Goal: Task Accomplishment & Management: Complete application form

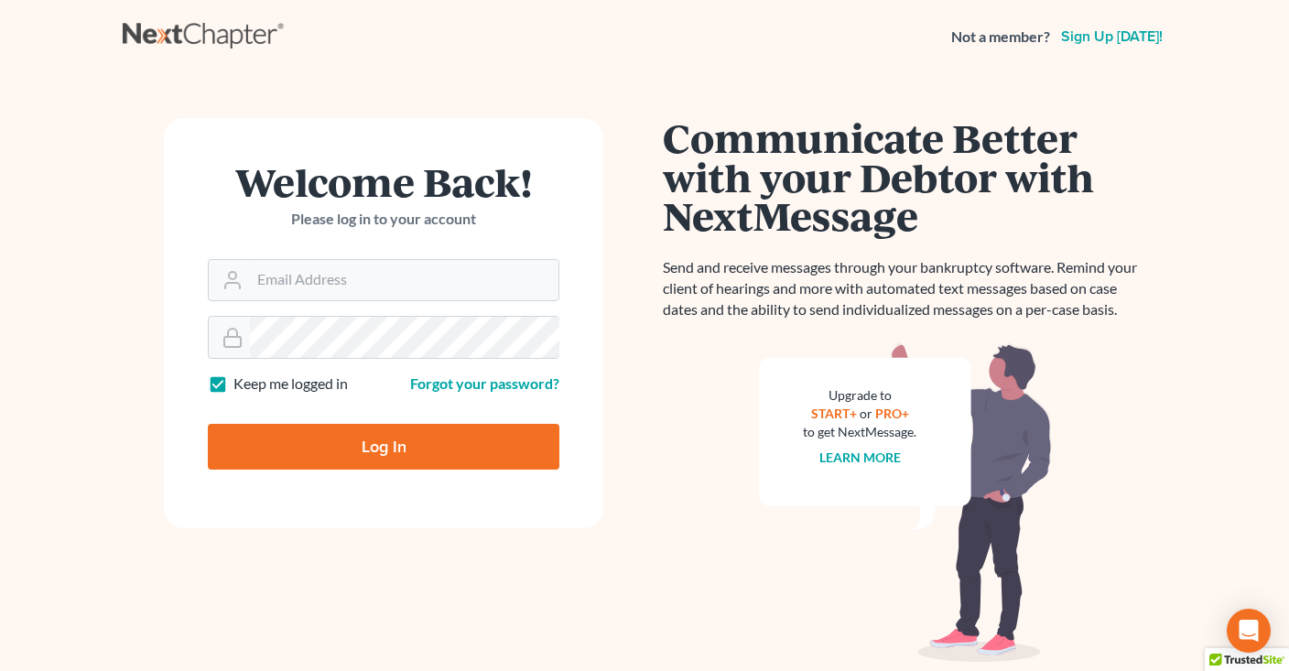
type input "info@klplawfirm.net"
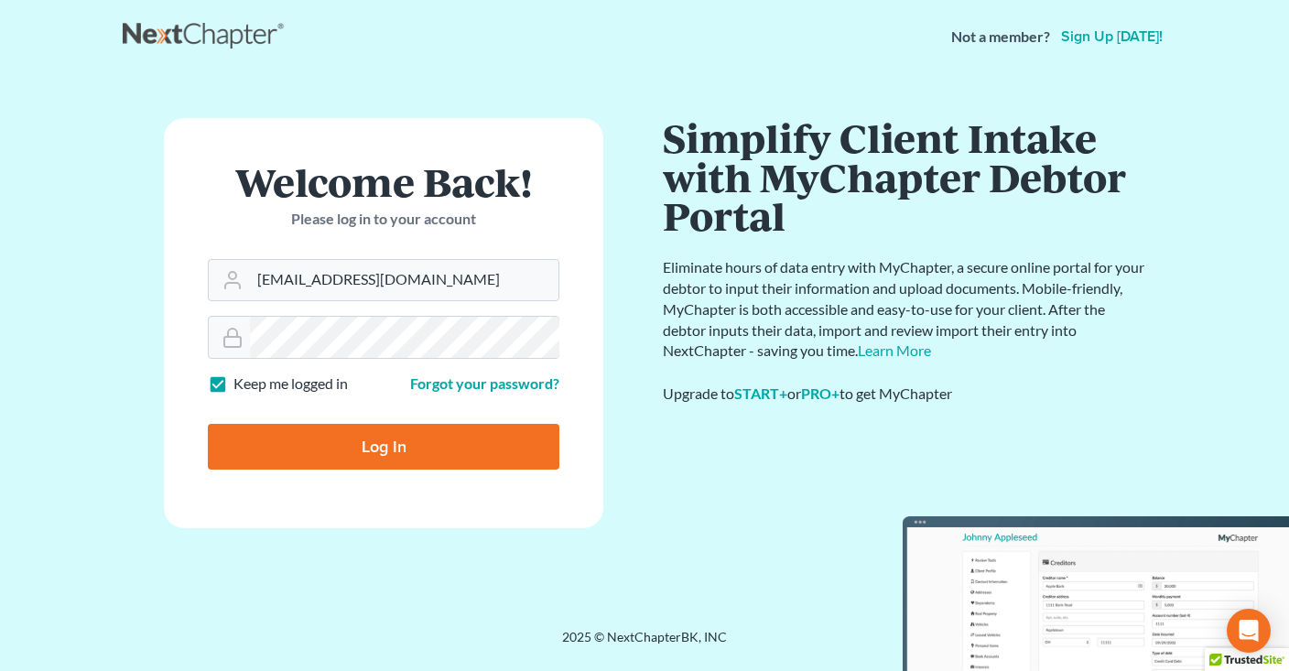
click at [379, 450] on input "Log In" at bounding box center [384, 447] width 352 height 46
type input "Thinking..."
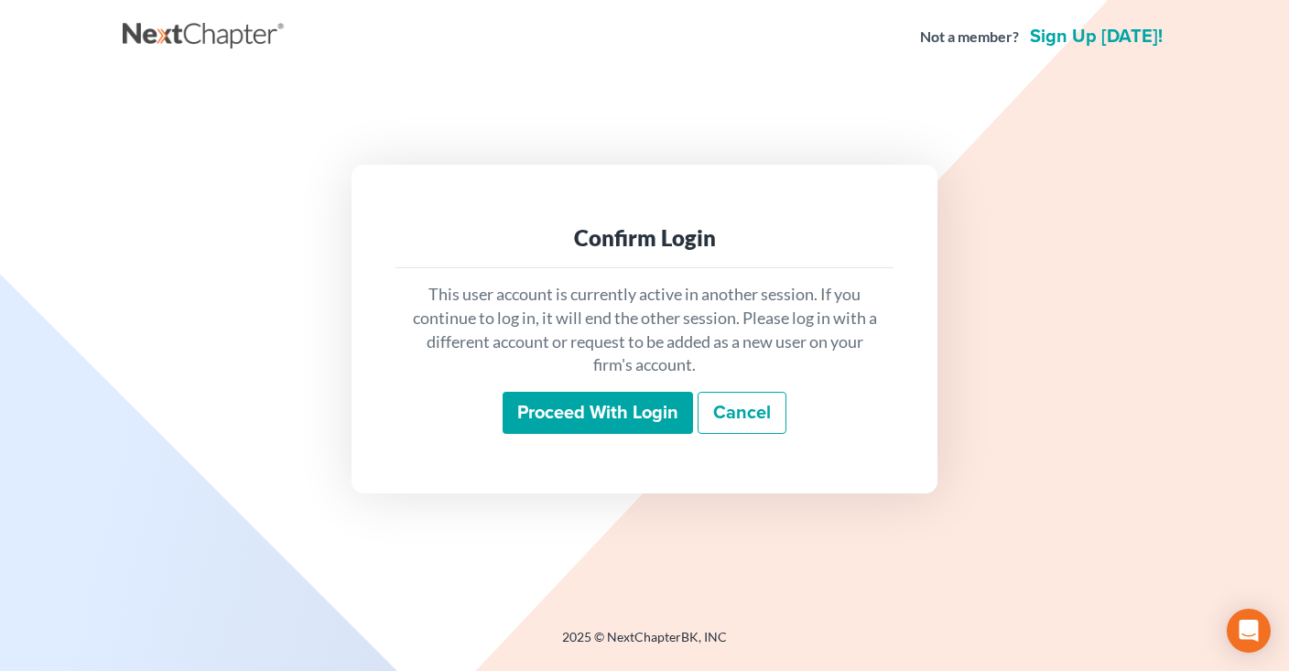
click at [569, 417] on input "Proceed with login" at bounding box center [598, 413] width 190 height 42
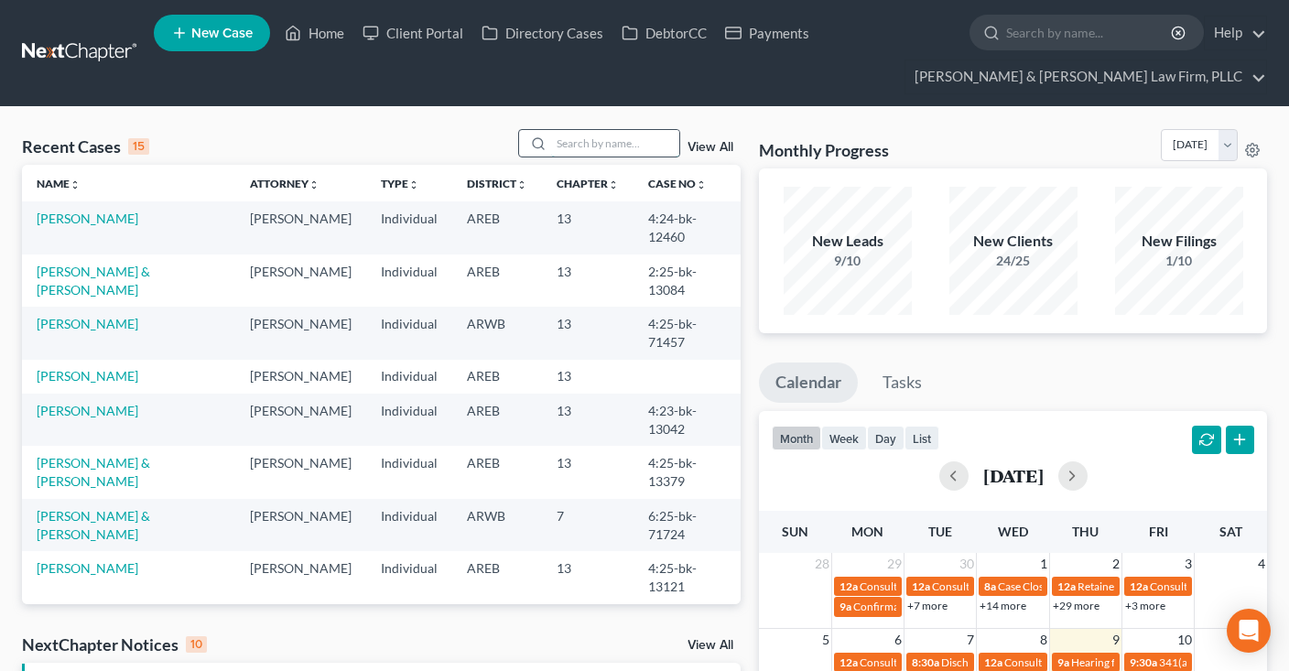
click at [585, 147] on input "search" at bounding box center [615, 143] width 128 height 27
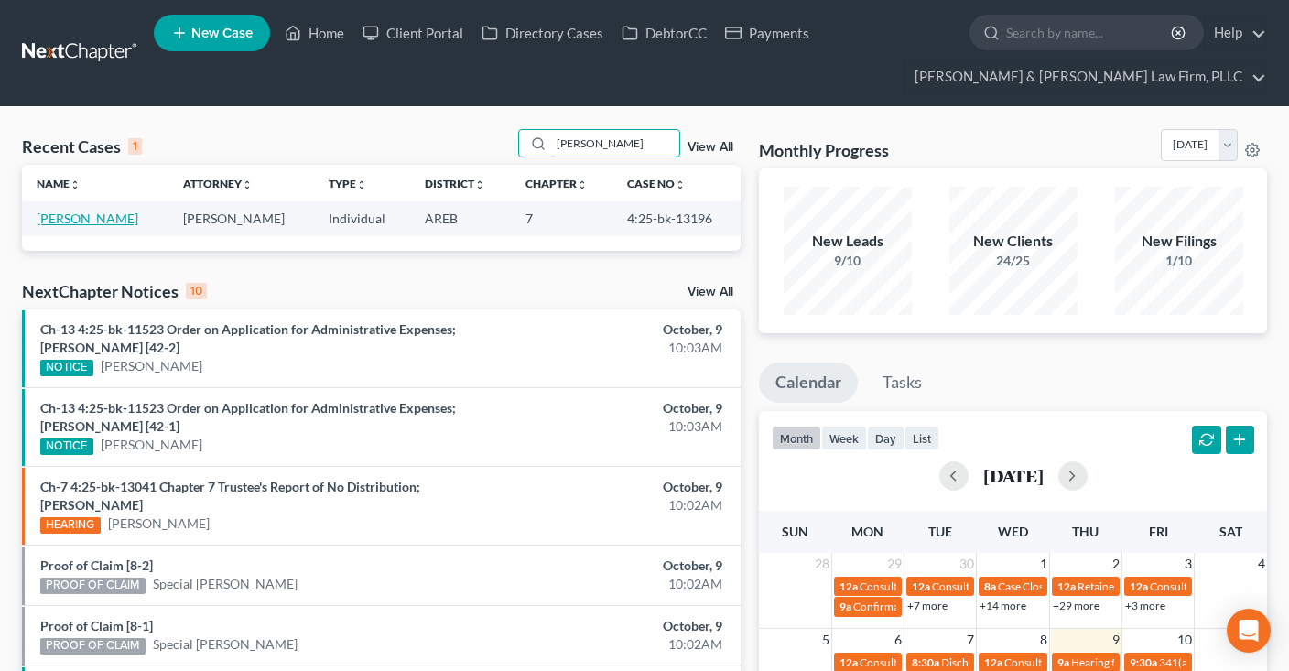
type input "myles"
click at [94, 218] on link "Myles, Kendrick" at bounding box center [88, 219] width 102 height 16
select select "2"
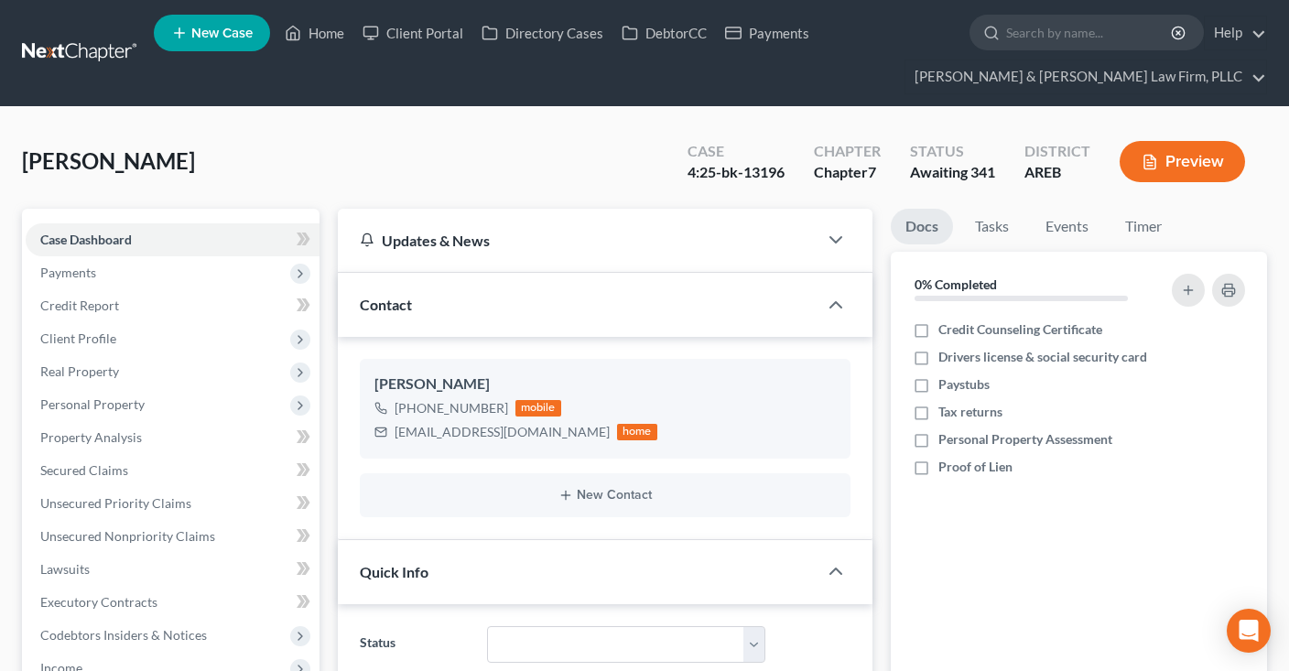
click at [1175, 157] on button "Preview" at bounding box center [1182, 161] width 125 height 41
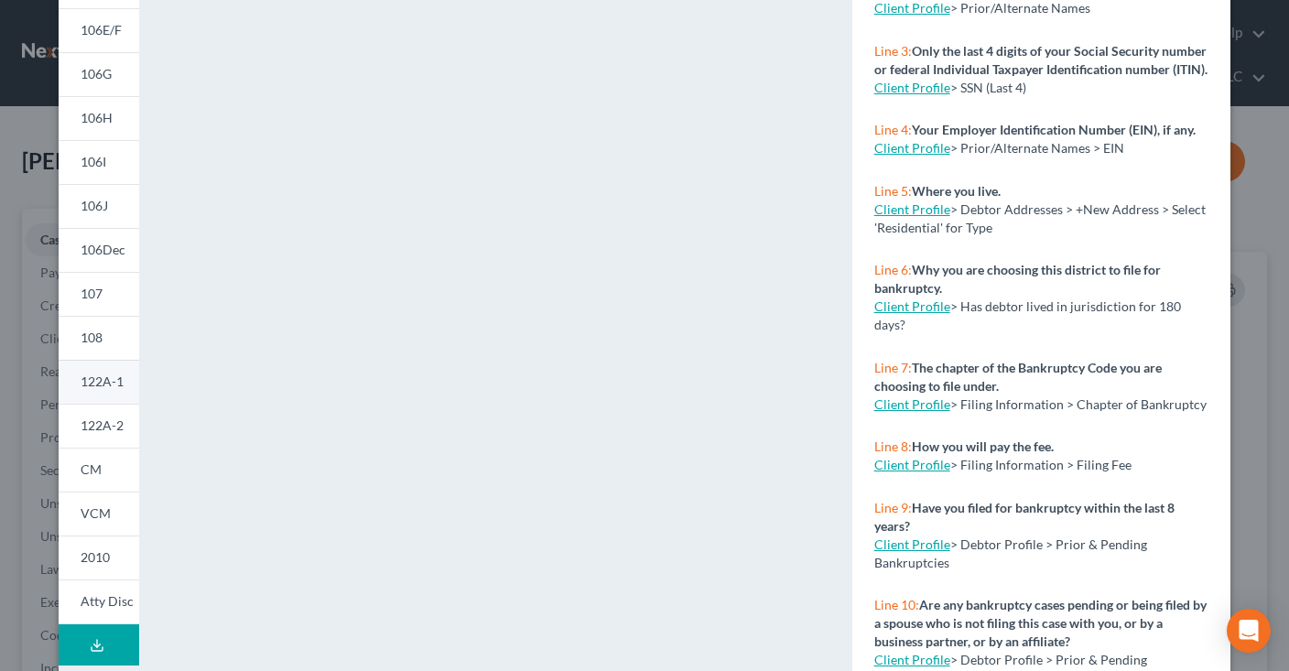
scroll to position [344, 0]
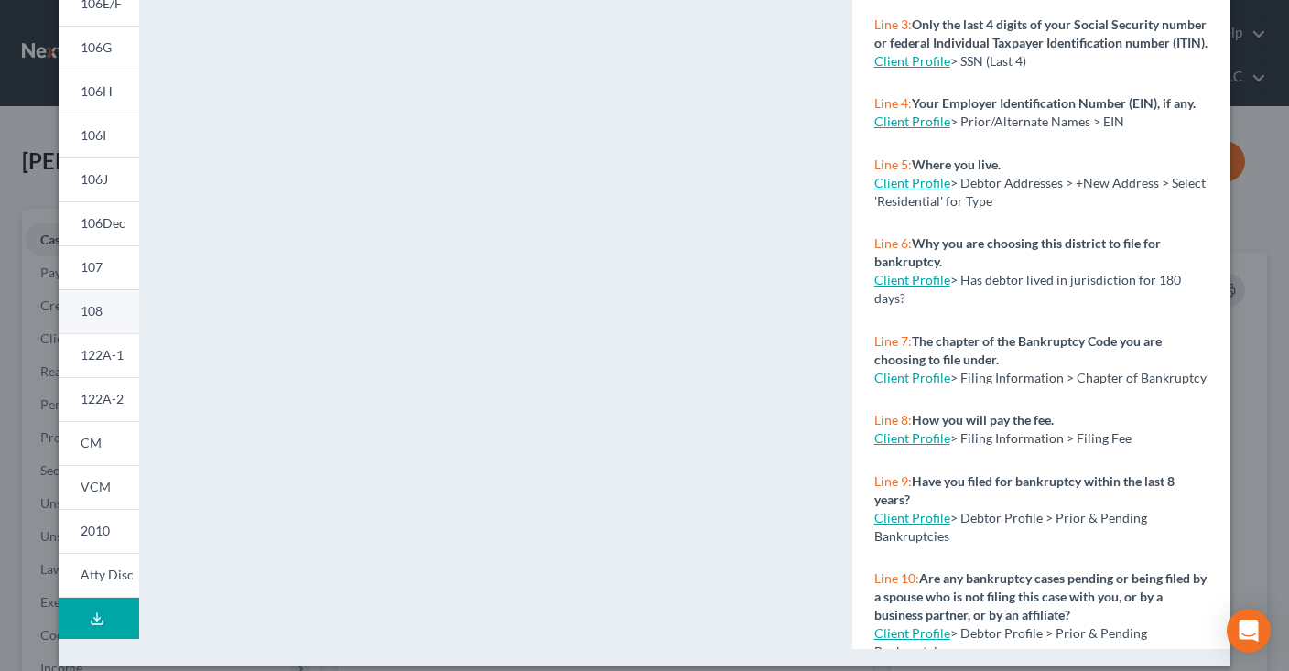
click at [114, 299] on link "108" at bounding box center [99, 311] width 81 height 44
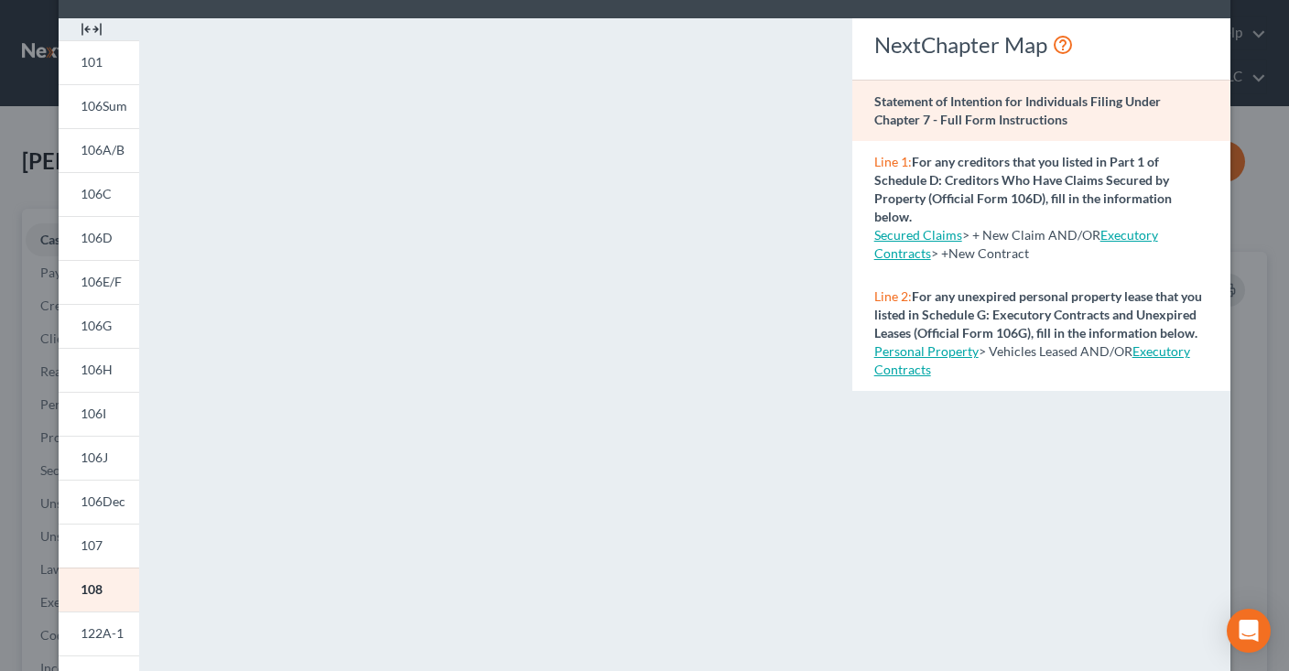
scroll to position [0, 0]
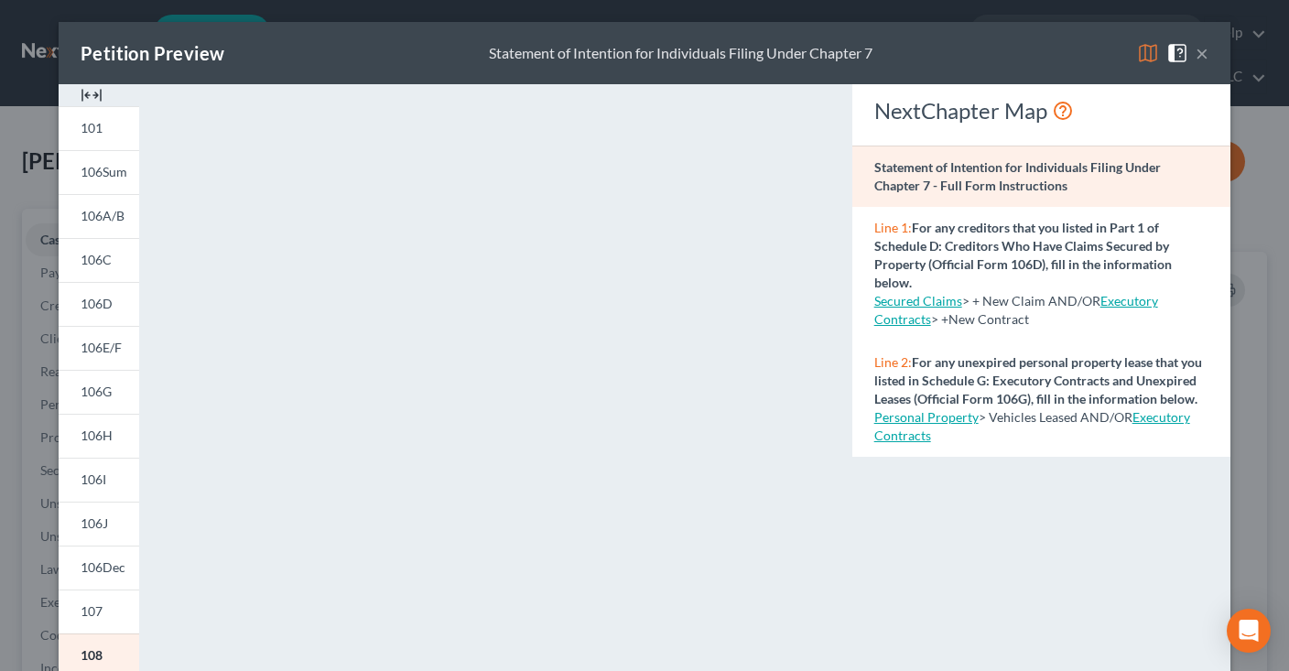
click at [1197, 49] on button "×" at bounding box center [1202, 53] width 13 height 22
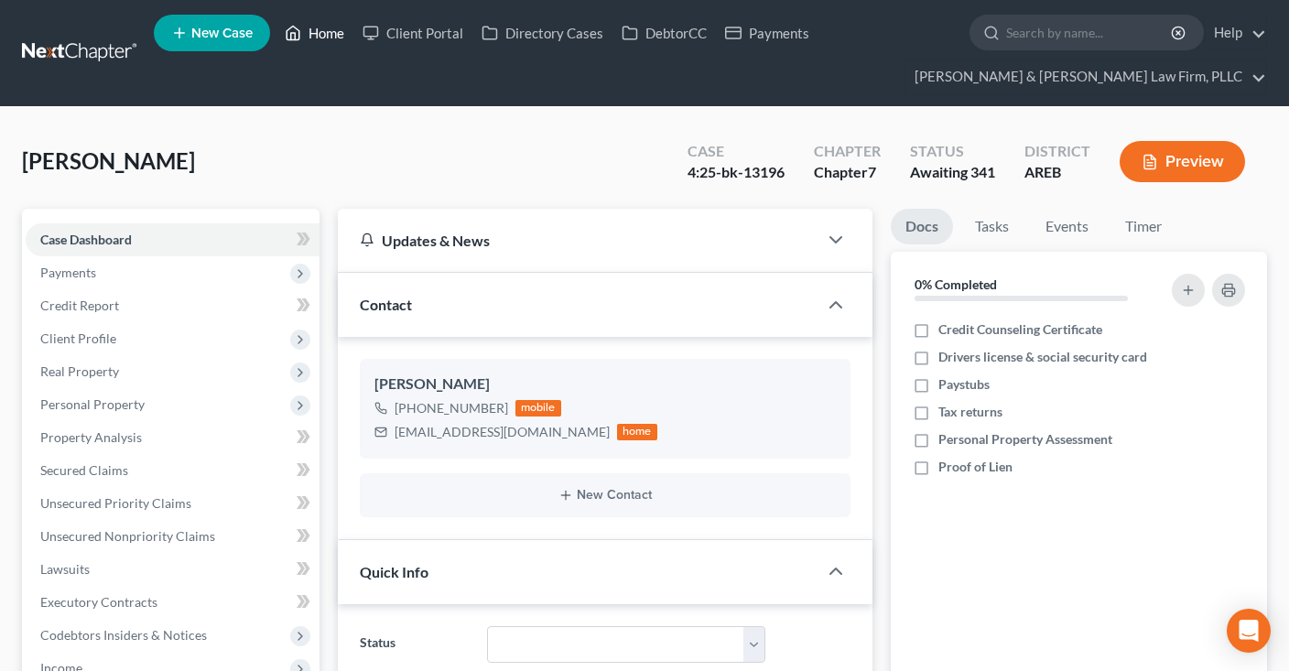
click at [329, 33] on link "Home" at bounding box center [315, 32] width 78 height 33
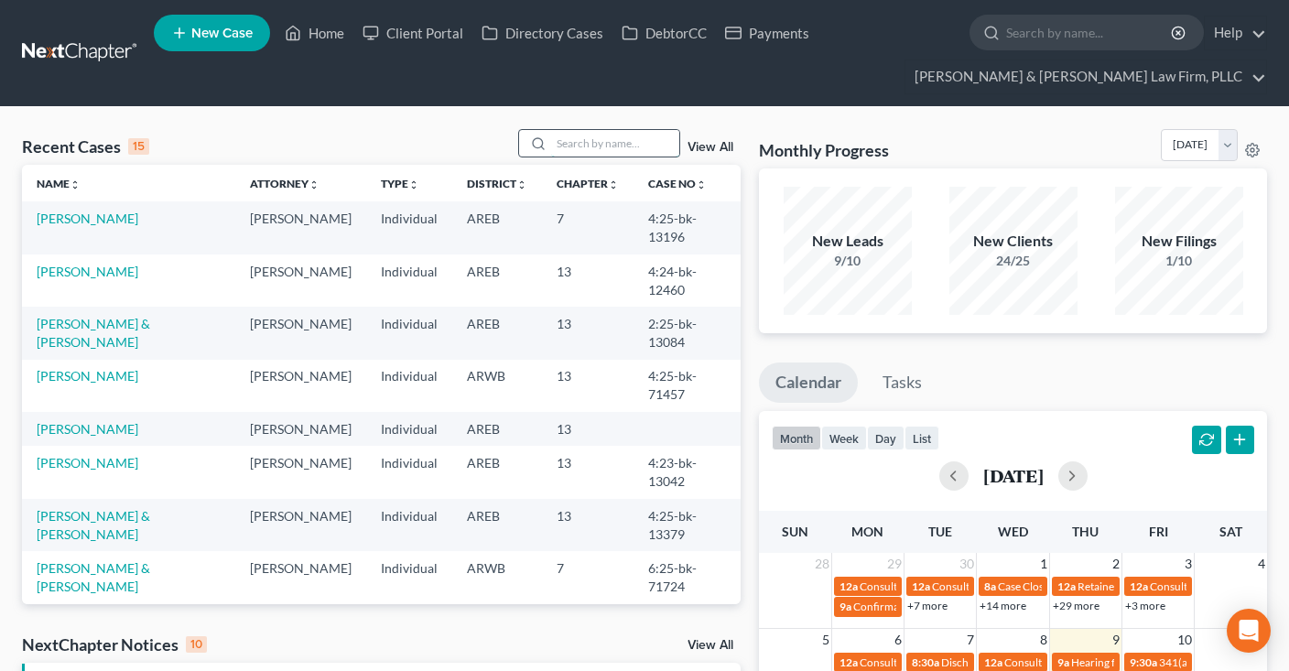
click at [612, 144] on input "search" at bounding box center [615, 143] width 128 height 27
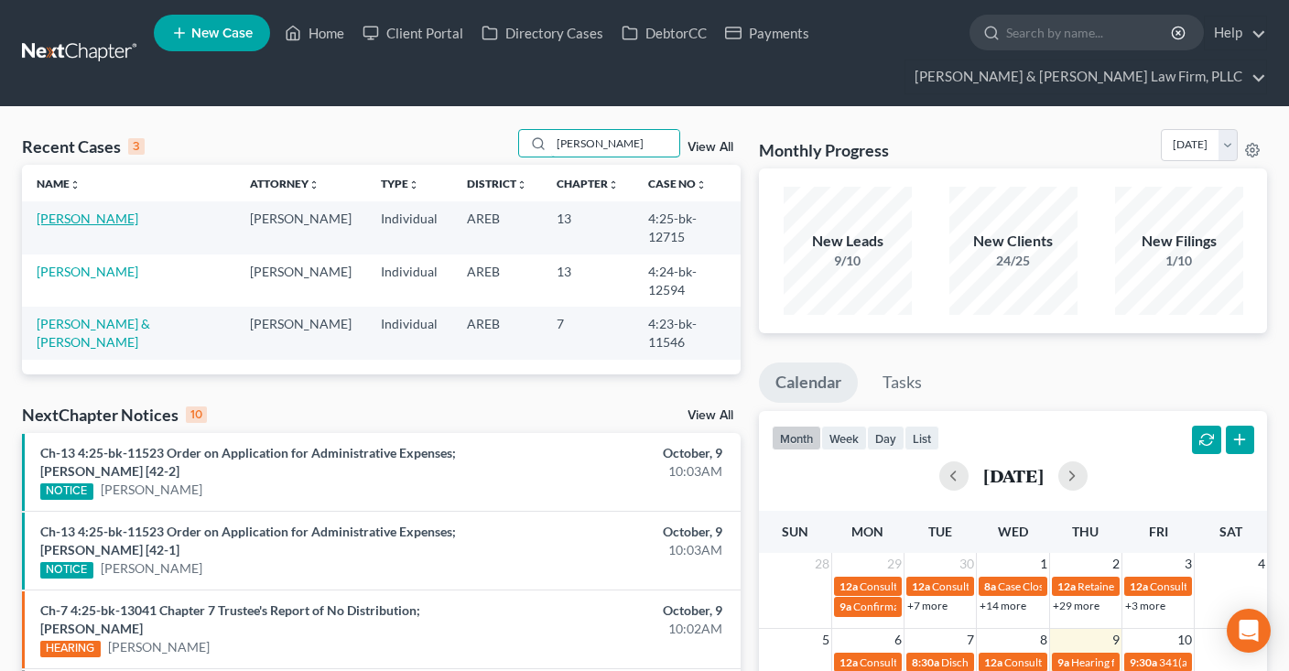
type input "angela williams"
click at [103, 219] on link "Williams, Angela" at bounding box center [88, 219] width 102 height 16
select select "2"
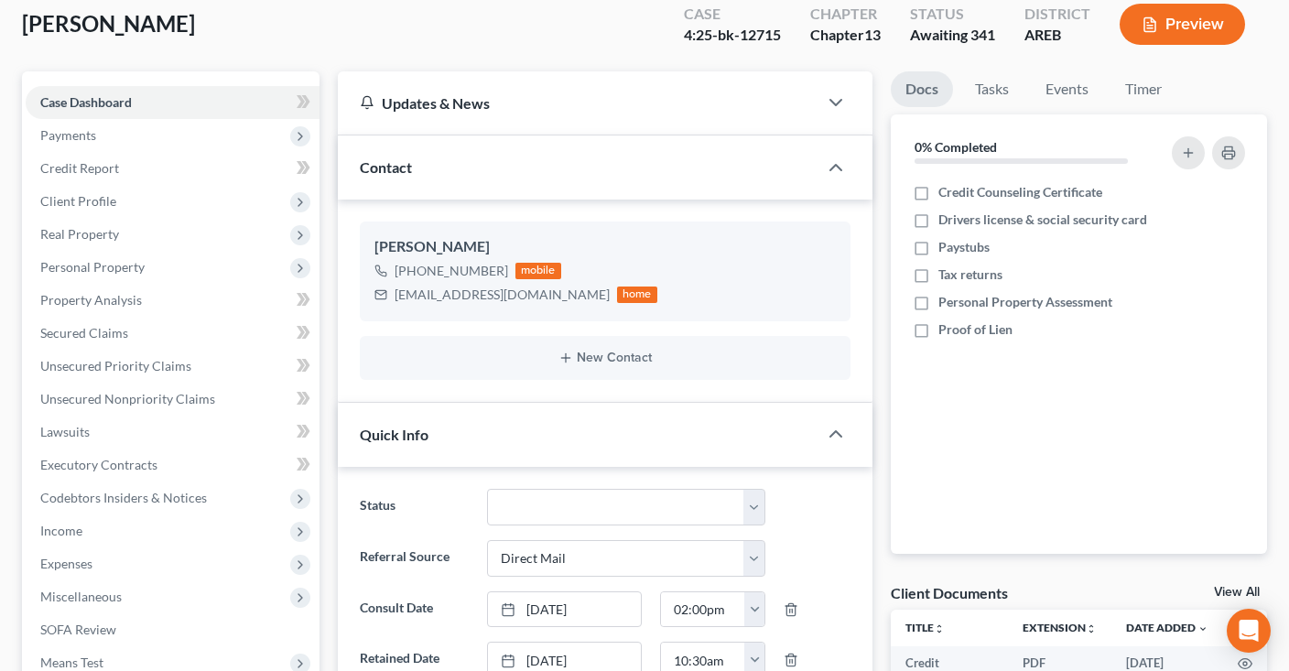
scroll to position [386, 0]
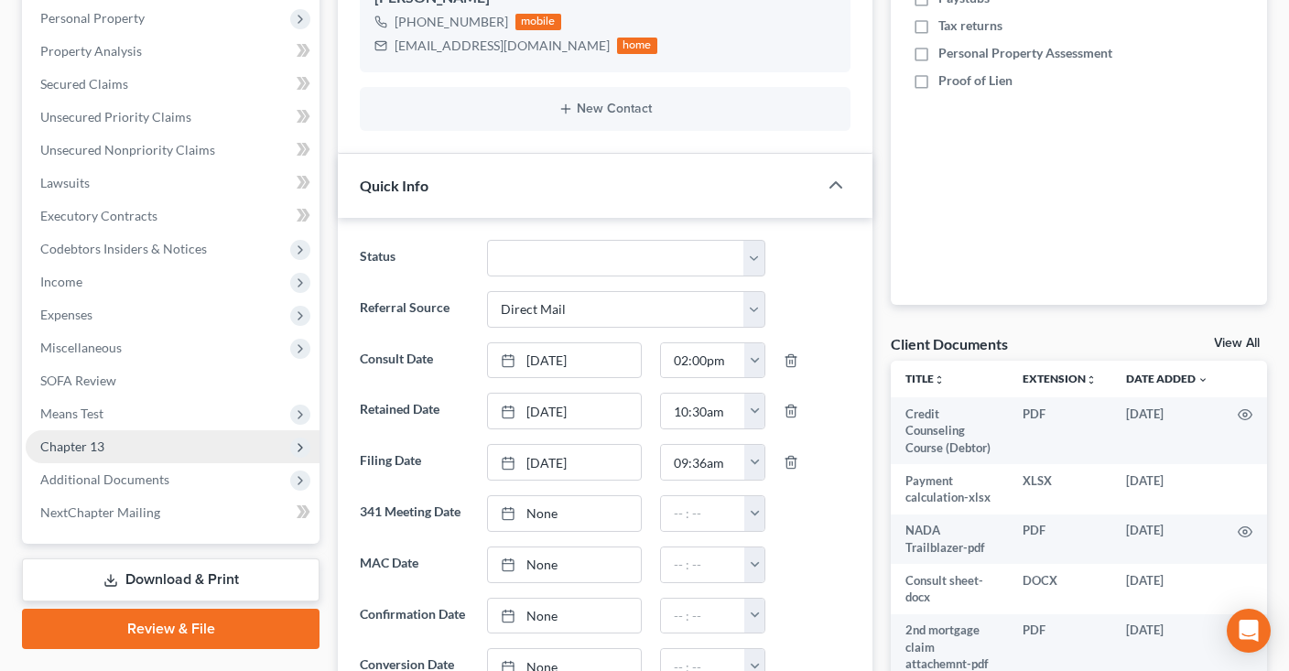
drag, startPoint x: 124, startPoint y: 479, endPoint x: 150, endPoint y: 458, distance: 33.9
click at [125, 477] on span "Additional Documents" at bounding box center [104, 479] width 129 height 16
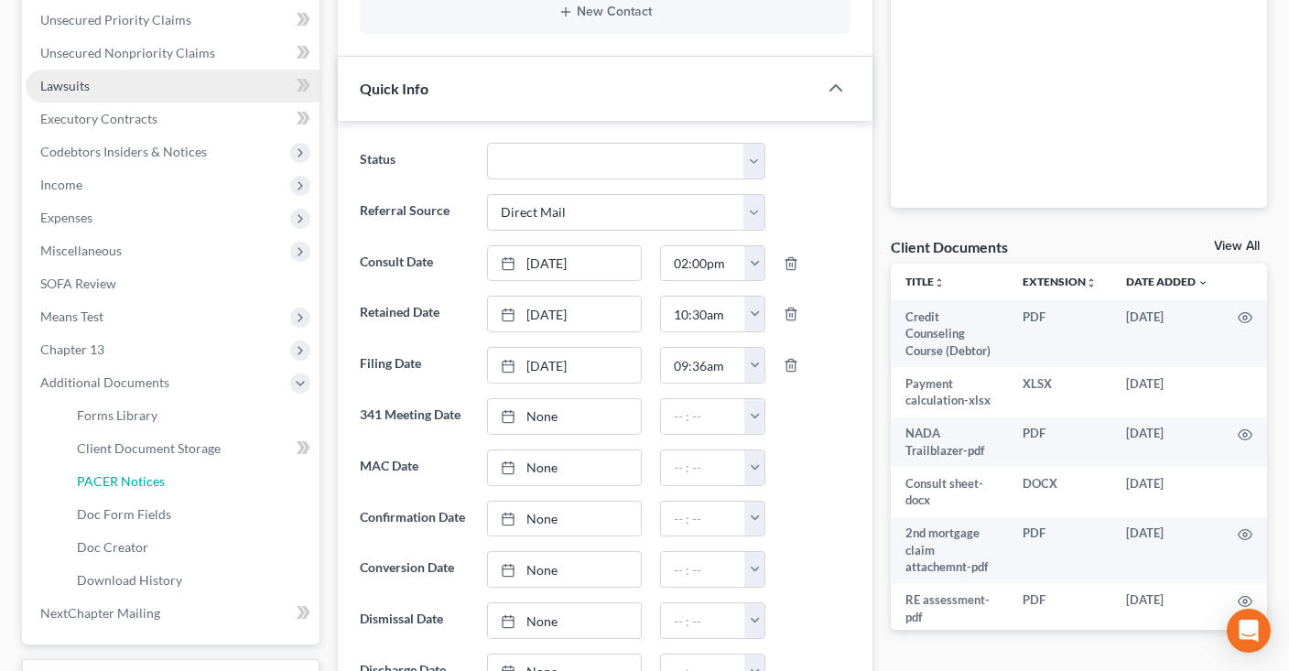
click at [162, 482] on span "PACER Notices" at bounding box center [121, 481] width 88 height 16
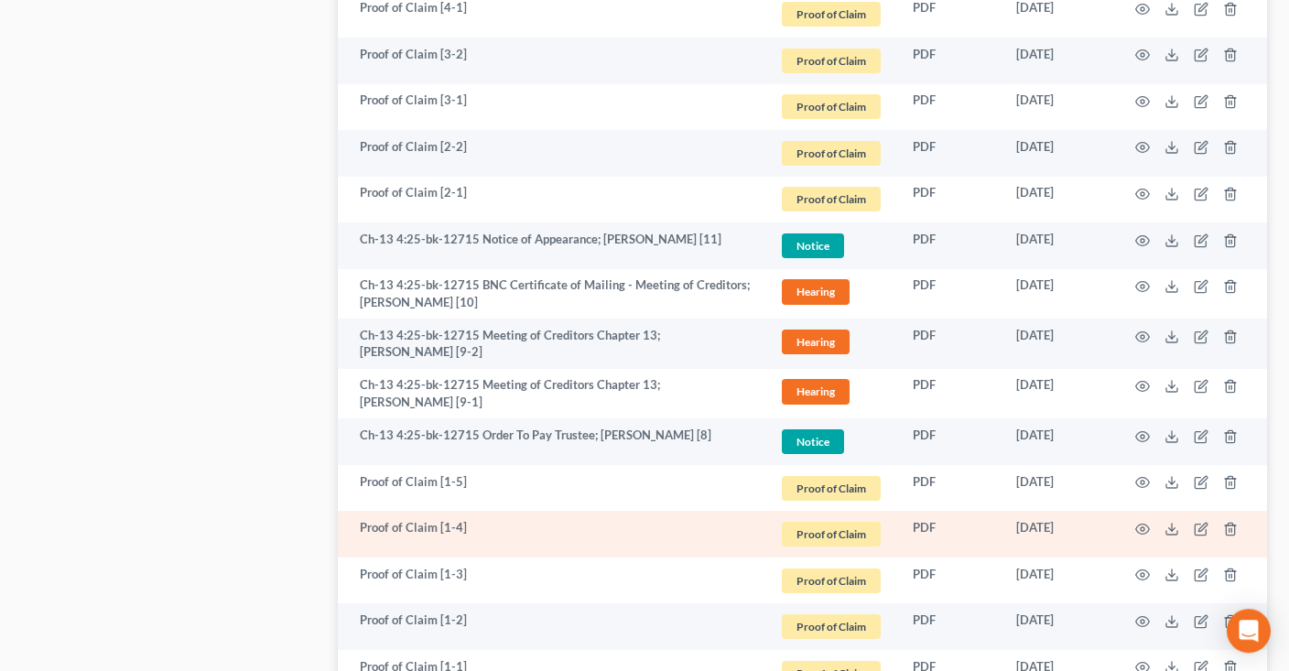
scroll to position [2227, 0]
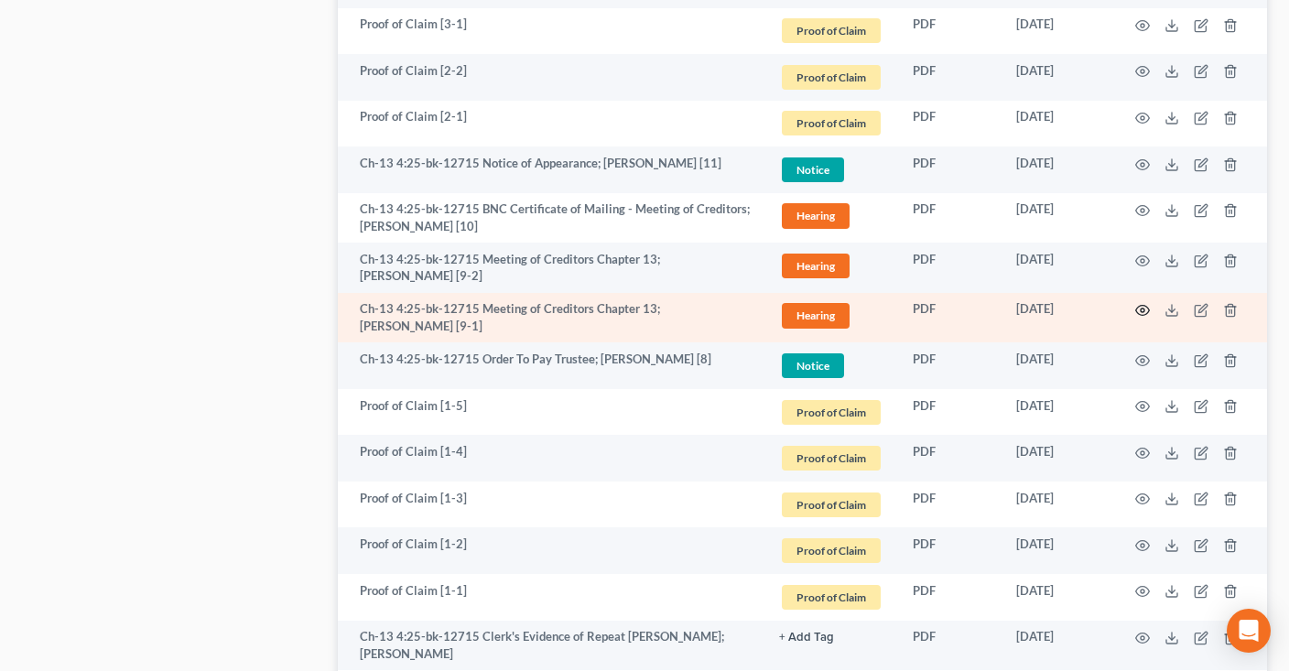
click at [1141, 303] on icon "button" at bounding box center [1142, 310] width 15 height 15
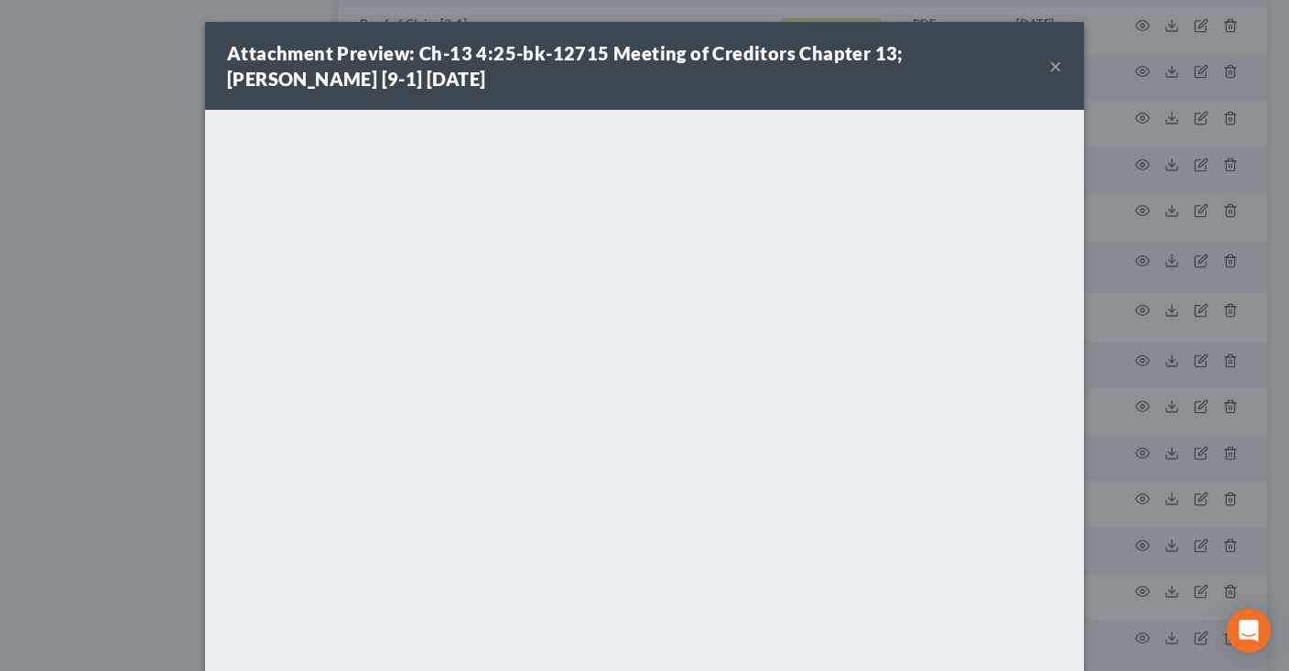
click at [1060, 70] on button "×" at bounding box center [1055, 66] width 13 height 22
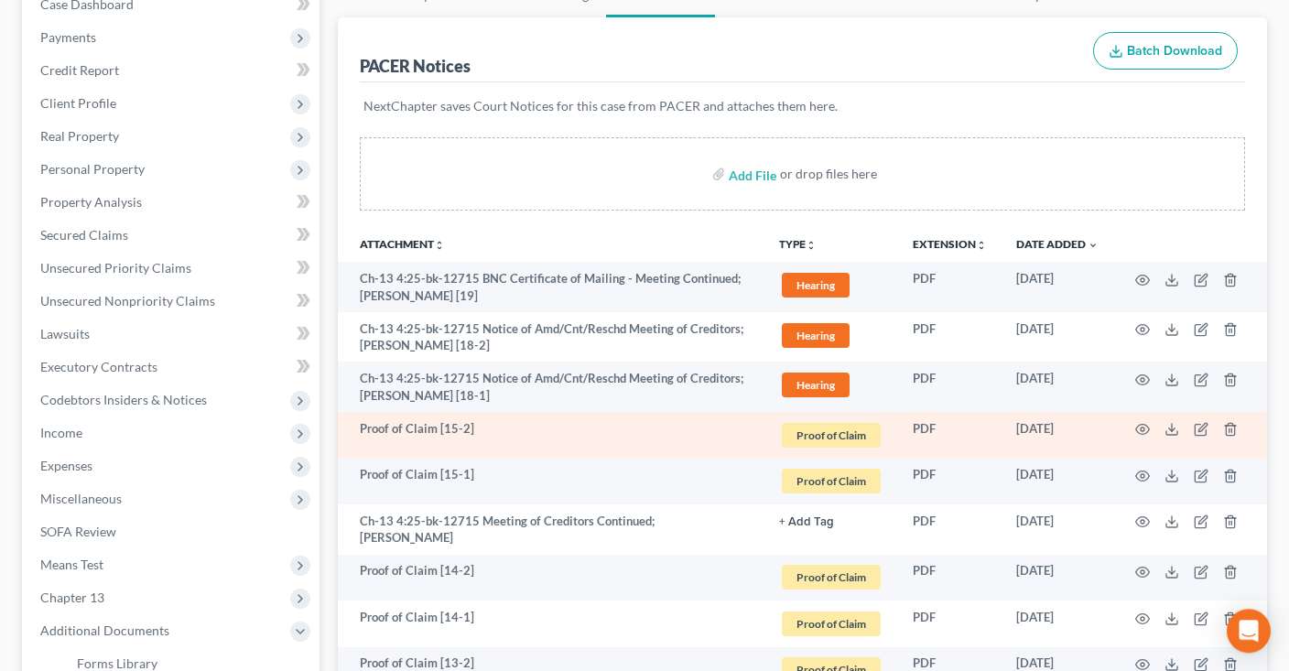
scroll to position [390, 0]
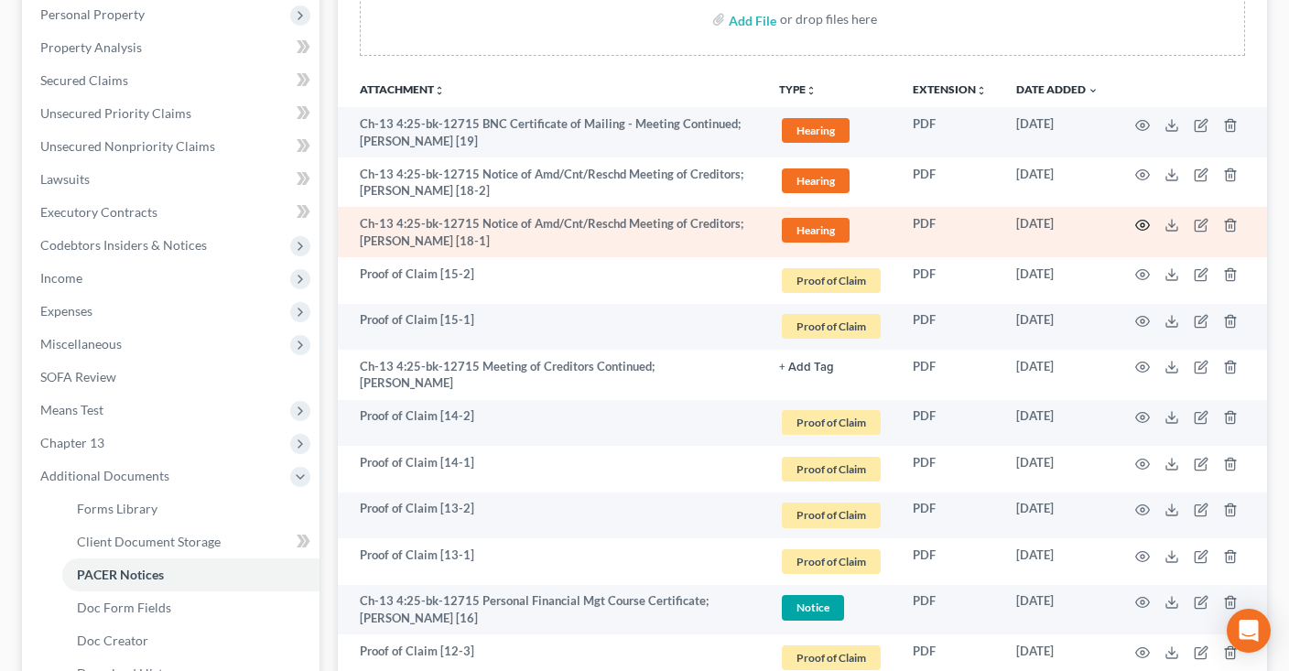
click at [1144, 223] on circle "button" at bounding box center [1143, 225] width 4 height 4
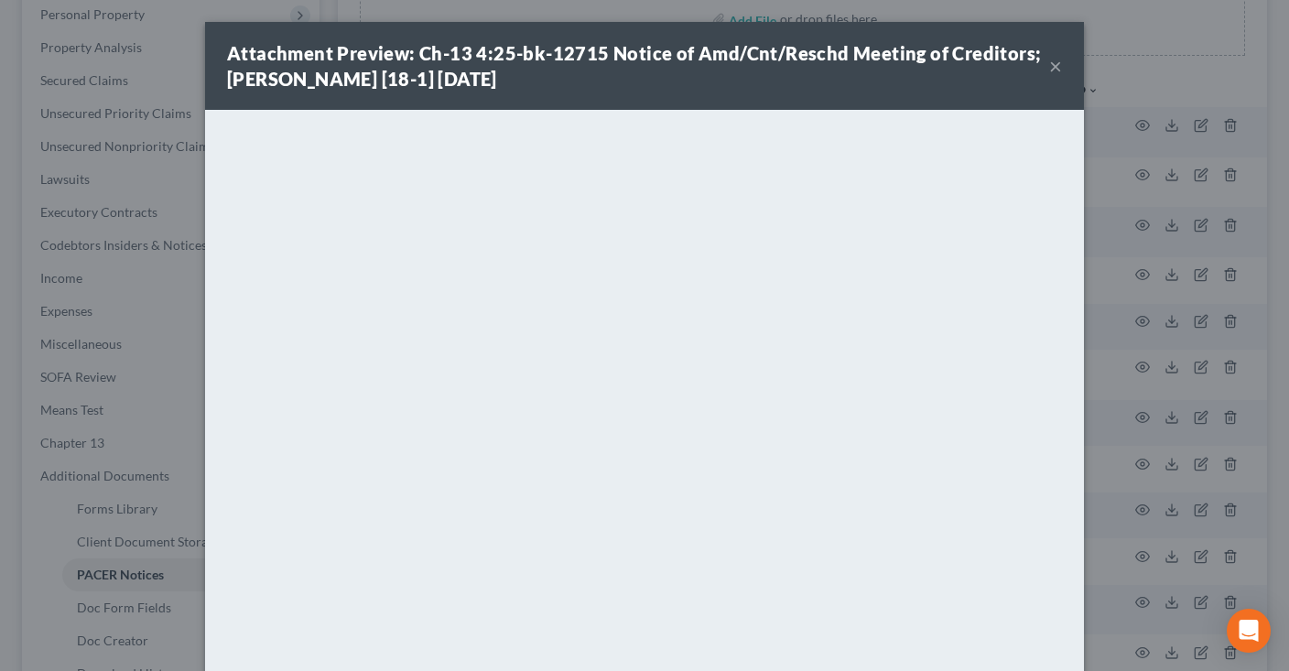
click at [1054, 70] on button "×" at bounding box center [1055, 66] width 13 height 22
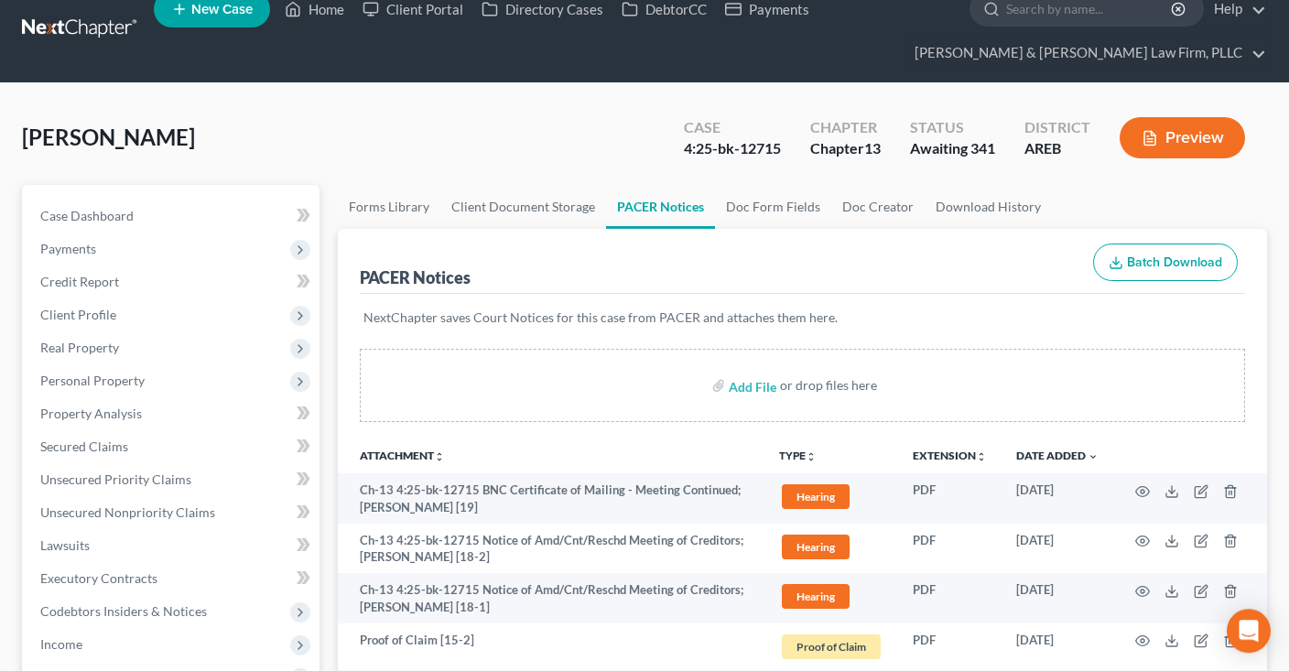
scroll to position [0, 0]
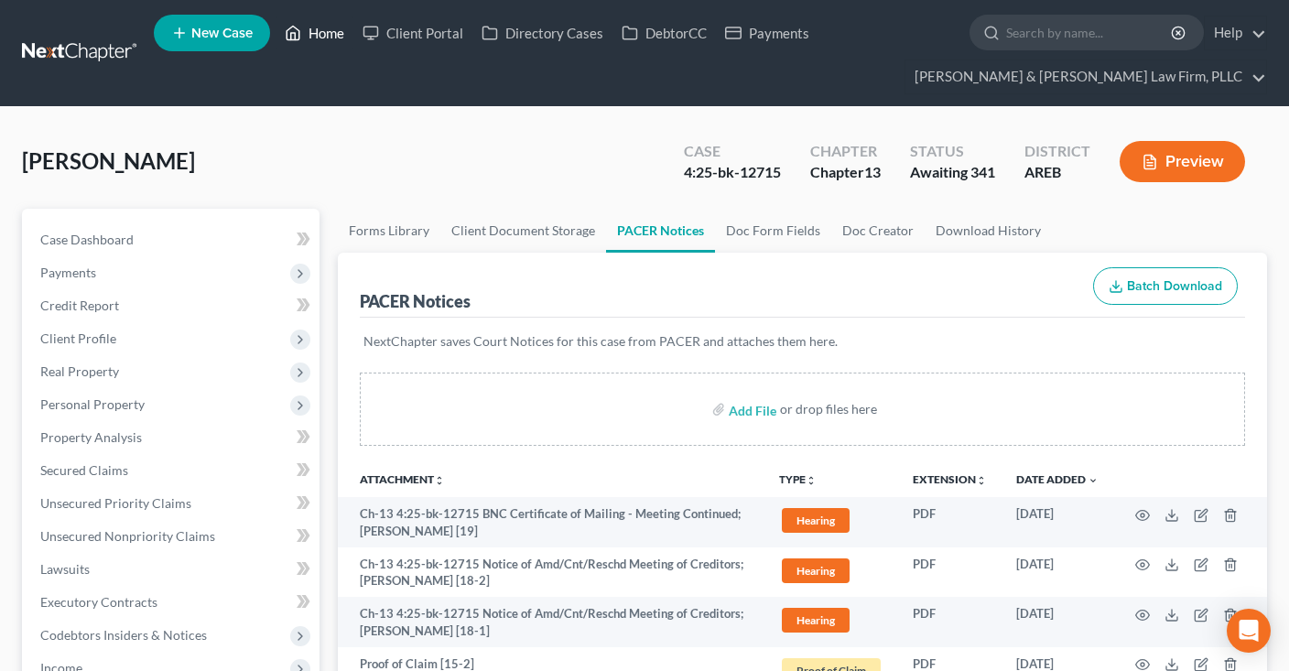
click at [313, 41] on link "Home" at bounding box center [315, 32] width 78 height 33
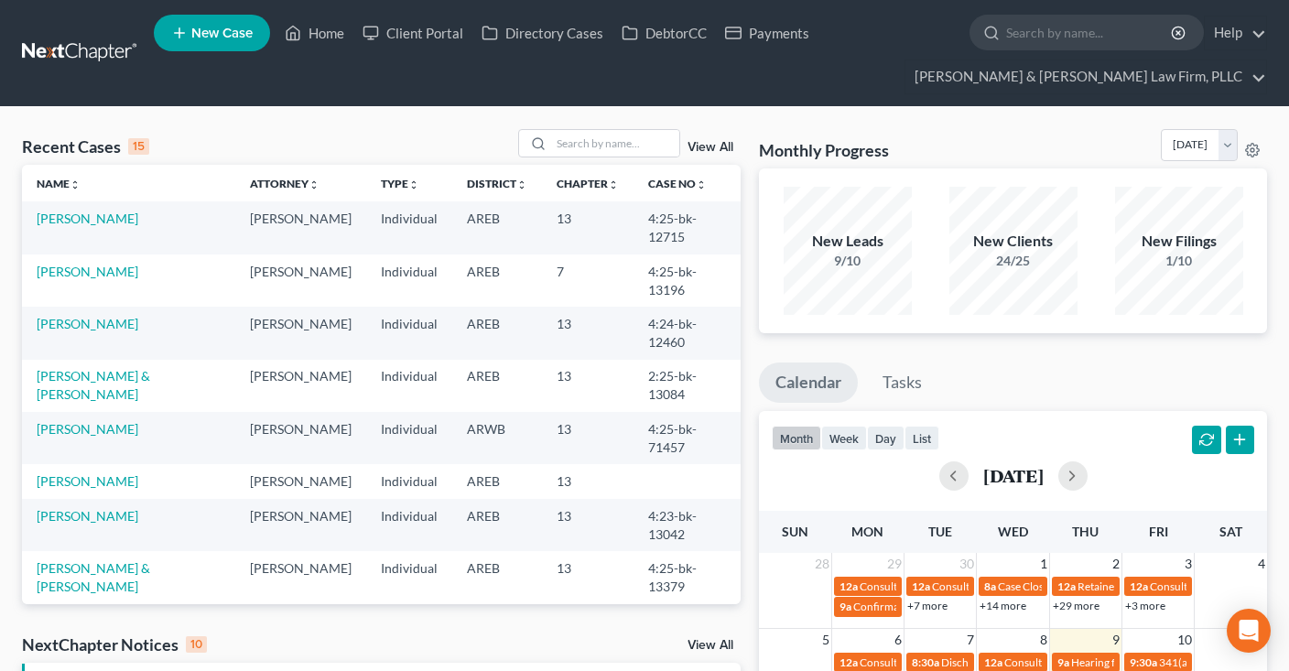
click at [189, 29] on link "New Case" at bounding box center [212, 33] width 116 height 37
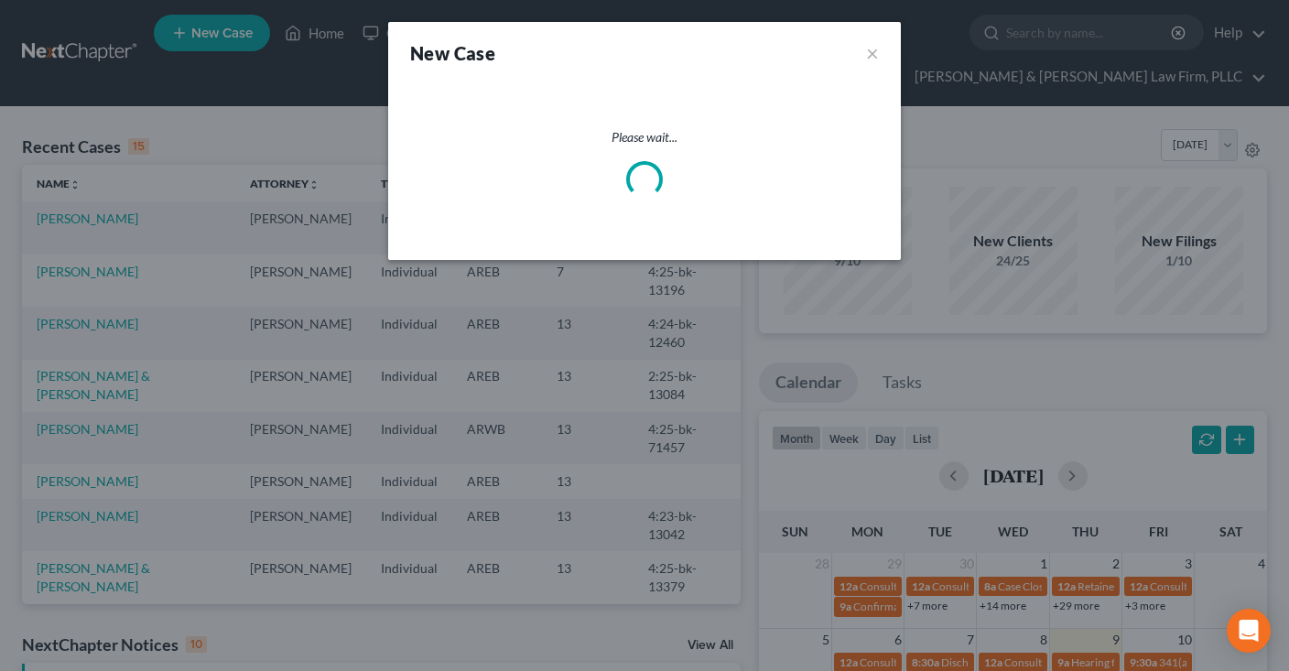
select select "5"
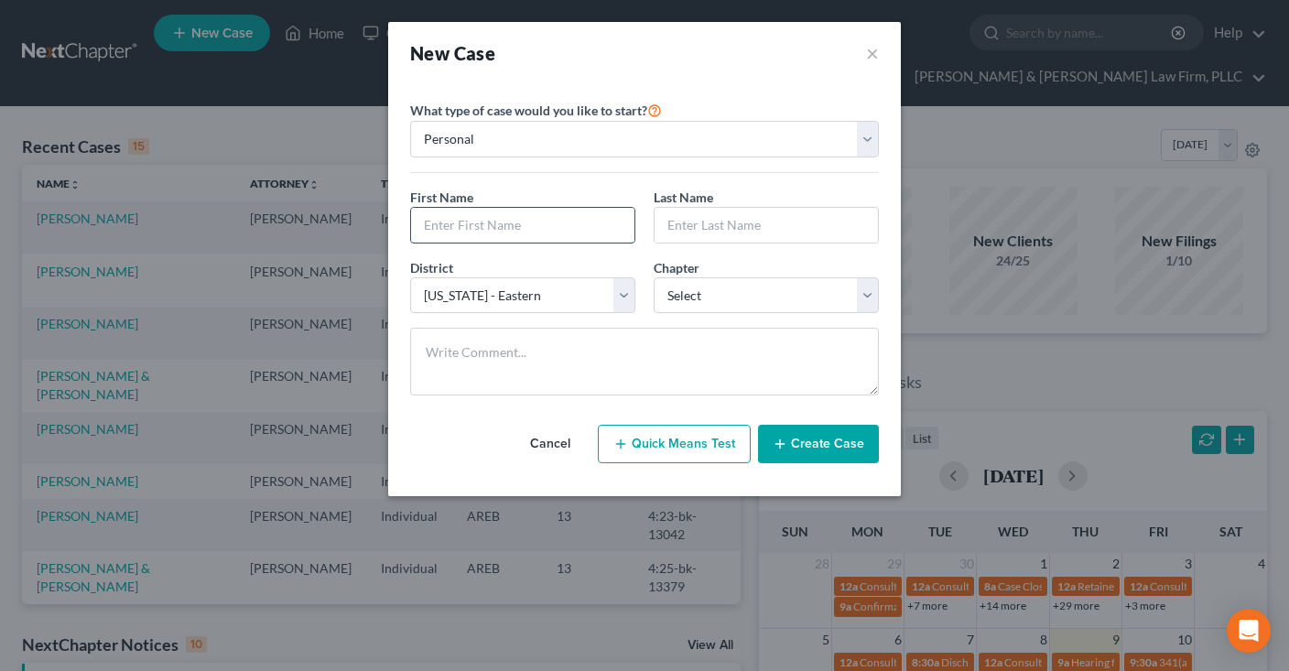
click at [513, 217] on input "text" at bounding box center [522, 225] width 223 height 35
type input "Felicia"
type input "Cornelious"
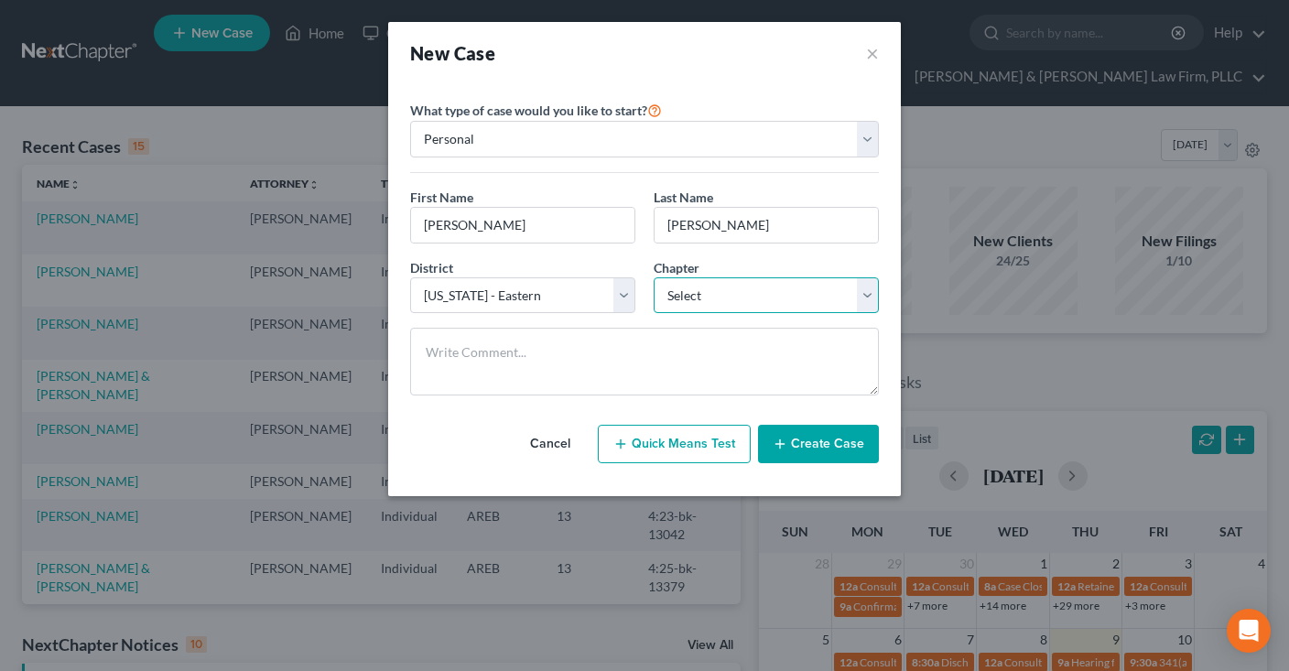
select select "0"
click option "7" at bounding box center [0, 0] width 0 height 0
click at [806, 452] on button "Create Case" at bounding box center [818, 444] width 121 height 38
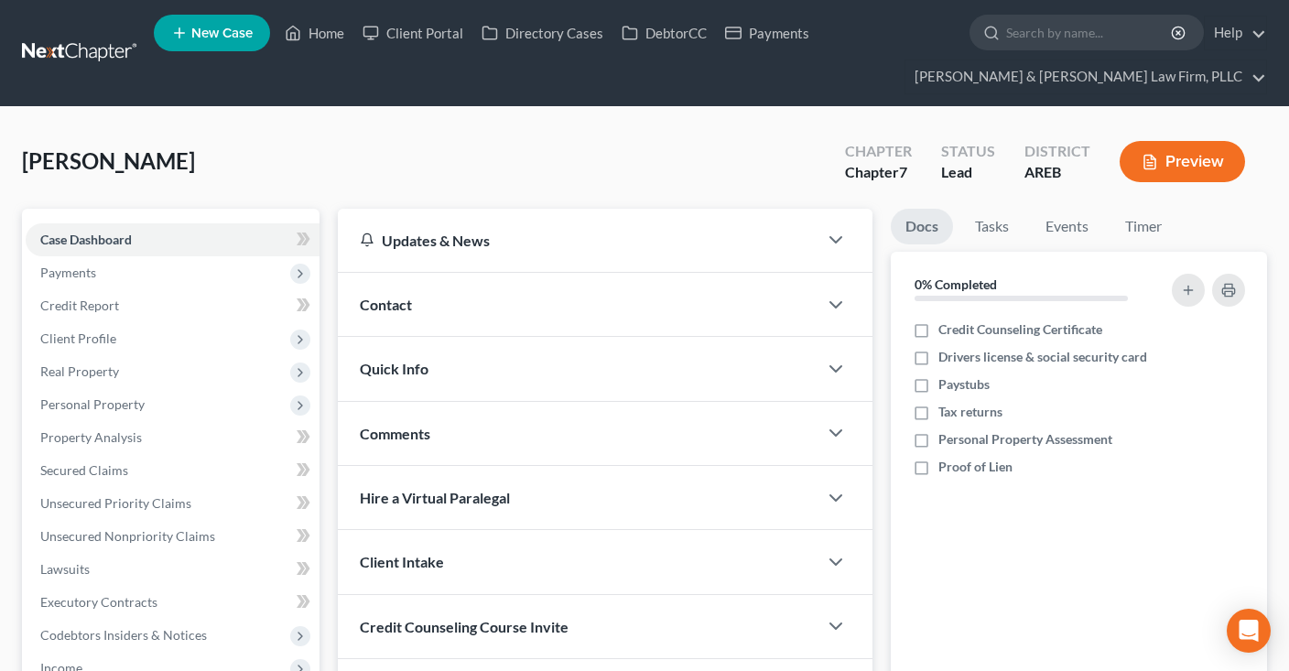
click at [400, 315] on div "Contact" at bounding box center [578, 304] width 480 height 63
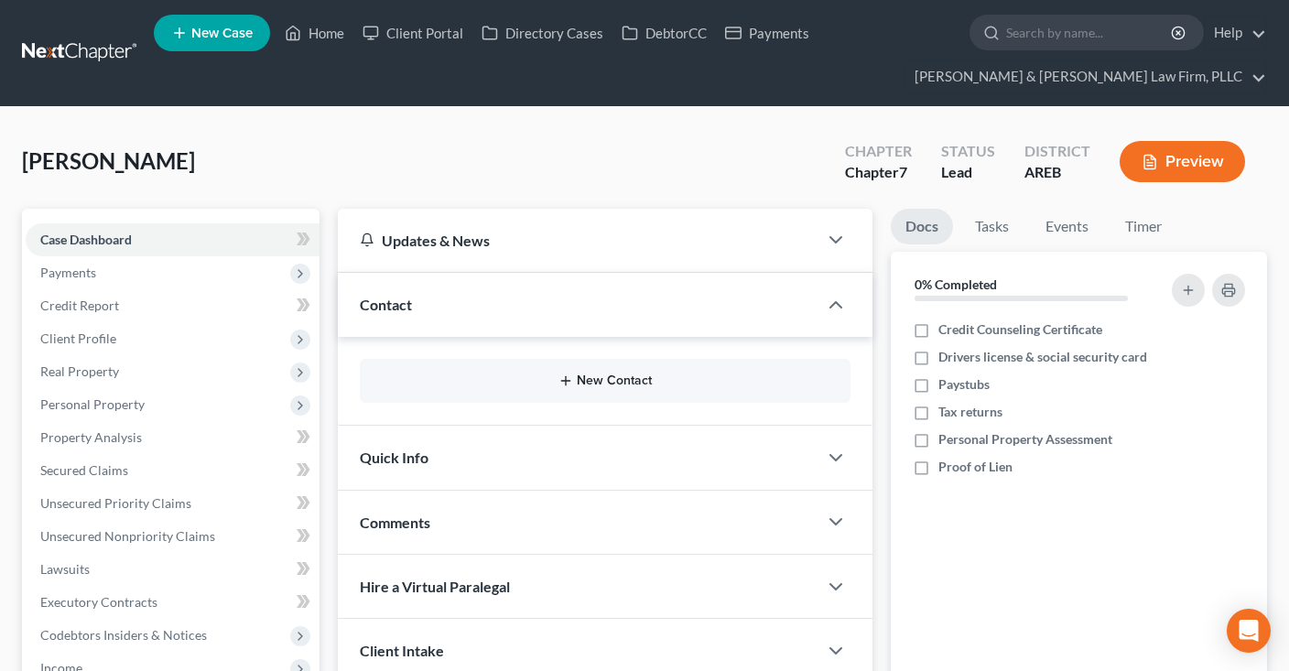
click at [613, 386] on button "New Contact" at bounding box center [604, 381] width 461 height 15
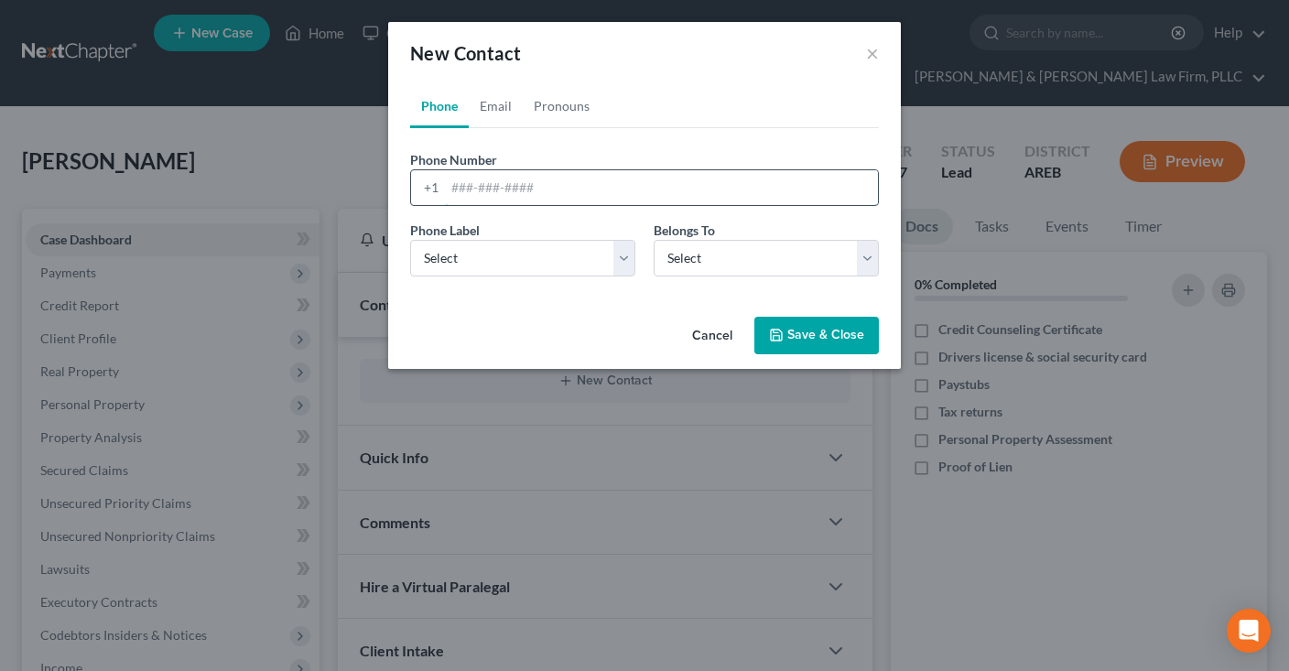
click at [631, 192] on input "tel" at bounding box center [661, 187] width 433 height 35
paste input "(501) 920-6558"
type input "(501) 920-6558"
click at [410, 240] on select "Select Mobile Home Work Other" at bounding box center [522, 258] width 225 height 37
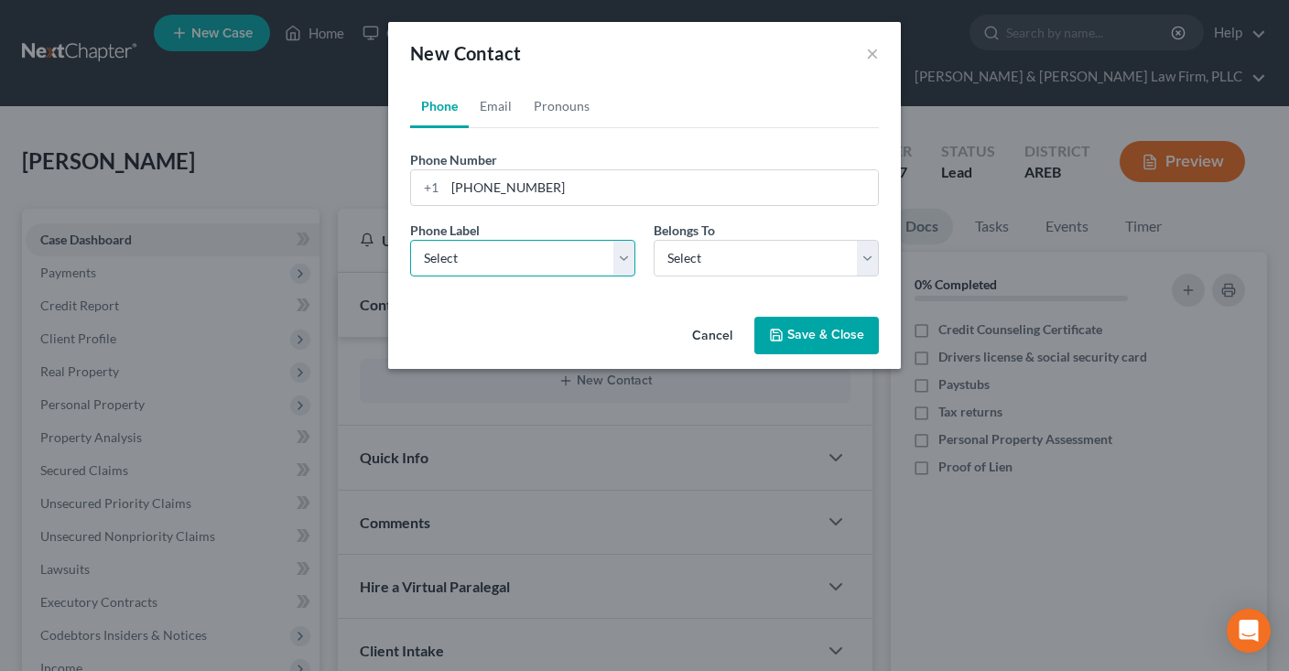
select select "0"
click option "Mobile" at bounding box center [0, 0] width 0 height 0
click at [654, 240] on select "Select Client Other" at bounding box center [766, 258] width 225 height 37
select select "0"
click option "Client" at bounding box center [0, 0] width 0 height 0
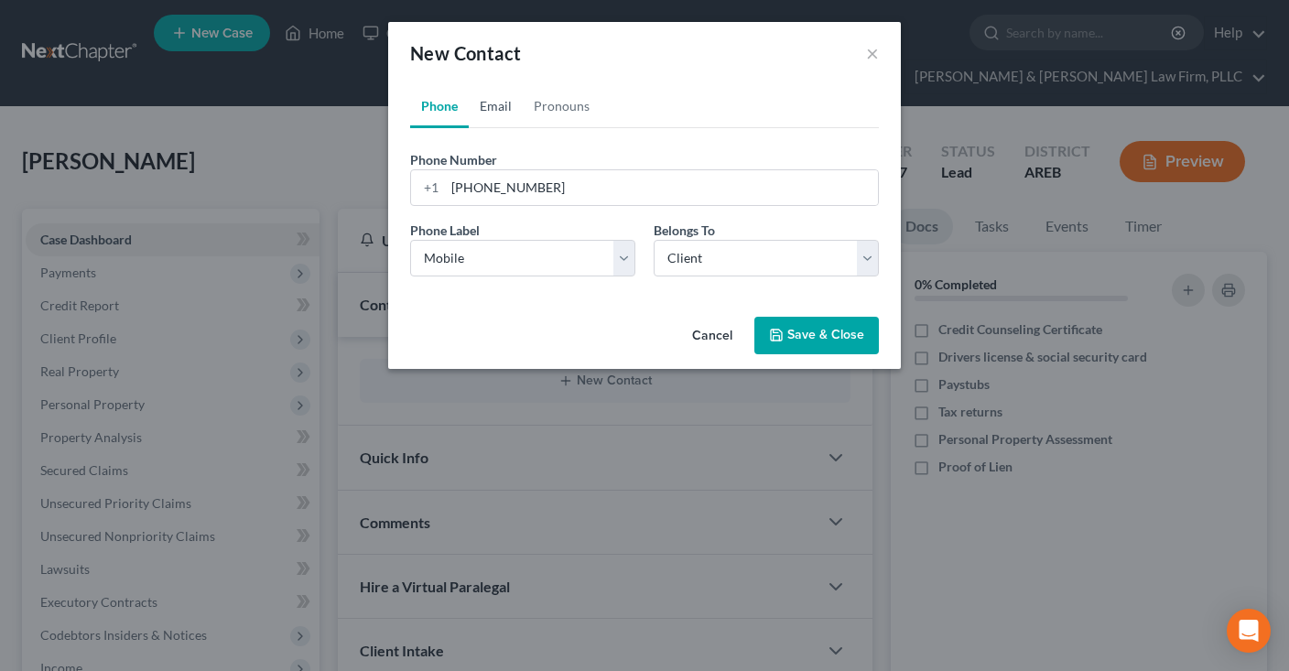
click at [490, 103] on link "Email" at bounding box center [496, 106] width 54 height 44
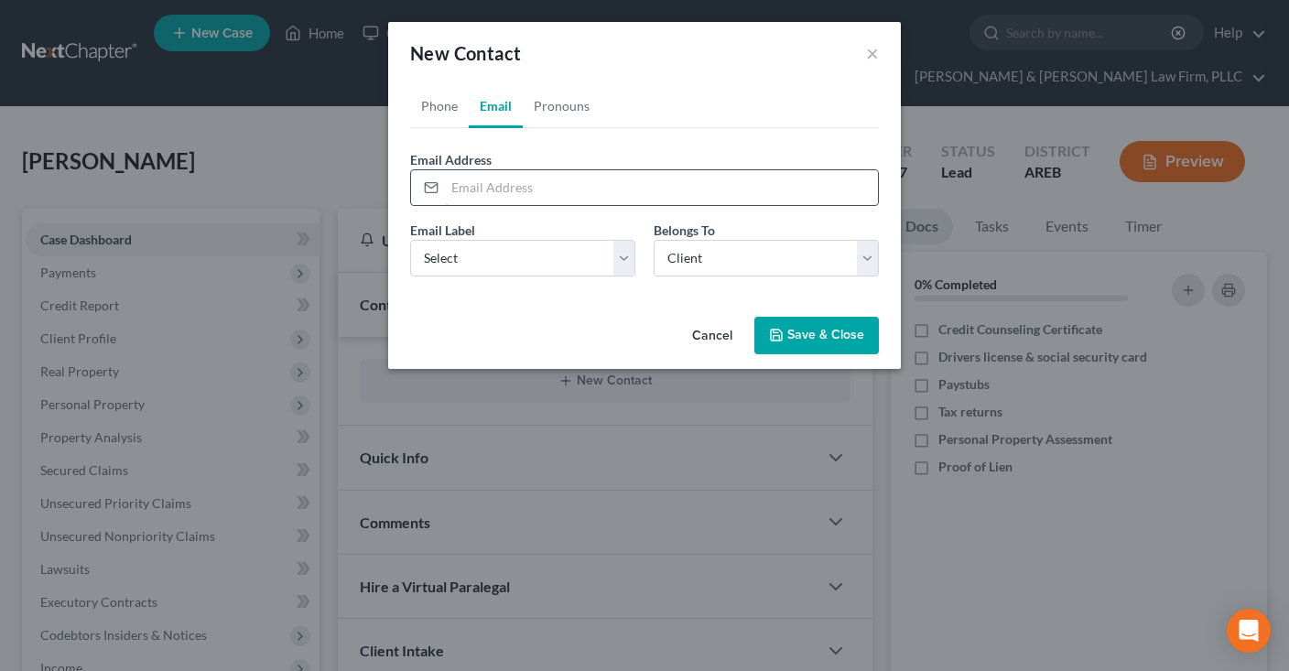
click at [525, 188] on input "email" at bounding box center [661, 187] width 433 height 35
type input "feliciacornelious@yahoo.com"
click at [410, 240] on select "Select Home Work Other" at bounding box center [522, 258] width 225 height 37
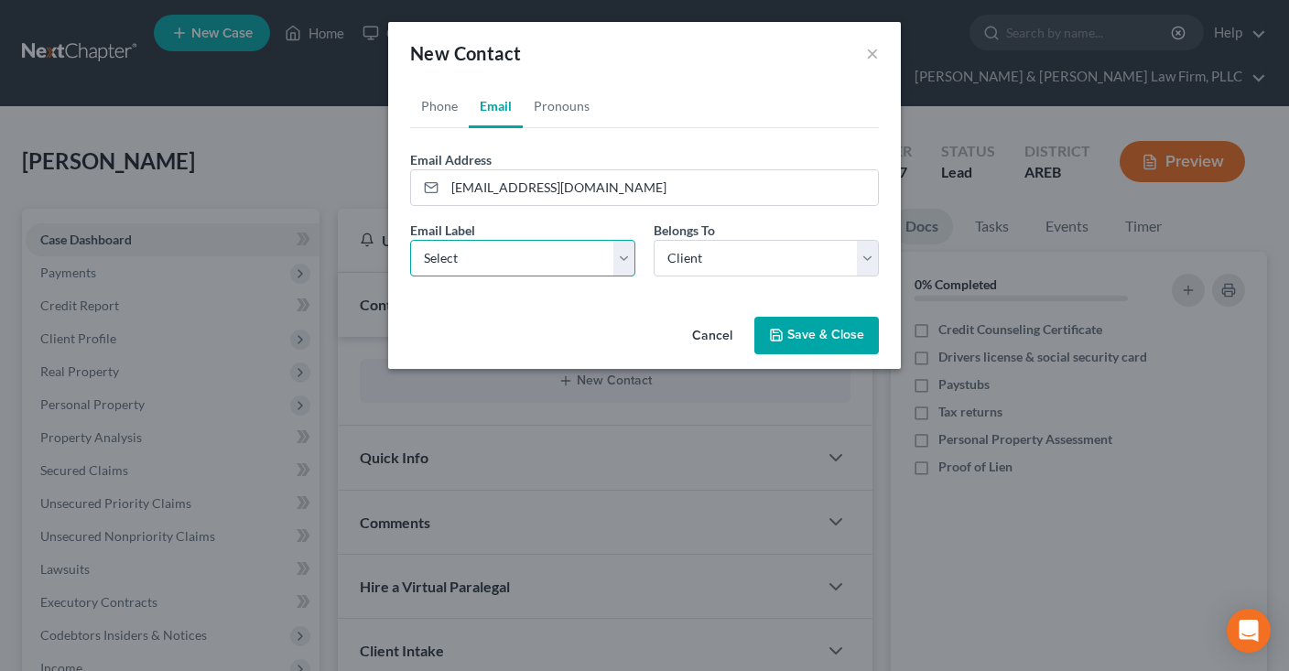
select select "0"
click option "Home" at bounding box center [0, 0] width 0 height 0
click at [783, 330] on icon "button" at bounding box center [776, 335] width 15 height 15
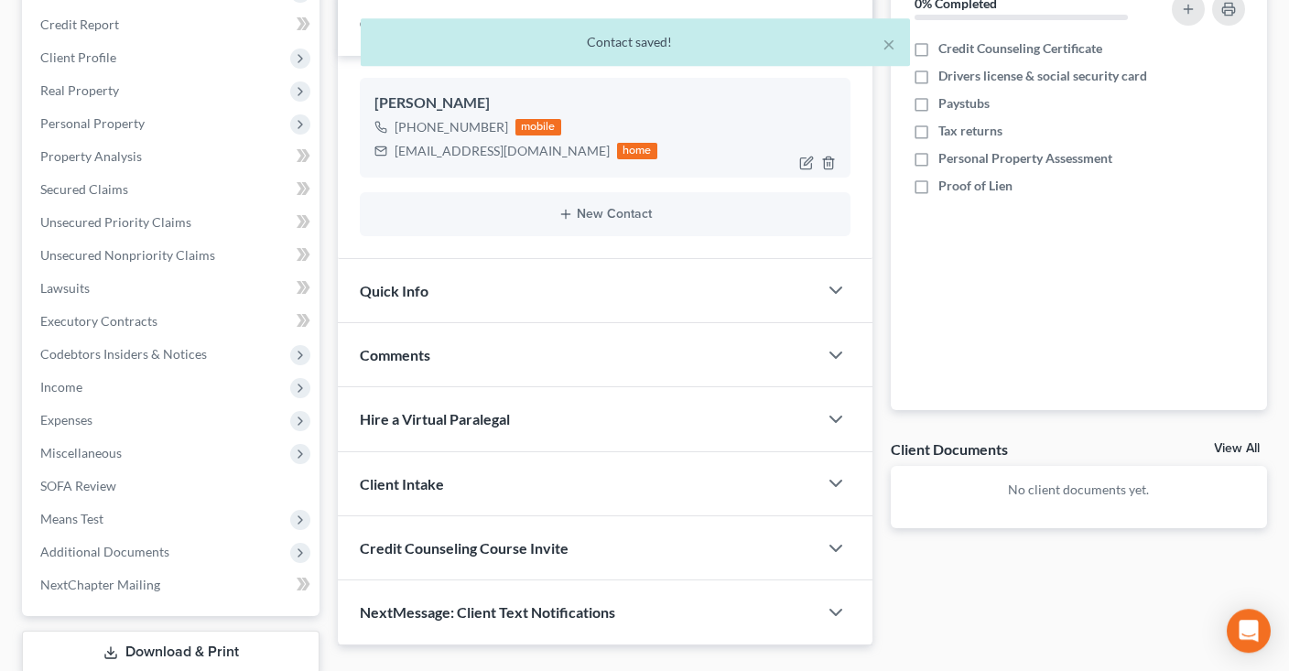
scroll to position [289, 0]
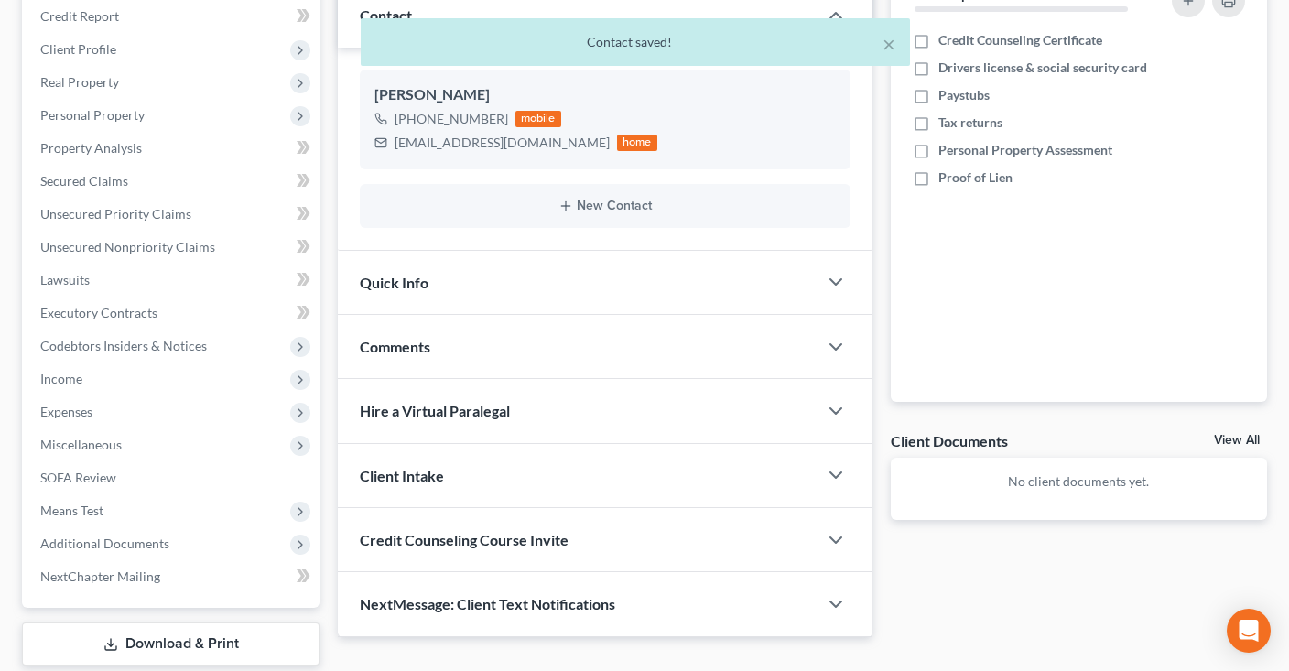
click at [537, 268] on div "Quick Info" at bounding box center [578, 282] width 480 height 63
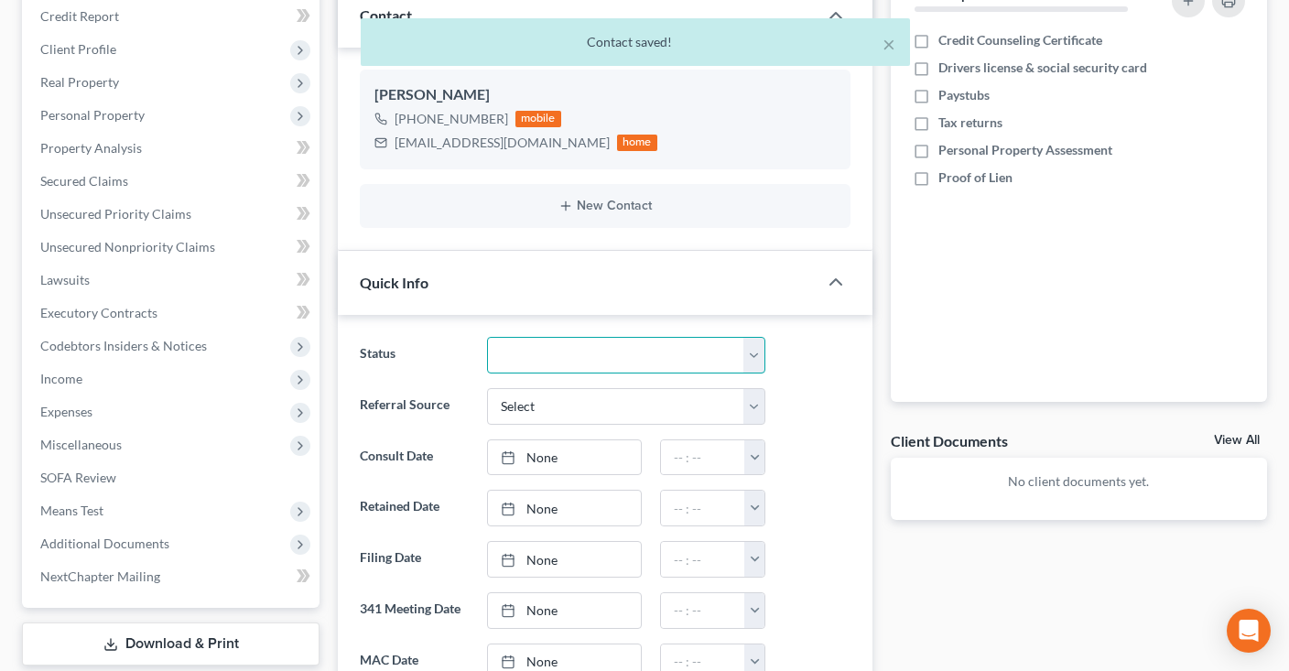
click at [487, 337] on select "Awaiting 341 Chapter 7 - Attended Meeting Confirmed Discharged Dismissed New Co…" at bounding box center [626, 355] width 278 height 37
select select "5"
click option "New Consult" at bounding box center [0, 0] width 0 height 0
click at [487, 388] on select "Select Word Of Mouth Previous Clients Direct Mail Website Google Search Modern …" at bounding box center [626, 406] width 278 height 37
select select "2"
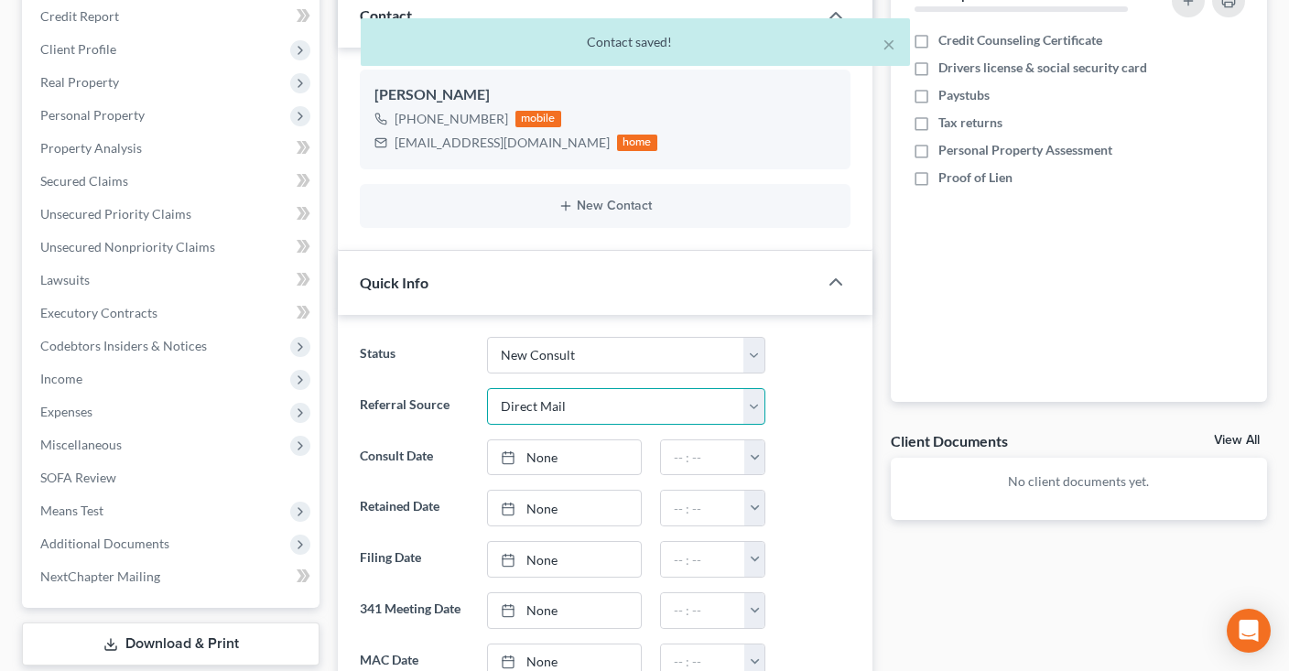
click option "Direct Mail" at bounding box center [0, 0] width 0 height 0
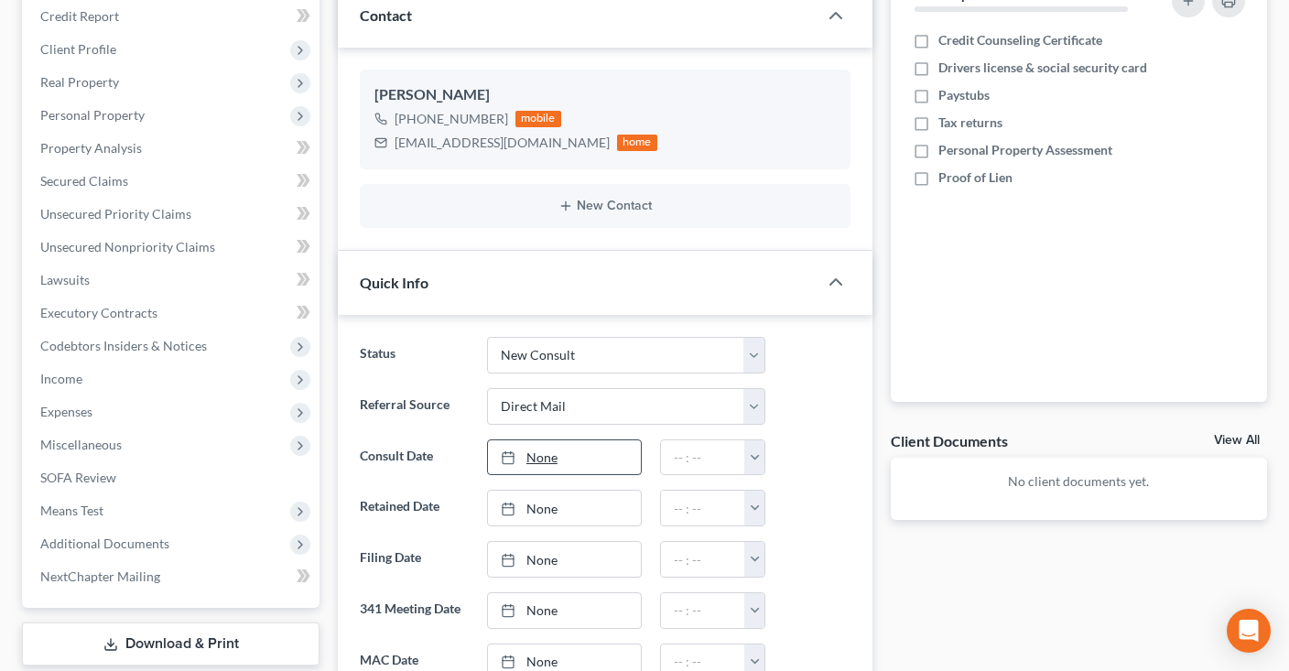
click at [578, 453] on link "None" at bounding box center [564, 457] width 153 height 35
type input "10/9/2025"
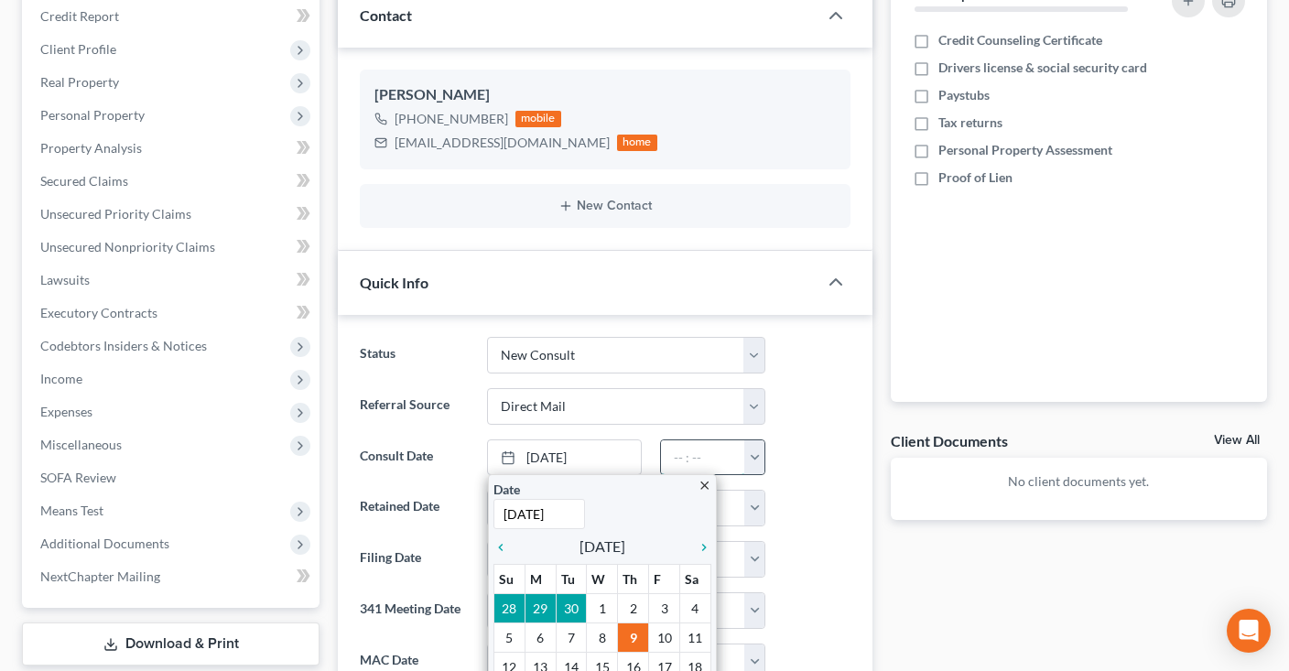
click at [693, 458] on input "text" at bounding box center [703, 457] width 84 height 35
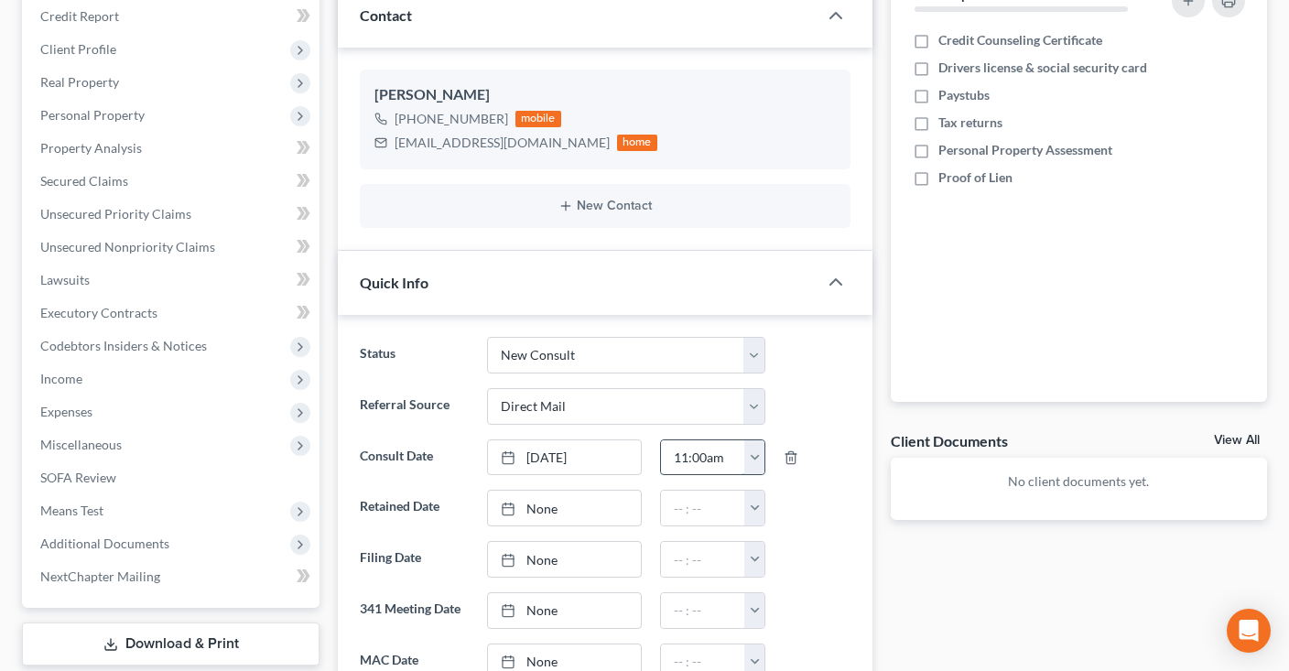
type input "11:00am"
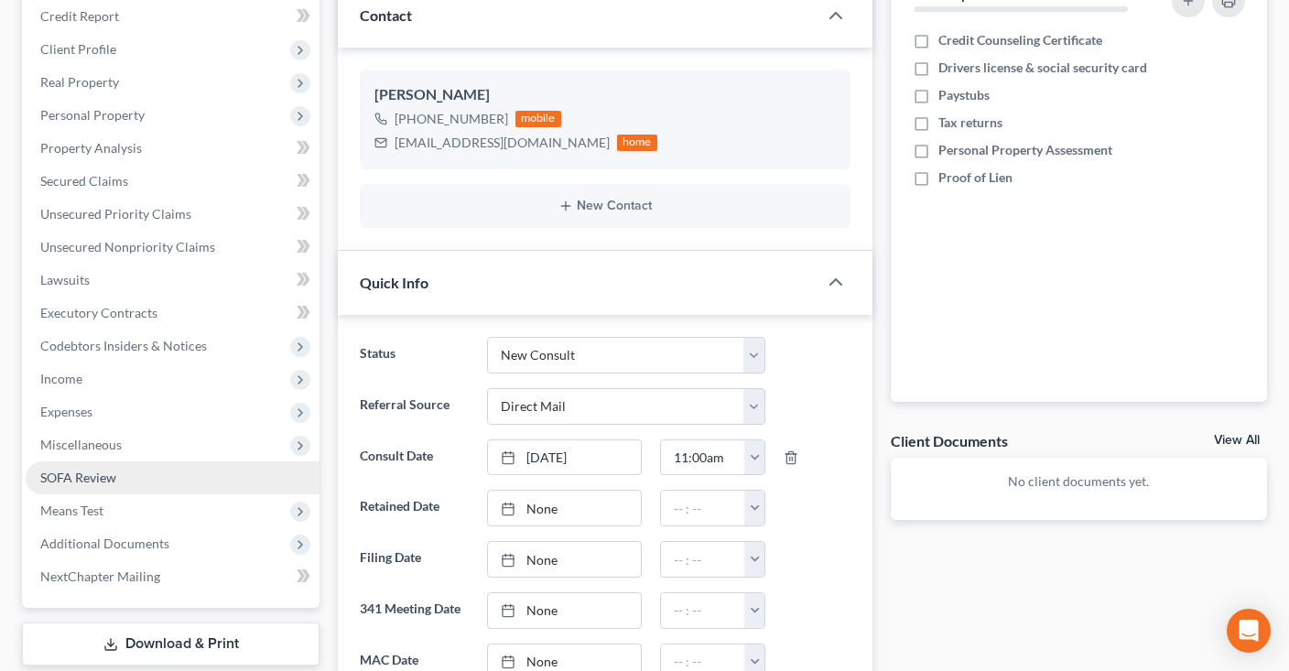
scroll to position [0, 0]
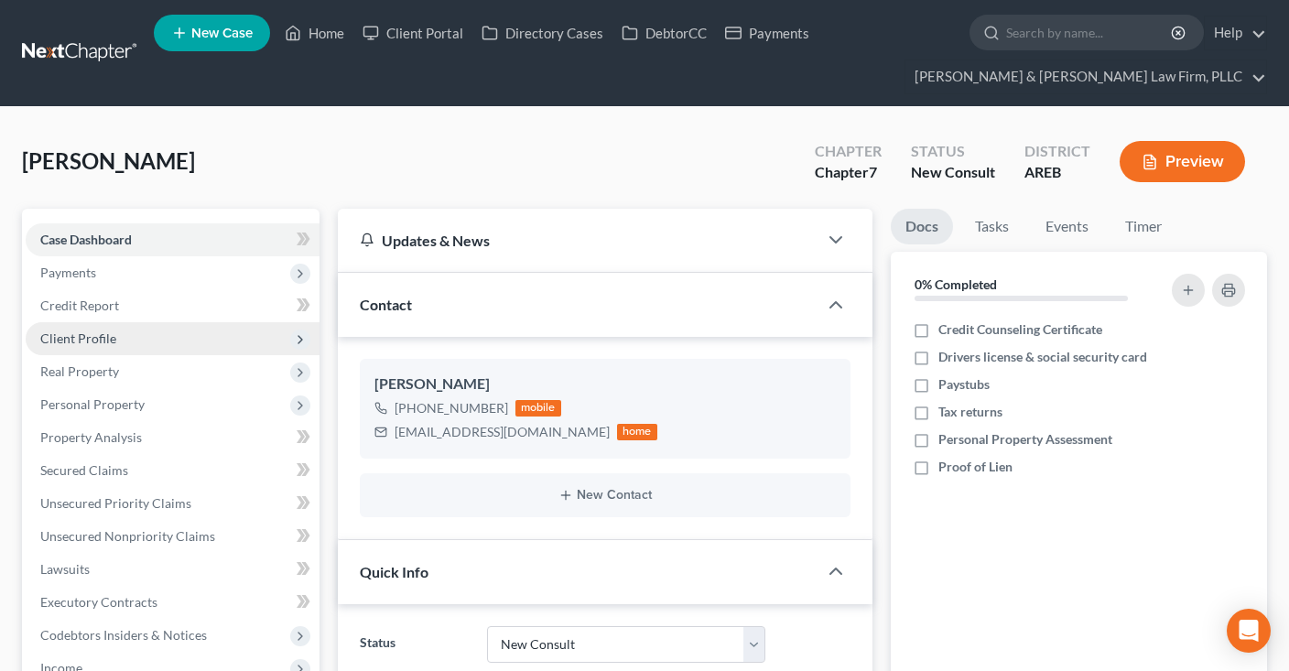
click at [125, 334] on span "Client Profile" at bounding box center [173, 338] width 294 height 33
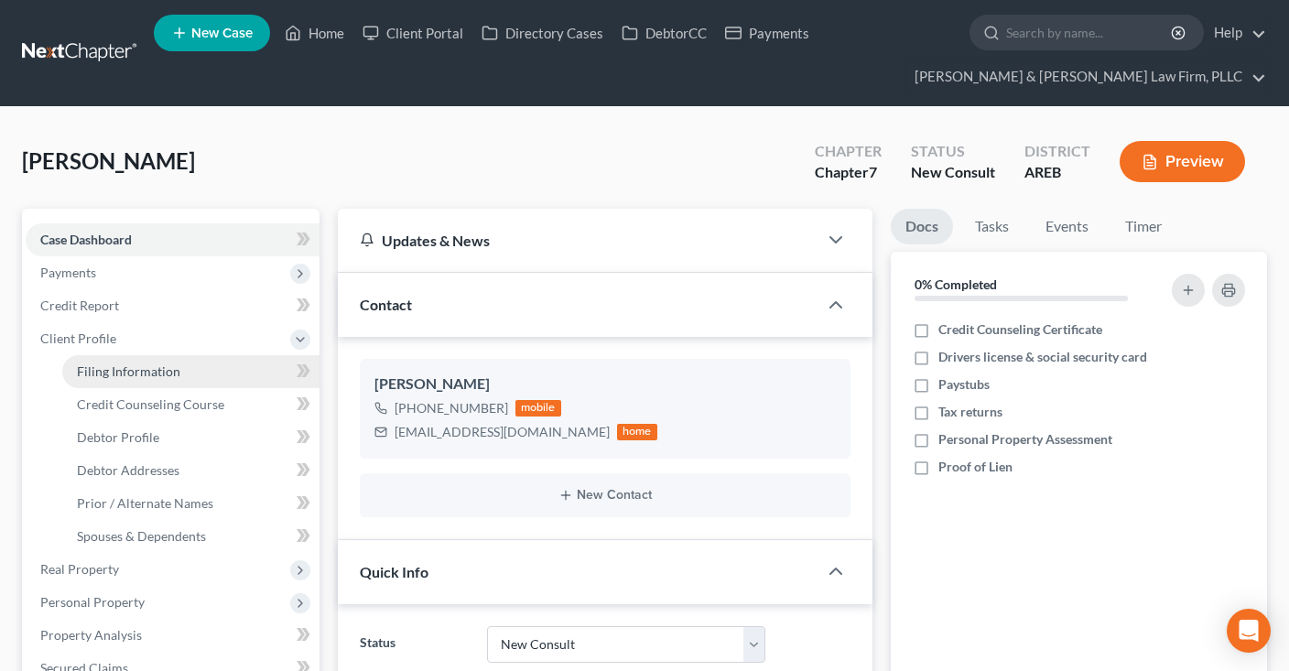
click at [158, 364] on span "Filing Information" at bounding box center [128, 371] width 103 height 16
select select "1"
select select "0"
select select "5"
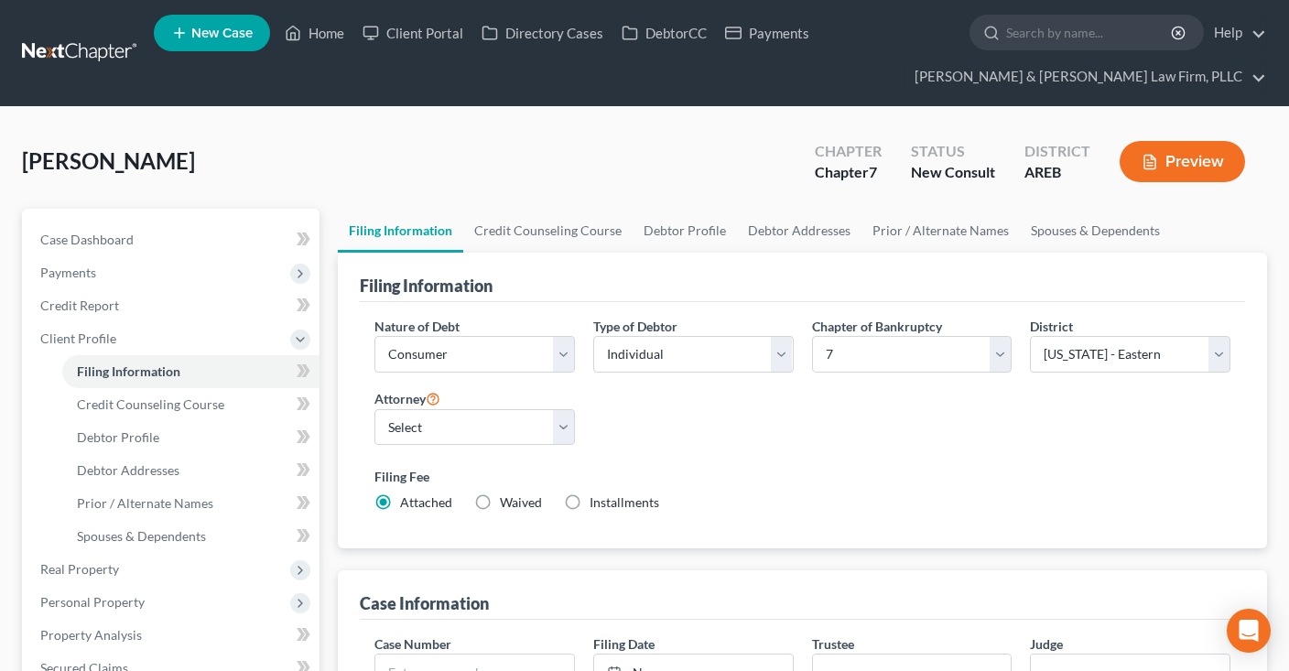
scroll to position [96, 0]
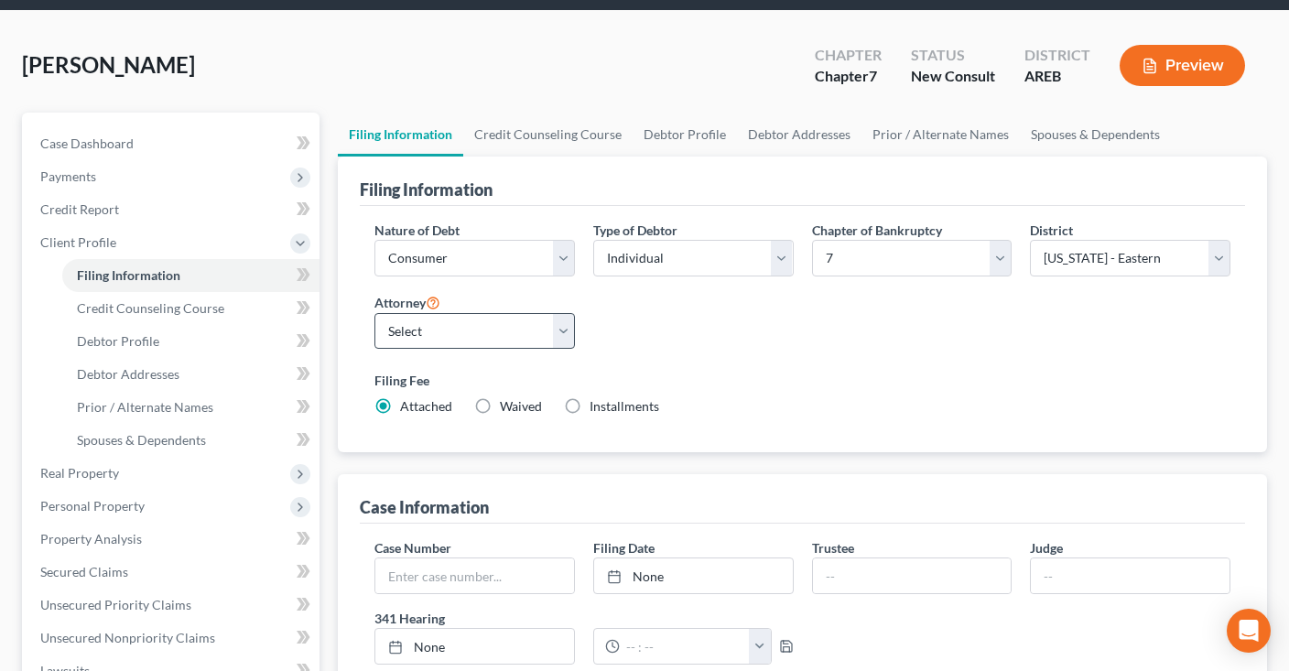
click at [467, 334] on div "Attorney Select Samantha Lambert - AREB Samantha Lambert - ARWB Ben D. Perry - …" at bounding box center [474, 327] width 219 height 73
click at [374, 313] on select "Select Samantha Lambert - AREB Samantha Lambert - ARWB Ben D. Perry - AREB Ben …" at bounding box center [474, 331] width 200 height 37
select select "2"
click option "Ben D. Perry - AREB" at bounding box center [0, 0] width 0 height 0
click at [756, 372] on label "Filing Fee" at bounding box center [802, 380] width 856 height 19
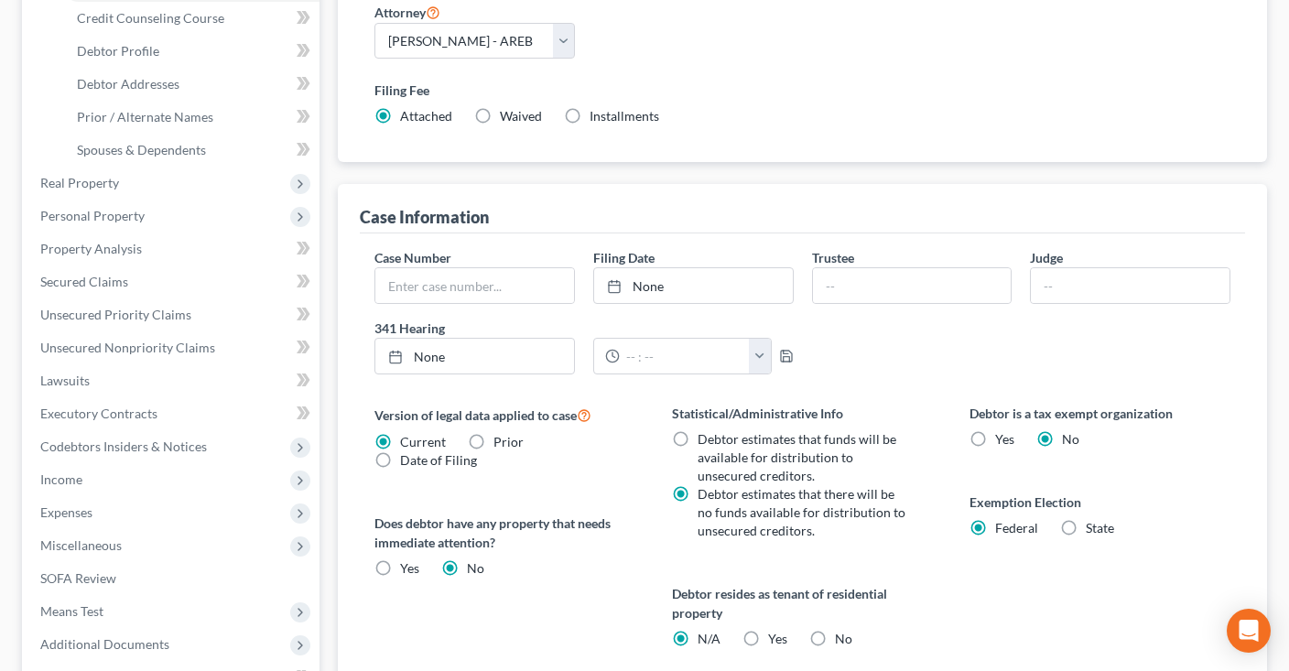
scroll to position [579, 0]
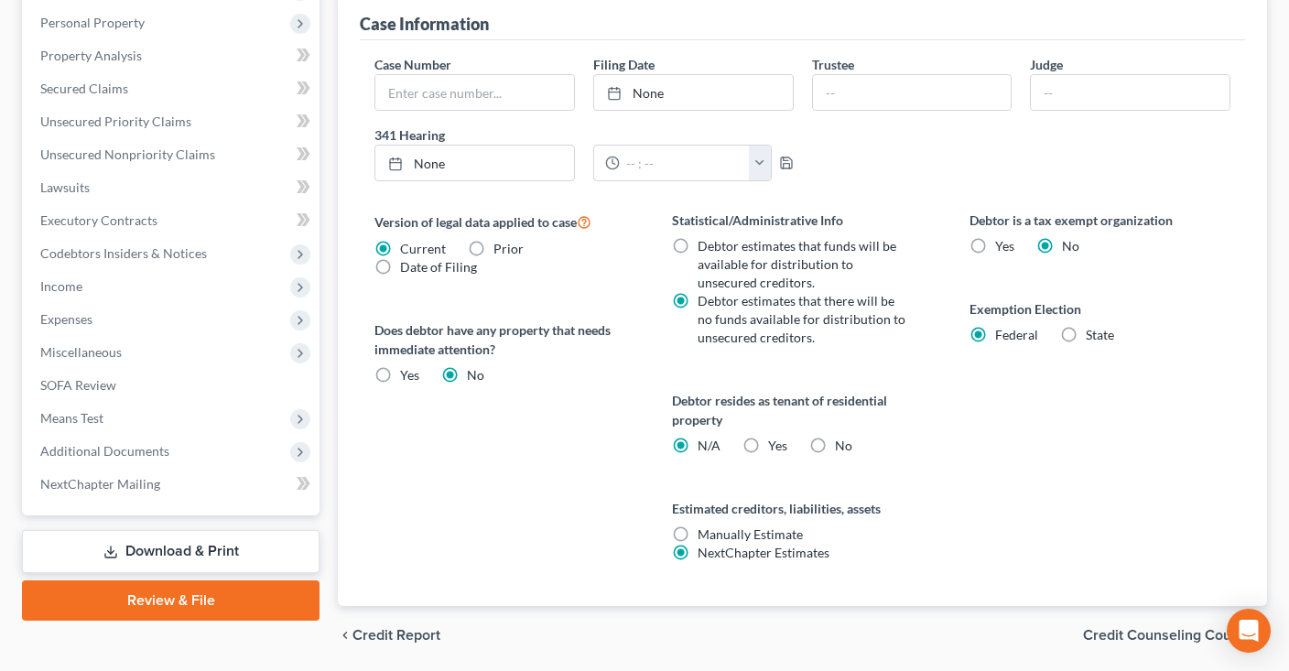
click at [768, 443] on label "Yes Yes" at bounding box center [777, 446] width 19 height 18
click at [775, 443] on input "Yes Yes" at bounding box center [781, 443] width 12 height 12
radio input "true"
radio input "false"
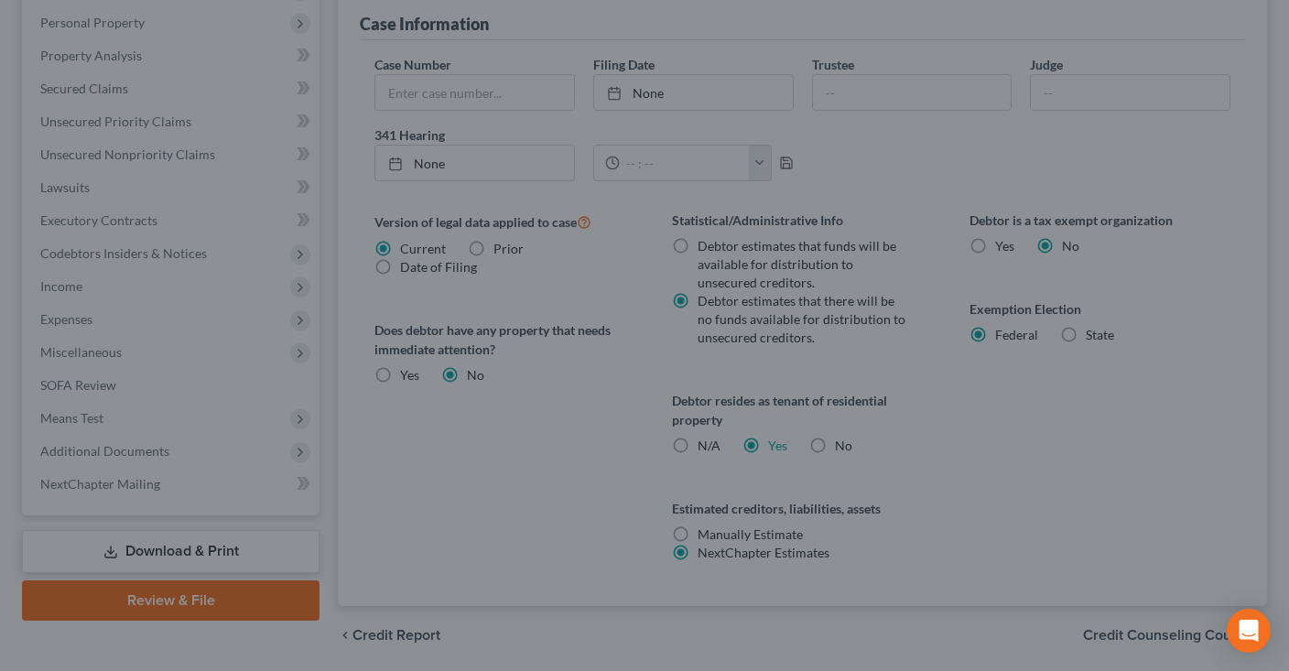
click at [986, 399] on div "Certification by a Debtor Who Resides as a Tenant of Residential Property × Lan…" at bounding box center [644, 335] width 1289 height 671
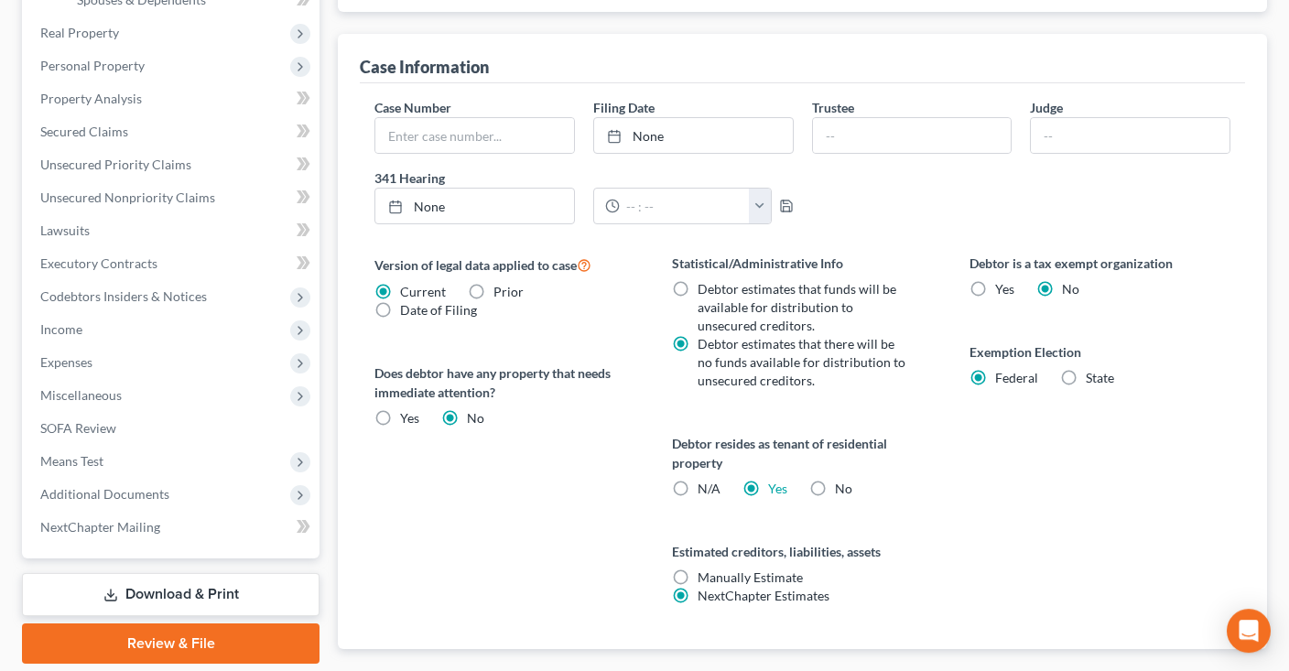
scroll to position [96, 0]
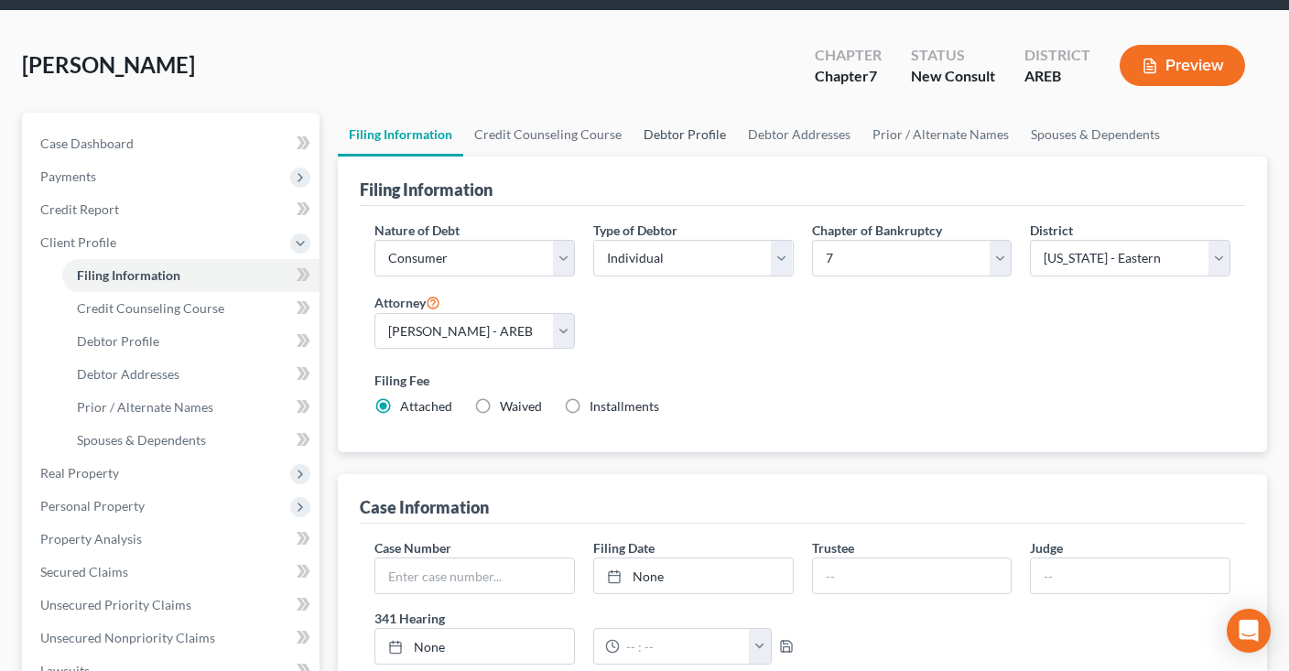
click at [657, 135] on link "Debtor Profile" at bounding box center [685, 135] width 104 height 44
select select "0"
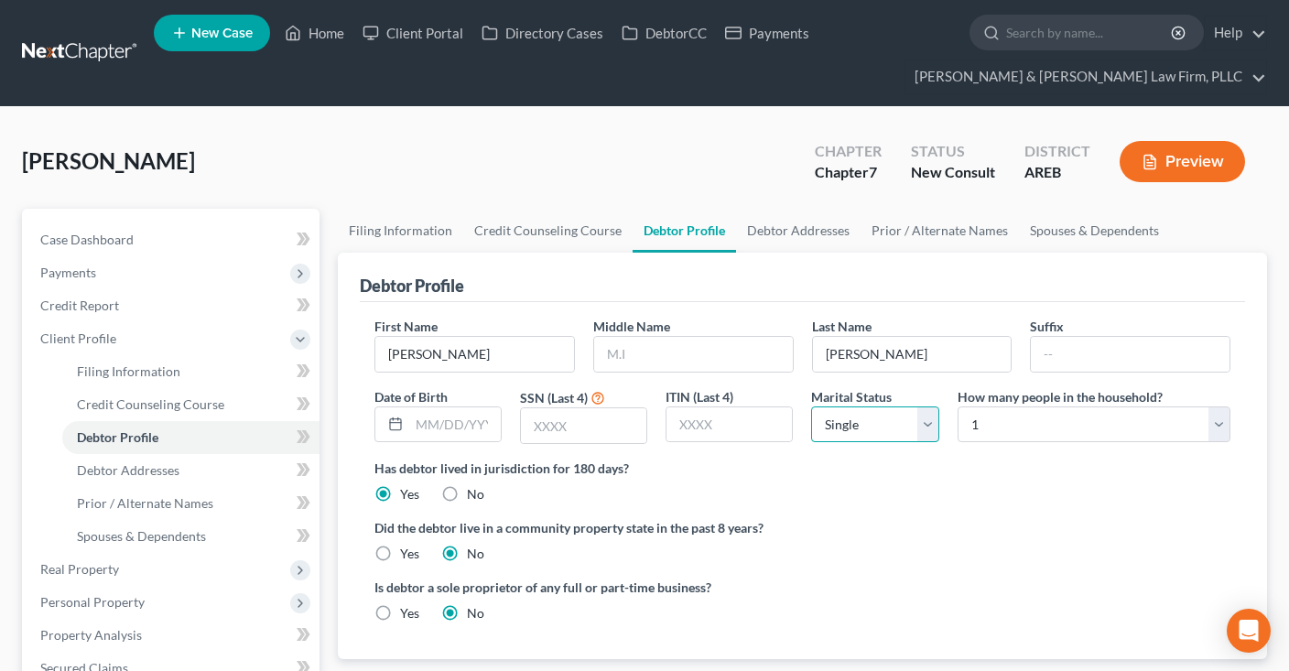
click at [811, 406] on select "Select Single Married Separated Divorced Widowed" at bounding box center [874, 424] width 127 height 37
click at [958, 406] on select "Select 1 2 3 4 5 6 7 8 9 10 11 12 13 14 15 16 17 18 19 20" at bounding box center [1094, 424] width 273 height 37
click at [1019, 463] on label "Has debtor lived in jurisdiction for 180 days?" at bounding box center [802, 468] width 856 height 19
click at [958, 406] on select "Select 1 2 3 4 5 6 7 8 9 10 11 12 13 14 15 16 17 18 19 20" at bounding box center [1094, 424] width 273 height 37
select select "1"
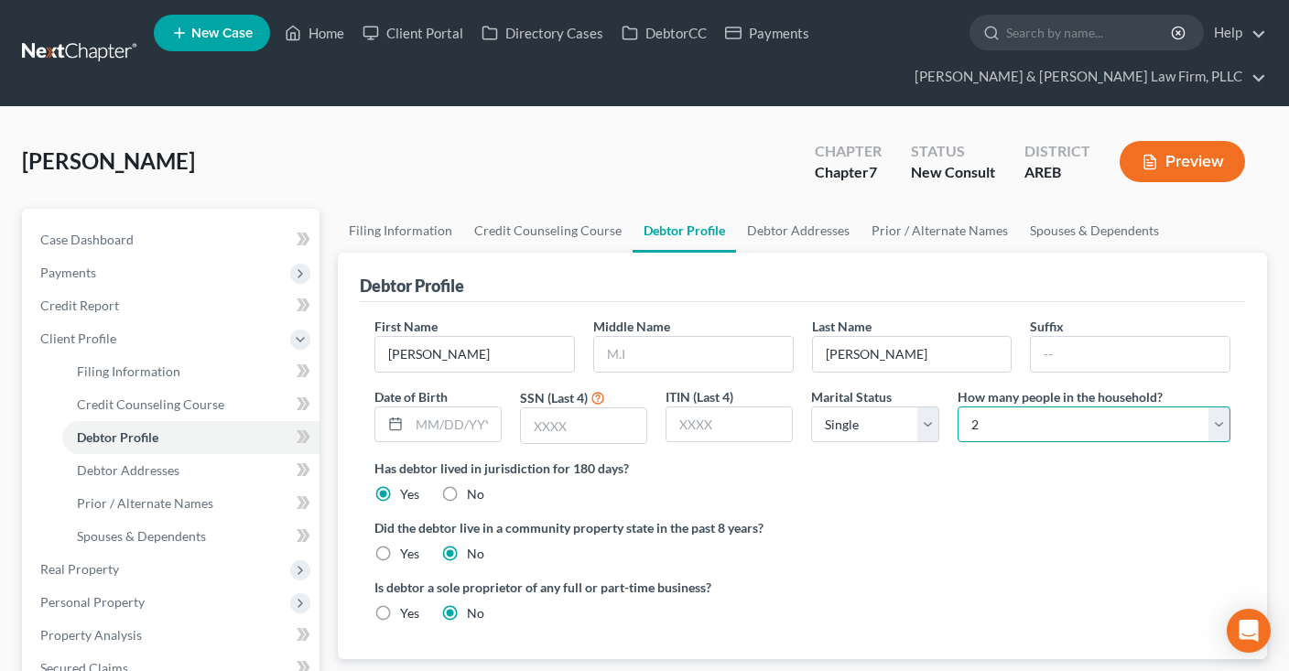
click option "2" at bounding box center [0, 0] width 0 height 0
click at [1093, 229] on link "Spouses & Dependents" at bounding box center [1094, 231] width 151 height 44
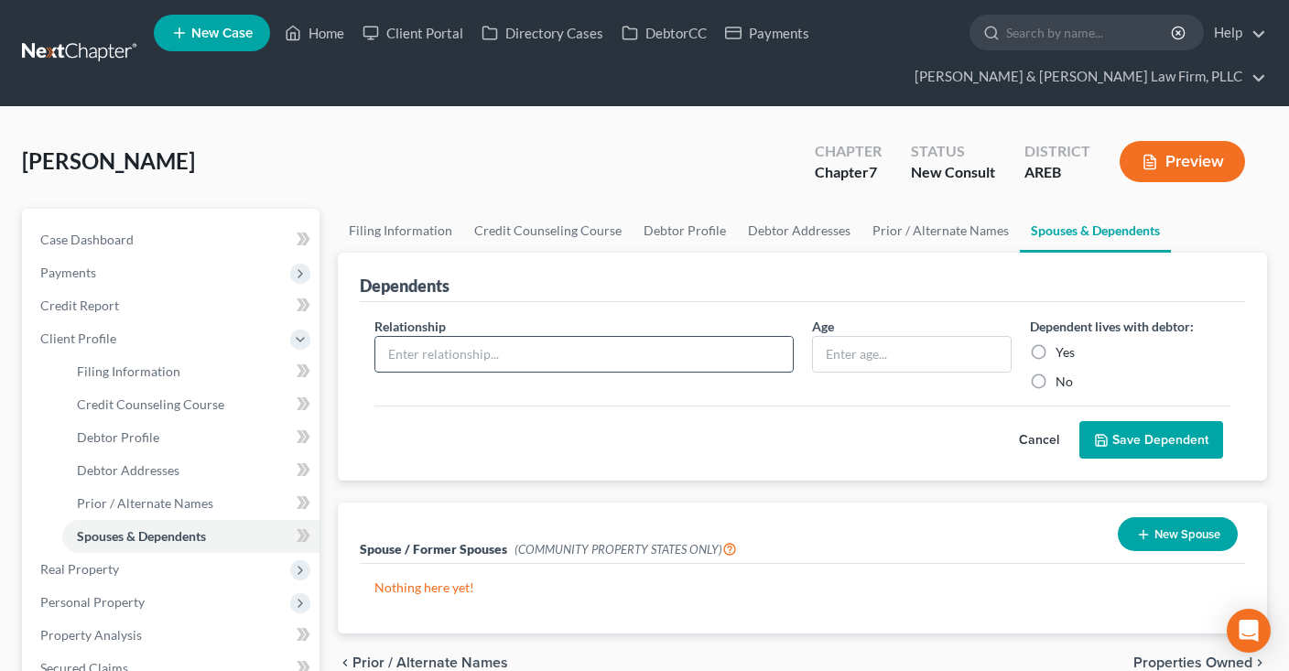
click at [521, 360] on input "text" at bounding box center [583, 354] width 417 height 35
type input "Daughter"
type input "21 yrs"
click at [1044, 438] on button "Cancel" at bounding box center [1039, 440] width 81 height 37
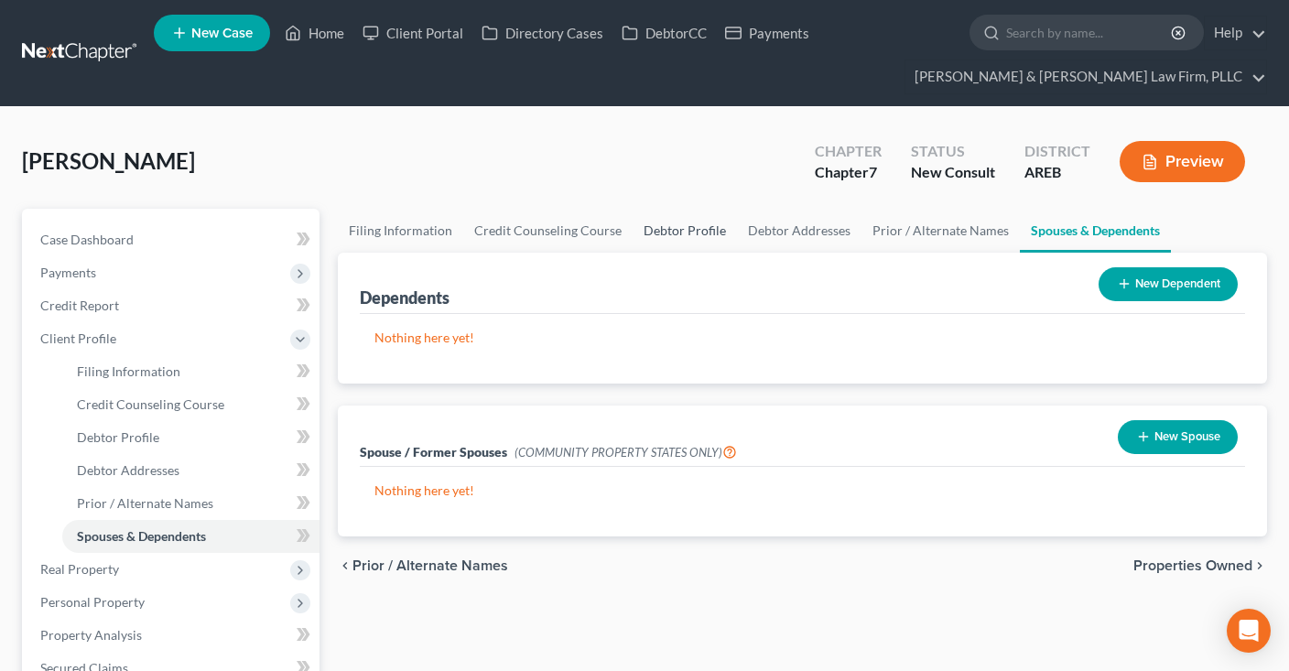
click at [693, 231] on link "Debtor Profile" at bounding box center [685, 231] width 104 height 44
select select "0"
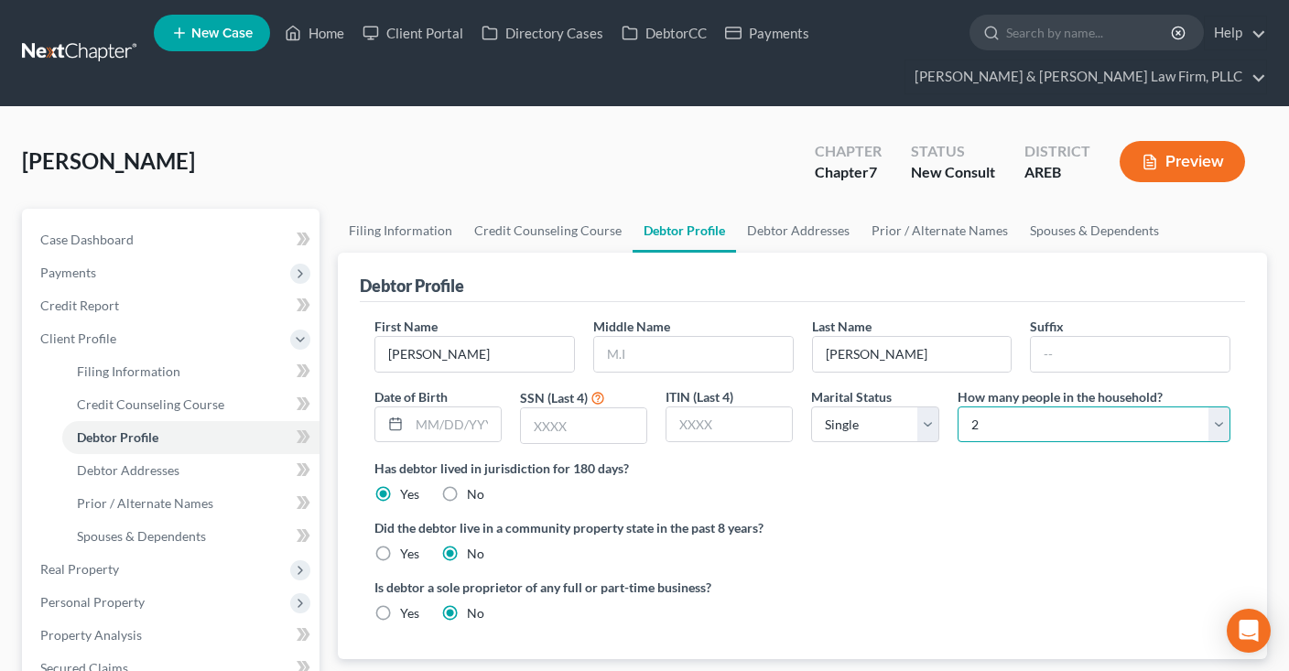
click at [958, 406] on select "Select 1 2 3 4 5 6 7 8 9 10 11 12 13 14 15 16 17 18 19 20" at bounding box center [1094, 424] width 273 height 37
select select "0"
click option "1" at bounding box center [0, 0] width 0 height 0
click at [897, 471] on label "Has debtor lived in jurisdiction for 180 days?" at bounding box center [802, 468] width 856 height 19
click at [914, 497] on div "Has debtor lived in jurisdiction for 180 days? Yes No Debtor must reside in jur…" at bounding box center [802, 481] width 856 height 45
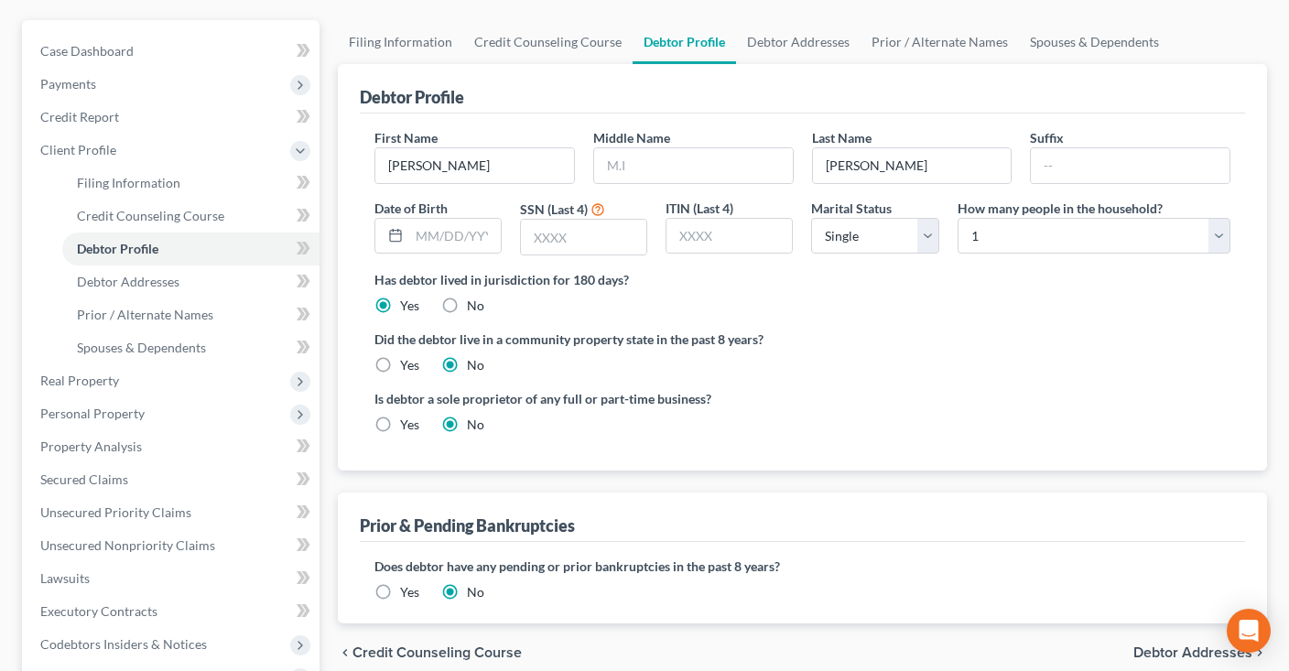
scroll to position [289, 0]
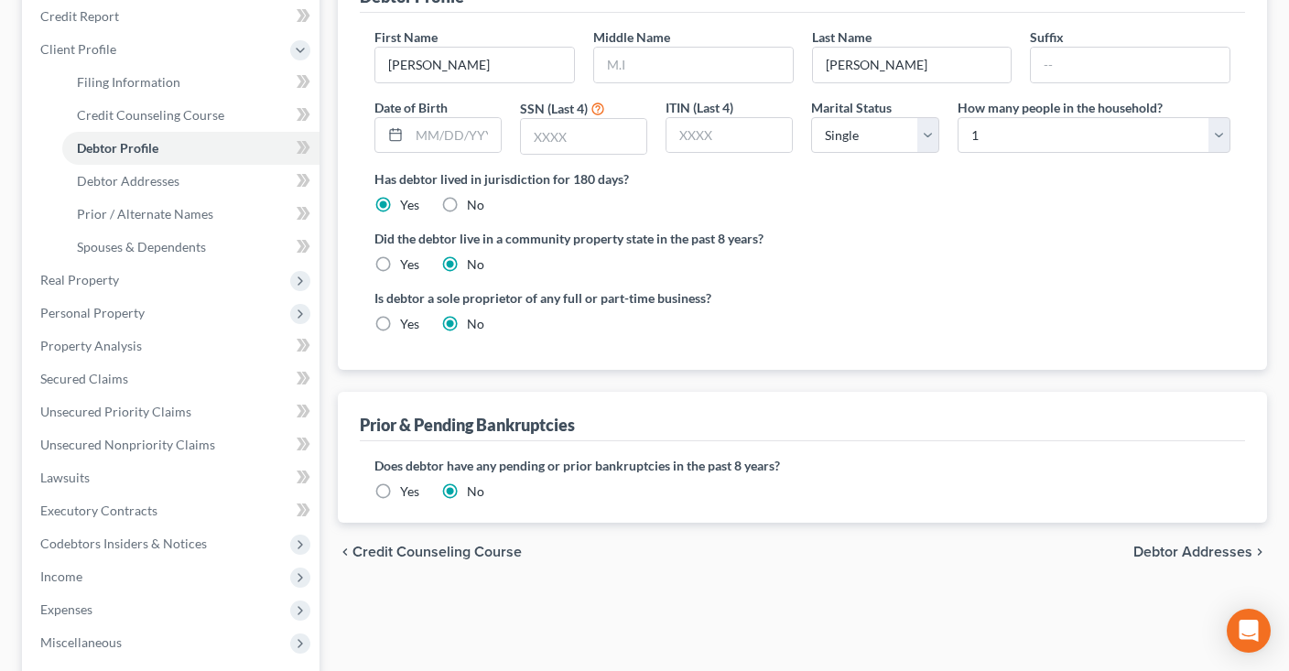
drag, startPoint x: 893, startPoint y: 286, endPoint x: 907, endPoint y: 294, distance: 16.8
click at [909, 288] on div "Is debtor a sole proprietor of any full or part-time business? Yes No" at bounding box center [802, 318] width 874 height 60
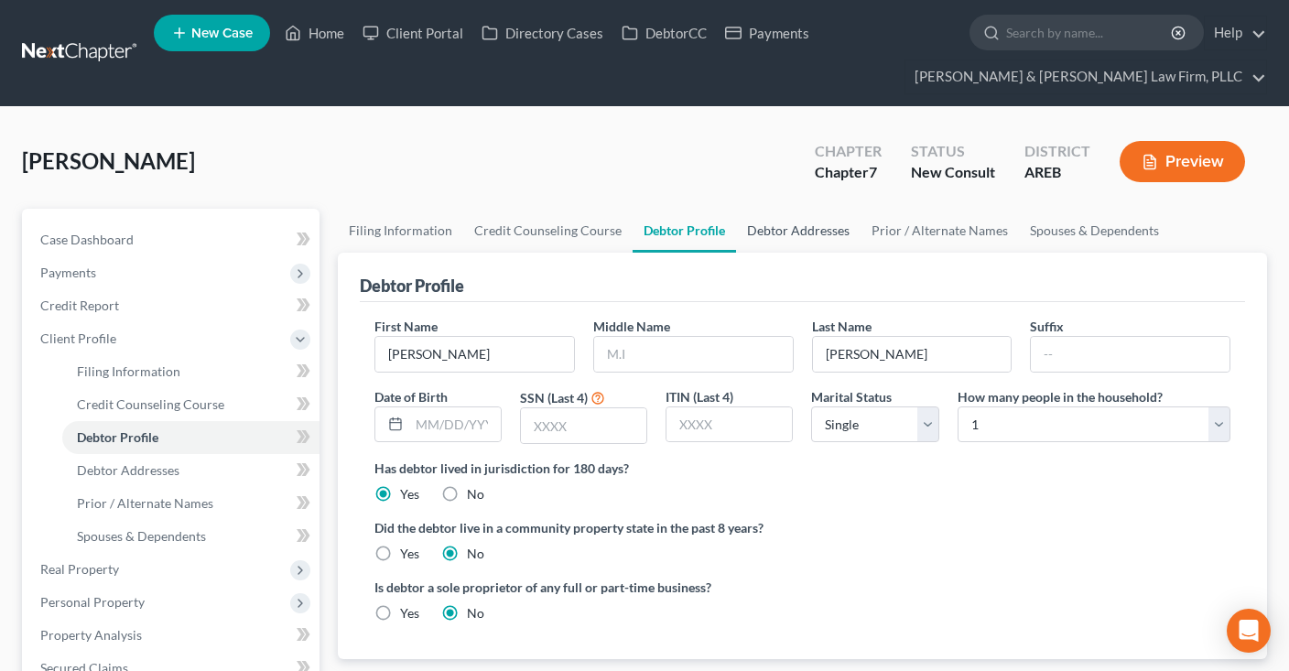
click at [772, 235] on link "Debtor Addresses" at bounding box center [798, 231] width 125 height 44
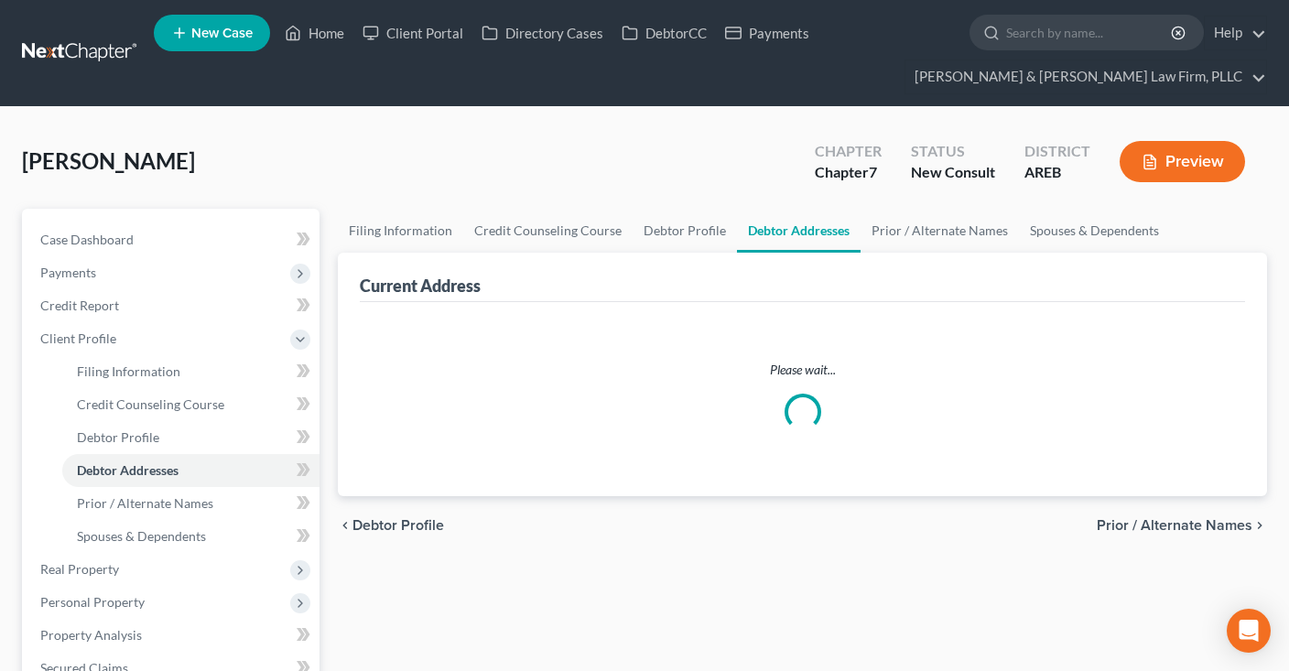
select select "0"
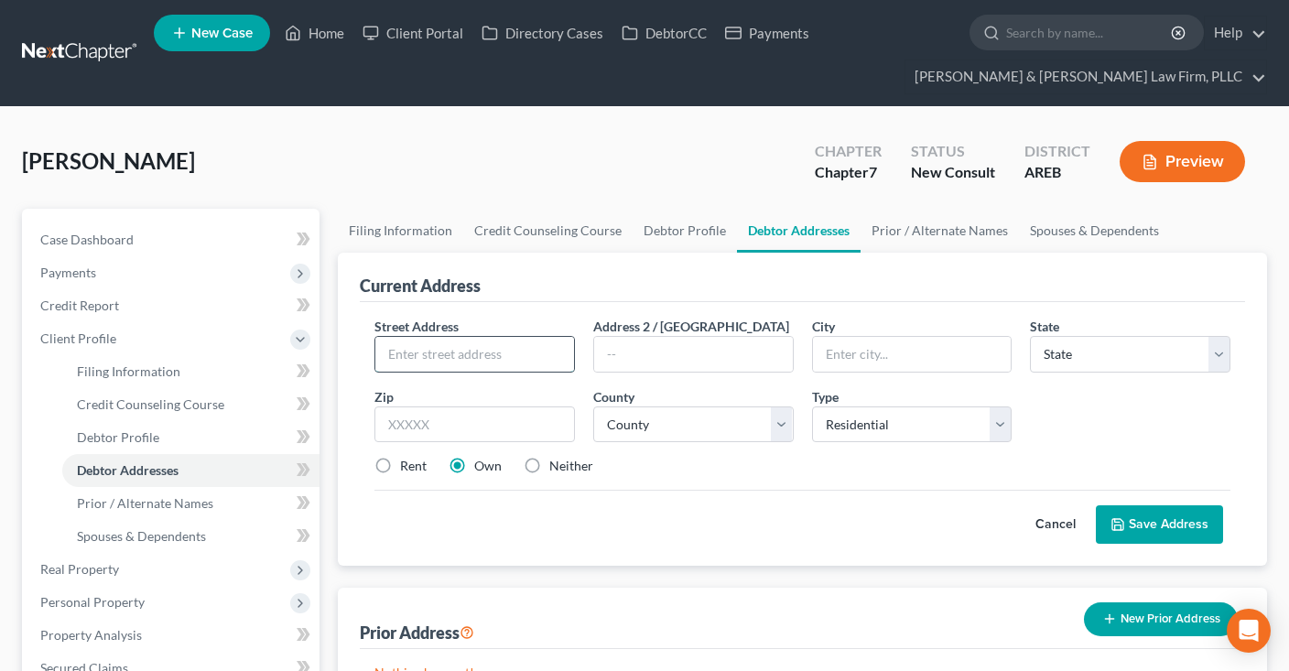
click at [527, 349] on input "text" at bounding box center [474, 354] width 199 height 35
type input "3940 Sydney Dr"
type input "72034"
type input "Conway"
select select "2"
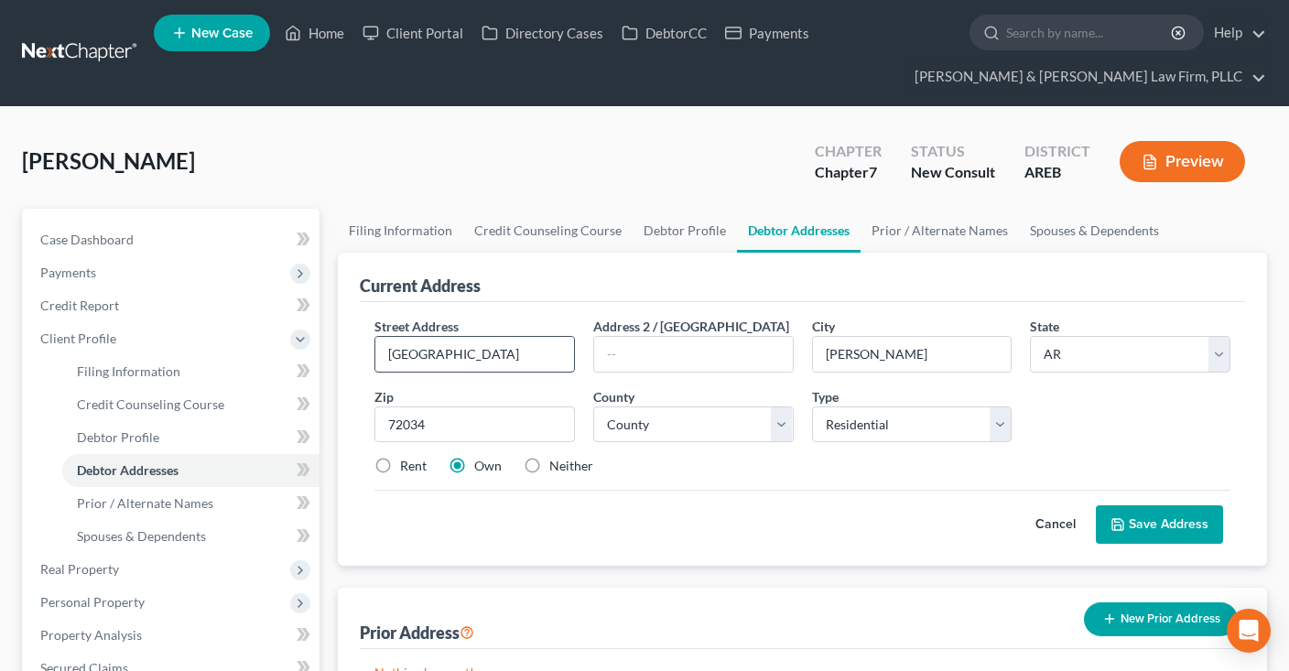
click at [450, 349] on input "3940 Sydney Dr" at bounding box center [474, 354] width 199 height 35
click at [593, 406] on select "County Arkansas County Ashley County Baxter County Benton County Boone County B…" at bounding box center [693, 424] width 200 height 37
select select "22"
click option "Faulkner County" at bounding box center [0, 0] width 0 height 0
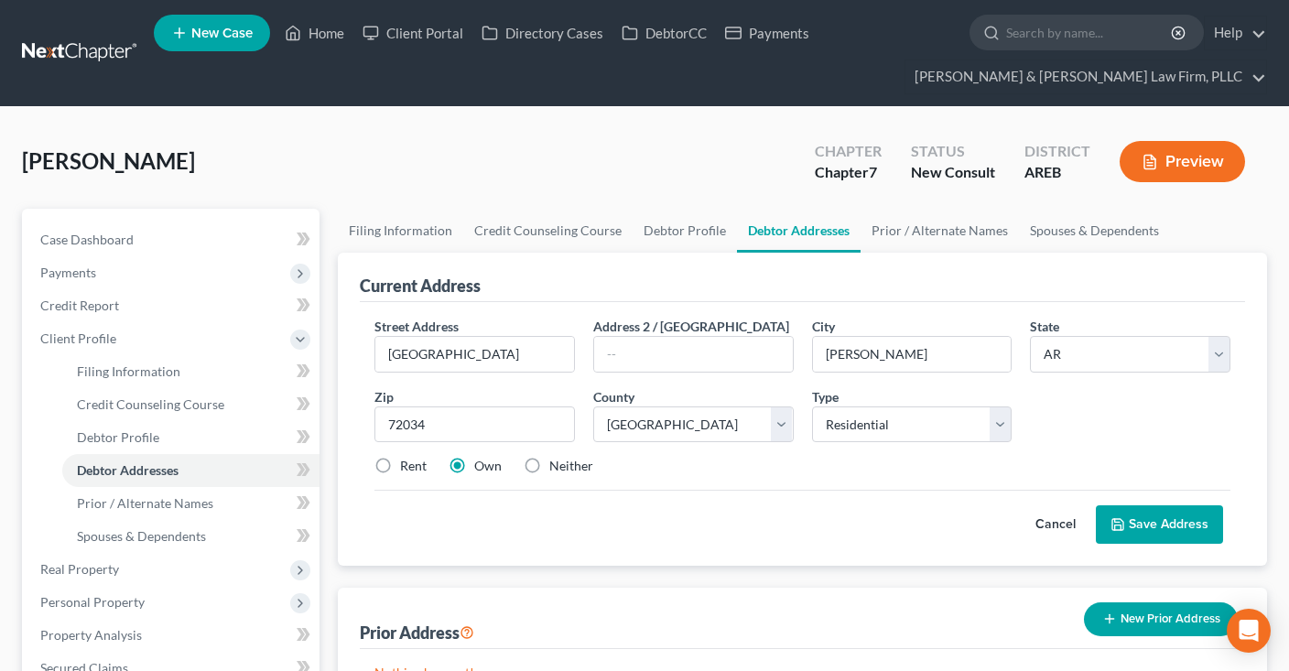
click at [400, 466] on label "Rent" at bounding box center [413, 466] width 27 height 18
click at [407, 466] on input "Rent" at bounding box center [413, 463] width 12 height 12
radio input "true"
click at [1133, 533] on button "Save Address" at bounding box center [1159, 524] width 127 height 38
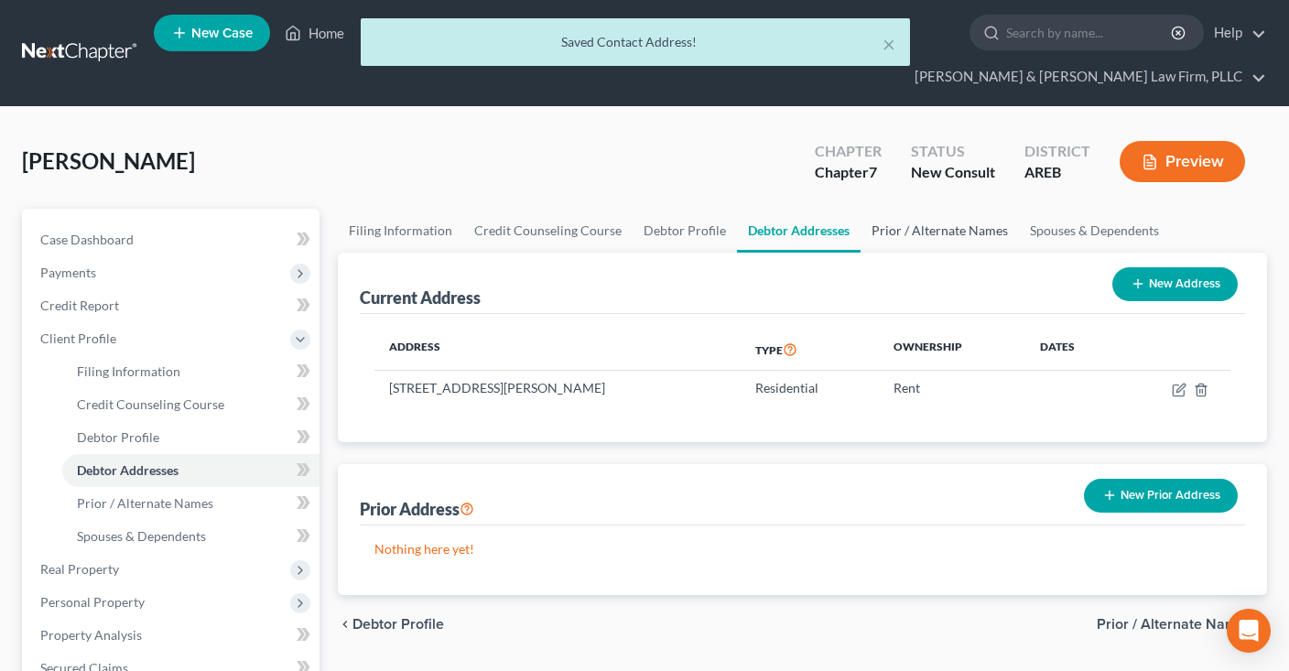
click at [882, 224] on link "Prior / Alternate Names" at bounding box center [940, 231] width 158 height 44
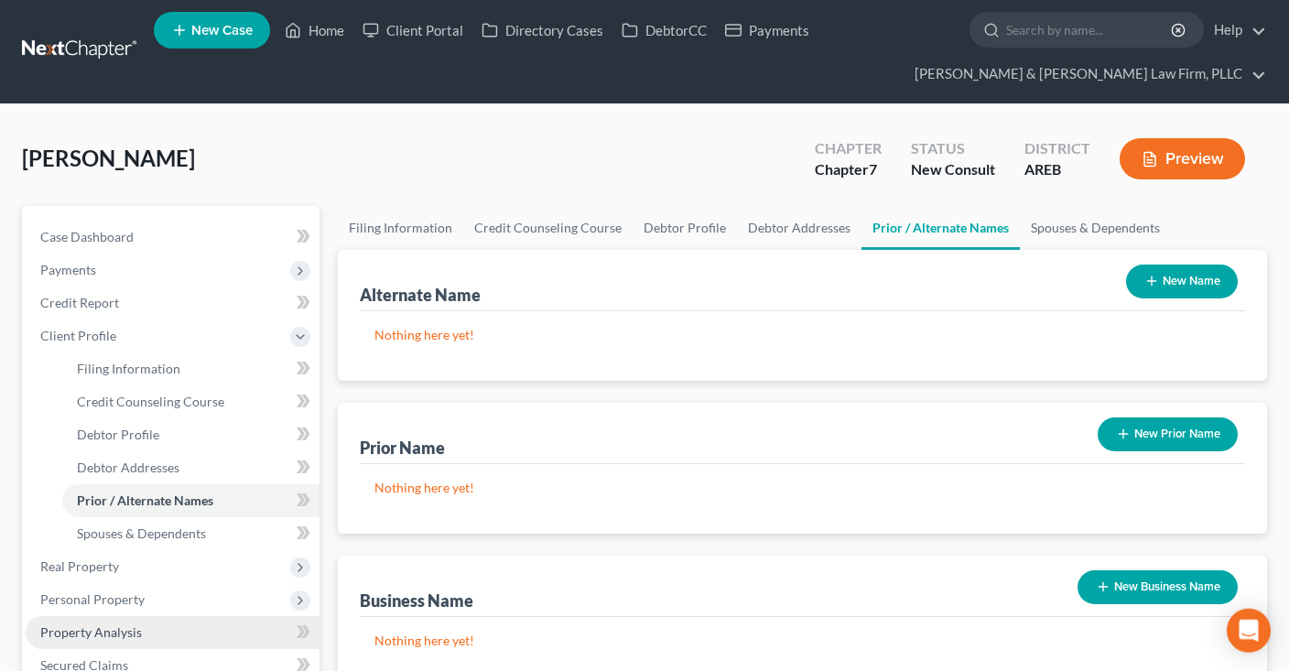
scroll to position [289, 0]
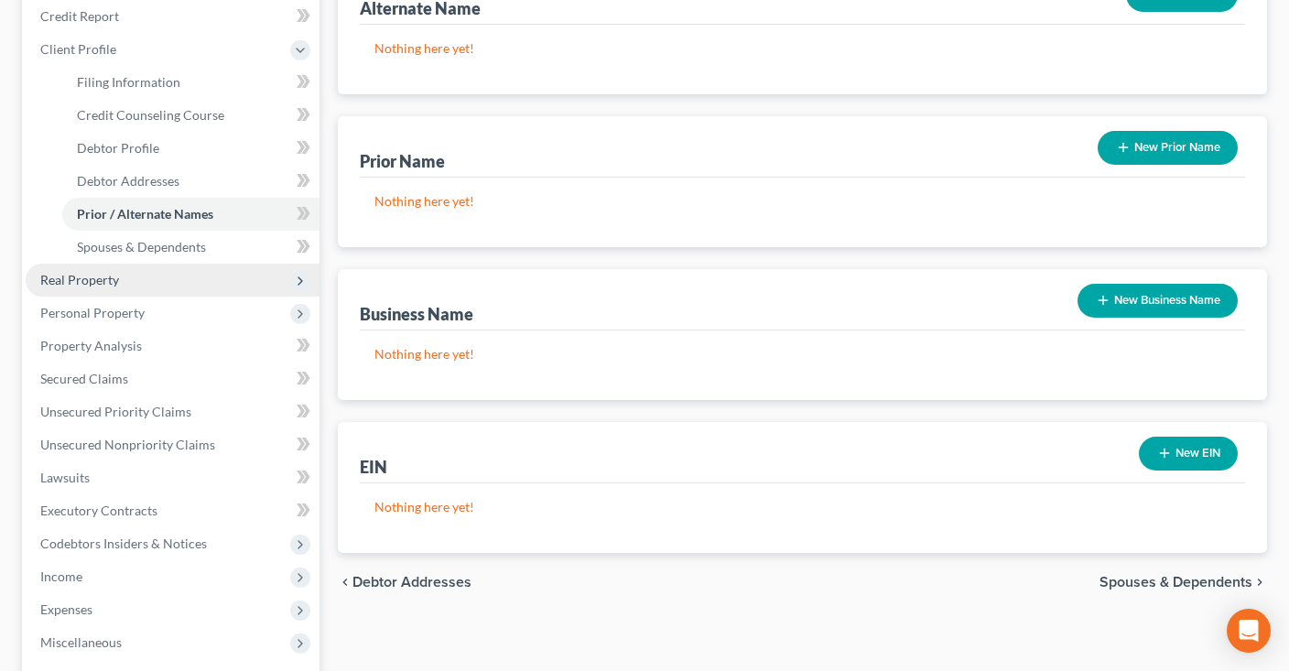
click at [152, 281] on span "Real Property" at bounding box center [173, 280] width 294 height 33
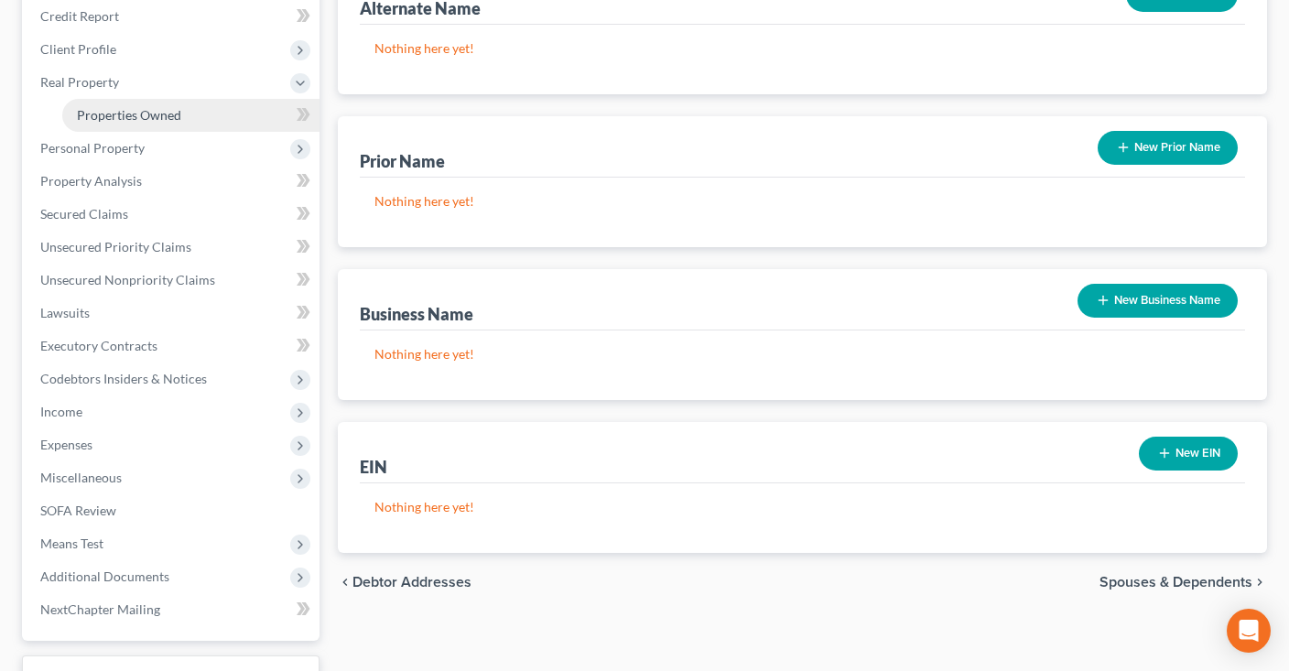
click at [201, 113] on link "Properties Owned" at bounding box center [190, 115] width 257 height 33
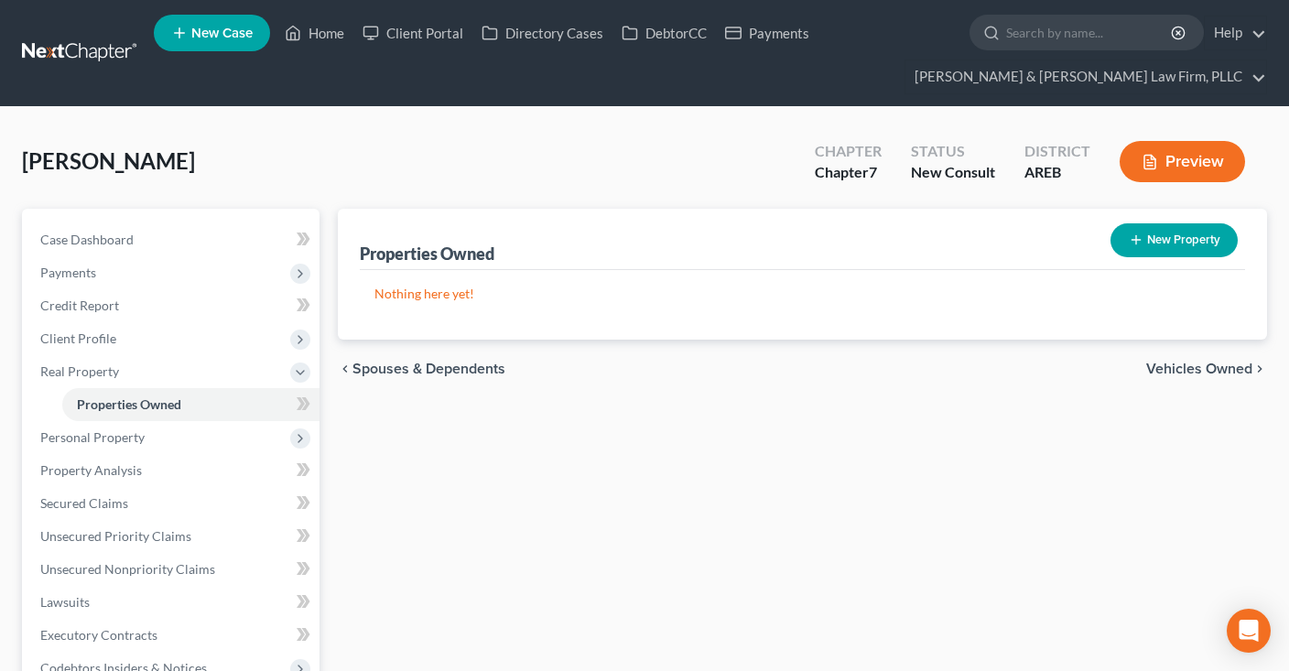
click at [1125, 236] on button "New Property" at bounding box center [1173, 240] width 127 height 34
select select "2"
select select "22"
select select "0"
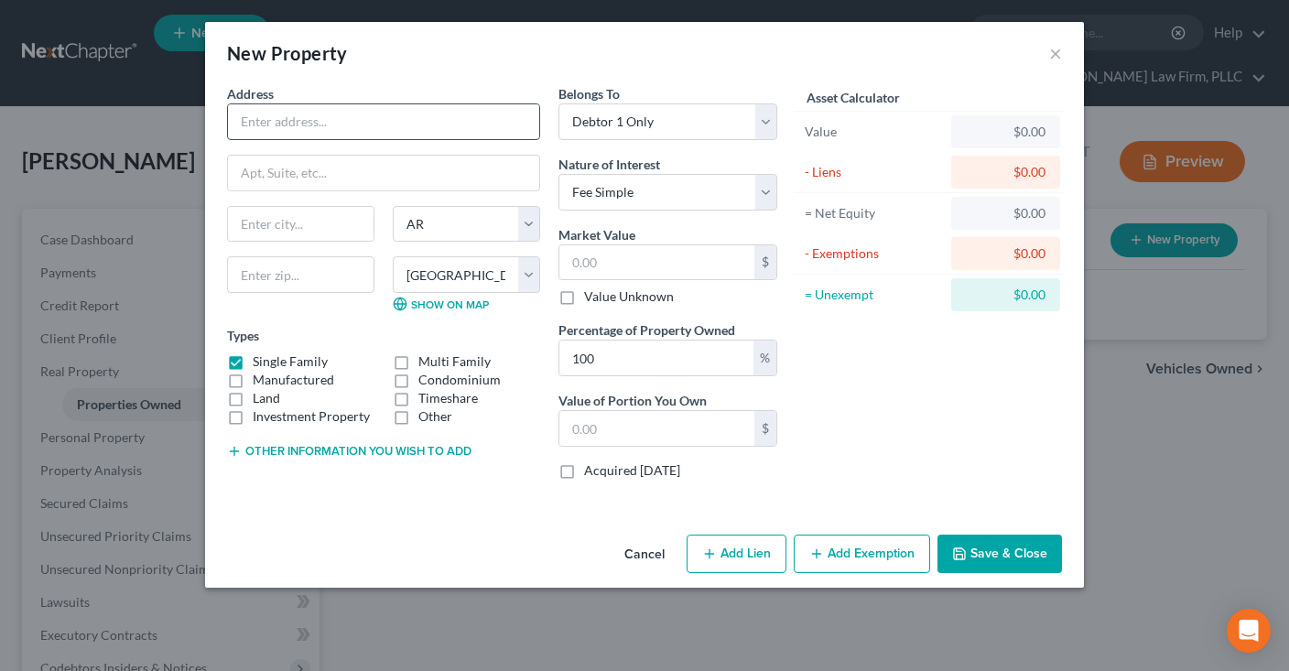
click at [318, 128] on input "text" at bounding box center [383, 121] width 311 height 35
type input "110 Brown Williams"
click at [315, 283] on input "text" at bounding box center [300, 274] width 147 height 37
type input "72034"
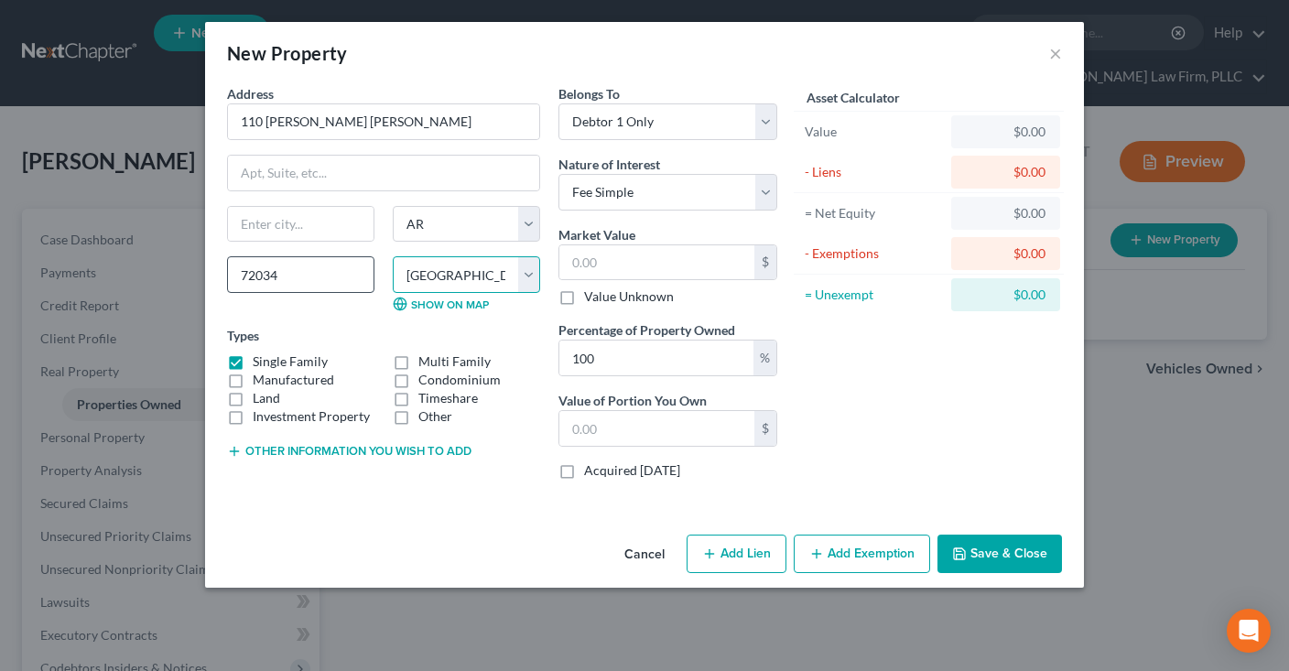
type input "Conway"
drag, startPoint x: 189, startPoint y: 257, endPoint x: 150, endPoint y: 268, distance: 40.9
click at [227, 263] on input "72034" at bounding box center [300, 274] width 147 height 37
drag, startPoint x: 321, startPoint y: 269, endPoint x: 90, endPoint y: 261, distance: 231.8
click at [227, 259] on input "72034" at bounding box center [300, 274] width 147 height 37
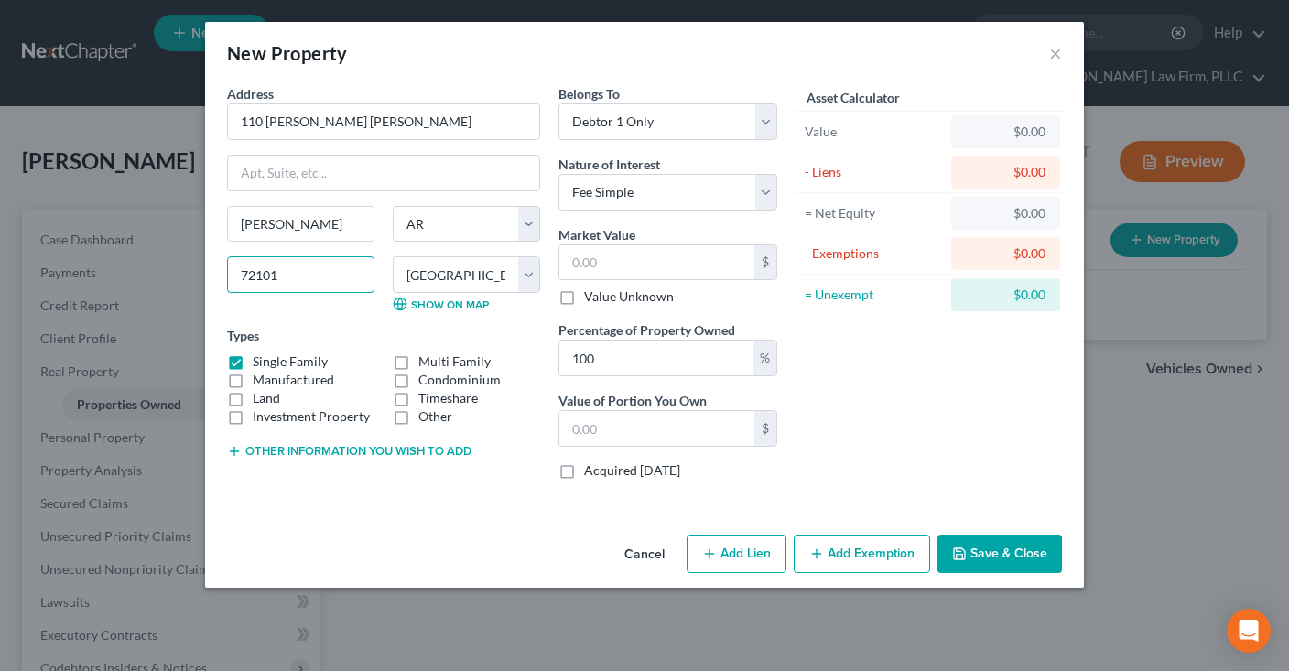
type input "72101"
type input "McCrory"
select select "73"
click at [887, 427] on div "Asset Calculator Value $0.00 - Liens $0.00 = Net Equity $0.00 - Exemptions $0.0…" at bounding box center [928, 289] width 285 height 410
click at [671, 273] on input "text" at bounding box center [656, 262] width 195 height 35
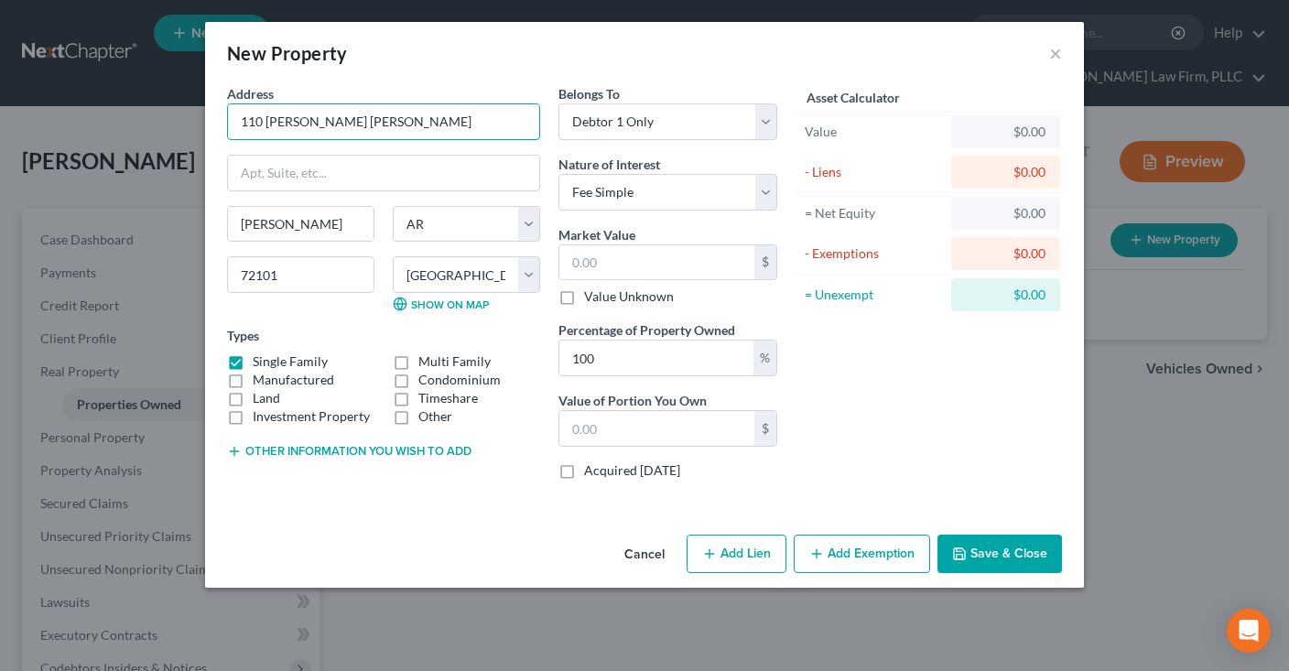
drag, startPoint x: 384, startPoint y: 117, endPoint x: 169, endPoint y: 111, distance: 215.2
click at [228, 111] on input "110 Brown Williams" at bounding box center [383, 121] width 311 height 35
click at [693, 259] on input "text" at bounding box center [656, 262] width 195 height 35
type input "3"
type input "3.00"
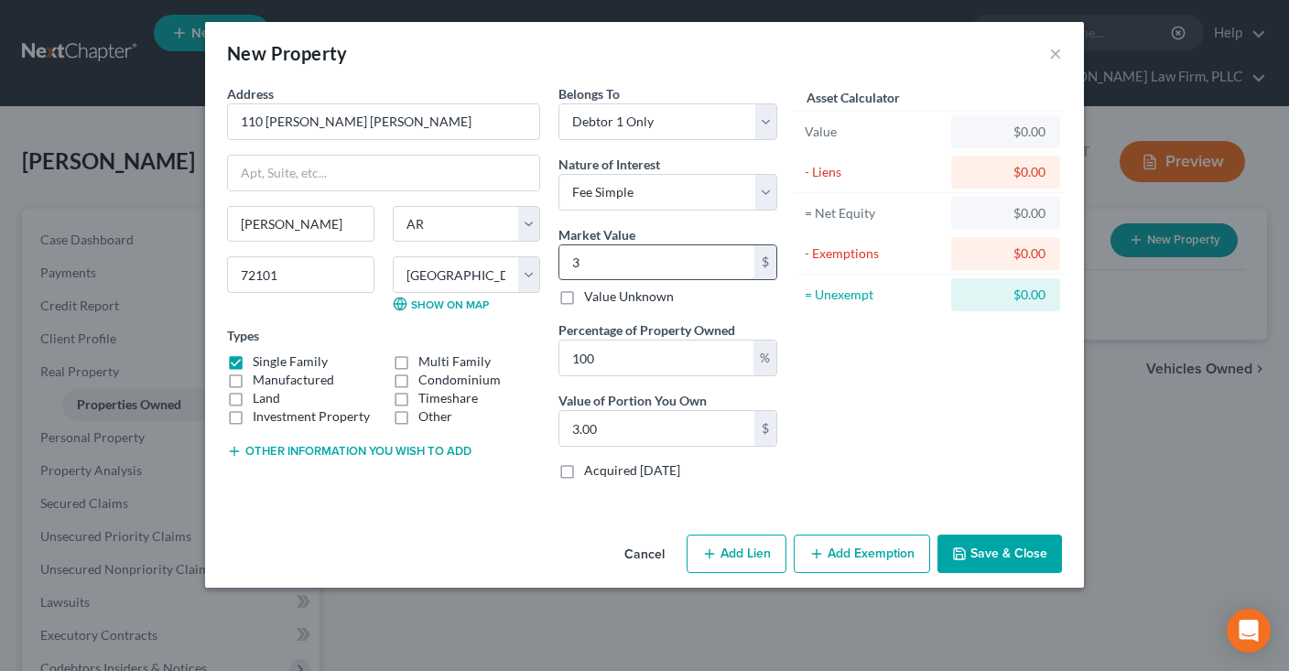
type input "30"
type input "30.00"
type input "300"
type input "300.00"
type input "3000"
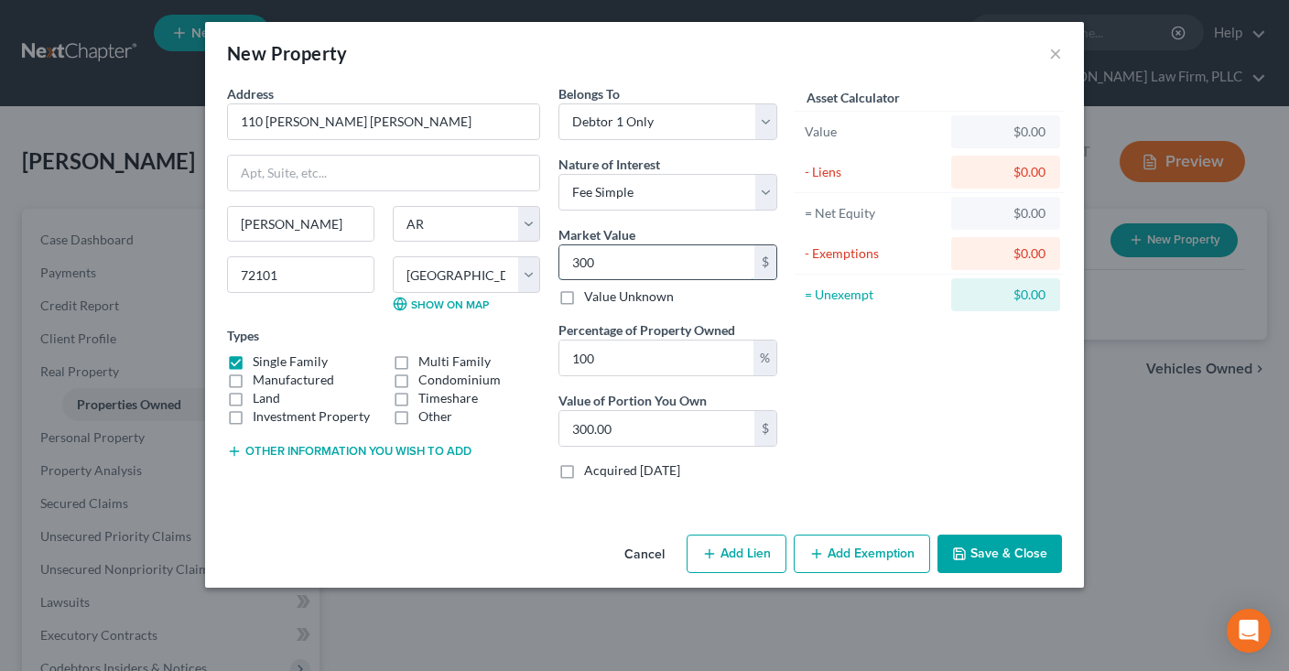
type input "3,000.00"
type input "3,0000"
type input "30,000.00"
type input "30,000"
click at [763, 551] on button "Add Lien" at bounding box center [737, 554] width 100 height 38
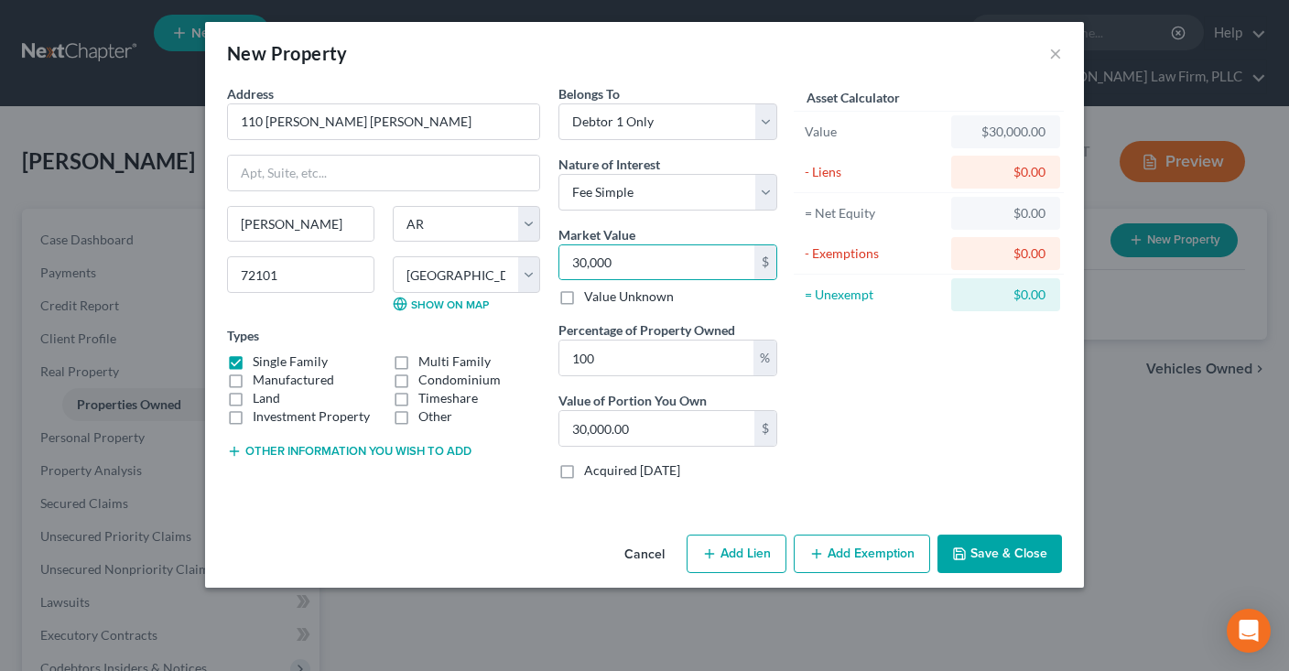
select select "0"
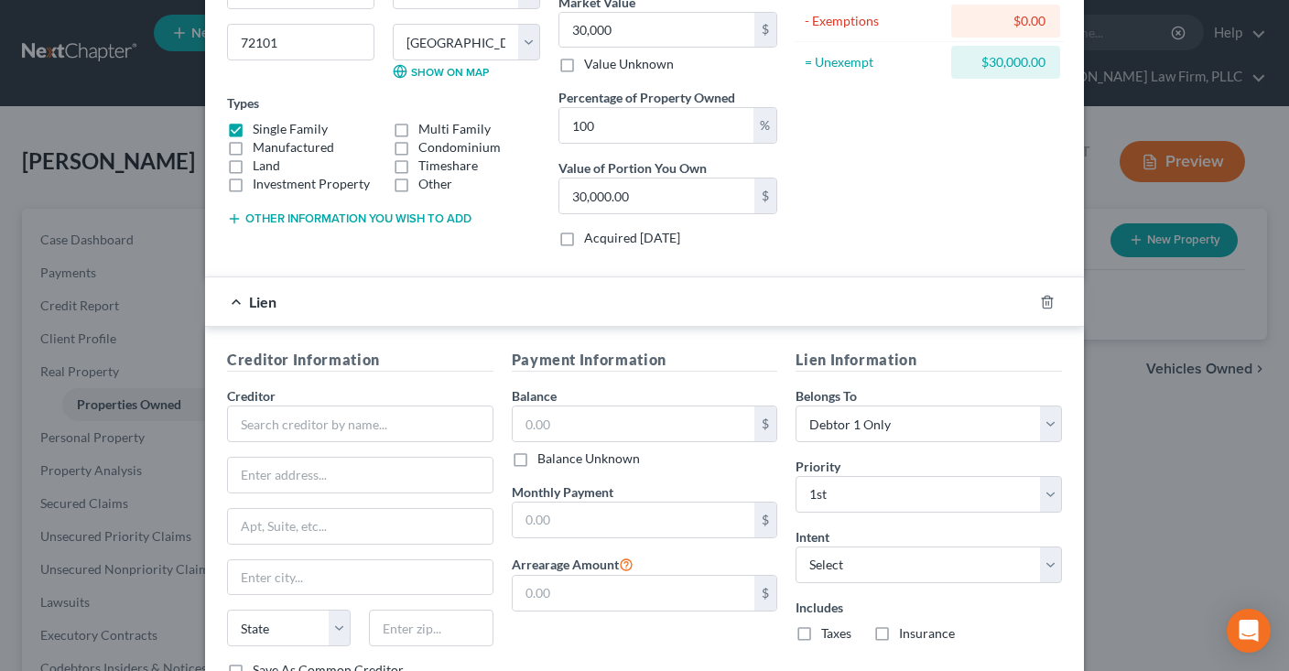
scroll to position [277, 0]
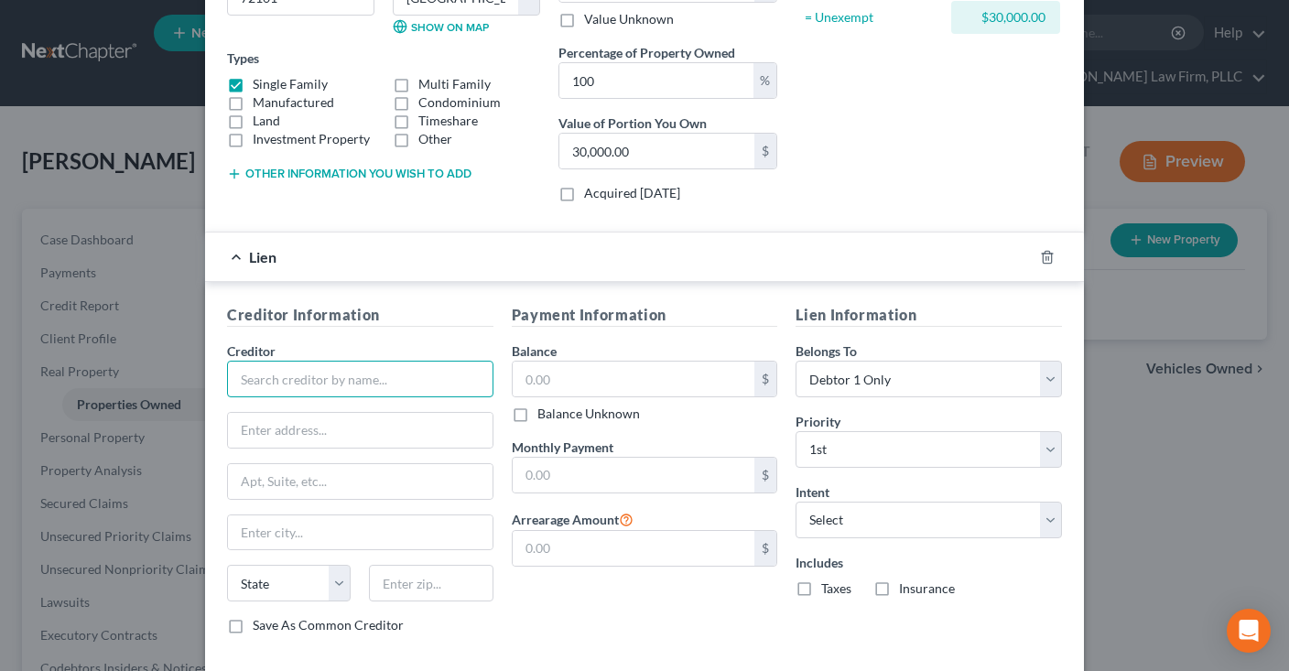
click at [349, 384] on input "text" at bounding box center [360, 379] width 266 height 37
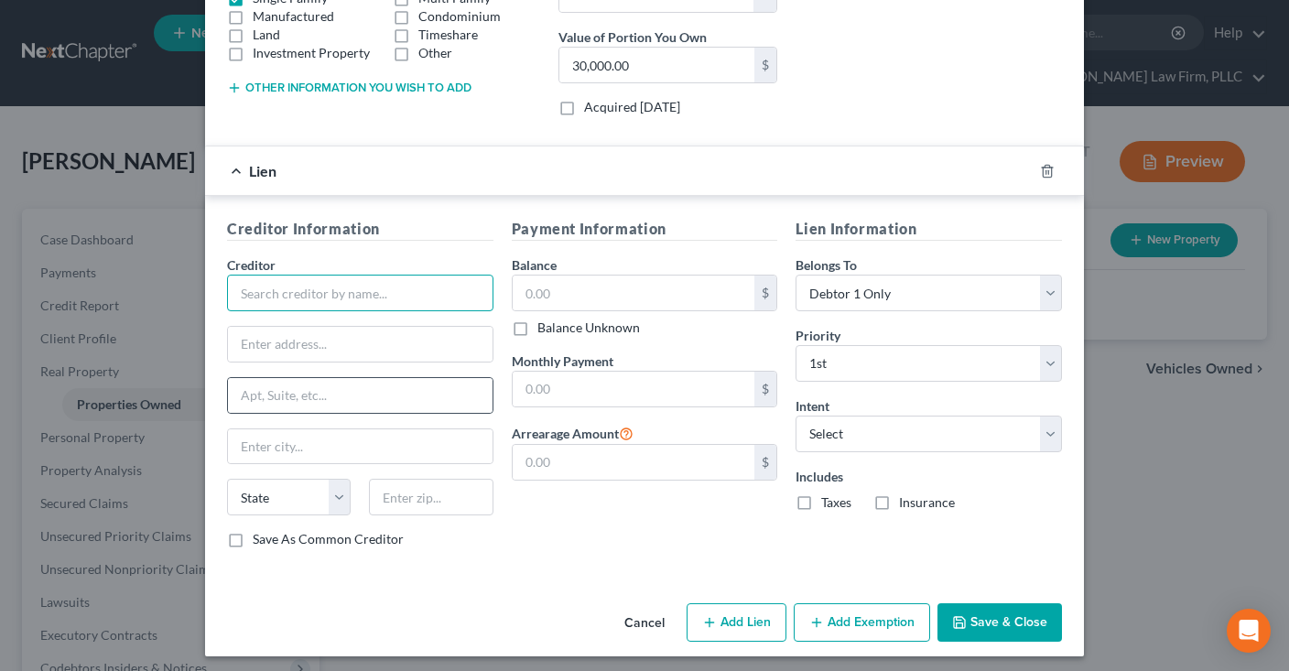
scroll to position [364, 0]
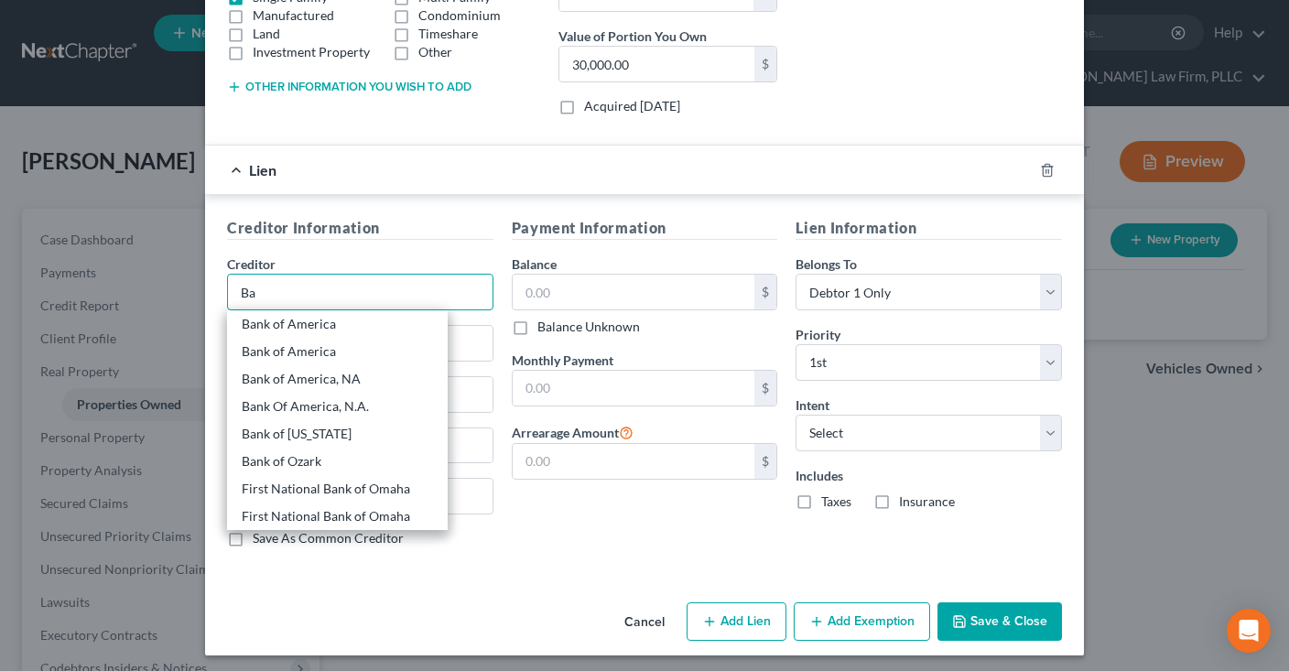
type input "B"
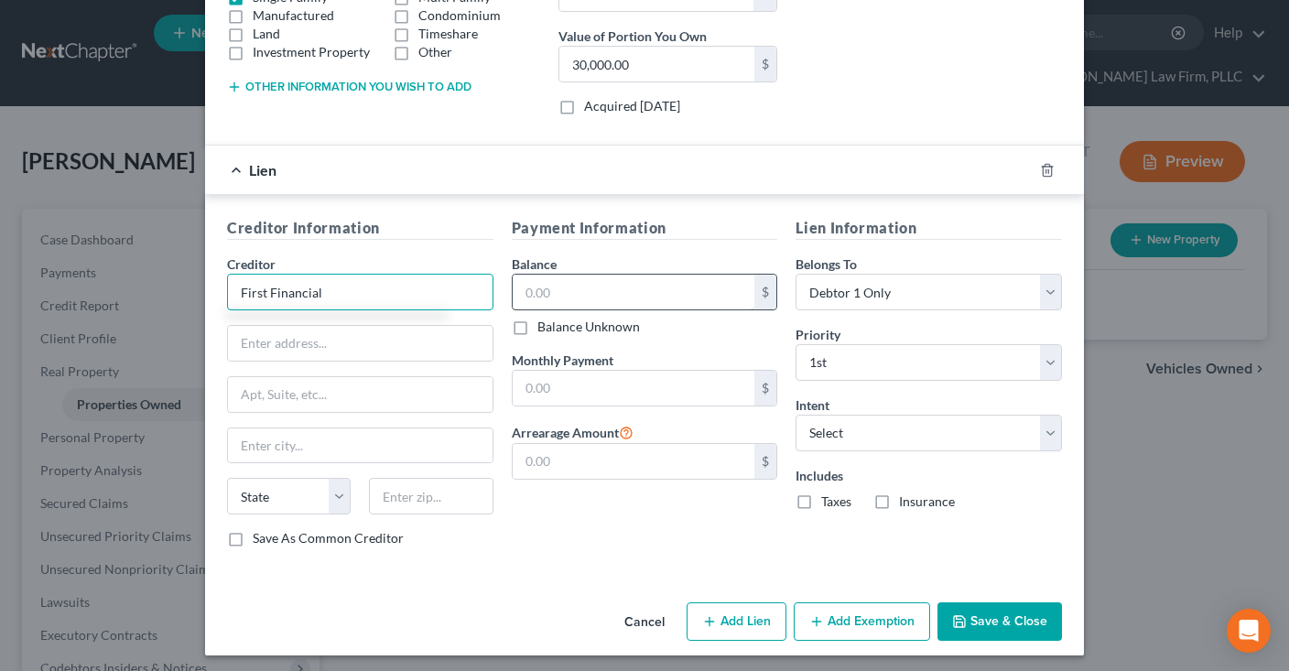
type input "First Financial"
click at [601, 276] on input "text" at bounding box center [634, 292] width 243 height 35
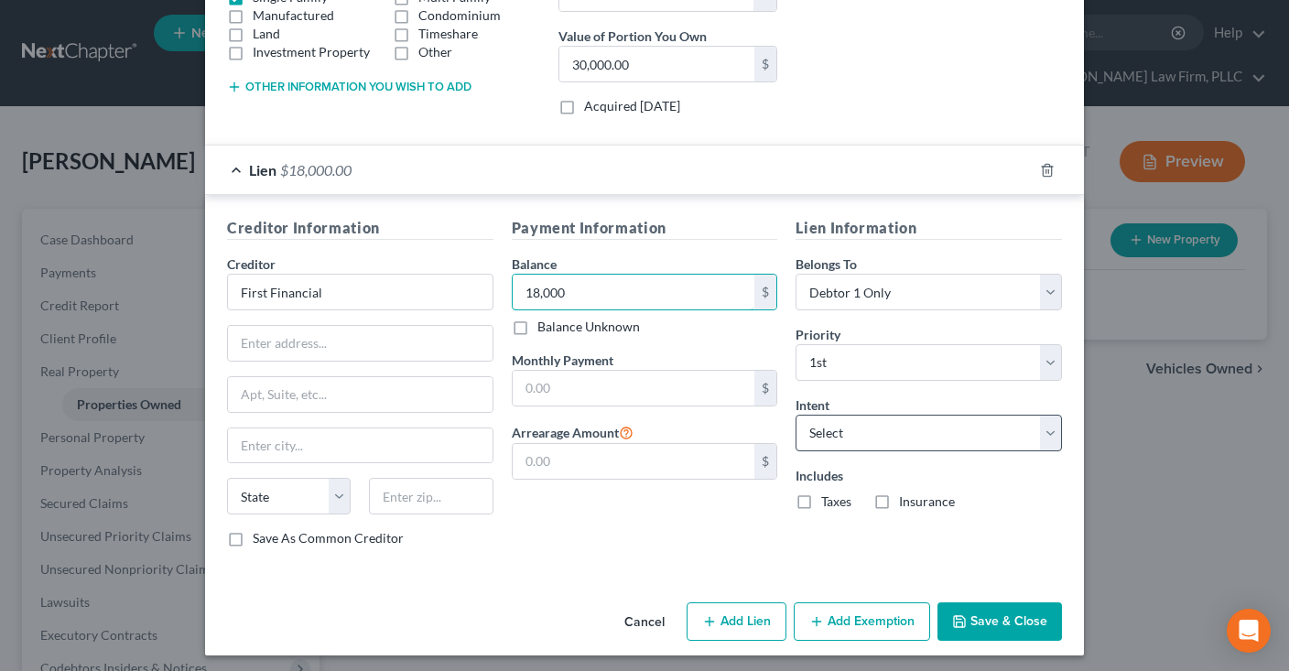
type input "18,000"
click at [796, 415] on select "Select Surrender Redeem Reaffirm Avoid Other" at bounding box center [929, 433] width 266 height 37
select select "2"
click option "Reaffirm" at bounding box center [0, 0] width 0 height 0
click at [623, 553] on div "Payment Information Balance 18,000.00 $ Balance Unknown Balance Undetermined 18…" at bounding box center [645, 389] width 285 height 345
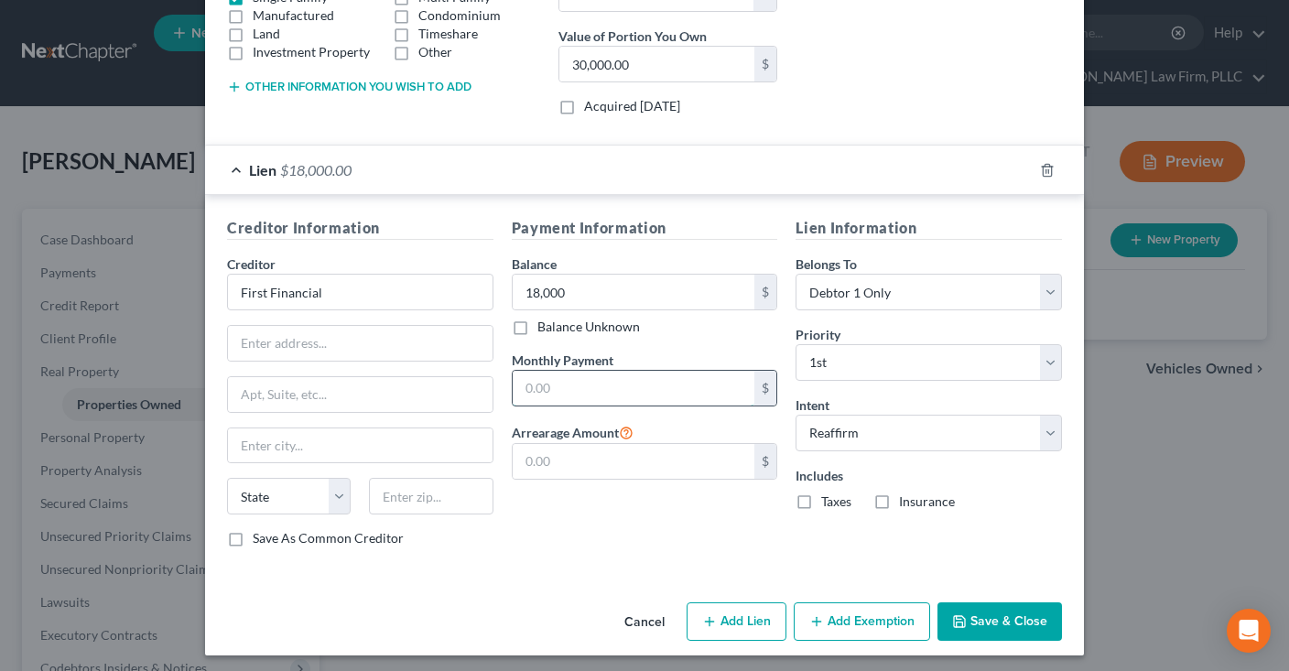
click at [678, 374] on input "text" at bounding box center [634, 388] width 243 height 35
click at [642, 382] on input "text" at bounding box center [634, 388] width 243 height 35
type input "250"
click at [1001, 630] on button "Save & Close" at bounding box center [999, 621] width 125 height 38
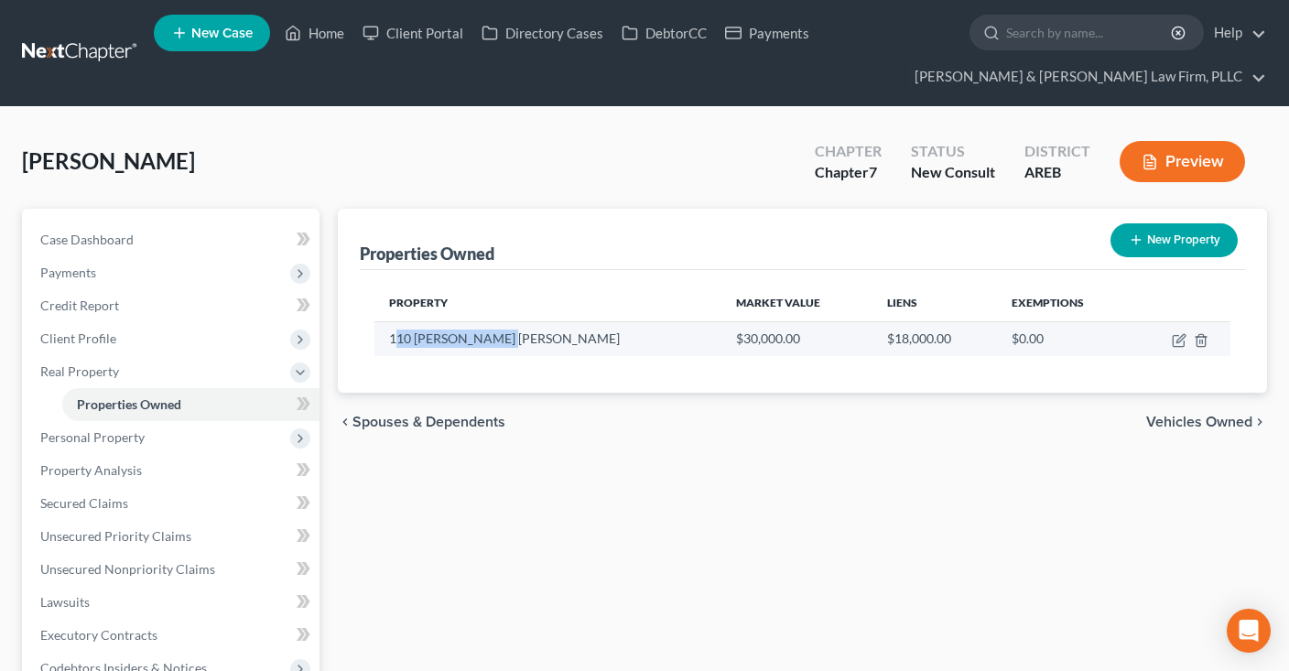
drag, startPoint x: 396, startPoint y: 336, endPoint x: 547, endPoint y: 346, distance: 151.4
click at [547, 346] on td "110 Brown Williams" at bounding box center [547, 338] width 347 height 35
click at [494, 345] on td "110 Brown Williams" at bounding box center [547, 338] width 347 height 35
drag, startPoint x: 384, startPoint y: 331, endPoint x: 535, endPoint y: 349, distance: 152.0
click at [535, 343] on td "110 Brown Williams" at bounding box center [547, 338] width 347 height 35
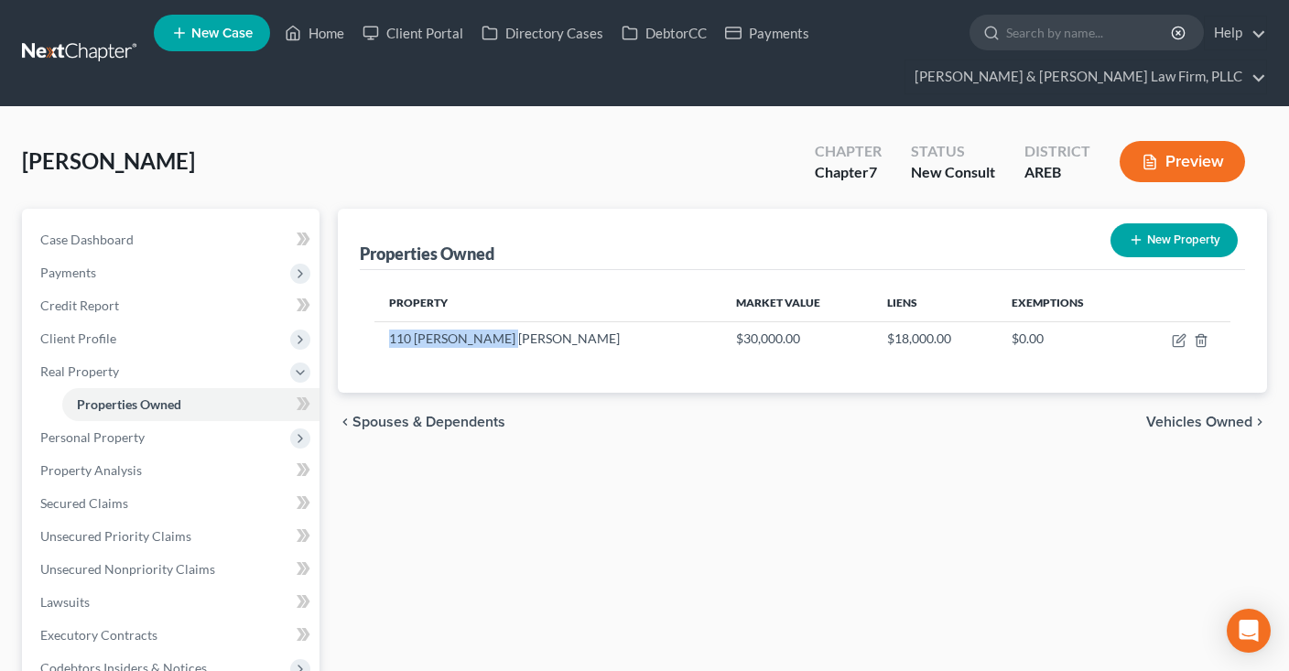
copy td "110 Brown Williams"
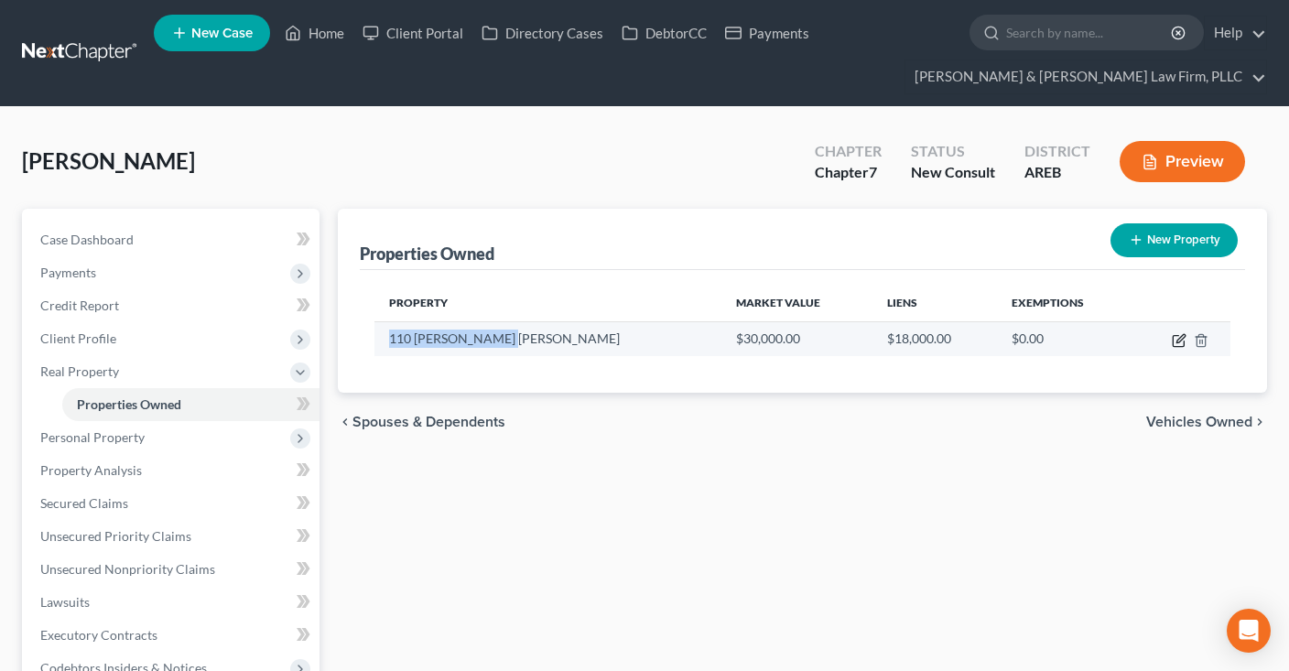
click at [1177, 341] on icon "button" at bounding box center [1180, 338] width 8 height 8
select select "2"
select select "73"
select select "0"
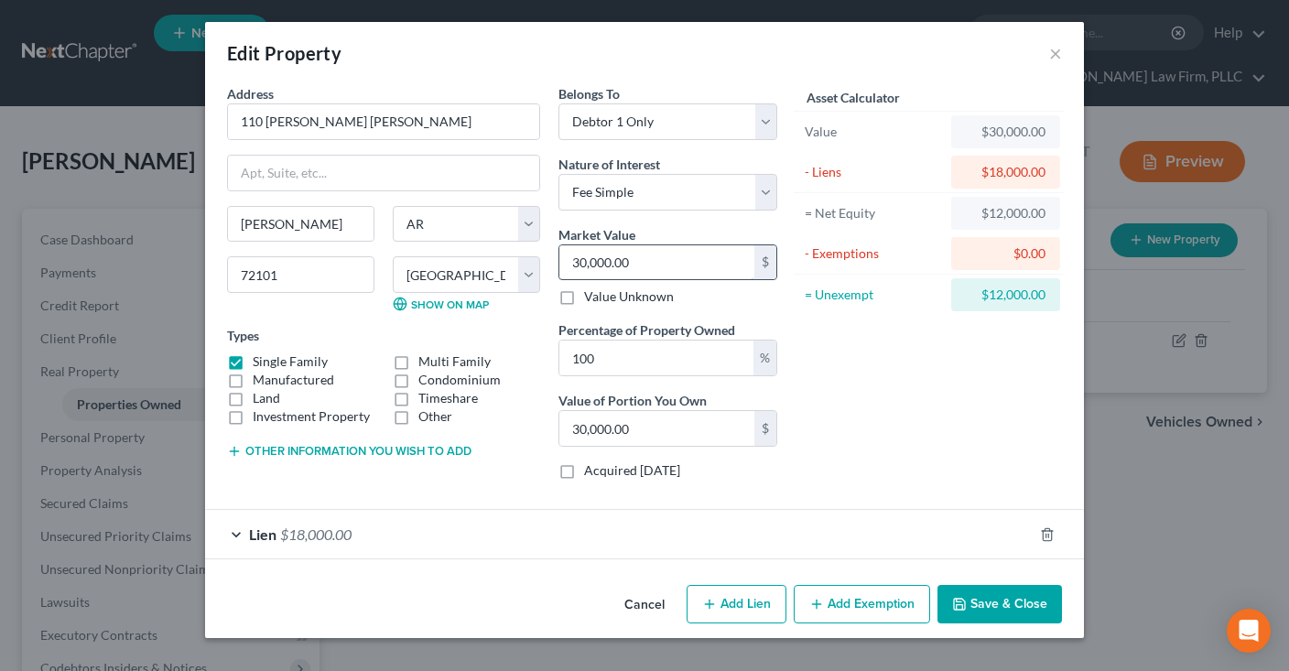
click at [559, 267] on input "30,000.00" at bounding box center [656, 262] width 195 height 35
click at [559, 263] on input "30,000.00" at bounding box center [656, 262] width 195 height 35
type input "4"
type input "4.00"
type input "45"
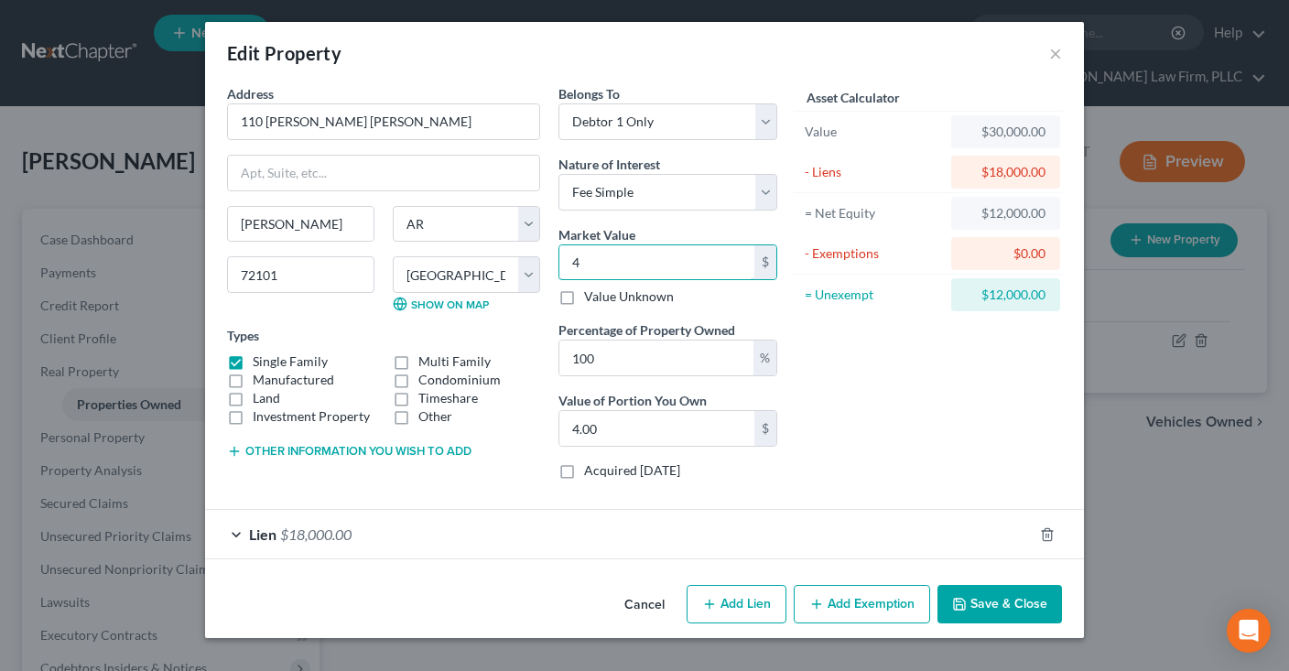
type input "45.00"
type input "450"
type input "450.00"
type input "4500"
type input "4,500.00"
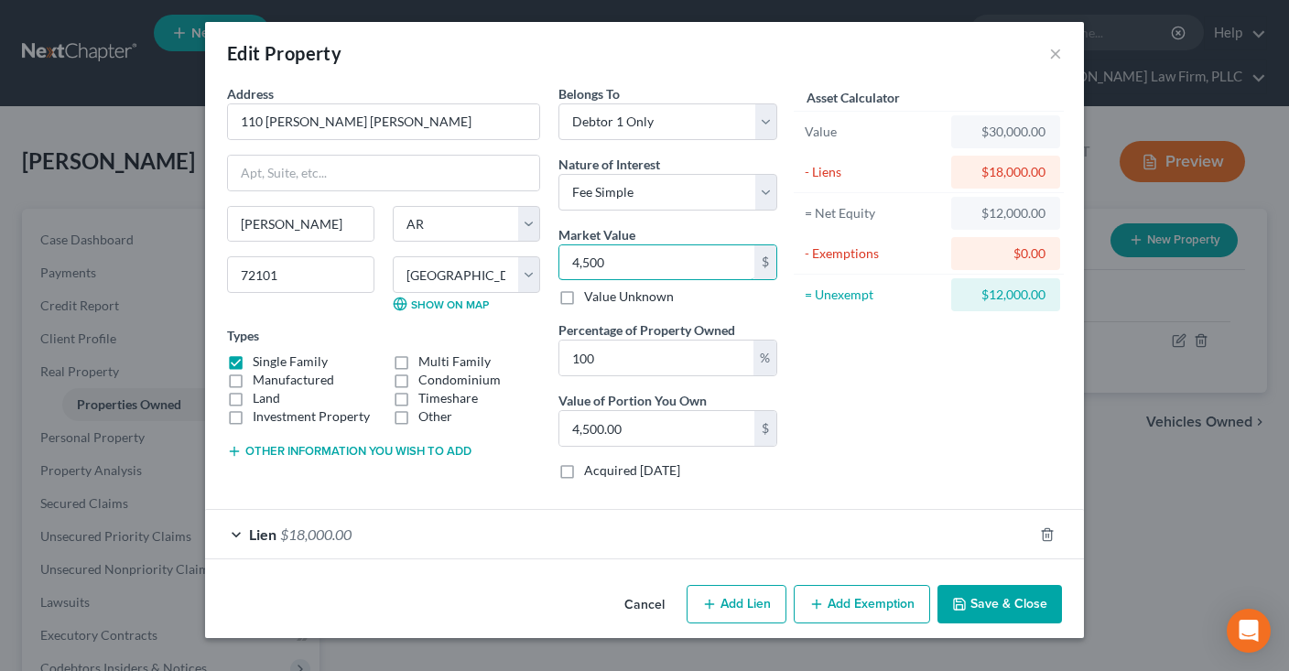
type input "4,5000"
type input "45,000.00"
type input "45,000"
click at [930, 411] on div "Asset Calculator Value $45,000.00 - Liens $18,000.00 = Net Equity $12,000.00 - …" at bounding box center [928, 289] width 285 height 410
click at [981, 603] on button "Save & Close" at bounding box center [999, 604] width 125 height 38
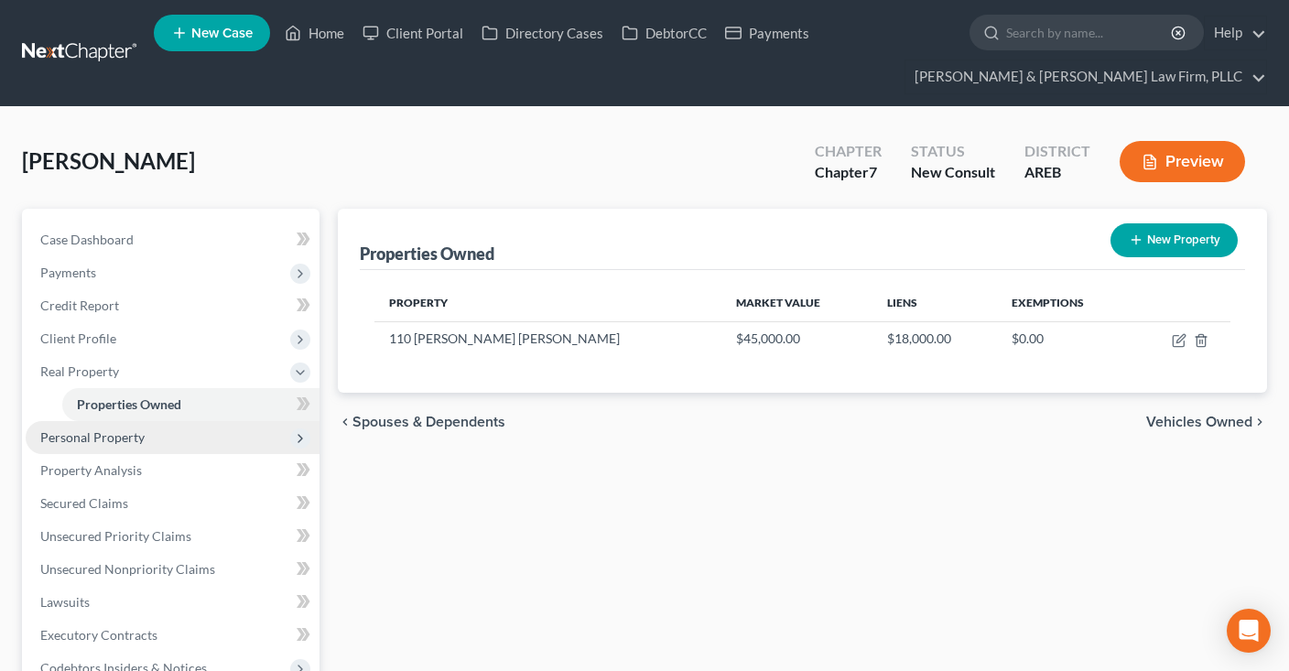
click at [181, 430] on span "Personal Property" at bounding box center [173, 437] width 294 height 33
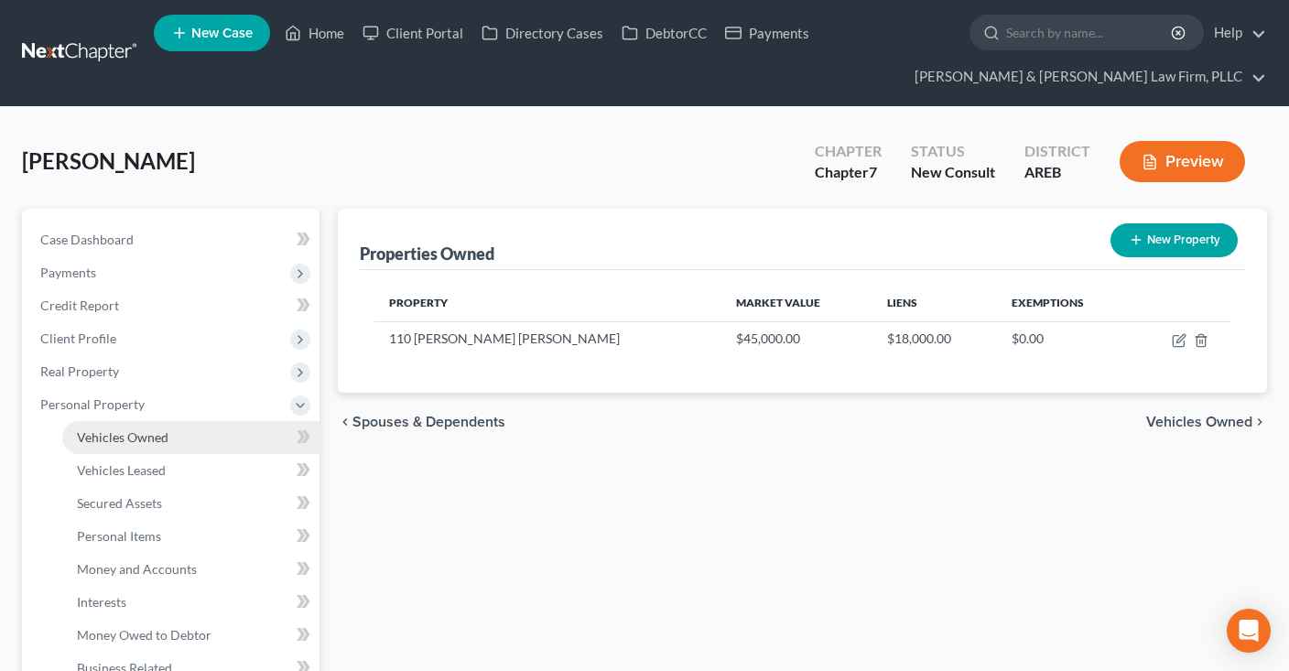
click at [185, 437] on link "Vehicles Owned" at bounding box center [190, 437] width 257 height 33
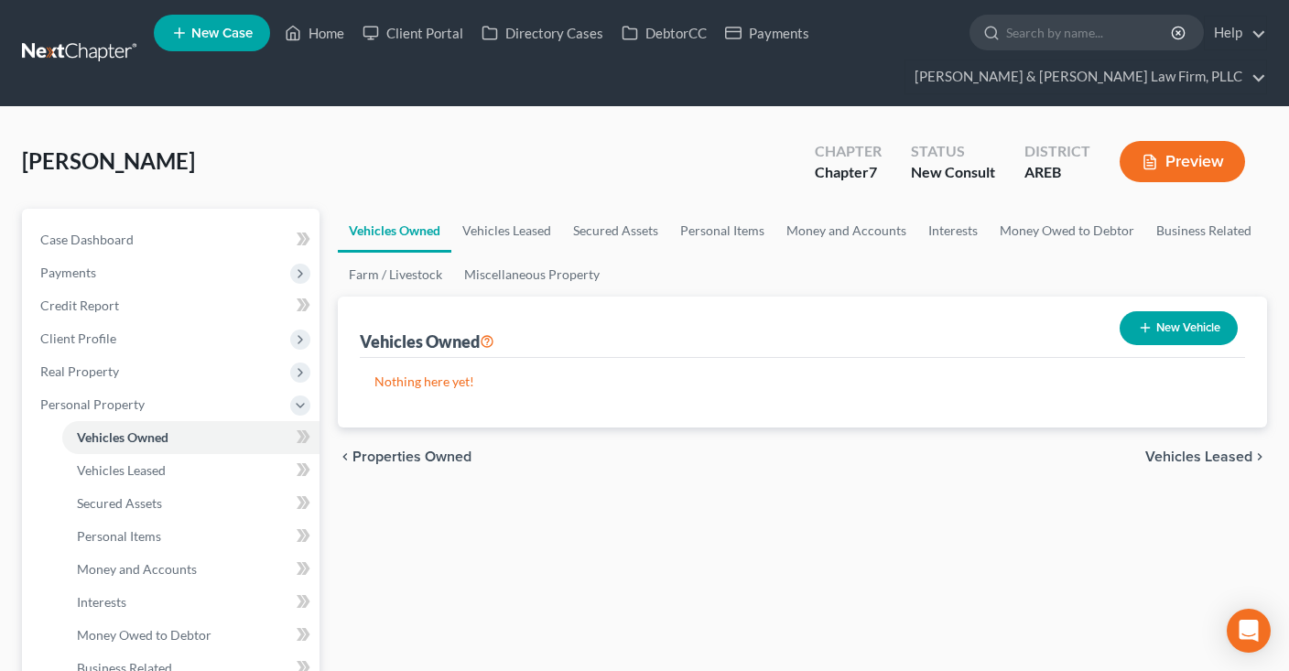
click at [1174, 329] on button "New Vehicle" at bounding box center [1179, 328] width 118 height 34
select select "0"
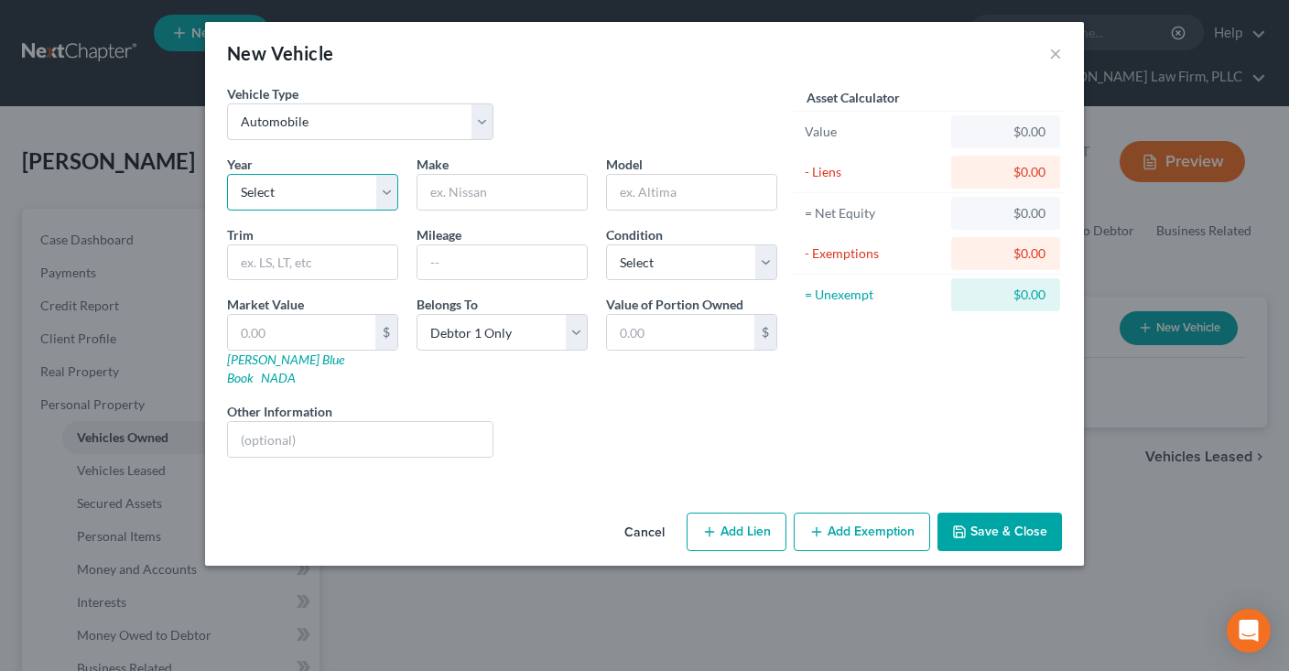
click at [385, 191] on select "Select 2026 2025 2024 2023 2022 2021 2020 2019 2018 2017 2016 2015 2014 2013 20…" at bounding box center [312, 192] width 171 height 37
select select "4"
click option "2022" at bounding box center [0, 0] width 0 height 0
click at [487, 189] on input "text" at bounding box center [501, 192] width 169 height 35
type input "Honda"
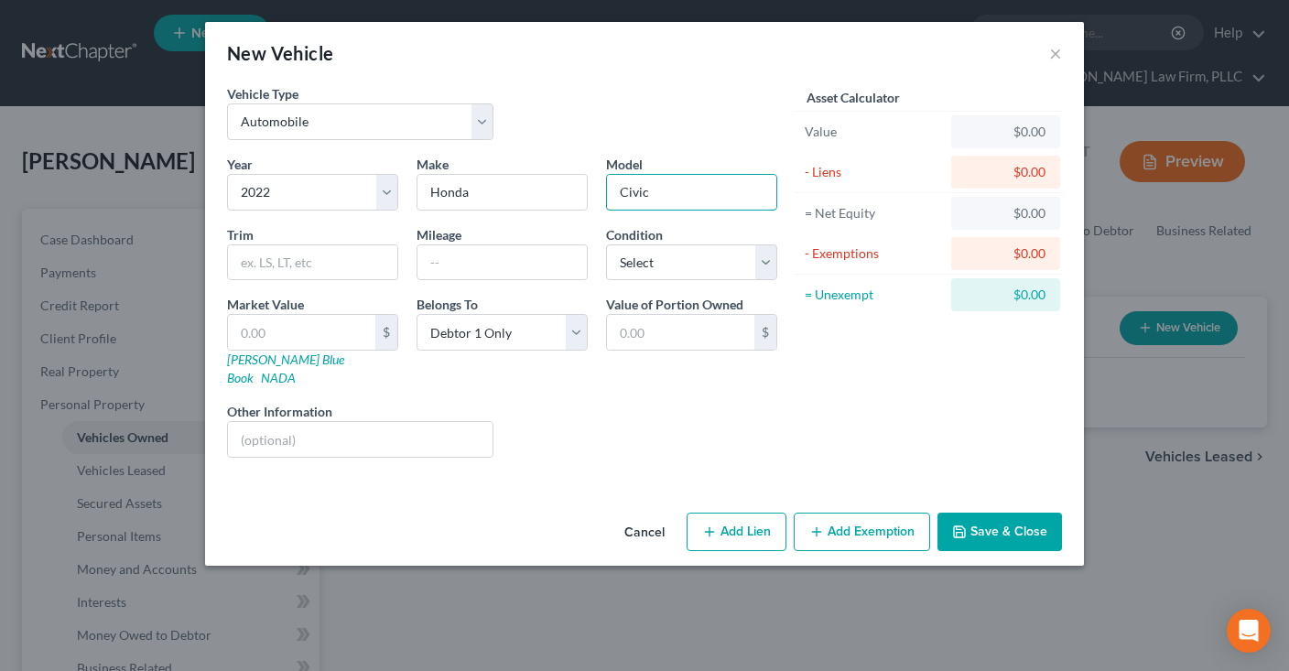
type input "Civic"
click at [527, 258] on input "text" at bounding box center [501, 262] width 169 height 35
type input "60000"
click at [680, 280] on div "Year Select 2026 2025 2024 2023 2022 2021 2020 2019 2018 2017 2016 2015 2014 20…" at bounding box center [502, 314] width 568 height 318
click at [606, 244] on select "Select Excellent Very Good Good Fair Poor" at bounding box center [691, 262] width 171 height 37
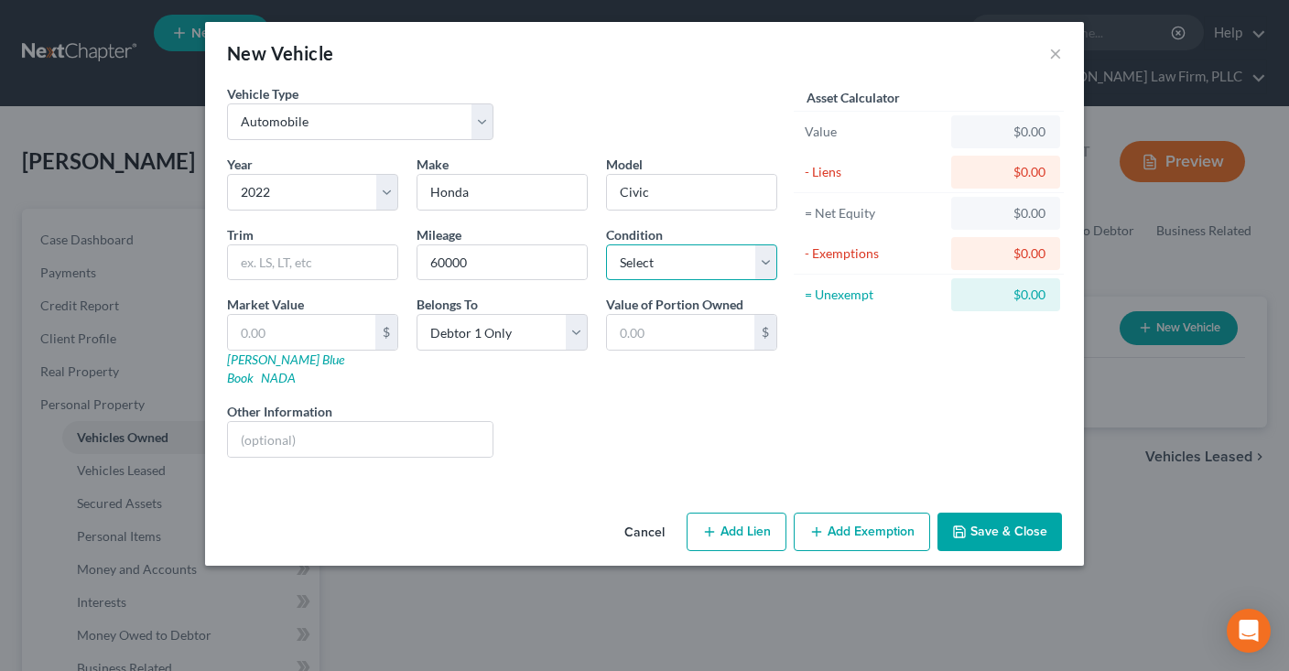
select select "2"
click option "Good" at bounding box center [0, 0] width 0 height 0
drag, startPoint x: 522, startPoint y: 253, endPoint x: 367, endPoint y: 250, distance: 154.7
click at [417, 249] on input "60000" at bounding box center [501, 262] width 169 height 35
click at [308, 342] on input "text" at bounding box center [301, 332] width 147 height 35
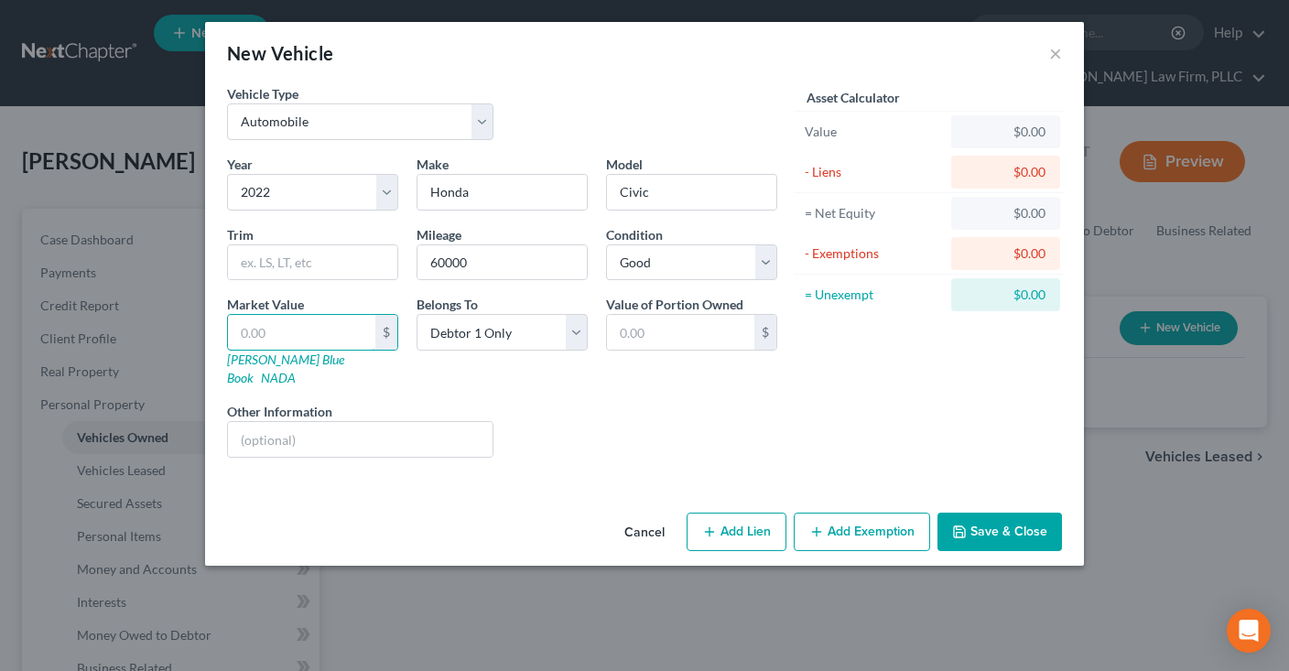
paste input "$23,573"
type input "$23,573"
type input "23,573.00"
type input "23,573"
click at [542, 402] on div "Liens Select" at bounding box center [645, 430] width 285 height 56
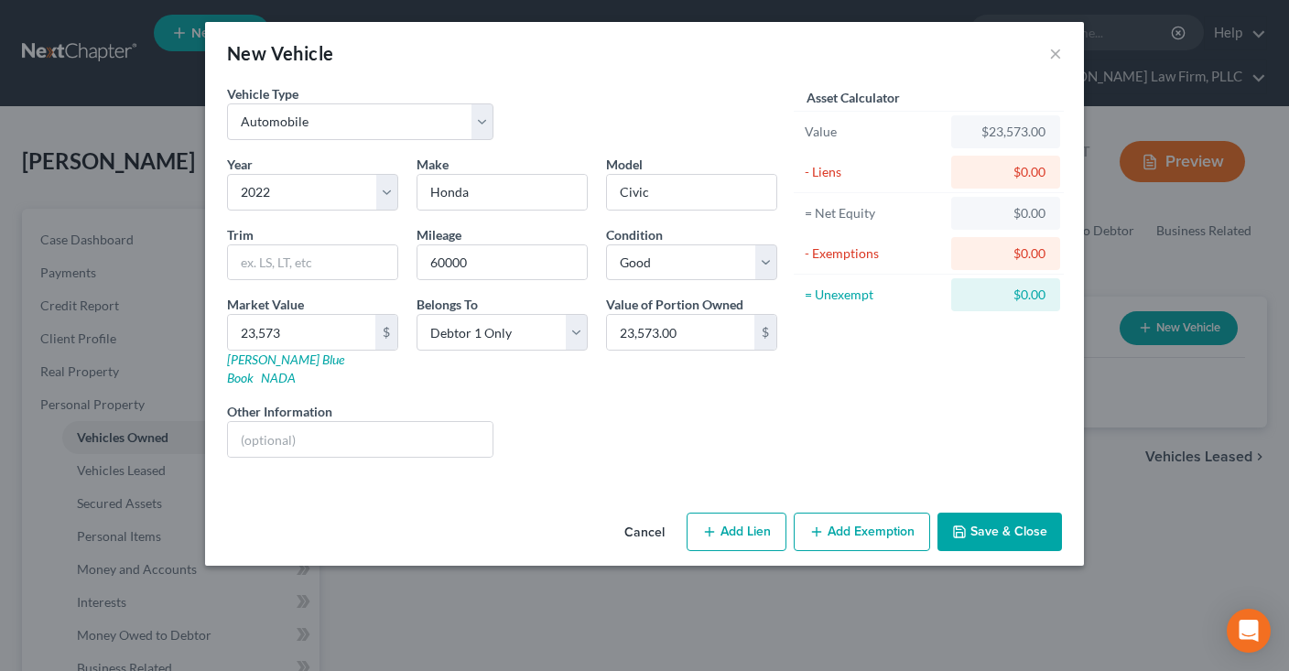
click at [723, 513] on button "Add Lien" at bounding box center [737, 532] width 100 height 38
select select "0"
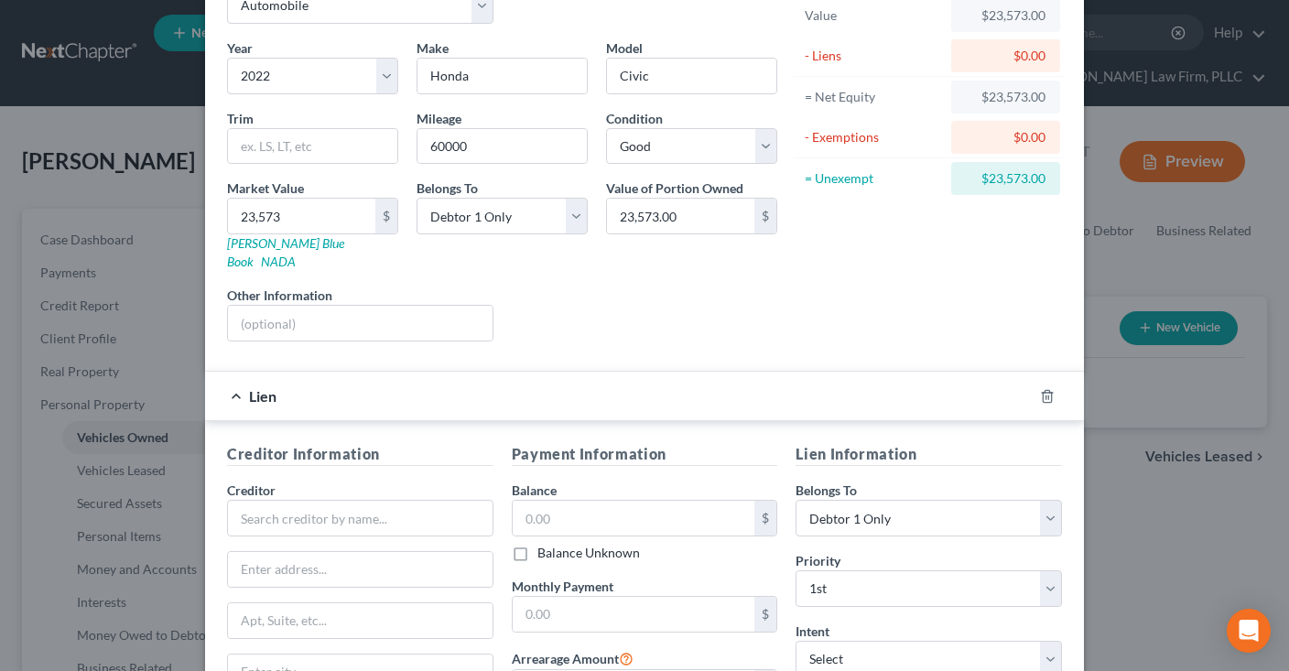
scroll to position [277, 0]
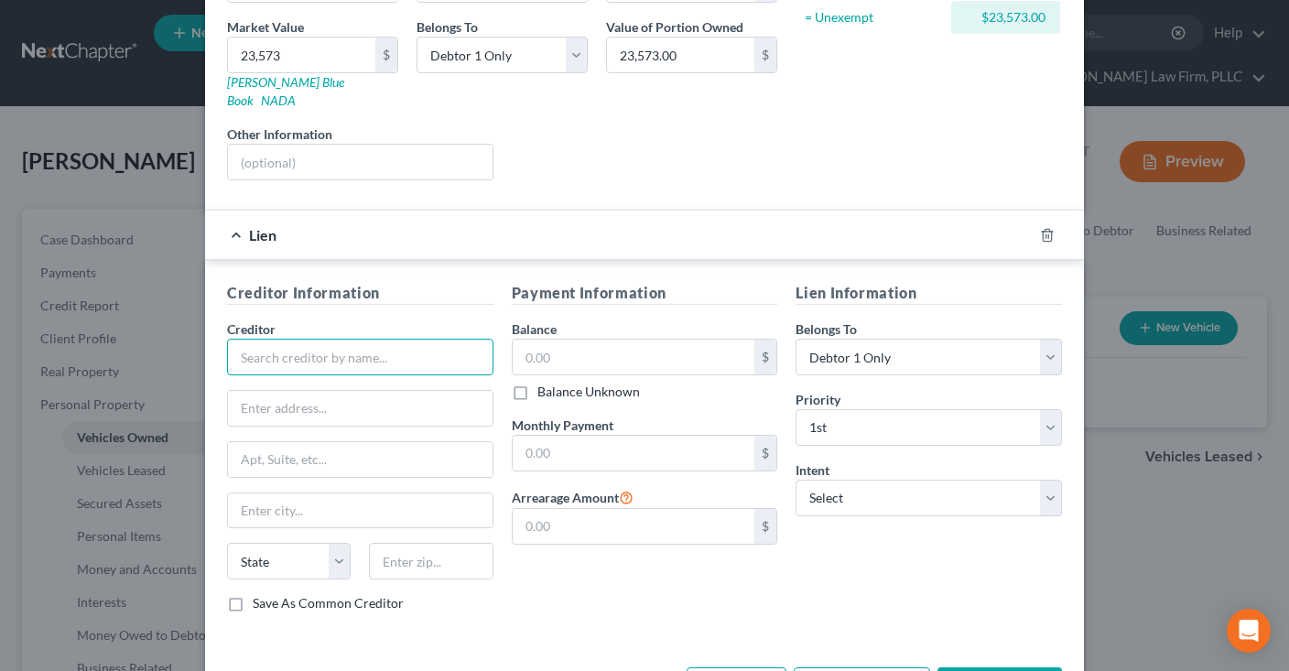
click at [355, 339] on input "text" at bounding box center [360, 357] width 266 height 37
type input "America Honda Finance"
click at [578, 340] on input "text" at bounding box center [634, 357] width 243 height 35
type input "25,000"
click at [653, 440] on input "text" at bounding box center [634, 453] width 243 height 35
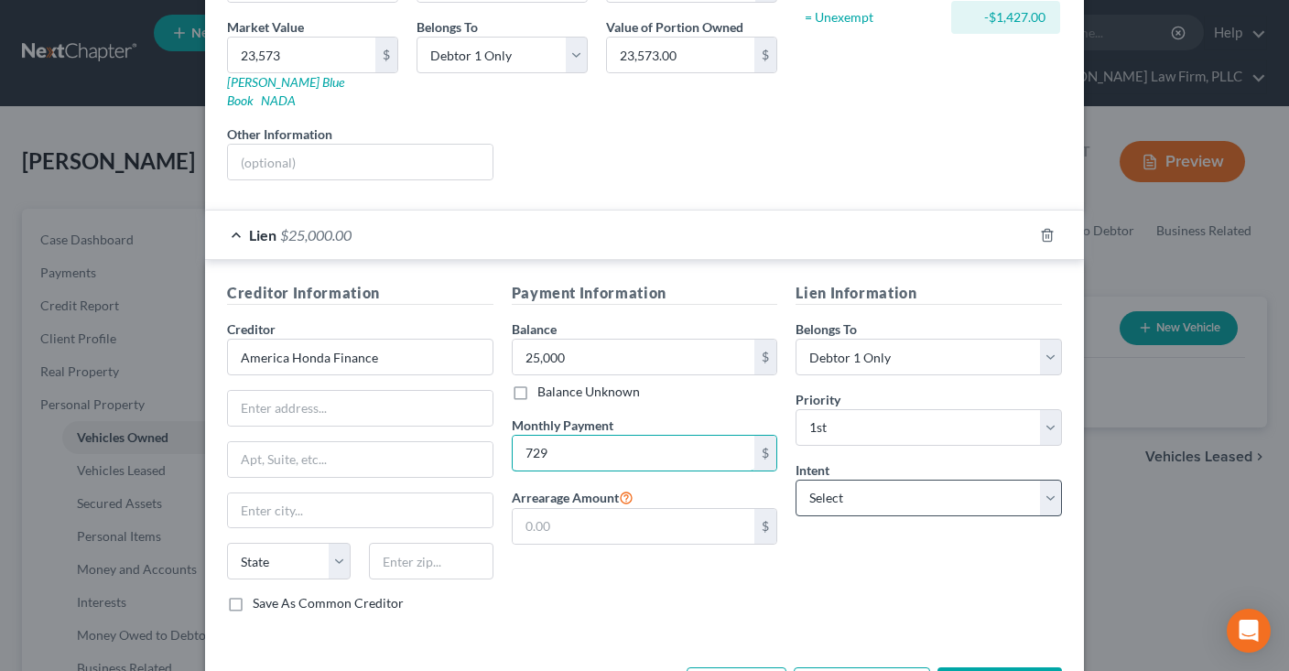
type input "729"
click at [796, 480] on select "Select Surrender Redeem Reaffirm Avoid Other" at bounding box center [929, 498] width 266 height 37
select select "2"
click option "Reaffirm" at bounding box center [0, 0] width 0 height 0
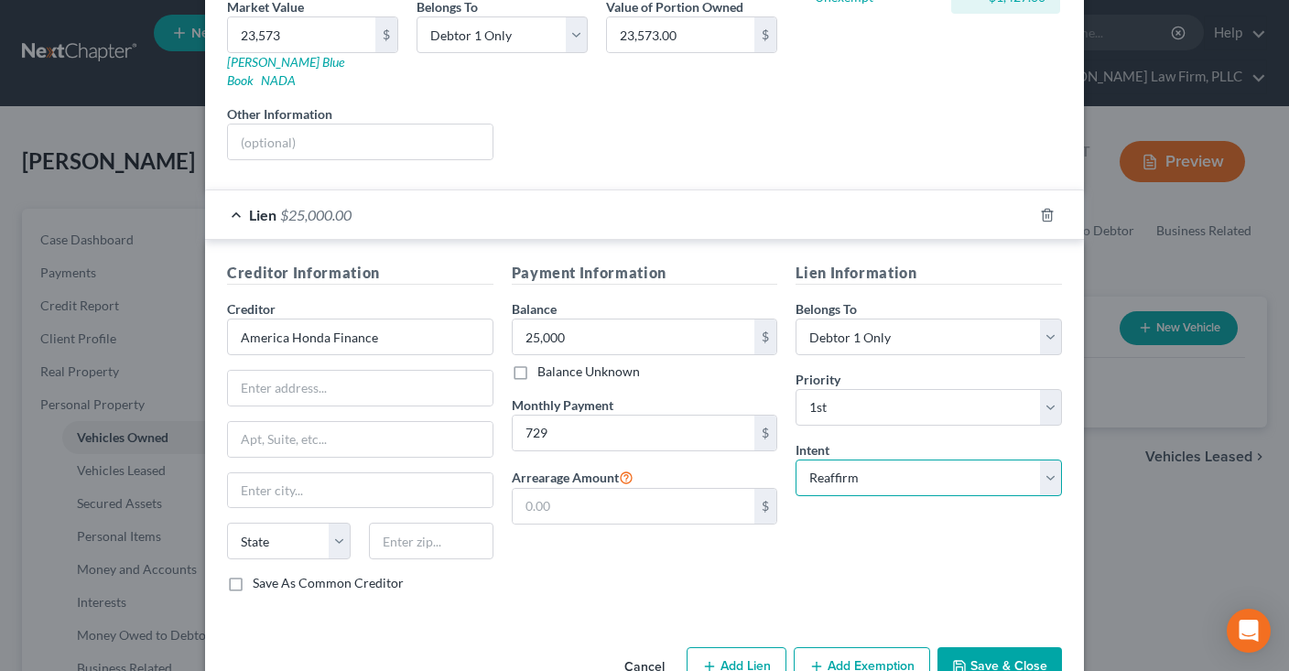
scroll to position [324, 0]
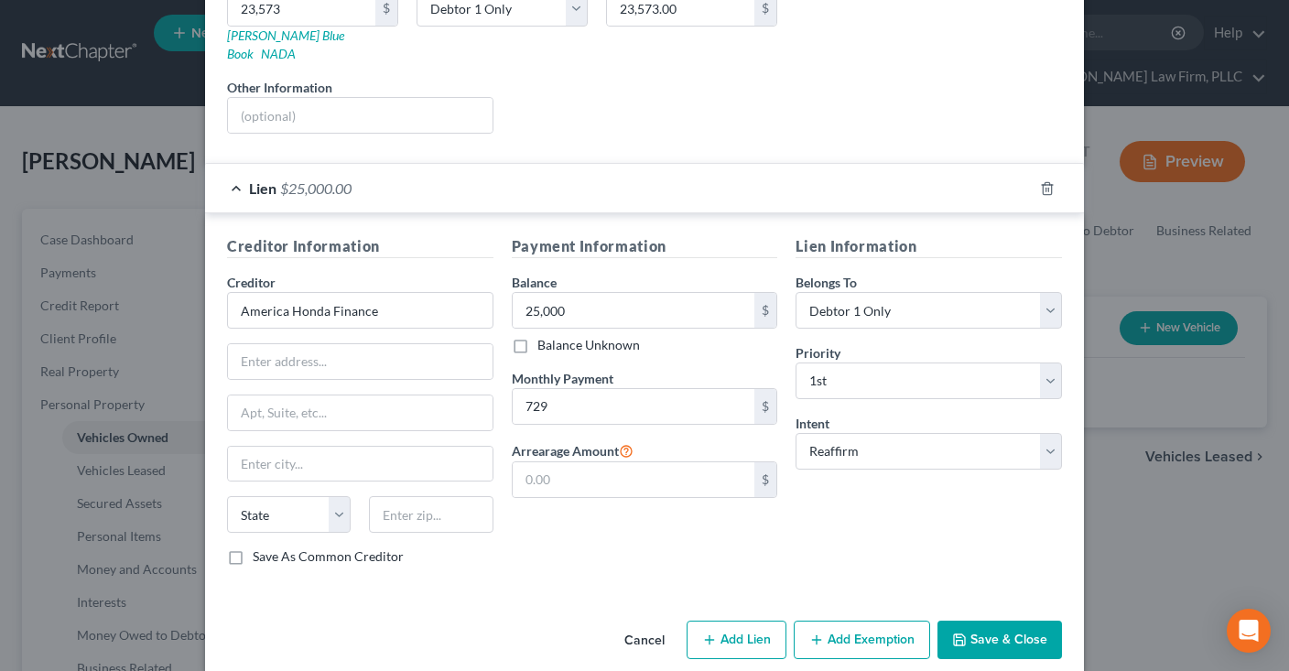
click at [991, 621] on button "Save & Close" at bounding box center [999, 640] width 125 height 38
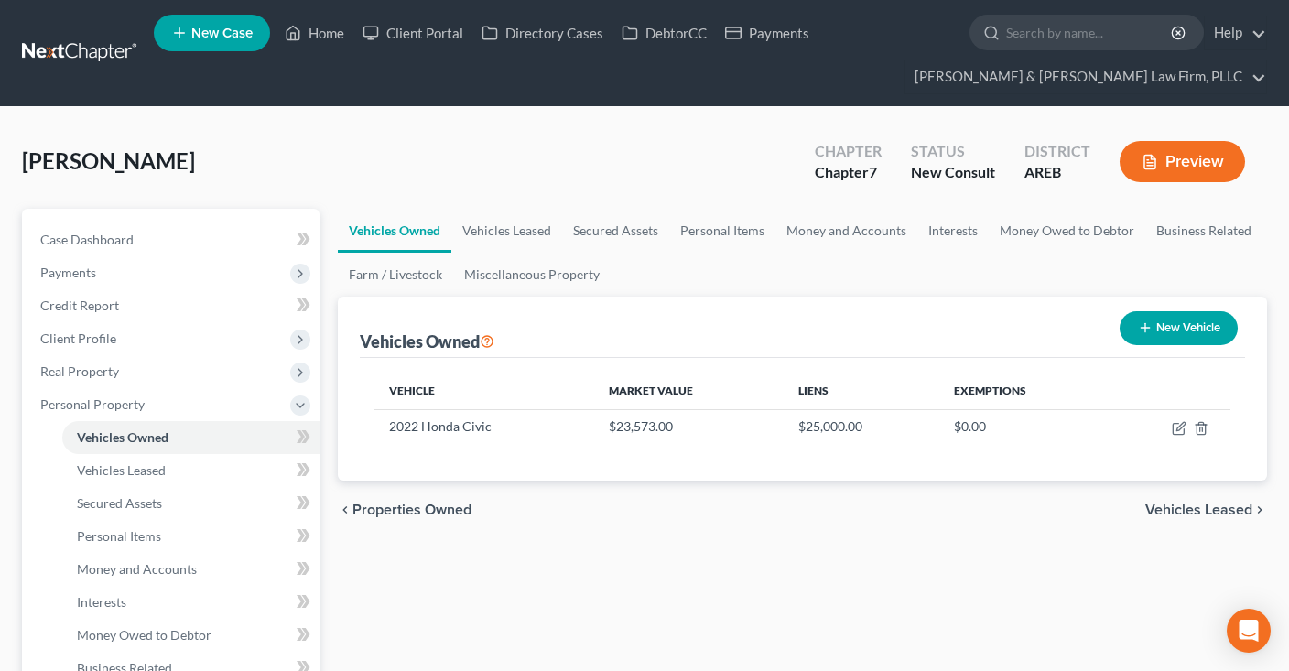
click at [1148, 324] on icon "button" at bounding box center [1145, 327] width 15 height 15
select select "0"
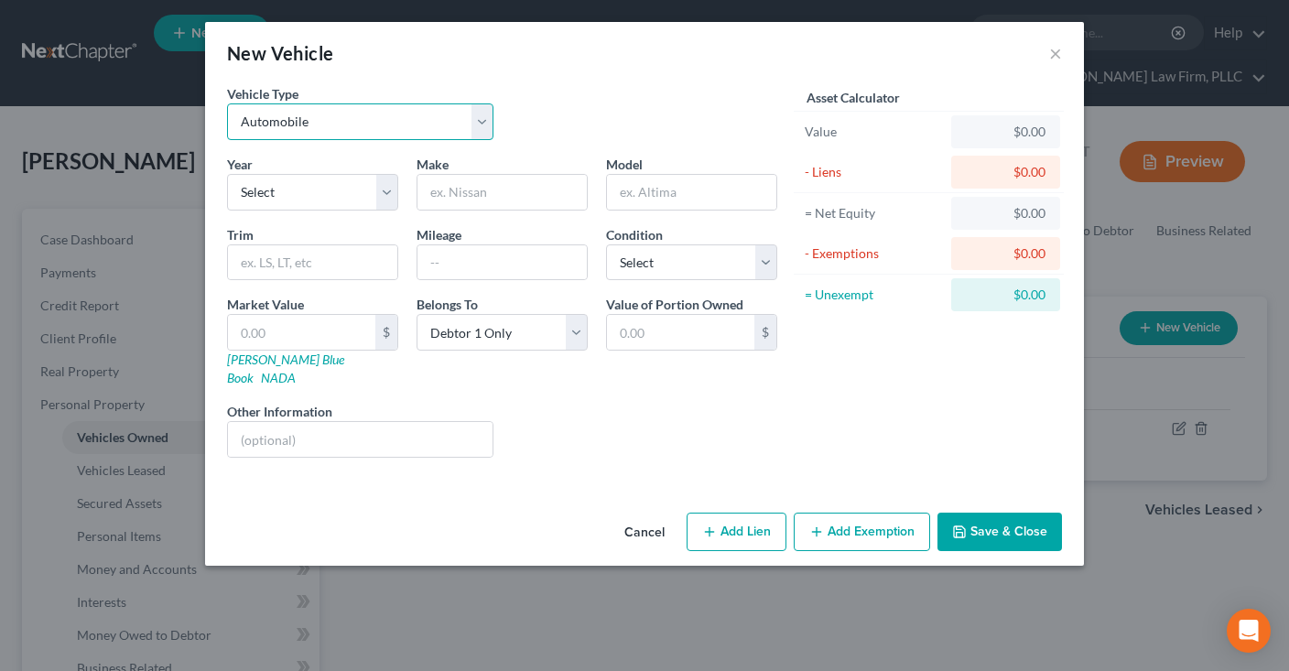
click at [227, 103] on select "Select Automobile Truck Trailer Watercraft Aircraft Motor Home Atv Other Vehicle" at bounding box center [360, 121] width 266 height 37
click at [490, 77] on div "New Vehicle ×" at bounding box center [644, 53] width 879 height 62
click at [227, 174] on select "Select 2026 2025 2024 2023 2022 2021 2020 2019 2018 2017 2016 2015 2014 2013 20…" at bounding box center [312, 192] width 171 height 37
select select "11"
click option "2015" at bounding box center [0, 0] width 0 height 0
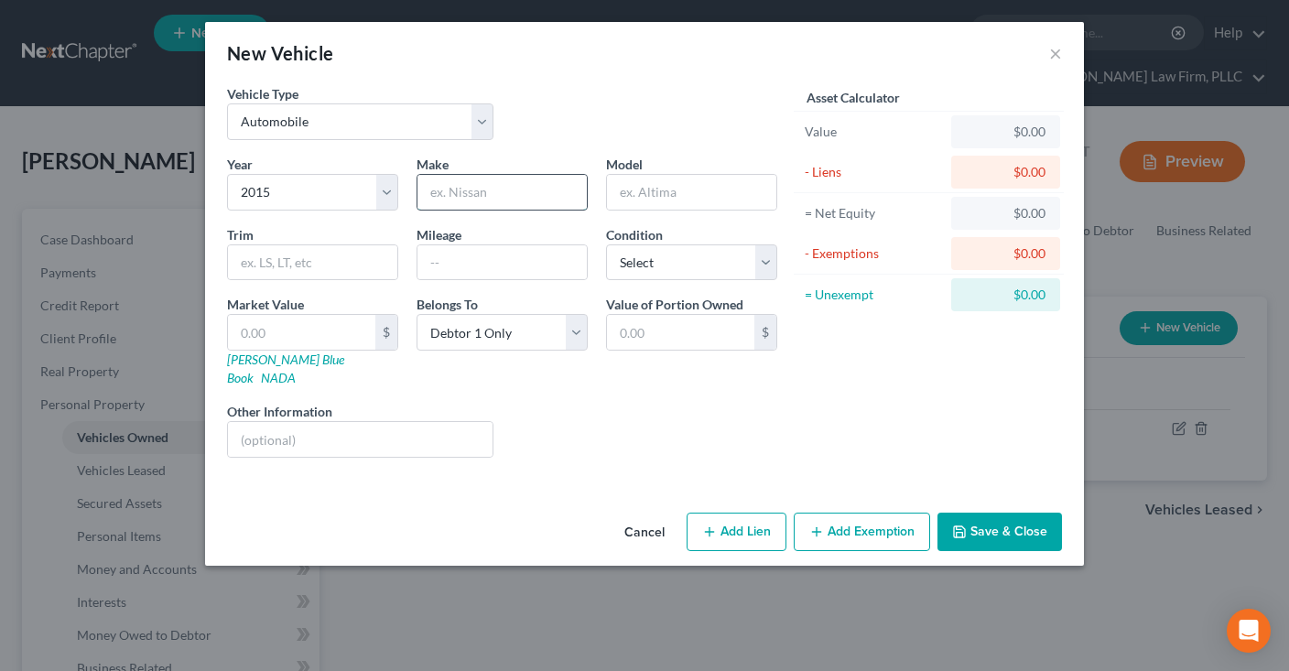
click at [510, 202] on input "text" at bounding box center [501, 192] width 169 height 35
type input "Honda"
type input "Civic"
click at [496, 272] on input "text" at bounding box center [501, 262] width 169 height 35
click at [470, 265] on input "text" at bounding box center [501, 262] width 169 height 35
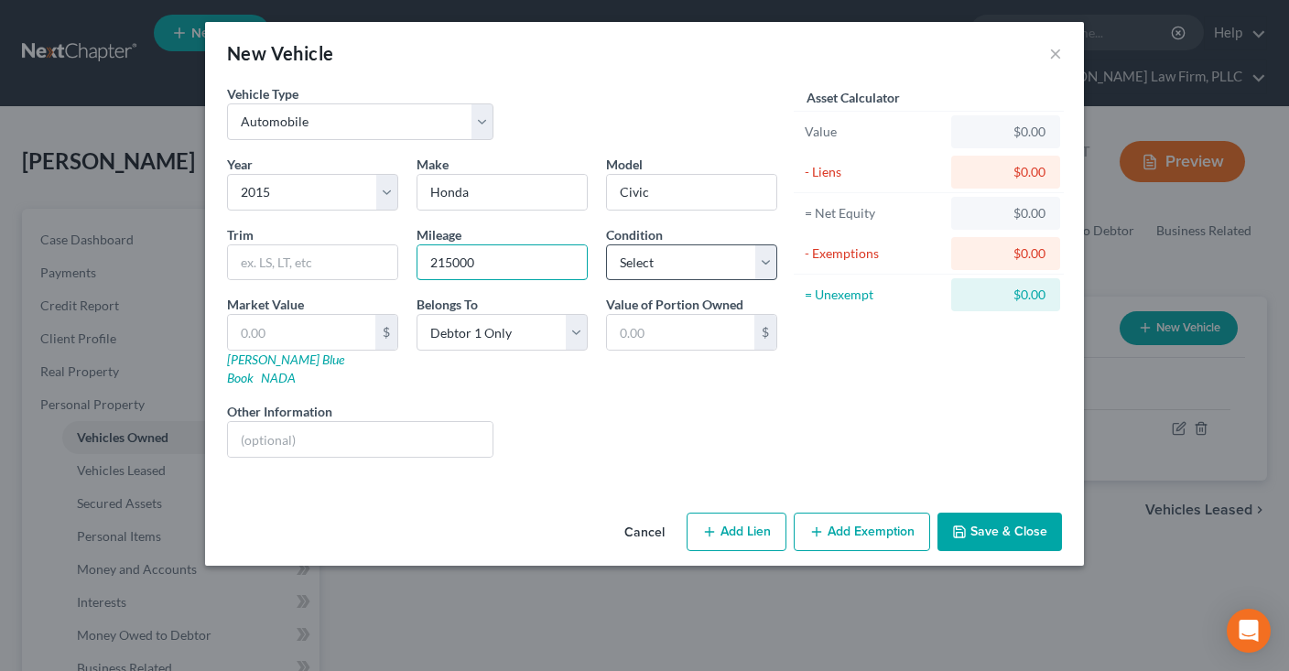
type input "215000"
click at [606, 244] on select "Select Excellent Very Good Good Fair Poor" at bounding box center [691, 262] width 171 height 37
select select "3"
click option "Fair" at bounding box center [0, 0] width 0 height 0
click at [314, 326] on input "text" at bounding box center [301, 332] width 147 height 35
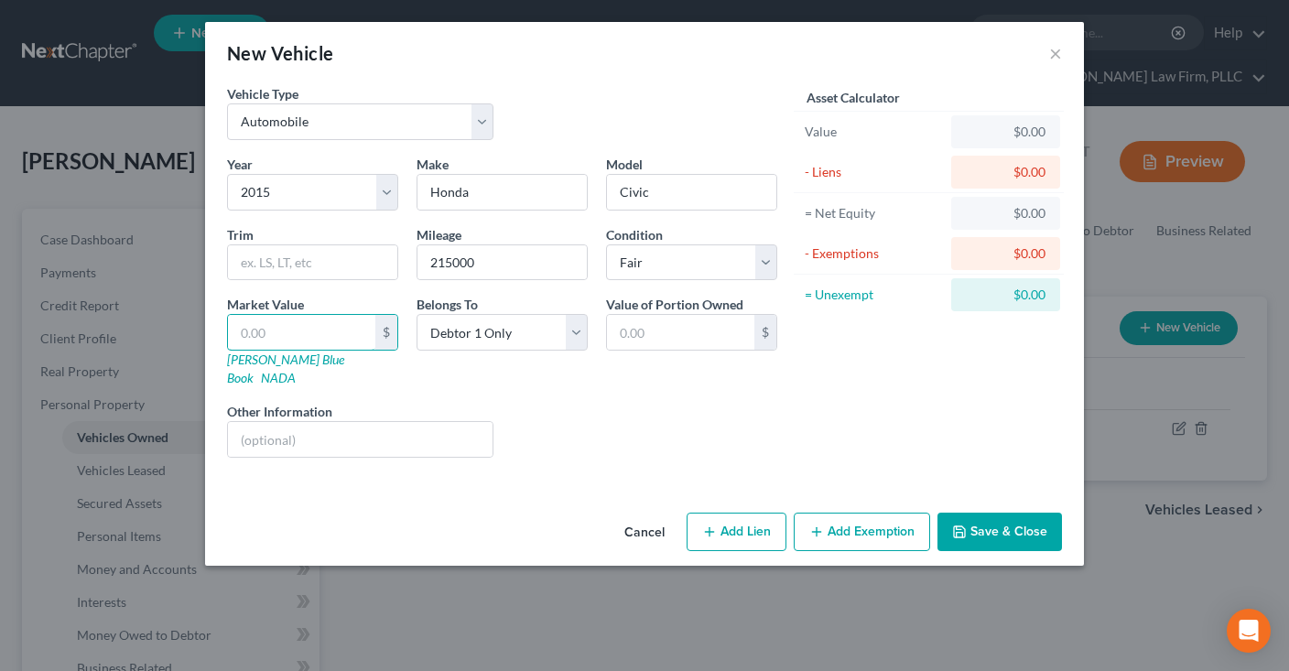
paste input "$3,100"
type input "$3,100"
type input "3,100.00"
type input "3,100"
drag, startPoint x: 644, startPoint y: 402, endPoint x: 655, endPoint y: 395, distance: 13.2
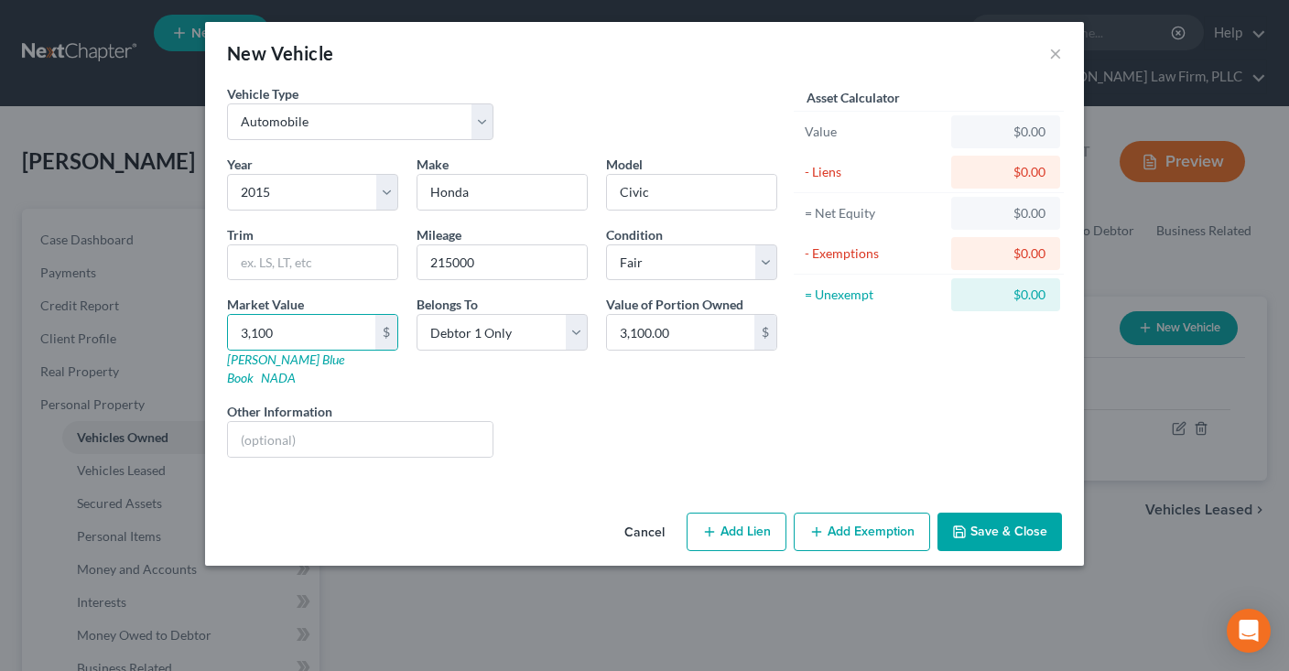
click at [654, 405] on div "Liens Select" at bounding box center [645, 430] width 285 height 56
click at [751, 513] on button "Add Lien" at bounding box center [737, 532] width 100 height 38
select select "0"
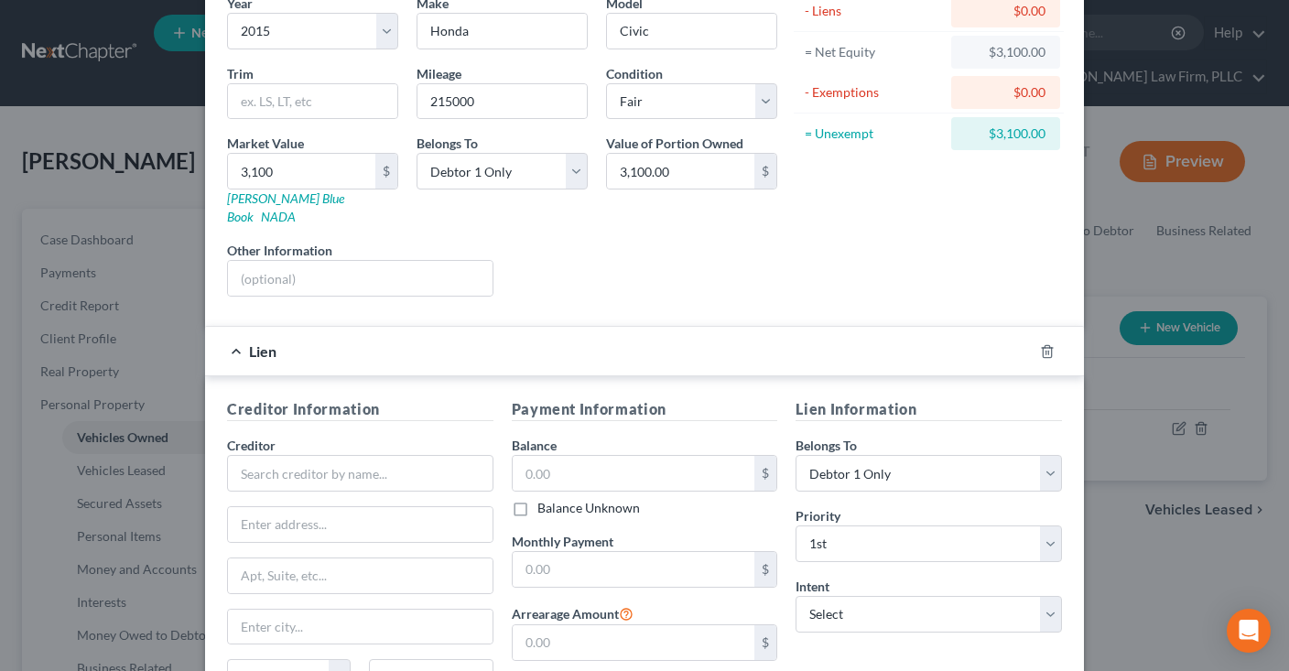
scroll to position [185, 0]
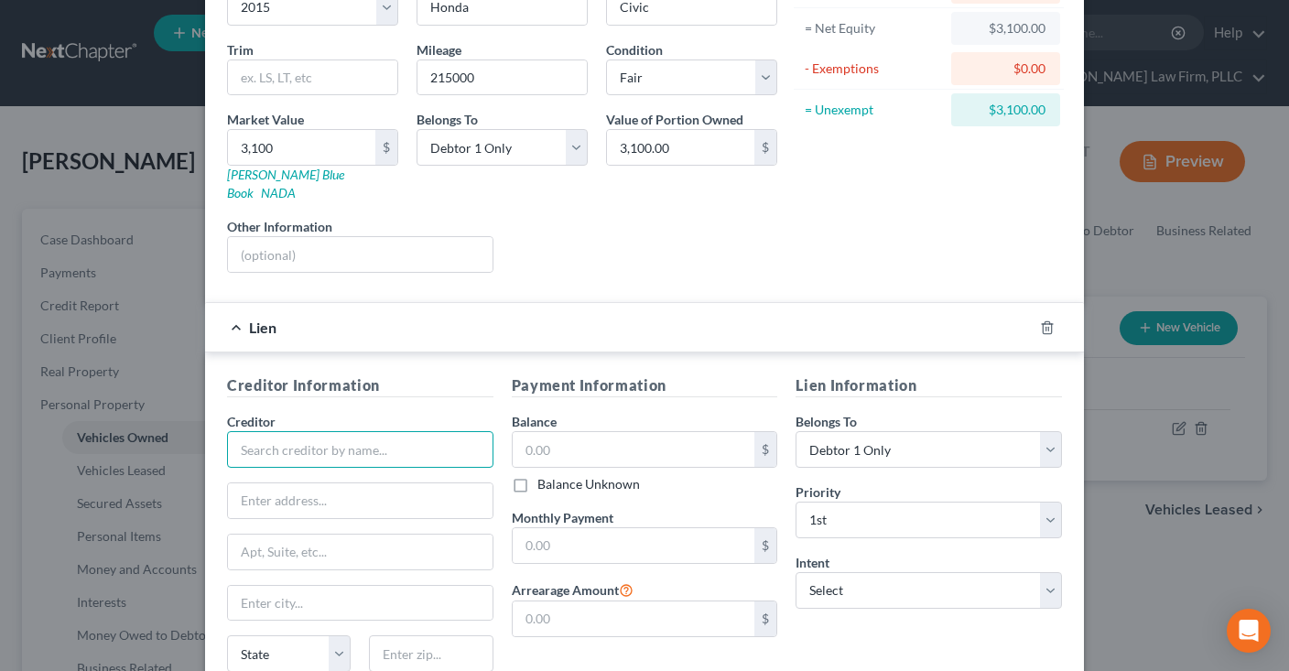
click at [411, 431] on input "text" at bounding box center [360, 449] width 266 height 37
click at [547, 433] on input "text" at bounding box center [634, 449] width 243 height 35
type input "1,500"
click at [437, 431] on input "text" at bounding box center [360, 449] width 266 height 37
type input "Merchants and Planters"
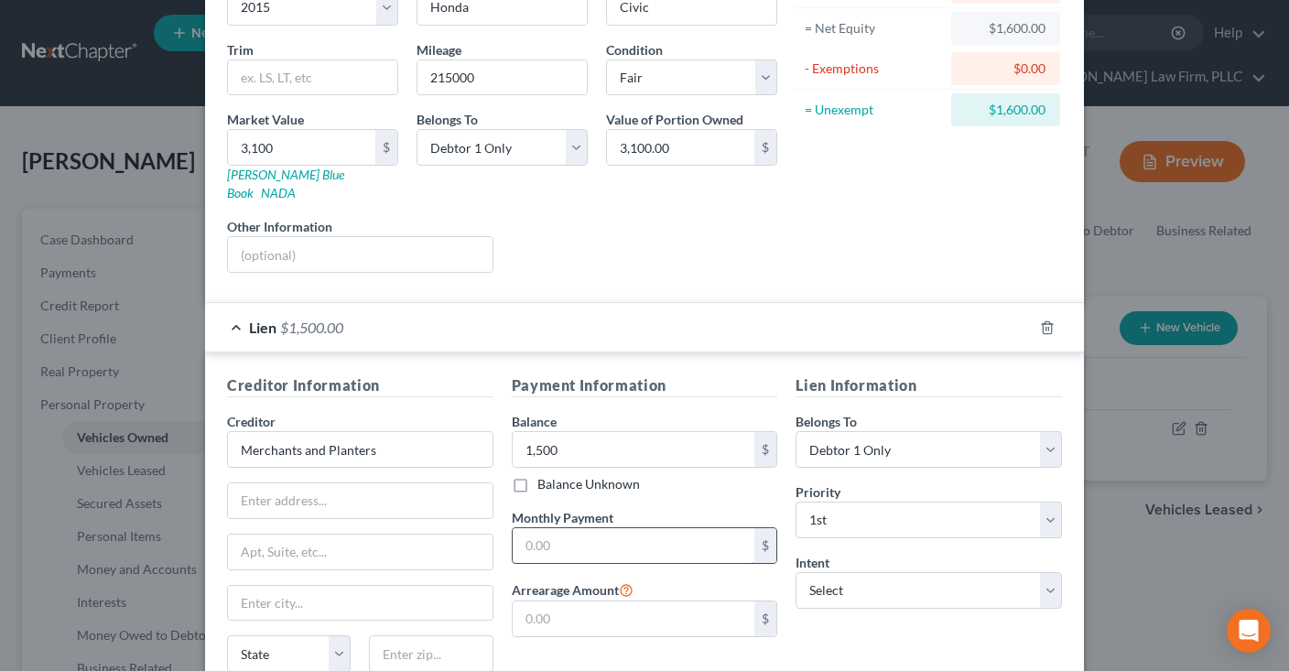
click at [585, 528] on input "text" at bounding box center [634, 545] width 243 height 35
type input "120"
click at [796, 572] on select "Select Surrender Redeem Reaffirm Avoid Other" at bounding box center [929, 590] width 266 height 37
select select "2"
click option "Reaffirm" at bounding box center [0, 0] width 0 height 0
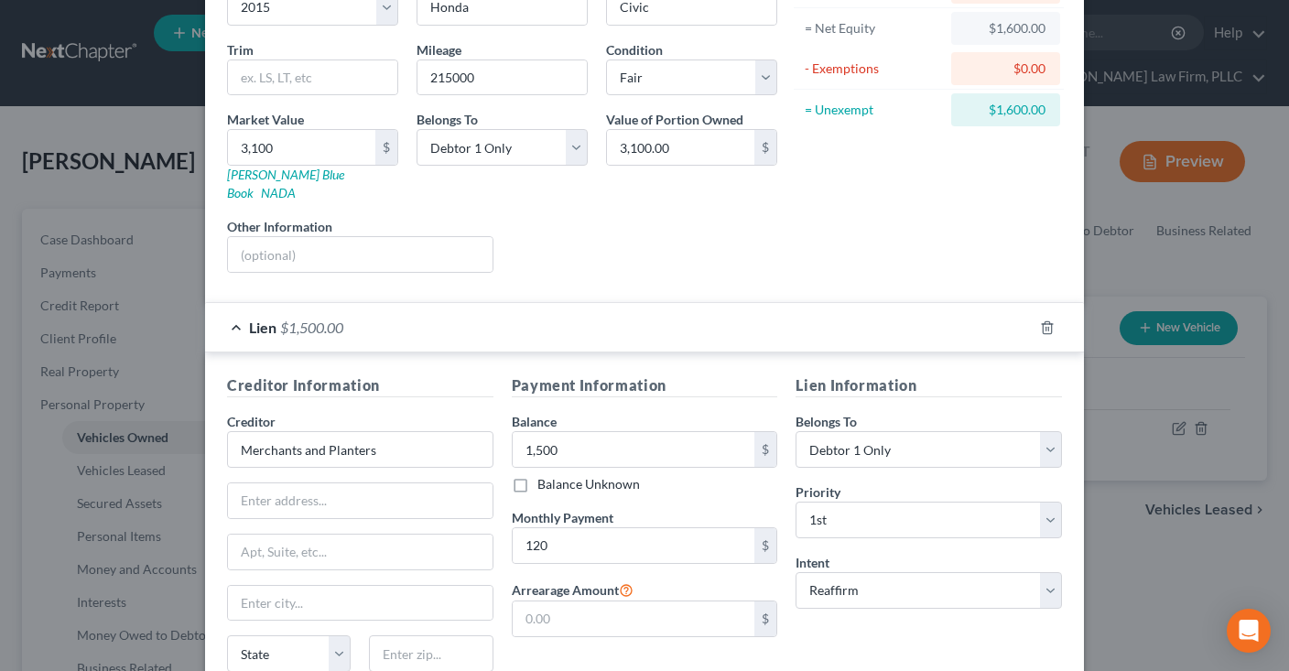
click at [774, 225] on div "Liens Select" at bounding box center [645, 245] width 285 height 56
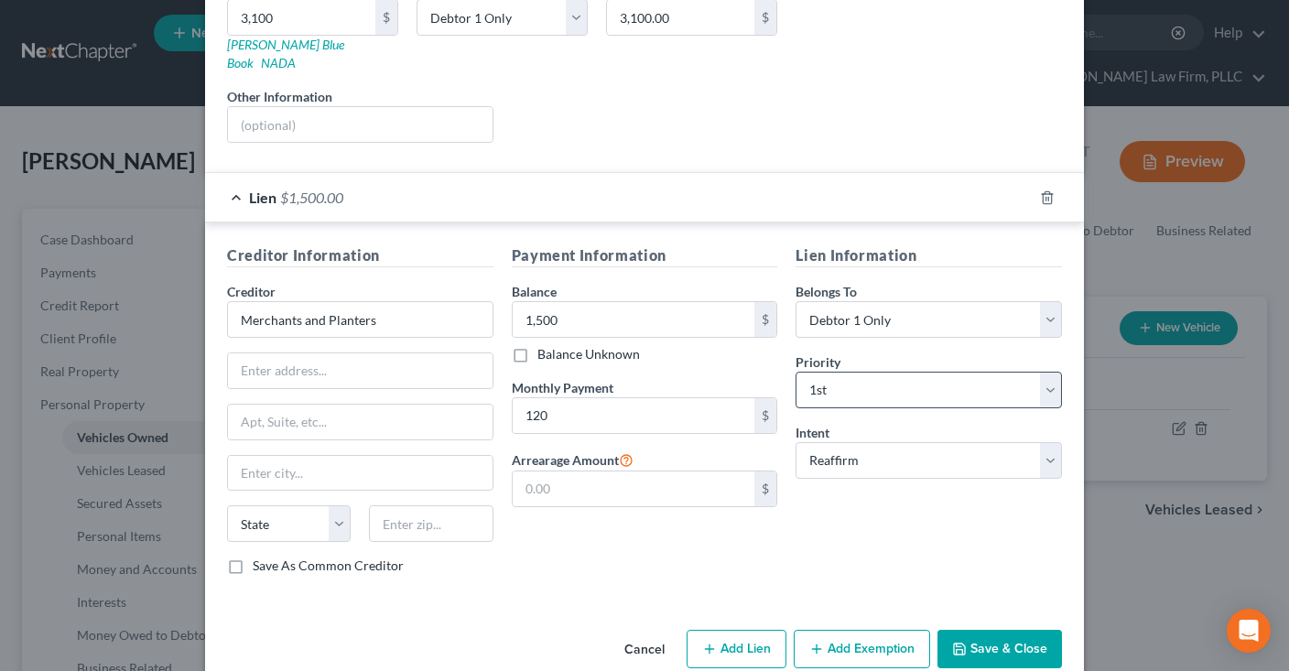
scroll to position [324, 0]
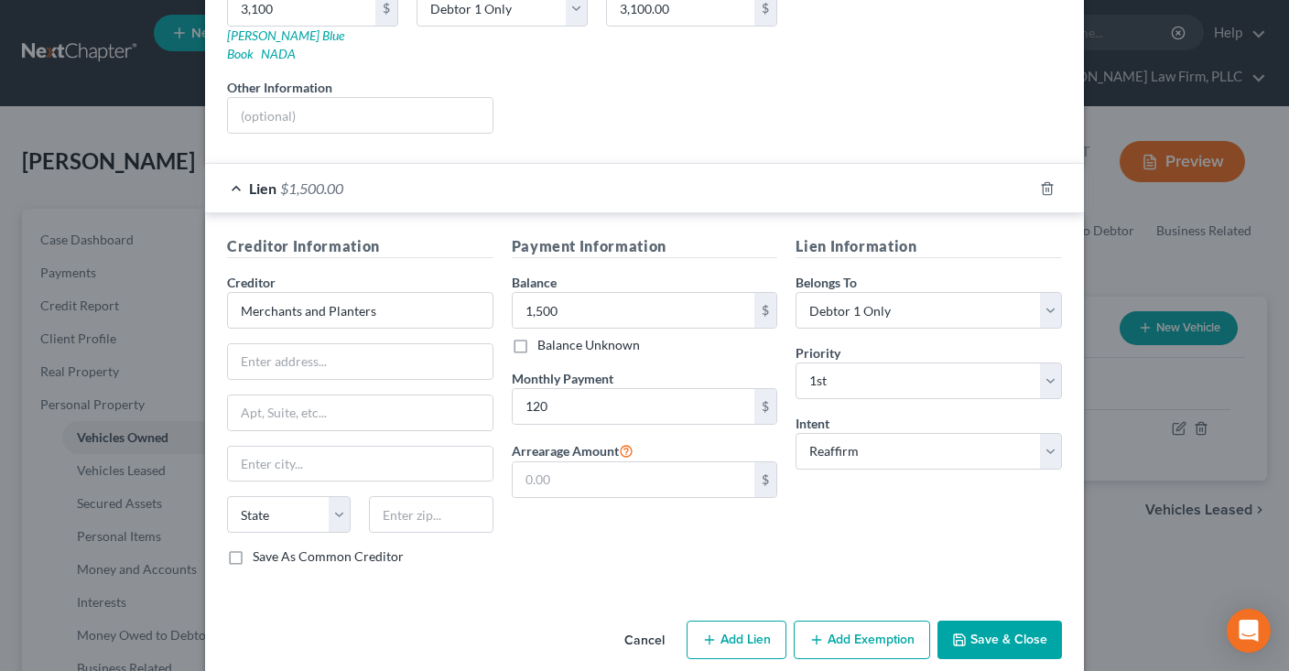
click at [986, 621] on button "Save & Close" at bounding box center [999, 640] width 125 height 38
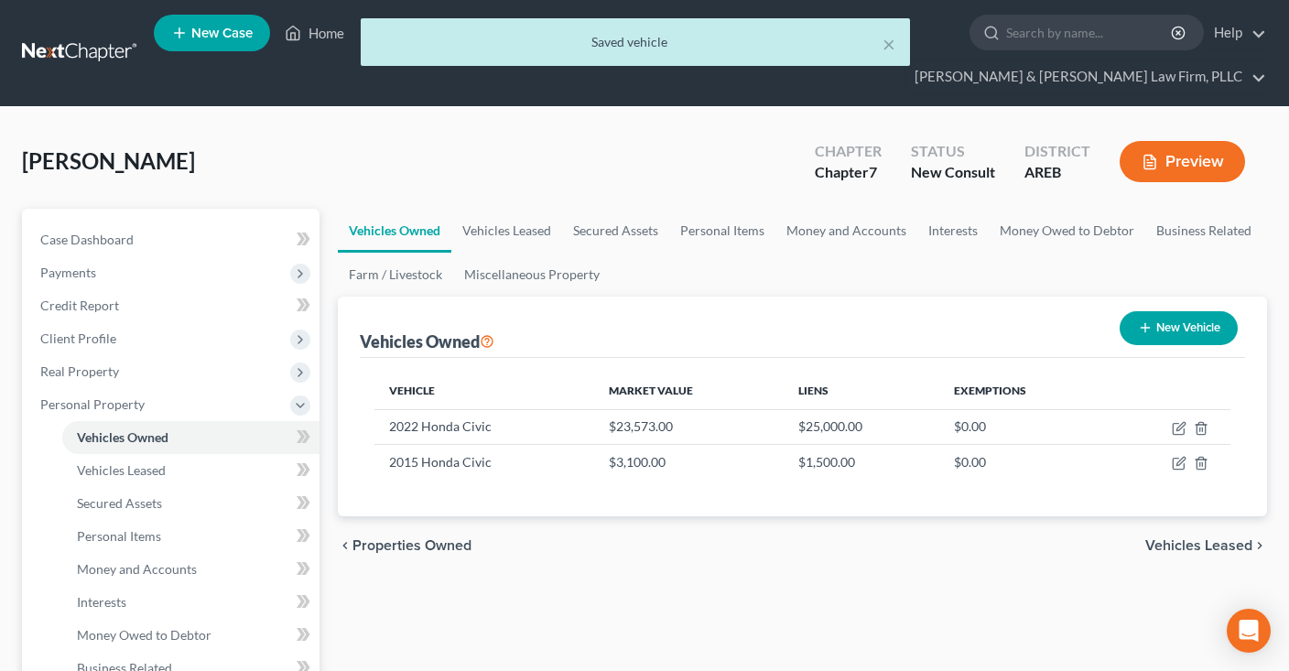
click at [774, 562] on div "chevron_left Properties Owned Vehicles Leased chevron_right" at bounding box center [802, 545] width 929 height 59
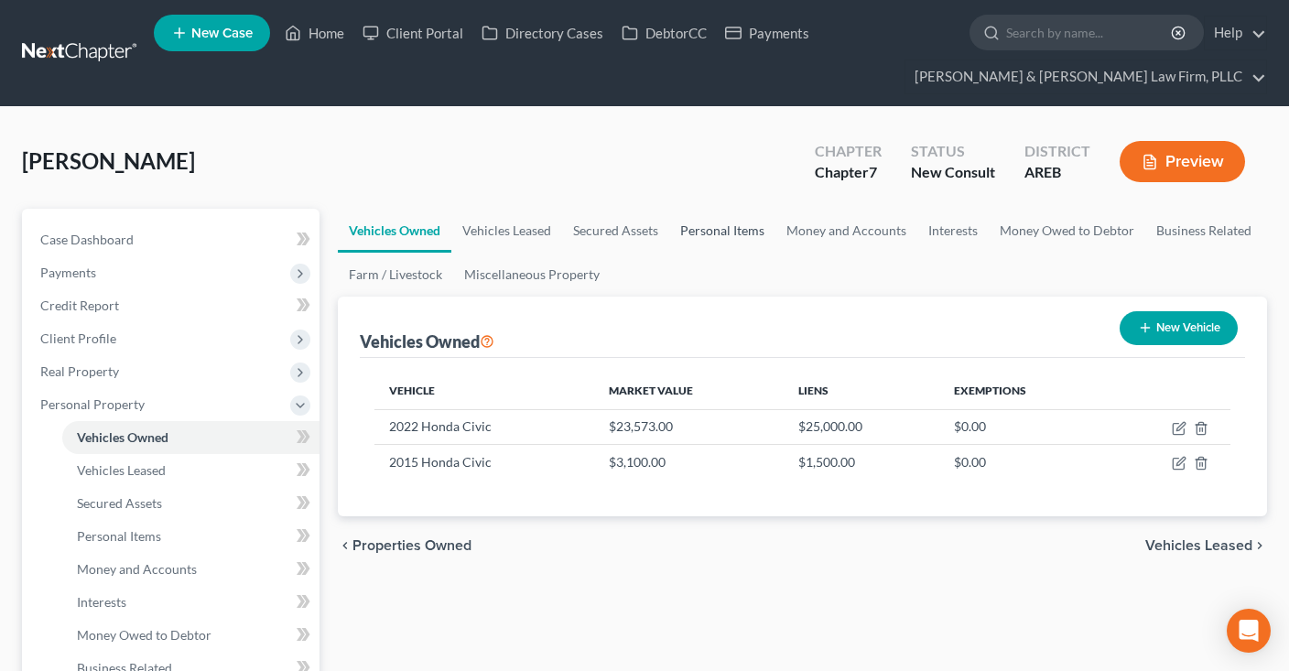
click at [708, 231] on link "Personal Items" at bounding box center [722, 231] width 106 height 44
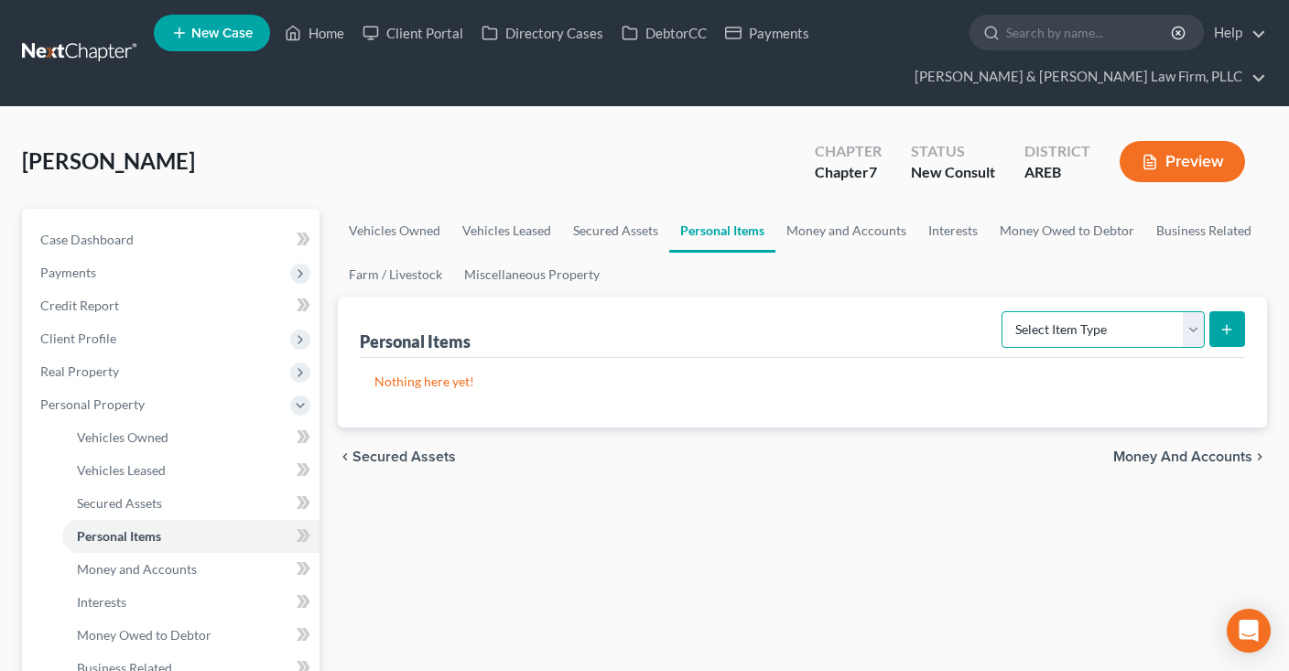
click at [1001, 311] on select "Select Item Type Clothing Collectibles Of Value Electronics Firearms Household …" at bounding box center [1102, 329] width 203 height 37
click at [865, 225] on link "Money and Accounts" at bounding box center [846, 231] width 142 height 44
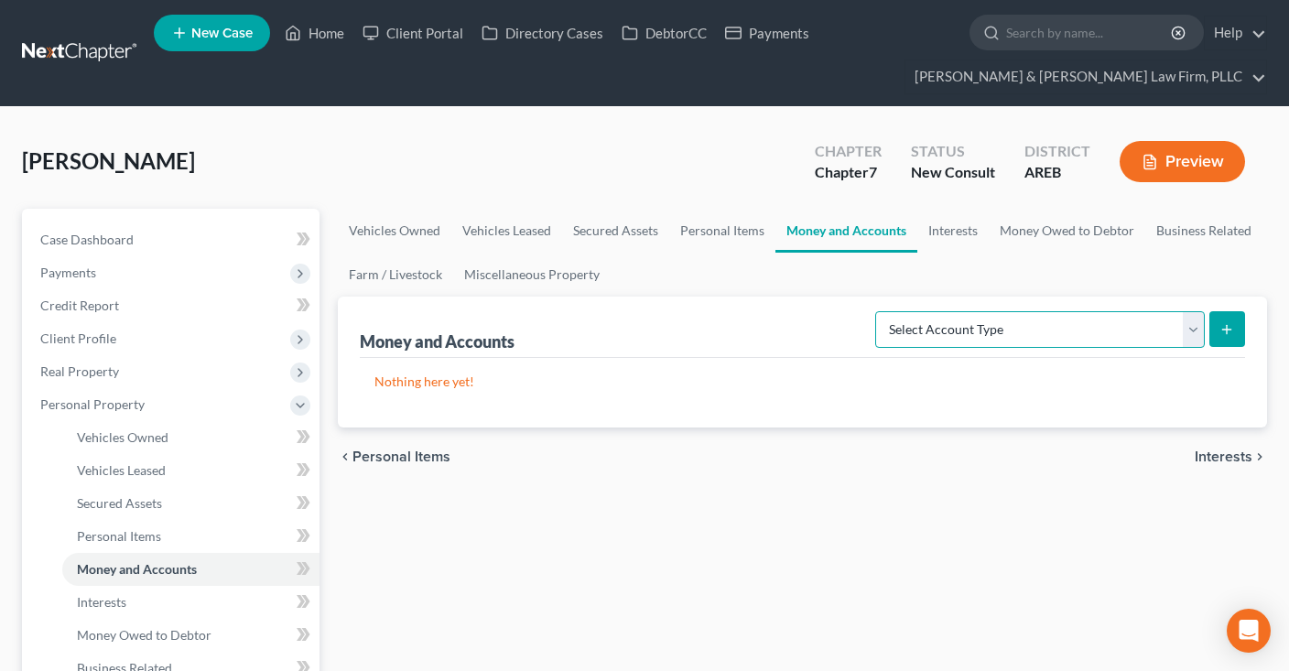
click at [875, 311] on select "Select Account Type Brokerage Cash on Hand Certificates of Deposit Checking Acc…" at bounding box center [1040, 329] width 330 height 37
select select "checking"
click option "Checking Account" at bounding box center [0, 0] width 0 height 0
click at [1216, 331] on button "submit" at bounding box center [1227, 329] width 36 height 36
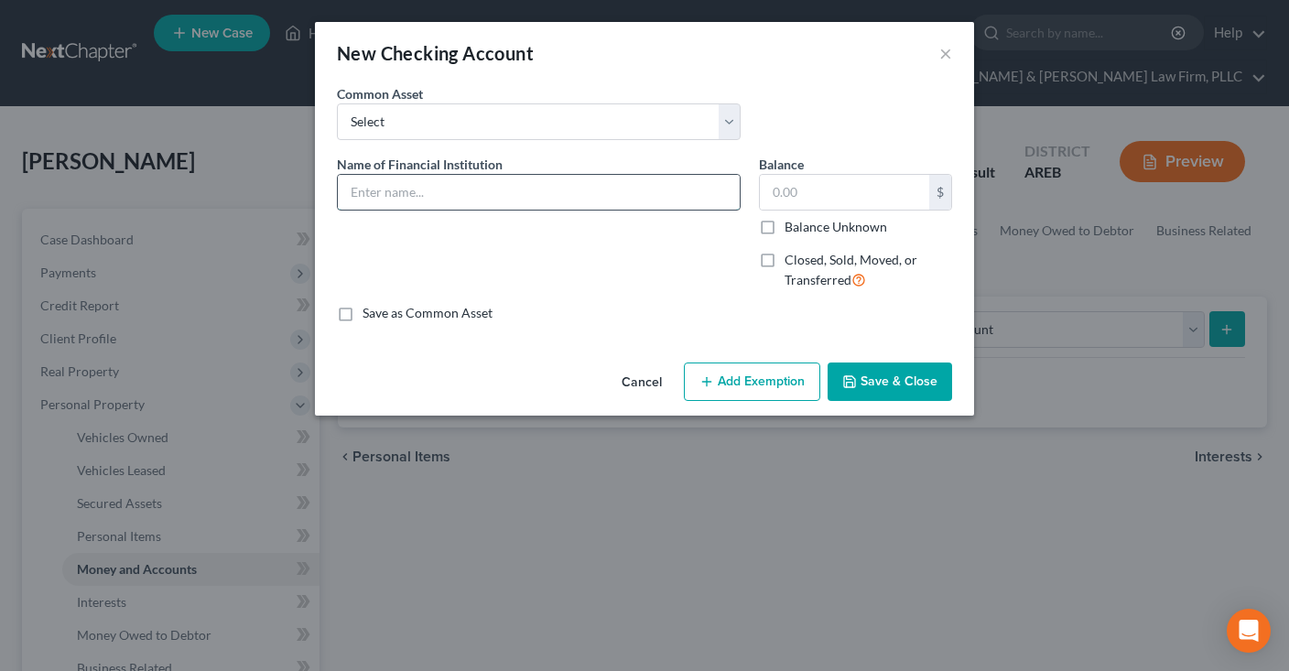
click at [573, 190] on input "text" at bounding box center [539, 192] width 402 height 35
type input "Simmons"
click at [911, 385] on button "Save & Close" at bounding box center [890, 382] width 125 height 38
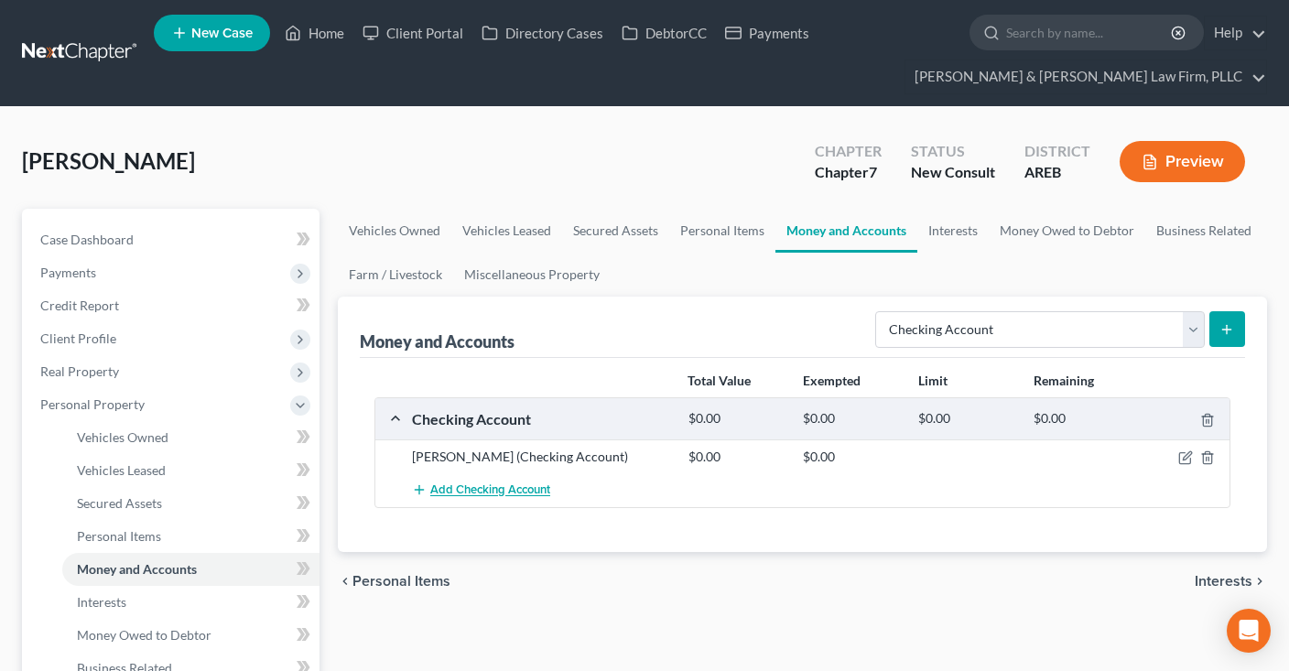
click at [449, 497] on button "Add Checking Account" at bounding box center [481, 490] width 138 height 34
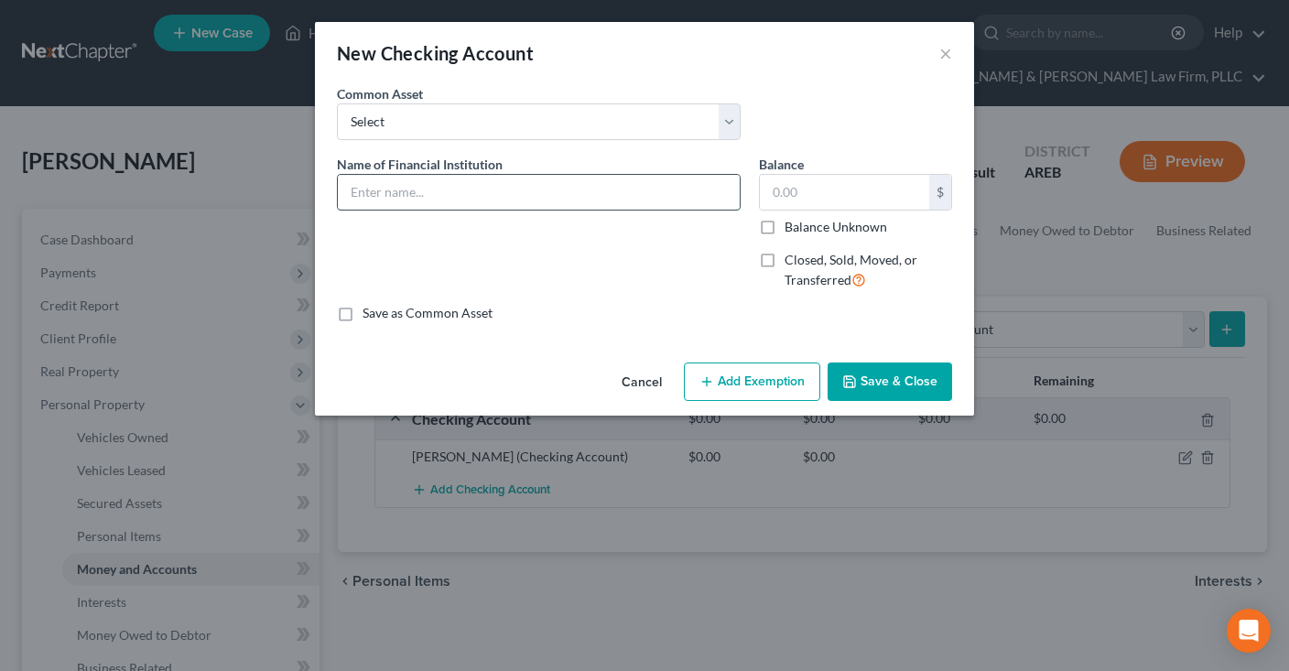
click at [527, 189] on input "text" at bounding box center [539, 192] width 402 height 35
type input "Arvest"
click at [838, 372] on button "Save & Close" at bounding box center [890, 382] width 125 height 38
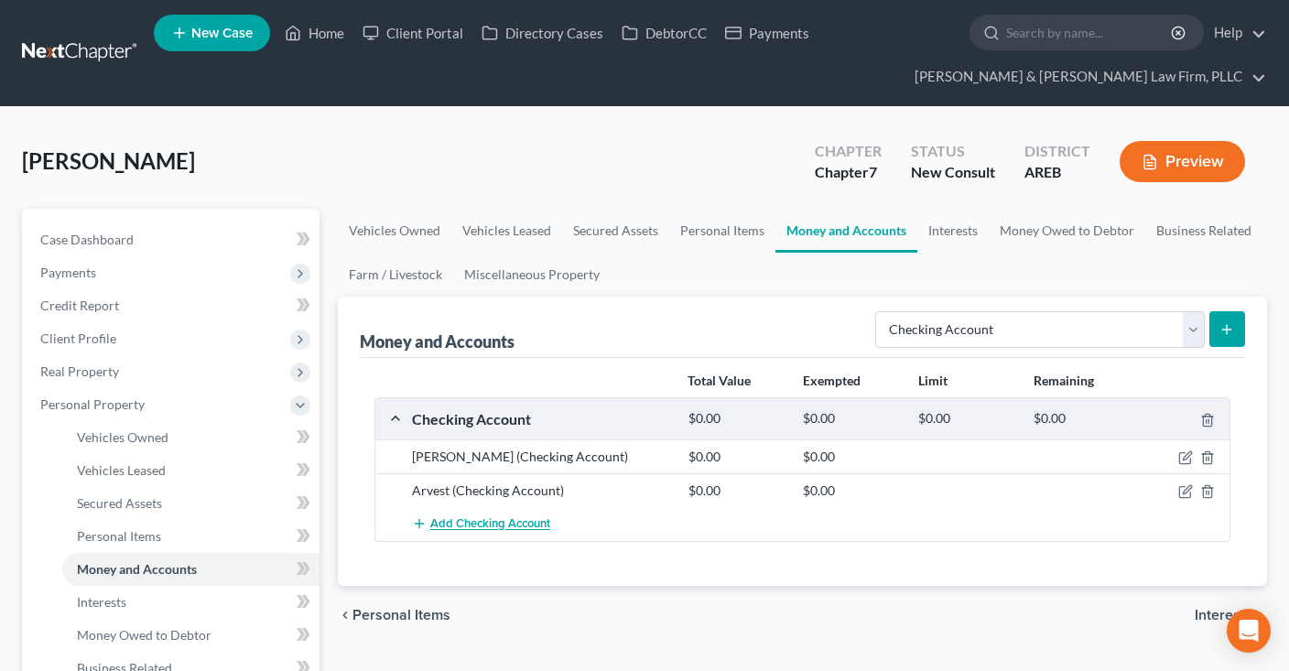
click at [490, 517] on span "Add Checking Account" at bounding box center [490, 524] width 120 height 15
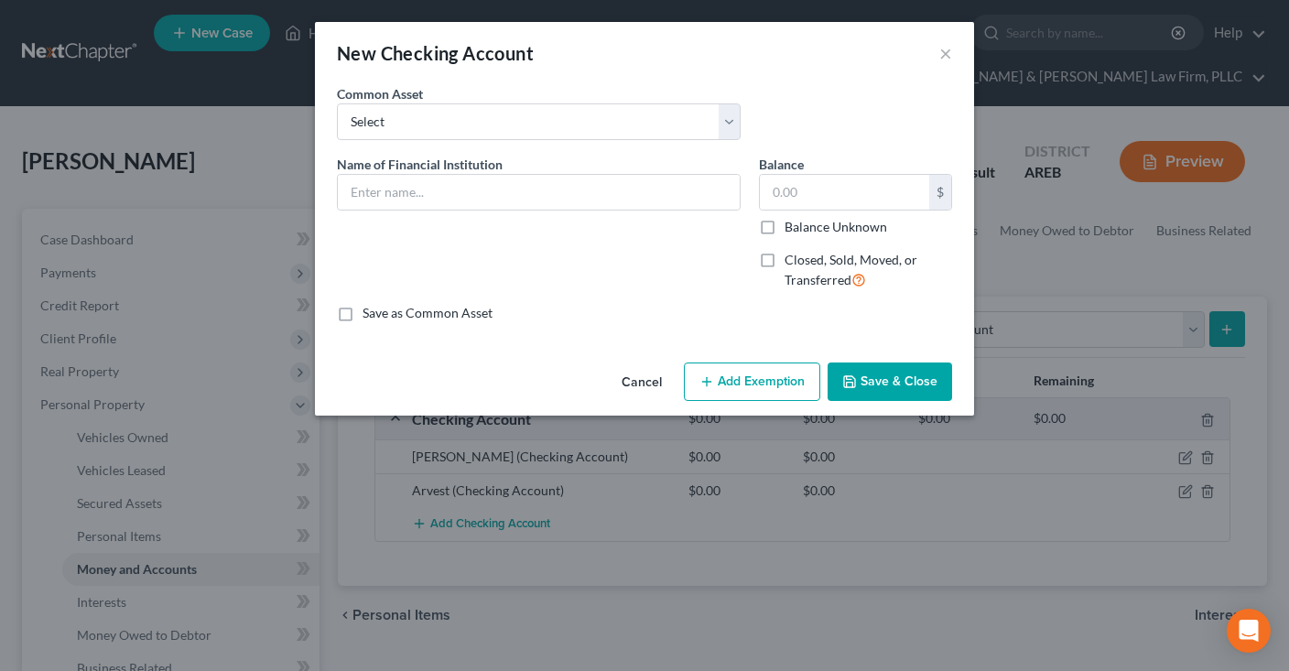
click at [641, 390] on button "Cancel" at bounding box center [642, 382] width 70 height 37
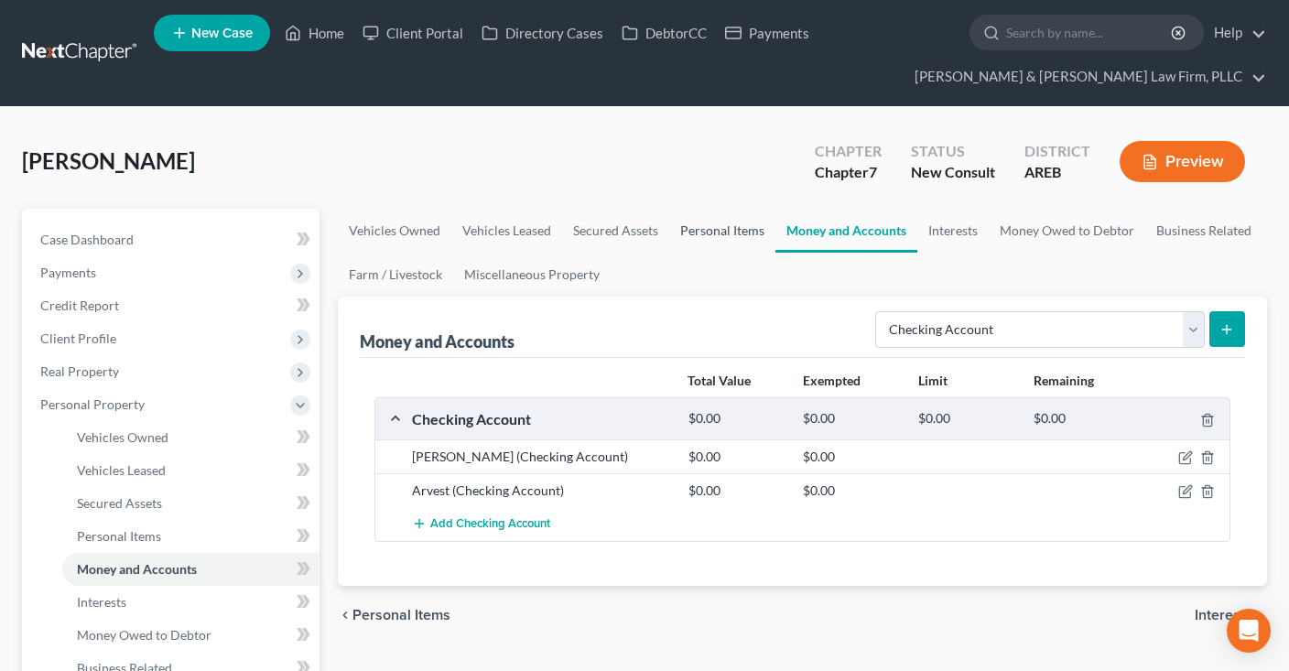
click at [744, 238] on link "Personal Items" at bounding box center [722, 231] width 106 height 44
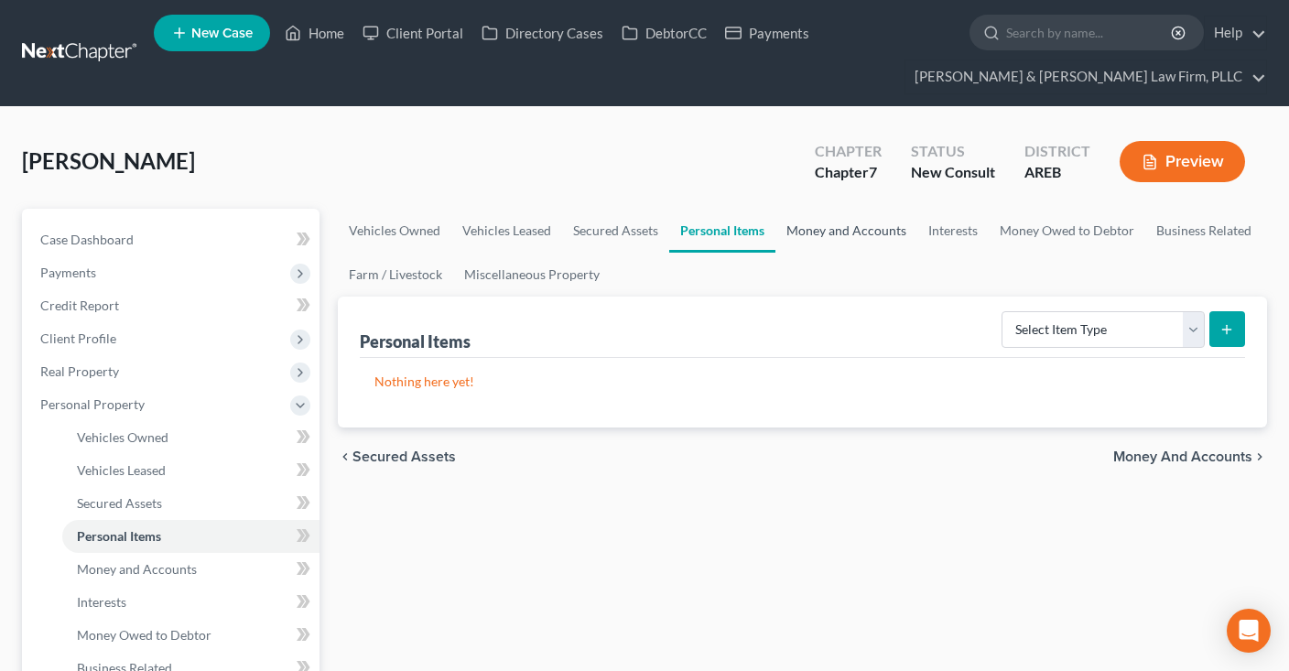
click at [850, 233] on link "Money and Accounts" at bounding box center [846, 231] width 142 height 44
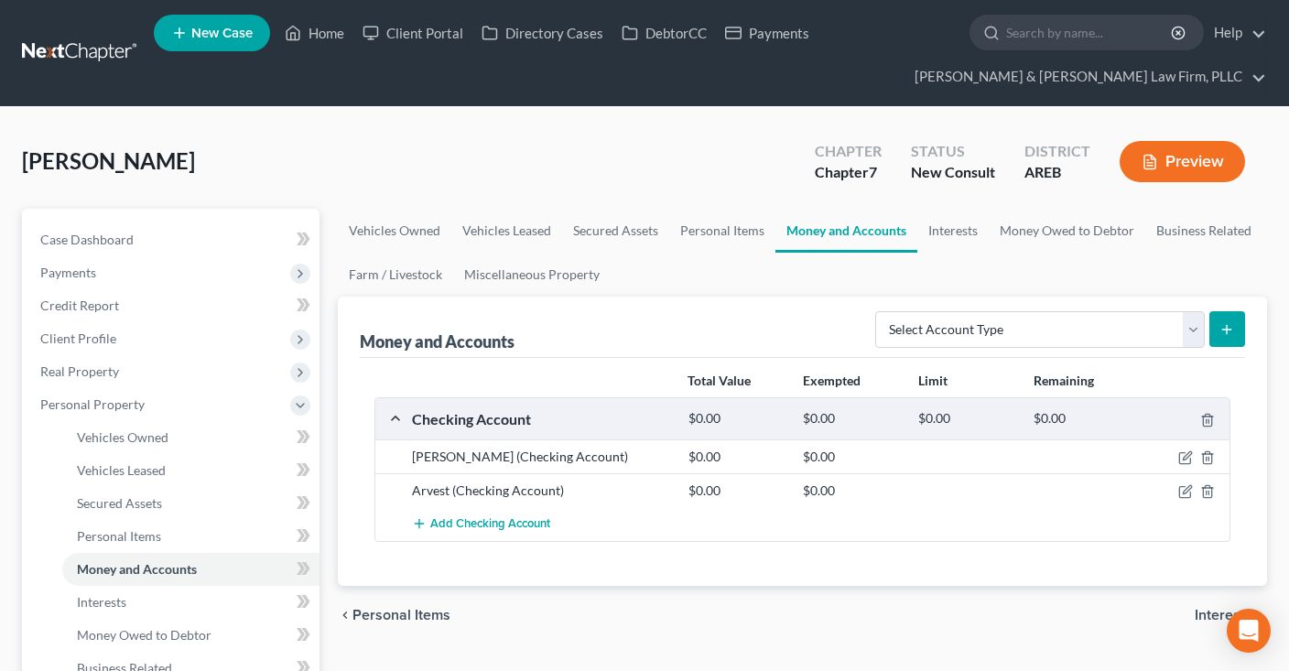
click at [696, 283] on ul "Vehicles Owned Vehicles Leased Secured Assets Personal Items Money and Accounts…" at bounding box center [802, 253] width 929 height 88
click at [525, 525] on span "Add Checking Account" at bounding box center [490, 524] width 120 height 15
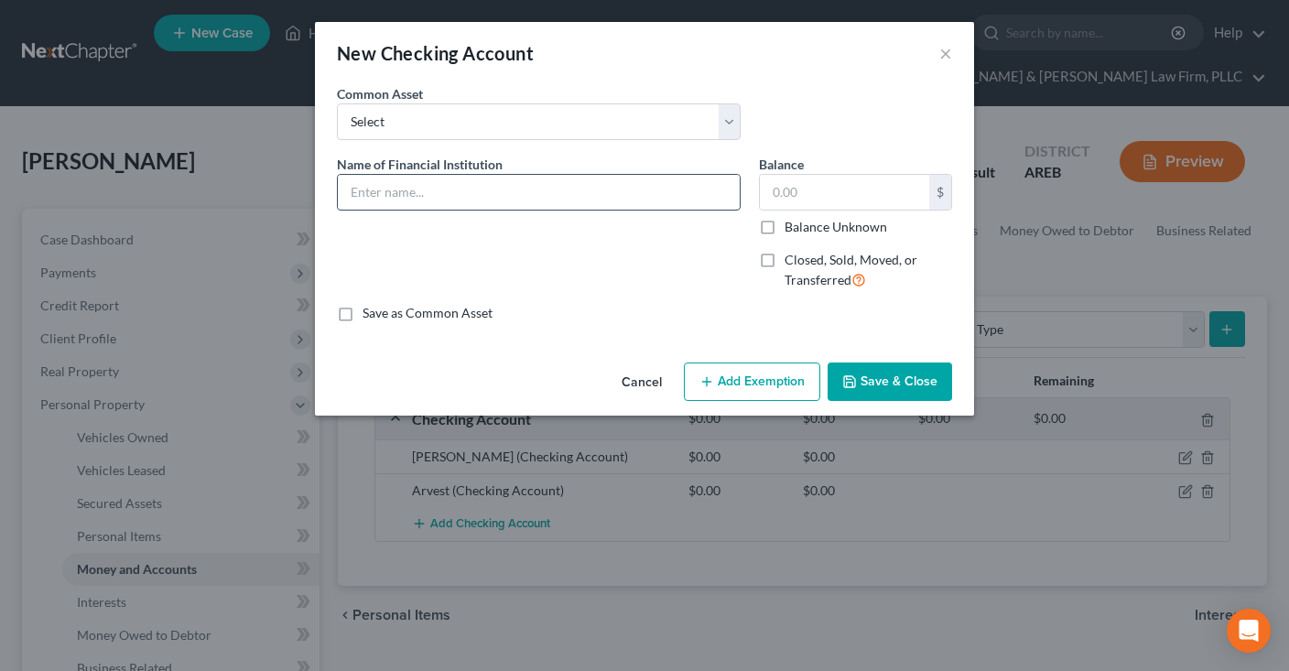
click at [555, 193] on input "text" at bounding box center [539, 192] width 402 height 35
type input "Cash App"
click at [918, 393] on button "Save & Close" at bounding box center [890, 382] width 125 height 38
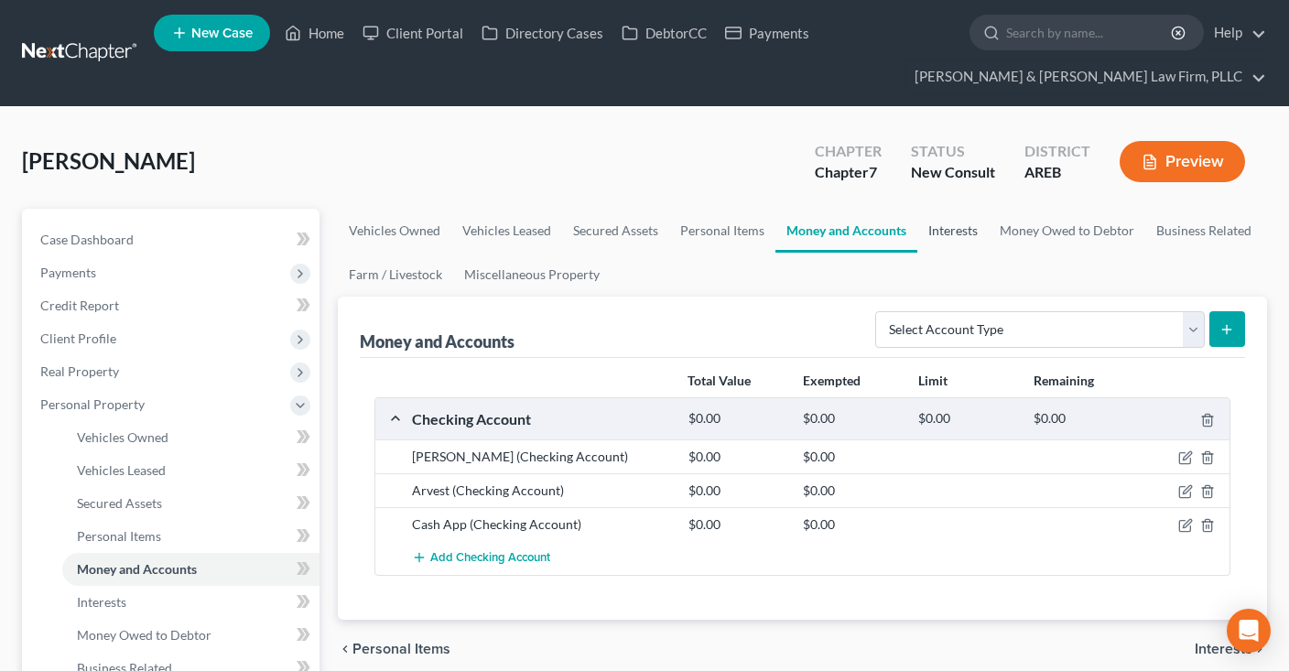
click at [960, 245] on link "Interests" at bounding box center [952, 231] width 71 height 44
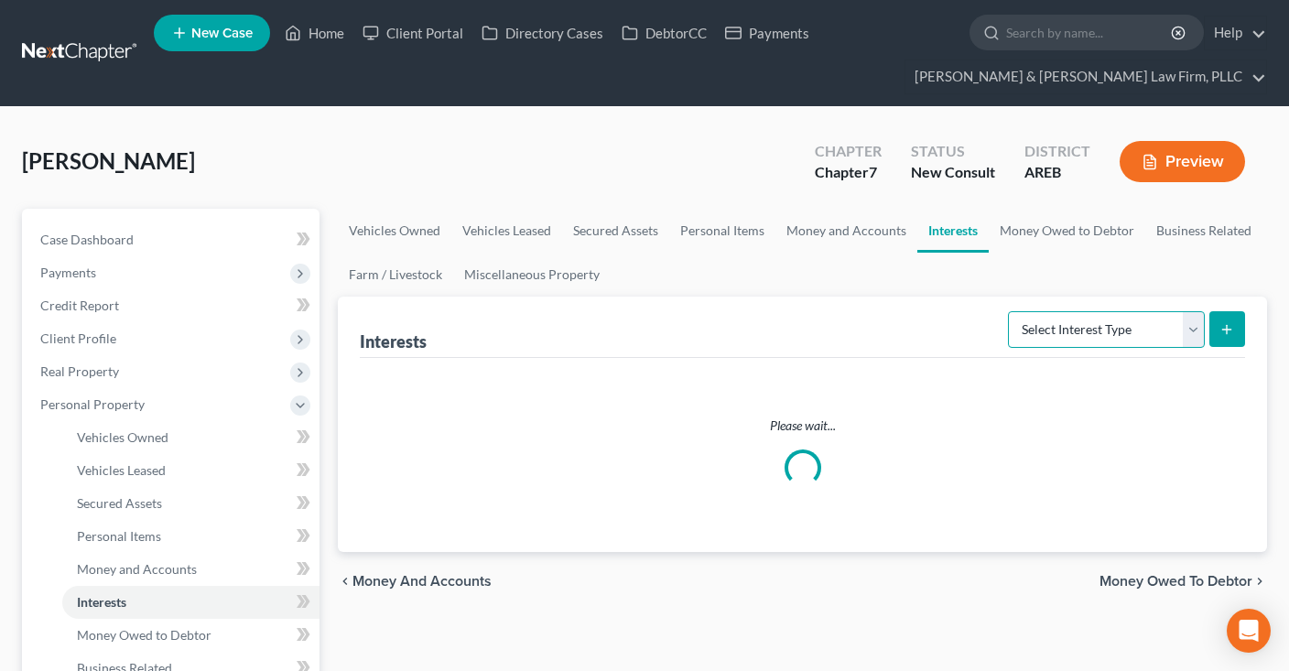
click at [1008, 311] on select "Select Interest Type 401K Annuity Bond Education IRA Government Bond Government…" at bounding box center [1106, 329] width 197 height 37
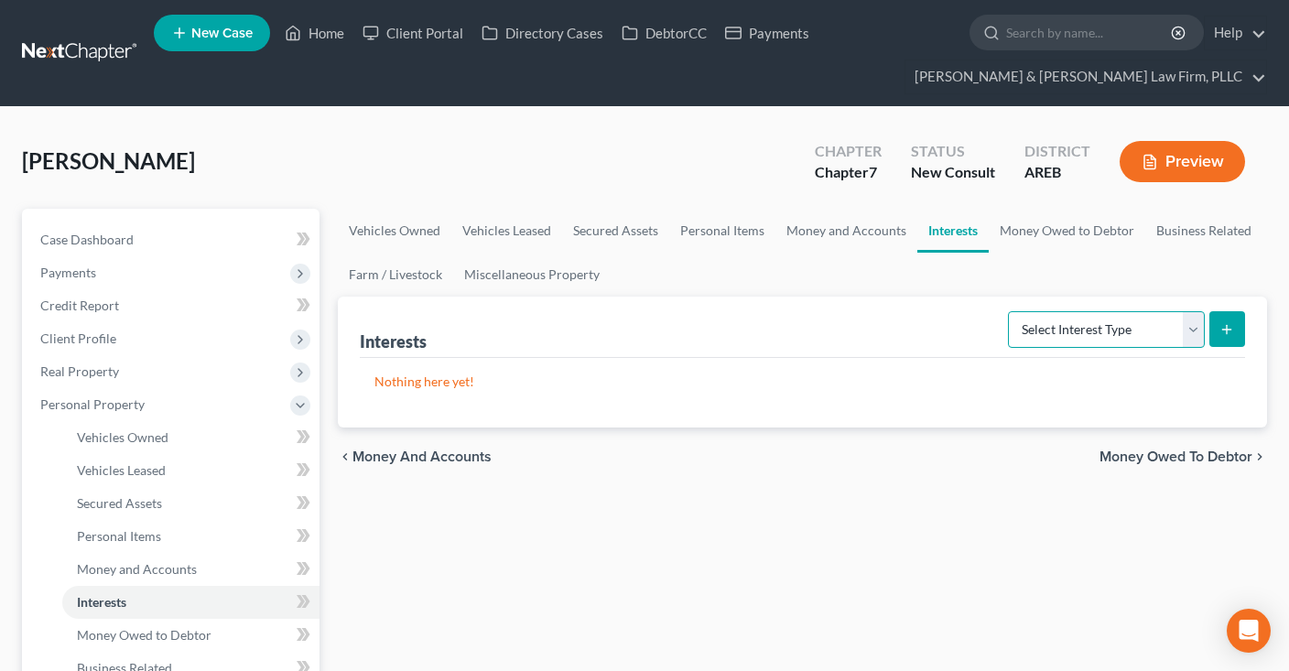
select select "401k"
click option "401K" at bounding box center [0, 0] width 0 height 0
click at [1212, 326] on button "submit" at bounding box center [1227, 329] width 36 height 36
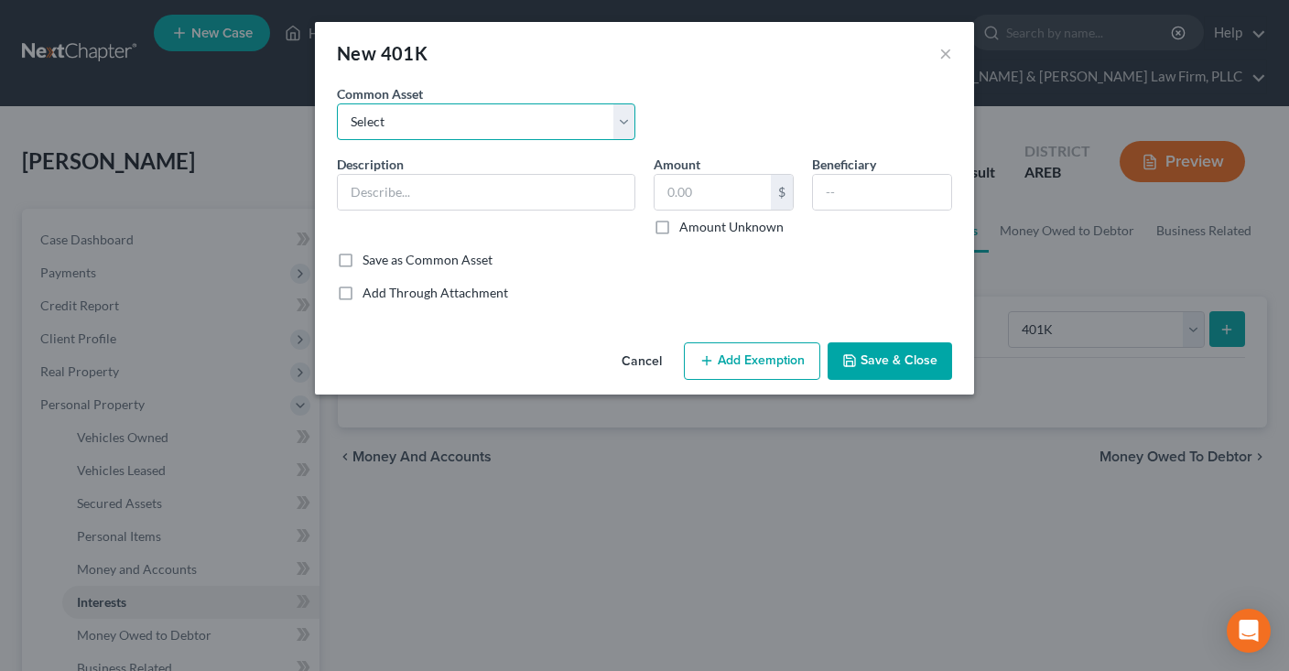
click at [337, 103] on select "Select 401k through work" at bounding box center [486, 121] width 298 height 37
select select "0"
click option "401k through work" at bounding box center [0, 0] width 0 height 0
type input "401k through work"
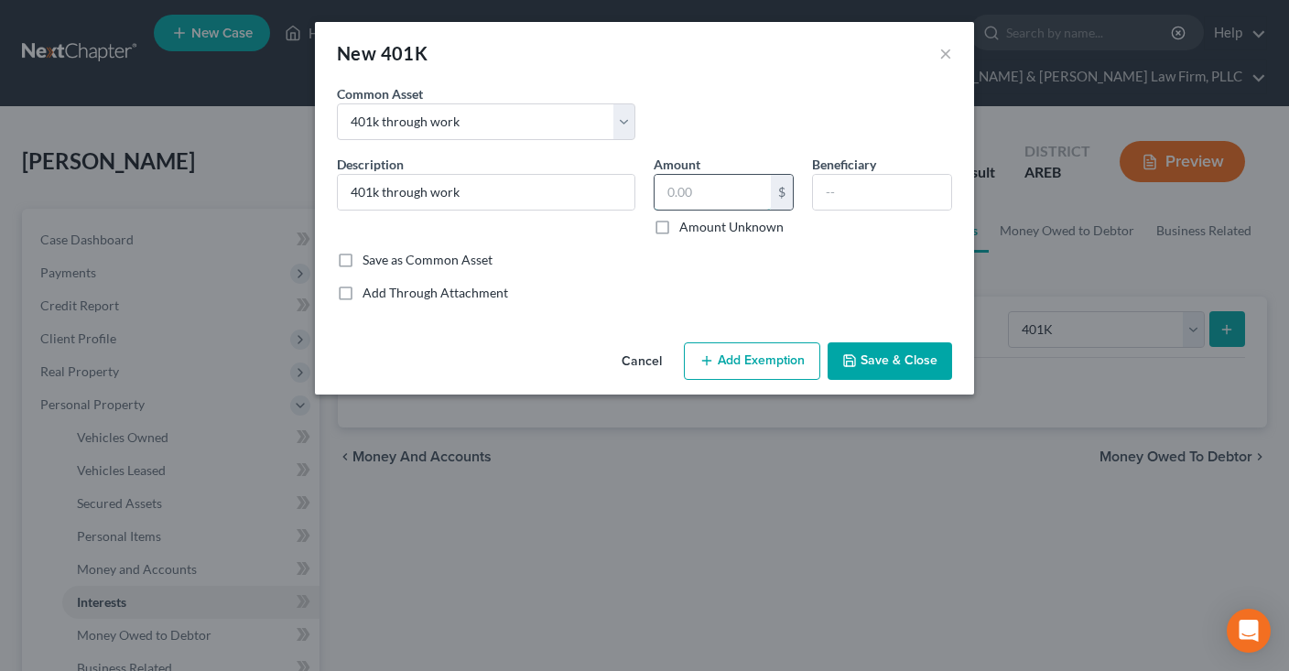
click at [702, 199] on input "text" at bounding box center [713, 192] width 116 height 35
type input "2,200"
click at [876, 380] on div "Cancel Add Exemption Save & Close" at bounding box center [644, 365] width 659 height 60
drag, startPoint x: 882, startPoint y: 366, endPoint x: 909, endPoint y: 361, distance: 27.1
click at [882, 366] on button "Save & Close" at bounding box center [890, 361] width 125 height 38
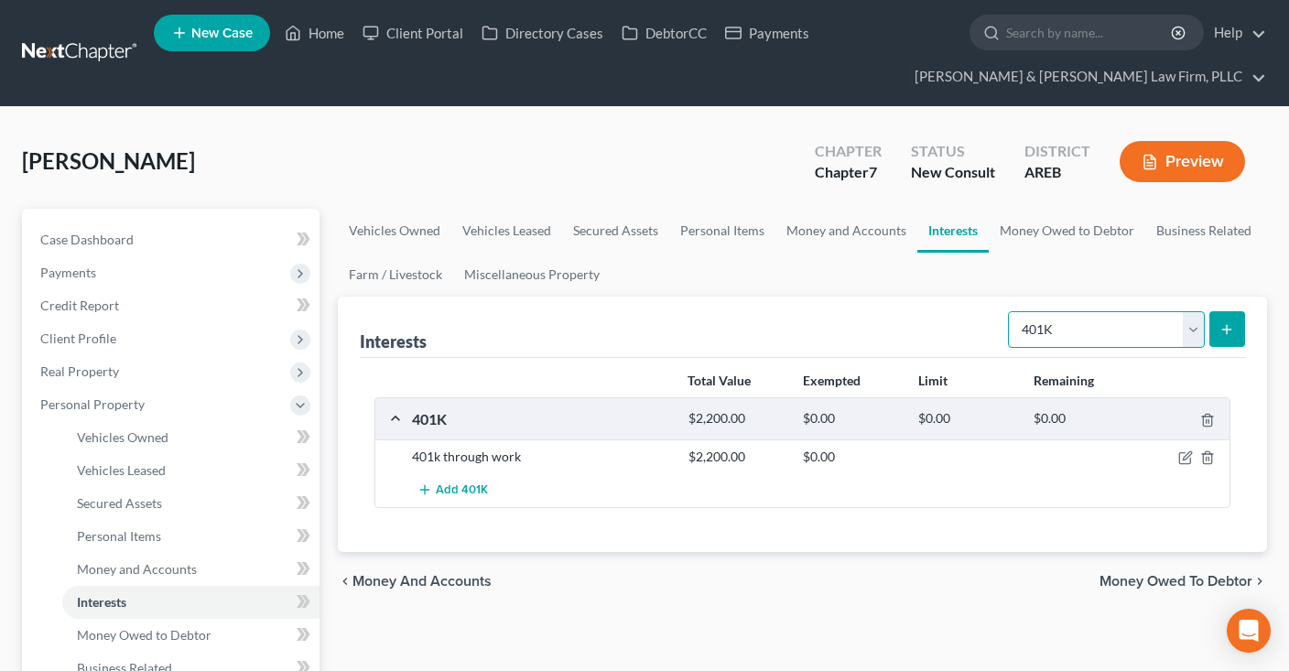
select select "pension_plan"
click option "Pension Plan" at bounding box center [0, 0] width 0 height 0
click at [1211, 339] on button "submit" at bounding box center [1227, 329] width 36 height 36
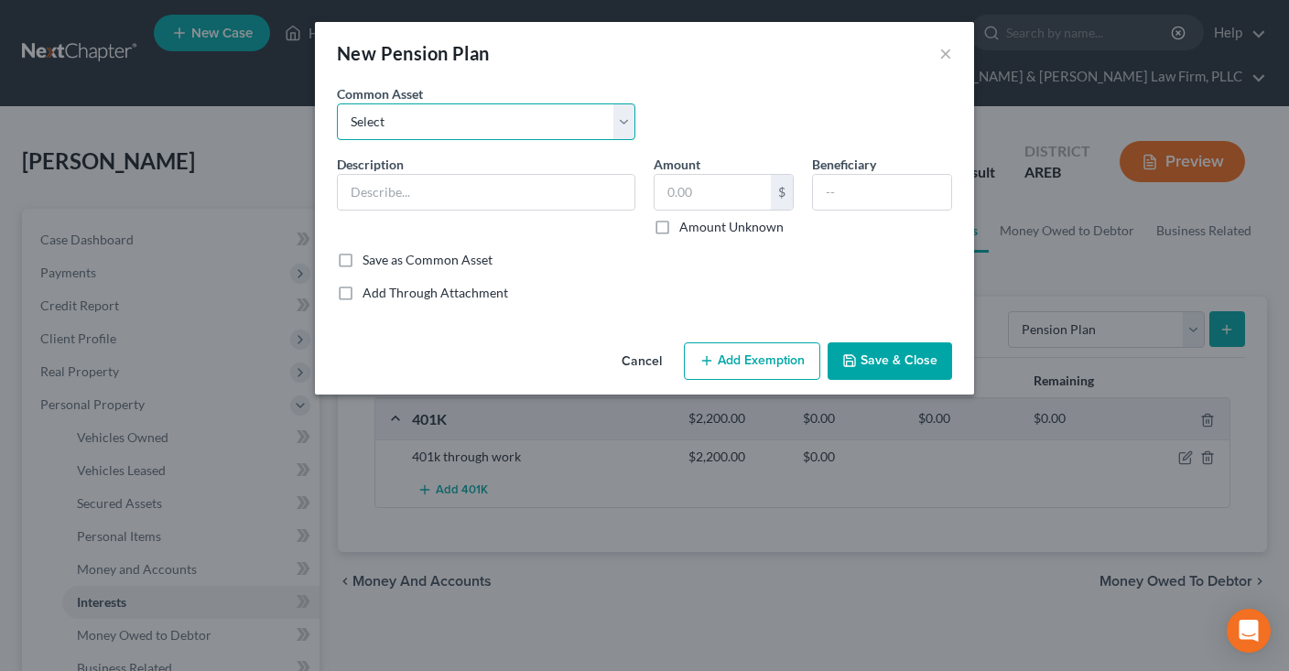
click at [337, 103] on select "Select Pension" at bounding box center [486, 121] width 298 height 37
select select "0"
click option "Pension" at bounding box center [0, 0] width 0 height 0
type input "Pension"
drag, startPoint x: 742, startPoint y: 207, endPoint x: 746, endPoint y: 193, distance: 14.5
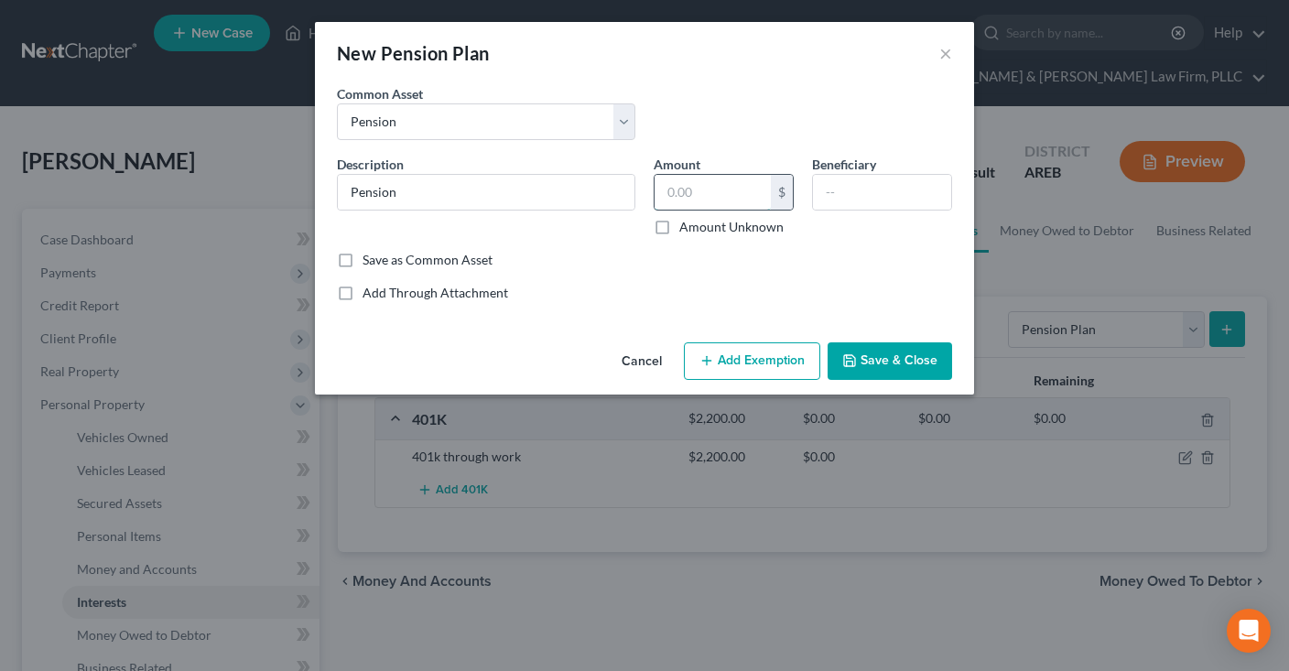
click at [742, 206] on input "text" at bounding box center [713, 192] width 116 height 35
click at [875, 360] on button "Save & Close" at bounding box center [890, 361] width 125 height 38
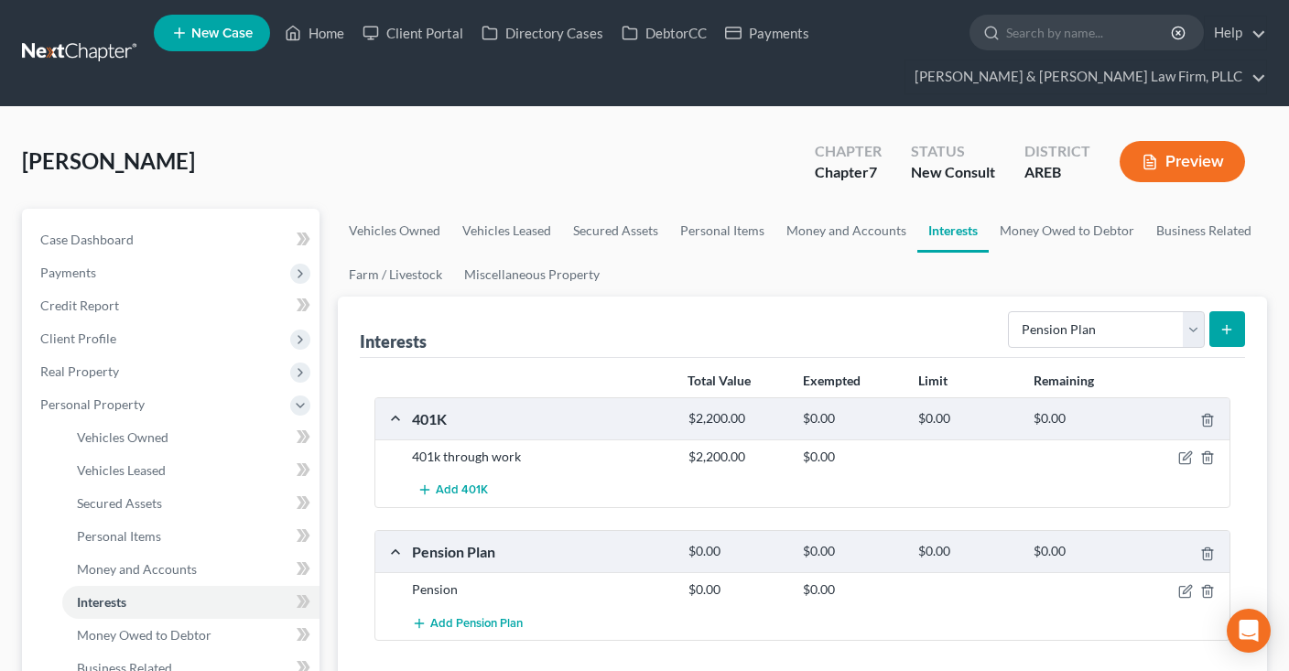
click at [711, 282] on ul "Vehicles Owned Vehicles Leased Secured Assets Personal Items Money and Accounts…" at bounding box center [802, 253] width 929 height 88
click at [1190, 584] on icon "button" at bounding box center [1185, 591] width 15 height 15
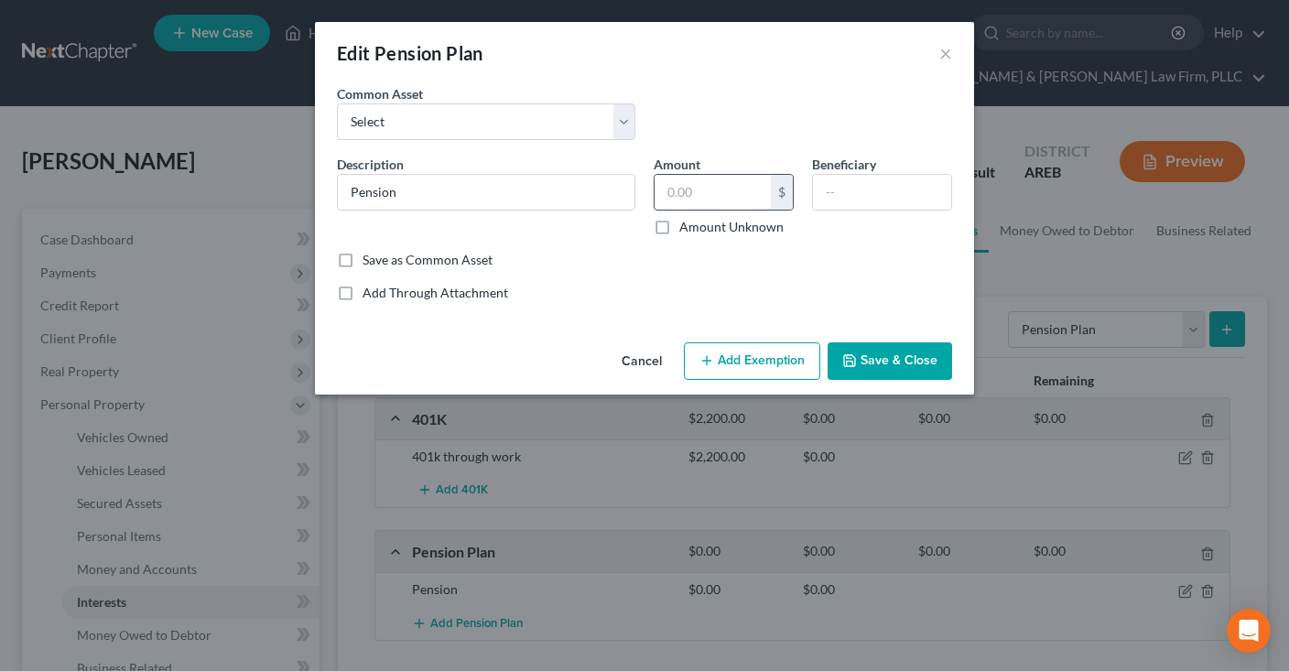
click at [707, 196] on input "text" at bounding box center [713, 192] width 116 height 35
type input "2,200"
click at [867, 350] on button "Save & Close" at bounding box center [890, 361] width 125 height 38
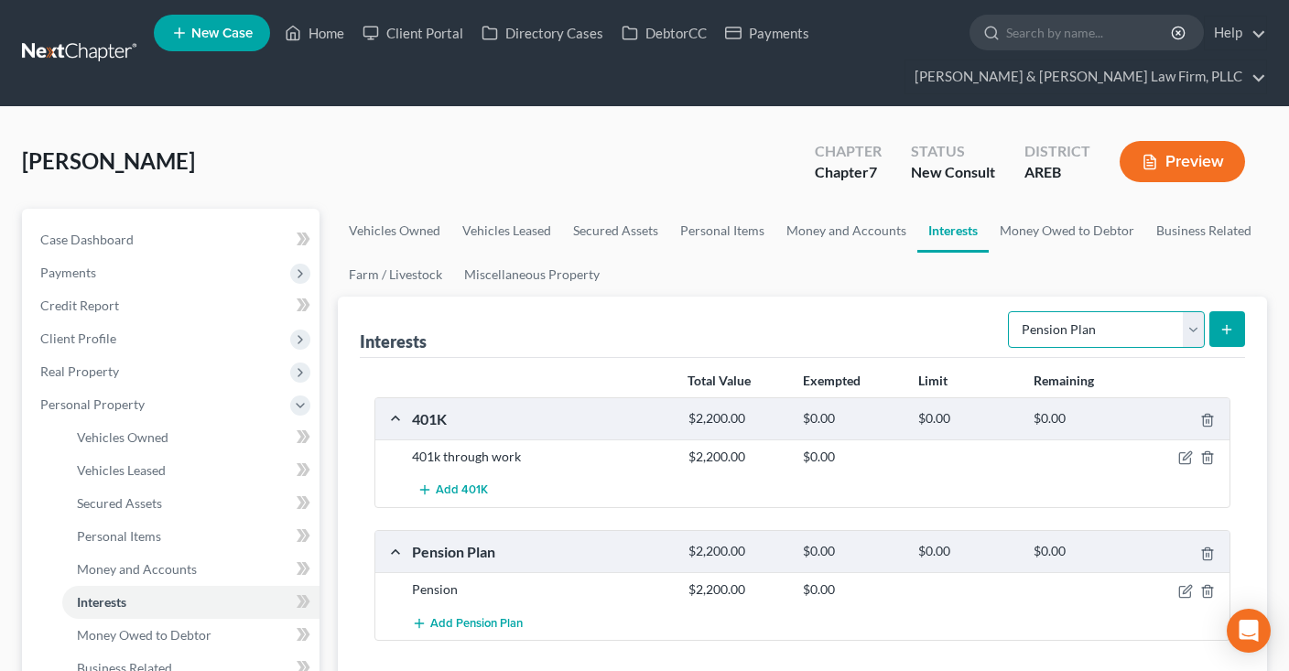
select select "term_life_insurance"
click option "Term Life Insurance" at bounding box center [0, 0] width 0 height 0
click at [1229, 334] on button "submit" at bounding box center [1227, 329] width 36 height 36
click at [1044, 231] on link "Money Owed to Debtor" at bounding box center [1067, 231] width 157 height 44
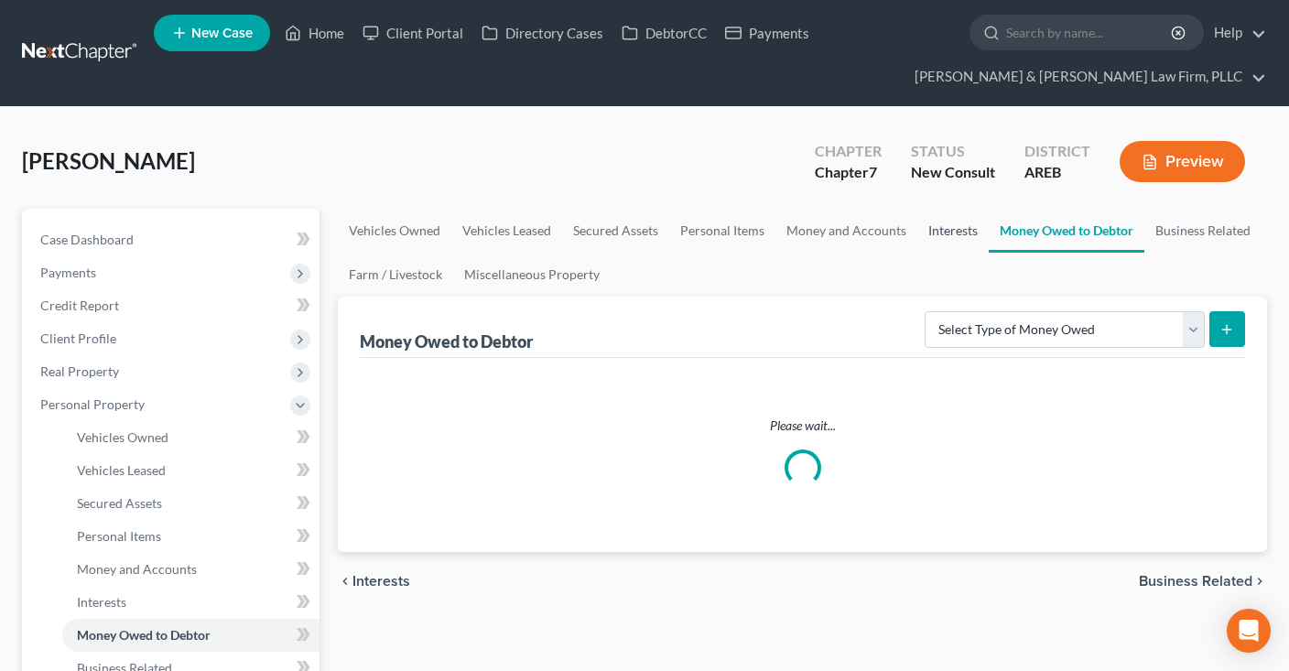
click at [956, 236] on link "Interests" at bounding box center [952, 231] width 71 height 44
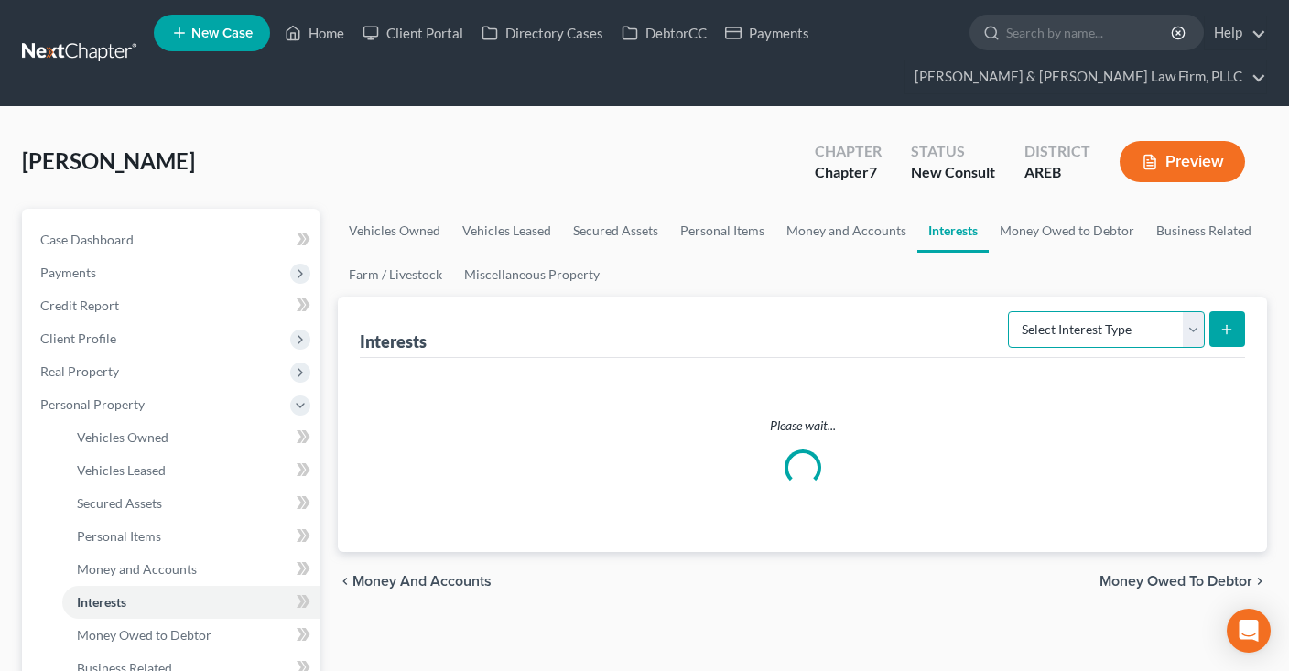
click at [1008, 311] on select "Select Interest Type 401K Annuity Bond Education IRA Government Bond Government…" at bounding box center [1106, 329] width 197 height 37
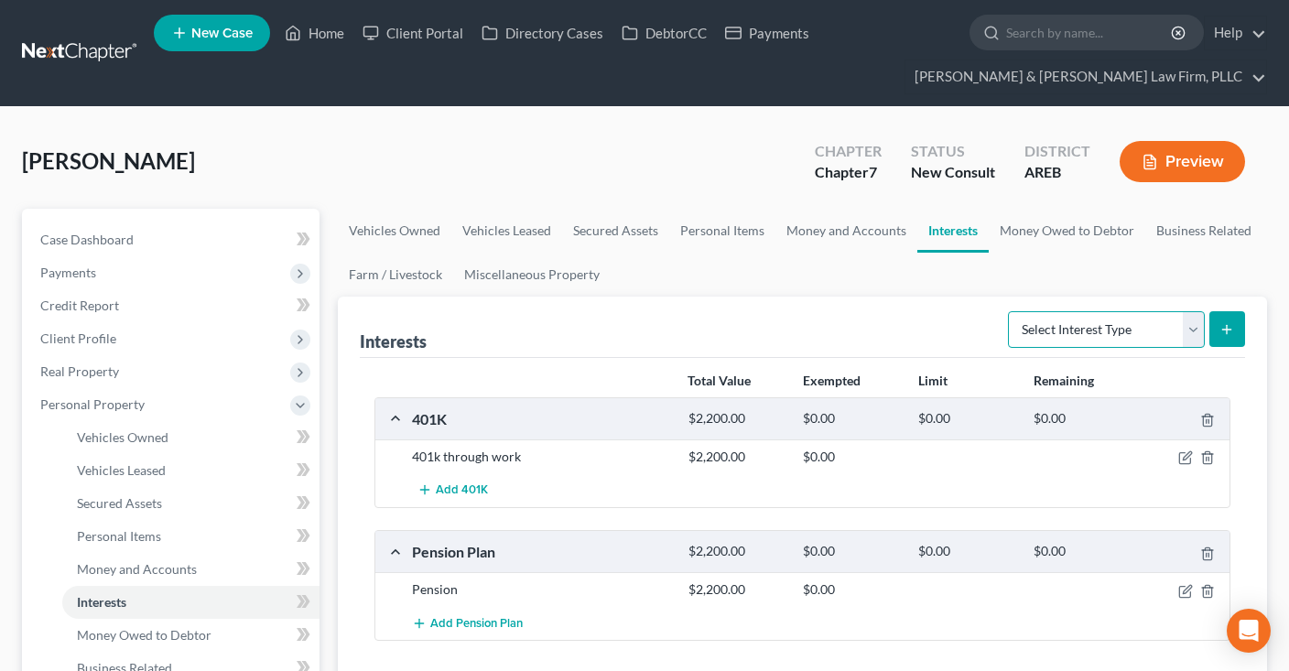
select select "term_life_insurance"
click option "Term Life Insurance" at bounding box center [0, 0] width 0 height 0
click at [1218, 329] on button "submit" at bounding box center [1227, 329] width 36 height 36
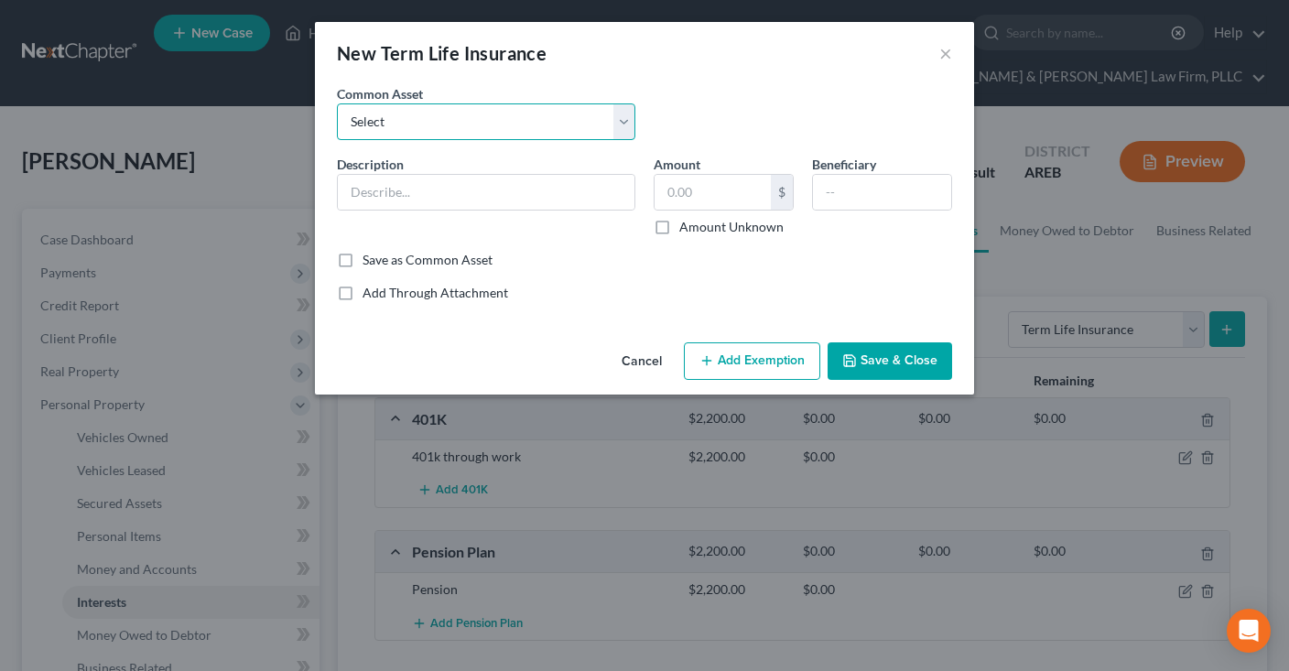
click at [337, 103] on select "Select Term life insurance" at bounding box center [486, 121] width 298 height 37
select select "0"
click option "Term life insurance" at bounding box center [0, 0] width 0 height 0
type input "Term life insurance"
click at [874, 360] on button "Save & Close" at bounding box center [890, 361] width 125 height 38
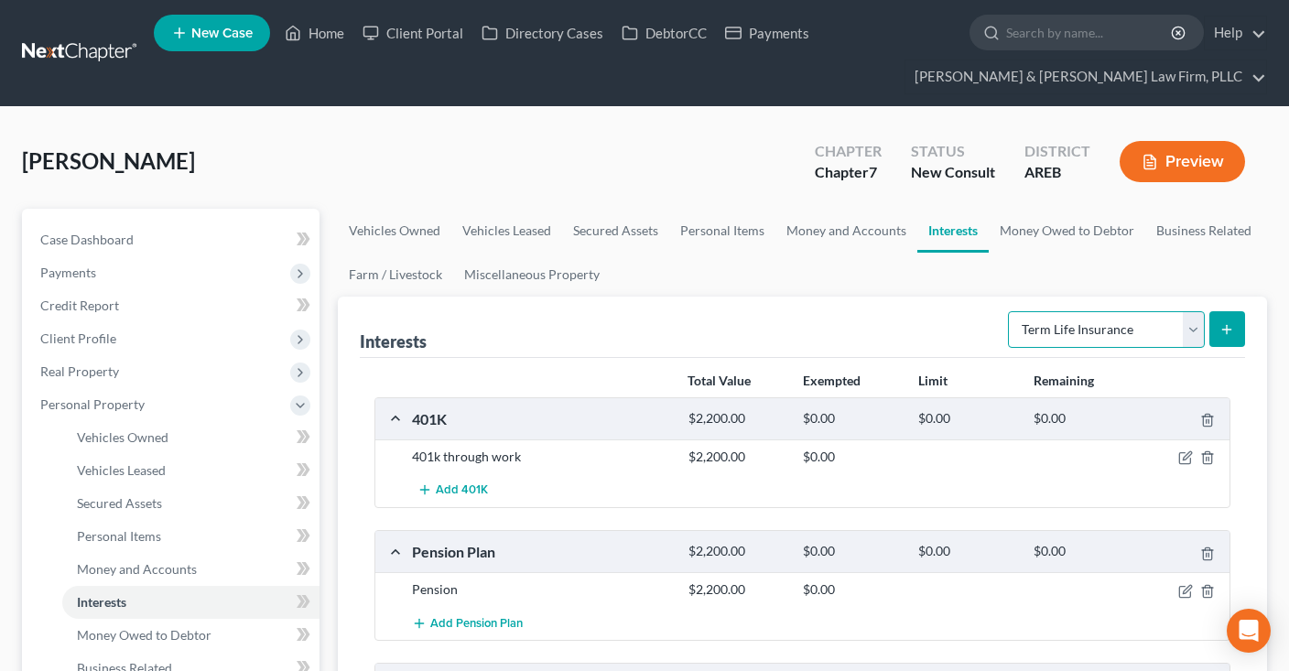
click at [1008, 311] on select "Select Interest Type 401K Annuity Bond Education IRA Government Bond Government…" at bounding box center [1106, 329] width 197 height 37
click at [850, 619] on div "Add Pension Plan" at bounding box center [817, 623] width 828 height 34
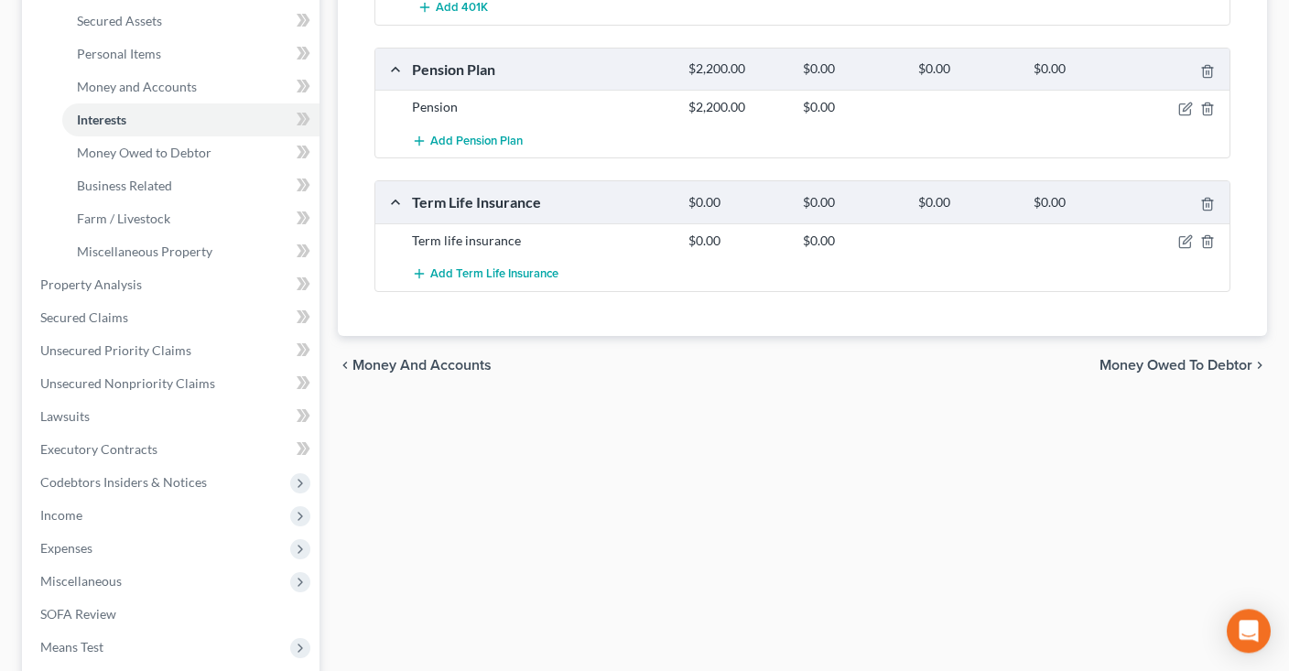
scroll to position [483, 0]
click at [1186, 233] on icon "button" at bounding box center [1185, 240] width 15 height 15
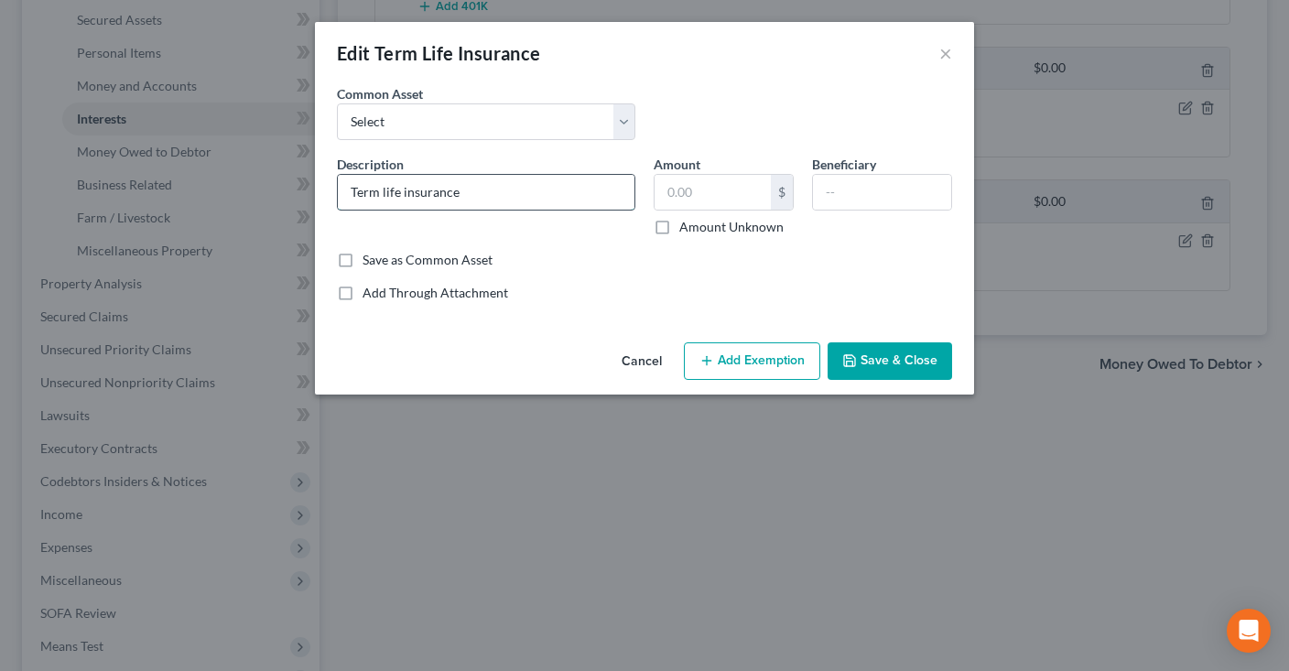
click at [535, 199] on input "Term life insurance" at bounding box center [486, 192] width 297 height 35
type input "Term life insurance (2 policies)"
click at [927, 360] on button "Save & Close" at bounding box center [890, 361] width 125 height 38
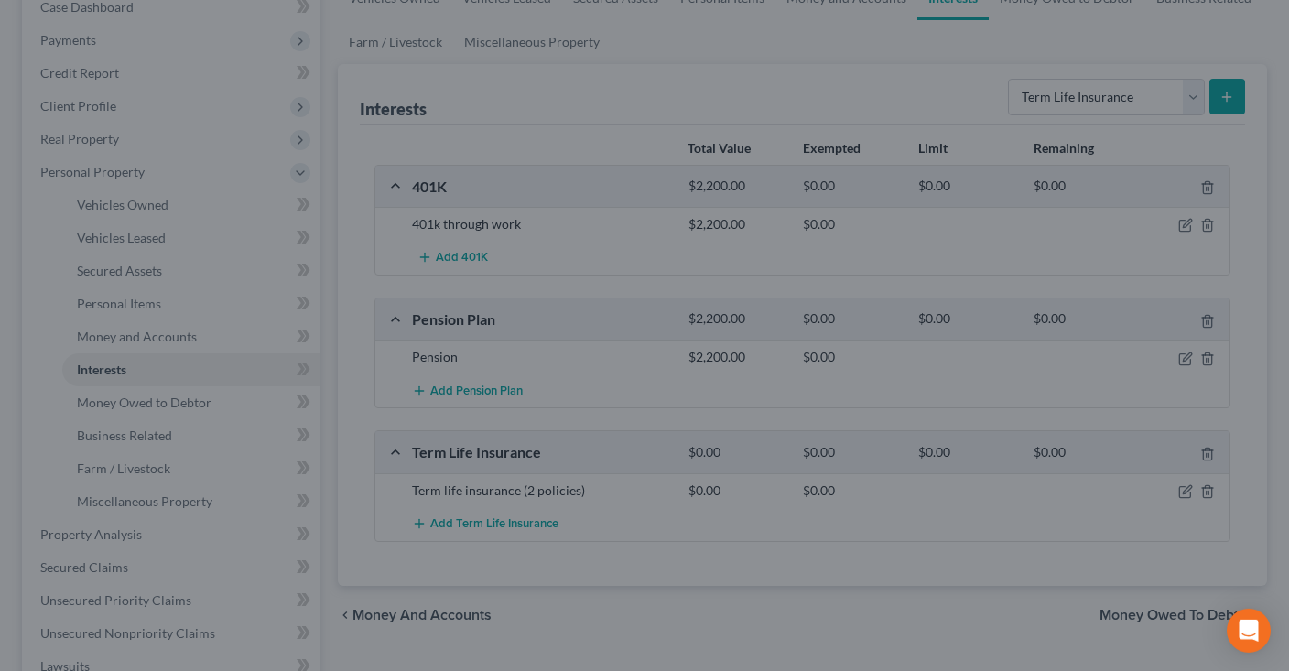
scroll to position [0, 0]
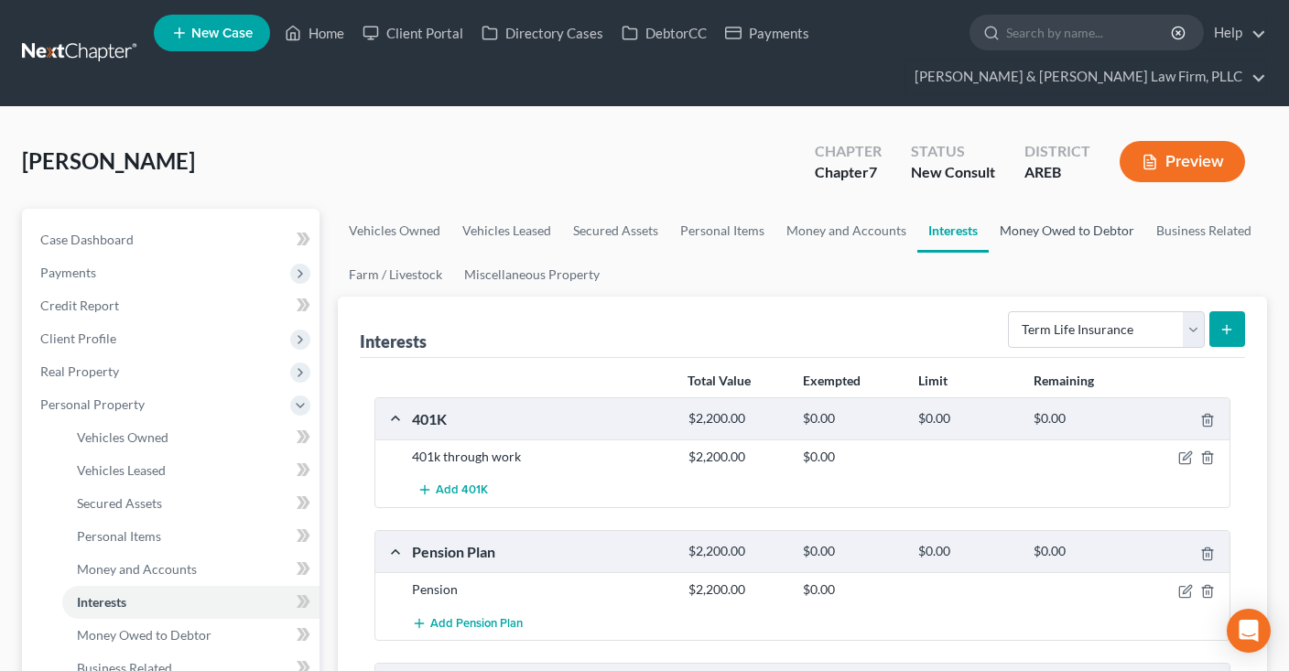
click at [1044, 235] on link "Money Owed to Debtor" at bounding box center [1067, 231] width 157 height 44
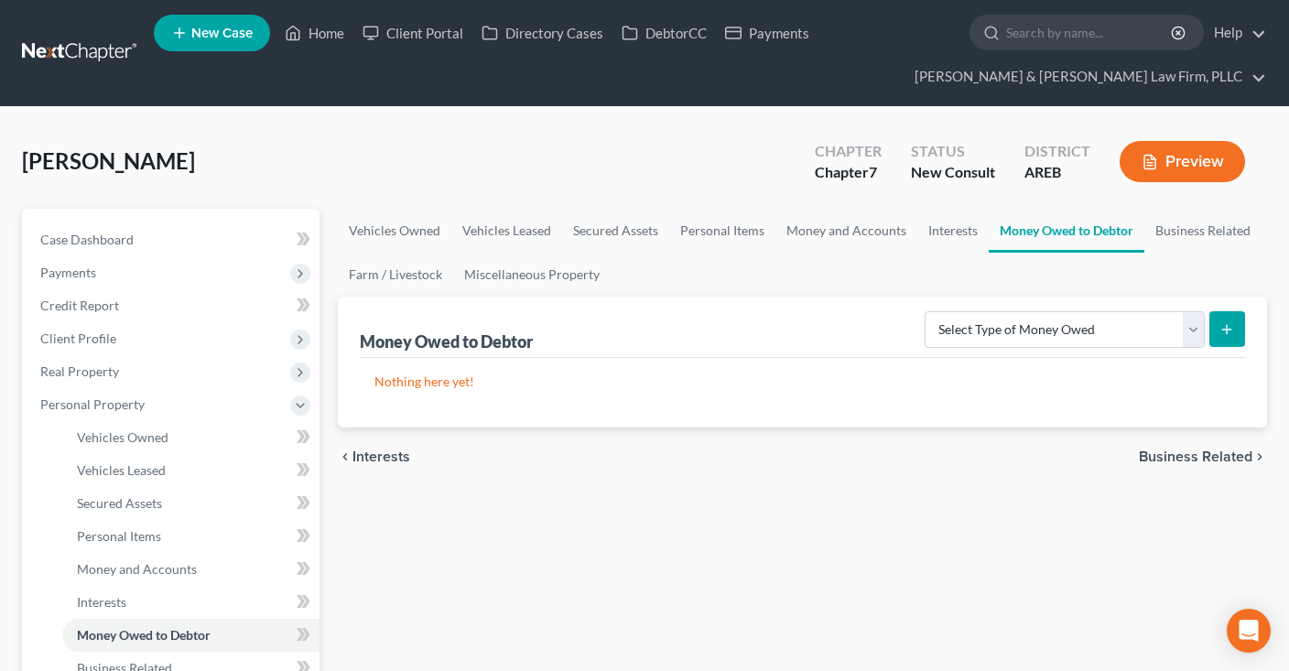
drag, startPoint x: 1105, startPoint y: 331, endPoint x: 775, endPoint y: 499, distance: 369.7
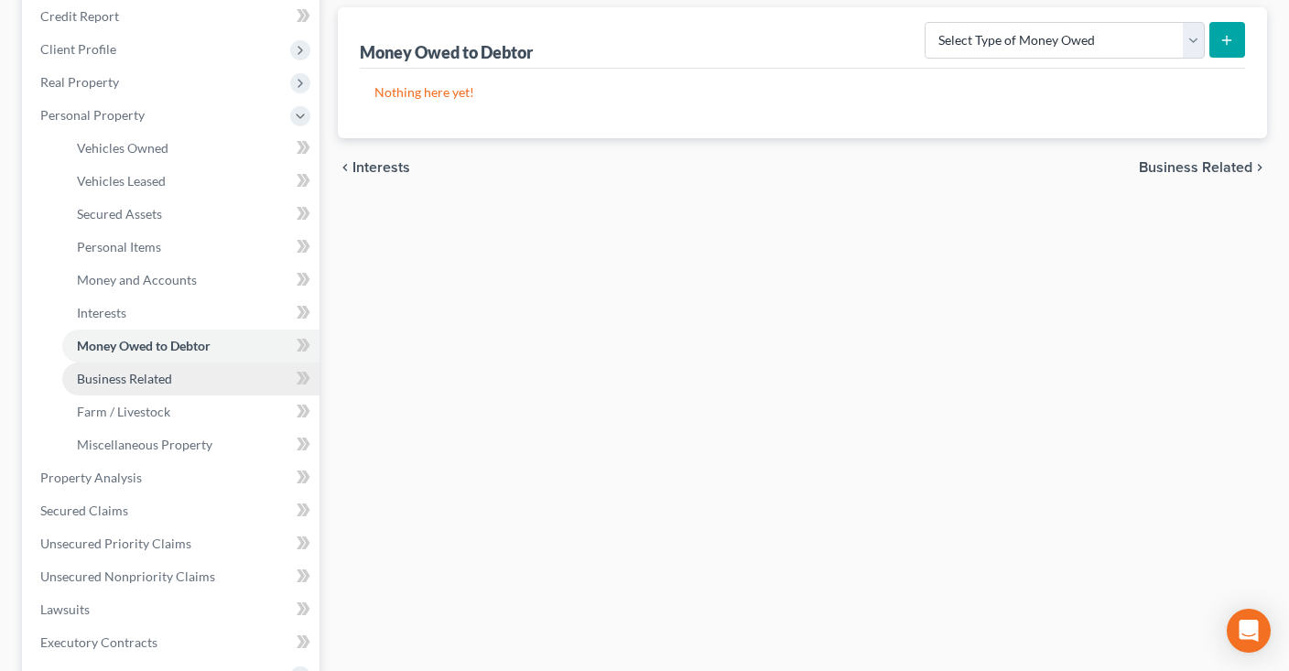
scroll to position [579, 0]
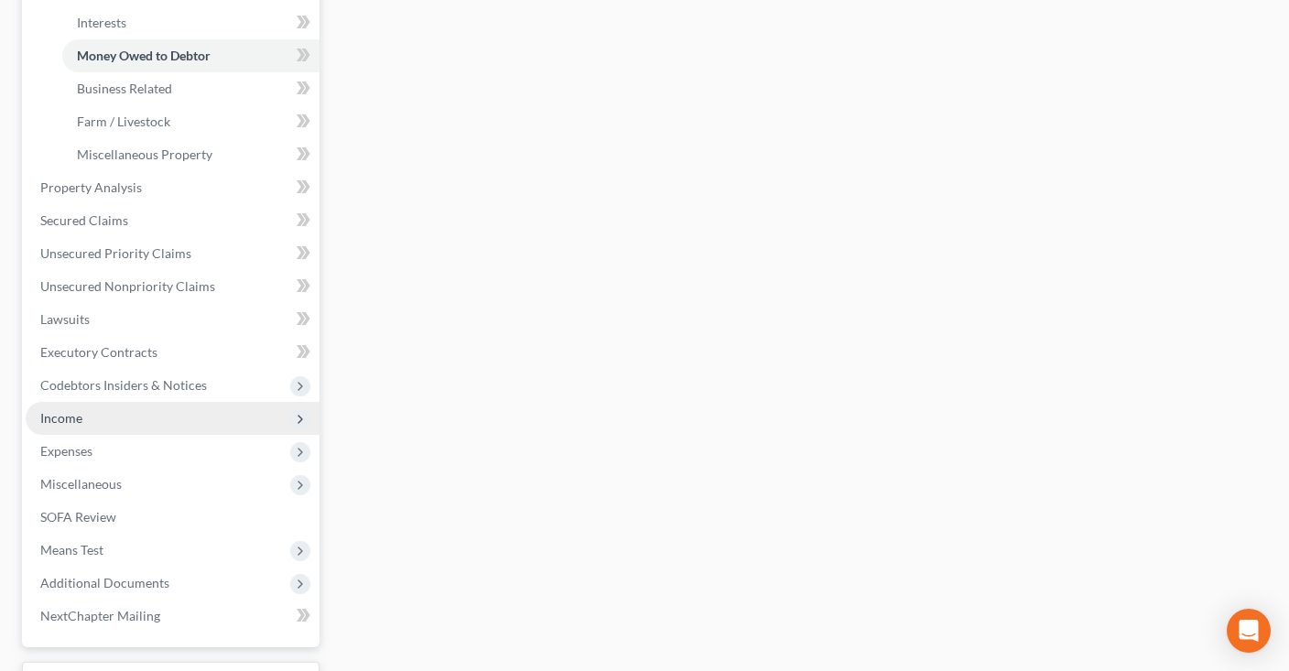
click at [176, 420] on span "Income" at bounding box center [173, 418] width 294 height 33
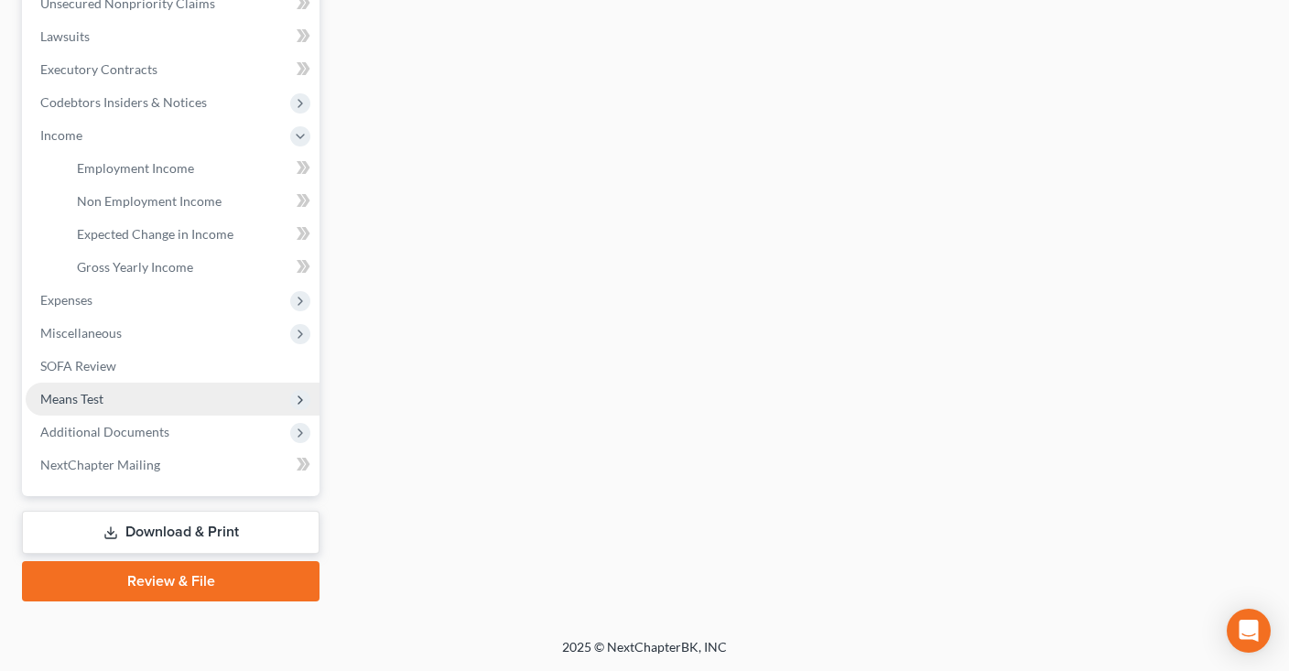
scroll to position [530, 0]
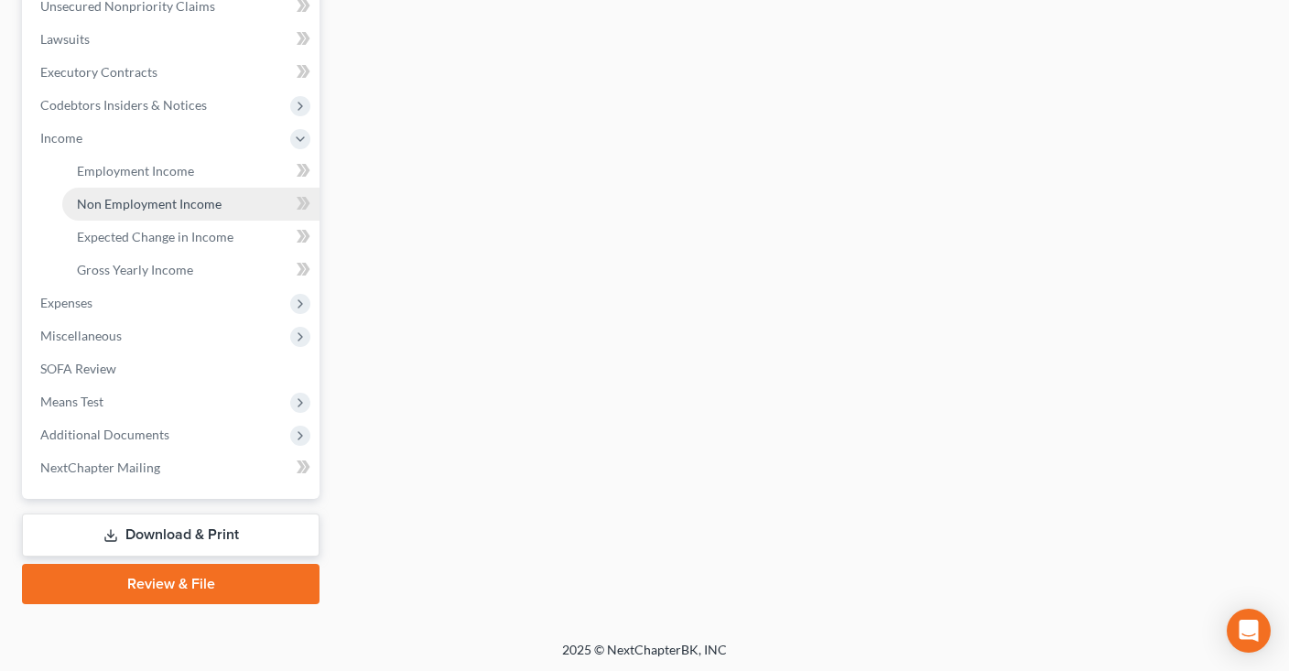
click at [203, 207] on span "Non Employment Income" at bounding box center [149, 204] width 145 height 16
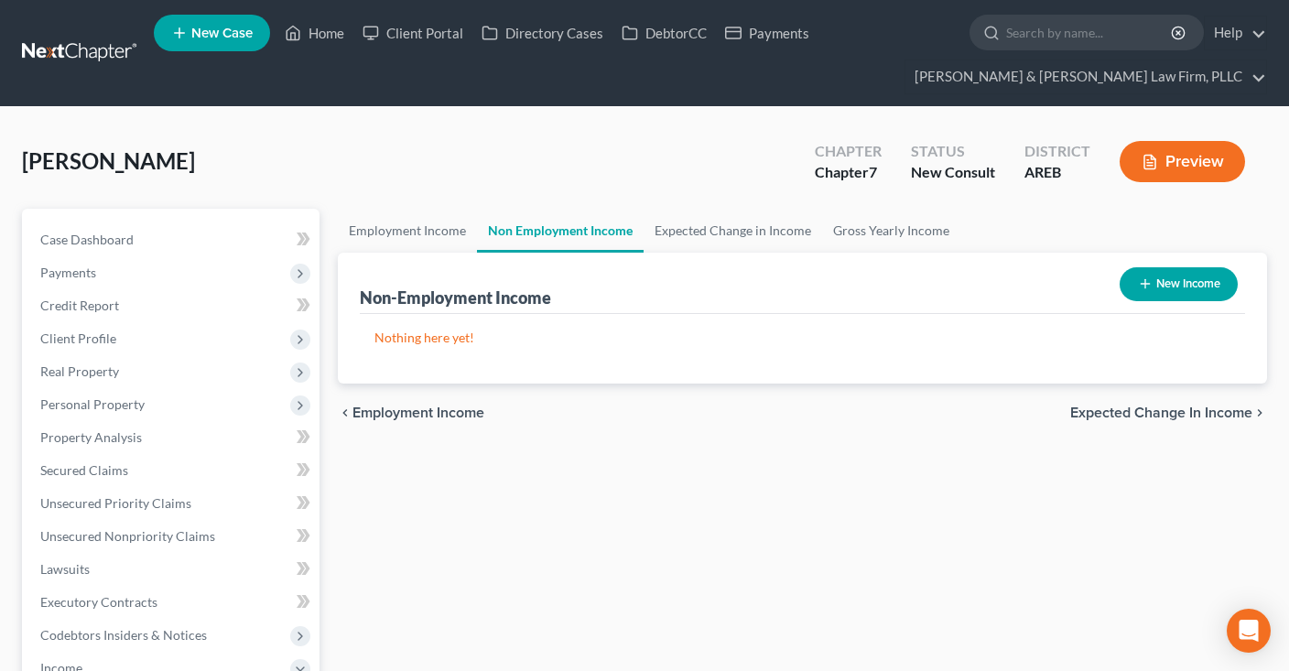
click at [1149, 287] on icon "button" at bounding box center [1145, 283] width 15 height 15
select select "0"
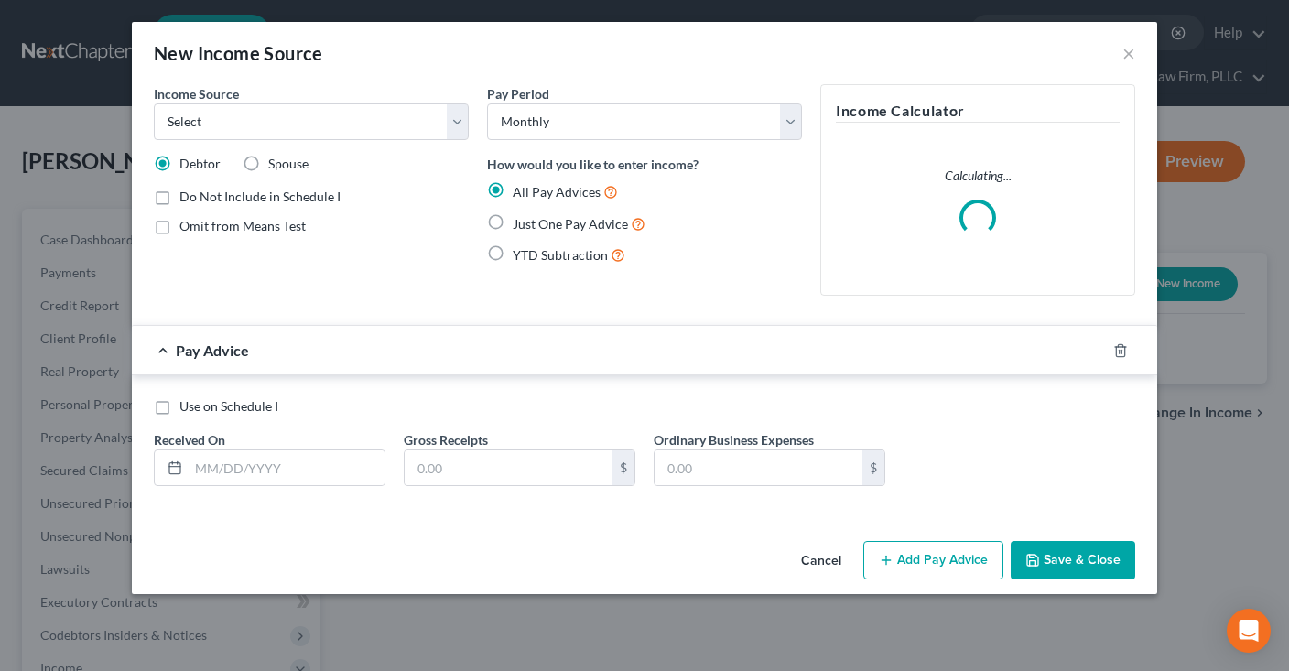
click at [828, 556] on button "Cancel" at bounding box center [821, 561] width 70 height 37
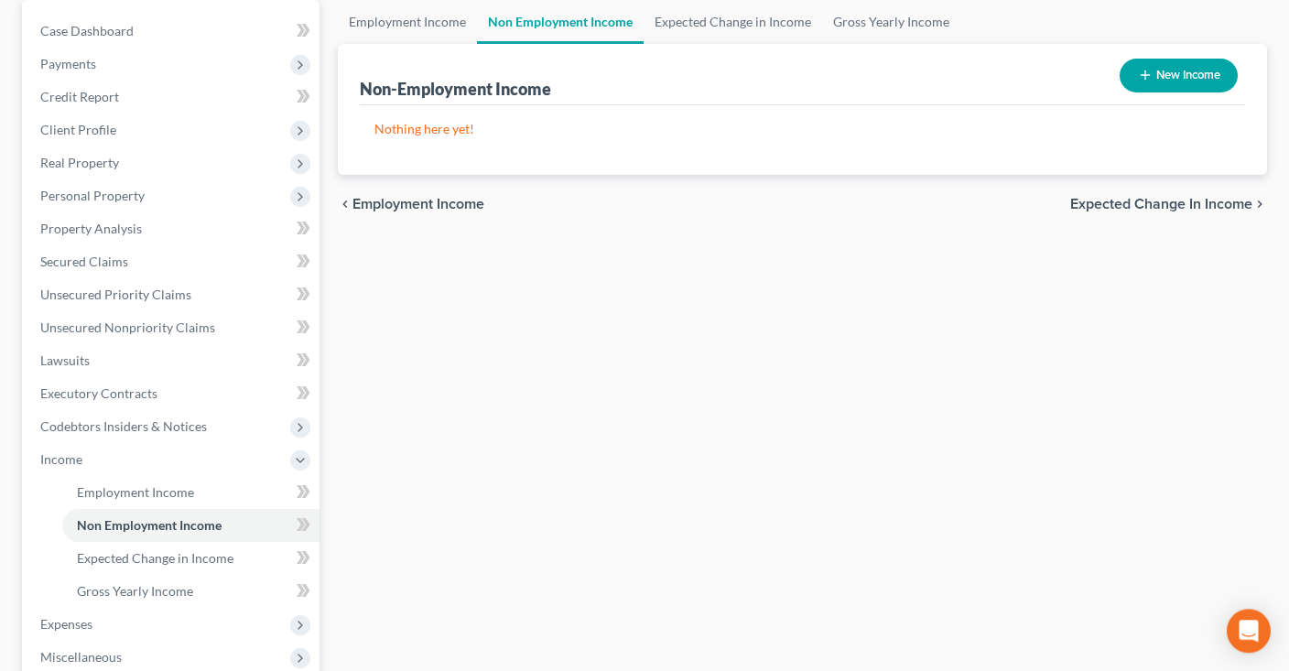
scroll to position [193, 0]
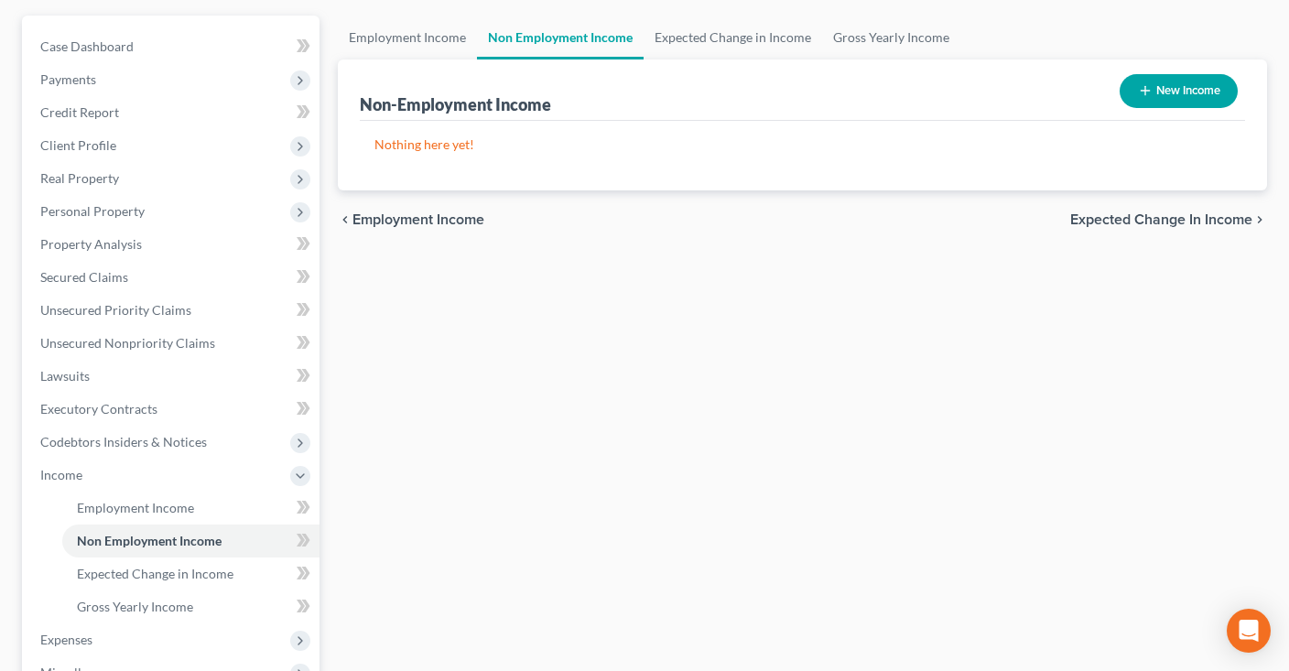
click at [1139, 94] on icon "button" at bounding box center [1145, 90] width 15 height 15
select select "0"
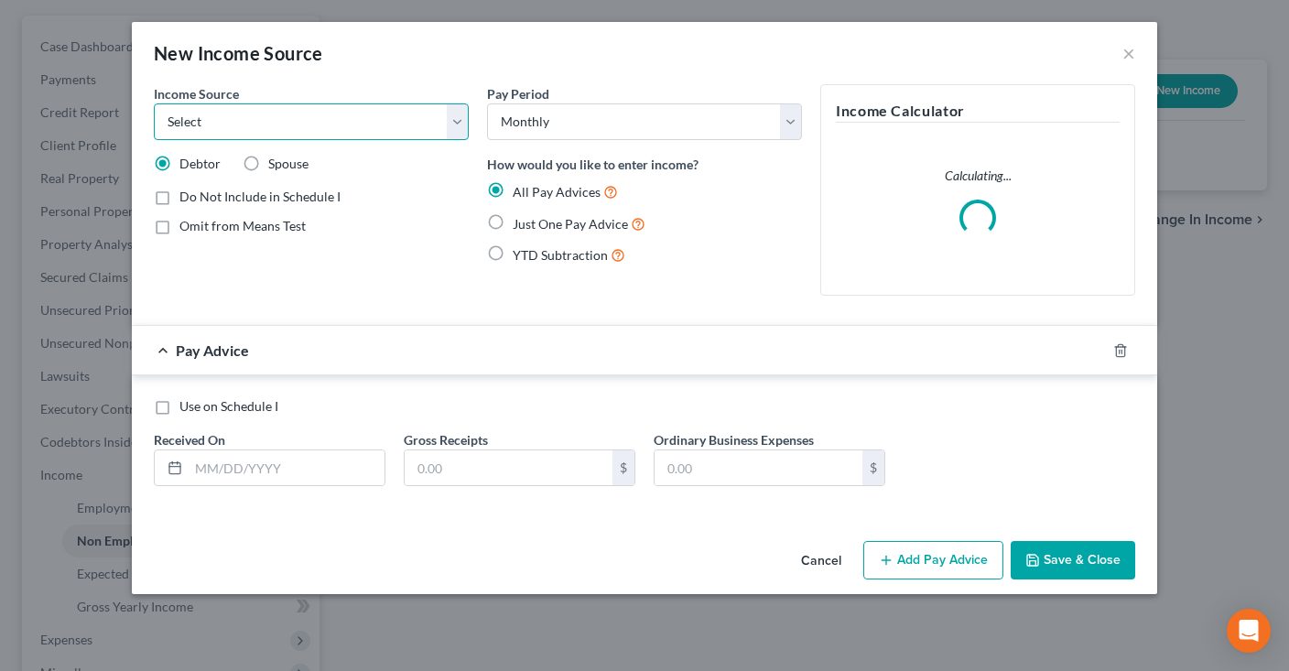
click at [154, 103] on select "Select Unemployment Disability (from employer) Pension Retirement Social Securi…" at bounding box center [311, 121] width 315 height 37
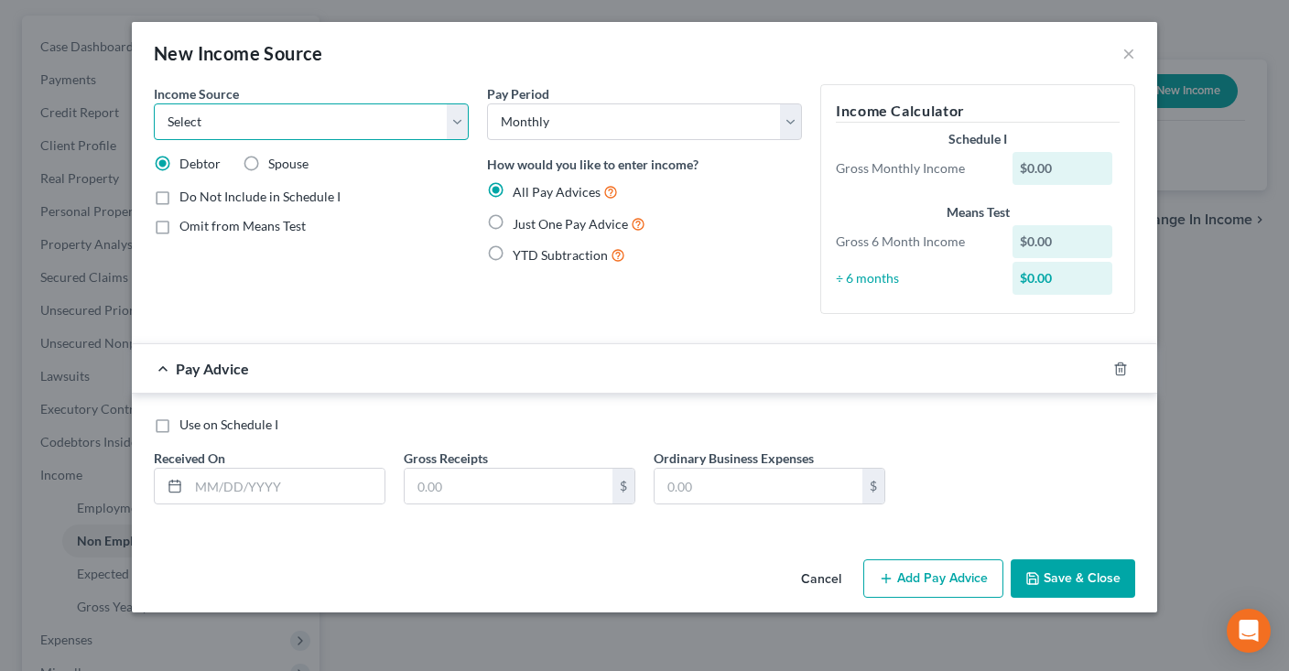
select select "13"
click option "Other Monthly Income" at bounding box center [0, 0] width 0 height 0
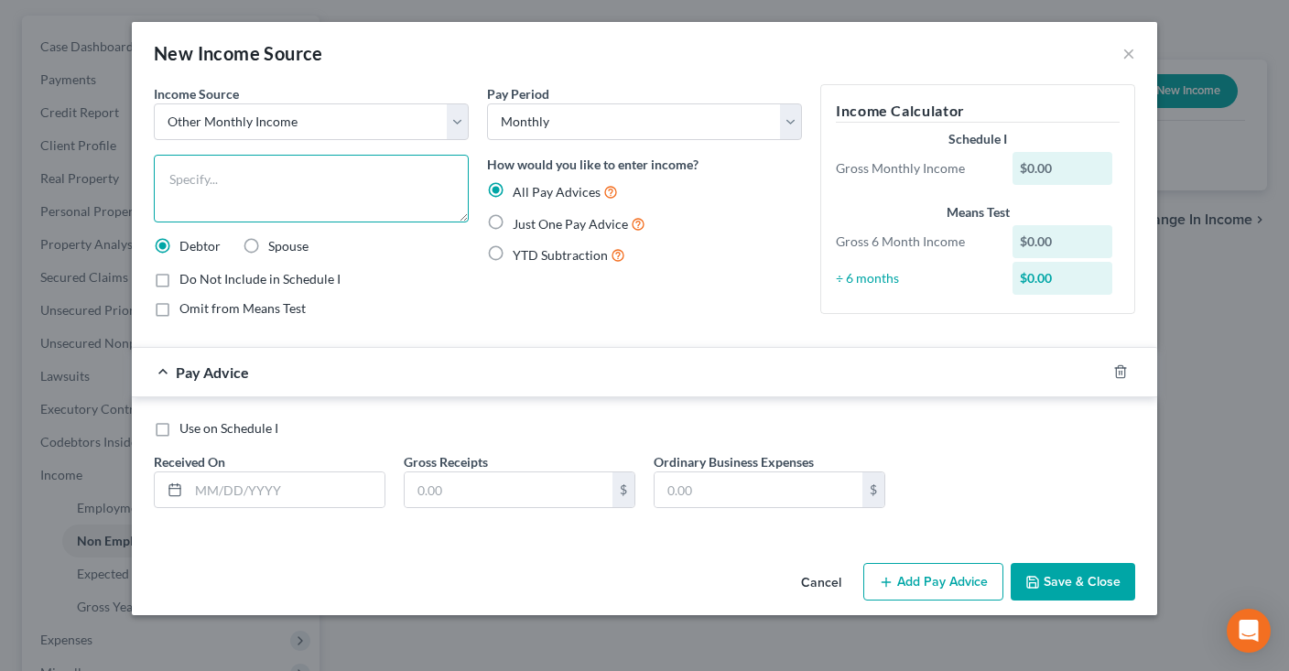
click at [371, 168] on textarea at bounding box center [311, 189] width 315 height 68
type textarea "2024 tax refund divided by 12"
click at [513, 228] on label "Just One Pay Advice" at bounding box center [579, 223] width 133 height 21
click at [520, 225] on input "Just One Pay Advice" at bounding box center [526, 219] width 12 height 12
radio input "true"
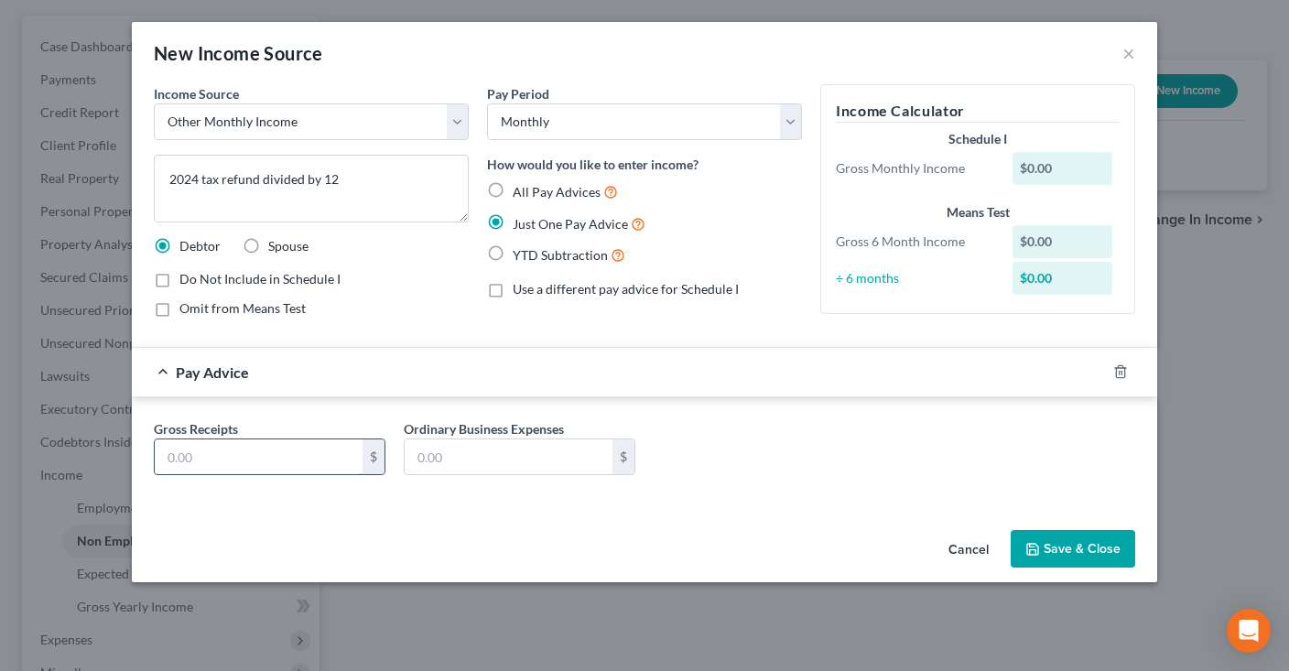
click at [248, 461] on input "text" at bounding box center [259, 456] width 208 height 35
paste input "16.66"
type input "16.66"
click at [255, 319] on div "Income Source * Select Unemployment Disability (from employer) Pension Retireme…" at bounding box center [311, 208] width 333 height 248
click at [255, 311] on span "Omit from Means Test" at bounding box center [242, 308] width 126 height 16
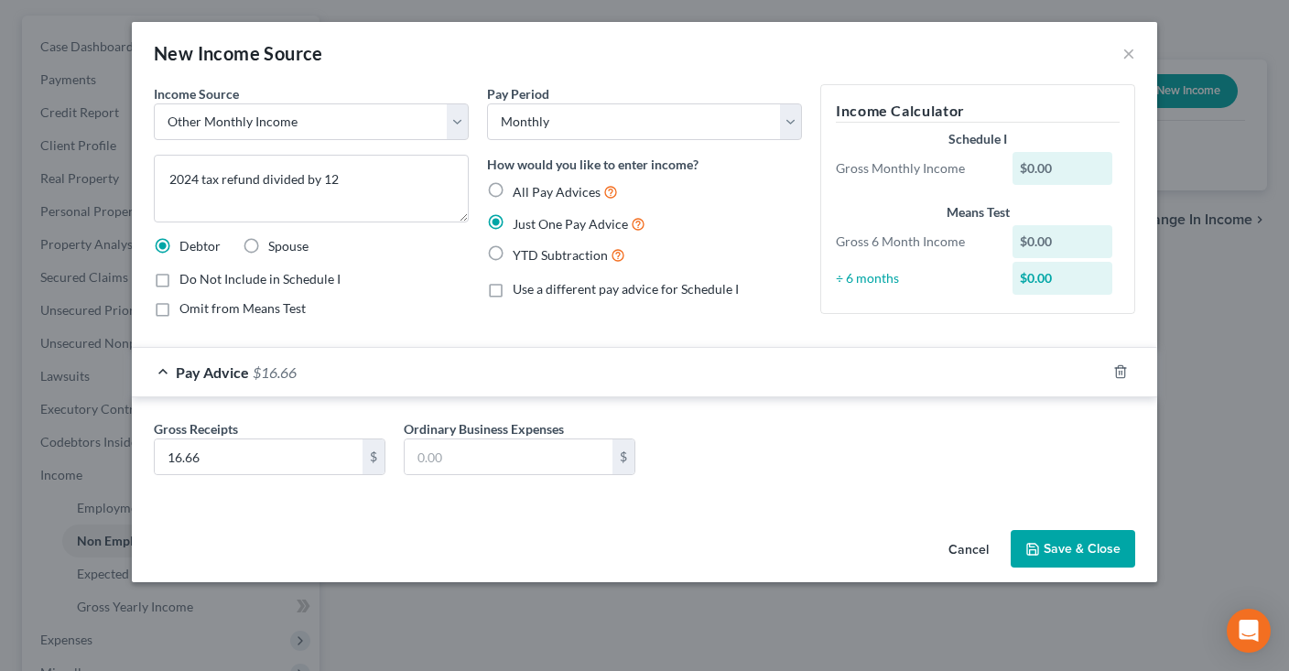
click at [179, 311] on label "Omit from Means Test" at bounding box center [242, 308] width 126 height 18
click at [187, 311] on input "Omit from Means Test" at bounding box center [193, 305] width 12 height 12
checkbox input "true"
click at [1048, 546] on button "Save & Close" at bounding box center [1073, 549] width 125 height 38
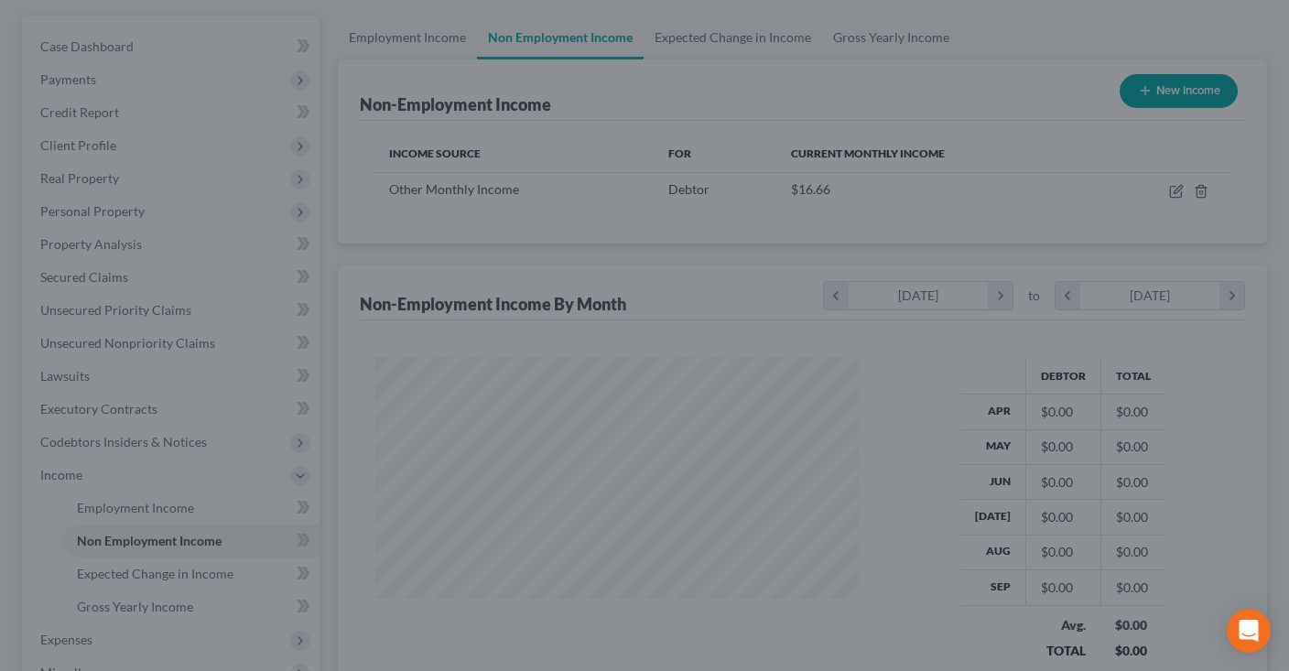
scroll to position [326, 521]
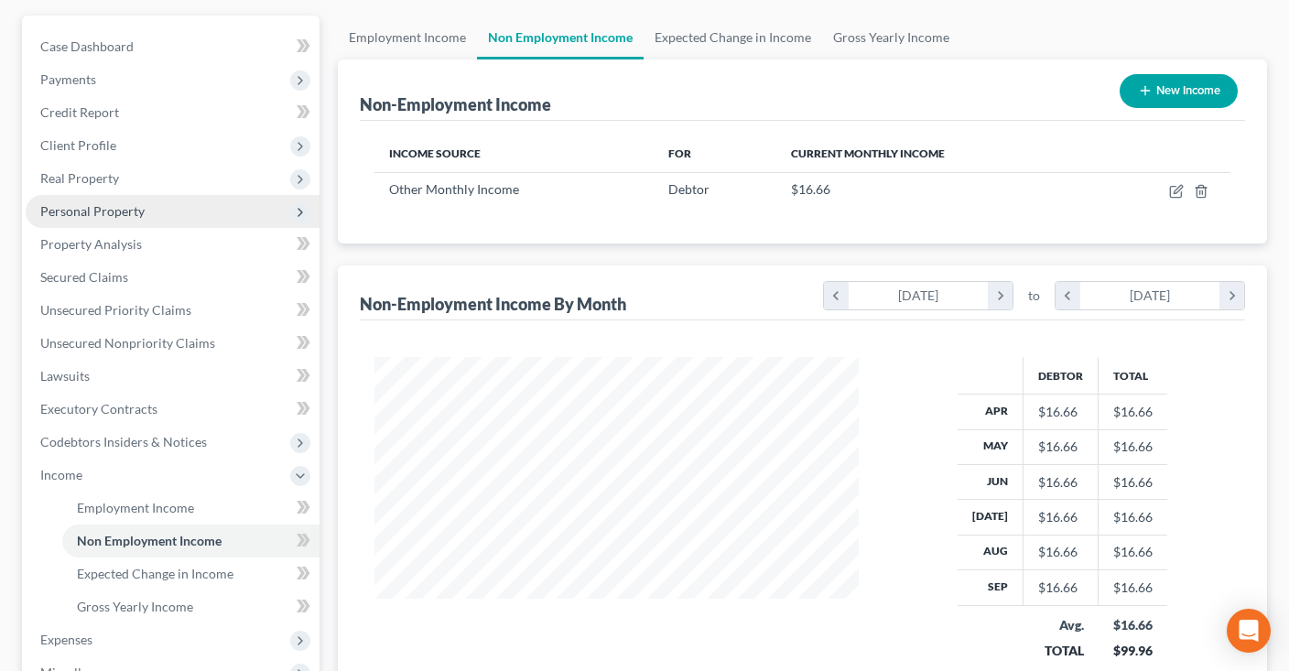
click at [146, 205] on span "Personal Property" at bounding box center [173, 211] width 294 height 33
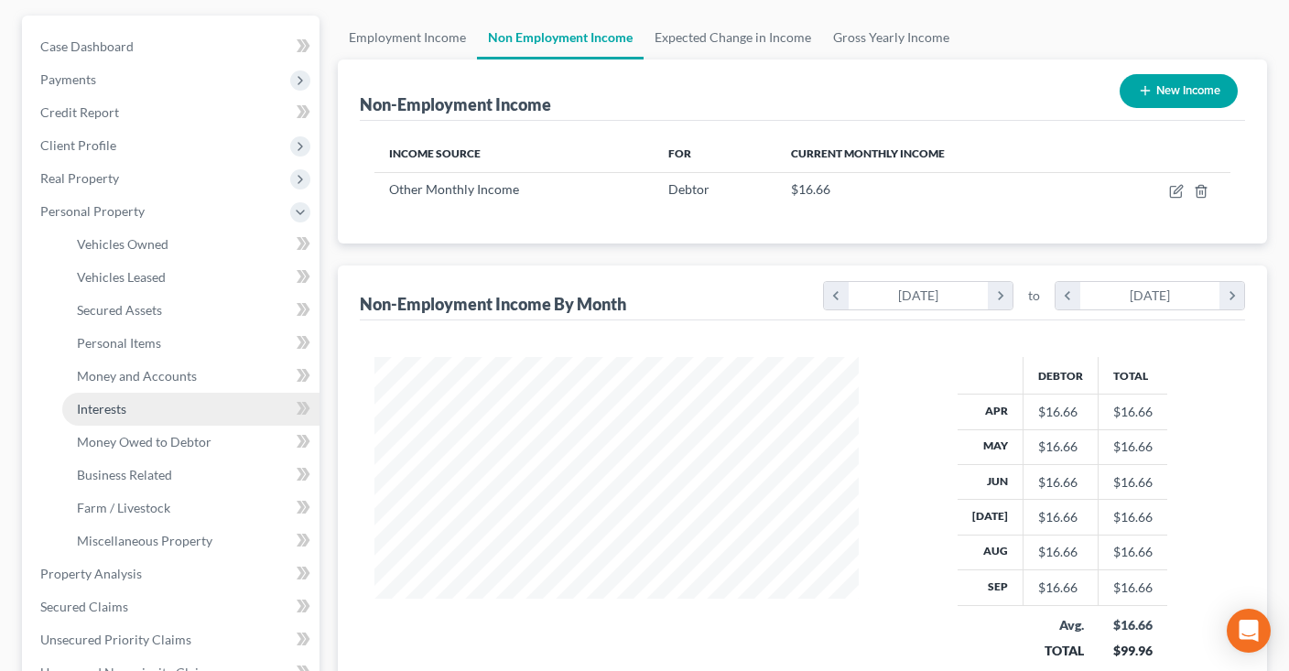
click at [168, 395] on link "Interests" at bounding box center [190, 409] width 257 height 33
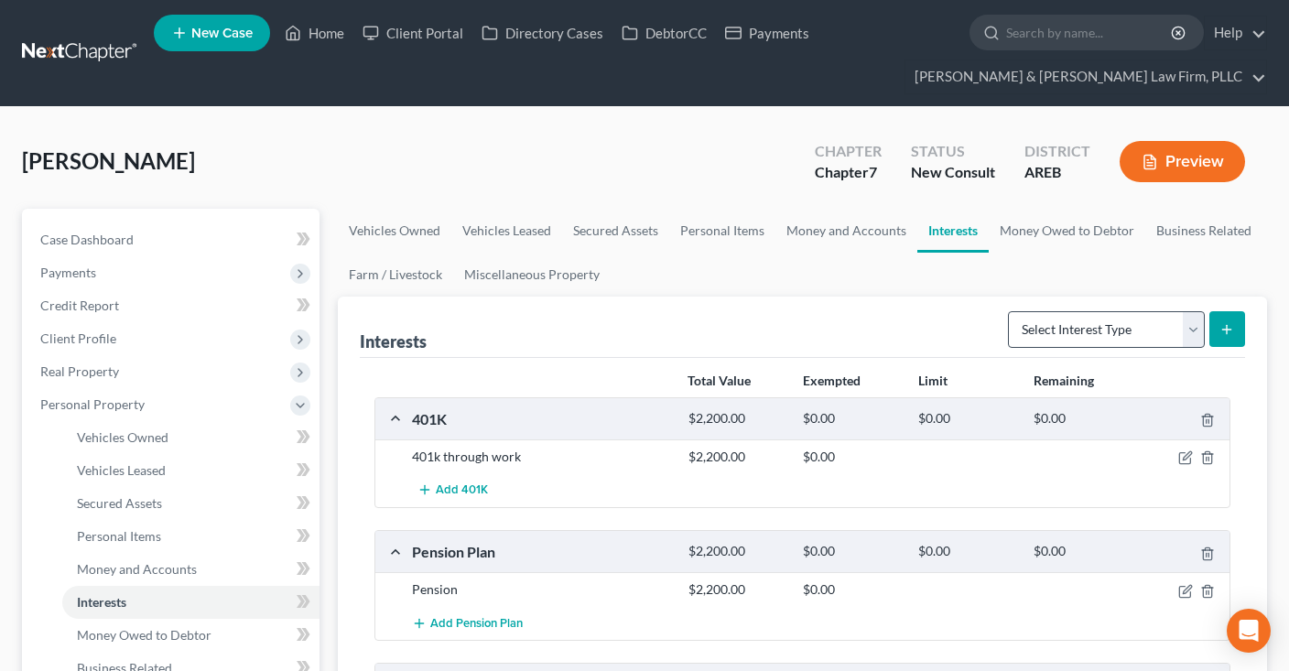
click at [1090, 309] on div "Select Interest Type 401K Annuity Bond Education IRA Government Bond Government…" at bounding box center [1123, 328] width 244 height 49
click at [1008, 311] on select "Select Interest Type 401K Annuity Bond Education IRA Government Bond Government…" at bounding box center [1106, 329] width 197 height 37
drag, startPoint x: 1090, startPoint y: 323, endPoint x: 1019, endPoint y: 227, distance: 119.7
click at [1019, 227] on link "Money Owed to Debtor" at bounding box center [1067, 231] width 157 height 44
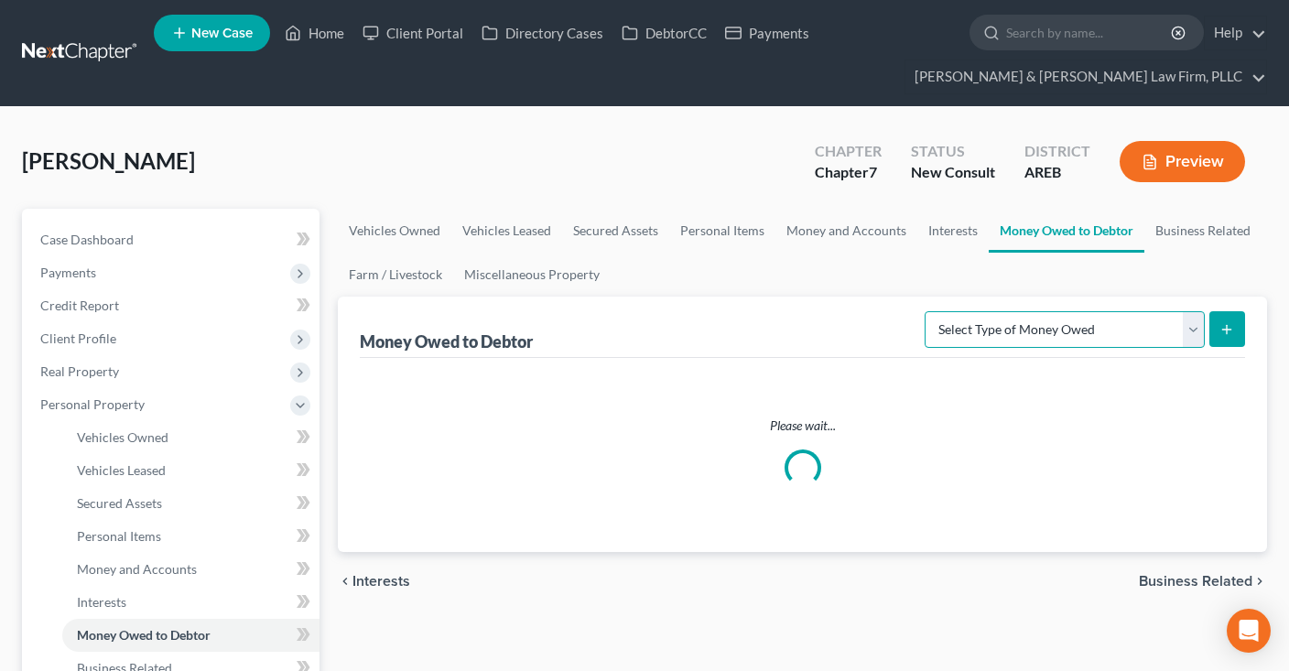
click at [925, 311] on select "Select Type of Money Owed Accounts Receivable Alimony Child Support Claims Agai…" at bounding box center [1065, 329] width 280 height 37
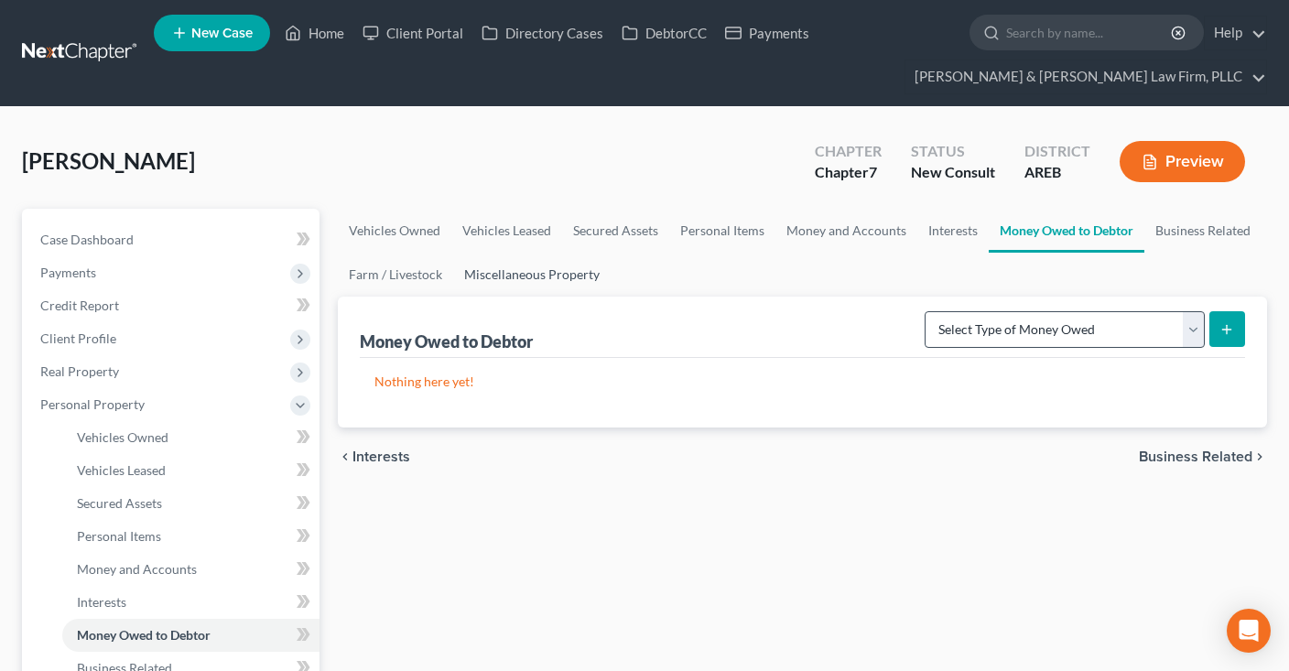
click at [573, 283] on link "Miscellaneous Property" at bounding box center [531, 275] width 157 height 44
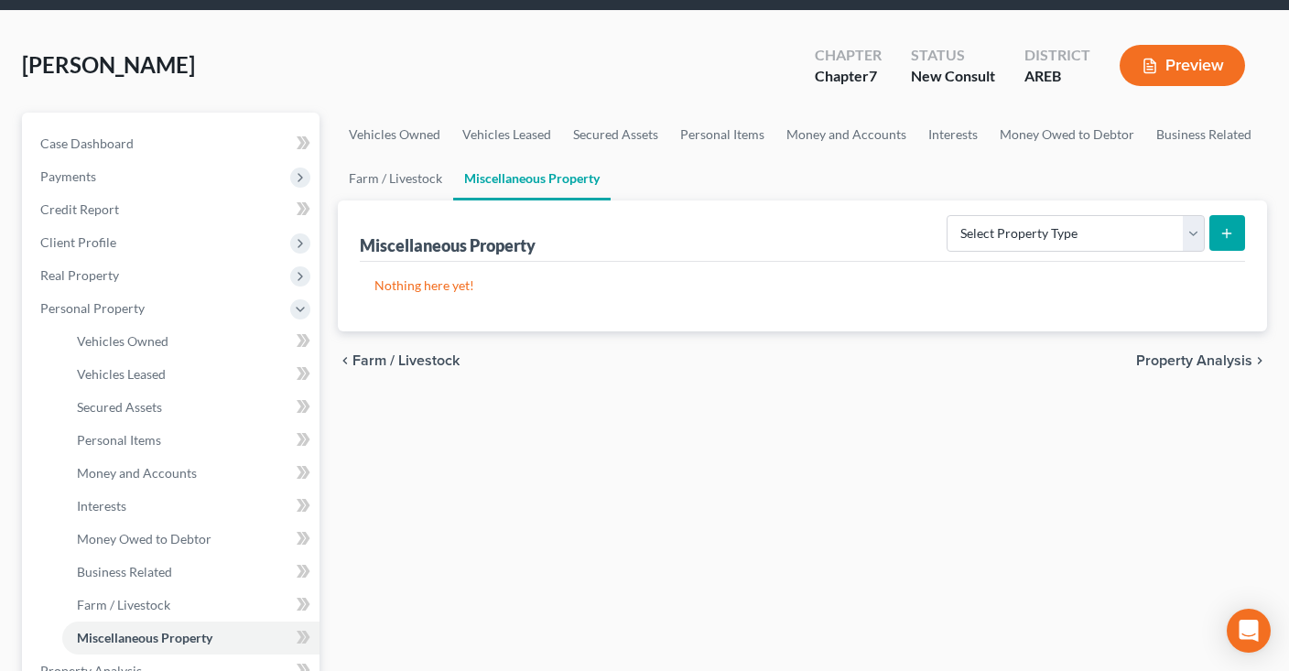
click at [519, 478] on div "Vehicles Owned Vehicles Leased Secured Assets Personal Items Money and Accounts…" at bounding box center [802, 674] width 947 height 1123
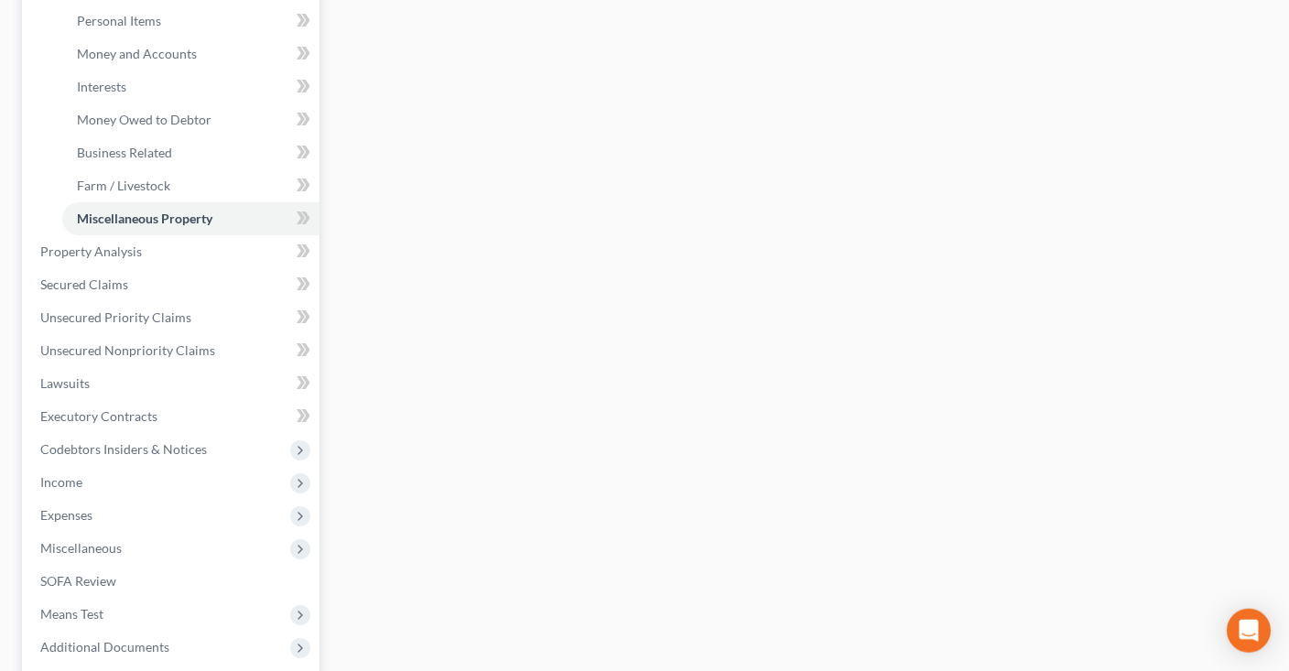
scroll to position [579, 0]
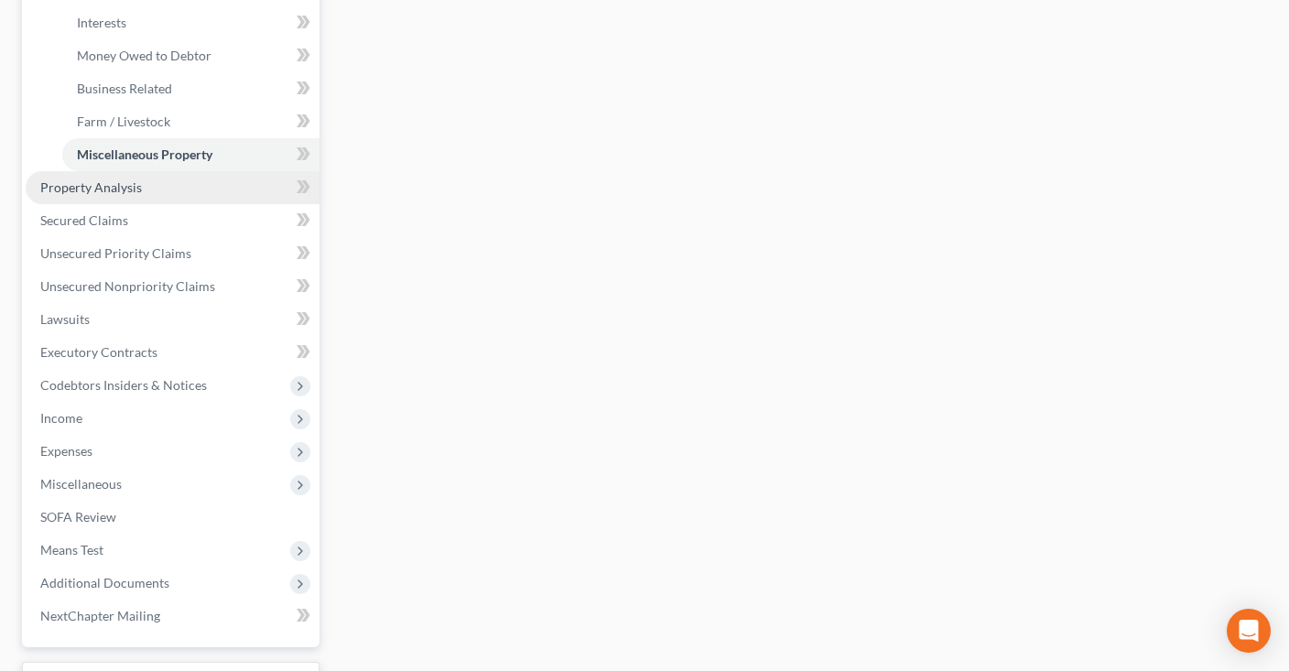
click at [177, 191] on link "Property Analysis" at bounding box center [173, 187] width 294 height 33
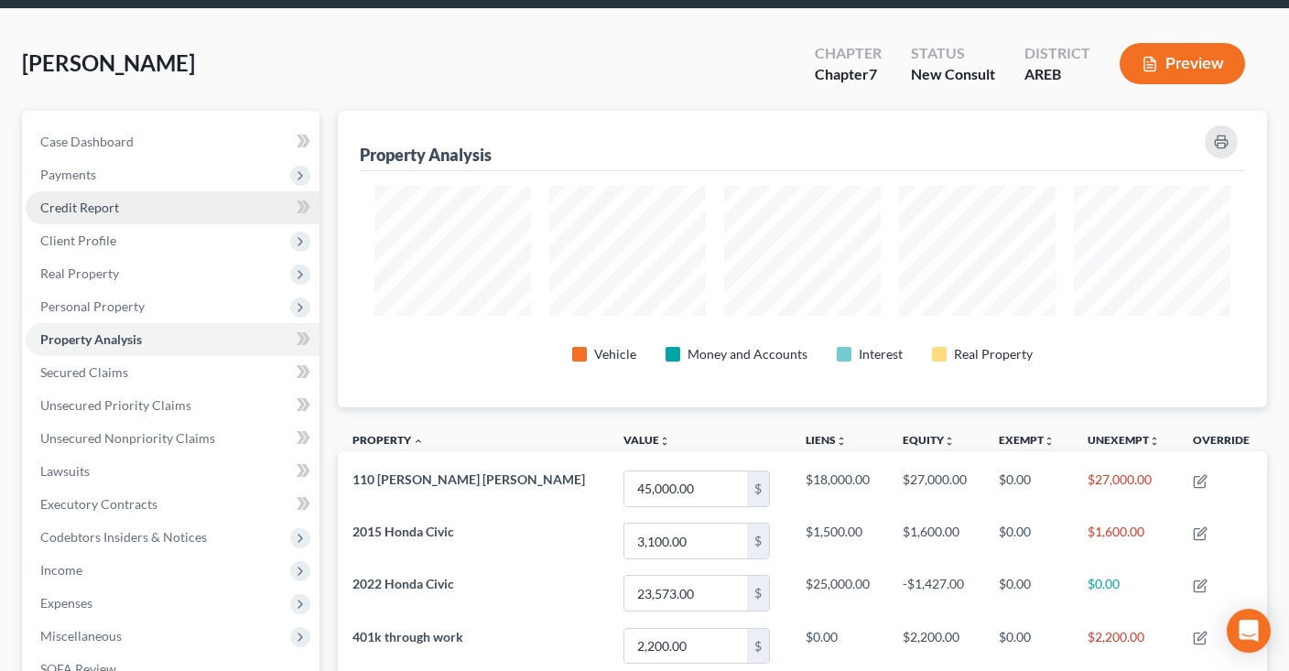
scroll to position [96, 0]
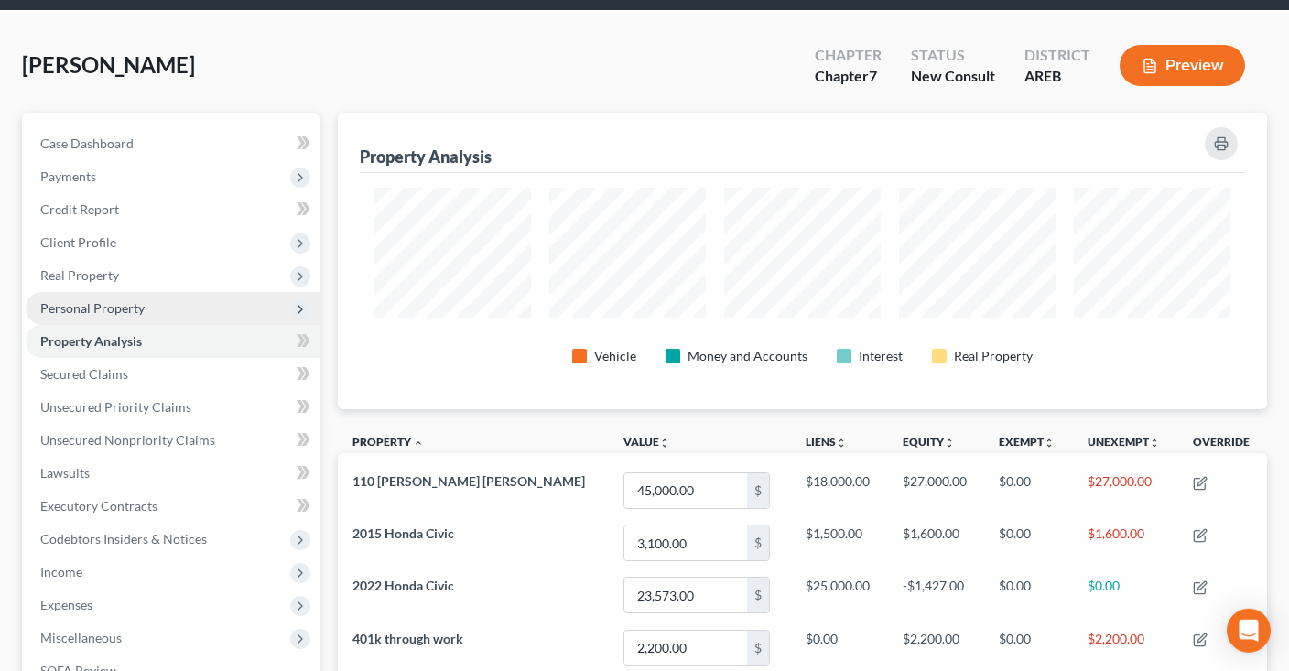
click at [178, 311] on span "Personal Property" at bounding box center [173, 308] width 294 height 33
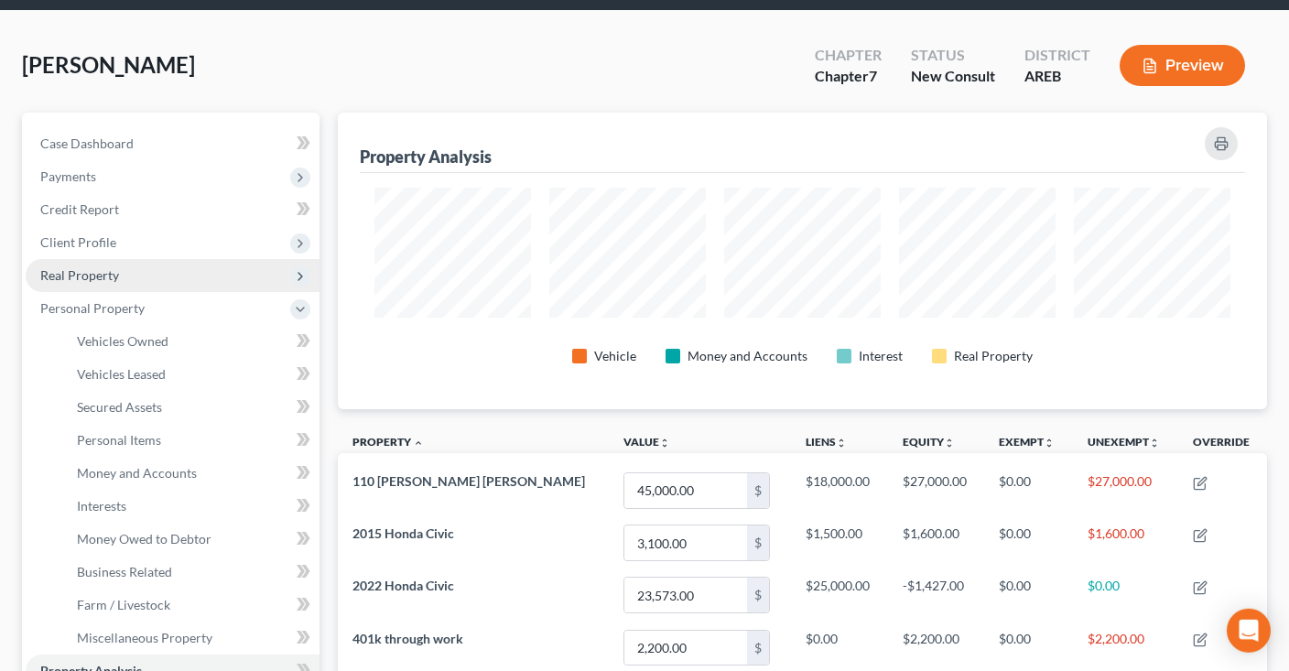
click at [146, 271] on span "Real Property" at bounding box center [173, 275] width 294 height 33
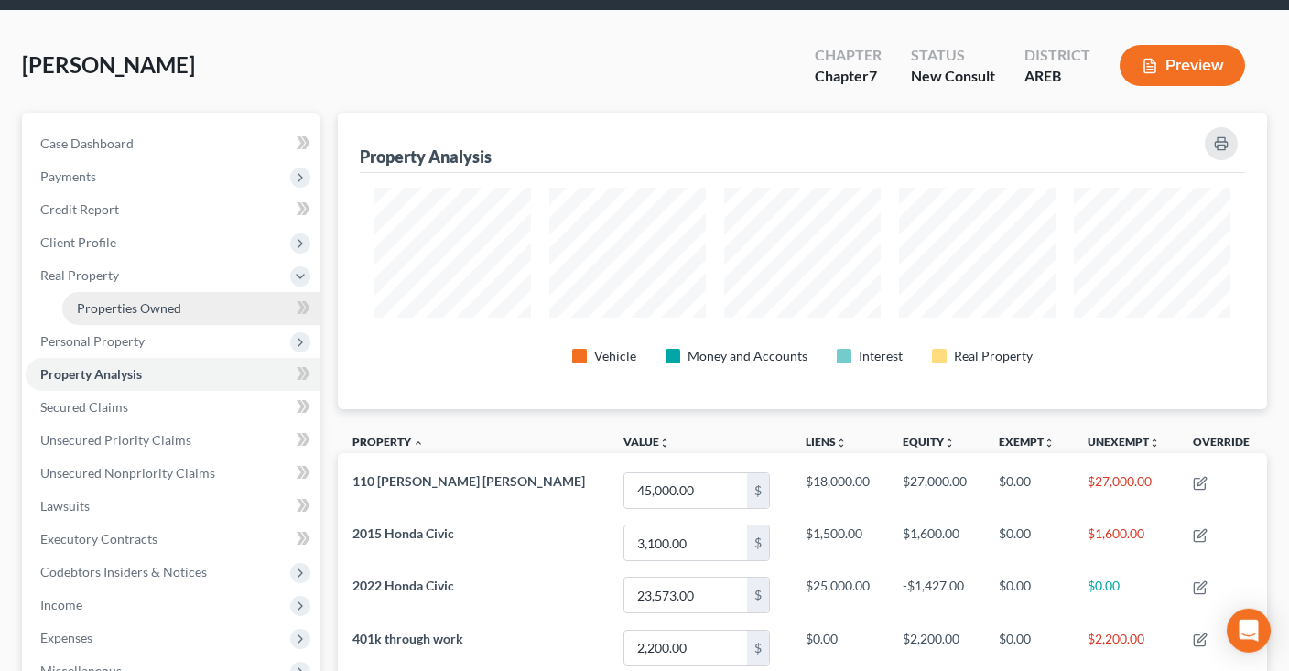
click at [171, 309] on span "Properties Owned" at bounding box center [129, 308] width 104 height 16
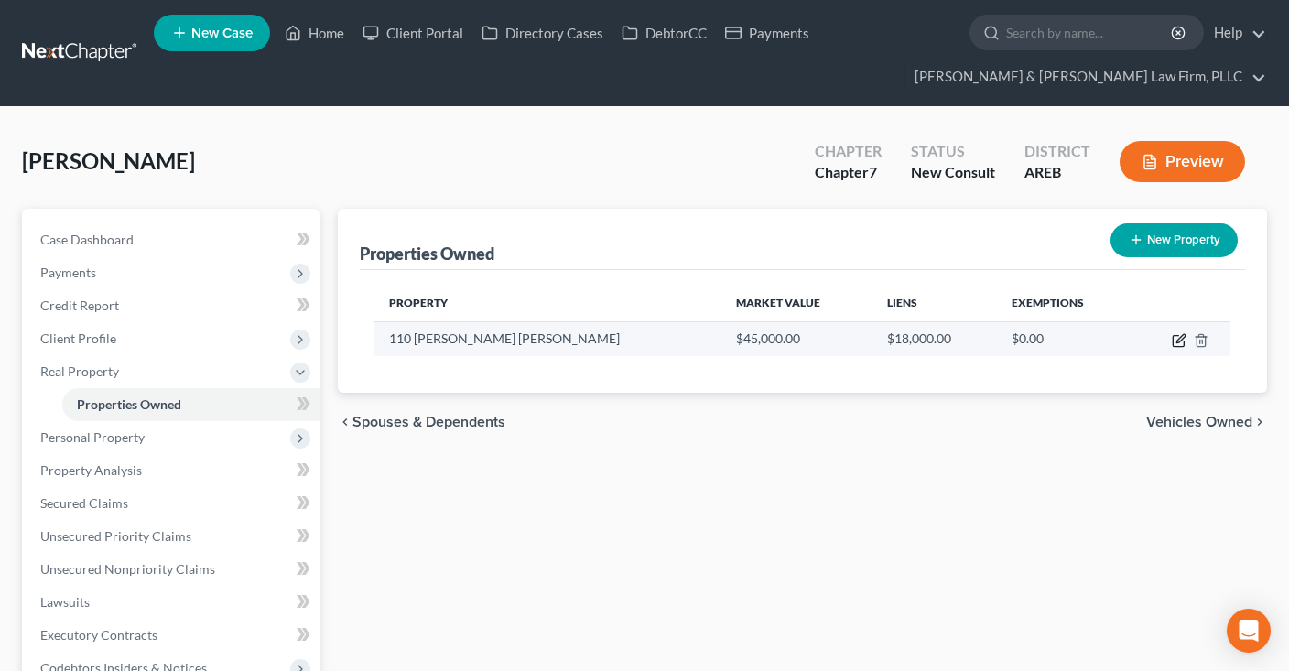
click at [1175, 336] on icon "button" at bounding box center [1179, 340] width 15 height 15
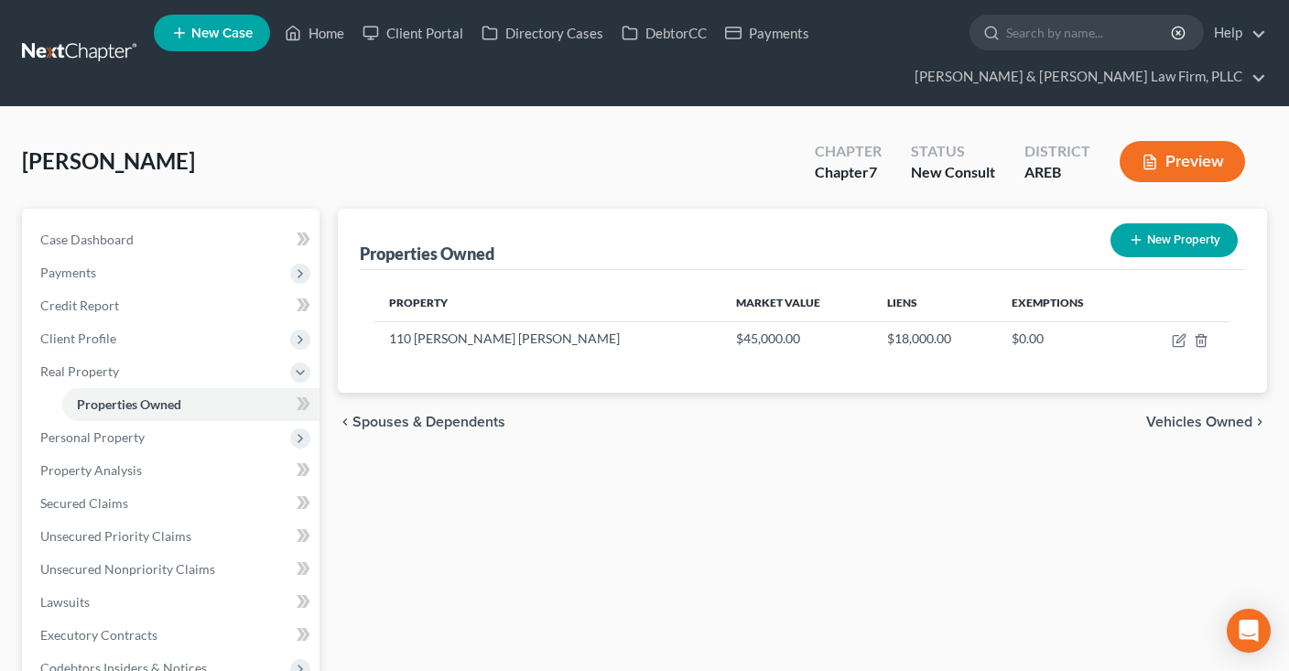
select select "2"
select select "73"
select select "0"
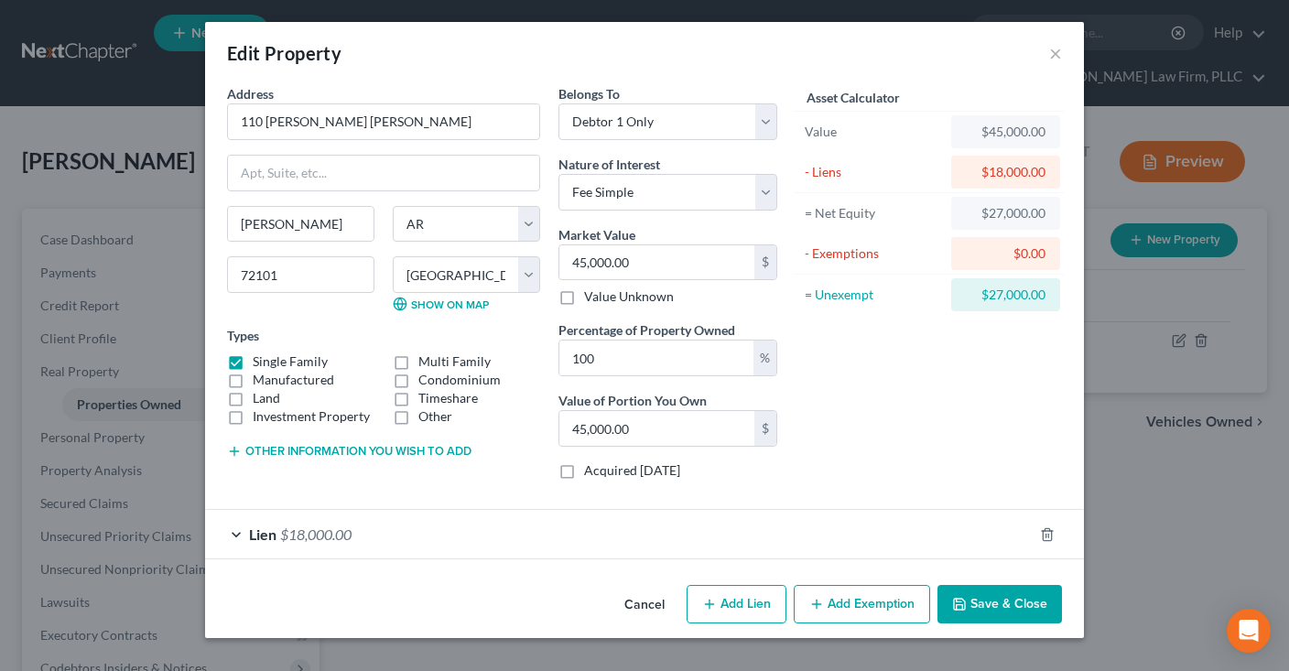
click at [847, 612] on button "Add Exemption" at bounding box center [862, 604] width 136 height 38
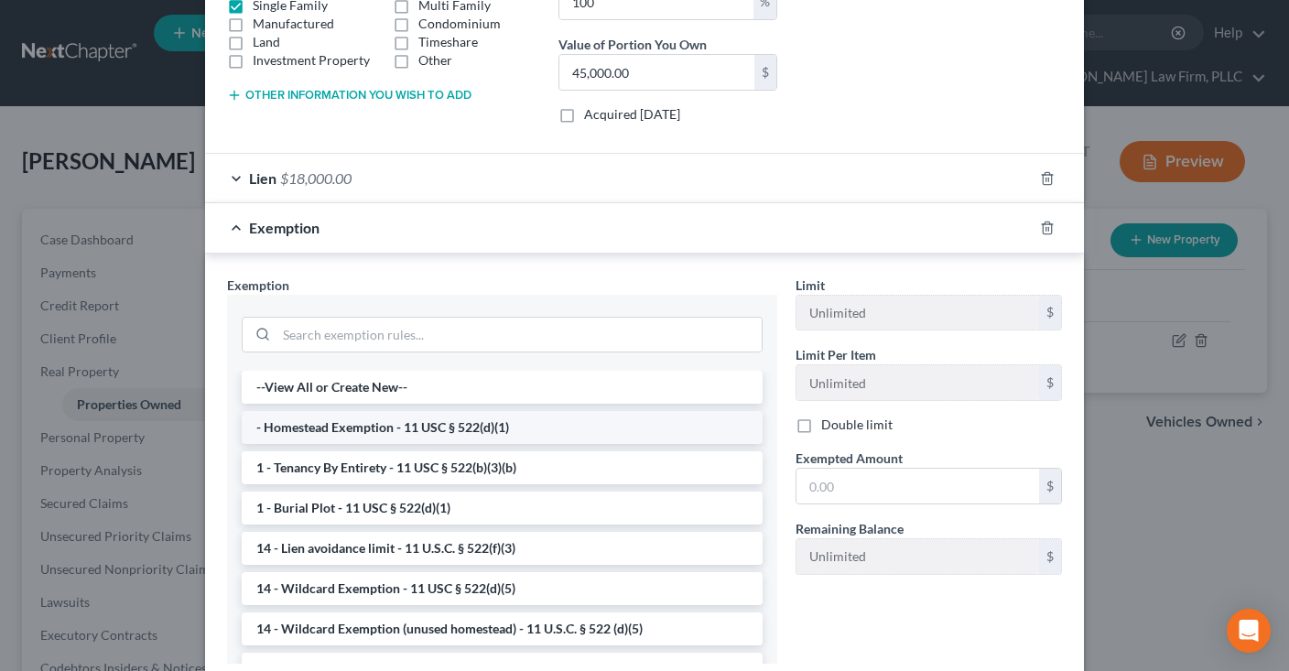
scroll to position [370, 0]
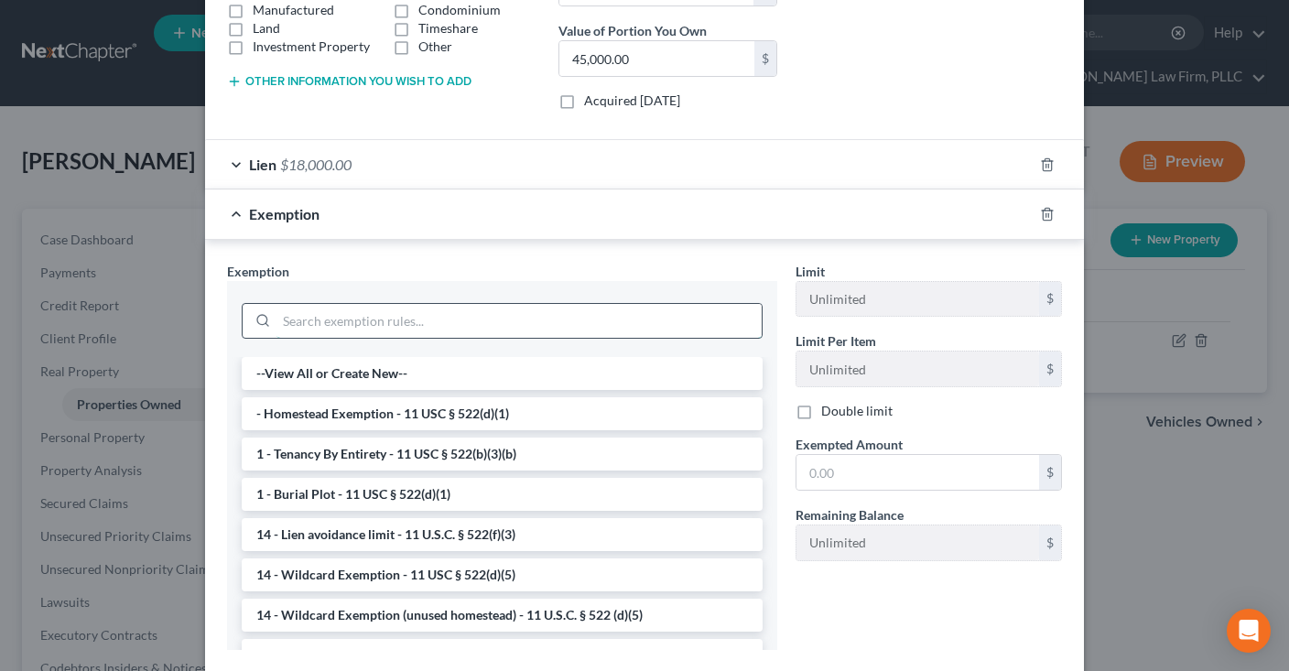
click at [463, 328] on input "search" at bounding box center [518, 321] width 485 height 35
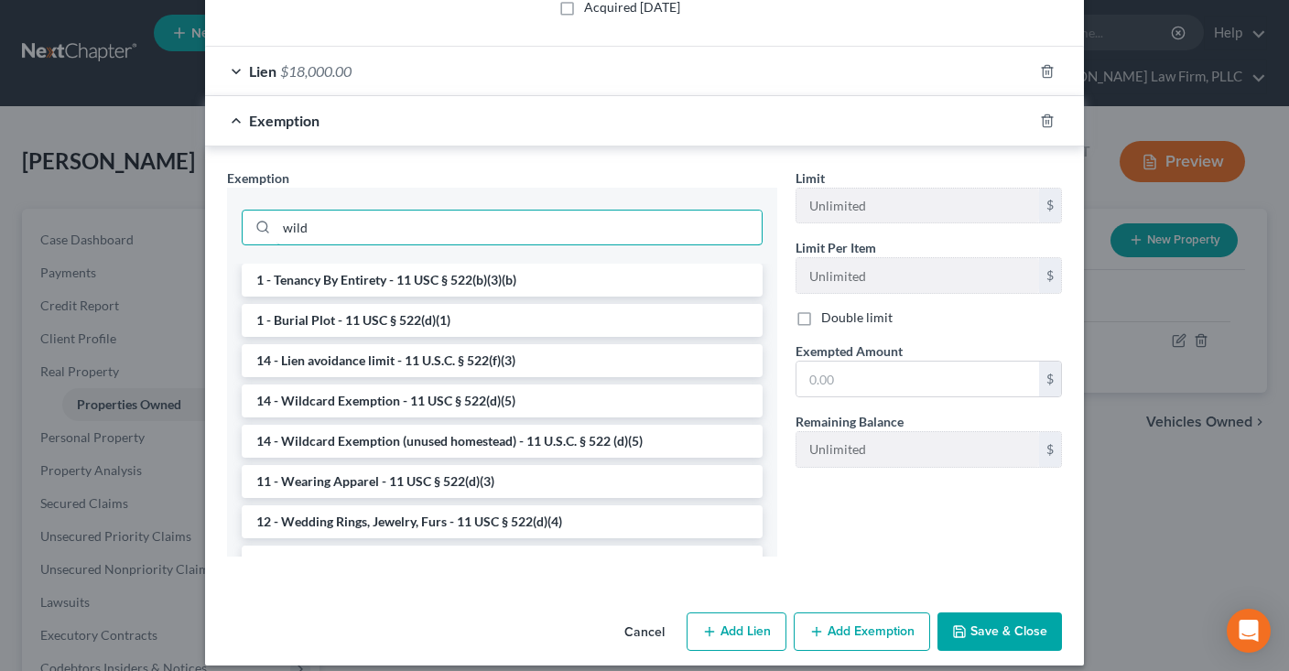
scroll to position [384, 0]
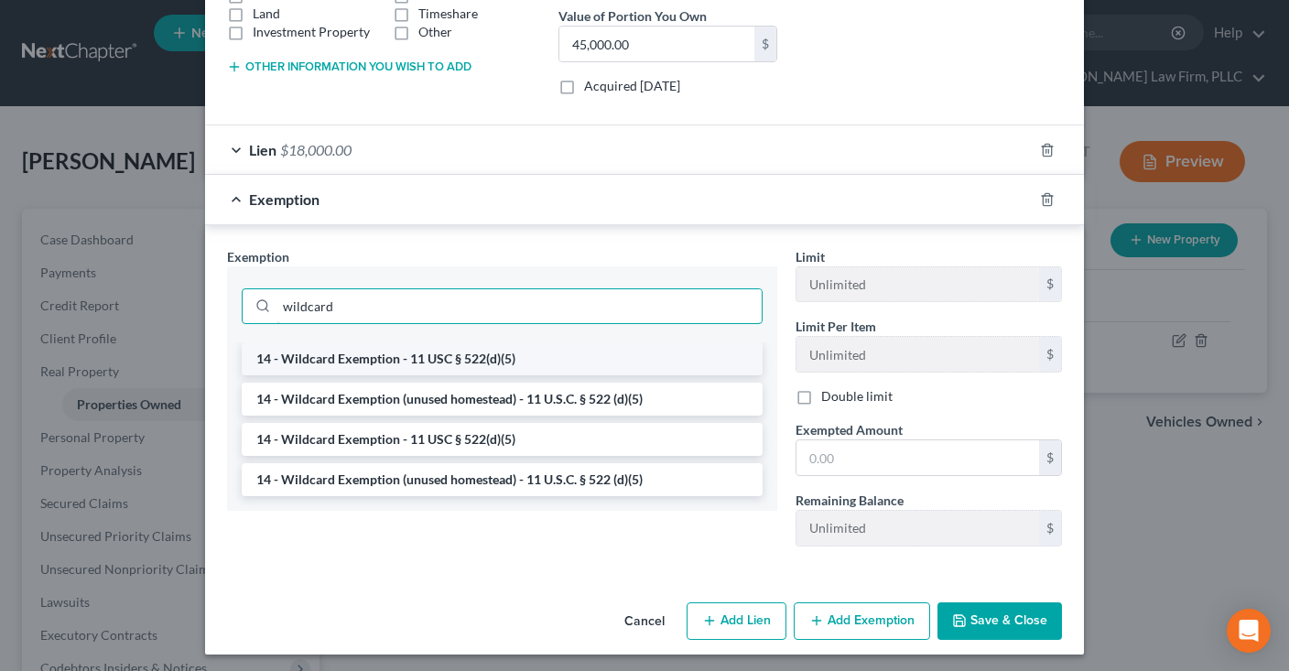
type input "wildcard"
click at [441, 352] on li "14 - Wildcard Exemption - 11 USC § 522(d)(5)" at bounding box center [502, 358] width 521 height 33
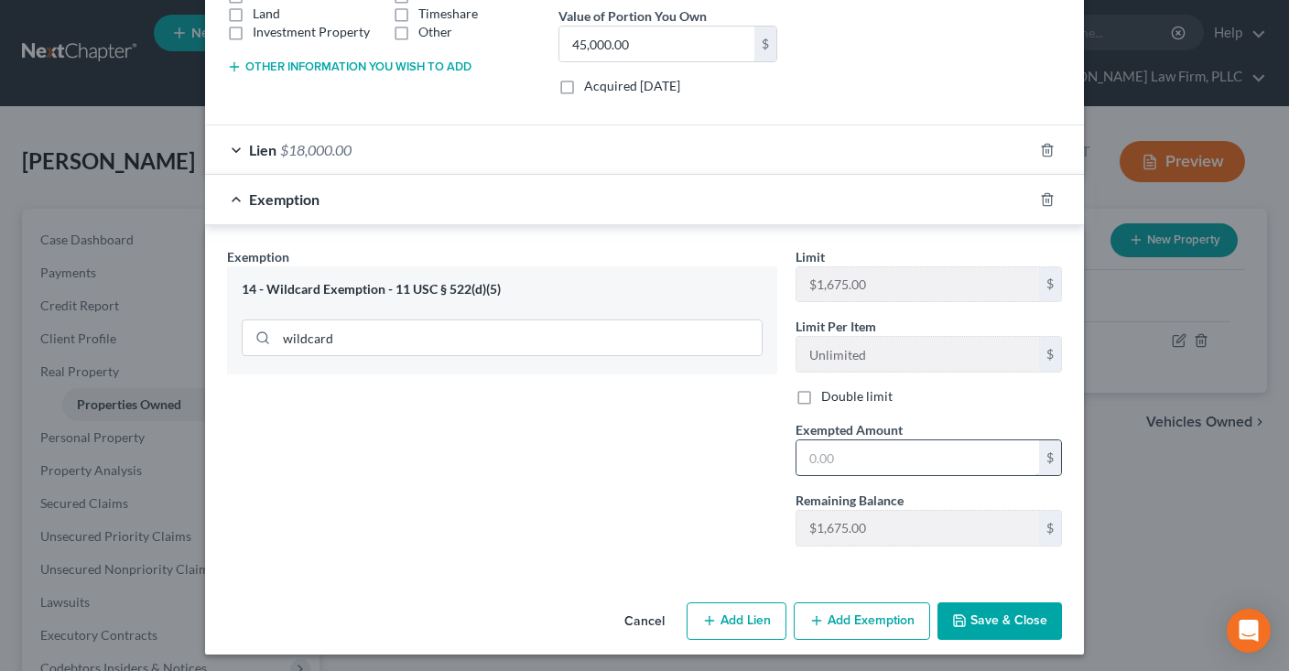
click at [844, 467] on input "text" at bounding box center [917, 457] width 243 height 35
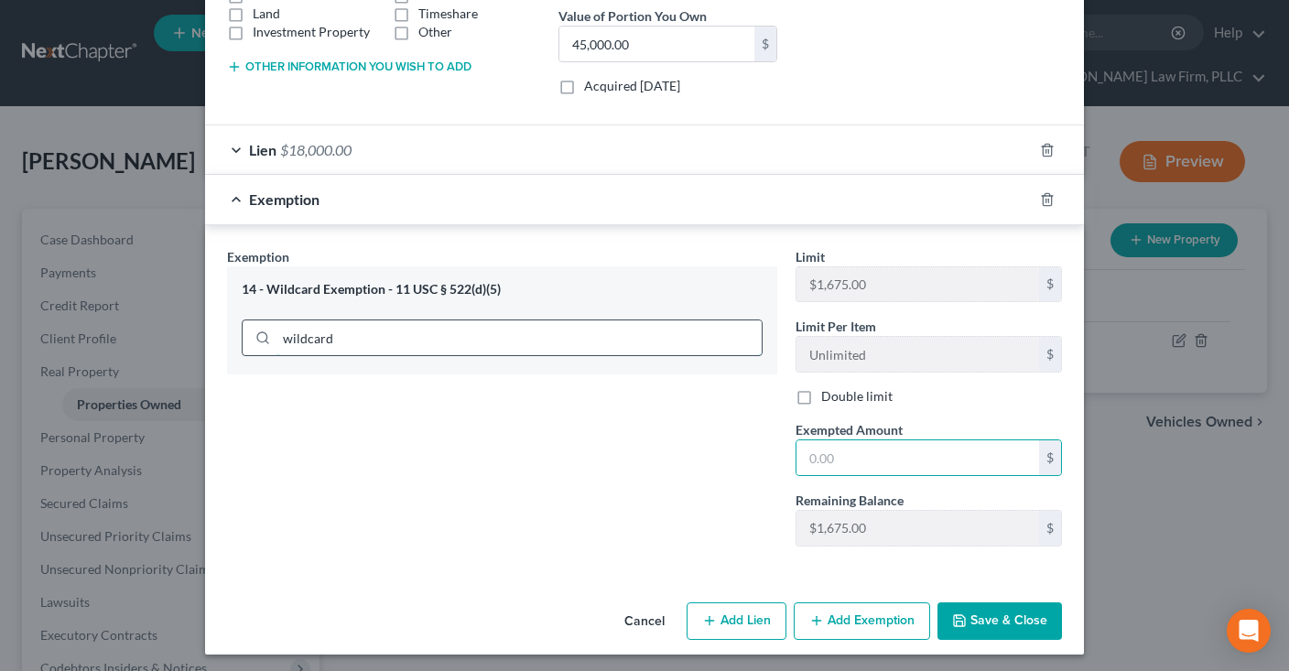
click at [507, 326] on input "wildcard" at bounding box center [518, 337] width 485 height 35
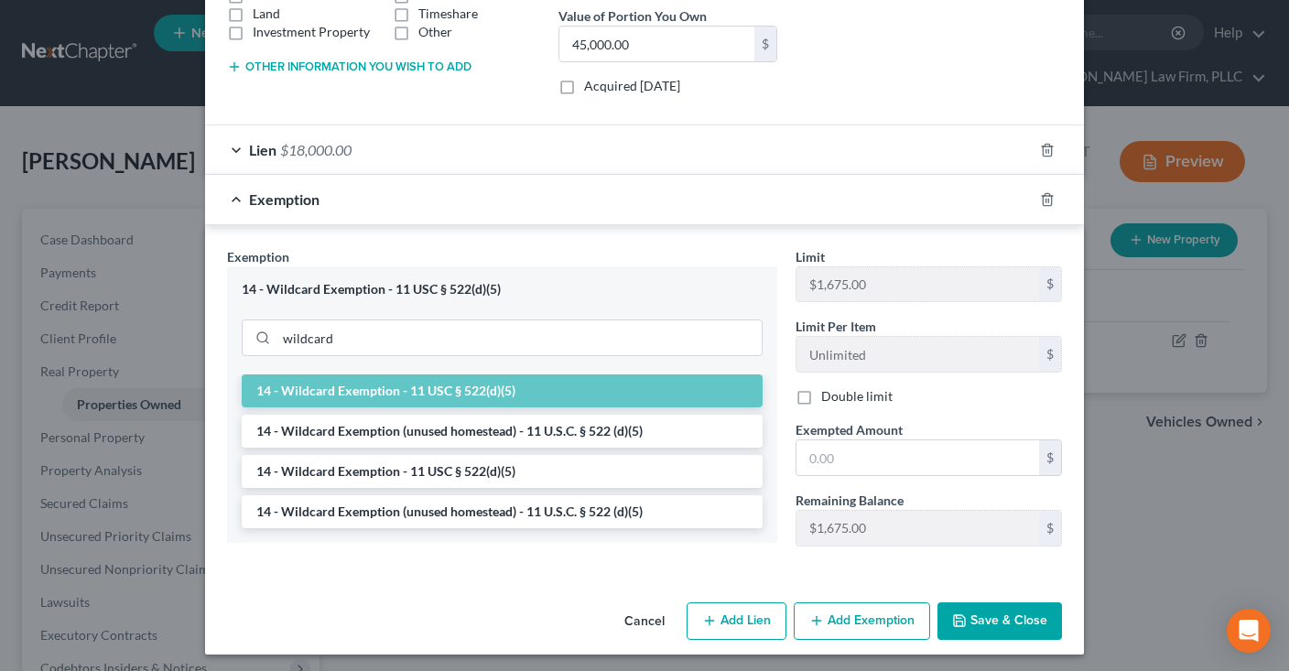
drag, startPoint x: 468, startPoint y: 420, endPoint x: 513, endPoint y: 423, distance: 44.9
click at [468, 421] on li "14 - Wildcard Exemption (unused homestead) - 11 U.S.C. § 522 (d)(5)" at bounding box center [502, 431] width 521 height 33
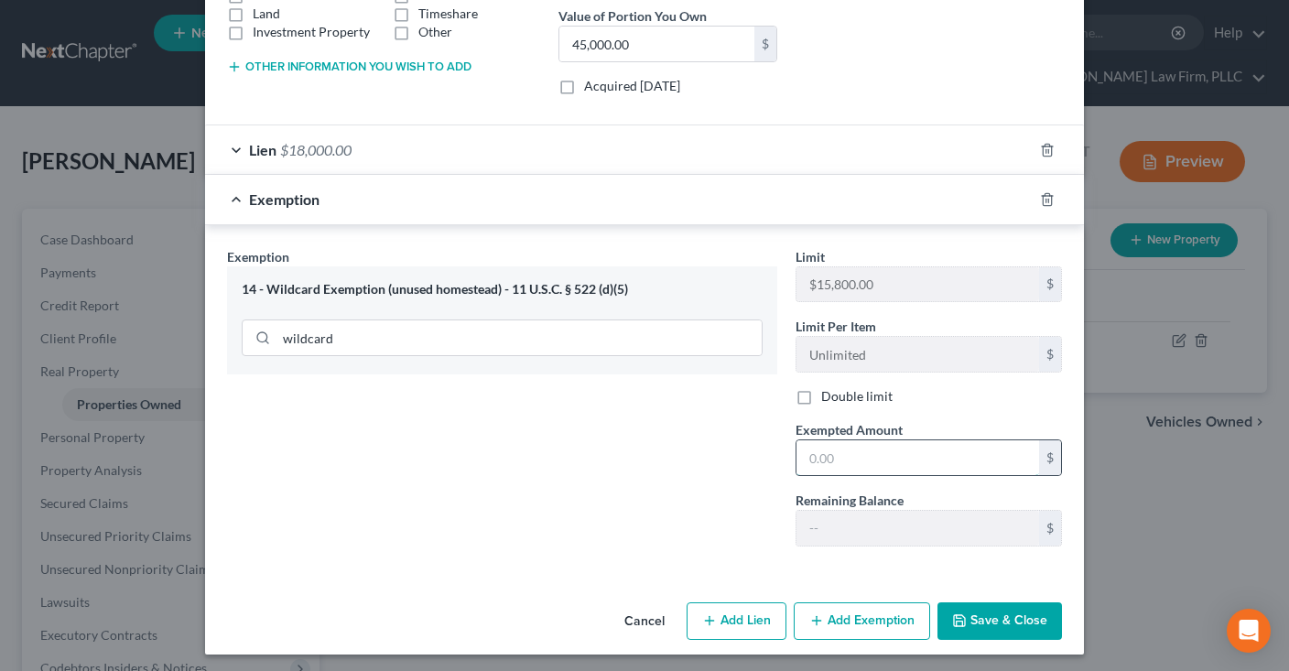
click at [830, 457] on input "text" at bounding box center [917, 457] width 243 height 35
type input "15,800"
click at [870, 605] on button "Add Exemption" at bounding box center [862, 621] width 136 height 38
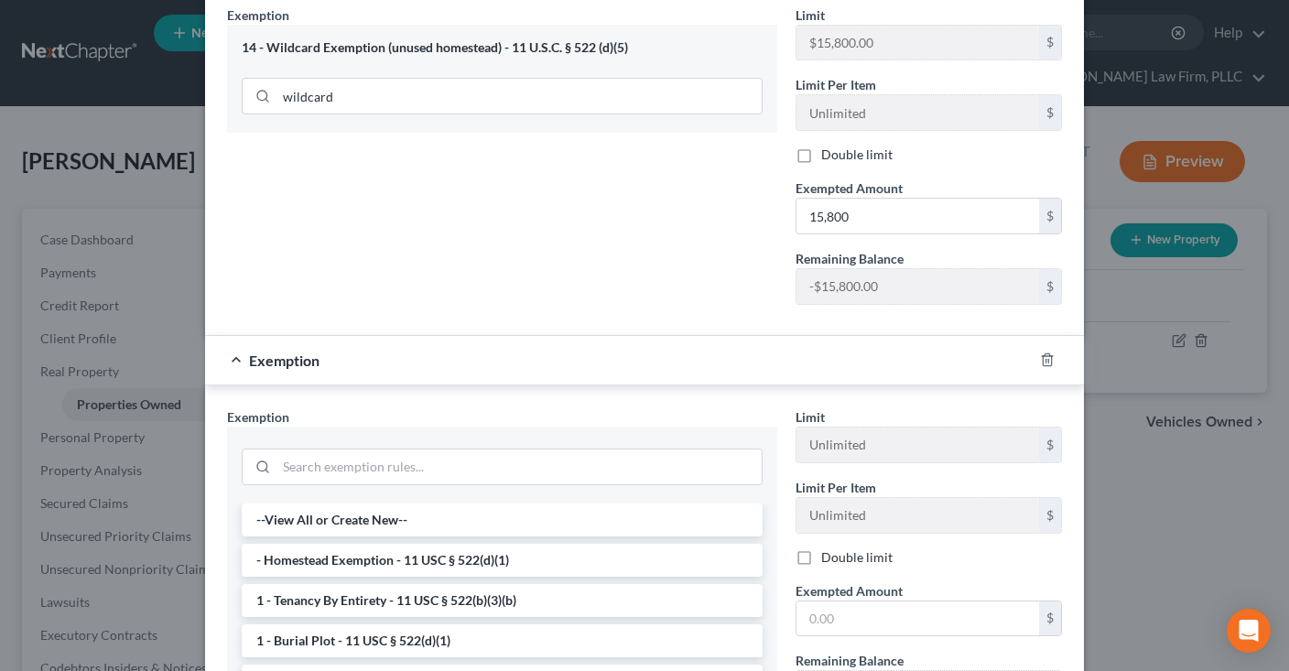
scroll to position [663, 0]
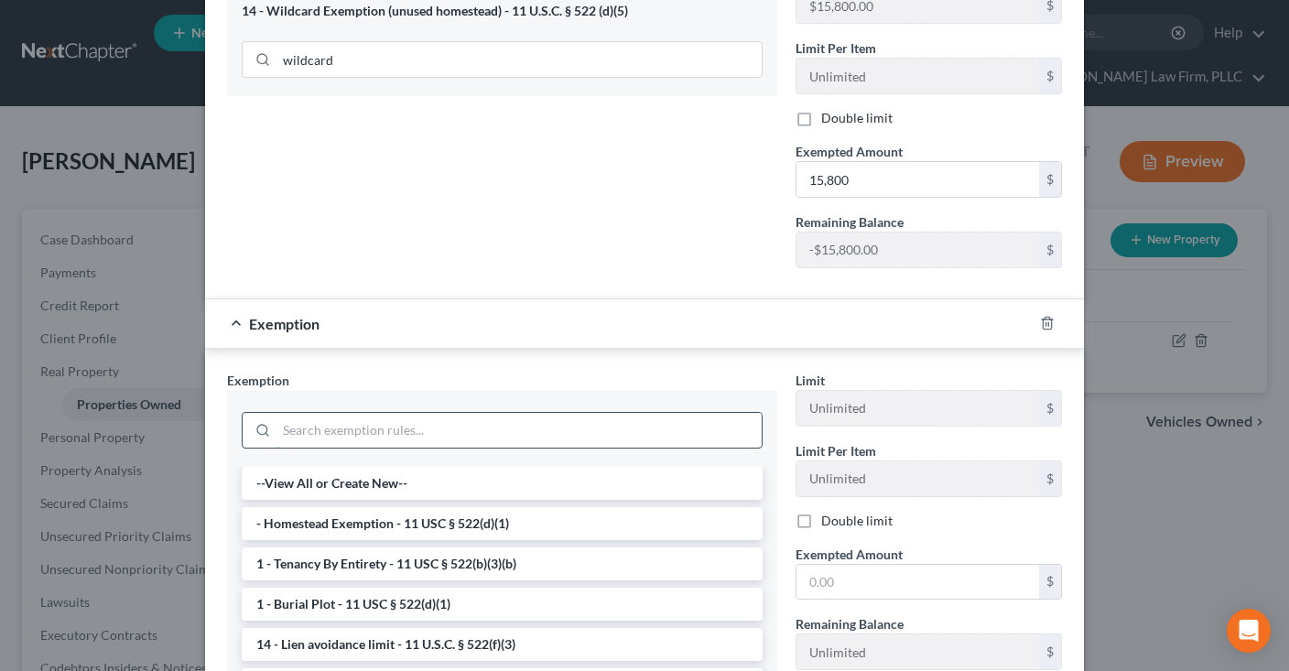
click at [474, 418] on input "search" at bounding box center [518, 430] width 485 height 35
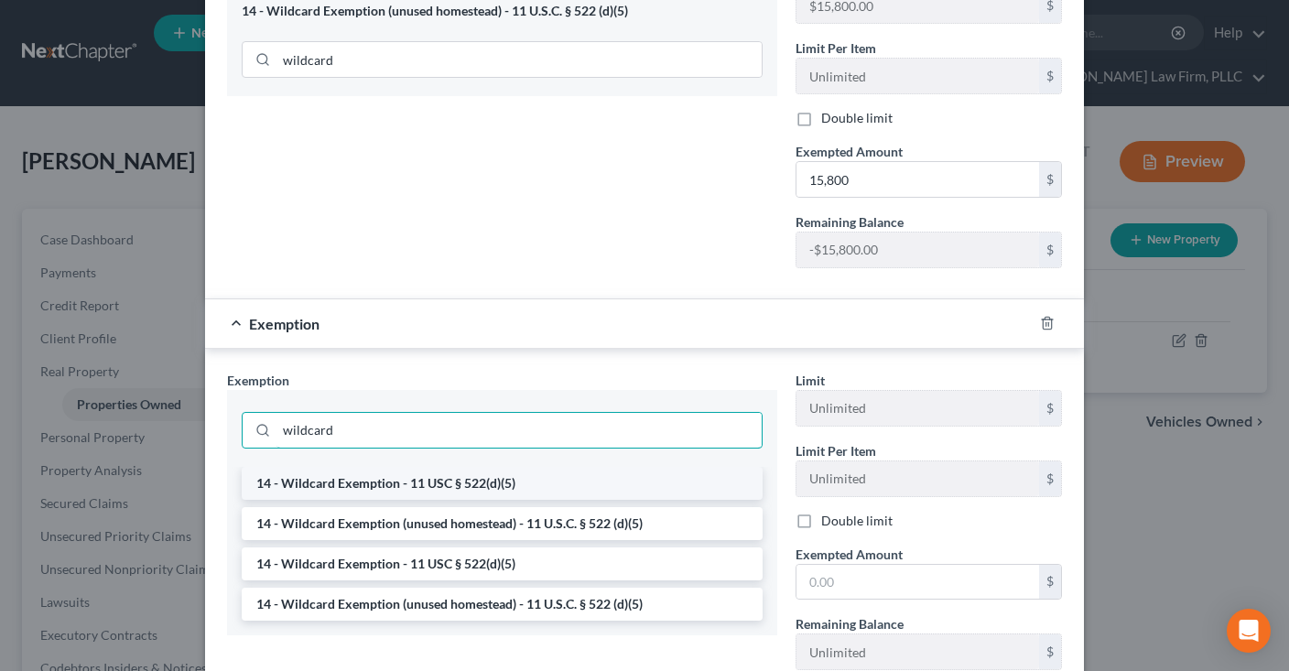
type input "wildcard"
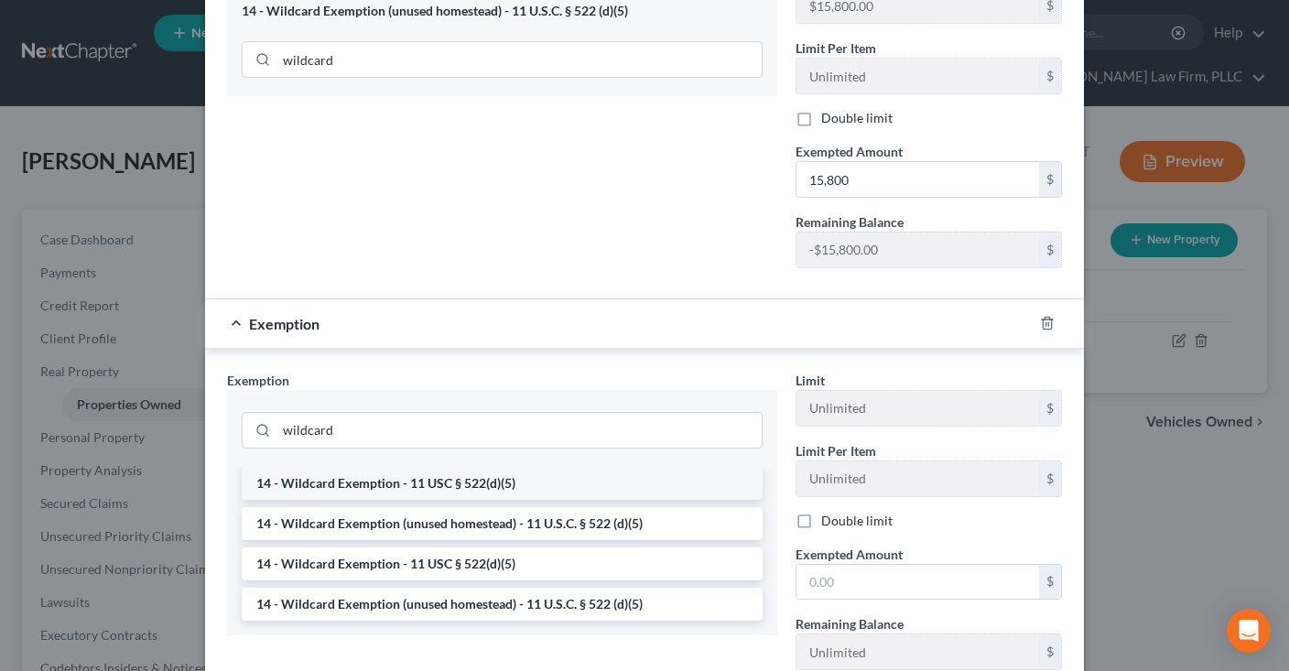
click at [460, 471] on li "14 - Wildcard Exemption - 11 USC § 522(d)(5)" at bounding box center [502, 483] width 521 height 33
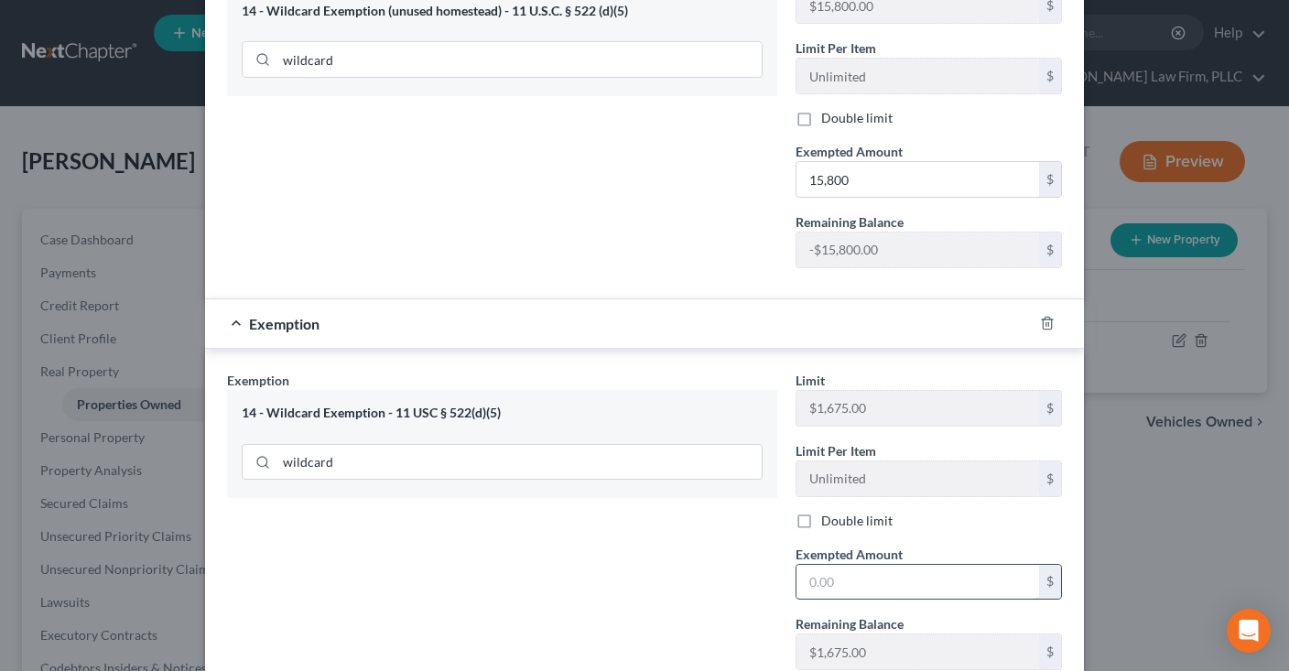
click at [864, 588] on input "text" at bounding box center [917, 582] width 243 height 35
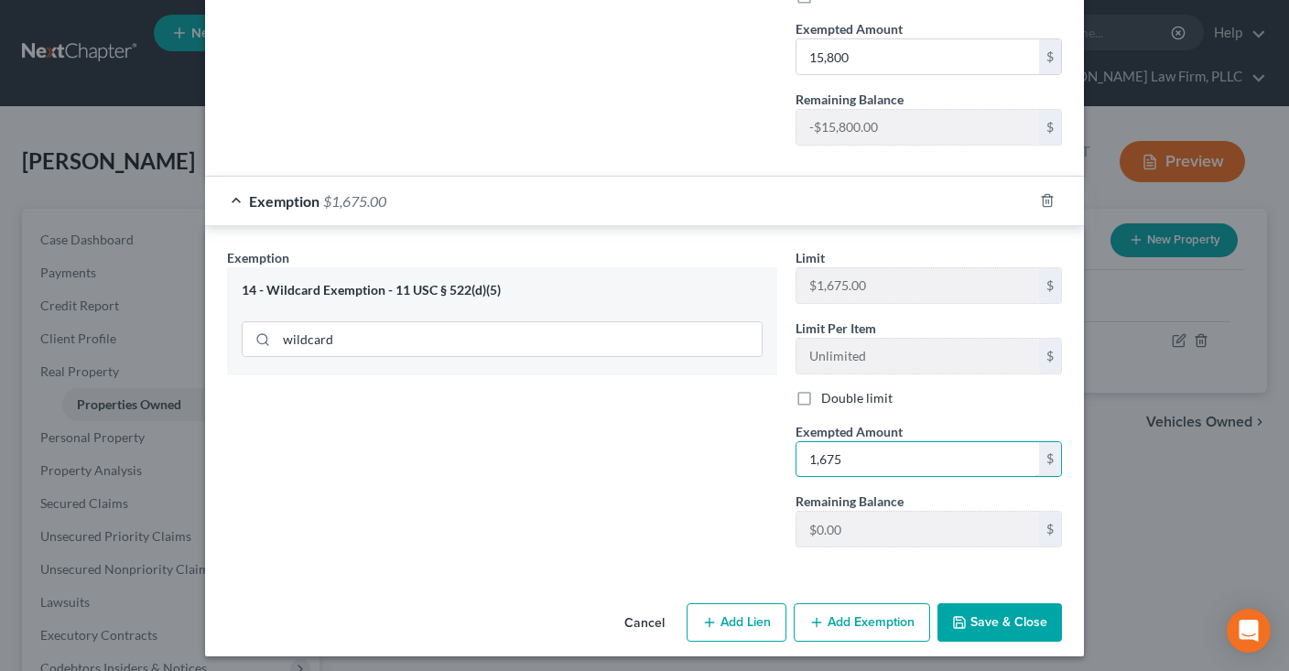
type input "1,675"
click at [970, 611] on button "Save & Close" at bounding box center [999, 622] width 125 height 38
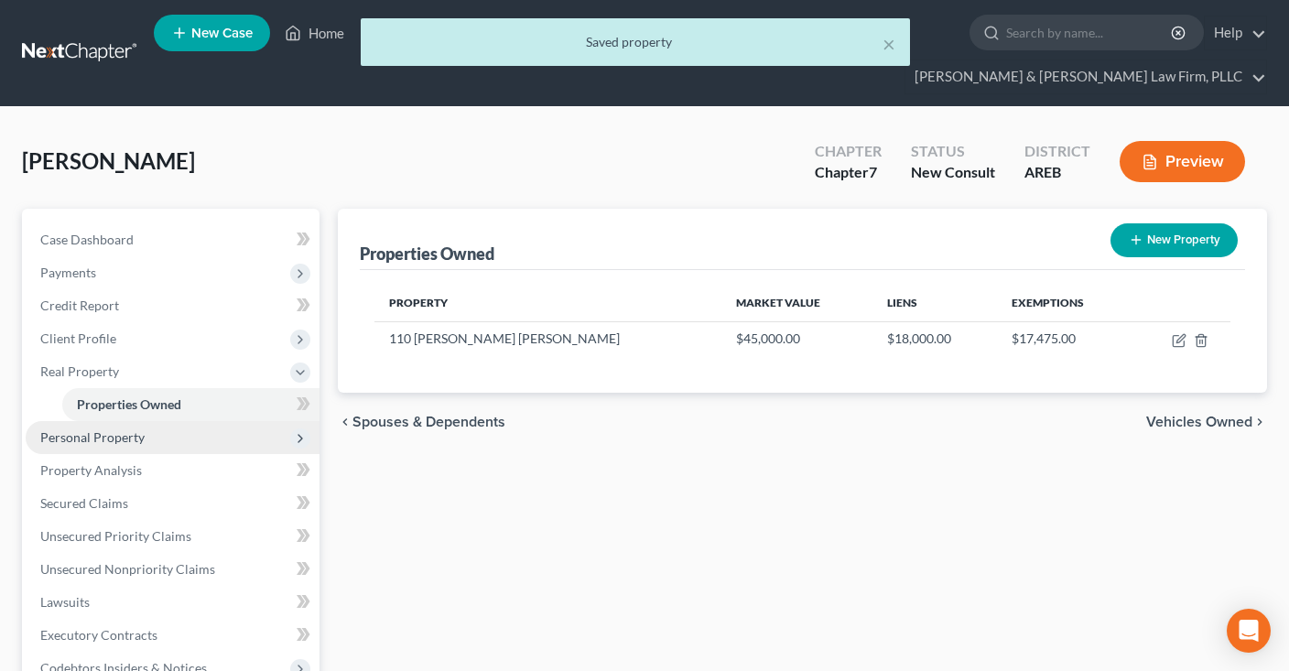
click at [188, 441] on span "Personal Property" at bounding box center [173, 437] width 294 height 33
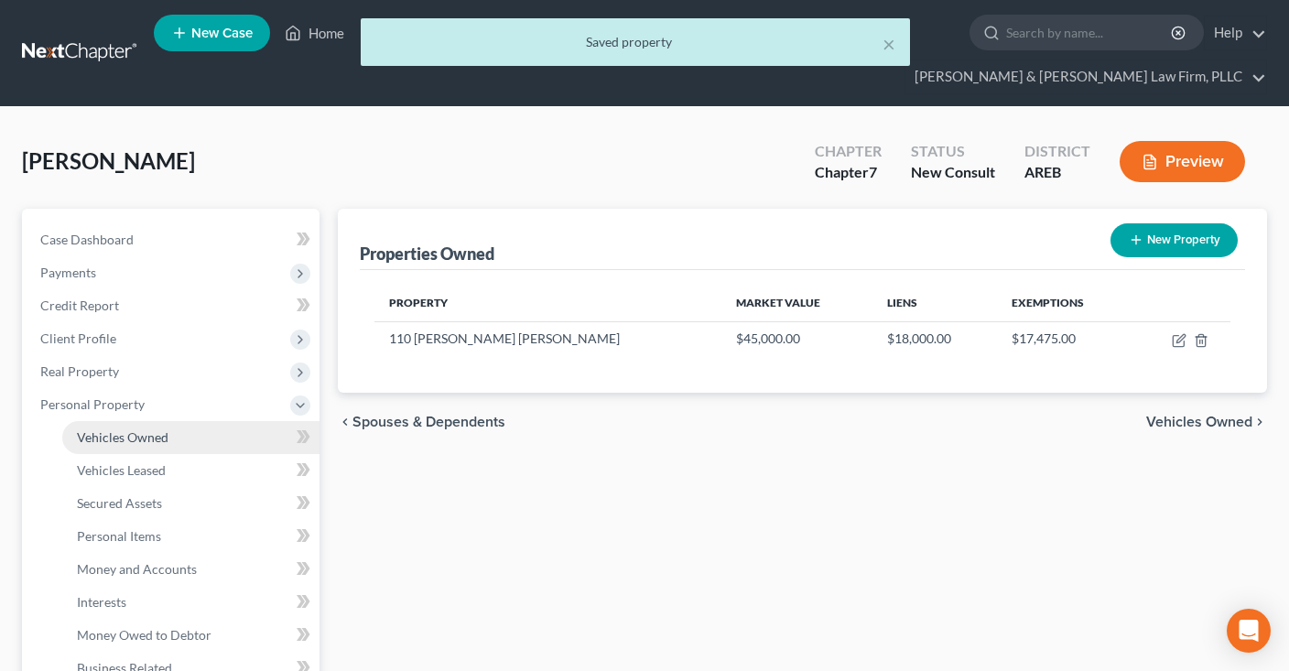
click at [180, 429] on link "Vehicles Owned" at bounding box center [190, 437] width 257 height 33
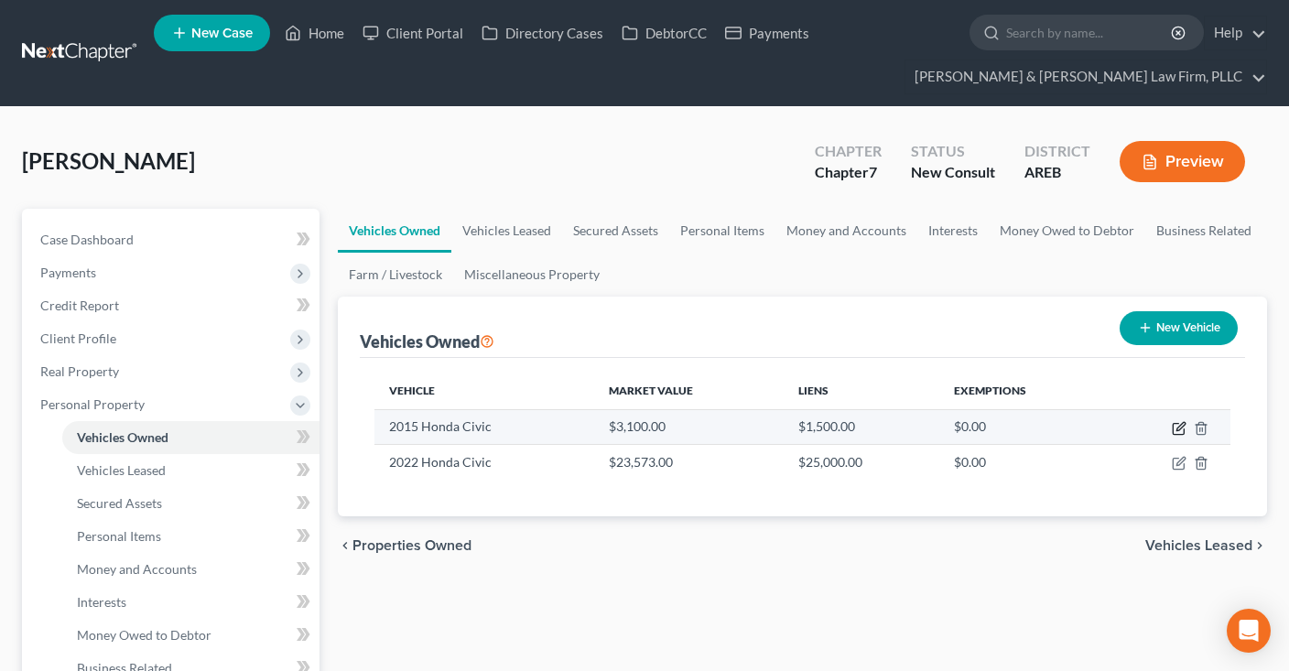
click at [1179, 430] on icon "button" at bounding box center [1179, 428] width 15 height 15
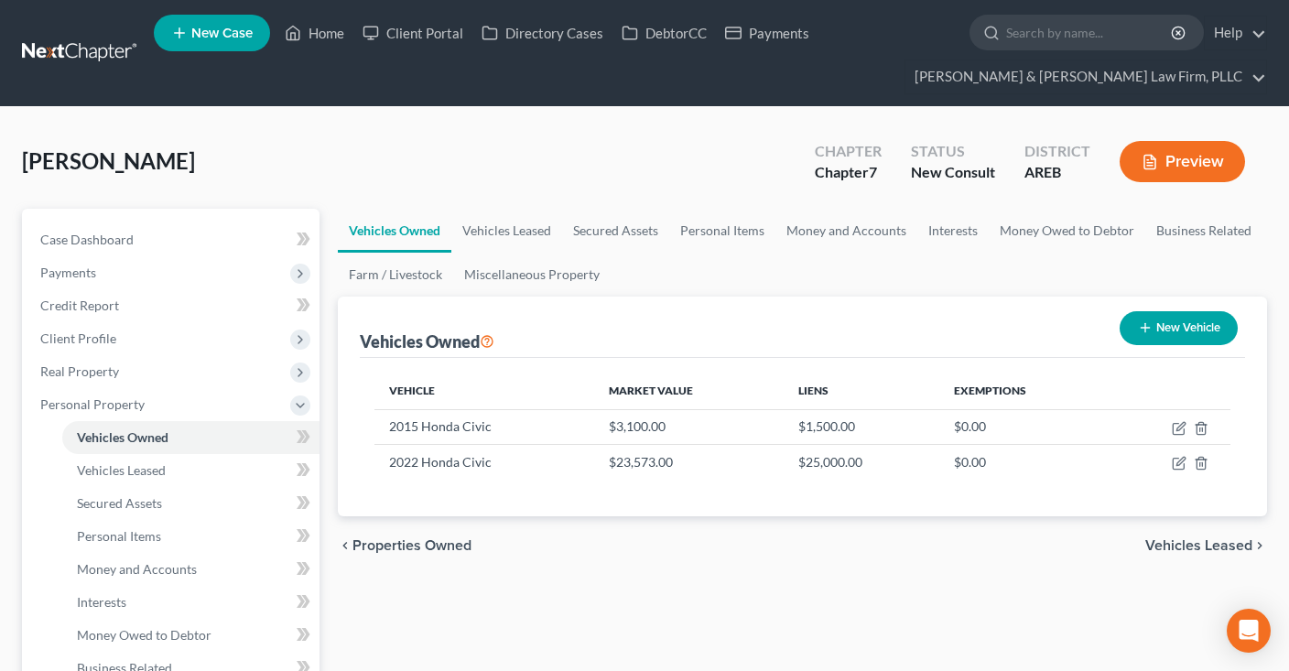
select select "0"
select select "11"
select select "3"
select select "0"
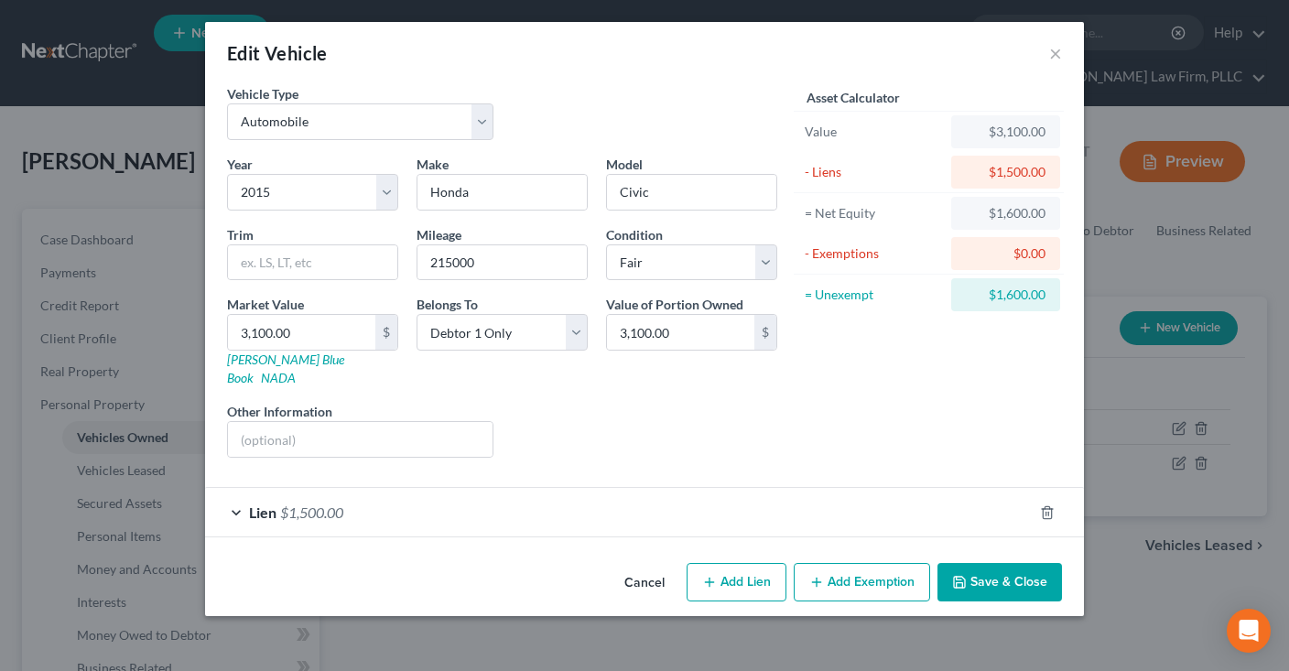
click at [827, 572] on button "Add Exemption" at bounding box center [862, 582] width 136 height 38
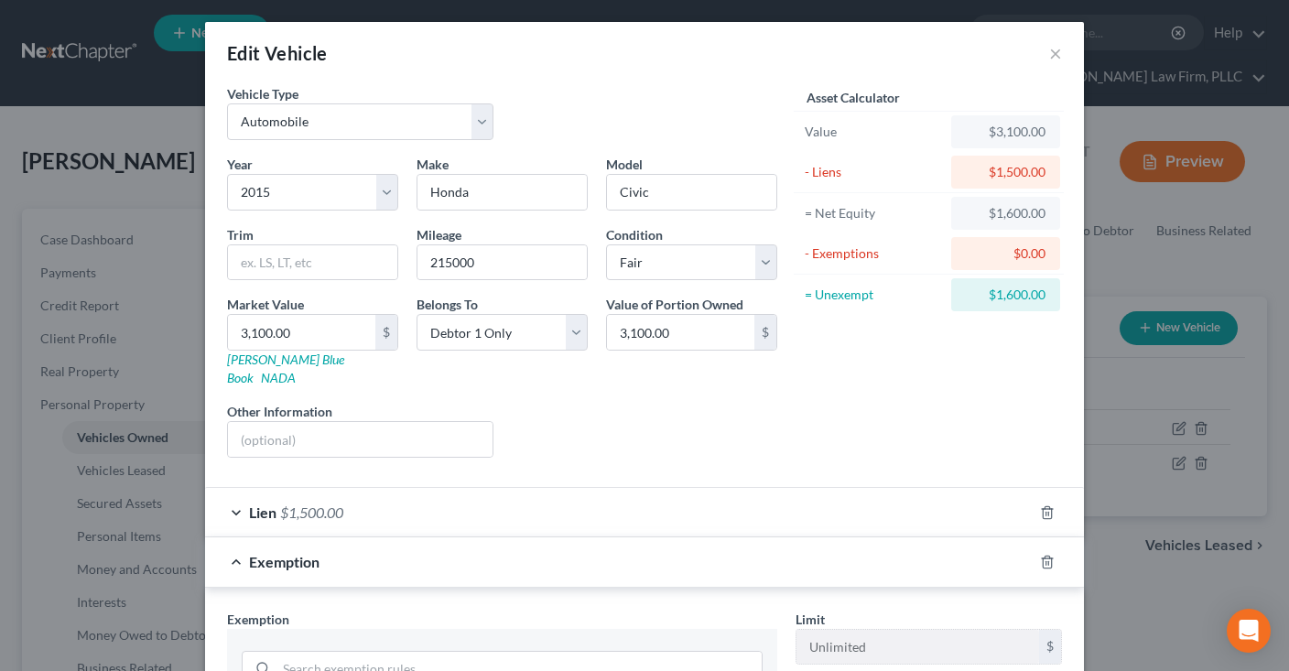
scroll to position [201, 0]
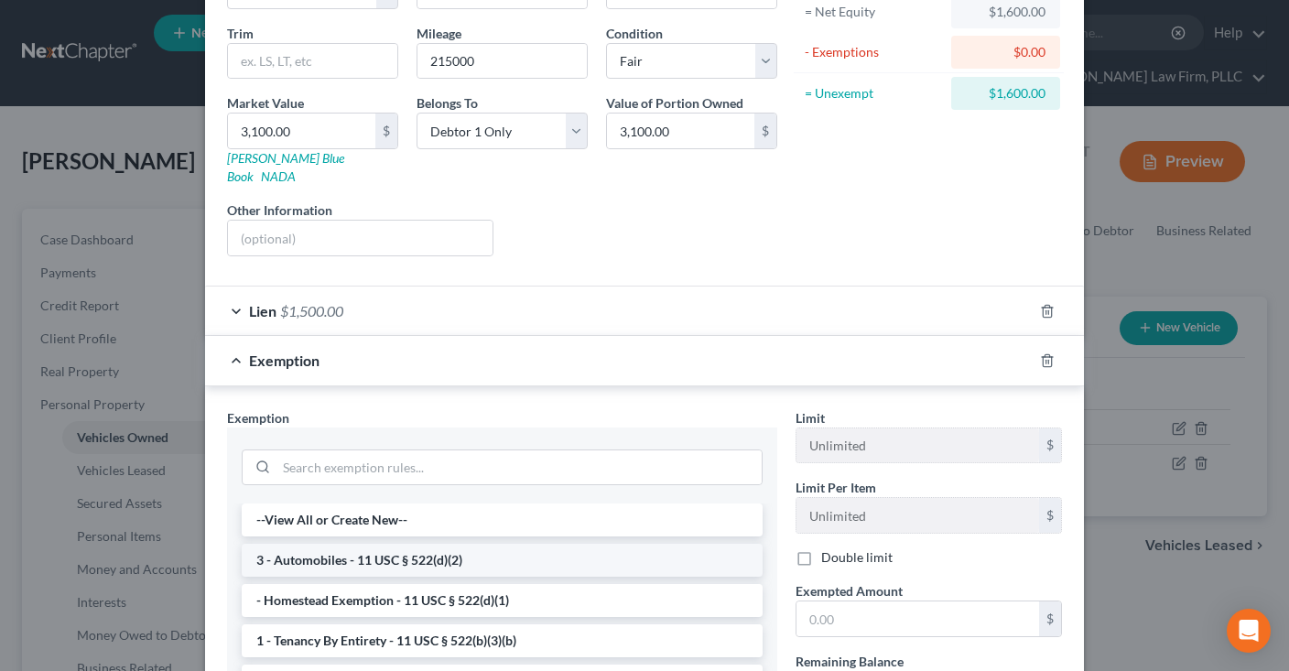
click at [440, 544] on li "3 - Automobiles - 11 USC § 522(d)(2)" at bounding box center [502, 560] width 521 height 33
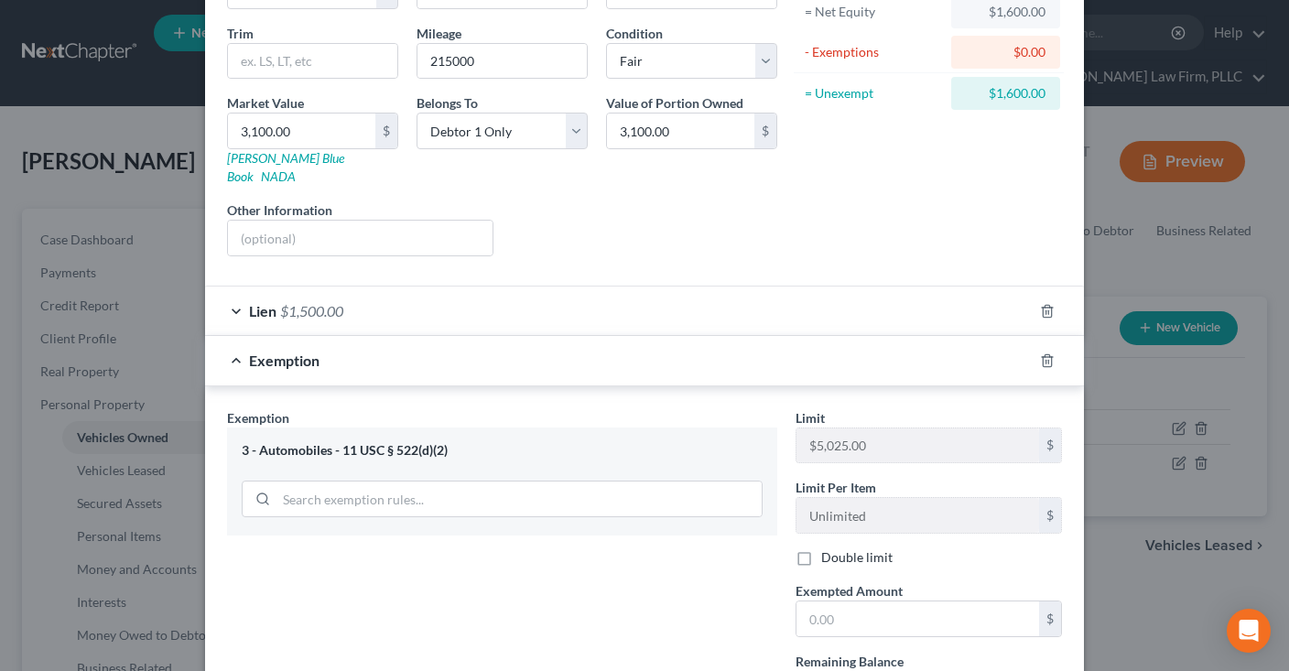
scroll to position [16, 0]
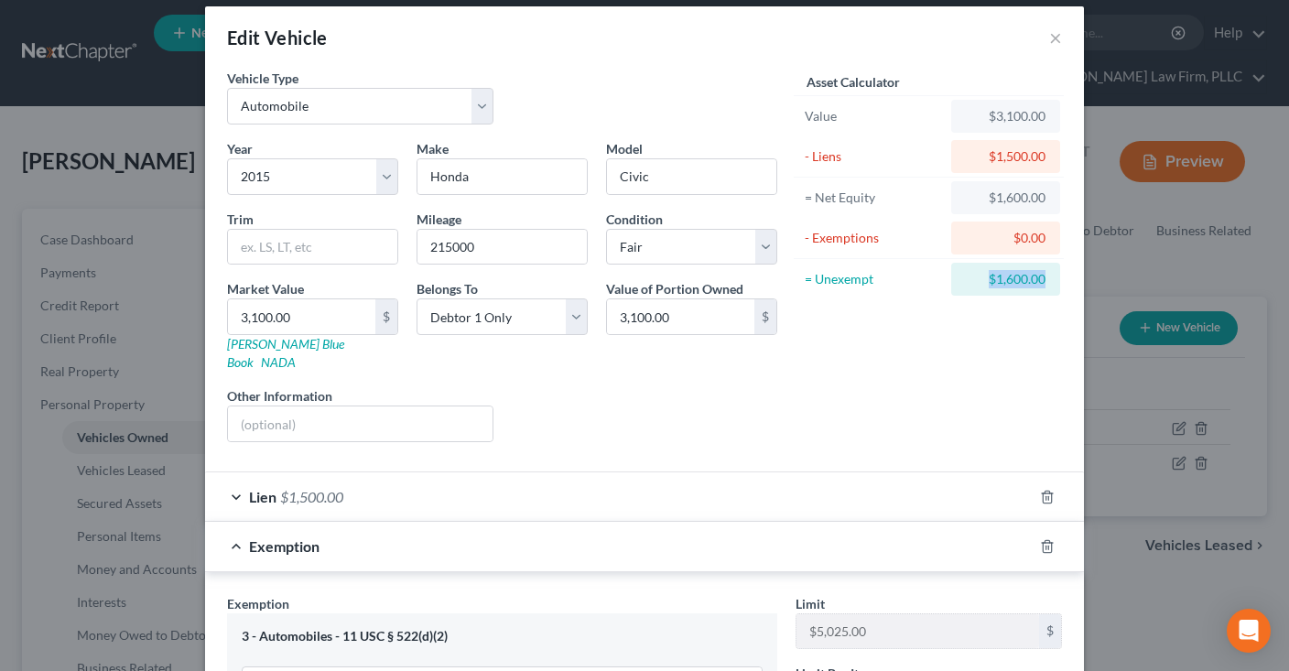
drag, startPoint x: 1019, startPoint y: 283, endPoint x: 1061, endPoint y: 287, distance: 42.3
click at [1061, 286] on div "= Unexempt $1,600.00" at bounding box center [929, 279] width 270 height 40
copy div "$1,600.00"
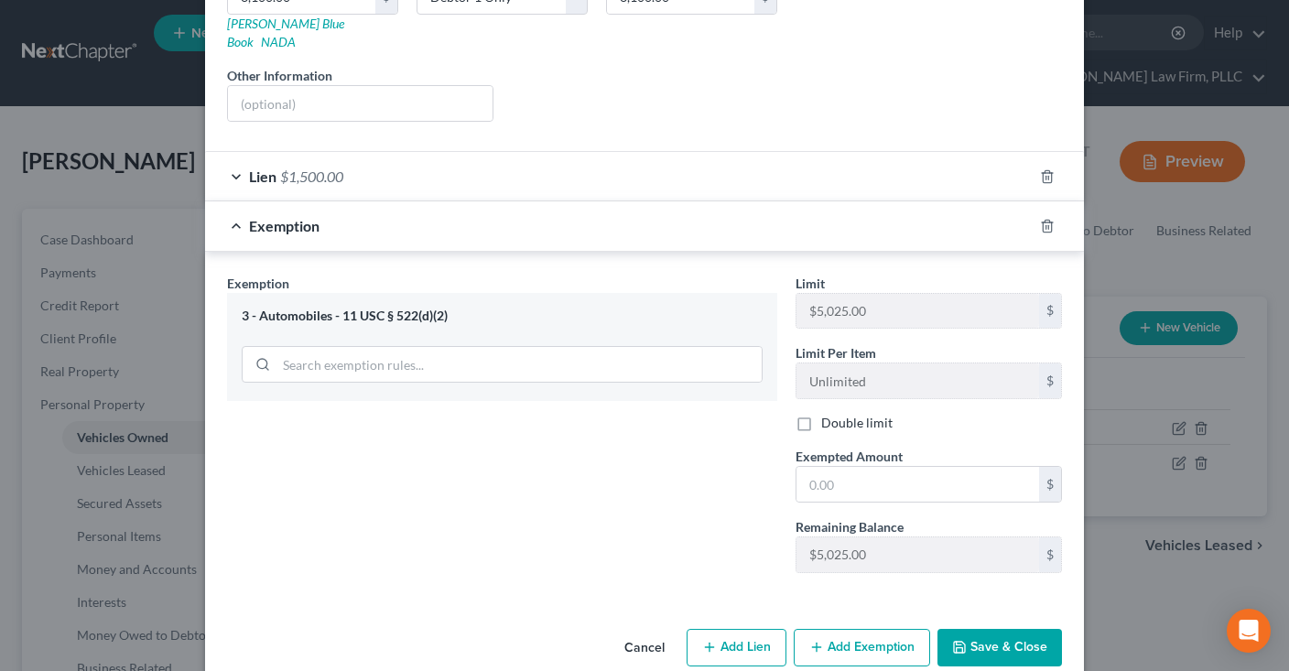
scroll to position [344, 0]
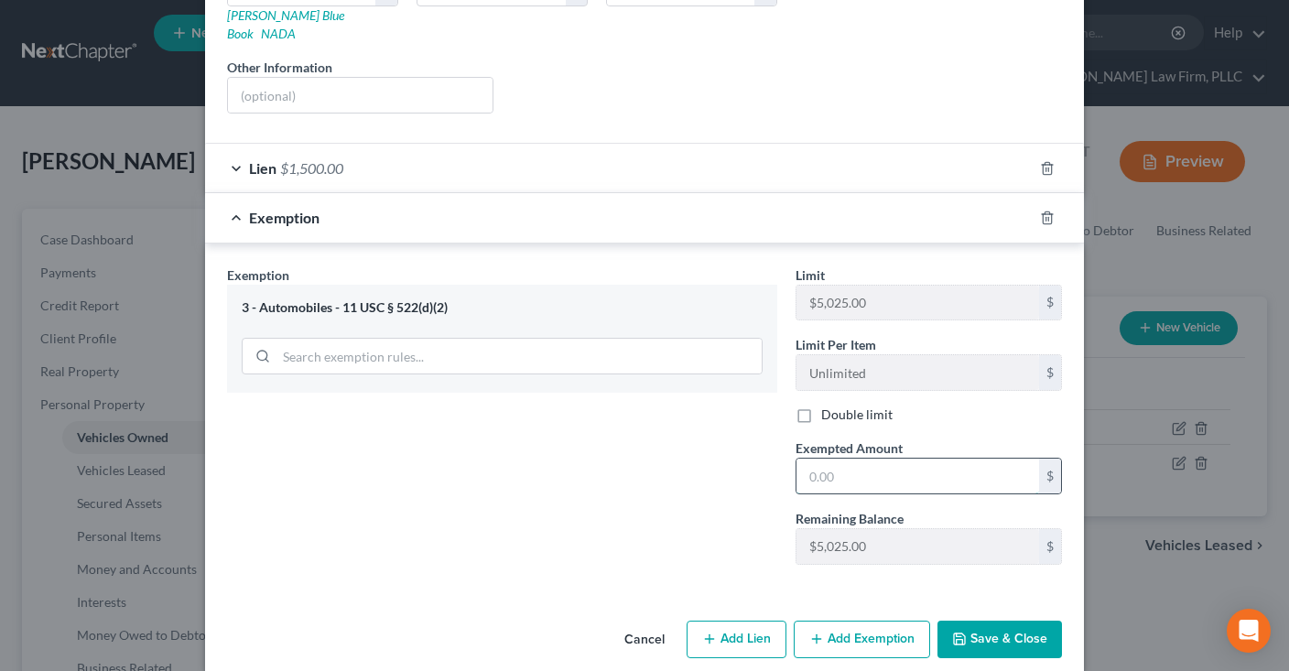
click at [886, 459] on input "text" at bounding box center [917, 476] width 243 height 35
paste input "$1,600.00"
type input "1,600.00"
click at [988, 621] on button "Save & Close" at bounding box center [999, 640] width 125 height 38
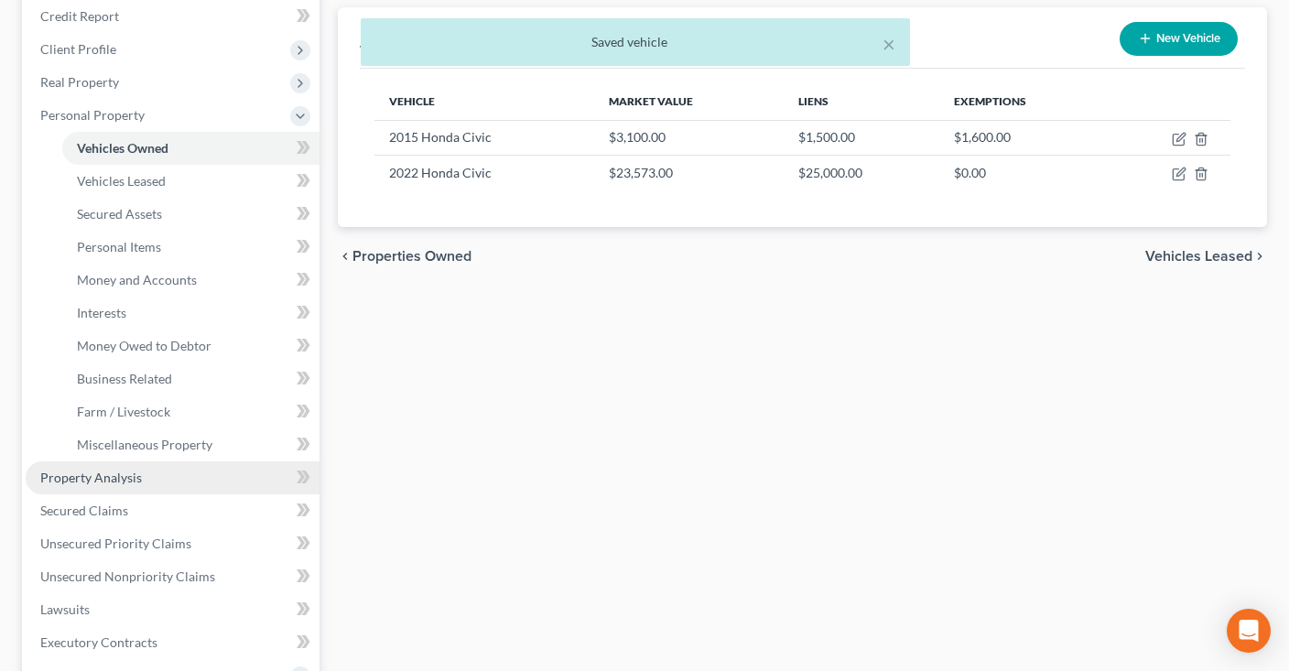
click at [152, 472] on link "Property Analysis" at bounding box center [173, 477] width 294 height 33
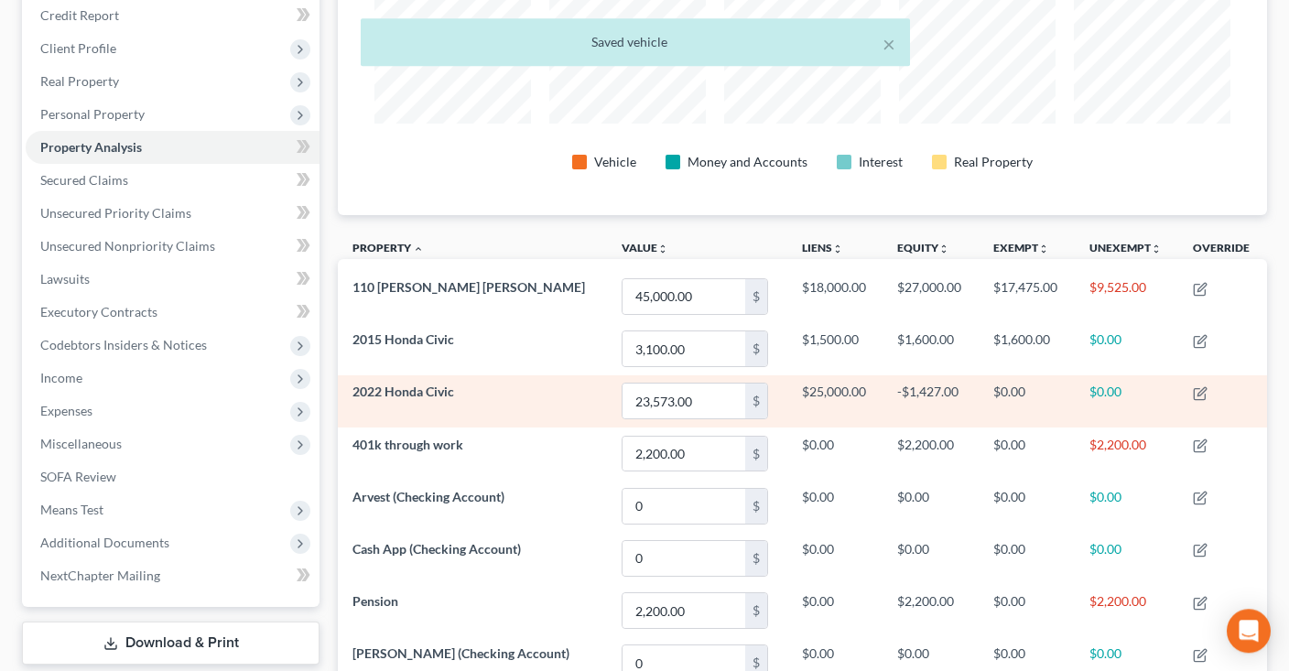
scroll to position [296, 928]
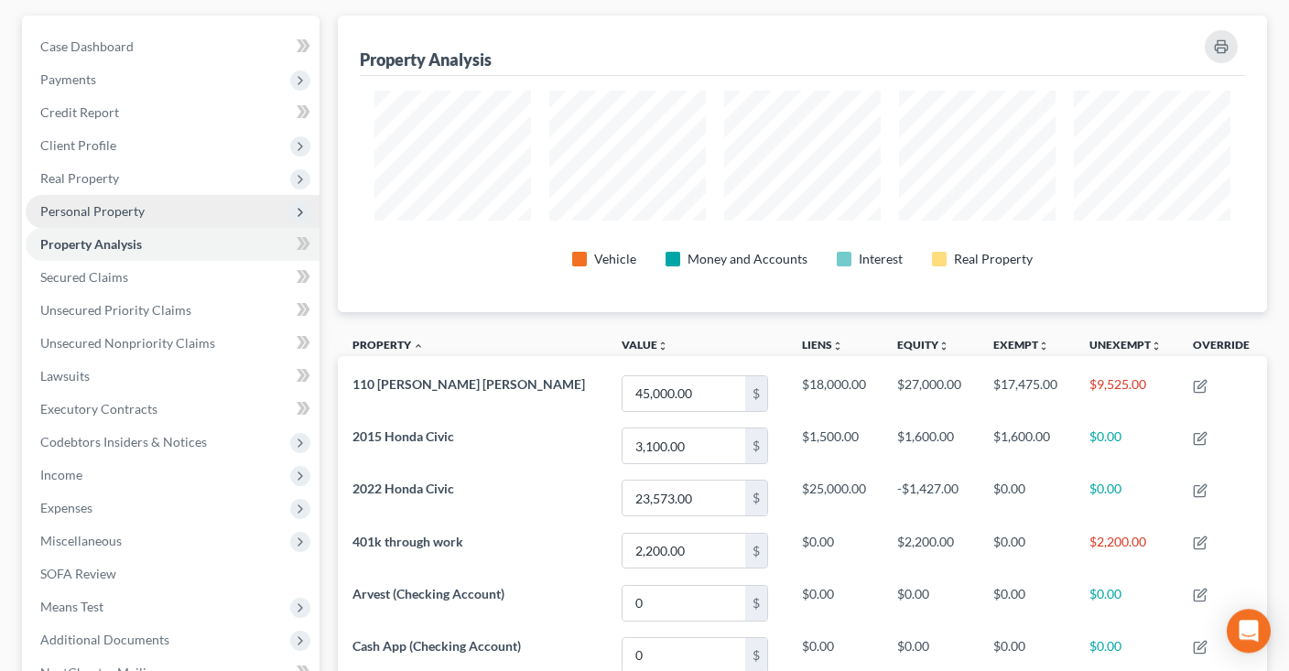
click at [125, 206] on span "Personal Property" at bounding box center [92, 211] width 104 height 16
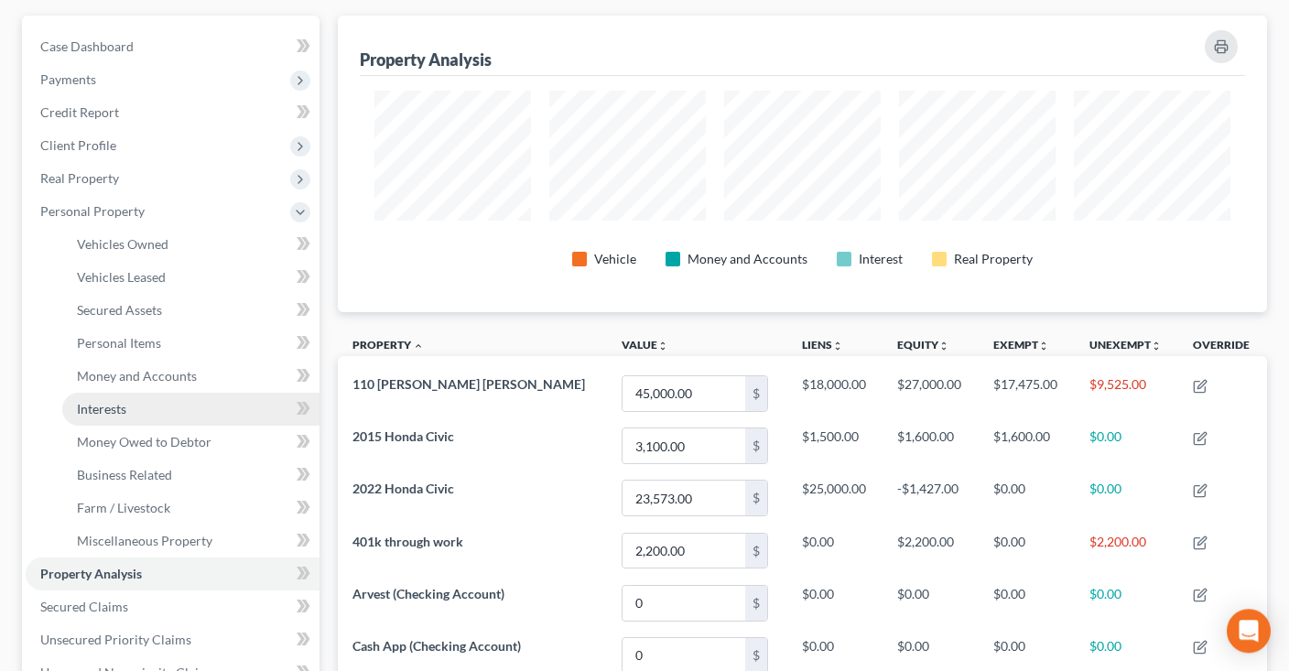
click at [174, 402] on link "Interests" at bounding box center [190, 409] width 257 height 33
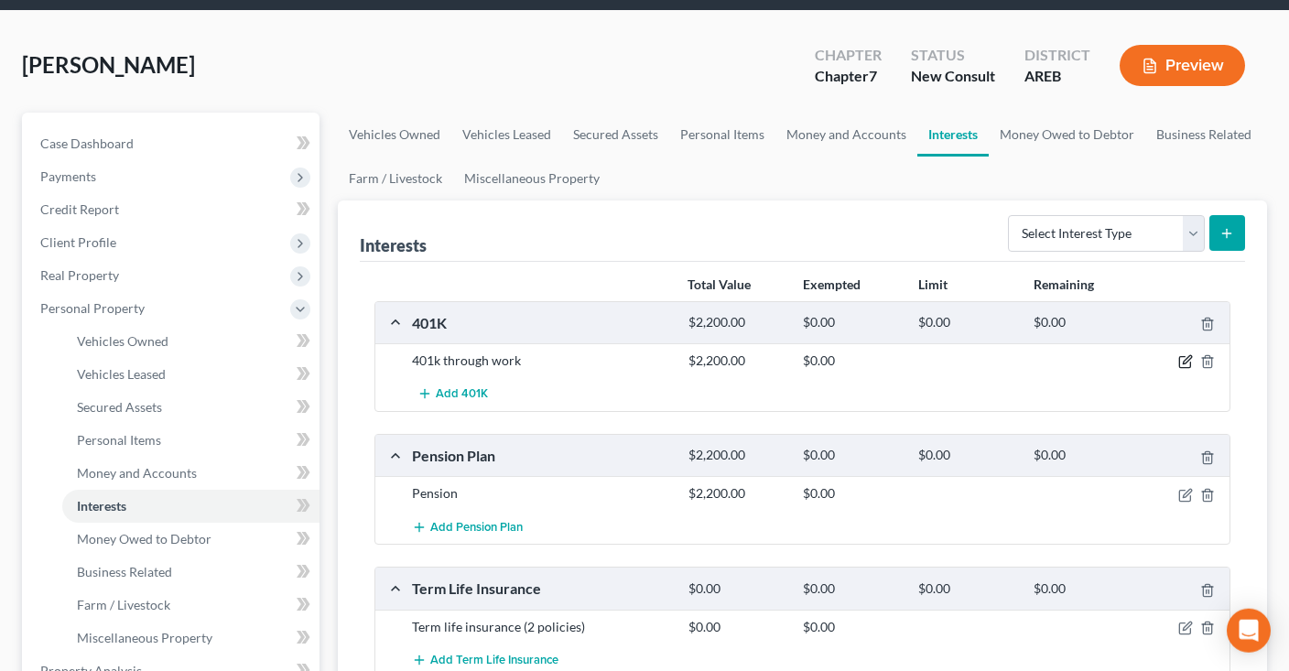
click at [1188, 361] on icon "button" at bounding box center [1185, 361] width 15 height 15
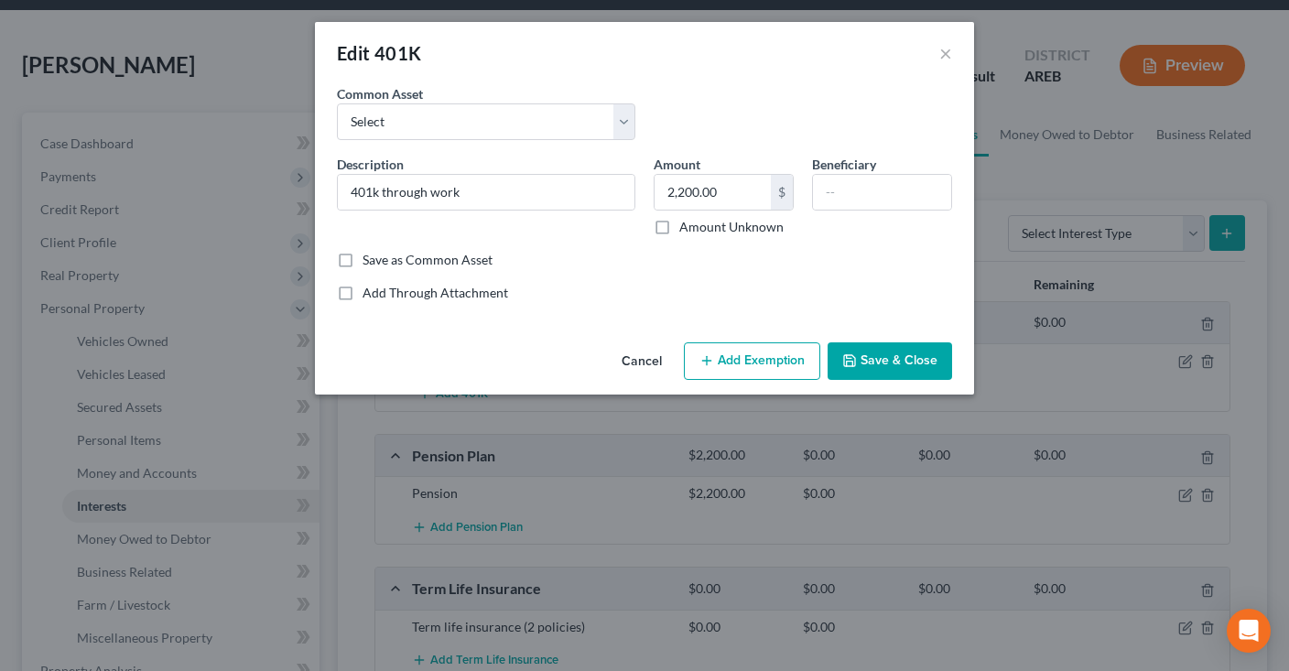
click at [723, 366] on button "Add Exemption" at bounding box center [752, 361] width 136 height 38
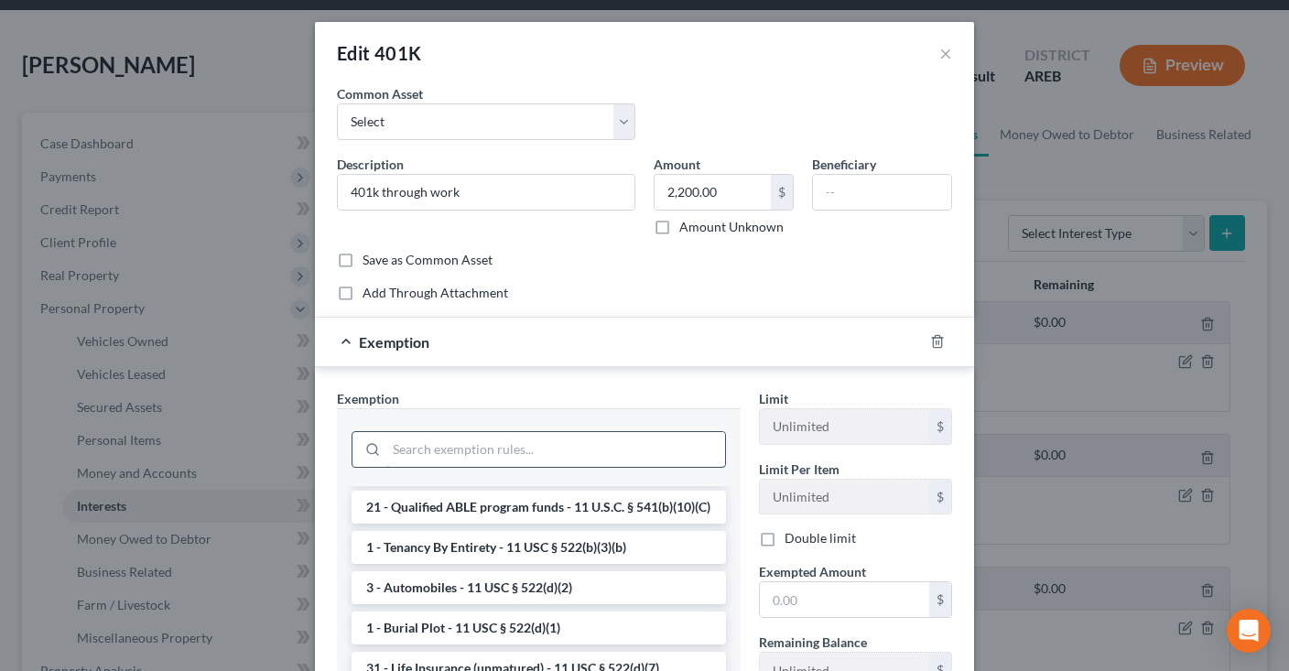
click at [488, 439] on input "search" at bounding box center [555, 449] width 339 height 35
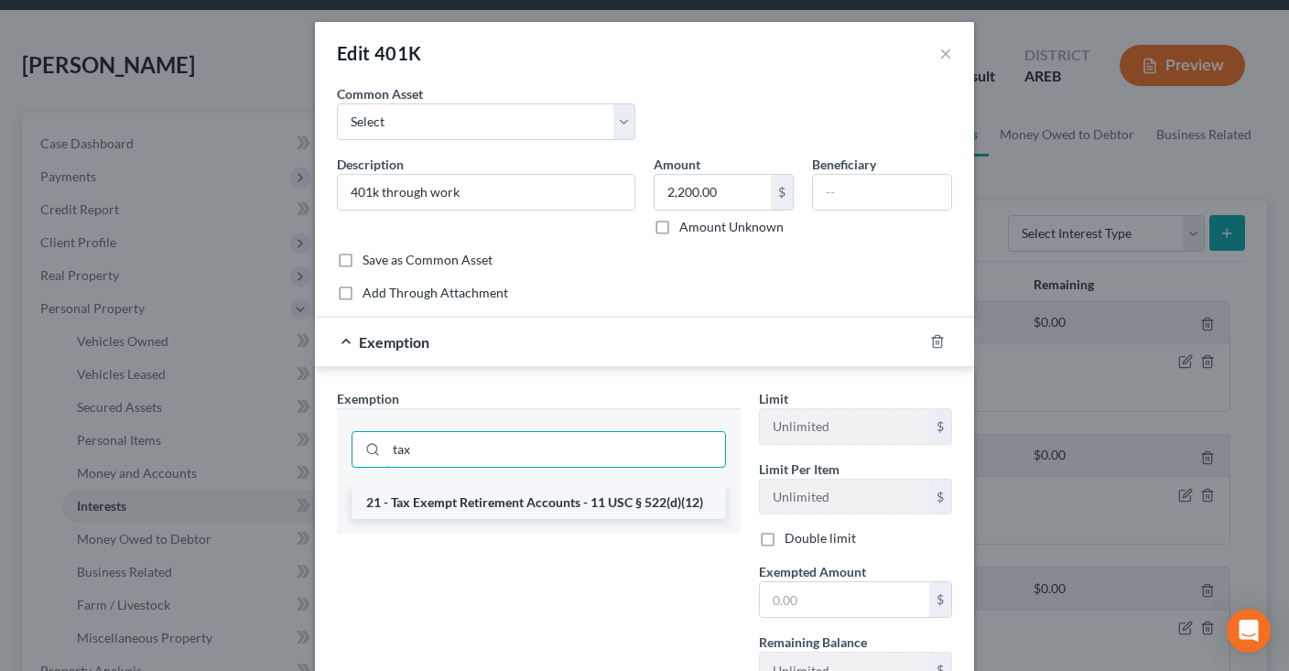
type input "tax"
click at [504, 515] on li "21 - Tax Exempt Retirement Accounts - 11 USC § 522(d)(12)" at bounding box center [539, 502] width 374 height 33
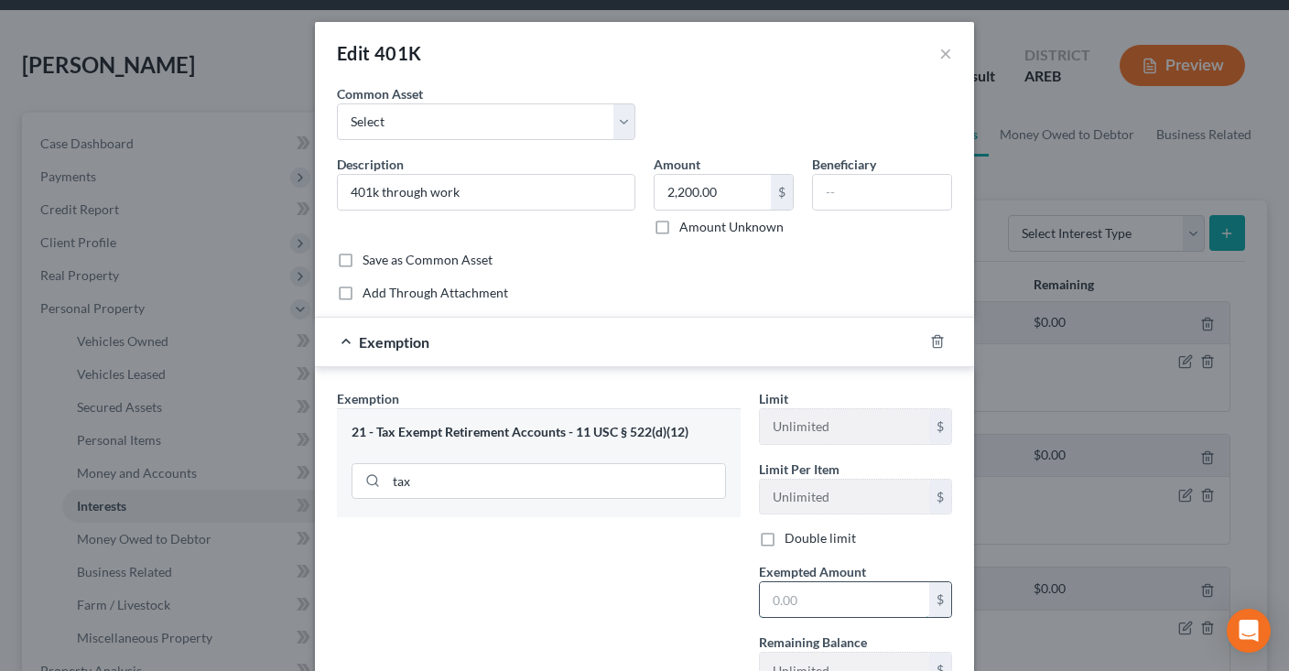
click at [781, 594] on input "text" at bounding box center [844, 599] width 169 height 35
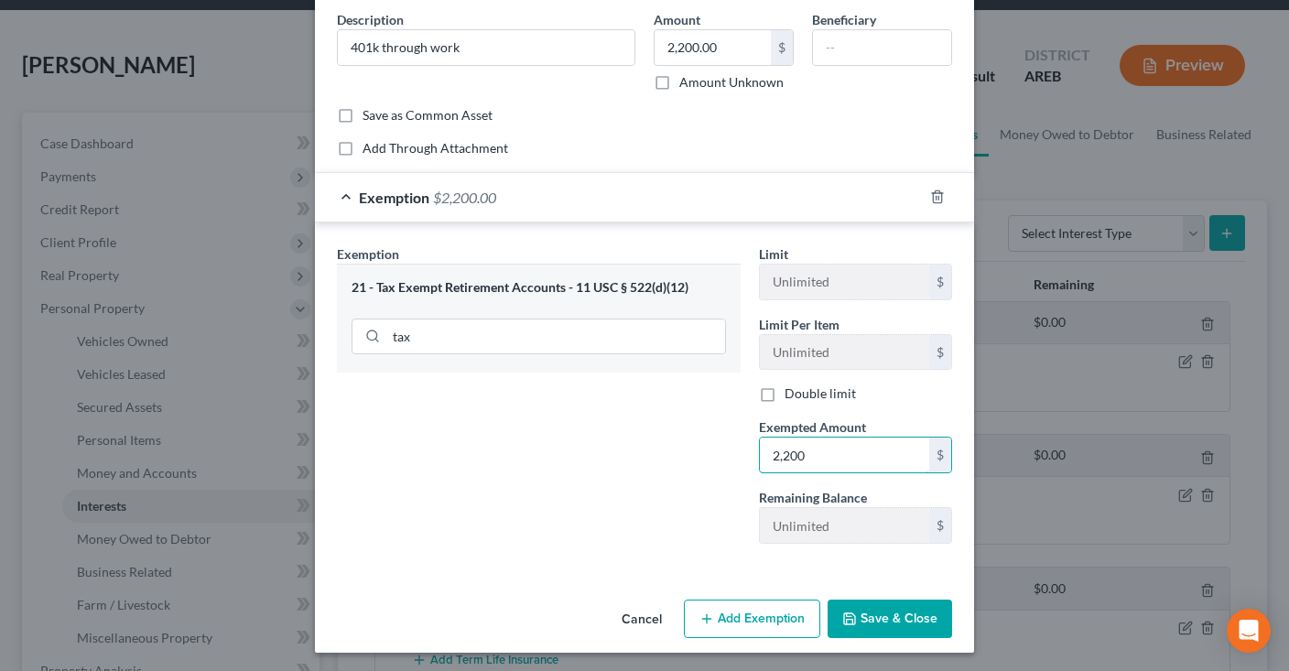
type input "2,200"
click at [892, 608] on button "Save & Close" at bounding box center [890, 619] width 125 height 38
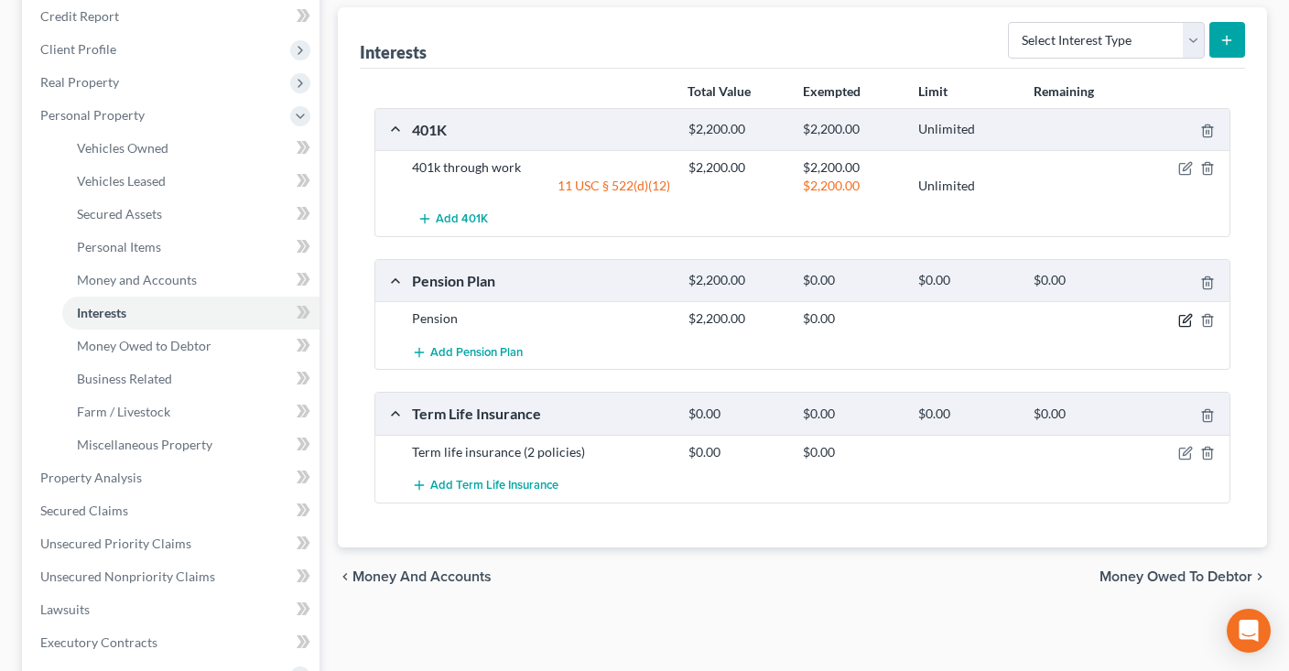
click at [1187, 318] on icon "button" at bounding box center [1185, 320] width 15 height 15
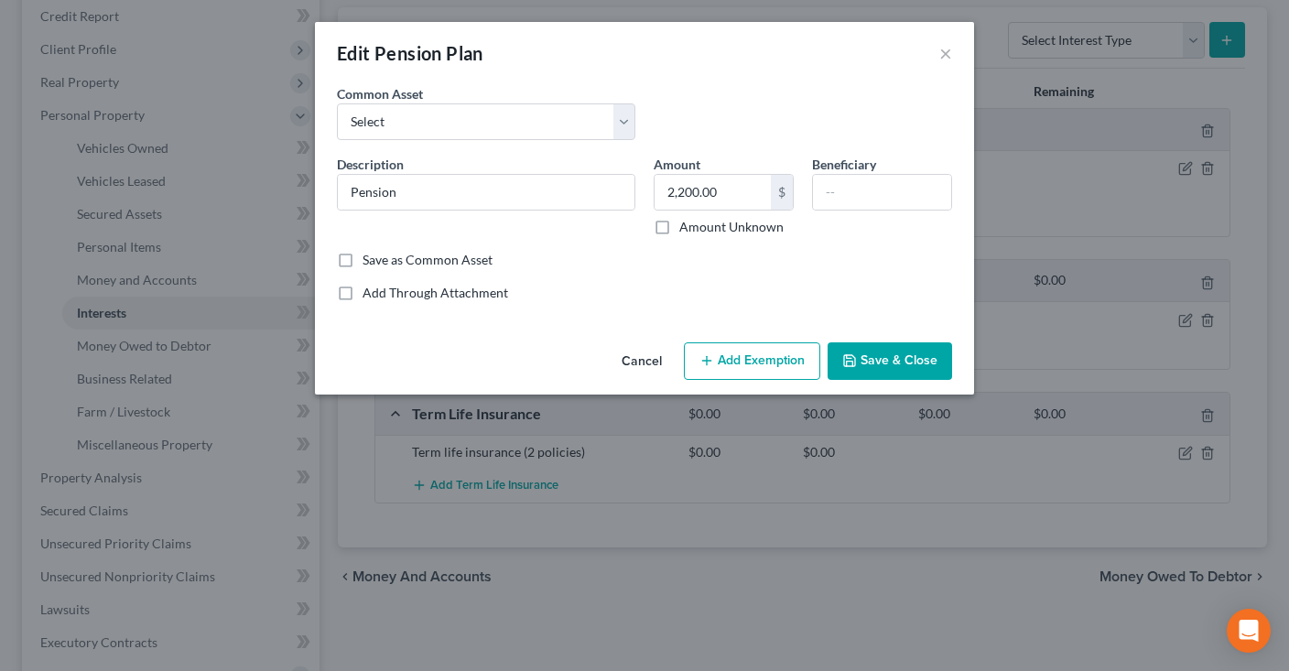
click at [744, 355] on button "Add Exemption" at bounding box center [752, 361] width 136 height 38
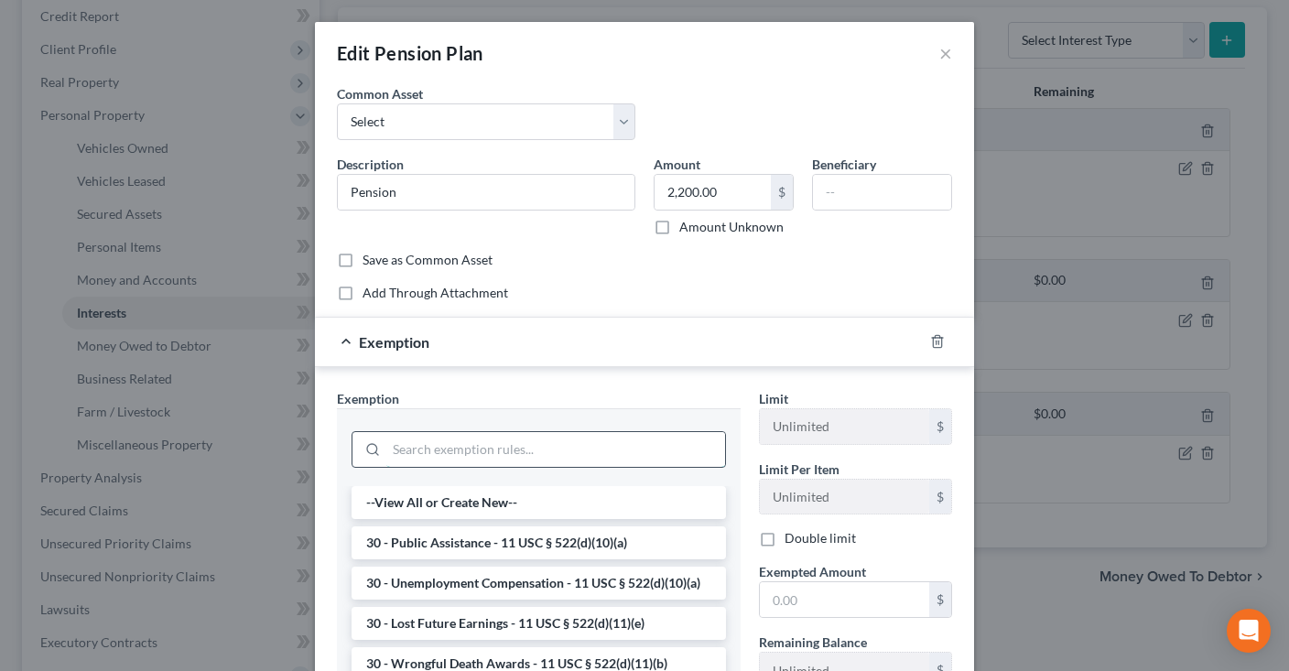
click at [451, 438] on input "search" at bounding box center [555, 449] width 339 height 35
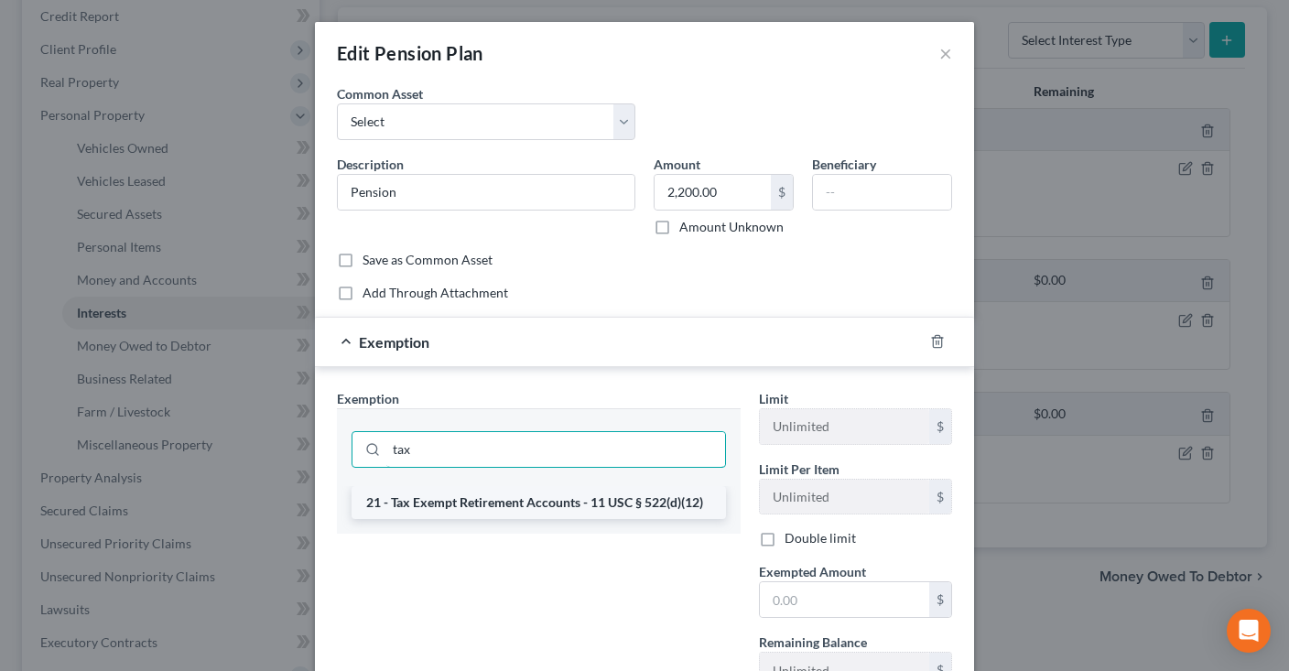
type input "tax"
click at [469, 497] on li "21 - Tax Exempt Retirement Accounts - 11 USC § 522(d)(12)" at bounding box center [539, 502] width 374 height 33
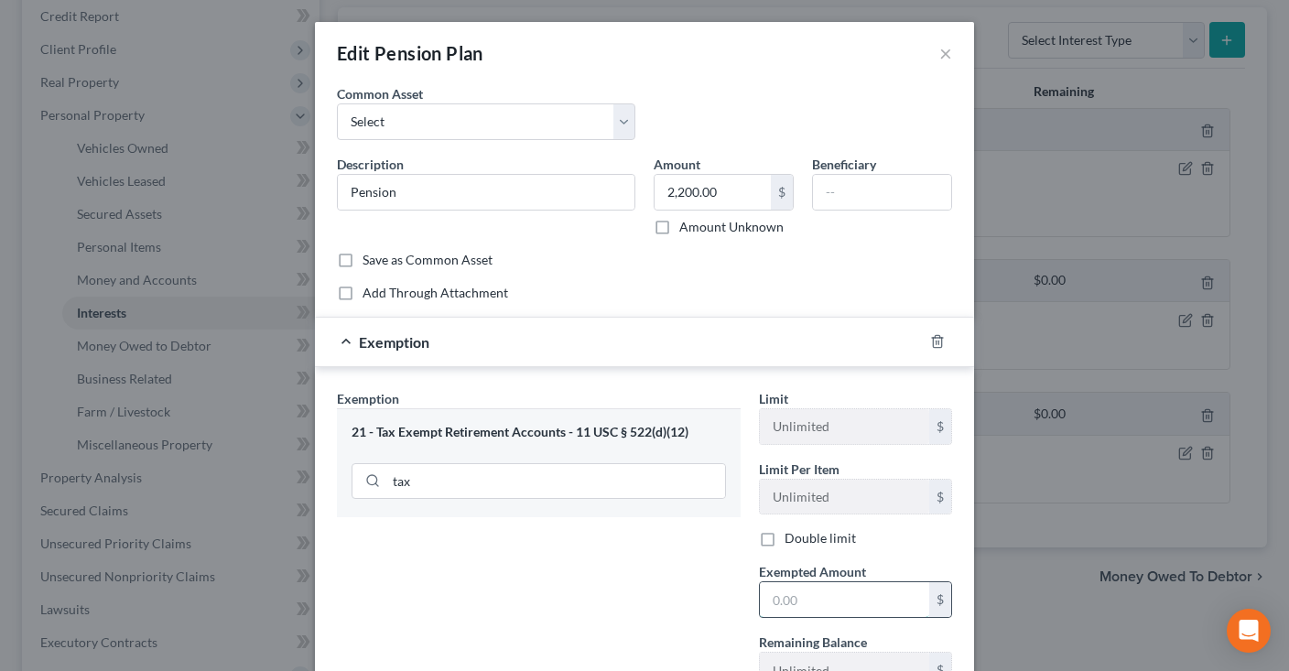
click at [799, 599] on input "text" at bounding box center [844, 599] width 169 height 35
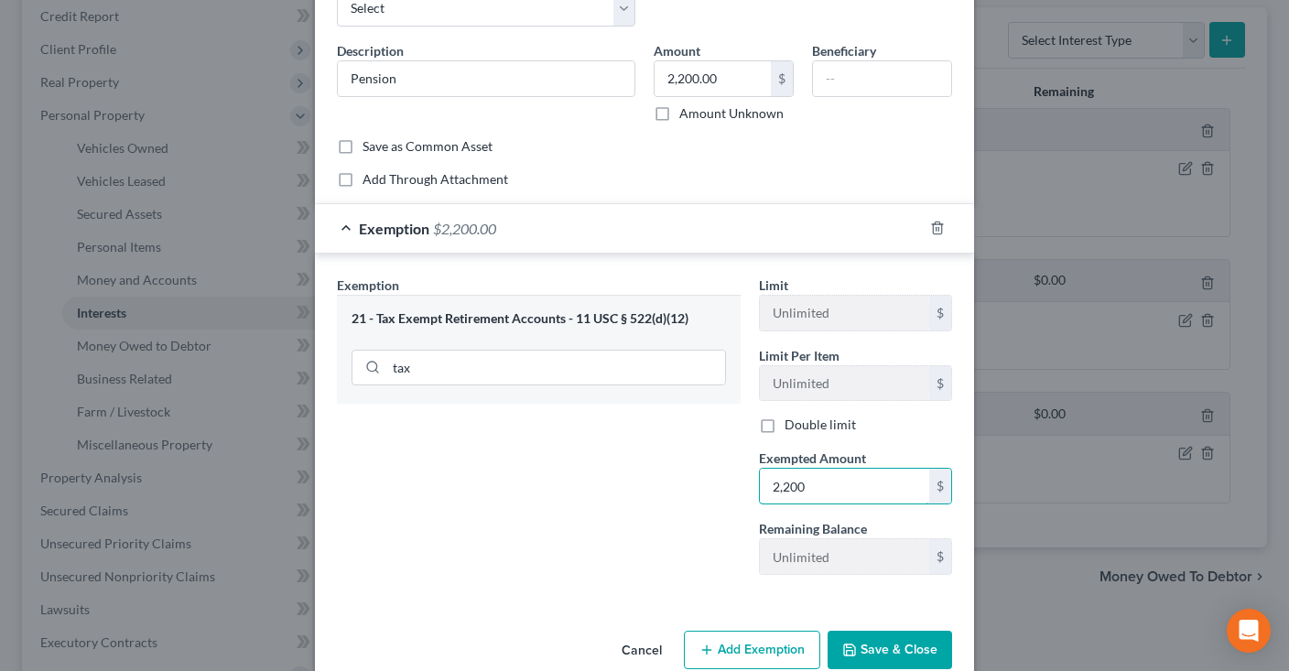
scroll to position [145, 0]
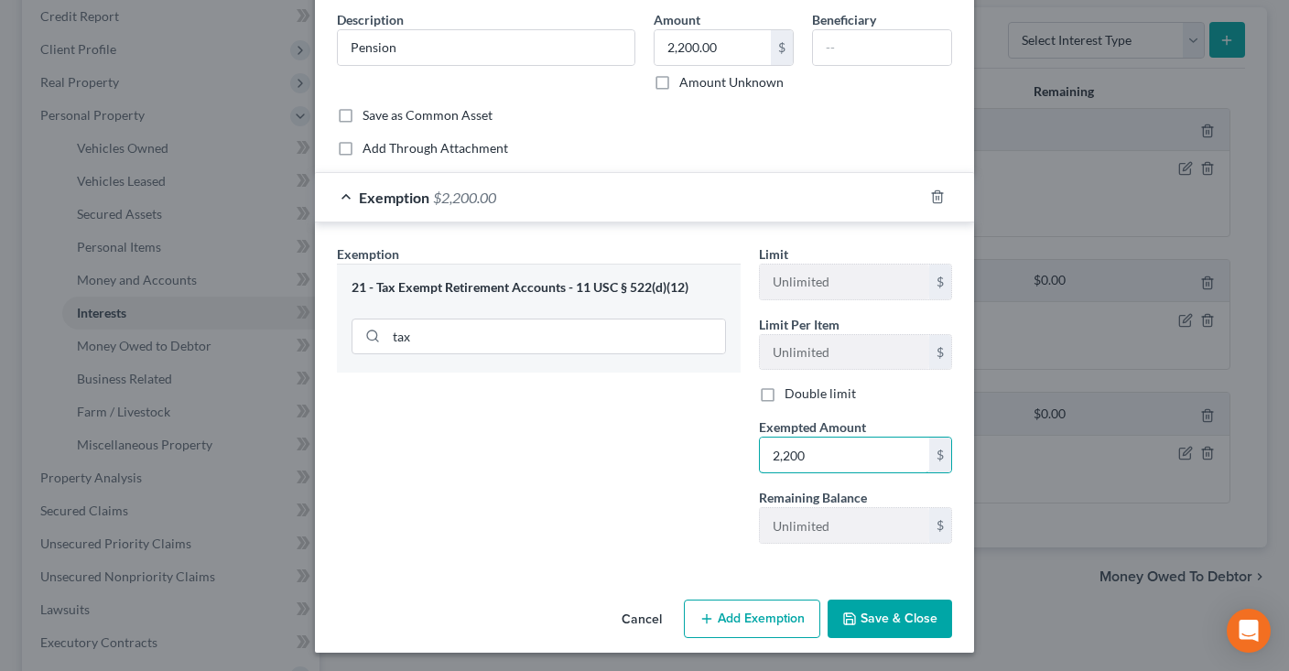
type input "2,200"
click at [878, 612] on button "Save & Close" at bounding box center [890, 619] width 125 height 38
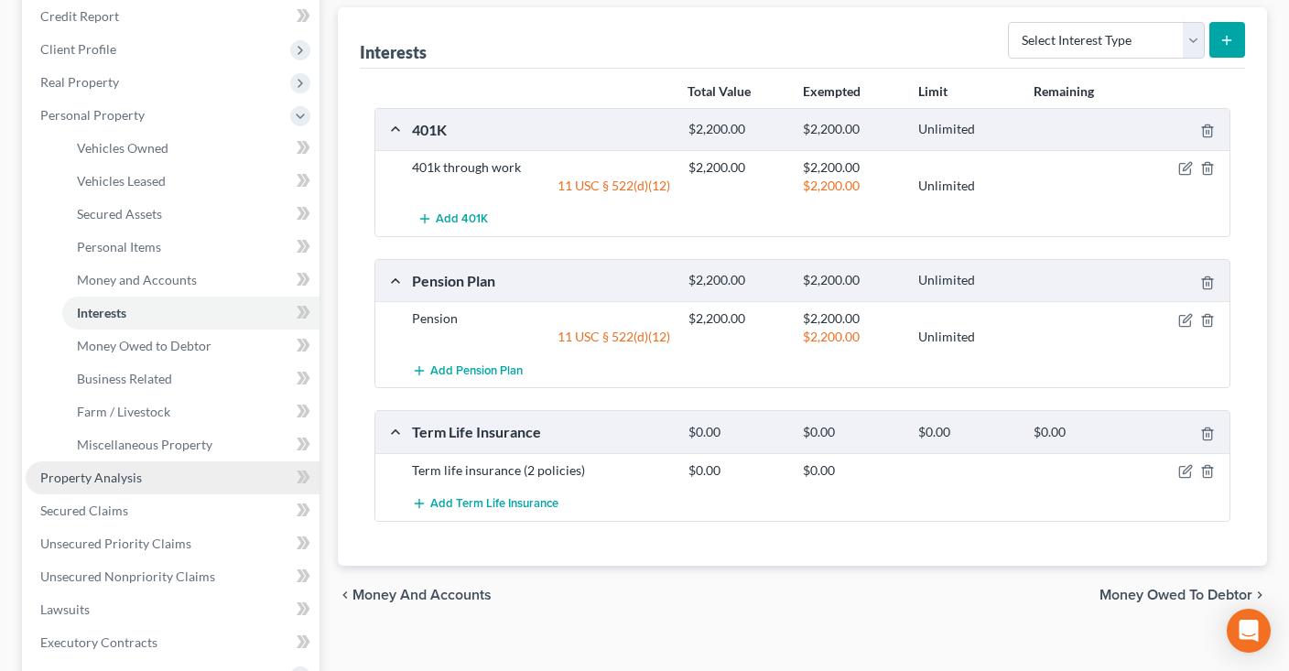
click at [175, 482] on link "Property Analysis" at bounding box center [173, 477] width 294 height 33
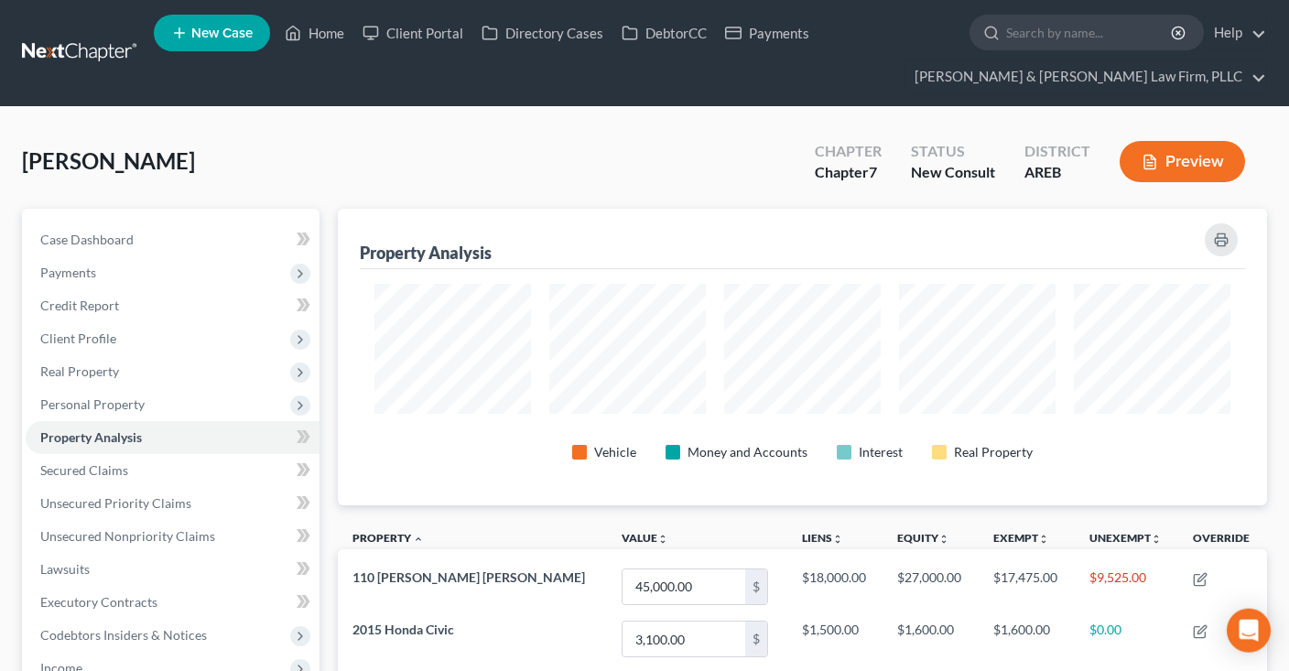
scroll to position [915149, 914517]
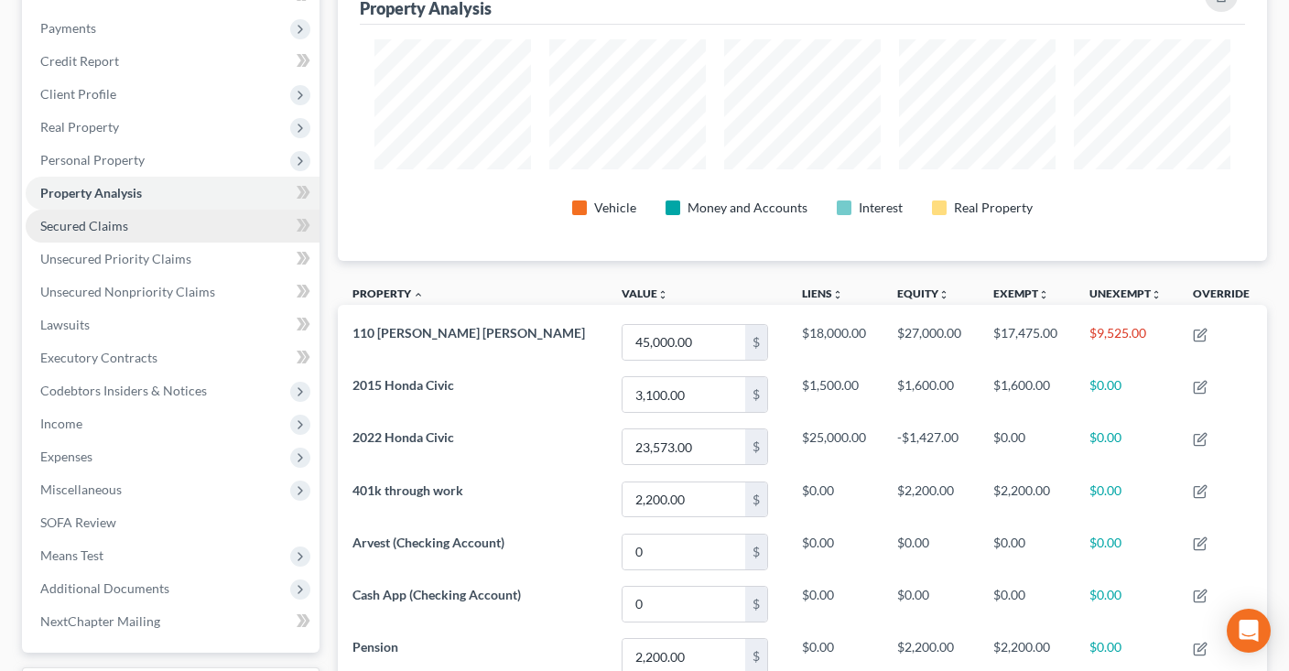
click at [152, 226] on link "Secured Claims" at bounding box center [173, 226] width 294 height 33
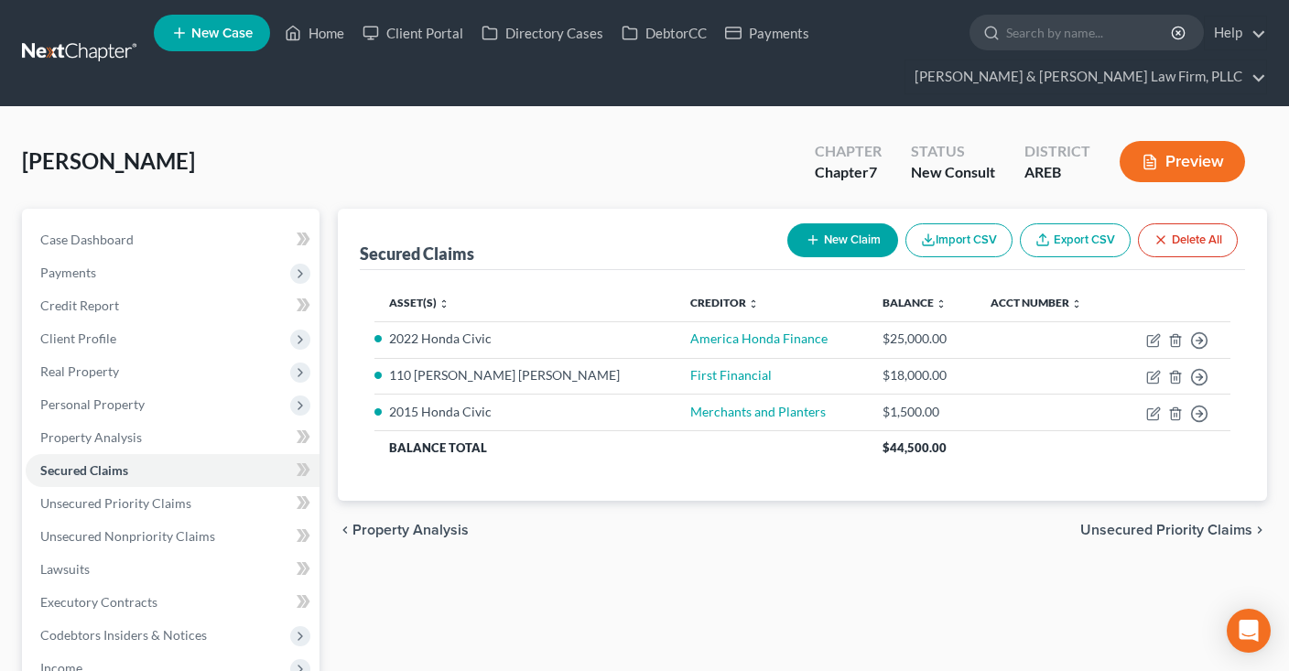
drag, startPoint x: 624, startPoint y: 623, endPoint x: 625, endPoint y: 590, distance: 33.0
click at [625, 623] on div "Secured Claims New Claim Import CSV Export CSV Delete All Asset(s) expand_more …" at bounding box center [802, 606] width 947 height 794
click at [624, 573] on div "Secured Claims New Claim Import CSV Export CSV Delete All Asset(s) expand_more …" at bounding box center [802, 606] width 947 height 794
click at [239, 502] on link "Unsecured Priority Claims" at bounding box center [173, 503] width 294 height 33
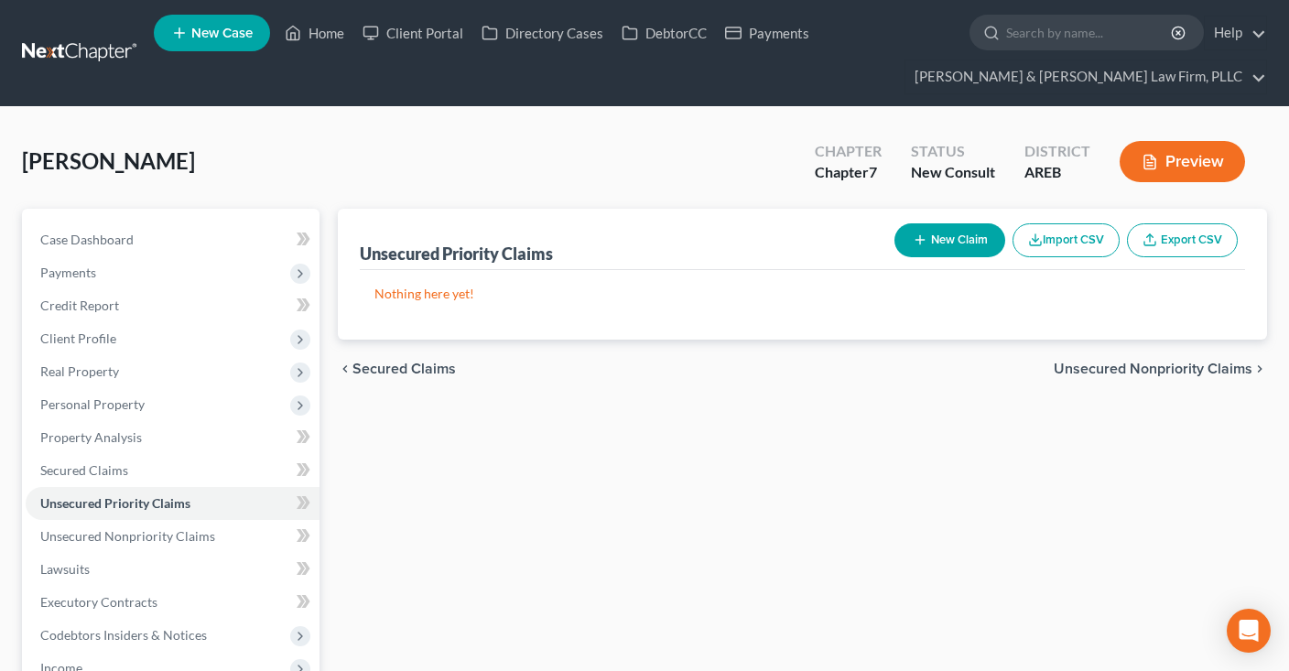
drag, startPoint x: 498, startPoint y: 506, endPoint x: 510, endPoint y: 503, distance: 12.5
click at [510, 503] on div "Unsecured Priority Claims New Claim Import CSV Export CSV Nothing here yet! Pre…" at bounding box center [802, 606] width 947 height 794
click at [618, 168] on div "Cornelious, Felicia Upgraded Chapter Chapter 7 Status New Consult District AREB…" at bounding box center [644, 169] width 1245 height 80
click at [637, 498] on div "Unsecured Priority Claims New Claim Import CSV Export CSV Nothing here yet! Pre…" at bounding box center [802, 606] width 947 height 794
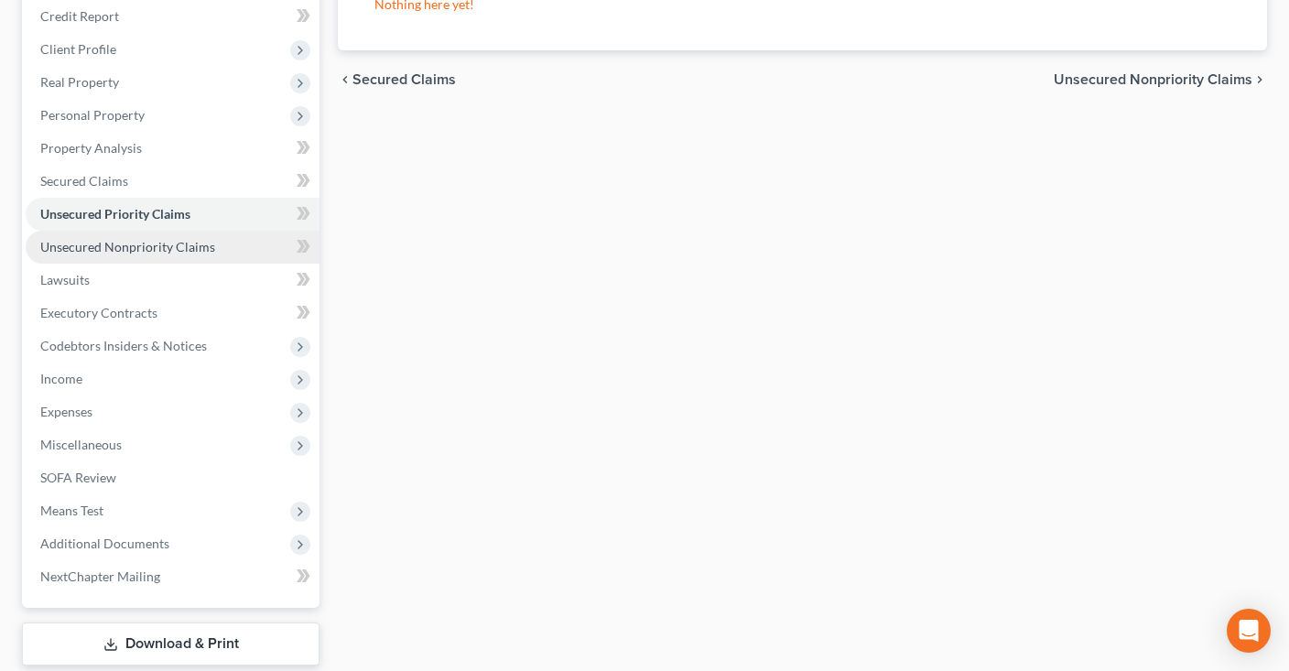
click at [136, 252] on span "Unsecured Nonpriority Claims" at bounding box center [127, 247] width 175 height 16
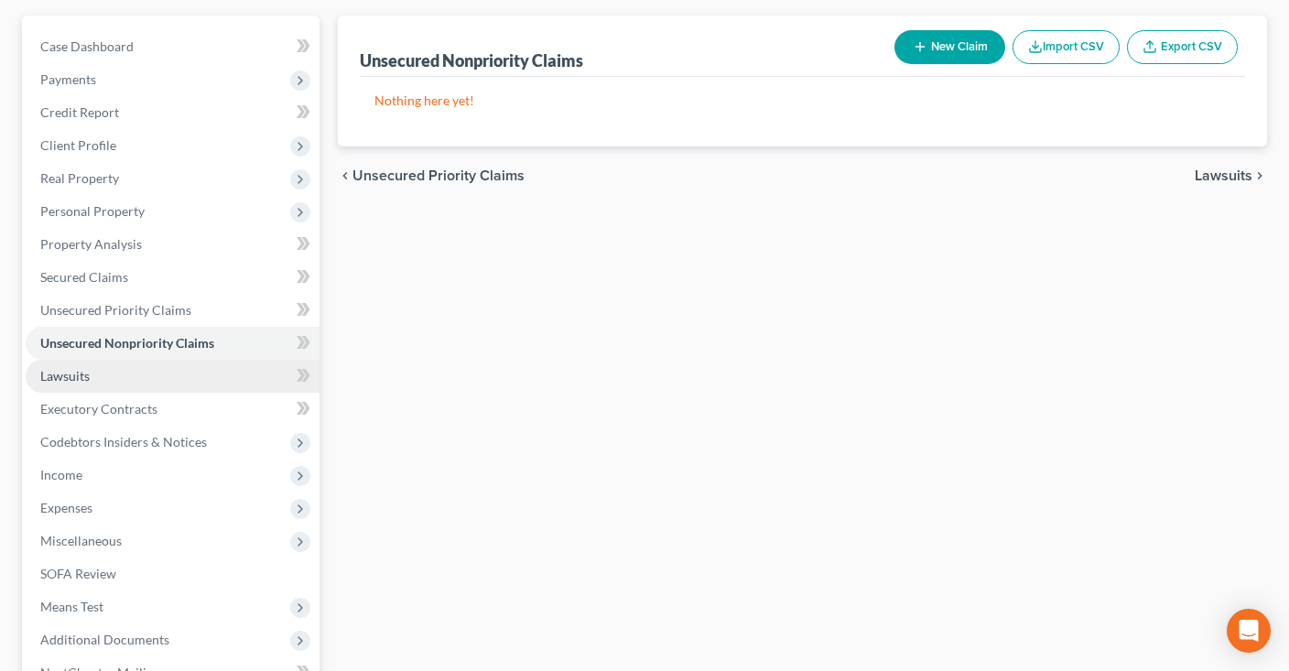
click at [141, 369] on link "Lawsuits" at bounding box center [173, 376] width 294 height 33
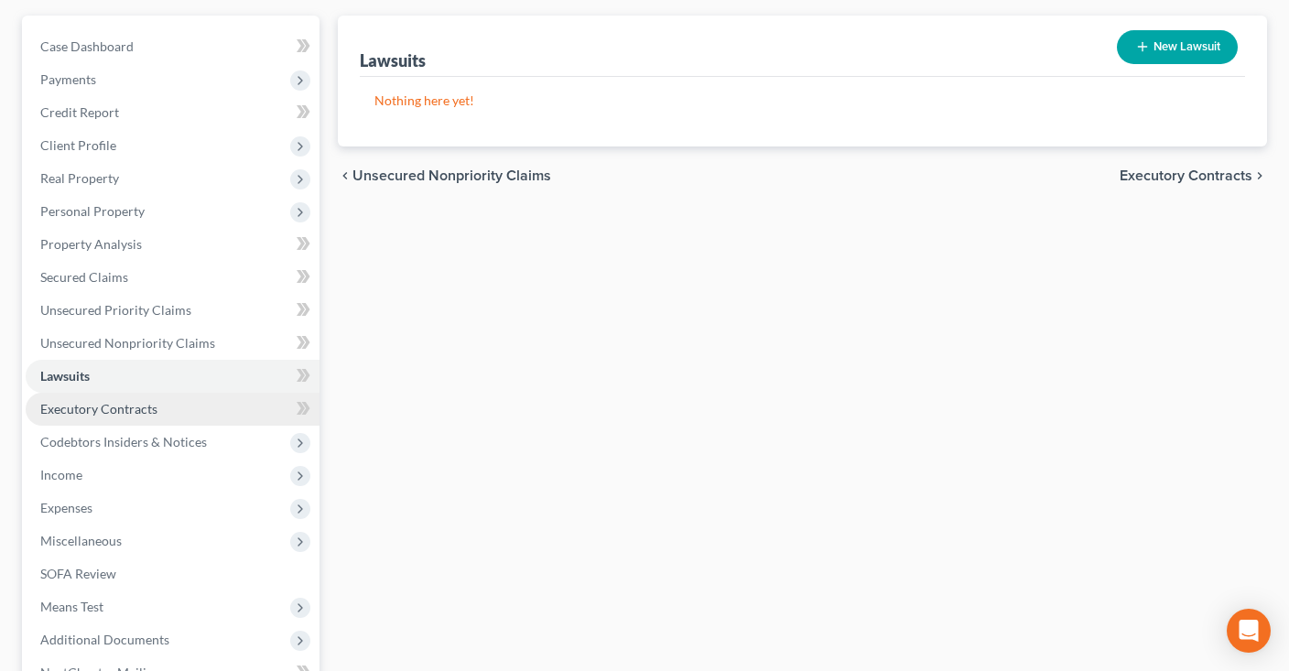
click at [202, 409] on link "Executory Contracts" at bounding box center [173, 409] width 294 height 33
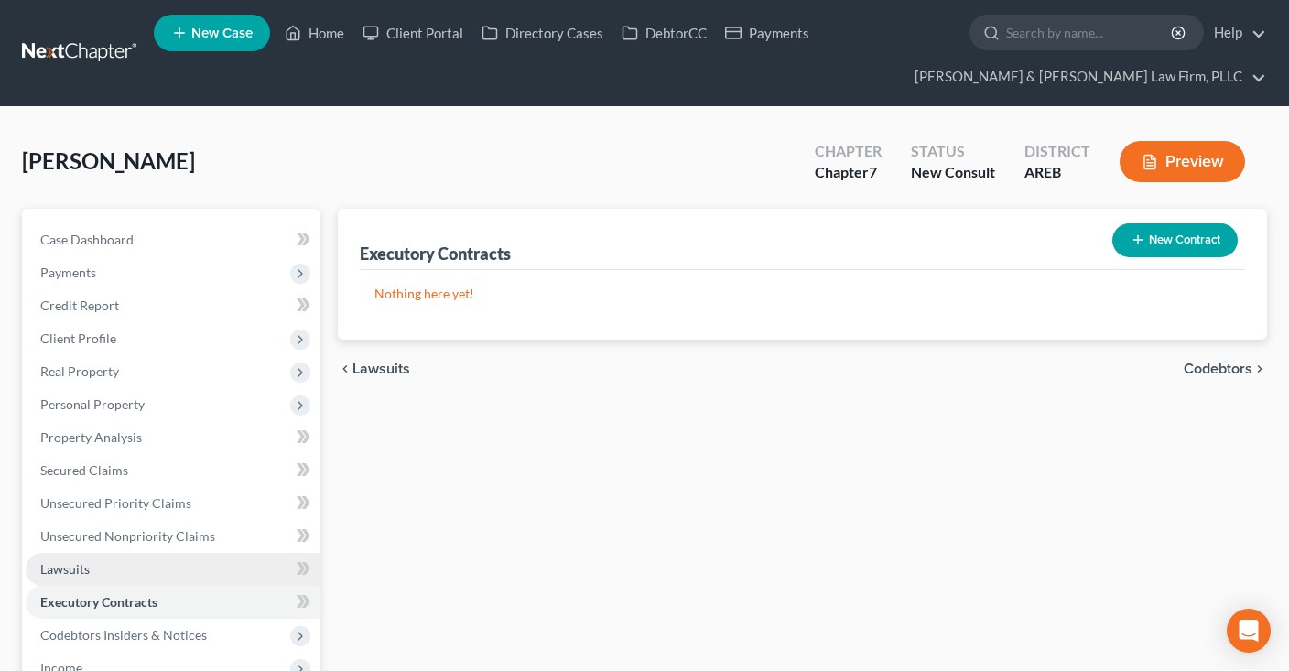
click at [182, 568] on link "Lawsuits" at bounding box center [173, 569] width 294 height 33
click at [178, 605] on link "Executory Contracts" at bounding box center [173, 602] width 294 height 33
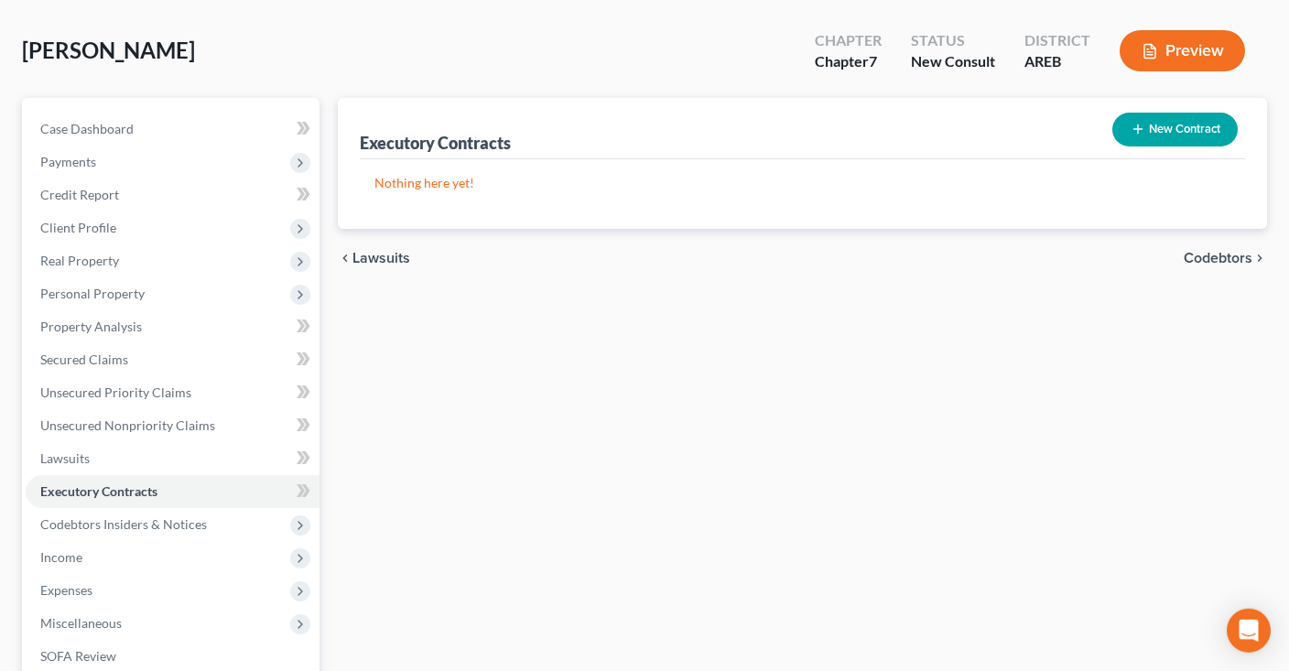
scroll to position [289, 0]
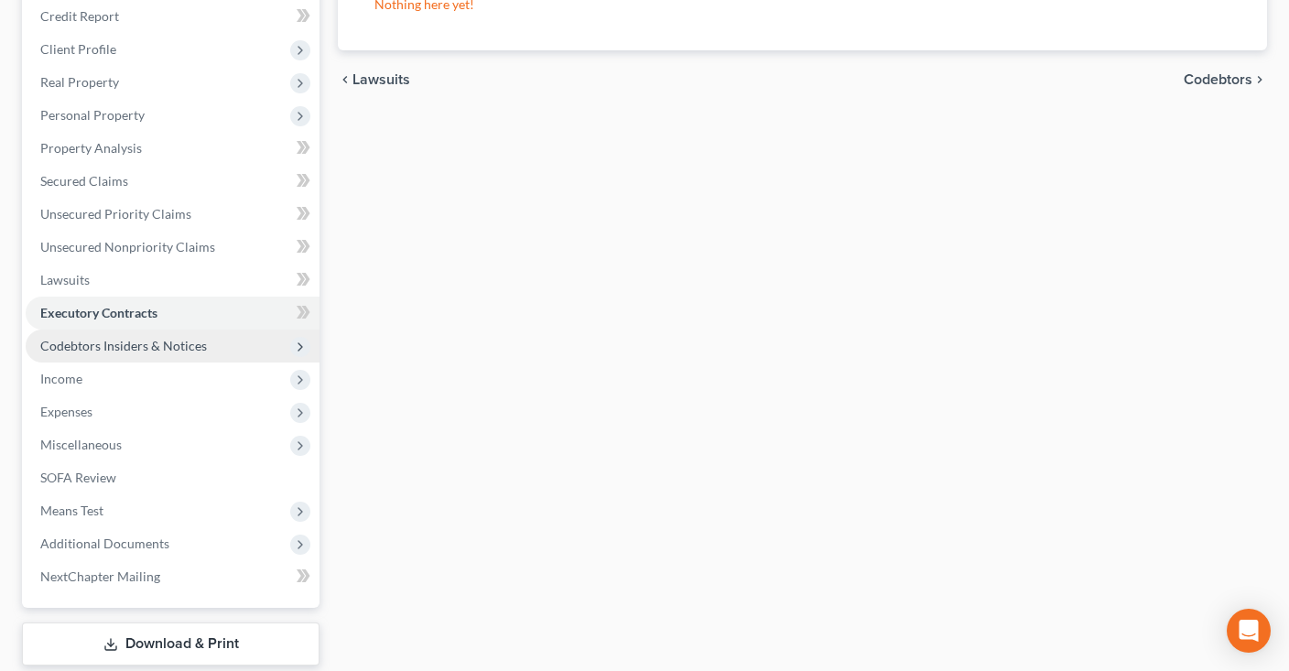
click at [179, 347] on span "Codebtors Insiders & Notices" at bounding box center [123, 346] width 167 height 16
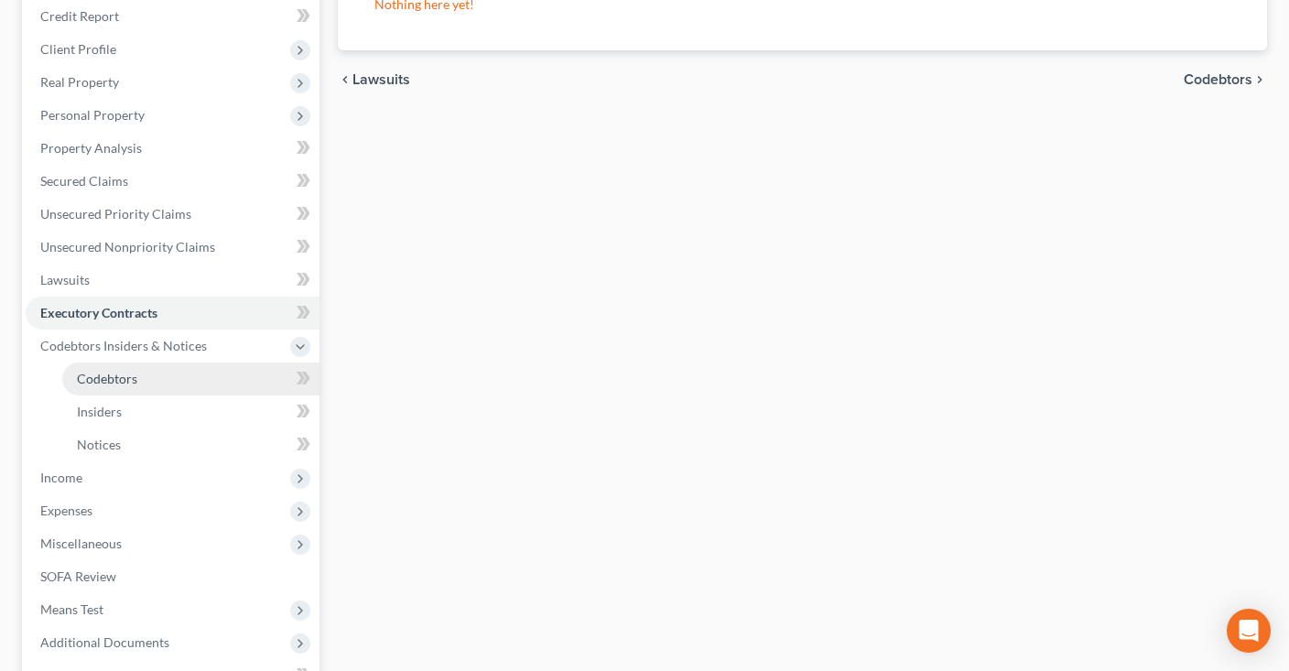
click at [187, 376] on link "Codebtors" at bounding box center [190, 379] width 257 height 33
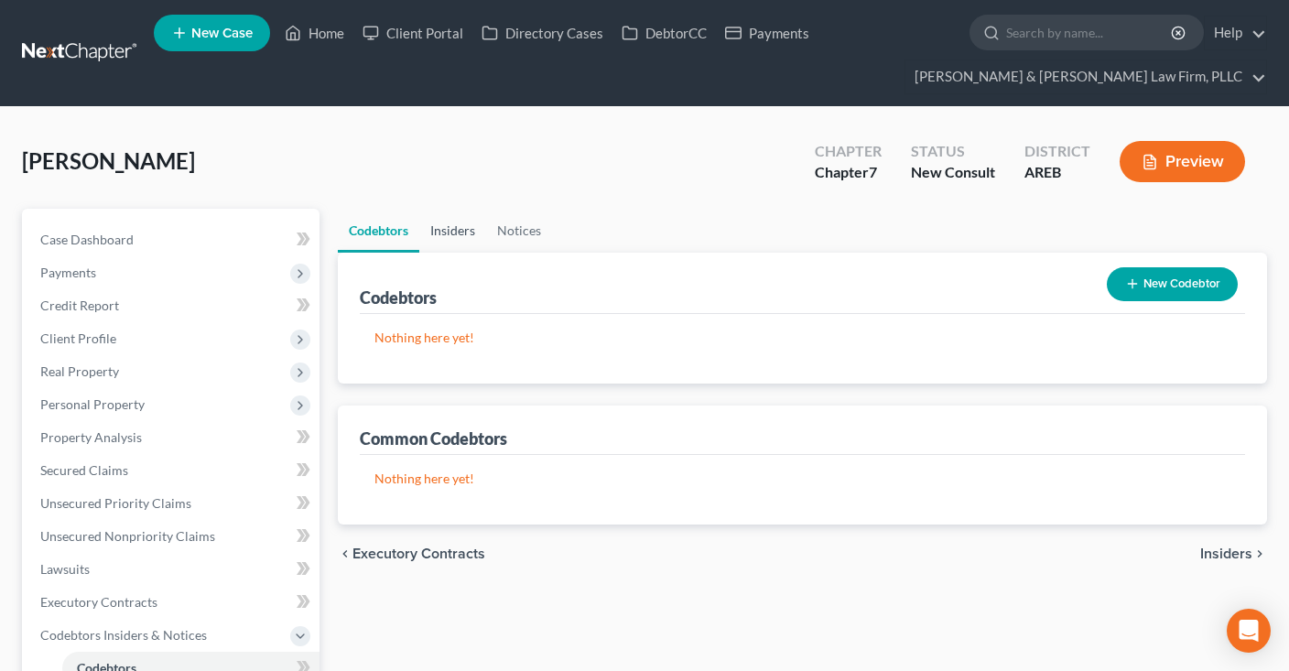
click at [457, 238] on link "Insiders" at bounding box center [452, 231] width 67 height 44
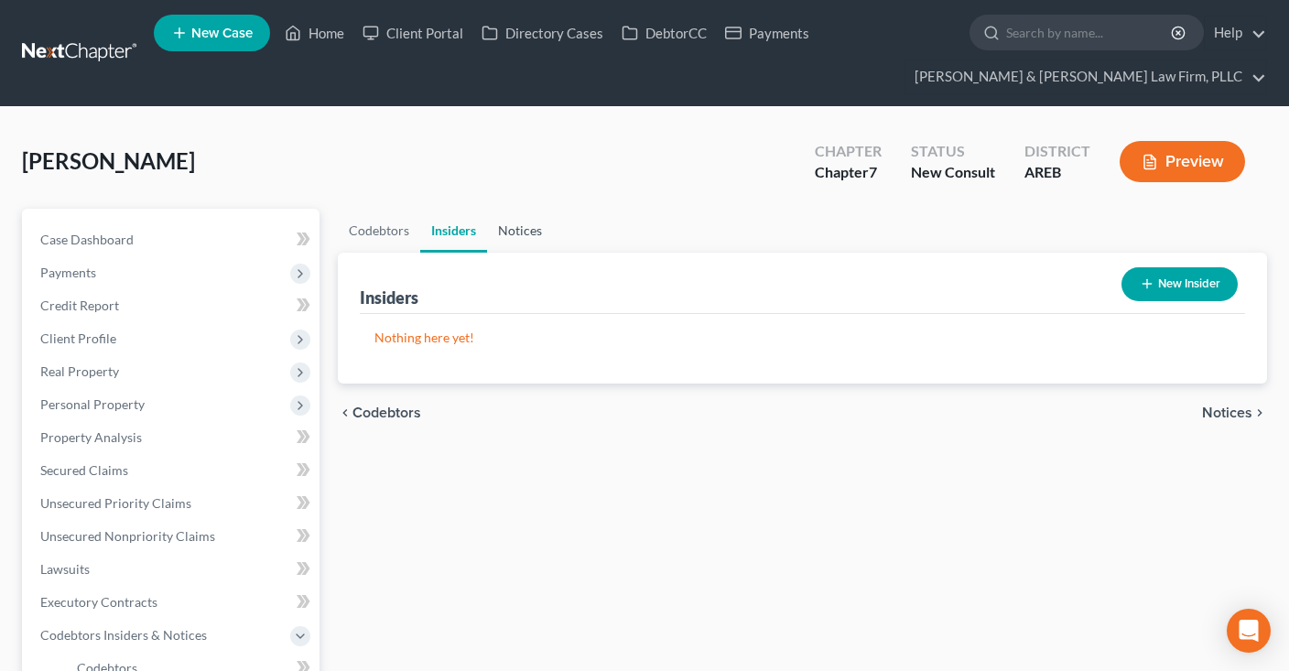
click at [523, 233] on link "Notices" at bounding box center [520, 231] width 66 height 44
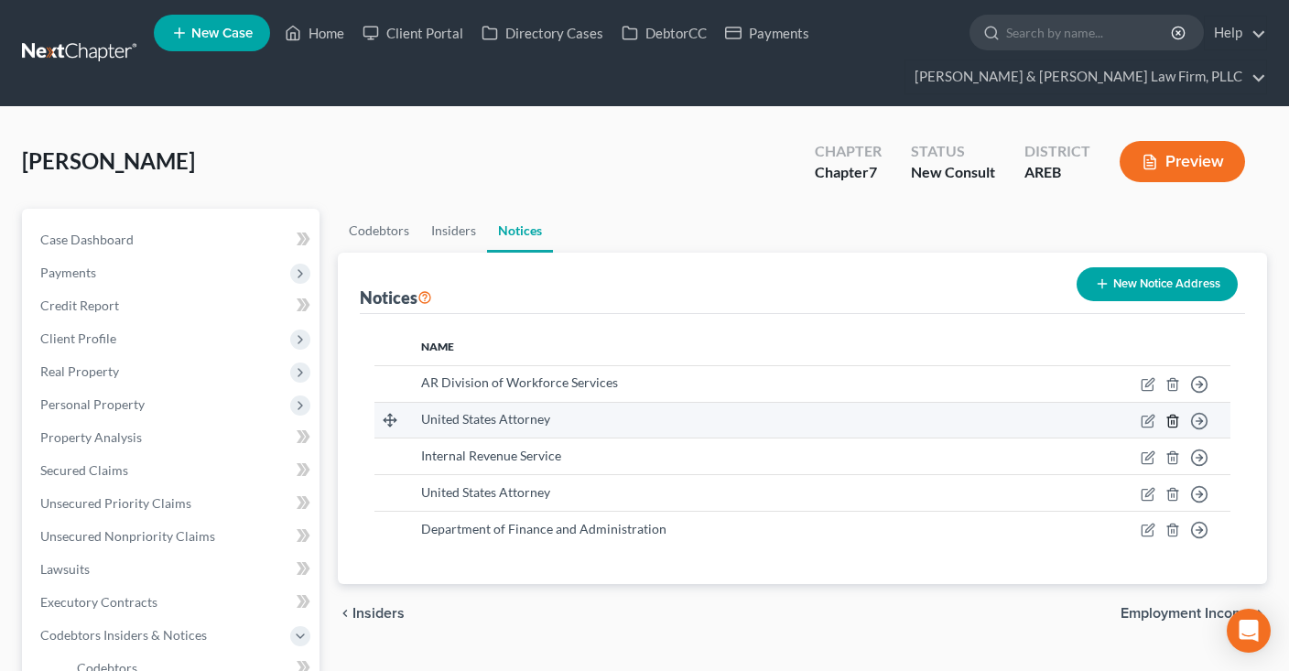
click at [1176, 420] on icon "button" at bounding box center [1172, 421] width 15 height 15
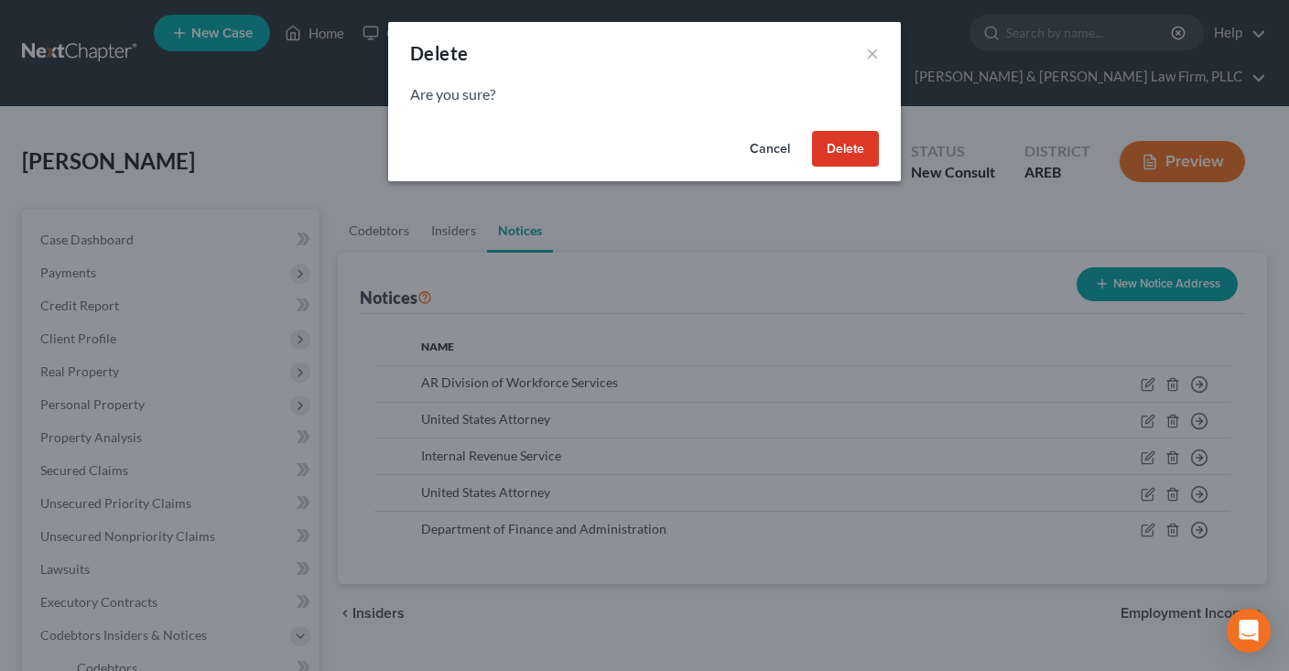
drag, startPoint x: 845, startPoint y: 155, endPoint x: 828, endPoint y: 173, distance: 24.6
click at [844, 155] on button "Delete" at bounding box center [845, 149] width 67 height 37
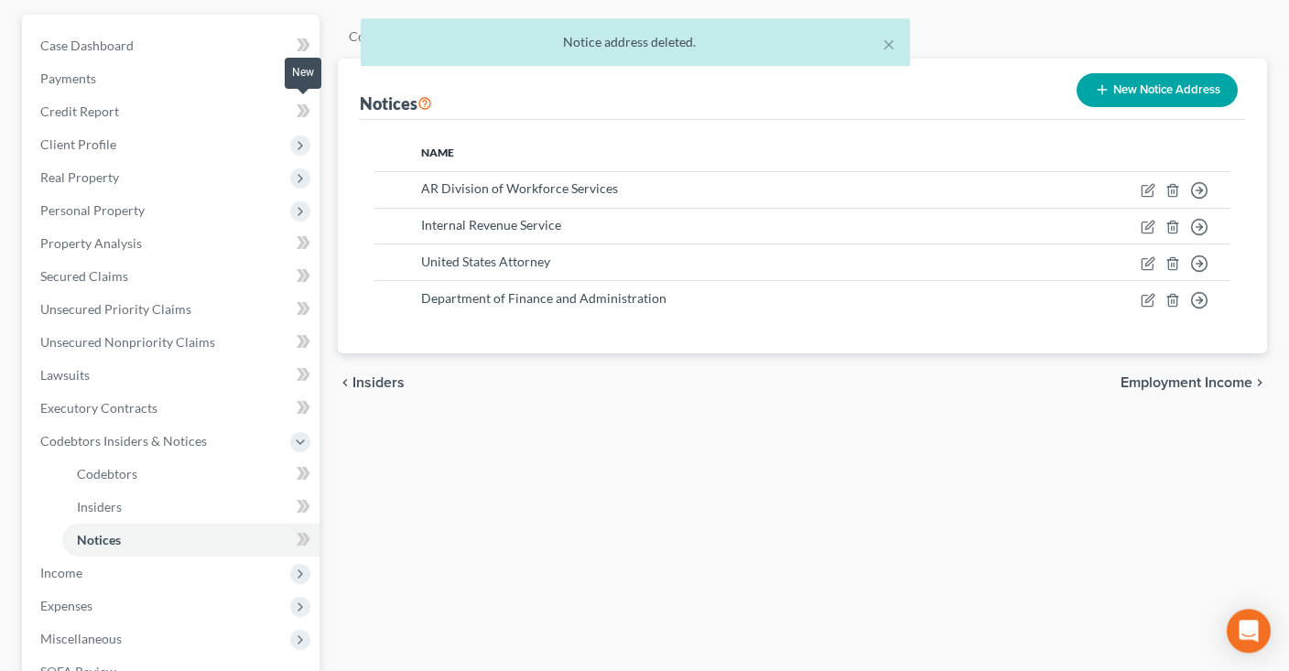
scroll to position [289, 0]
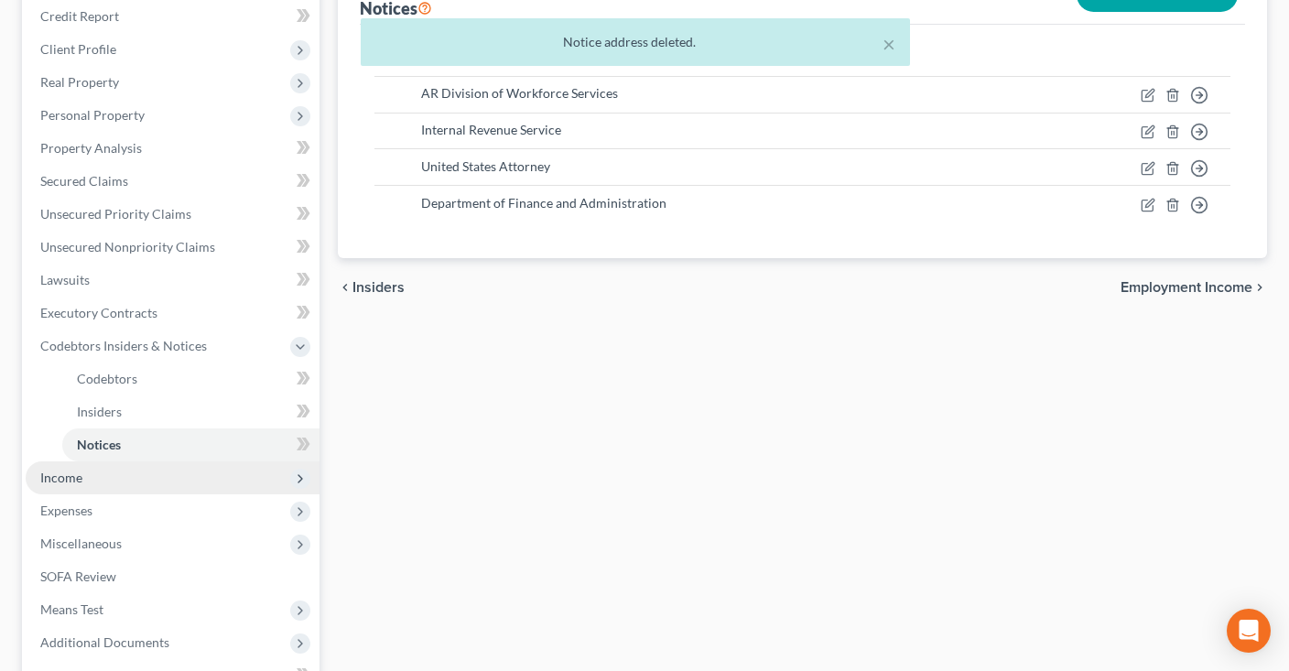
click at [152, 477] on span "Income" at bounding box center [173, 477] width 294 height 33
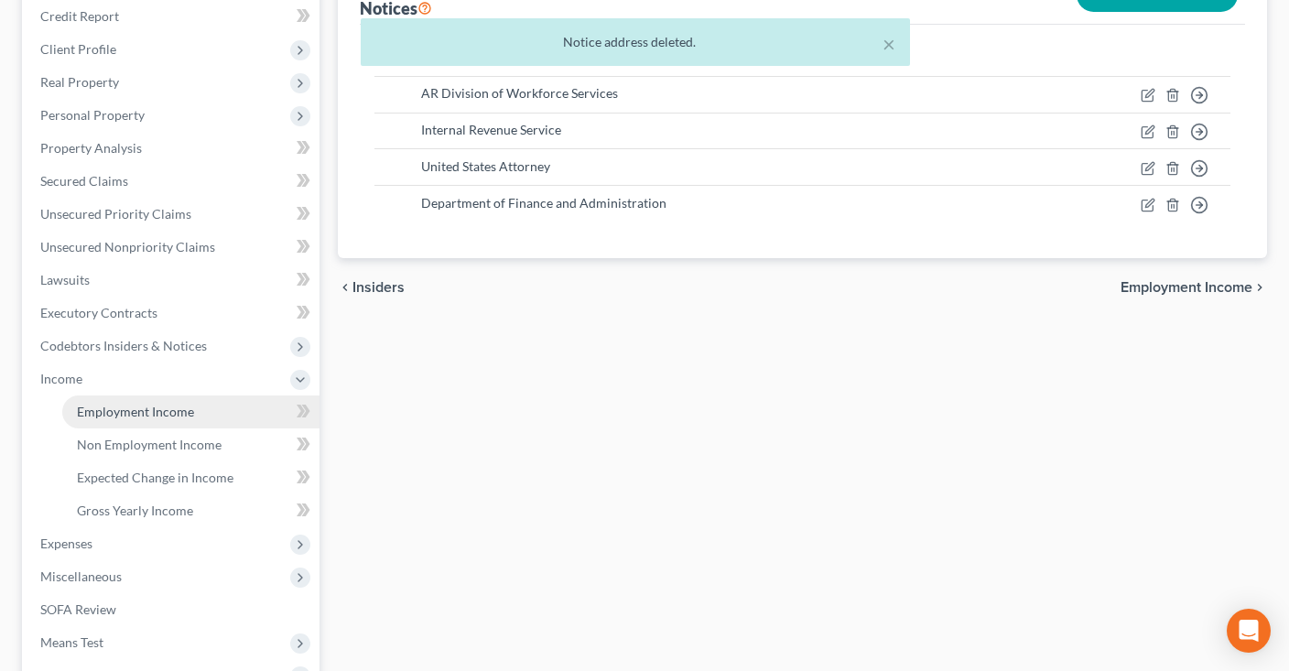
click at [160, 416] on span "Employment Income" at bounding box center [135, 412] width 117 height 16
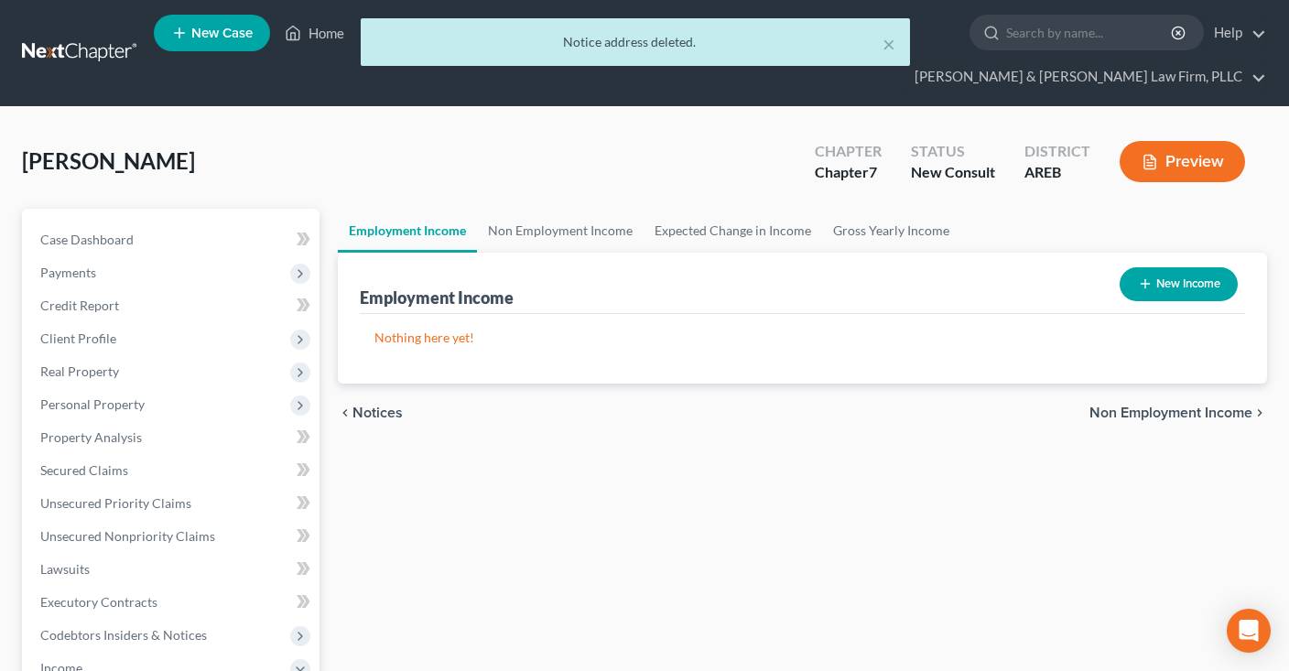
click at [1125, 278] on button "New Income" at bounding box center [1179, 284] width 118 height 34
select select "0"
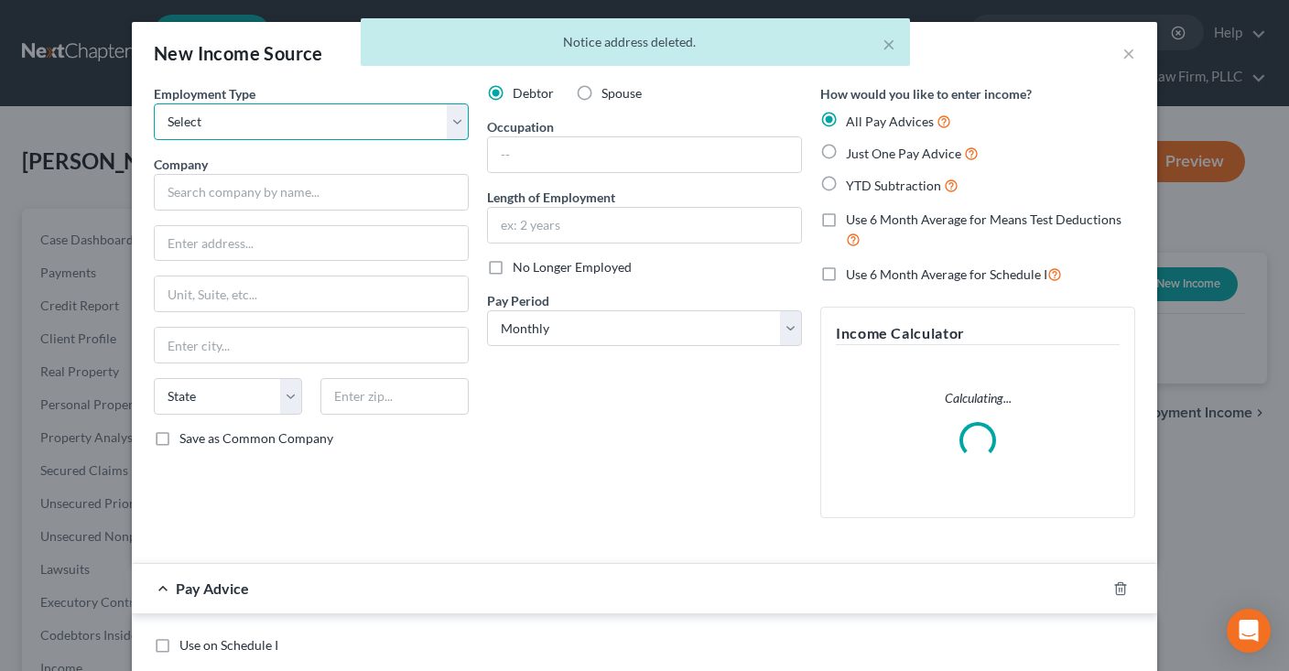
click at [154, 103] on select "Select Full or Part Time Employment Self Employment" at bounding box center [311, 121] width 315 height 37
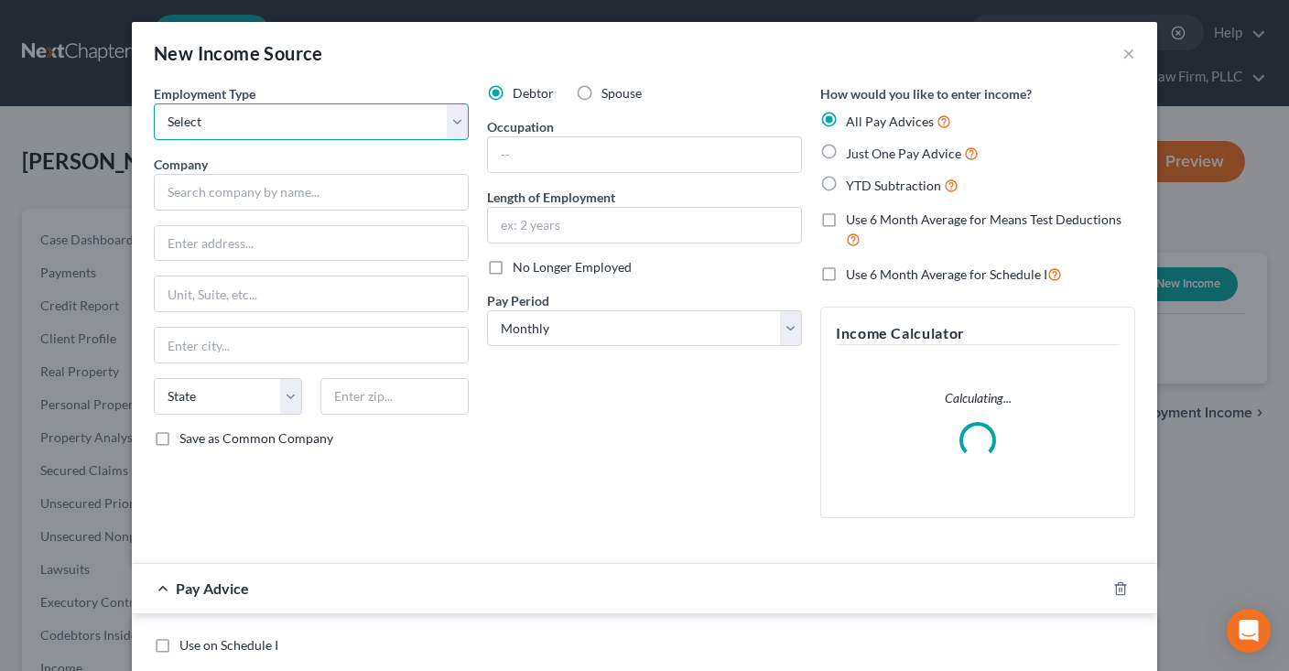
select select "0"
click option "Full or Part Time Employment" at bounding box center [0, 0] width 0 height 0
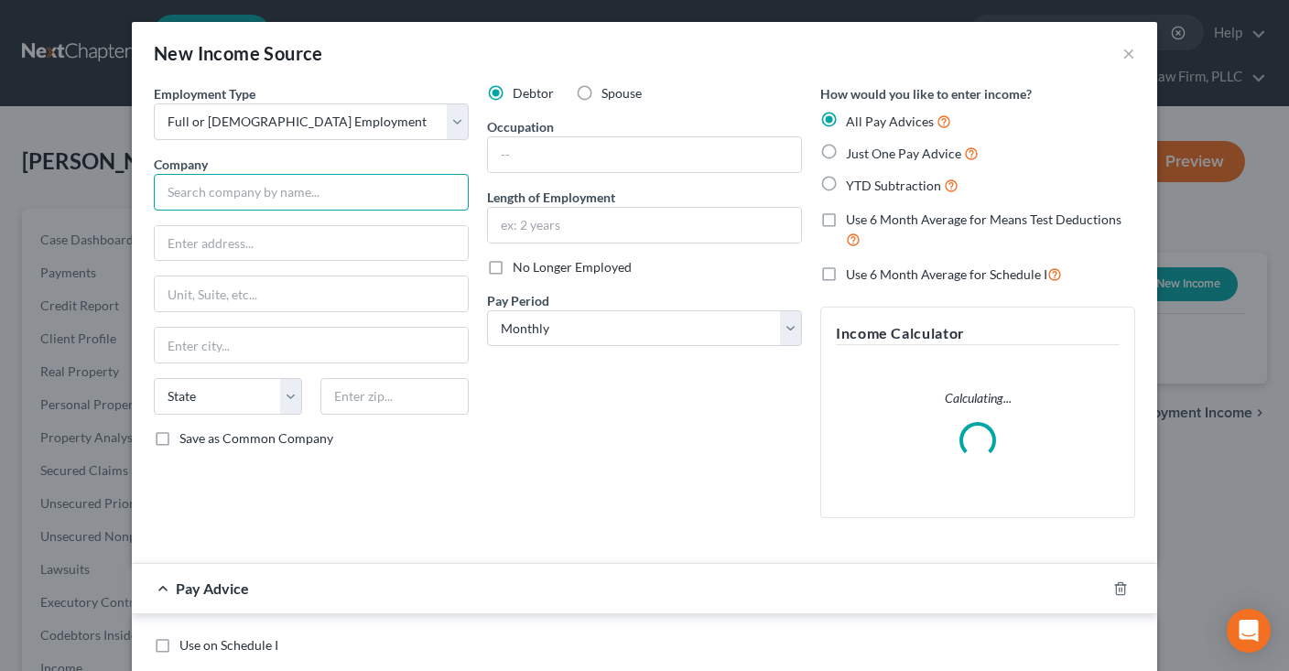
click at [323, 186] on input "text" at bounding box center [311, 192] width 315 height 37
type input "Allstate"
click at [565, 161] on input "text" at bounding box center [644, 154] width 313 height 35
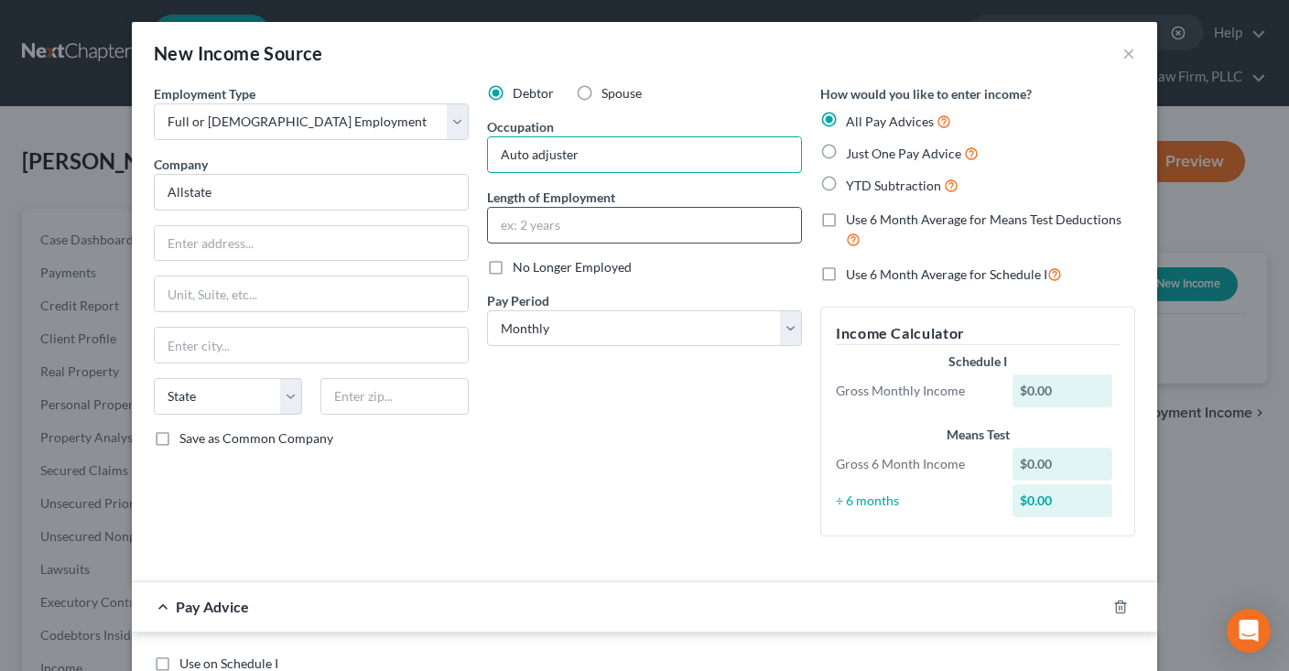
type input "Auto adjuster"
click at [570, 233] on input "text" at bounding box center [644, 225] width 313 height 35
type input "Since April 2024"
click at [845, 152] on div "Just One Pay Advice" at bounding box center [977, 153] width 315 height 21
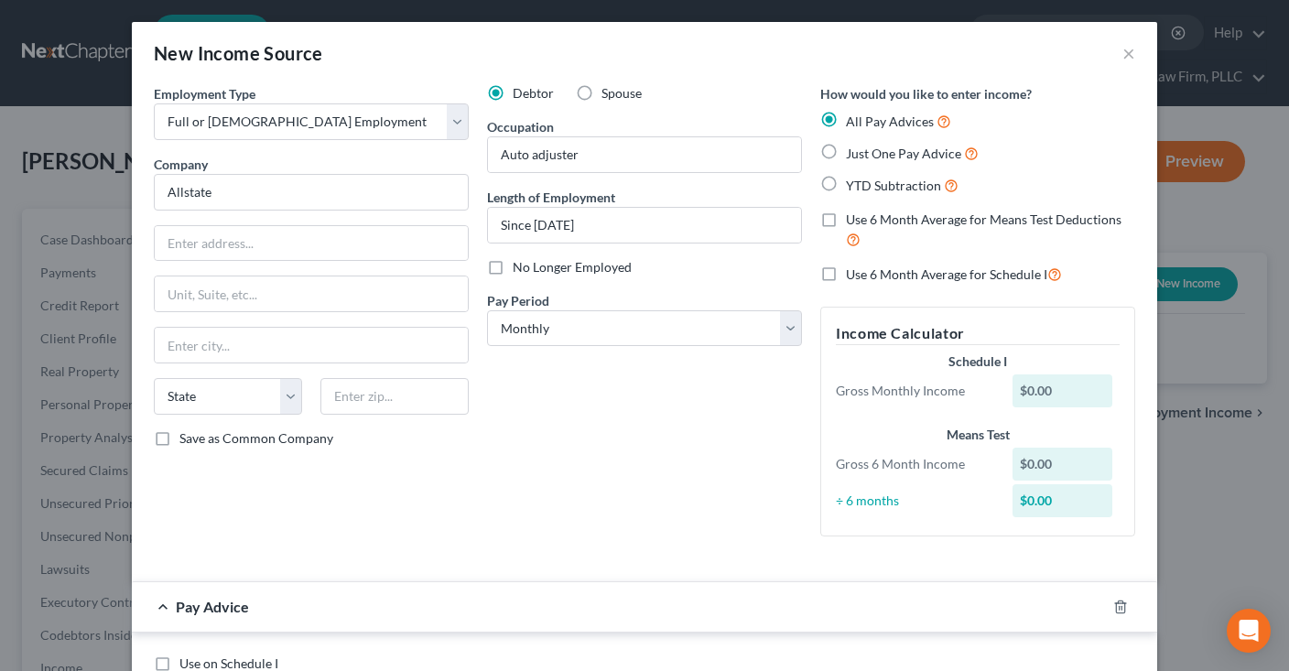
click at [846, 151] on label "Just One Pay Advice" at bounding box center [912, 153] width 133 height 21
click at [853, 151] on input "Just One Pay Advice" at bounding box center [859, 149] width 12 height 12
radio input "true"
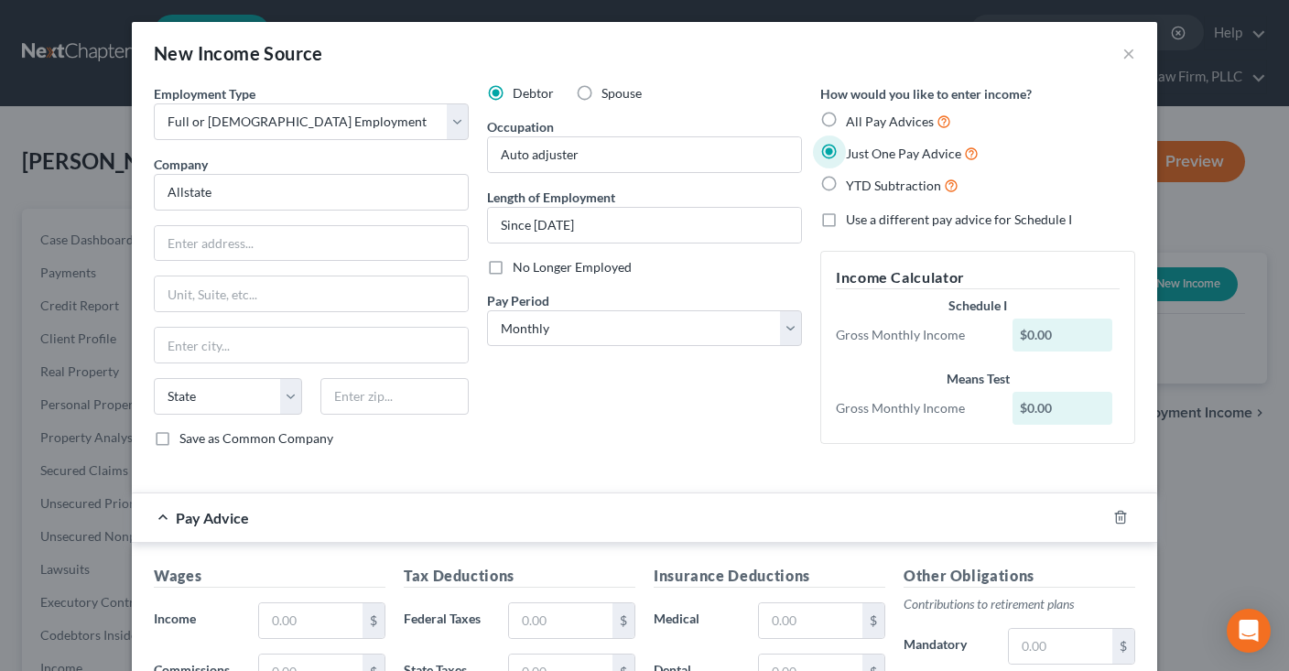
scroll to position [185, 0]
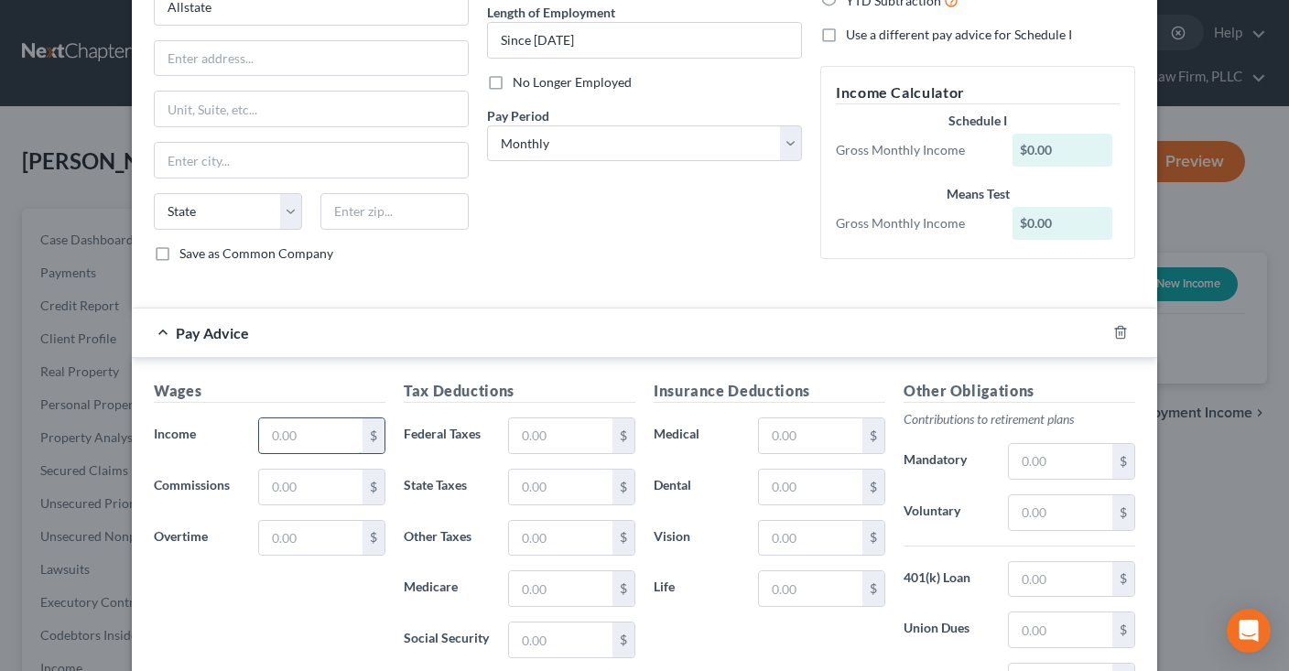
click at [339, 429] on input "text" at bounding box center [310, 435] width 103 height 35
type input "6,000"
click at [547, 432] on input "text" at bounding box center [560, 435] width 103 height 35
drag, startPoint x: 556, startPoint y: 433, endPoint x: 429, endPoint y: 435, distance: 126.3
click at [509, 434] on input "5,025" at bounding box center [560, 435] width 103 height 35
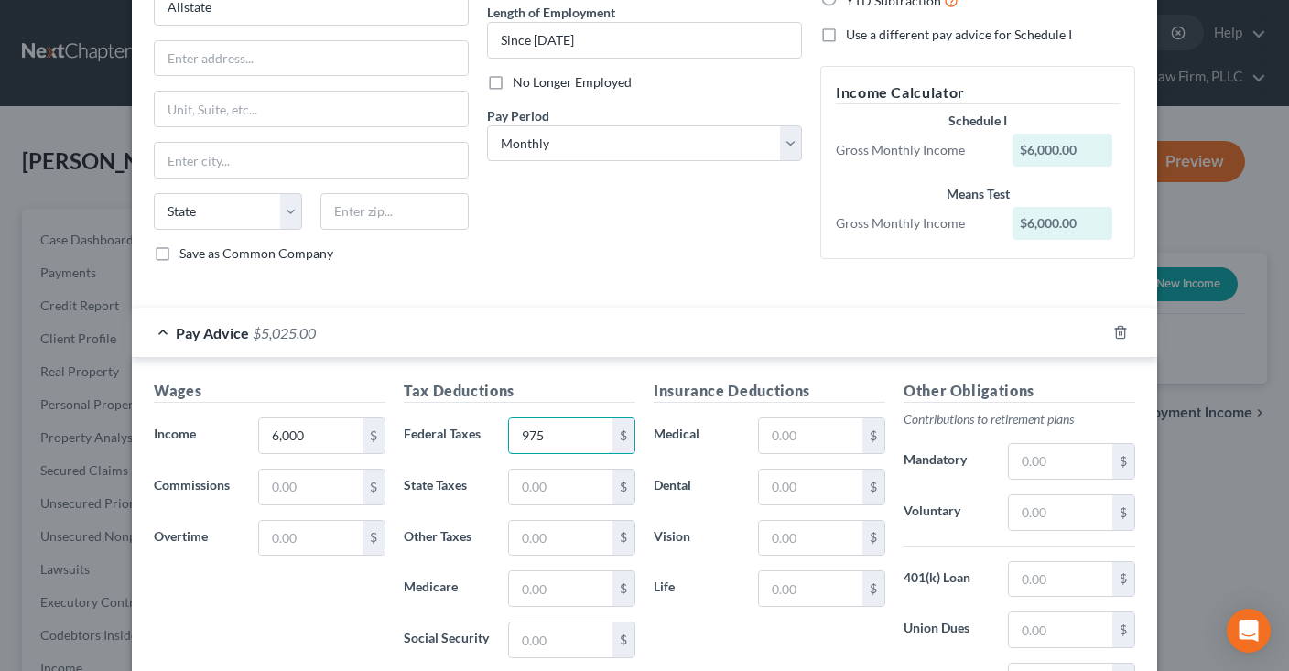
type input "975"
drag, startPoint x: 620, startPoint y: 233, endPoint x: 633, endPoint y: 231, distance: 13.9
click at [626, 231] on div "Debtor Spouse Occupation Auto adjuster Length of Employment Since April 2024 No…" at bounding box center [644, 88] width 333 height 378
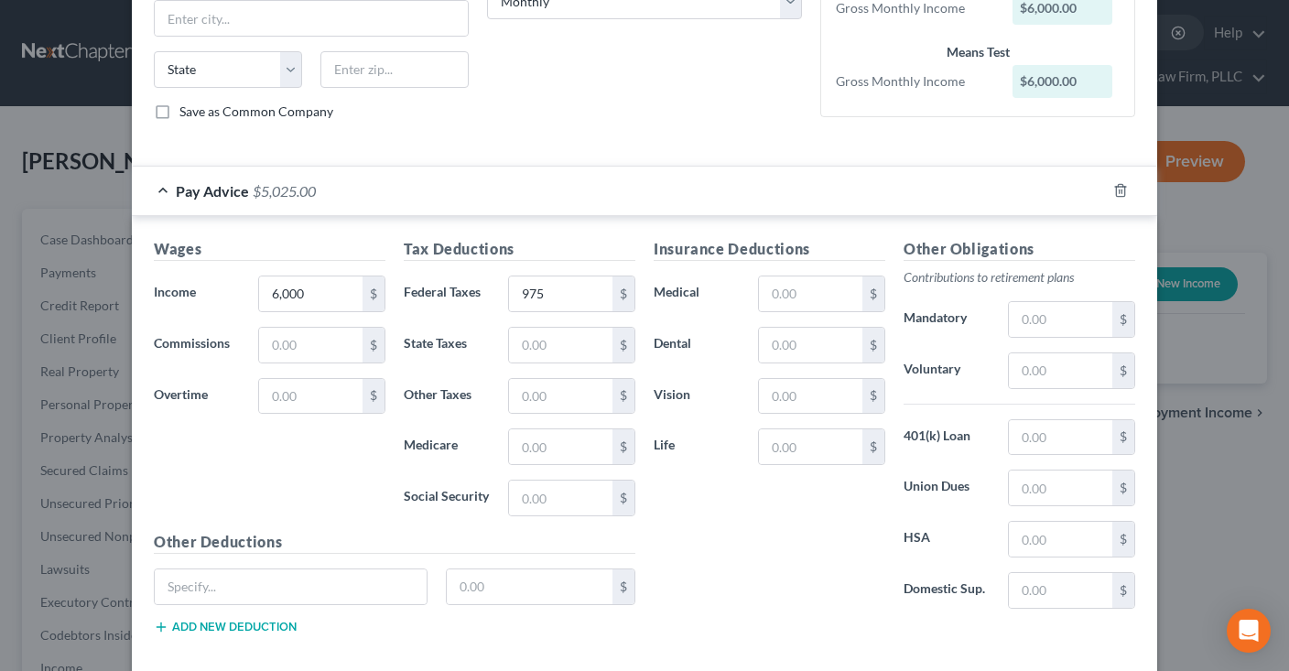
scroll to position [413, 0]
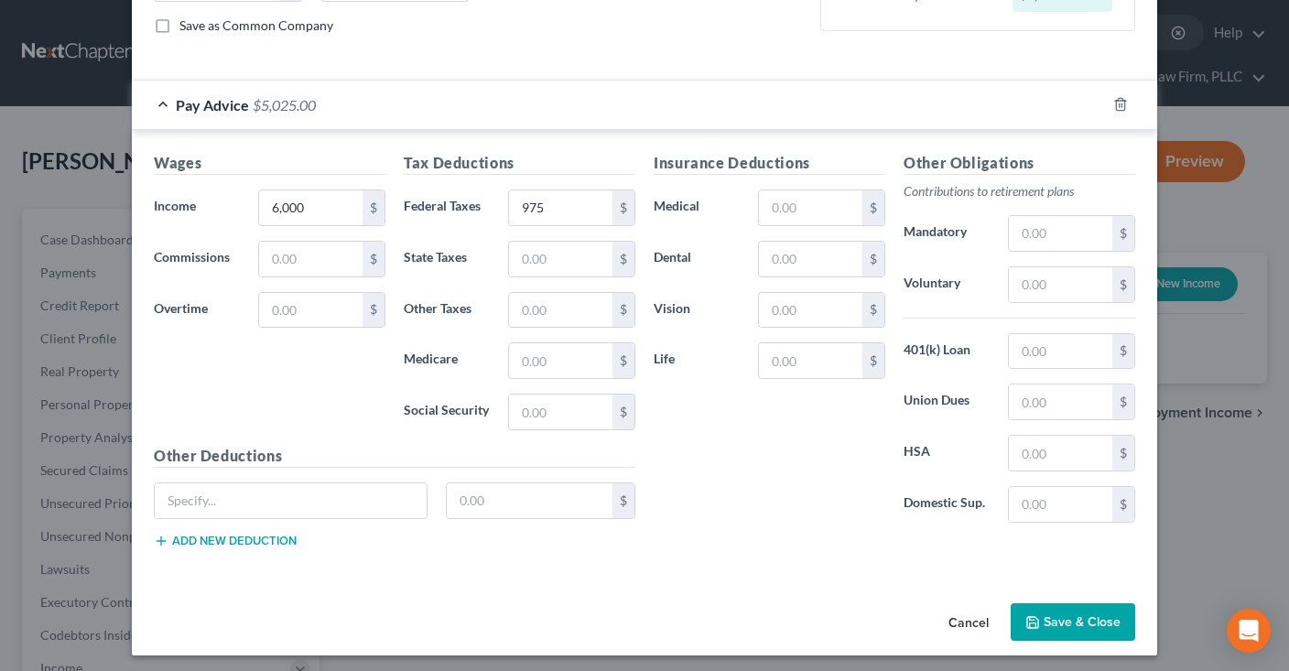
click at [1040, 613] on button "Save & Close" at bounding box center [1073, 622] width 125 height 38
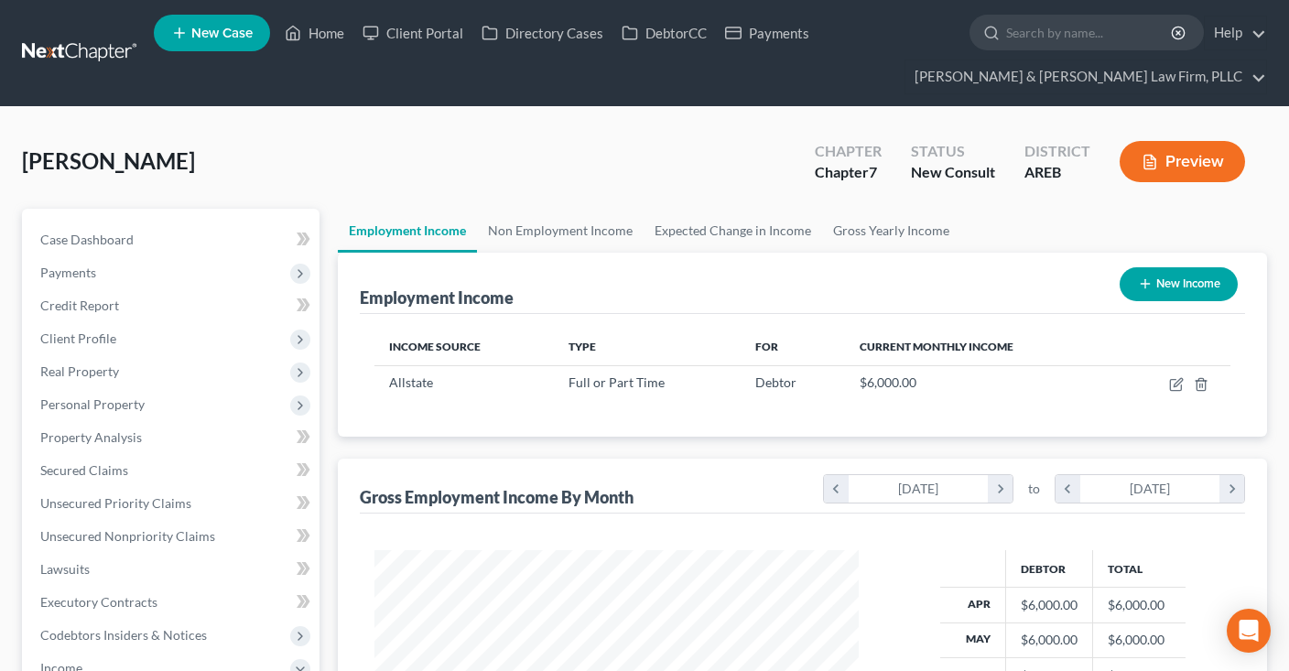
scroll to position [326, 521]
click at [570, 223] on link "Non Employment Income" at bounding box center [560, 231] width 167 height 44
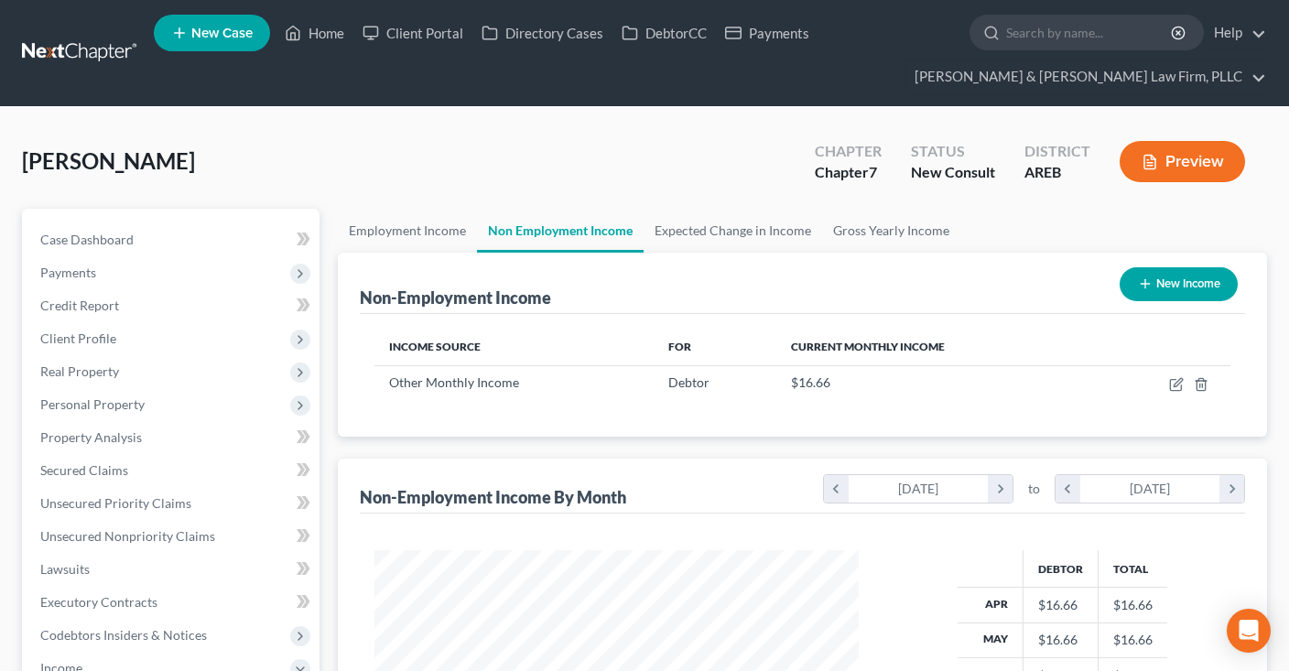
scroll to position [326, 521]
click at [1172, 286] on button "New Income" at bounding box center [1179, 284] width 118 height 34
select select "0"
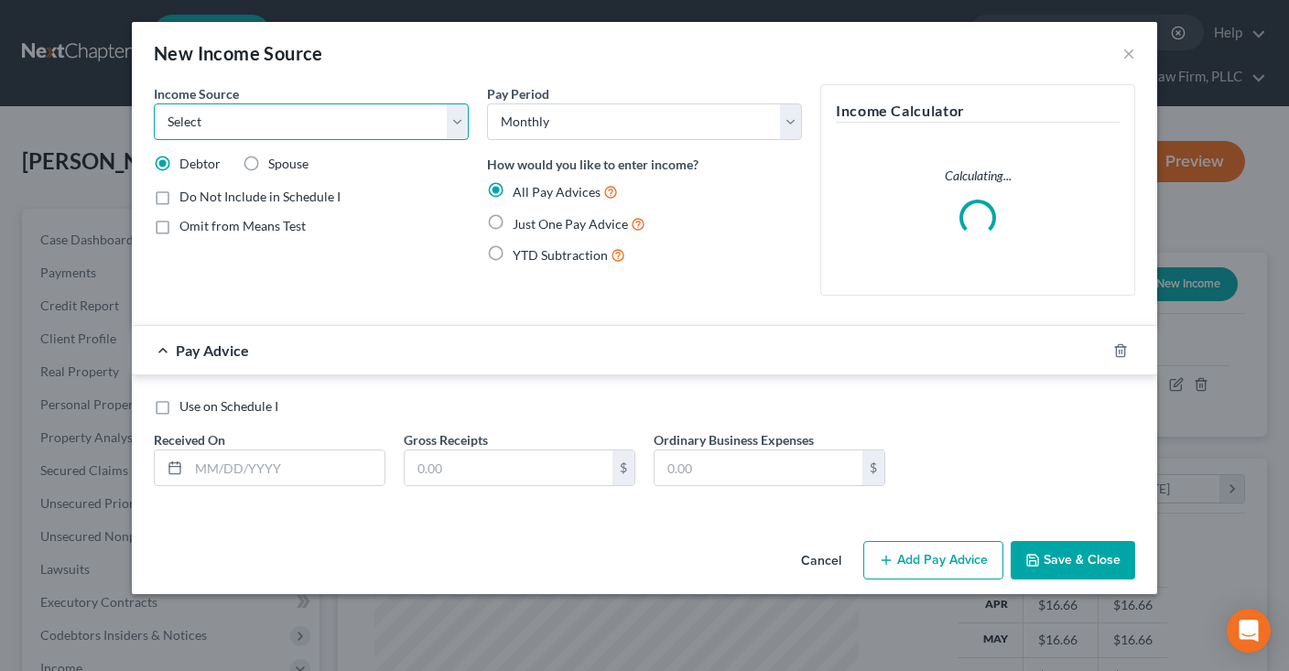
click at [154, 103] on select "Select Unemployment Disability (from employer) Pension Retirement Social Securi…" at bounding box center [311, 121] width 315 height 37
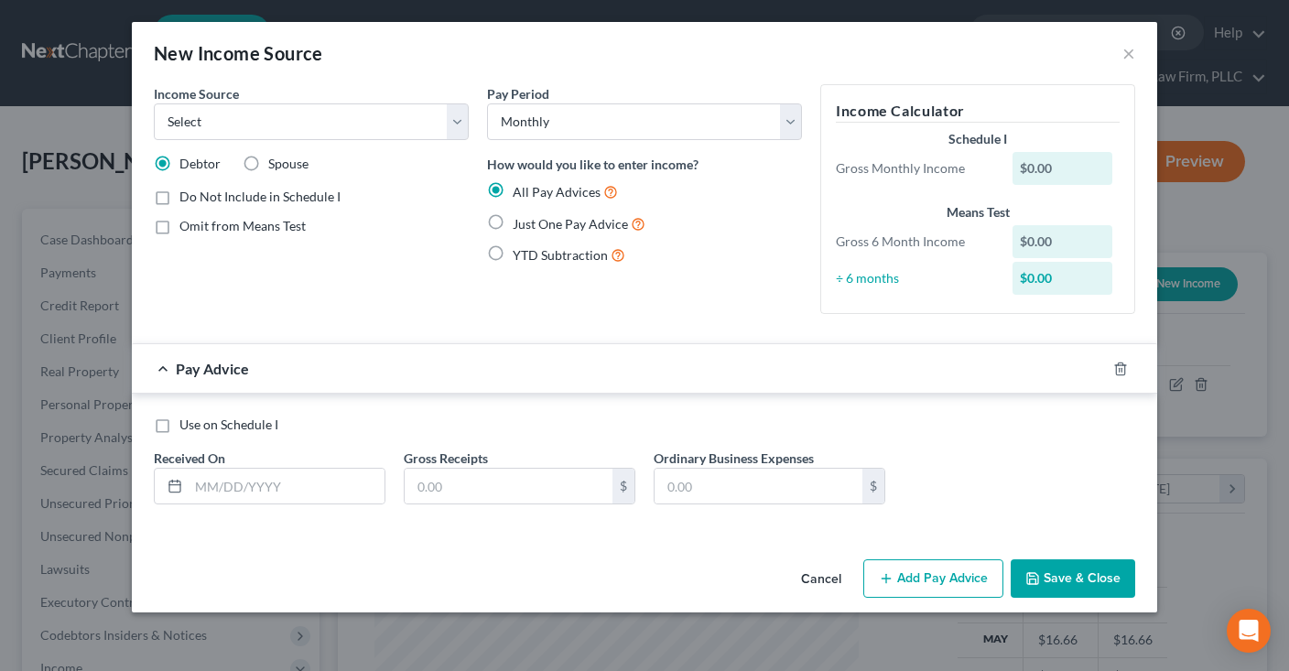
drag, startPoint x: 354, startPoint y: 120, endPoint x: 691, endPoint y: 295, distance: 379.6
click at [690, 301] on div "Pay Period Select Monthly Twice Monthly Every Other Week Weekly How would you l…" at bounding box center [644, 206] width 333 height 244
click at [831, 568] on button "Cancel" at bounding box center [821, 579] width 70 height 37
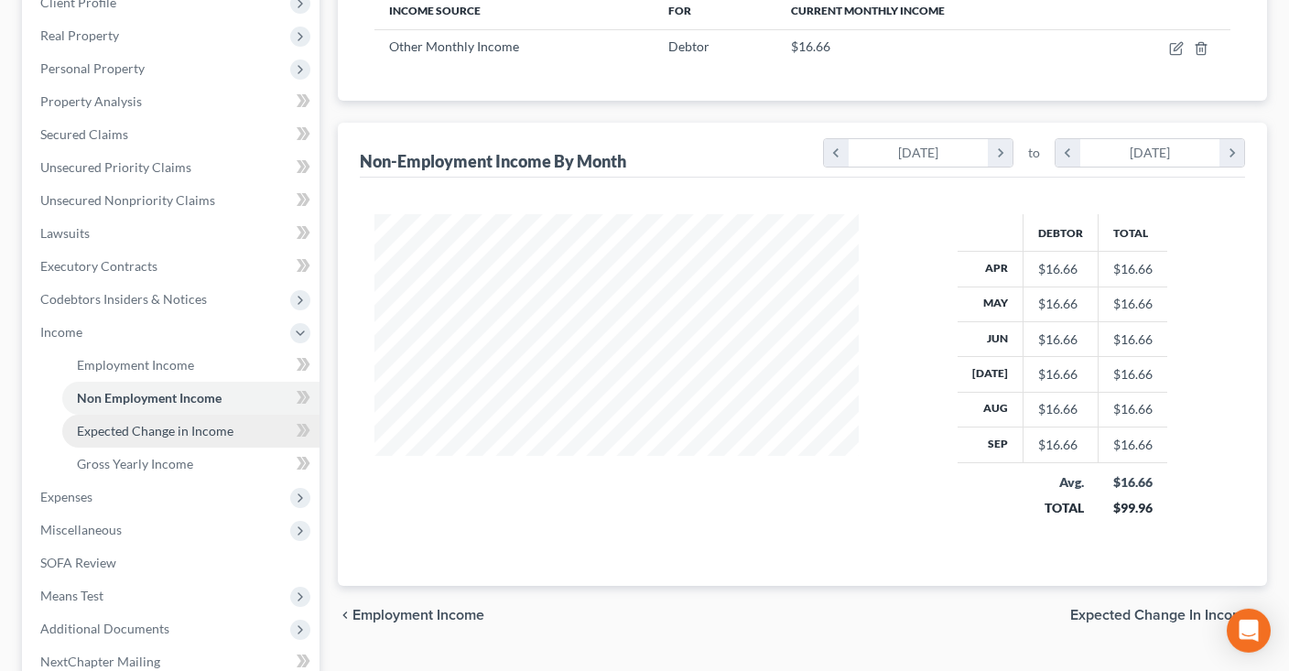
scroll to position [386, 0]
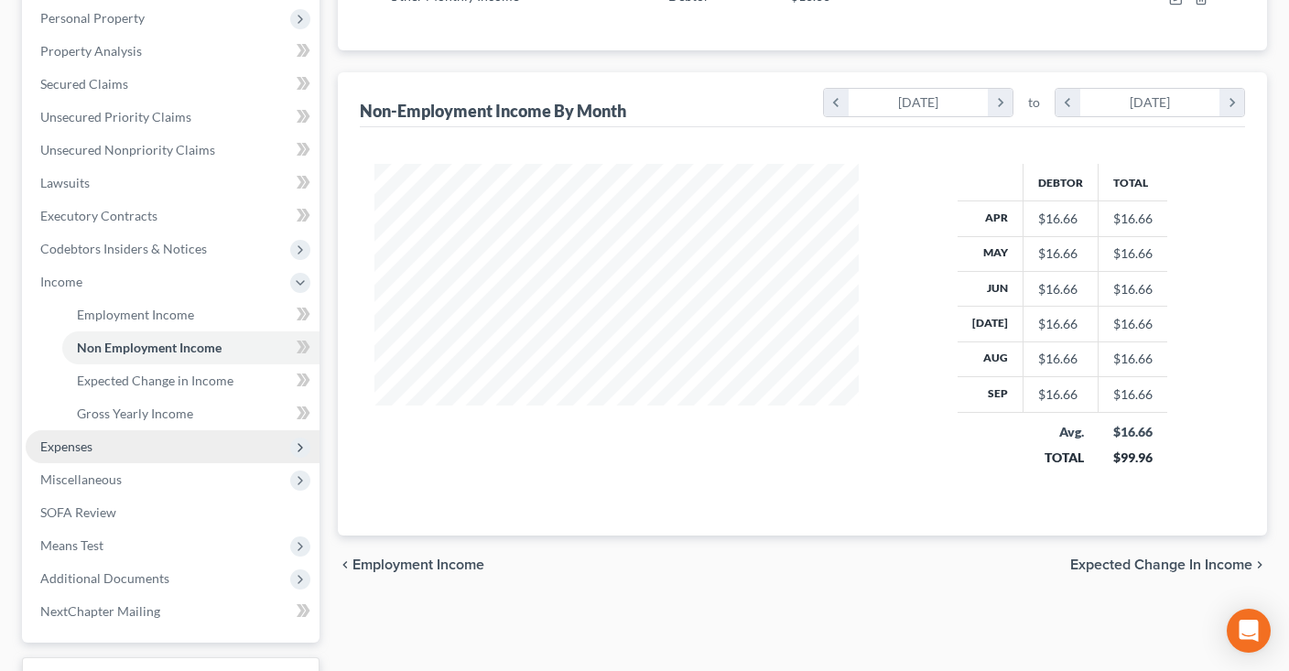
click at [135, 447] on span "Expenses" at bounding box center [173, 446] width 294 height 33
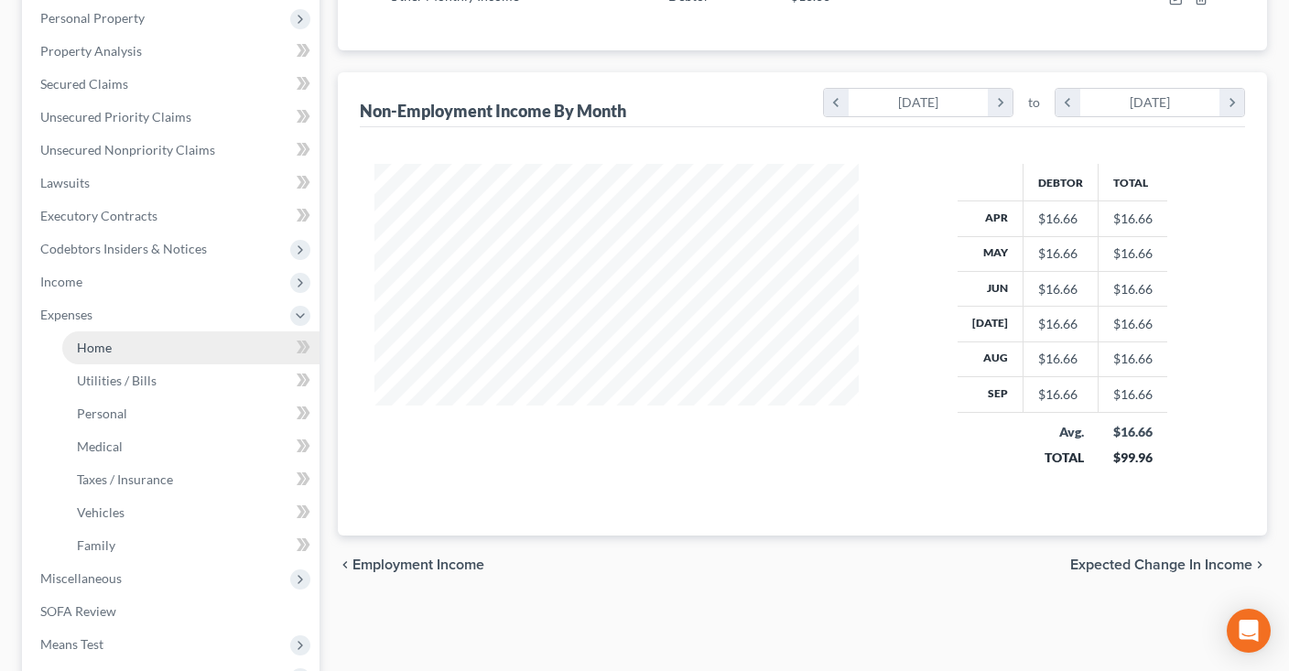
click at [149, 347] on link "Home" at bounding box center [190, 347] width 257 height 33
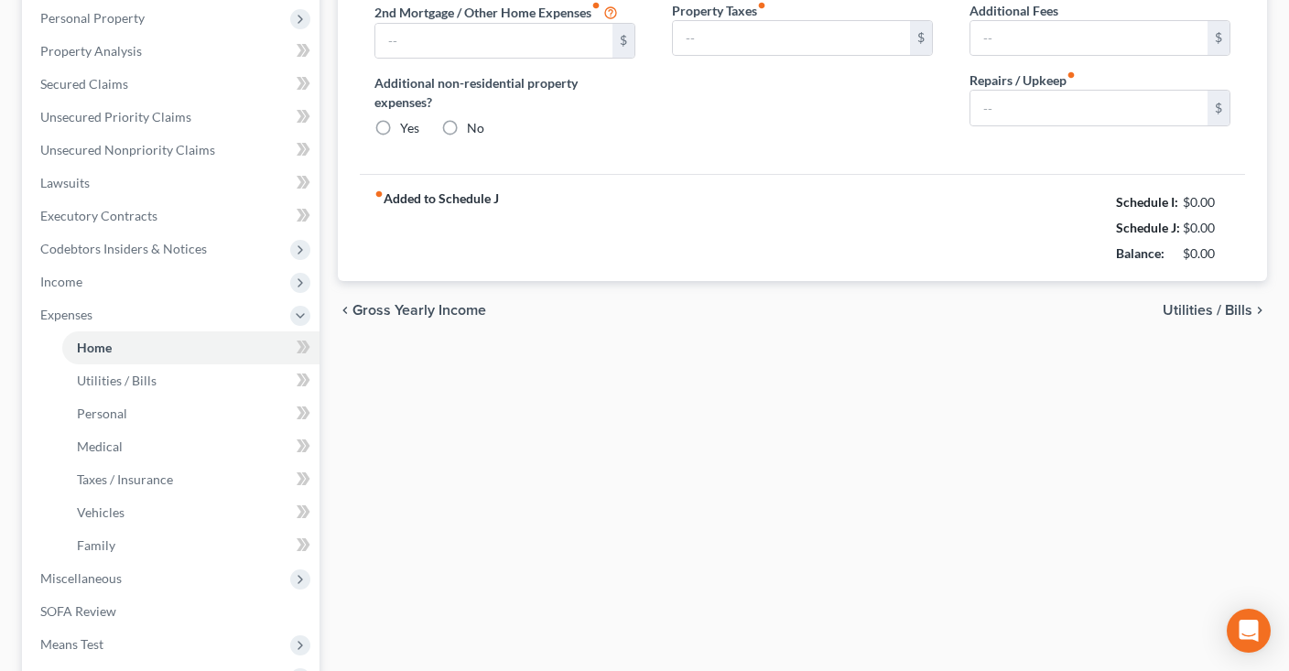
type input "0.00"
radio input "true"
type input "0.00"
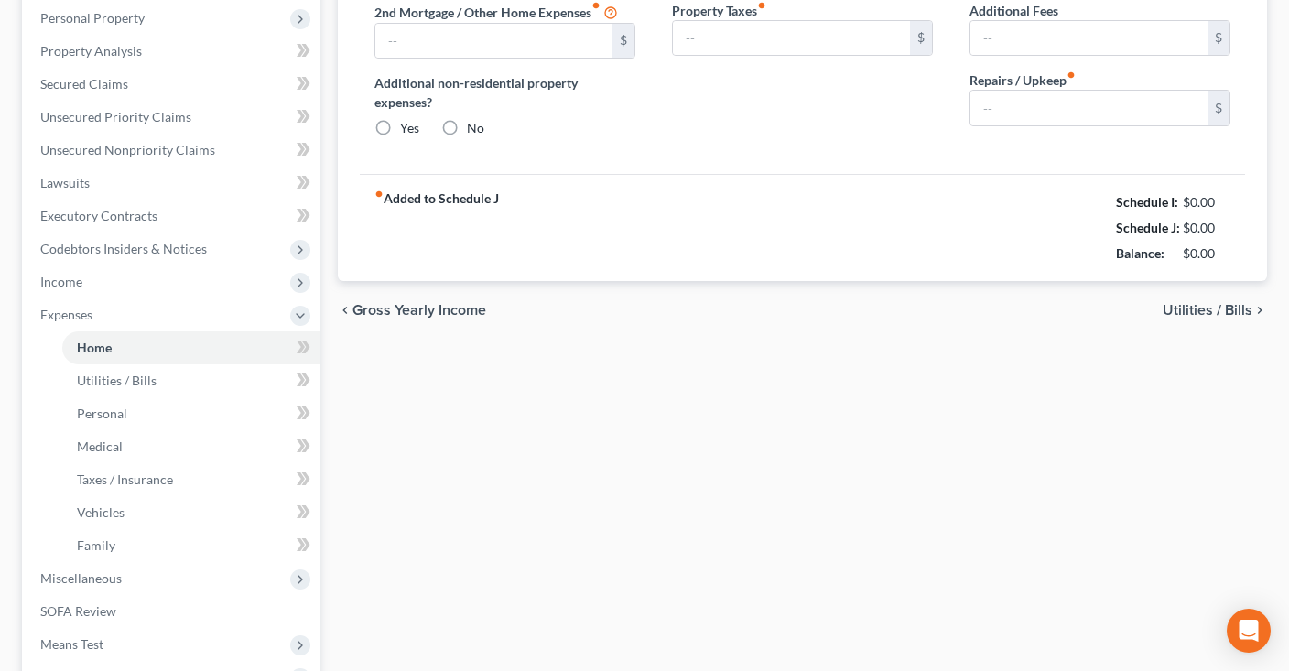
type input "0.00"
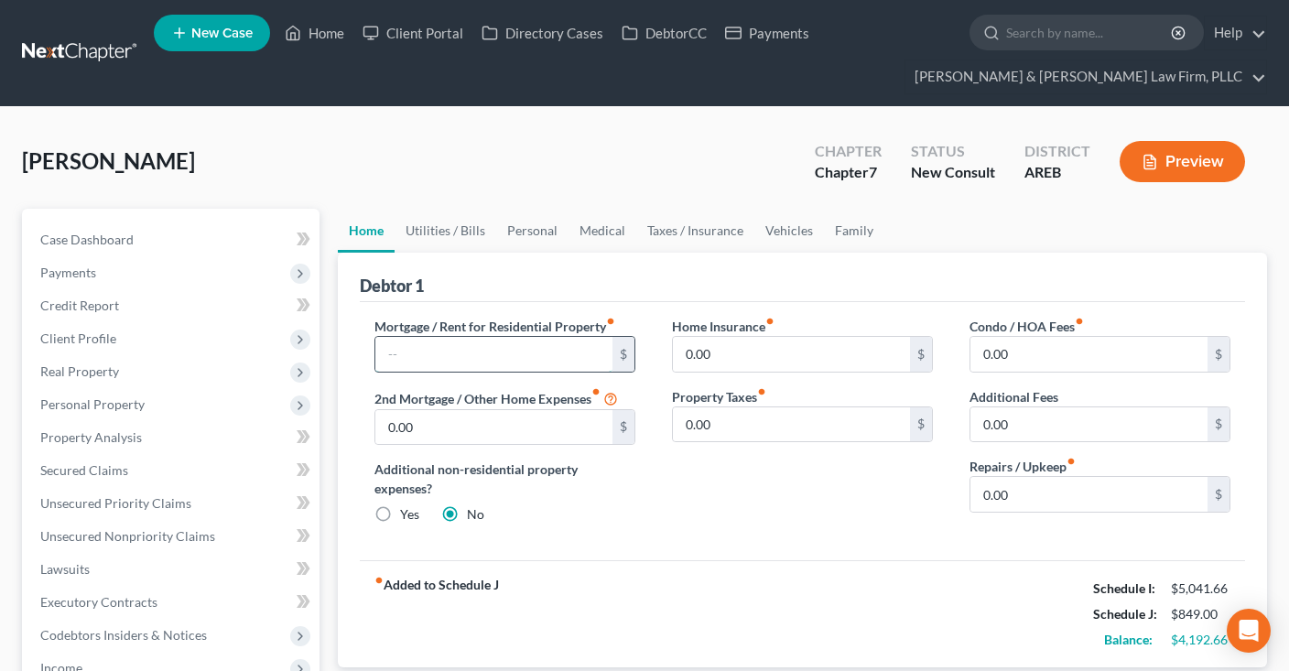
click at [464, 356] on input "text" at bounding box center [493, 354] width 237 height 35
type input "900"
click at [444, 237] on link "Utilities / Bills" at bounding box center [446, 231] width 102 height 44
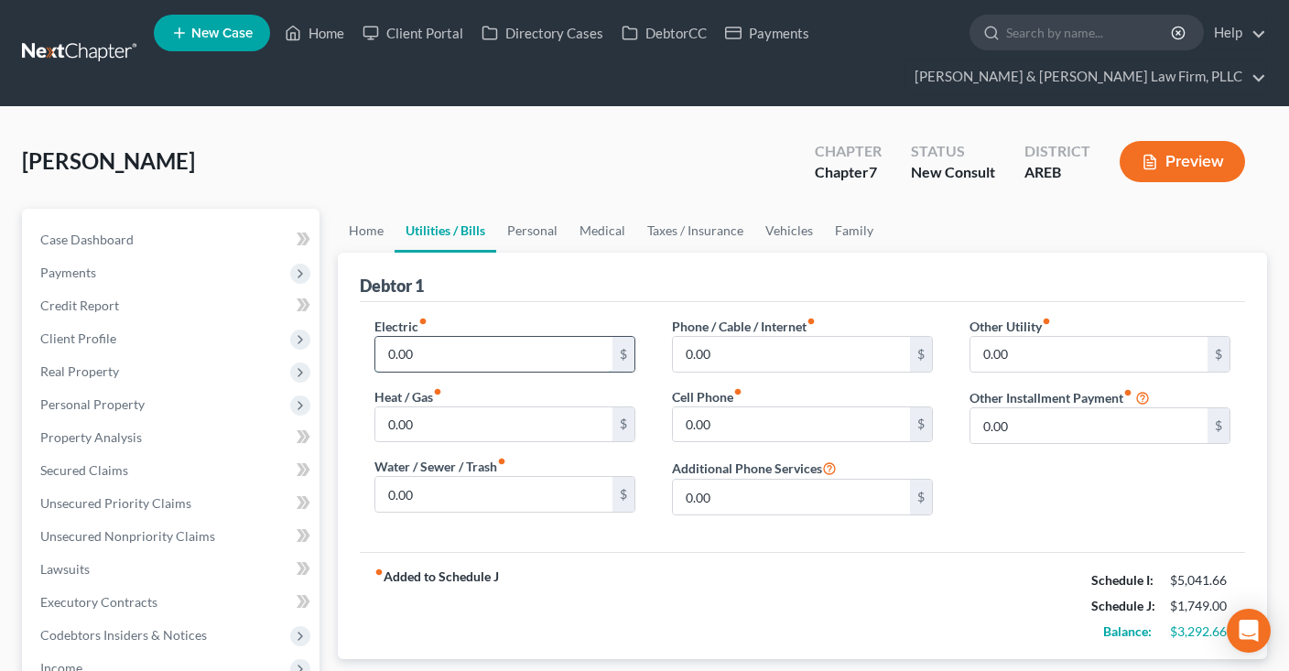
click at [431, 353] on input "0.00" at bounding box center [493, 354] width 237 height 35
drag, startPoint x: 1042, startPoint y: 346, endPoint x: 1087, endPoint y: 355, distance: 45.8
click at [1087, 354] on input "0.00" at bounding box center [1088, 354] width 237 height 35
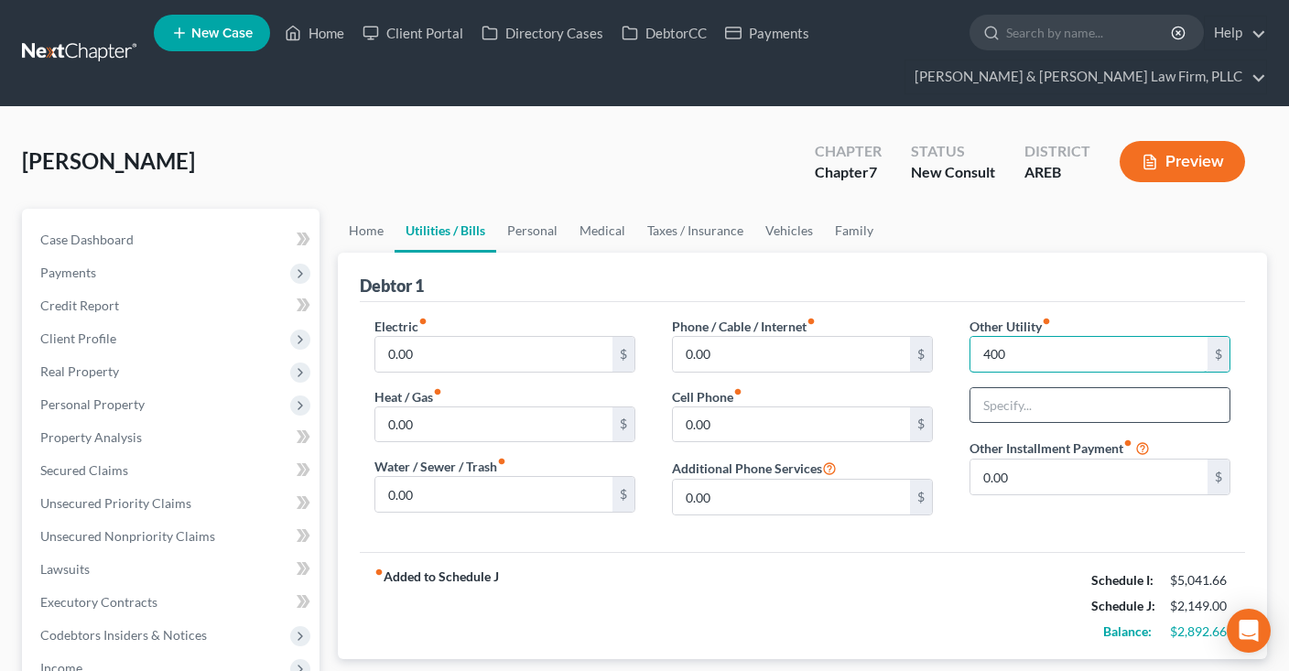
type input "400"
click at [1088, 409] on input "text" at bounding box center [1099, 405] width 259 height 35
type input "Conway Corp"
click at [813, 412] on input "0.00" at bounding box center [791, 424] width 237 height 35
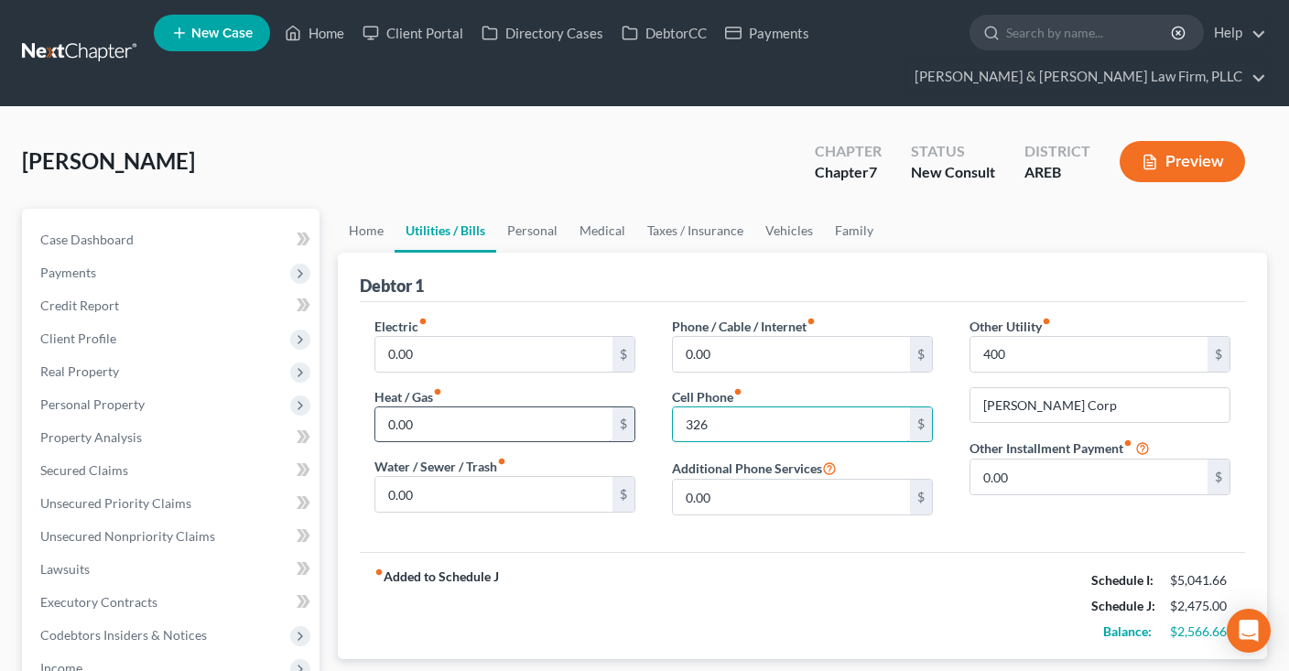
type input "326"
click at [500, 416] on input "0.00" at bounding box center [493, 424] width 237 height 35
click at [558, 238] on link "Personal" at bounding box center [532, 231] width 72 height 44
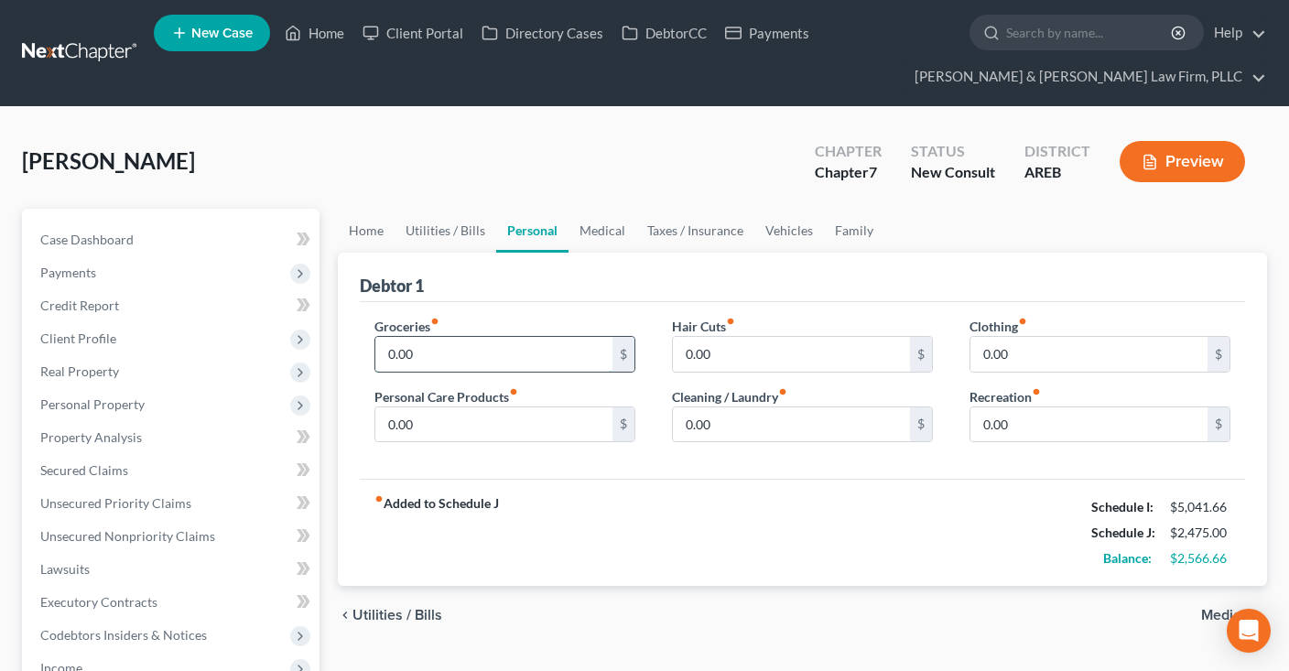
click at [537, 352] on input "0.00" at bounding box center [493, 354] width 237 height 35
click at [505, 353] on input "0.00" at bounding box center [493, 354] width 237 height 35
drag, startPoint x: 517, startPoint y: 353, endPoint x: 343, endPoint y: 364, distance: 174.3
click at [375, 363] on input "0.00" at bounding box center [493, 354] width 237 height 35
type input "560"
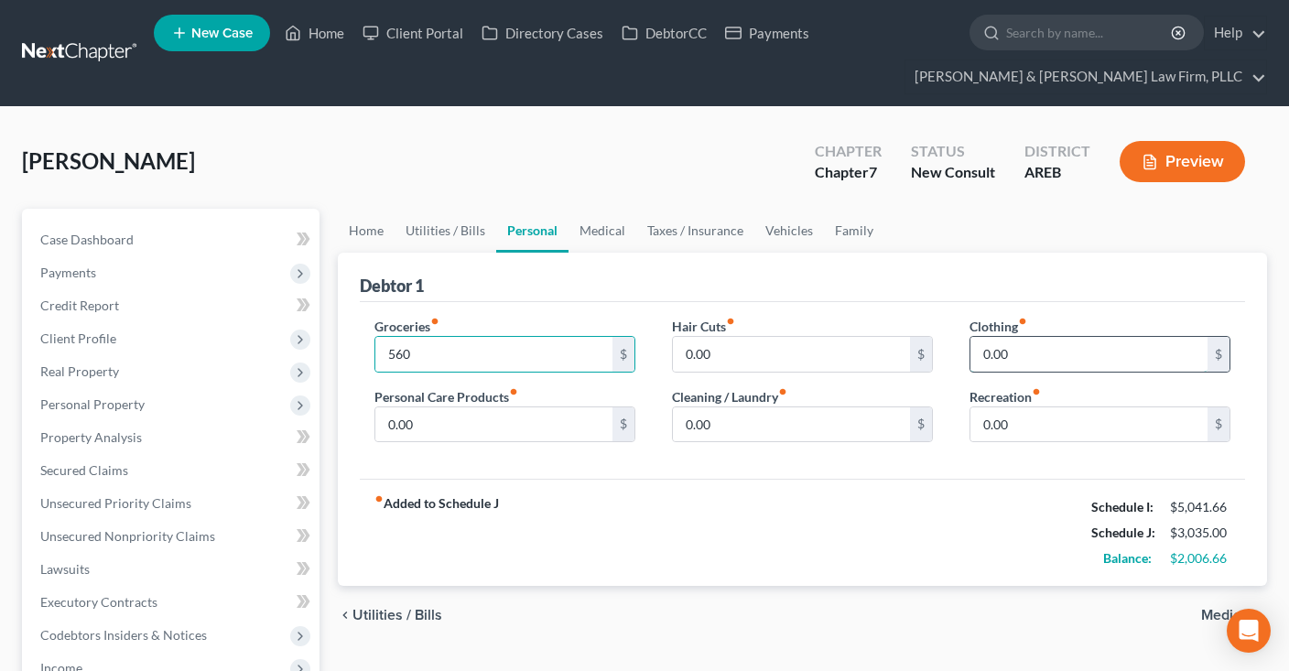
click at [1042, 352] on input "0.00" at bounding box center [1088, 354] width 237 height 35
type input "100"
click at [493, 422] on input "0.00" at bounding box center [493, 424] width 237 height 35
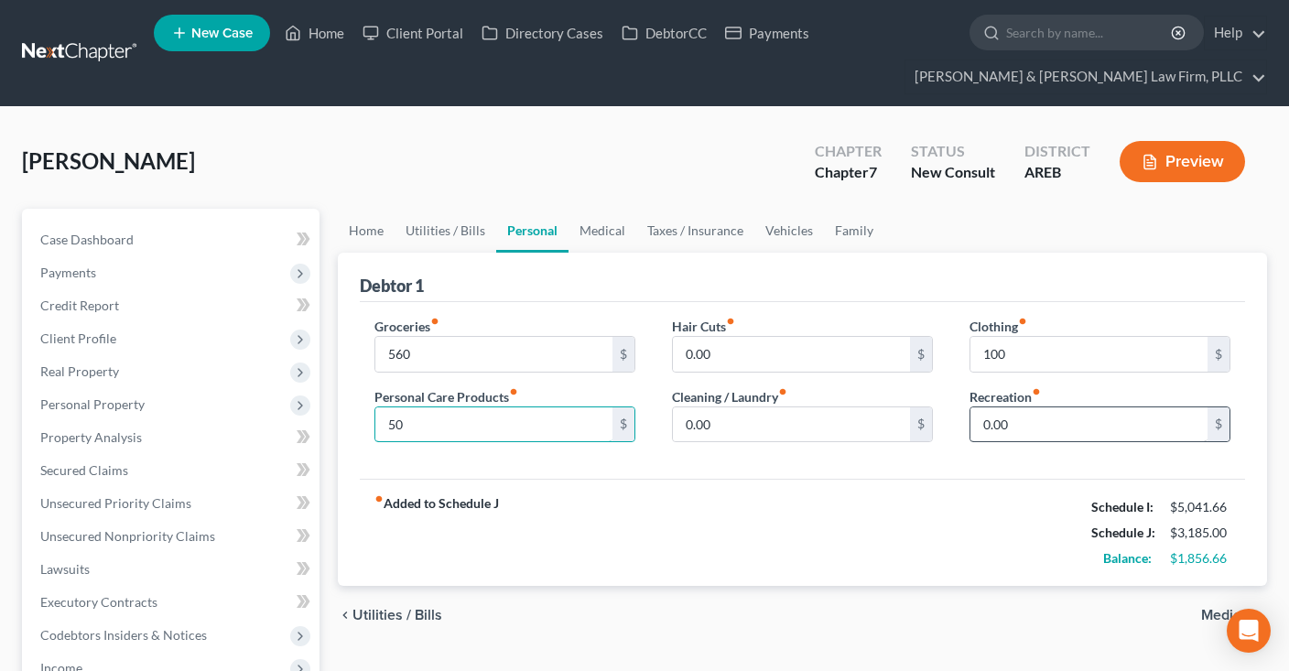
type input "50"
click at [1043, 417] on input "0.00" at bounding box center [1088, 424] width 237 height 35
type input "50"
click at [609, 225] on link "Medical" at bounding box center [602, 231] width 68 height 44
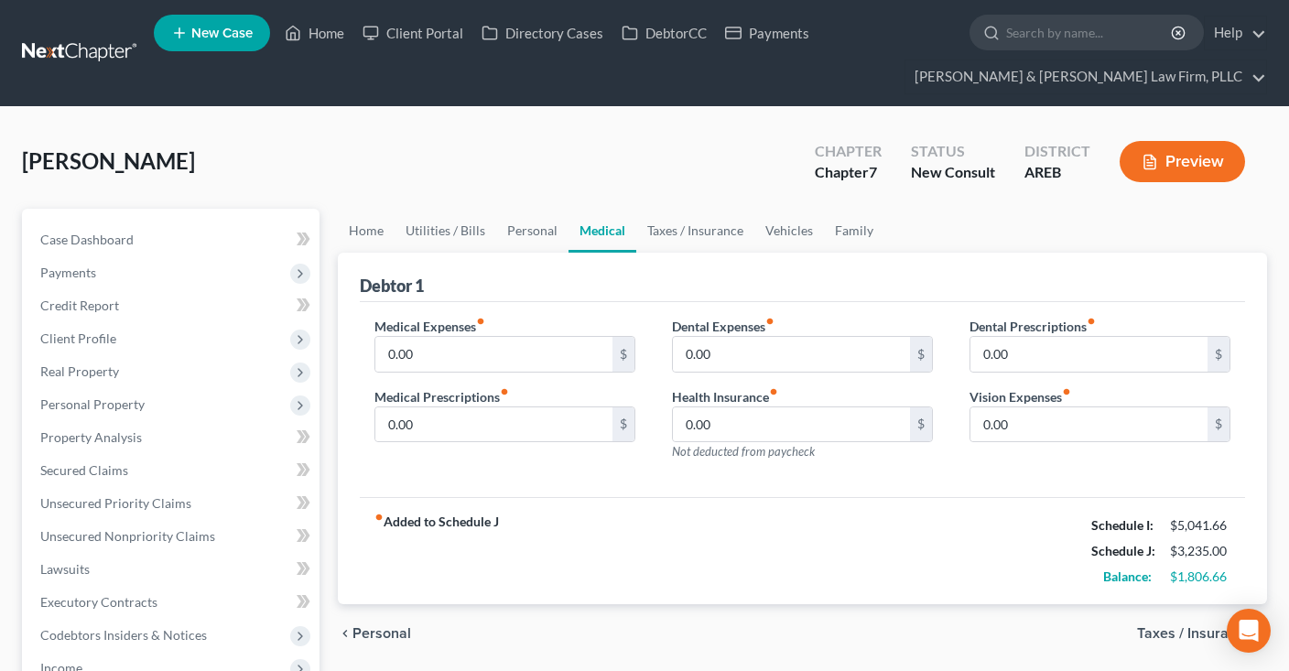
click at [619, 167] on div "Cornelious, Felicia Upgraded Chapter Chapter 7 Status New Consult District AREB…" at bounding box center [644, 169] width 1245 height 80
click at [557, 362] on input "0.00" at bounding box center [493, 354] width 237 height 35
click at [745, 423] on input "0.00" at bounding box center [791, 424] width 237 height 35
click at [540, 353] on input "0.00" at bounding box center [493, 354] width 237 height 35
type input "100"
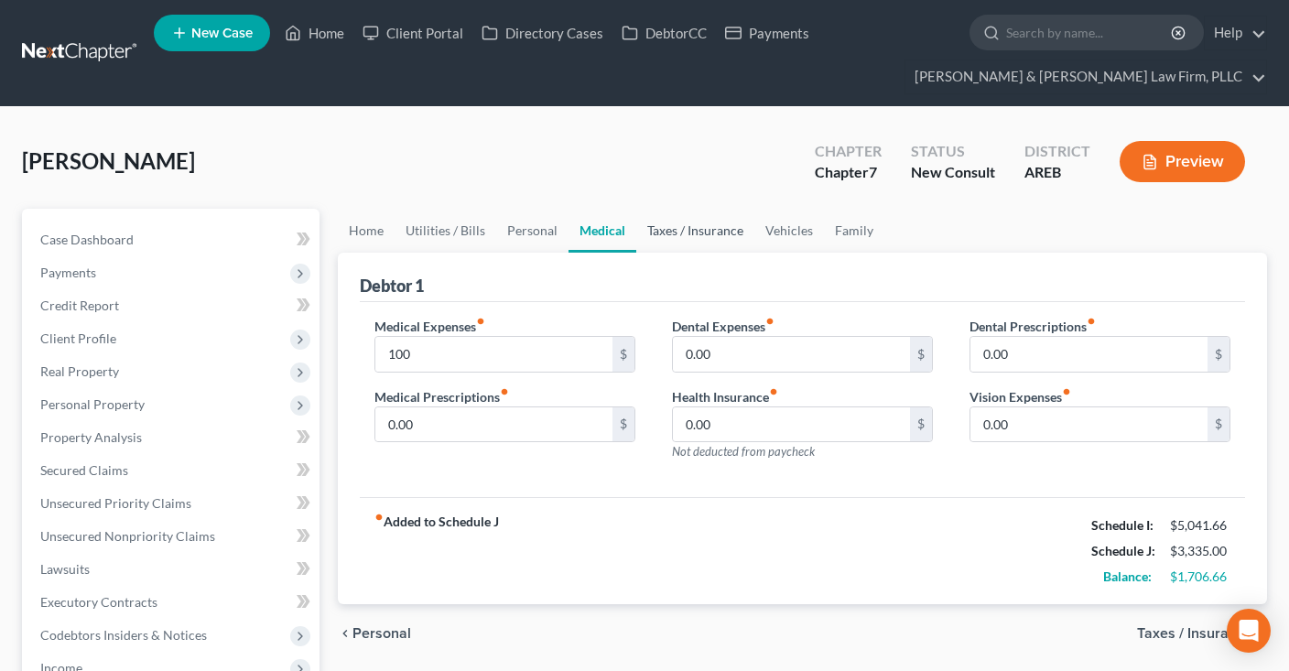
click at [681, 227] on link "Taxes / Insurance" at bounding box center [695, 231] width 118 height 44
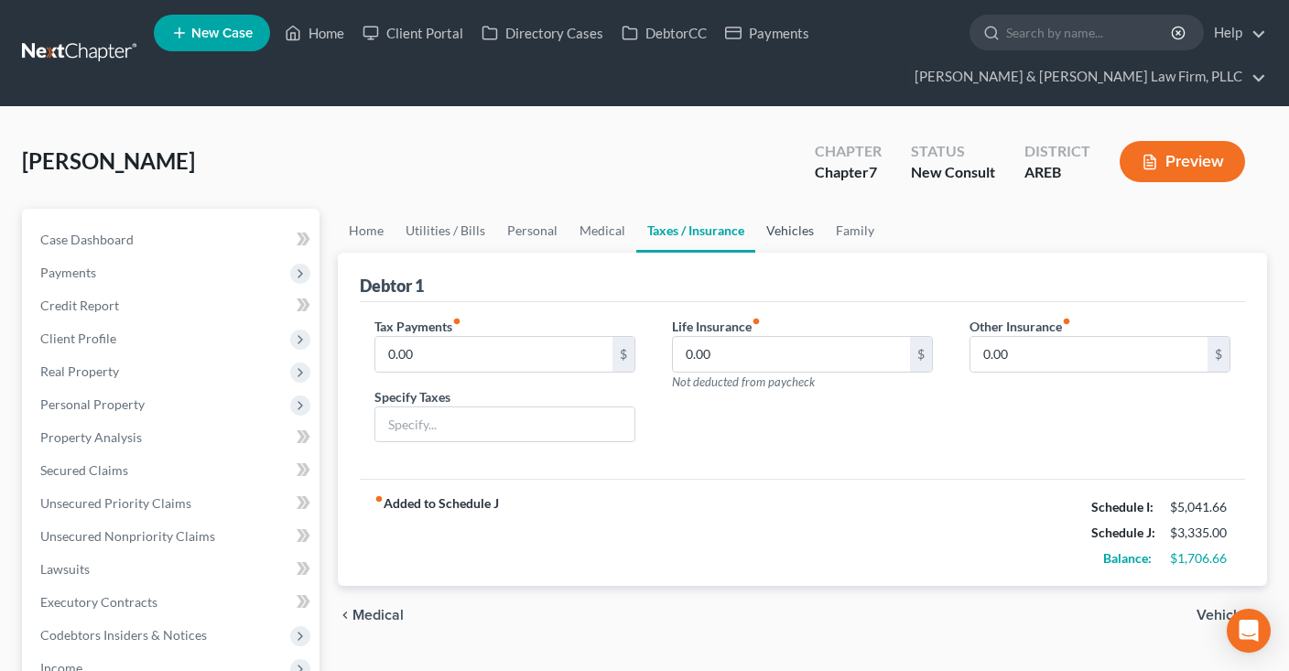
click at [769, 225] on link "Vehicles" at bounding box center [790, 231] width 70 height 44
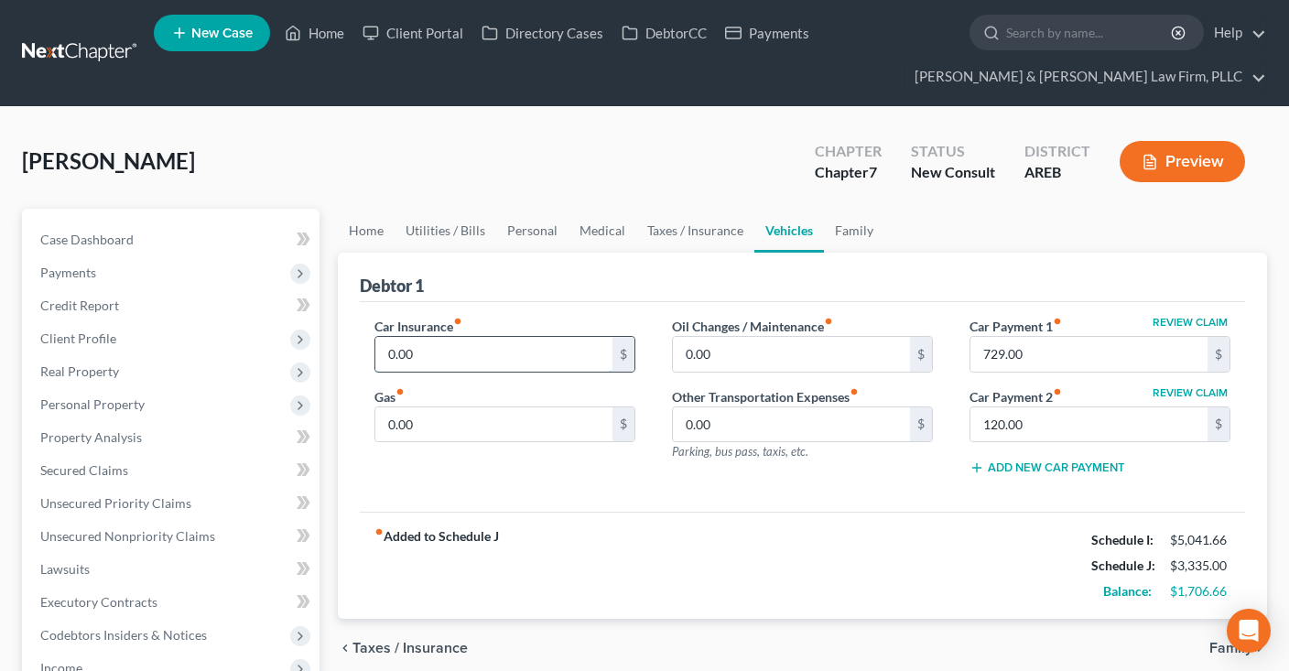
click at [590, 349] on input "0.00" at bounding box center [493, 354] width 237 height 35
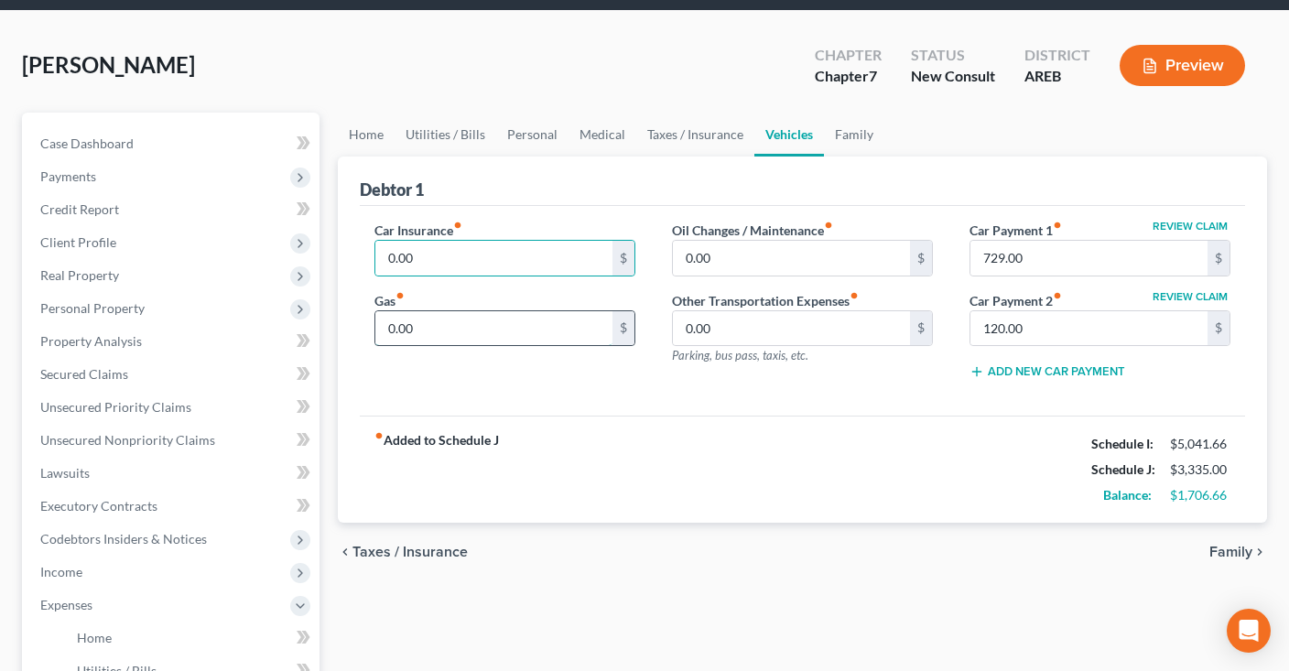
click at [503, 316] on input "0.00" at bounding box center [493, 328] width 237 height 35
drag, startPoint x: 580, startPoint y: 125, endPoint x: 583, endPoint y: 135, distance: 9.6
click at [582, 127] on link "Medical" at bounding box center [602, 135] width 68 height 44
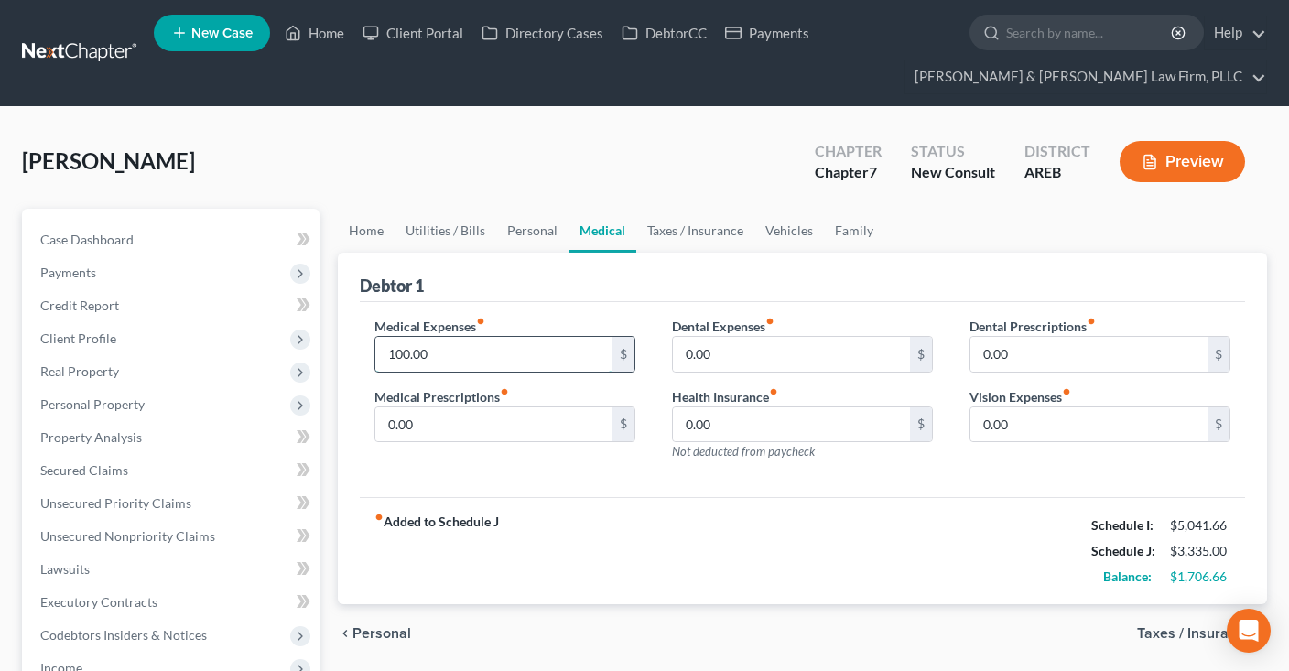
click at [518, 343] on input "100.00" at bounding box center [493, 354] width 237 height 35
click at [520, 341] on input "150" at bounding box center [493, 354] width 237 height 35
drag, startPoint x: 467, startPoint y: 355, endPoint x: 321, endPoint y: 361, distance: 145.7
click at [375, 362] on input "150" at bounding box center [493, 354] width 237 height 35
type input "150"
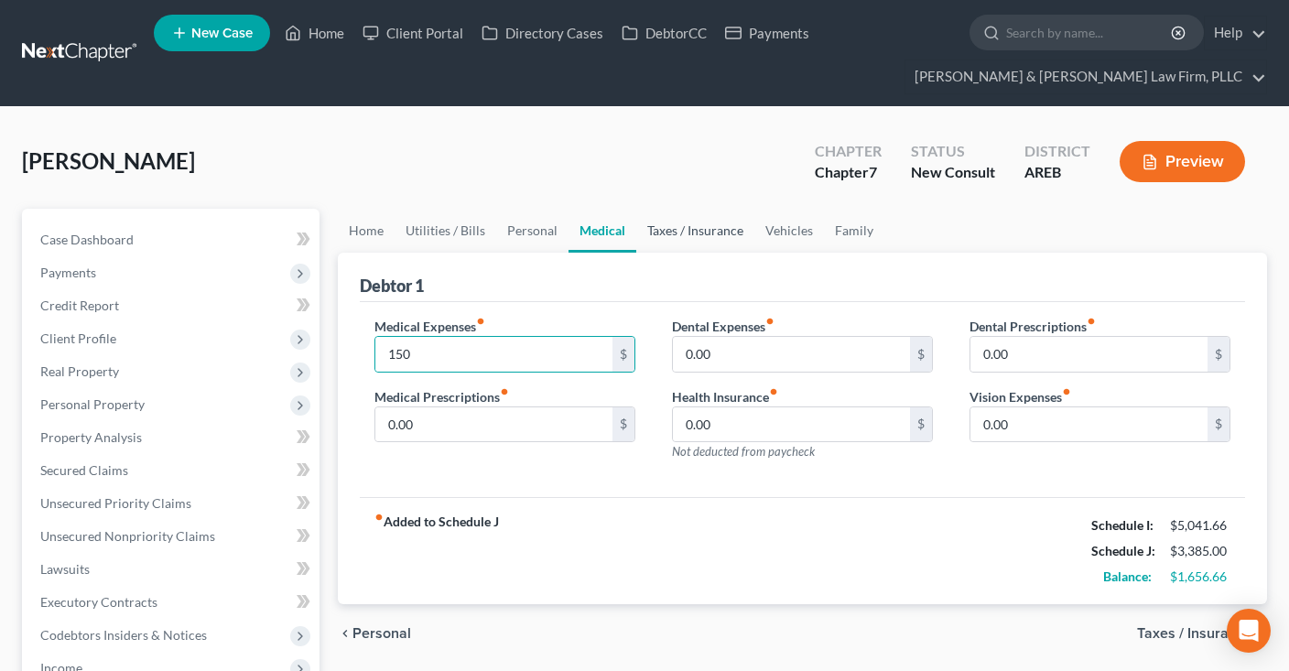
drag, startPoint x: 674, startPoint y: 236, endPoint x: 709, endPoint y: 236, distance: 35.7
click at [675, 234] on link "Taxes / Insurance" at bounding box center [695, 231] width 118 height 44
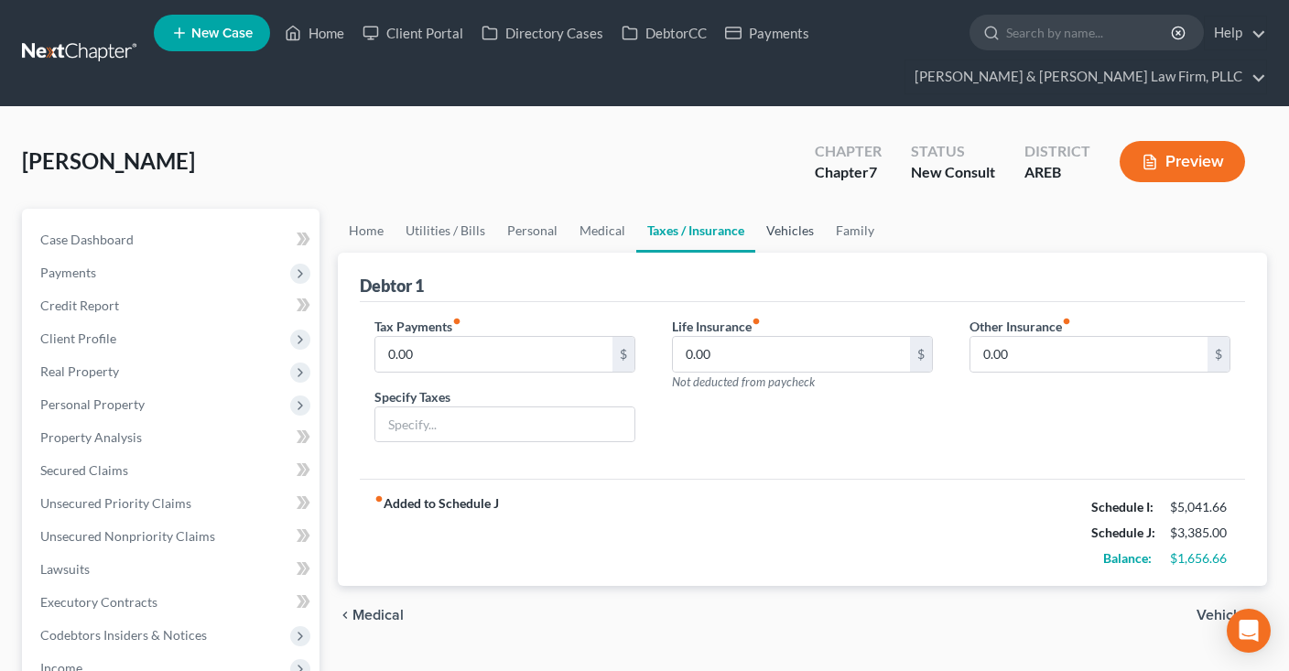
click at [776, 241] on link "Vehicles" at bounding box center [790, 231] width 70 height 44
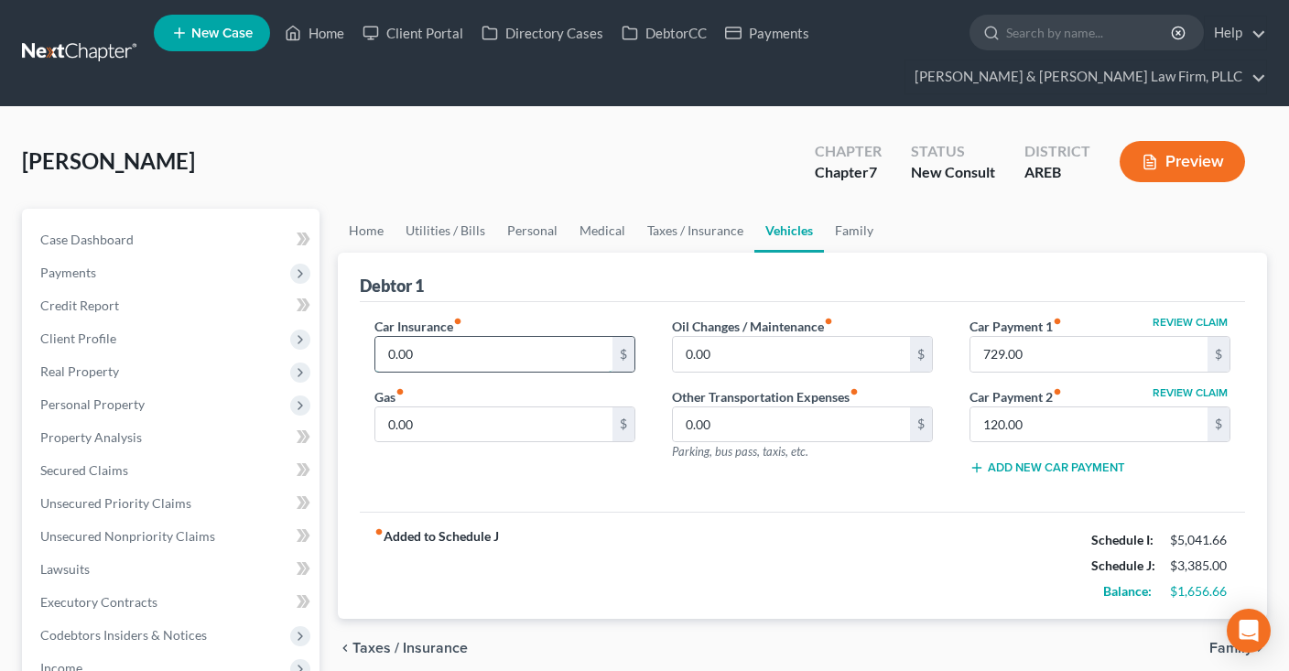
click at [530, 348] on input "0.00" at bounding box center [493, 354] width 237 height 35
click at [858, 227] on link "Family" at bounding box center [854, 231] width 60 height 44
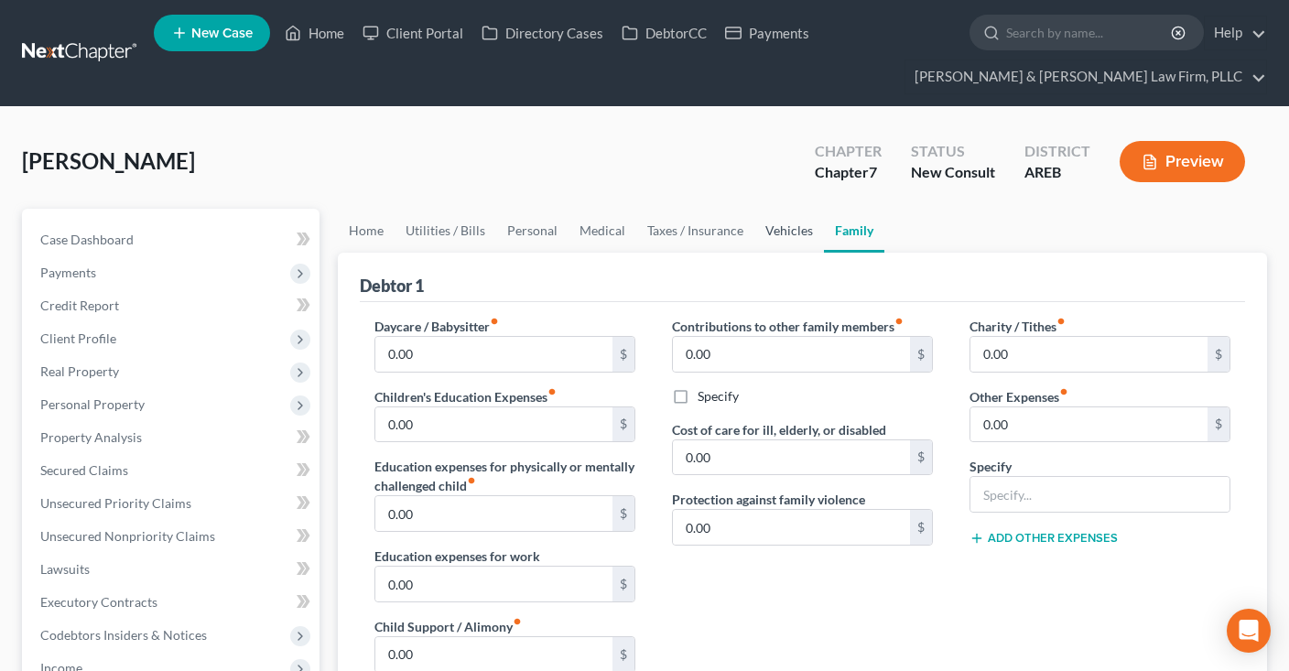
click at [805, 232] on link "Vehicles" at bounding box center [789, 231] width 70 height 44
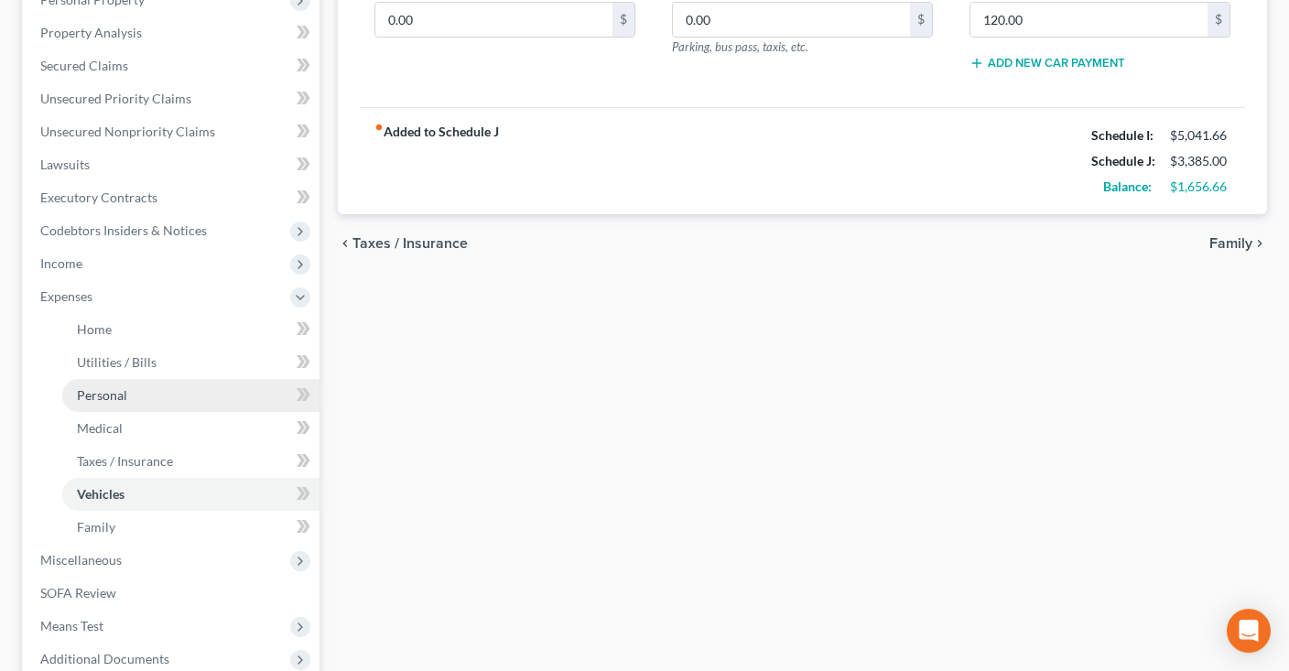
scroll to position [483, 0]
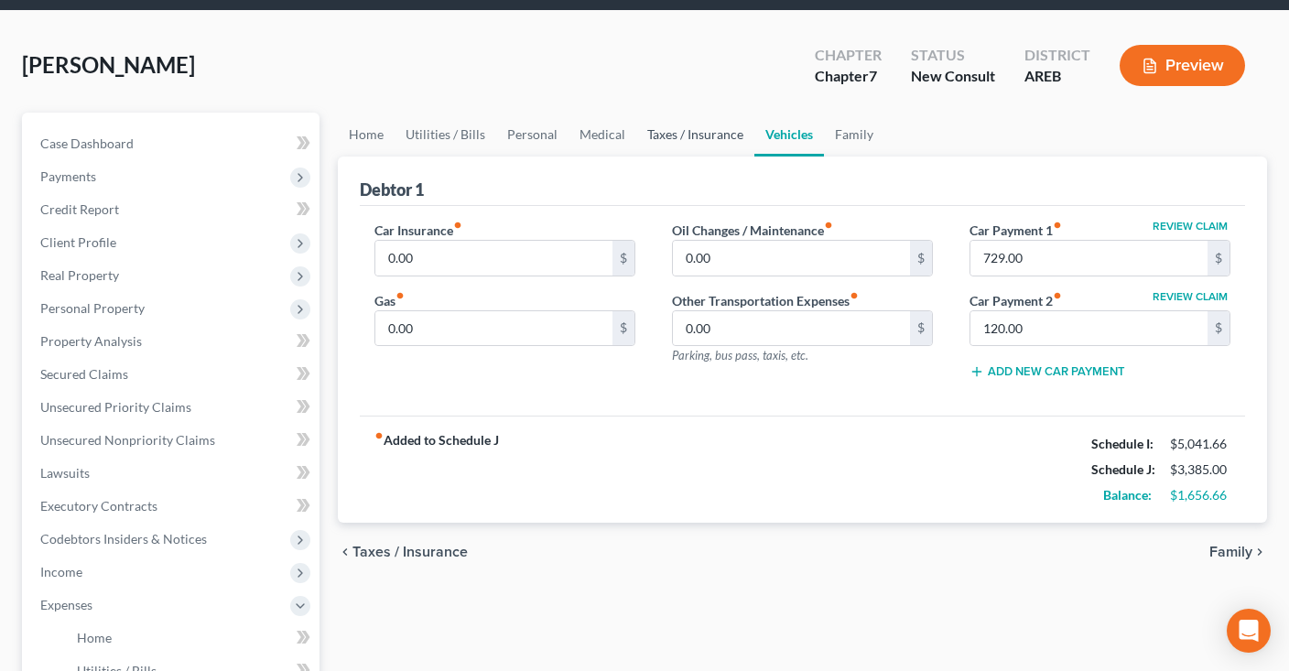
click at [729, 142] on link "Taxes / Insurance" at bounding box center [695, 135] width 118 height 44
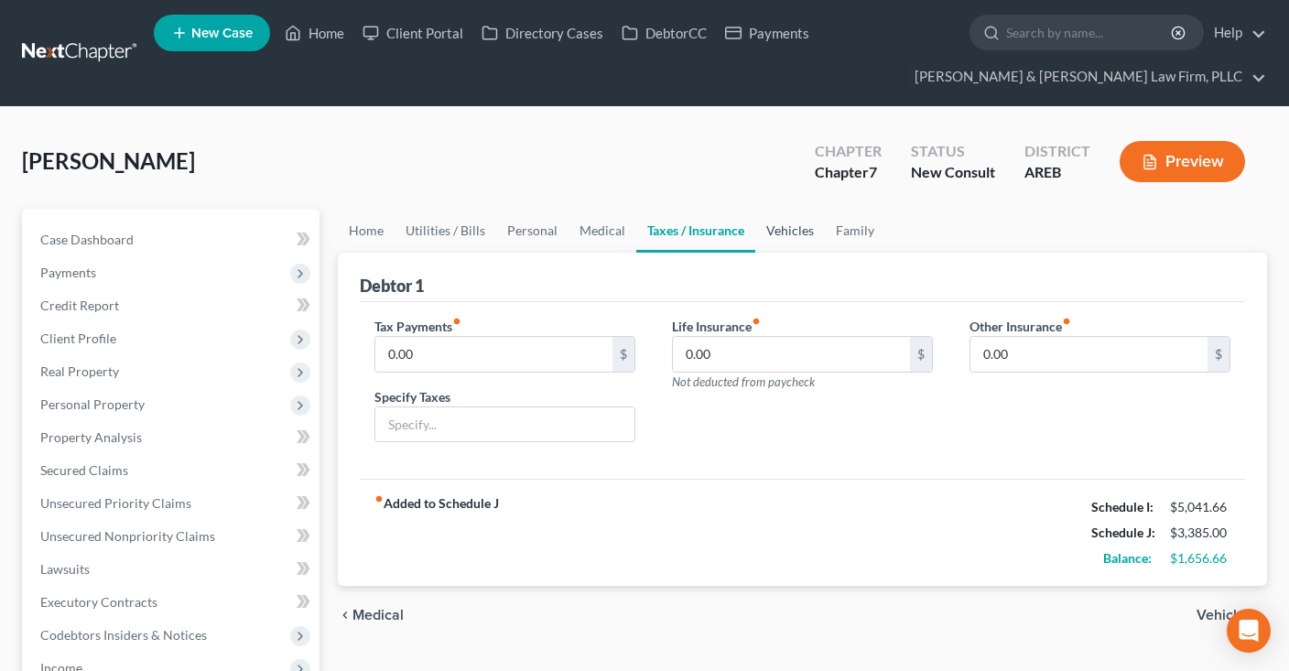
click at [746, 232] on link "Taxes / Insurance" at bounding box center [695, 231] width 119 height 44
click at [772, 228] on link "Vehicles" at bounding box center [790, 231] width 70 height 44
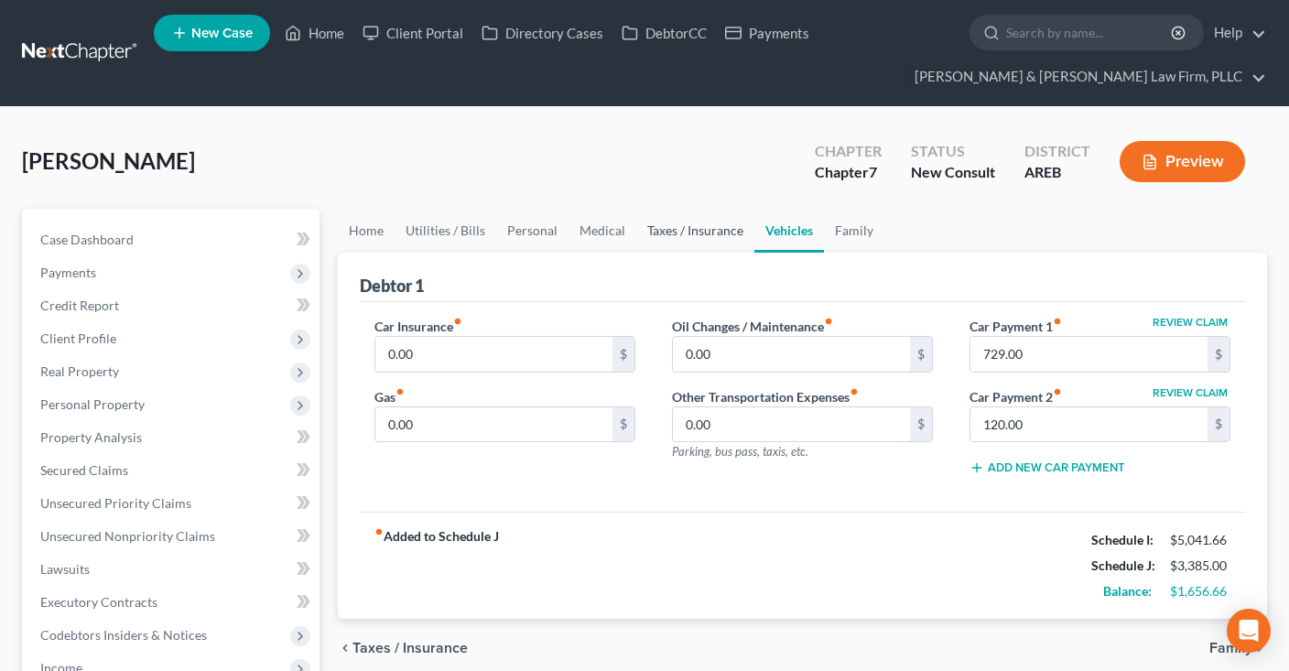
click at [680, 236] on link "Taxes / Insurance" at bounding box center [695, 231] width 118 height 44
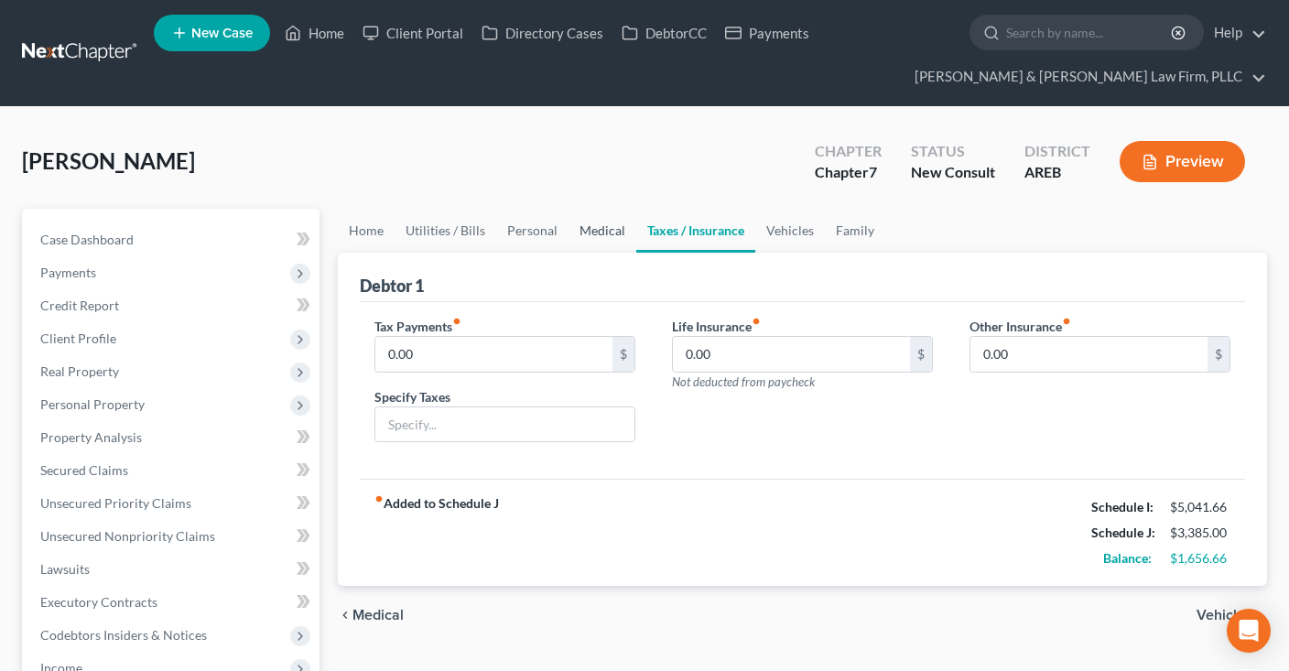
click at [592, 226] on link "Medical" at bounding box center [602, 231] width 68 height 44
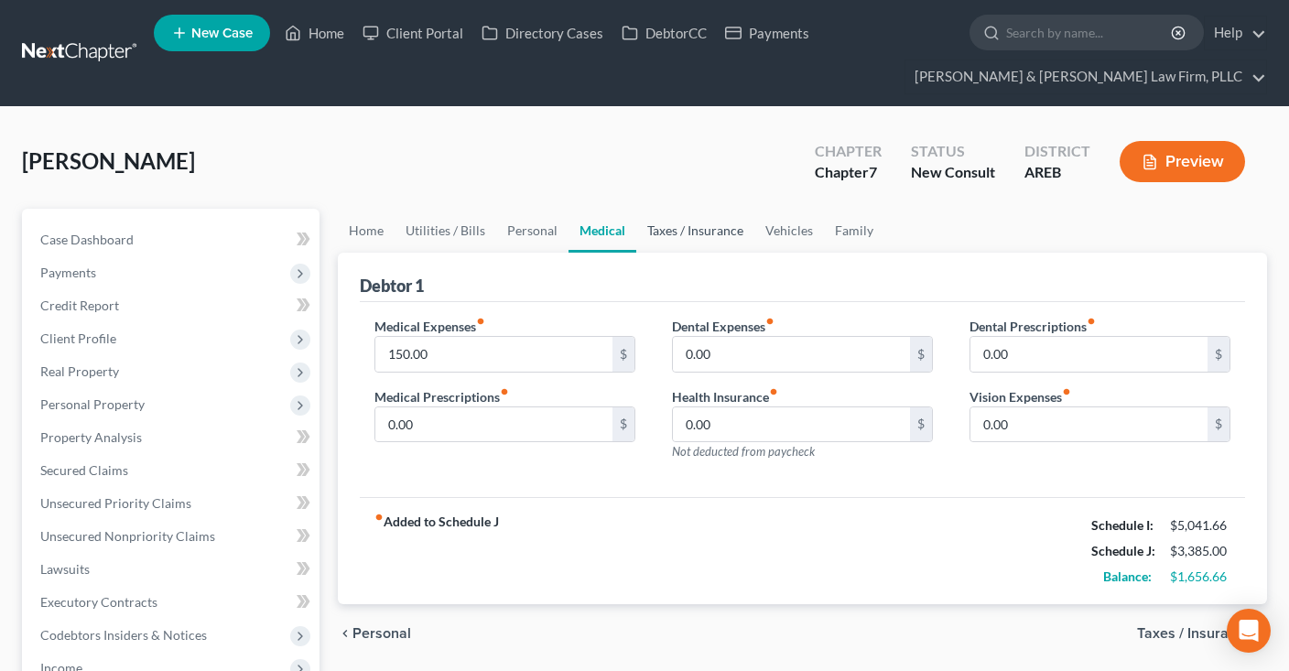
click at [700, 237] on link "Taxes / Insurance" at bounding box center [695, 231] width 118 height 44
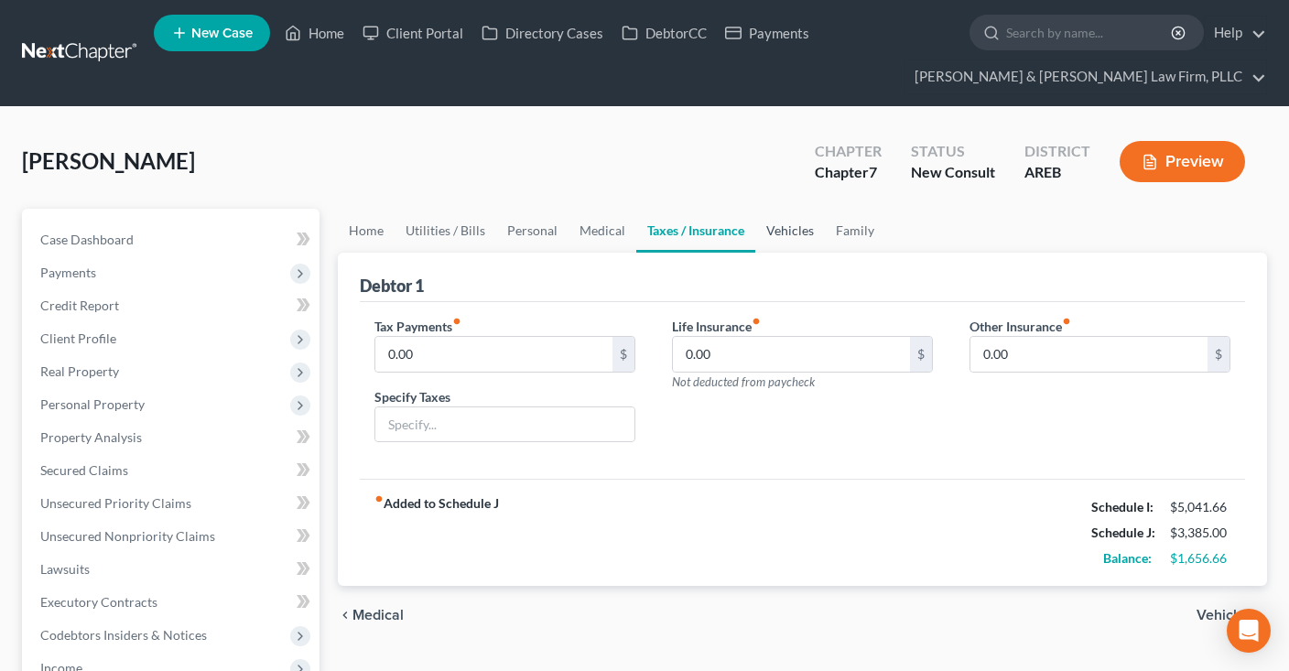
click at [776, 241] on link "Vehicles" at bounding box center [790, 231] width 70 height 44
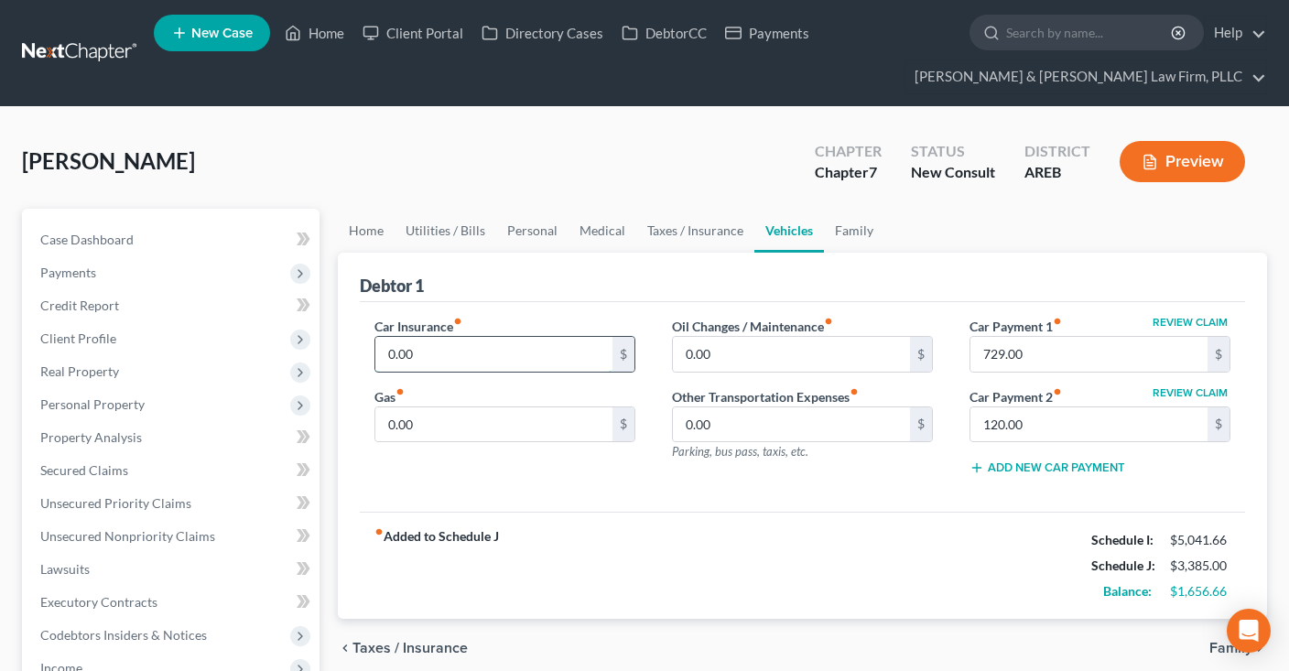
click at [502, 358] on input "0.00" at bounding box center [493, 354] width 237 height 35
click at [488, 409] on input "0.00" at bounding box center [493, 424] width 237 height 35
click at [490, 362] on input "0.00" at bounding box center [493, 354] width 237 height 35
click at [487, 411] on input "0.00" at bounding box center [493, 424] width 237 height 35
click at [497, 354] on input "0.00" at bounding box center [493, 354] width 237 height 35
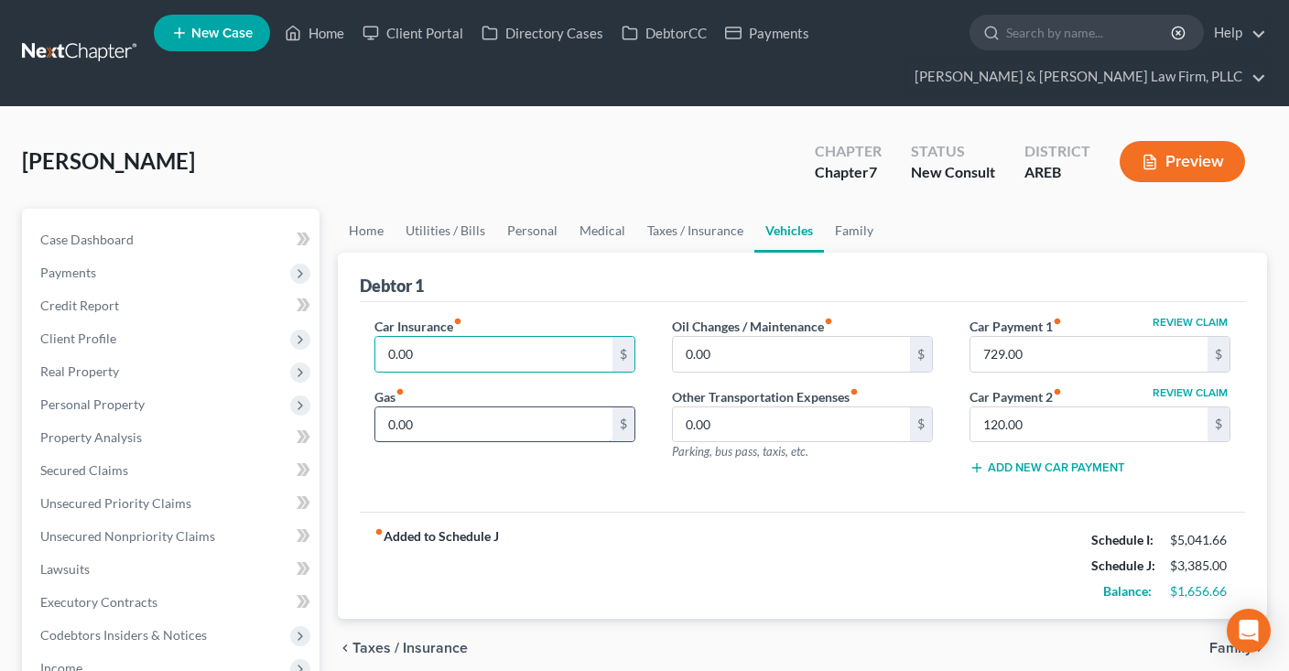
click at [483, 422] on input "0.00" at bounding box center [493, 424] width 237 height 35
click at [493, 360] on input "0.00" at bounding box center [493, 354] width 237 height 35
click at [481, 427] on input "0.00" at bounding box center [493, 424] width 237 height 35
drag, startPoint x: 498, startPoint y: 369, endPoint x: 503, endPoint y: 359, distance: 11.1
click at [503, 360] on input "0.00" at bounding box center [493, 354] width 237 height 35
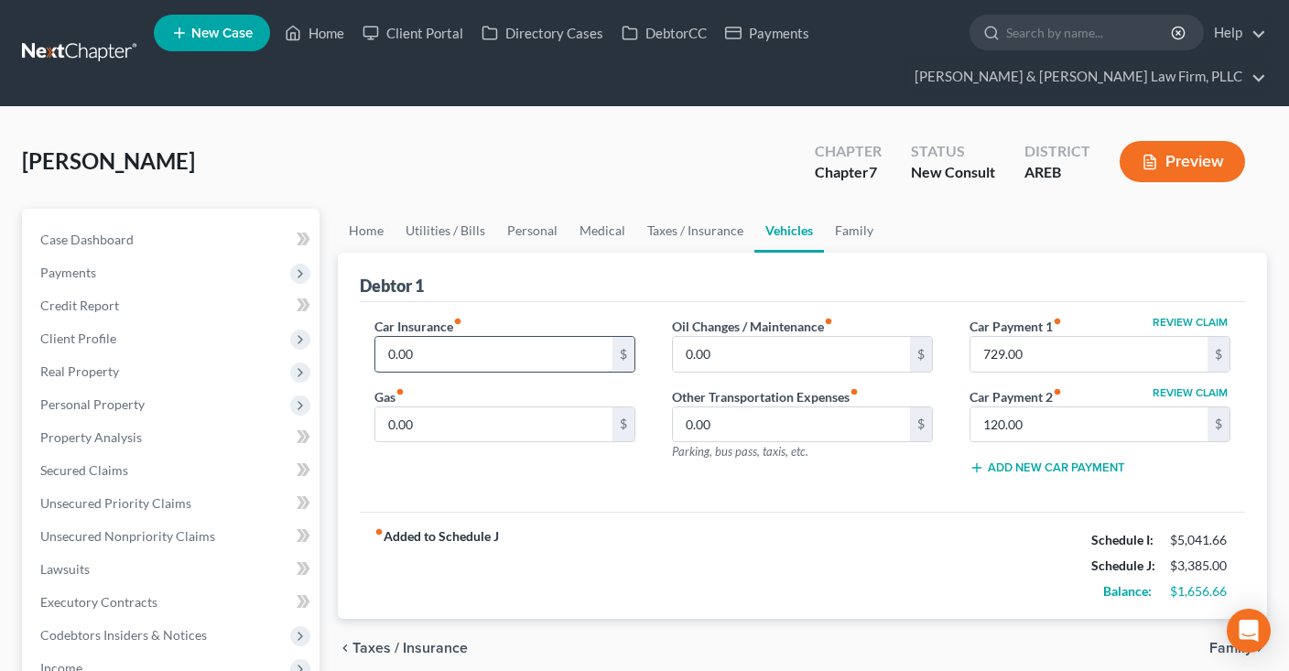
click at [477, 358] on input "0.00" at bounding box center [493, 354] width 237 height 35
click at [449, 429] on input "0.00" at bounding box center [493, 424] width 237 height 35
click at [471, 364] on input "0.00" at bounding box center [493, 354] width 237 height 35
click at [547, 352] on input "3" at bounding box center [493, 354] width 237 height 35
type input "350"
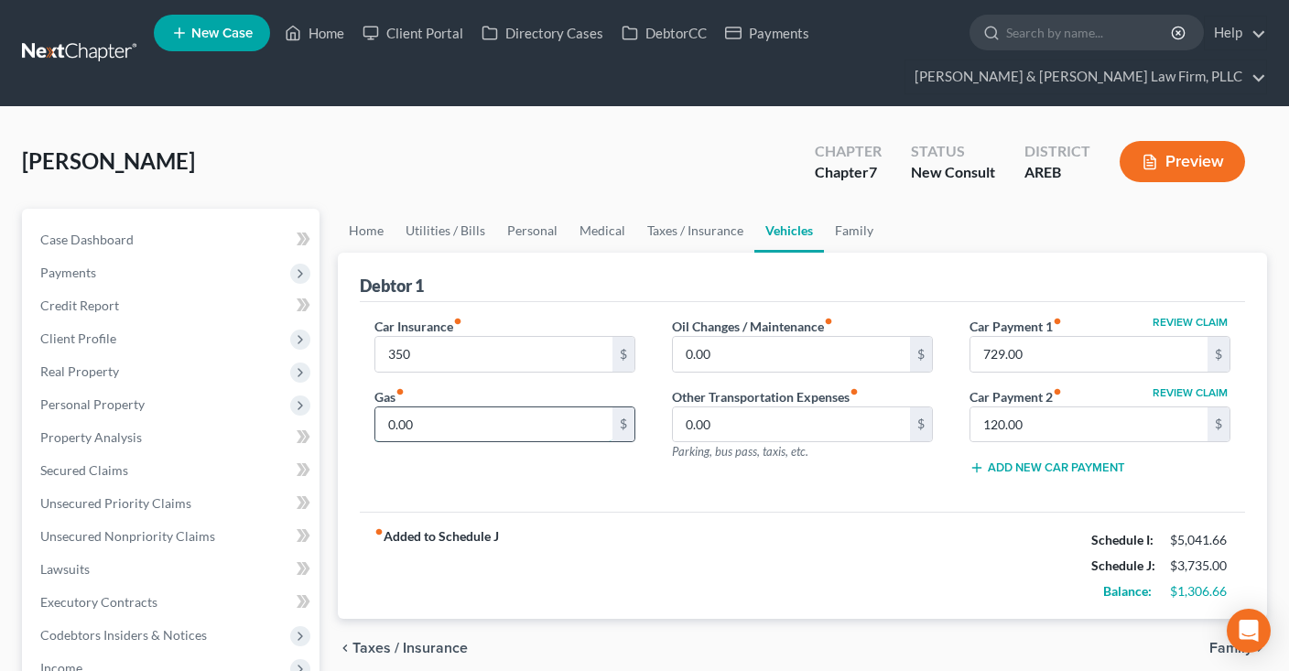
click at [440, 419] on input "0.00" at bounding box center [493, 424] width 237 height 35
click at [544, 422] on input "0.00" at bounding box center [493, 424] width 237 height 35
drag, startPoint x: 376, startPoint y: 422, endPoint x: 387, endPoint y: 427, distance: 11.9
click at [375, 421] on input "0.00" at bounding box center [493, 424] width 237 height 35
type input "90"
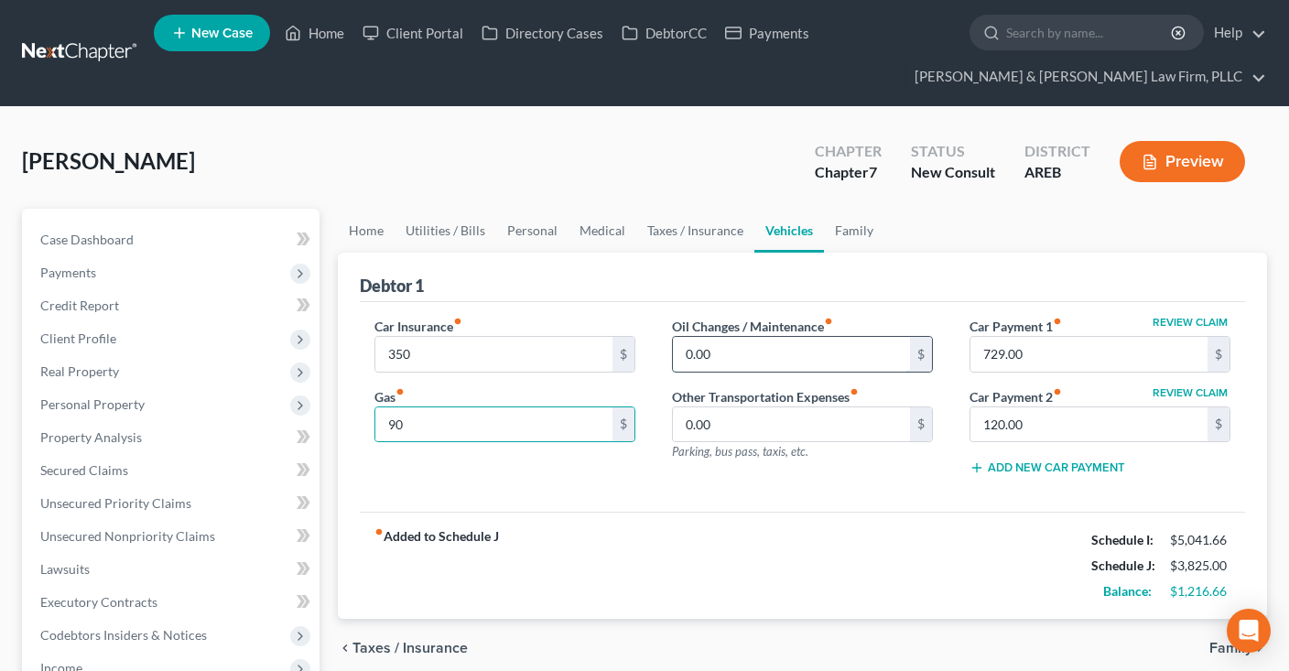
click at [785, 365] on input "0.00" at bounding box center [791, 354] width 237 height 35
type input "100"
click at [372, 234] on link "Home" at bounding box center [366, 231] width 57 height 44
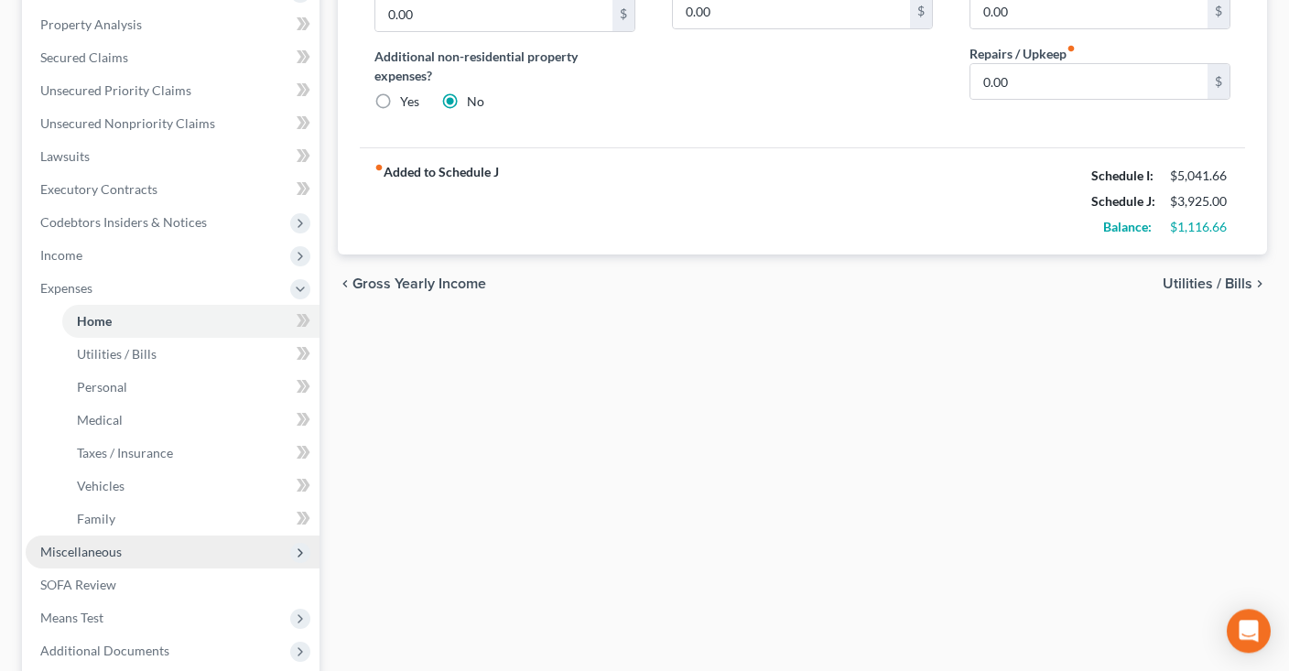
scroll to position [483, 0]
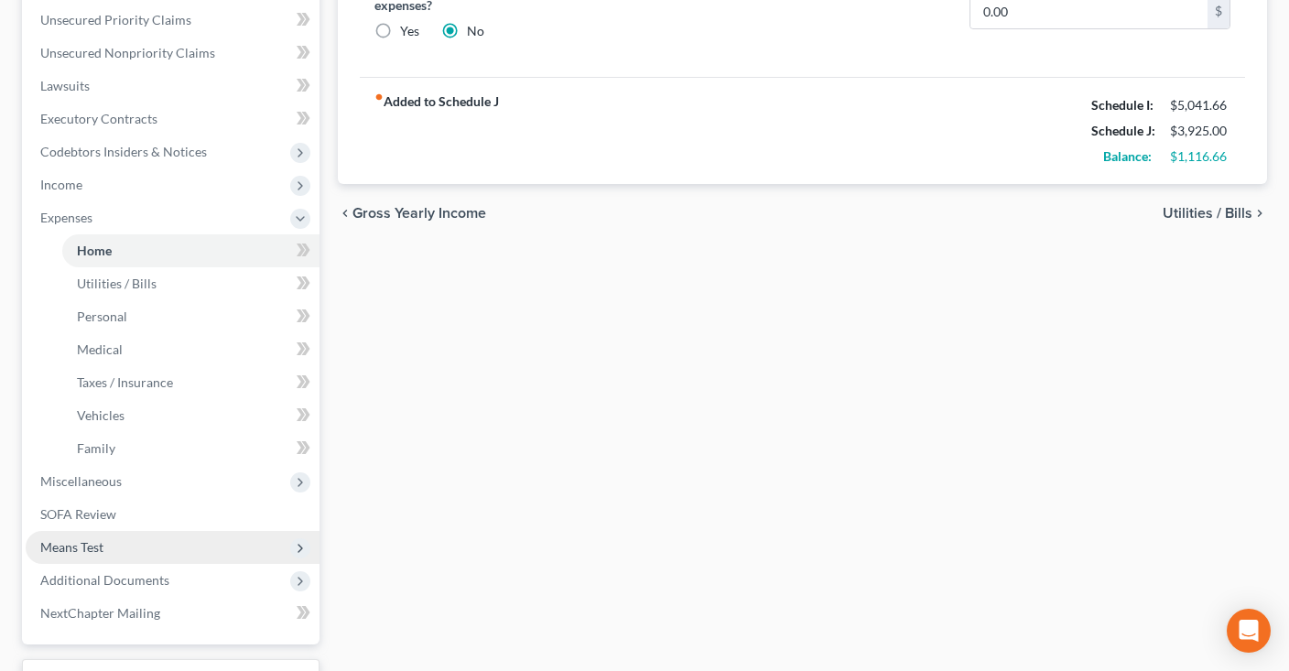
click at [151, 540] on span "Means Test" at bounding box center [173, 547] width 294 height 33
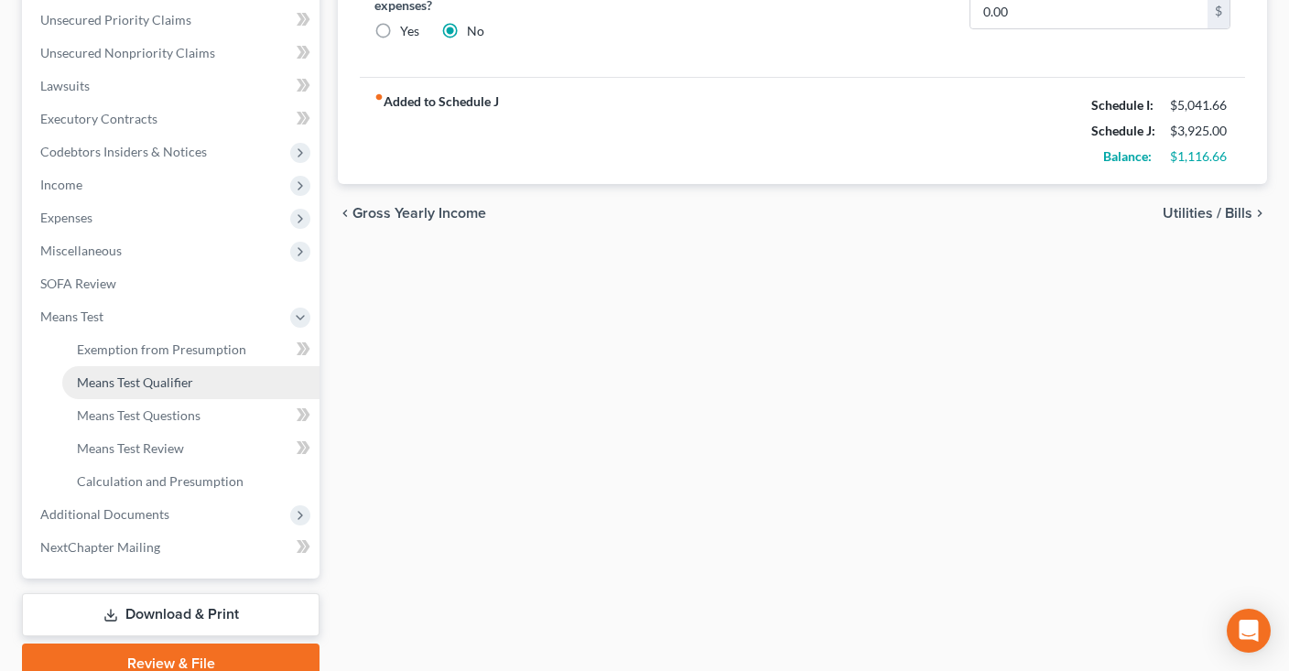
click at [178, 384] on span "Means Test Qualifier" at bounding box center [135, 382] width 116 height 16
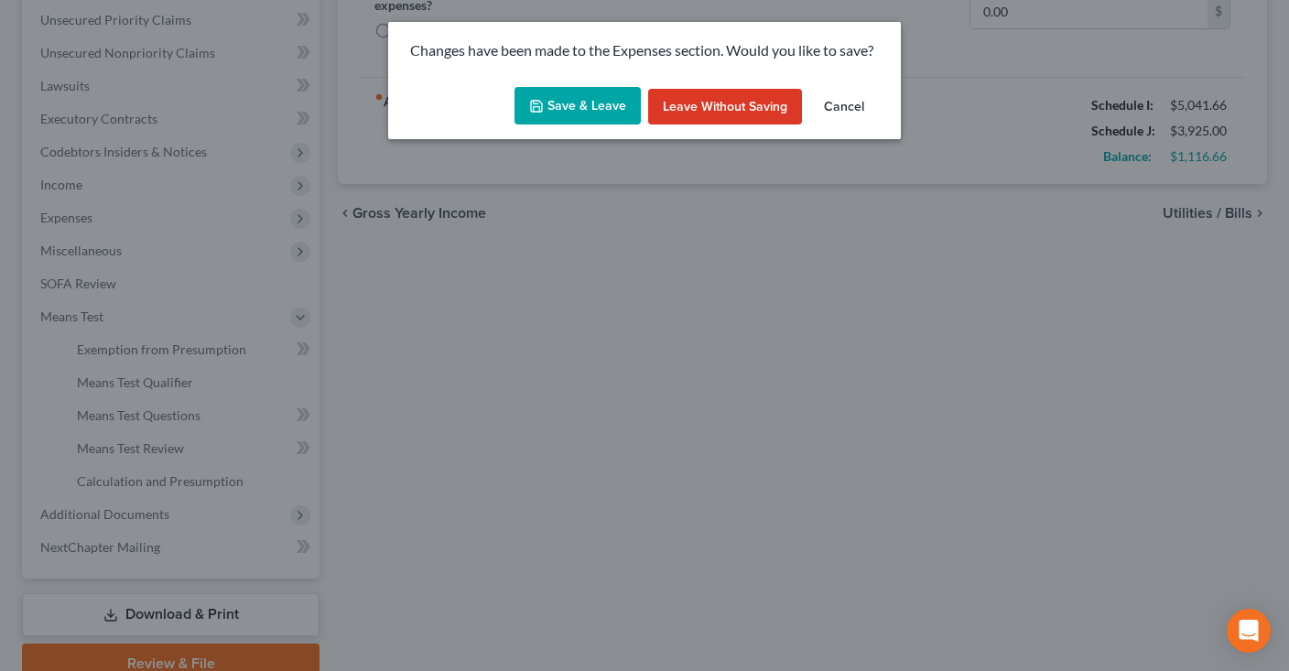
click at [609, 111] on button "Save & Leave" at bounding box center [577, 106] width 126 height 38
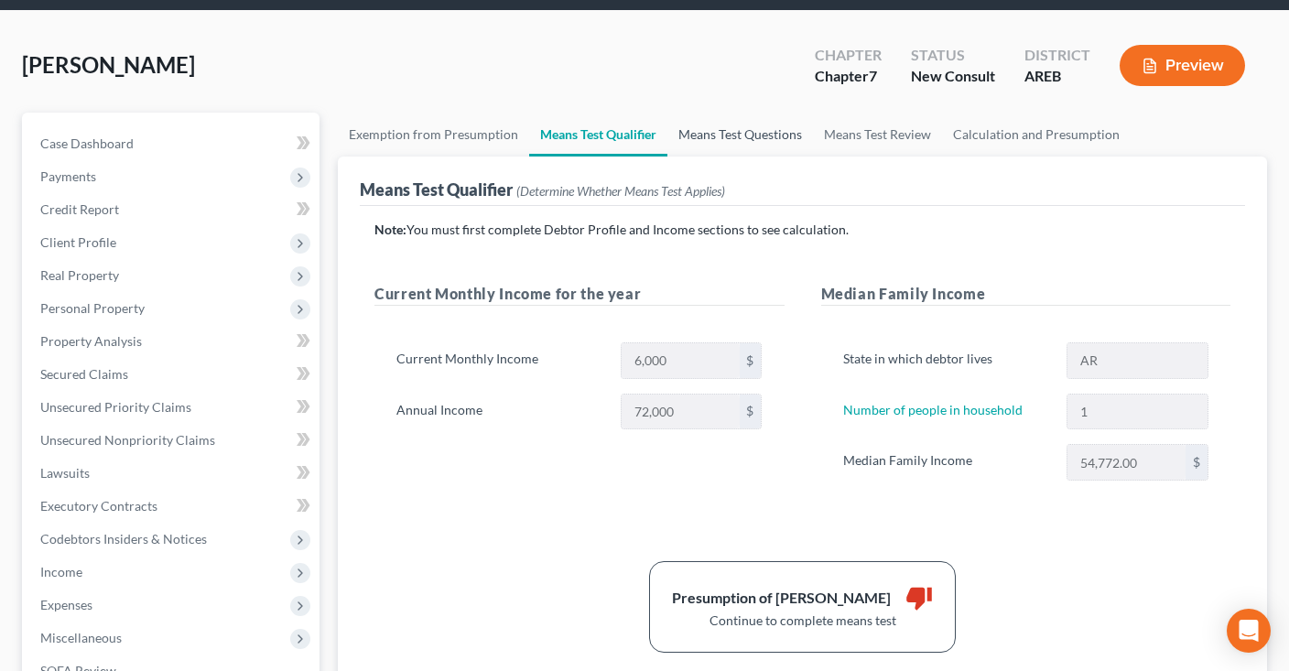
click at [750, 125] on link "Means Test Questions" at bounding box center [740, 135] width 146 height 44
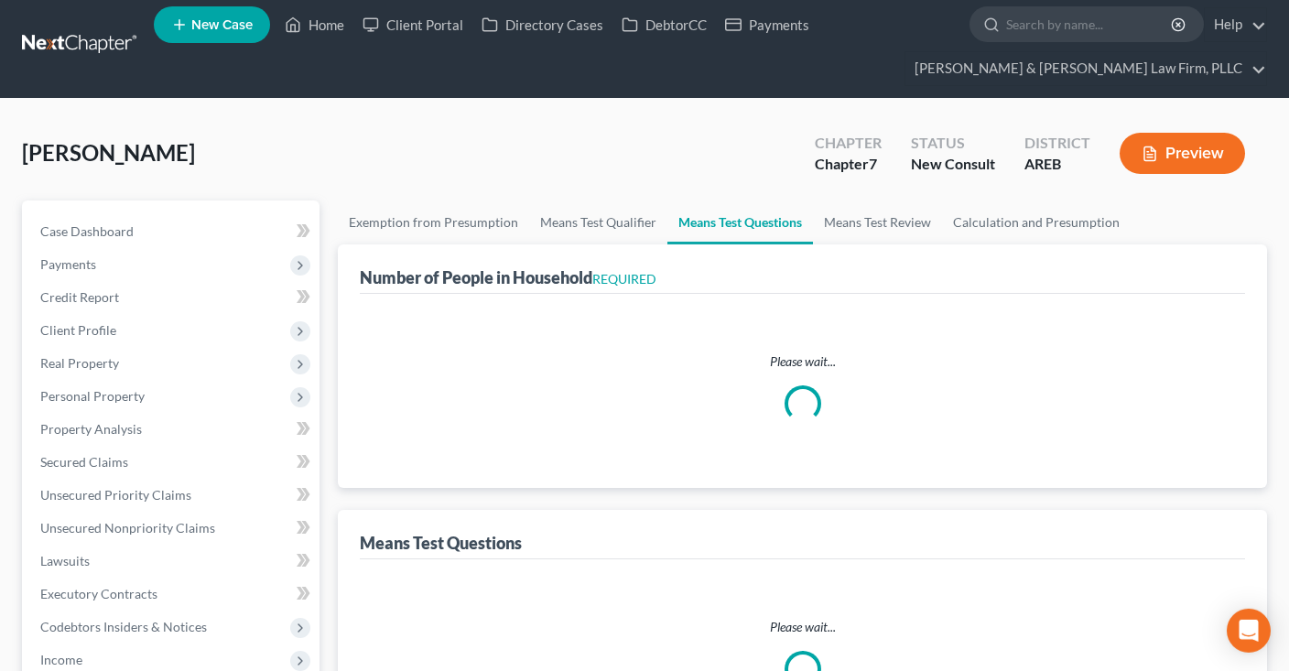
select select "0"
select select "60"
select select "1"
select select "60"
select select "1"
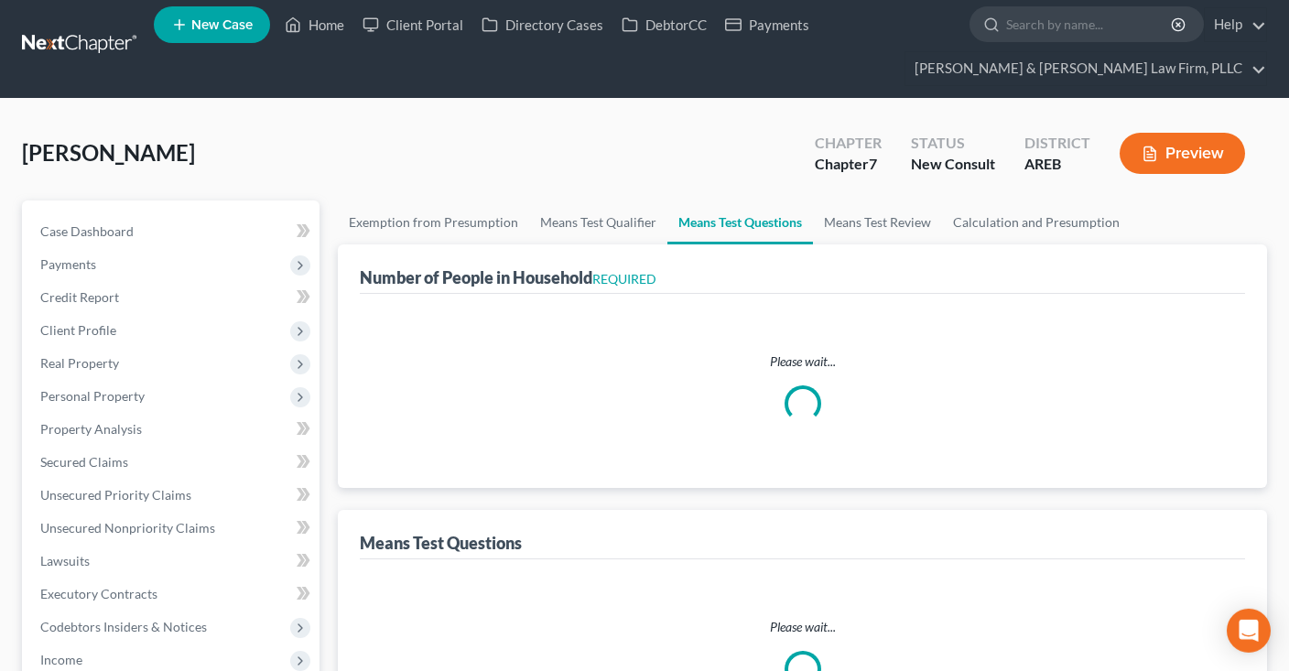
select select "60"
select select "2"
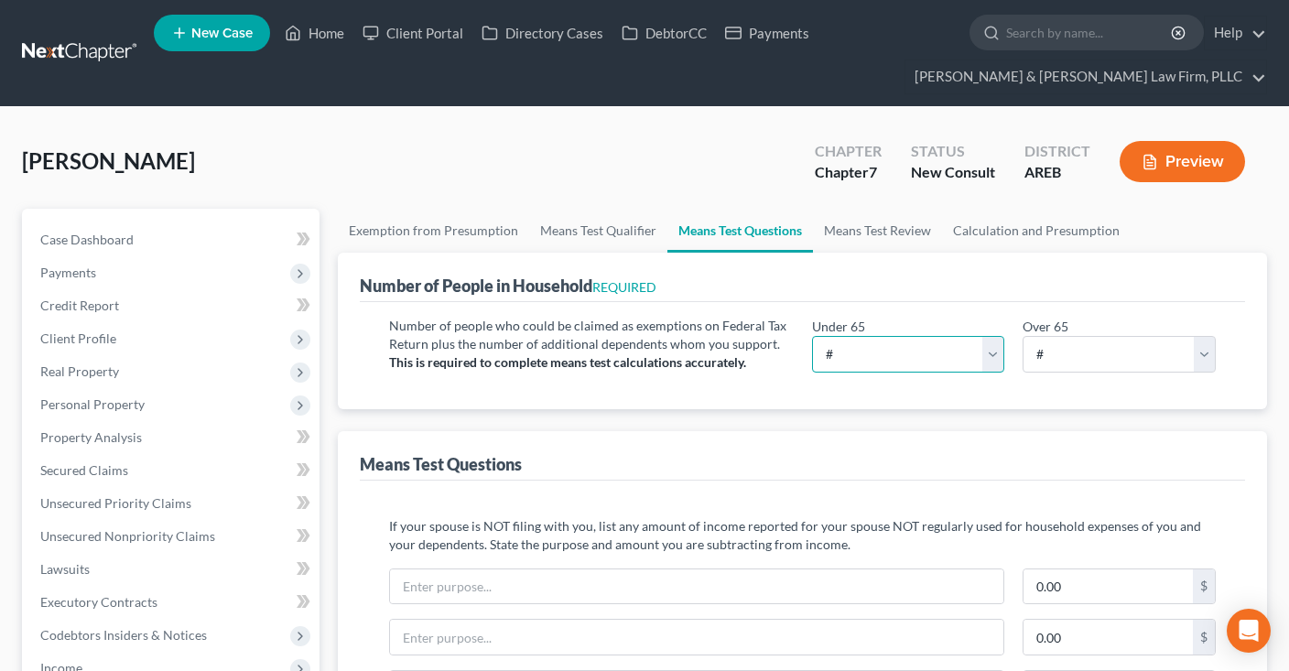
click at [812, 336] on select "# 0 1 2 3 4 5 6 7 8 9 10" at bounding box center [908, 354] width 193 height 37
select select "1"
click option "1" at bounding box center [0, 0] width 0 height 0
click at [1023, 336] on select "# 0 1 2 3 4 5 6 7 8 9 10" at bounding box center [1119, 354] width 193 height 37
select select "0"
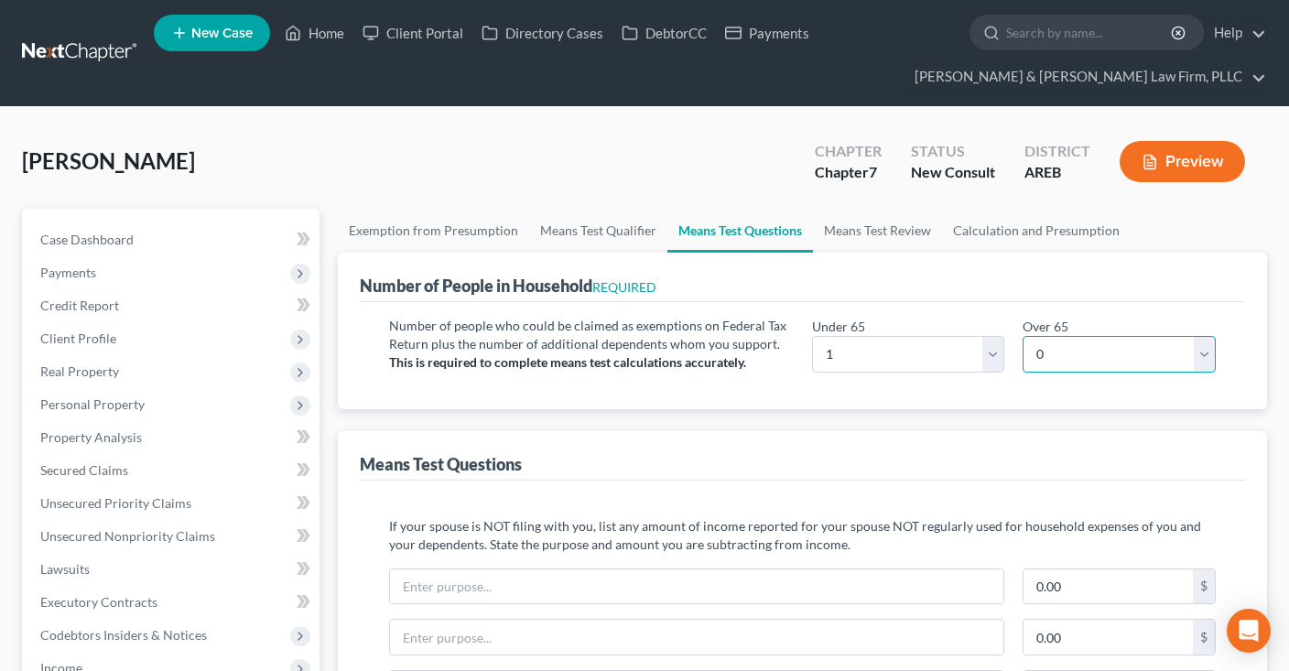
click option "0" at bounding box center [0, 0] width 0 height 0
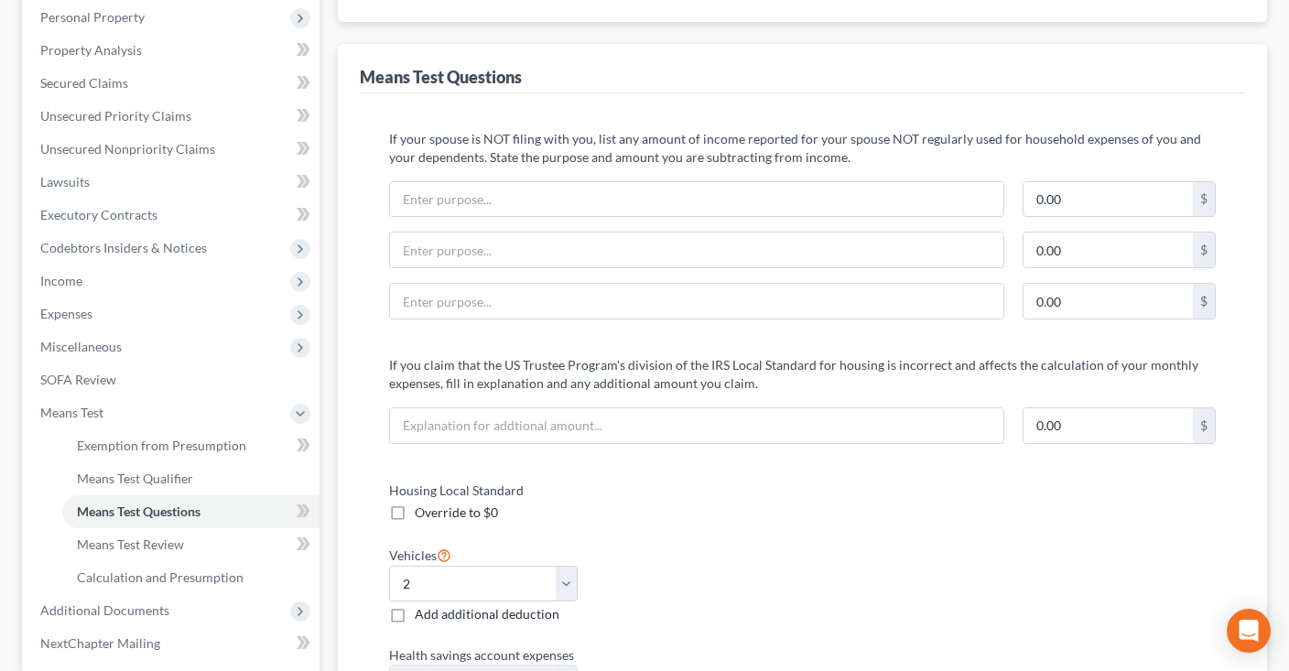
scroll to position [773, 0]
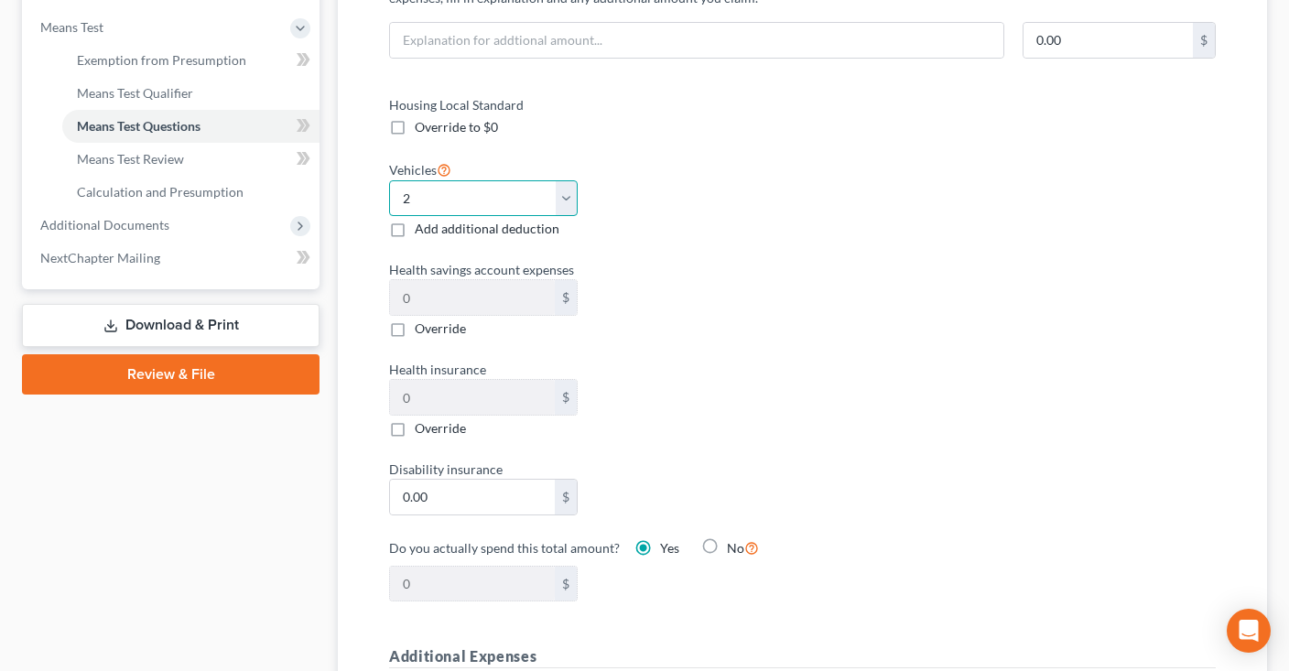
click at [389, 180] on select "Select 0 1 2 3 4 5" at bounding box center [483, 198] width 189 height 37
select select "1"
click option "1" at bounding box center [0, 0] width 0 height 0
click at [809, 246] on div "Housing Local Standard Override to $0 Vehicles Select 0 1 2 3 4 5 Add additiona…" at bounding box center [802, 359] width 863 height 529
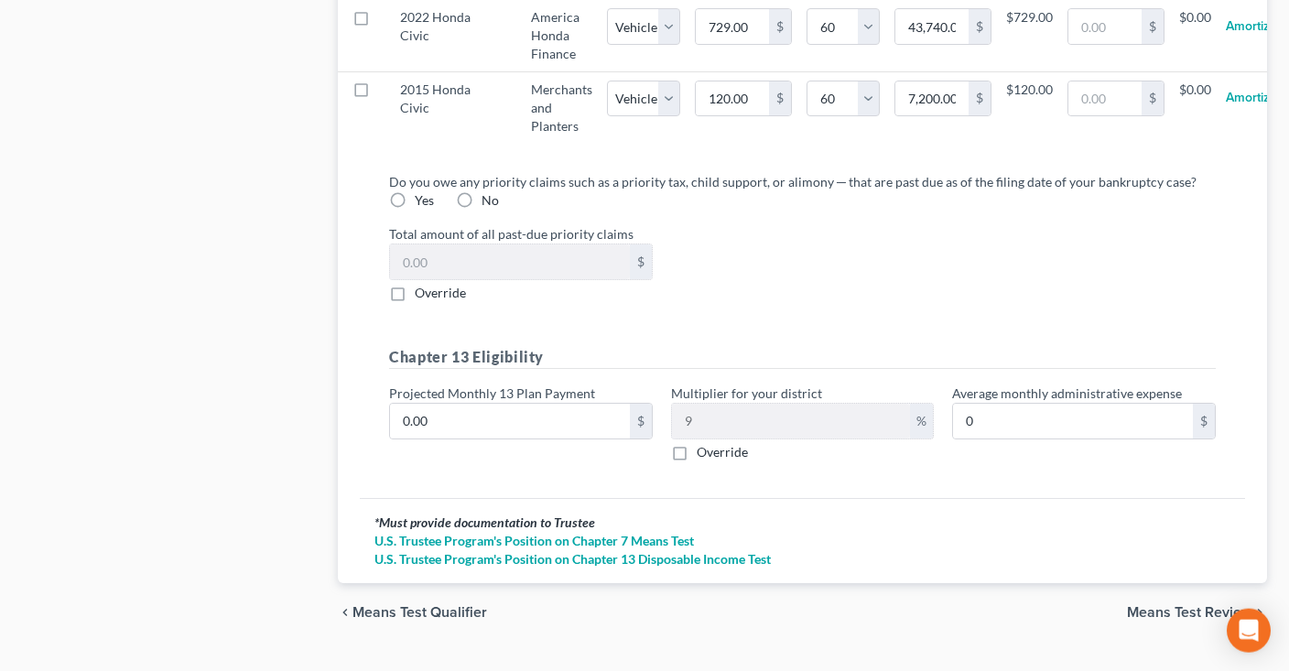
scroll to position [2124, 0]
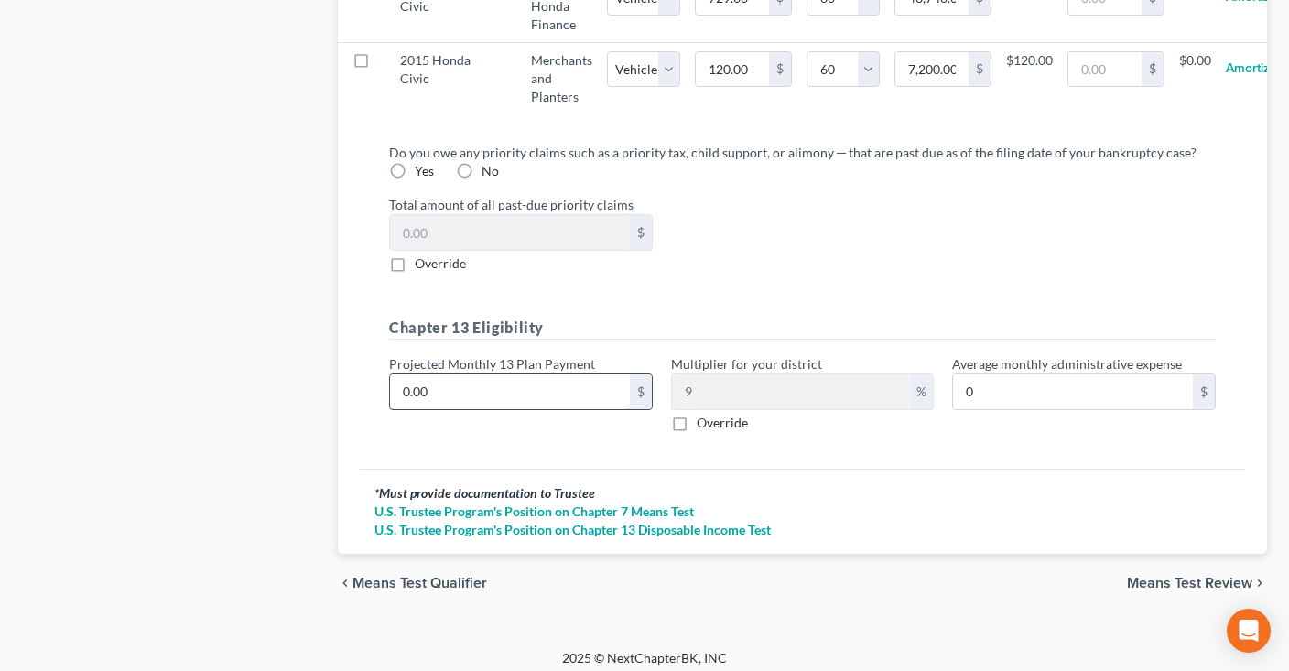
click at [615, 384] on input "0.00" at bounding box center [510, 391] width 240 height 35
click at [940, 269] on div "Do you owe any priority claims such as a priority tax, child support, or alimon…" at bounding box center [802, 295] width 856 height 304
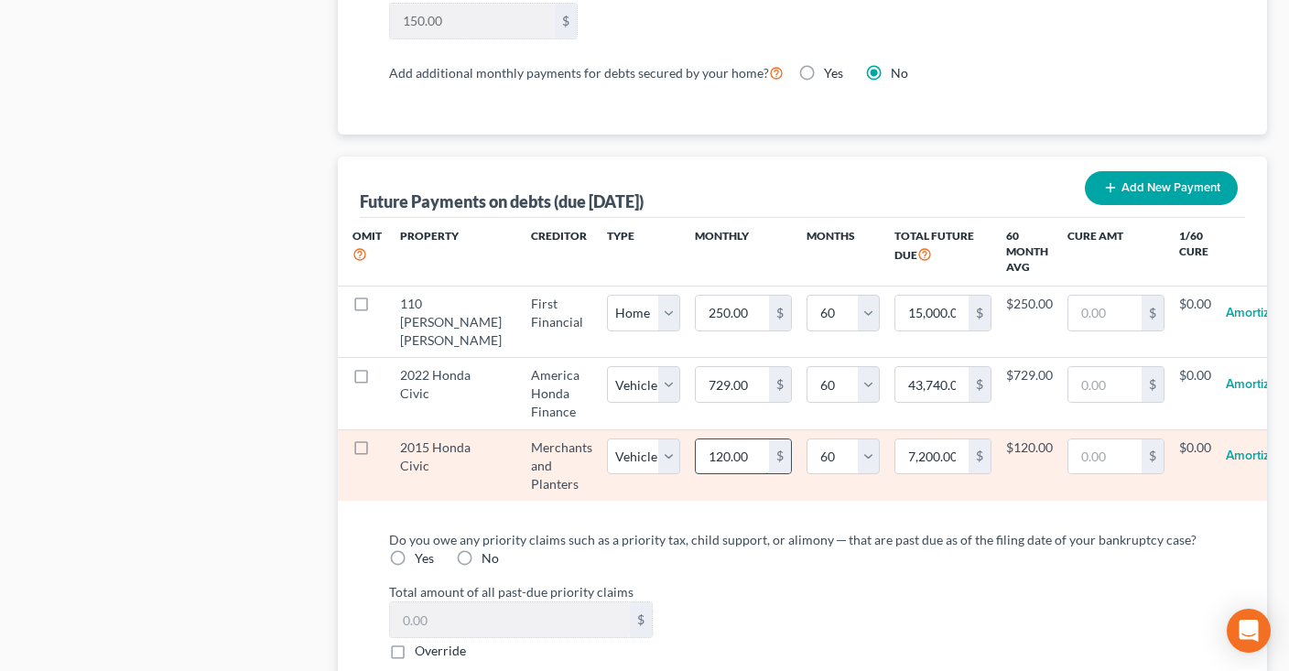
click at [724, 447] on input "120.00" at bounding box center [732, 456] width 73 height 35
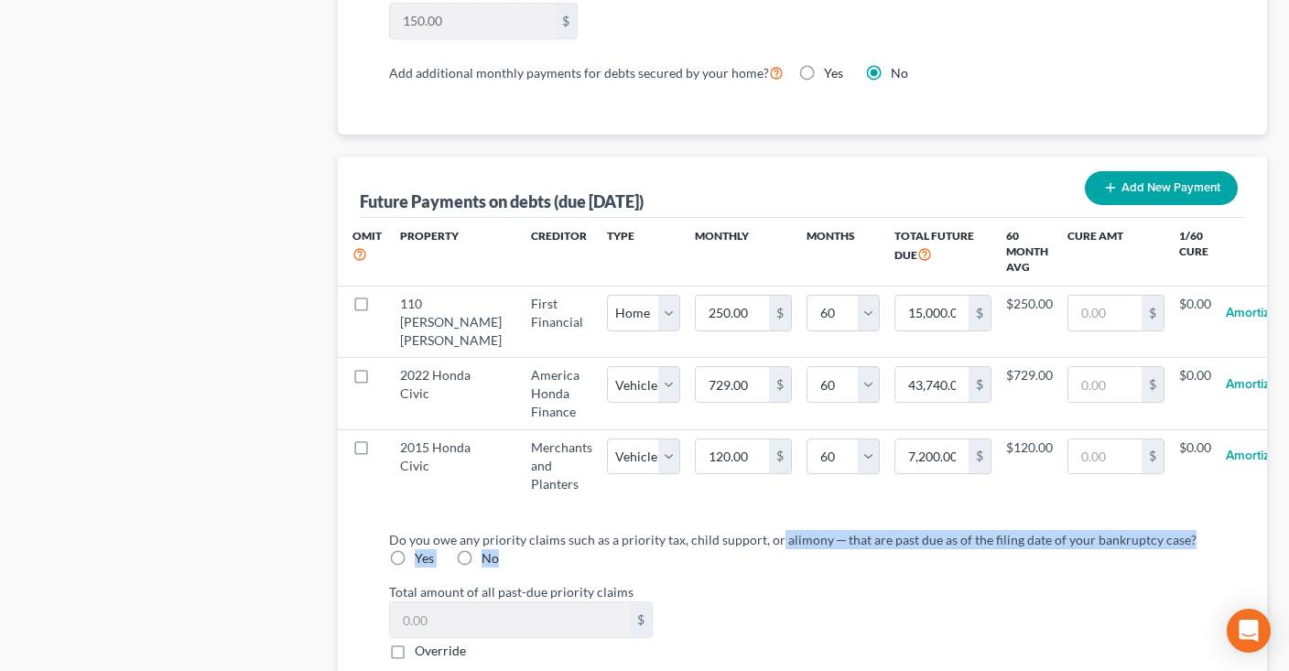
click at [777, 540] on div "Do you owe any priority claims such as a priority tax, child support, or alimon…" at bounding box center [802, 549] width 827 height 38
click at [785, 563] on div "Do you owe any priority claims such as a priority tax, child support, or alimon…" at bounding box center [802, 595] width 827 height 130
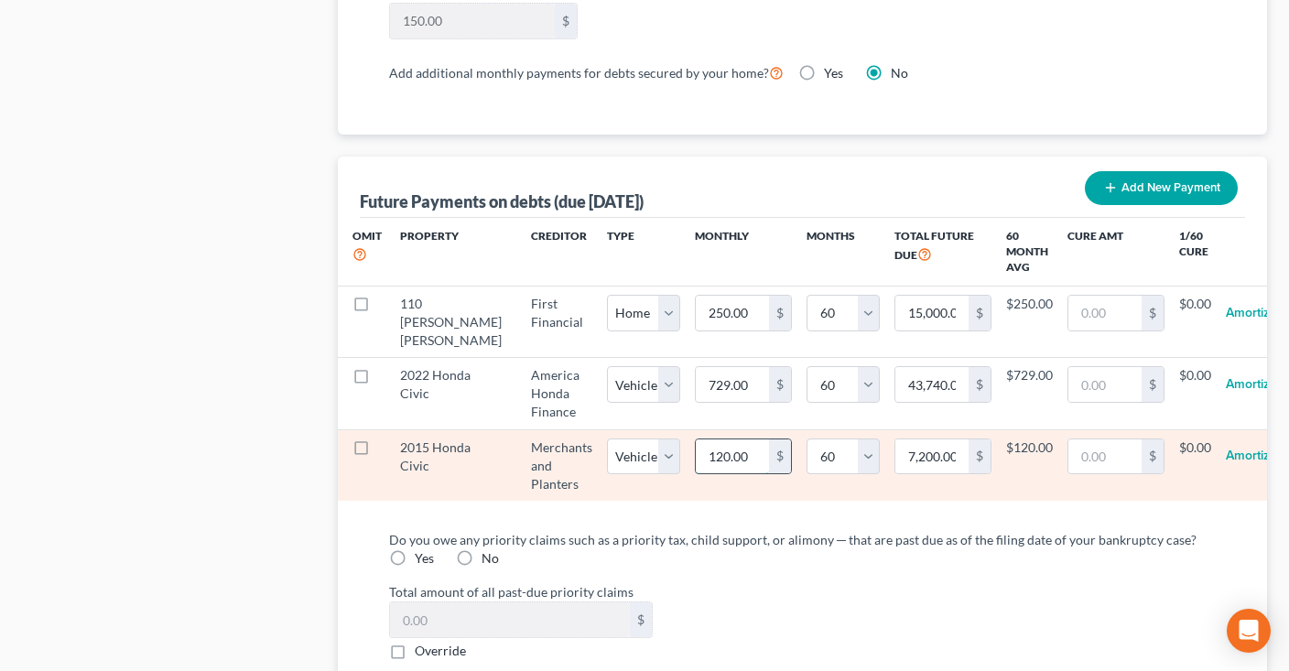
click at [717, 449] on input "120.00" at bounding box center [732, 456] width 73 height 35
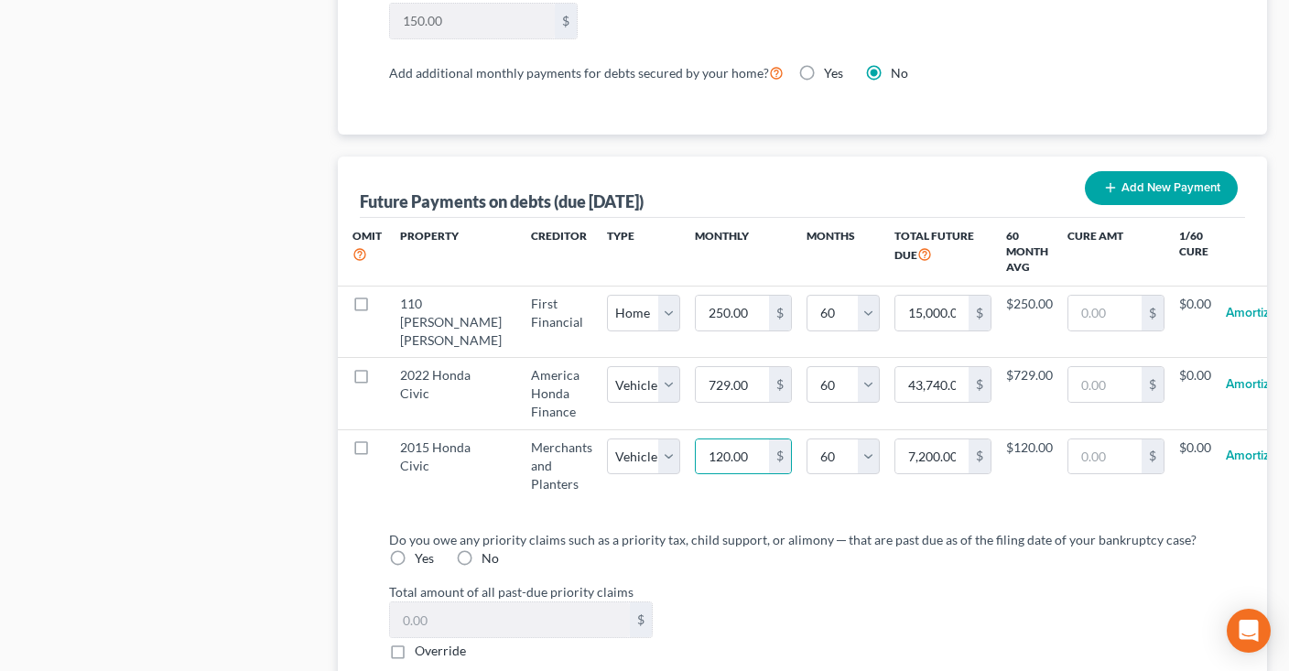
click at [754, 550] on div "Do you owe any priority claims such as a priority tax, child support, or alimon…" at bounding box center [802, 549] width 827 height 38
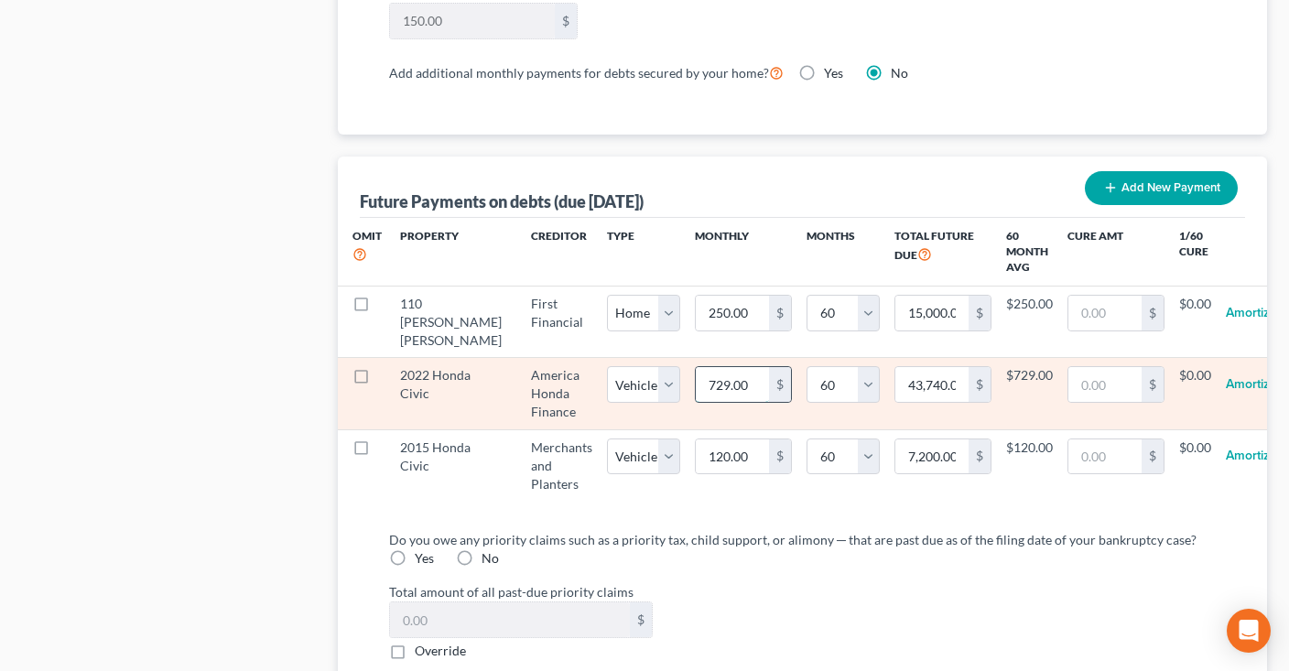
click at [712, 383] on input "729.00" at bounding box center [732, 384] width 73 height 35
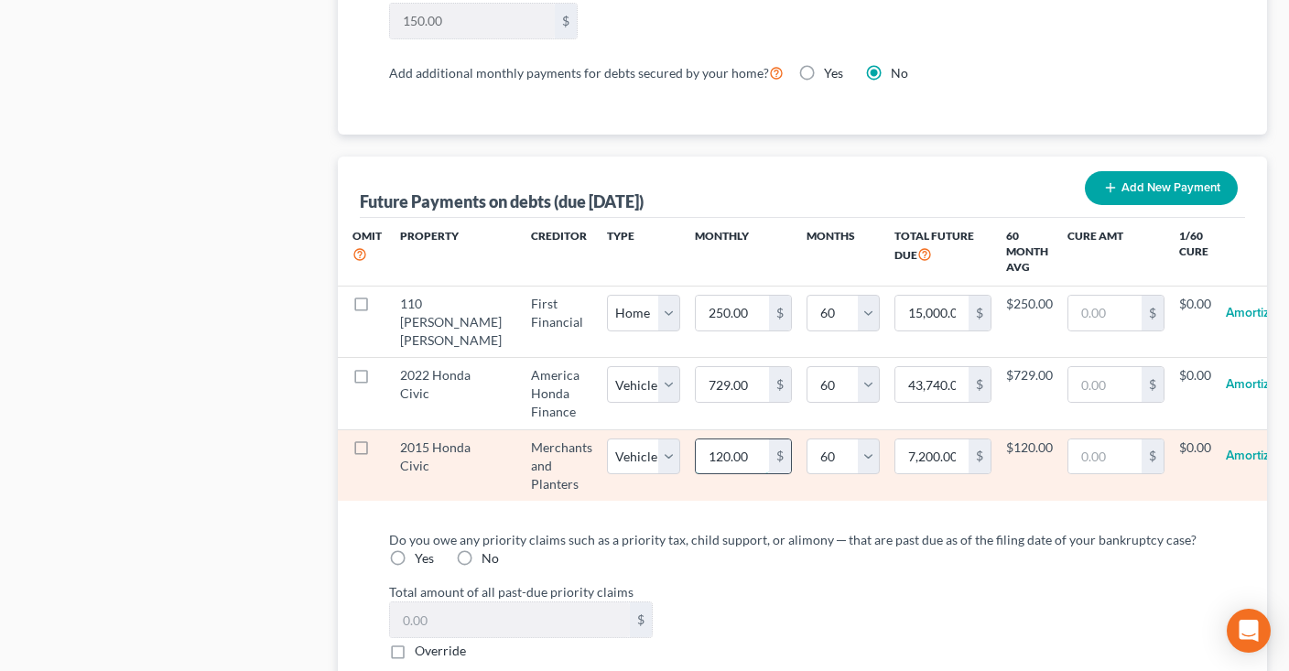
click at [720, 447] on input "120.00" at bounding box center [732, 456] width 73 height 35
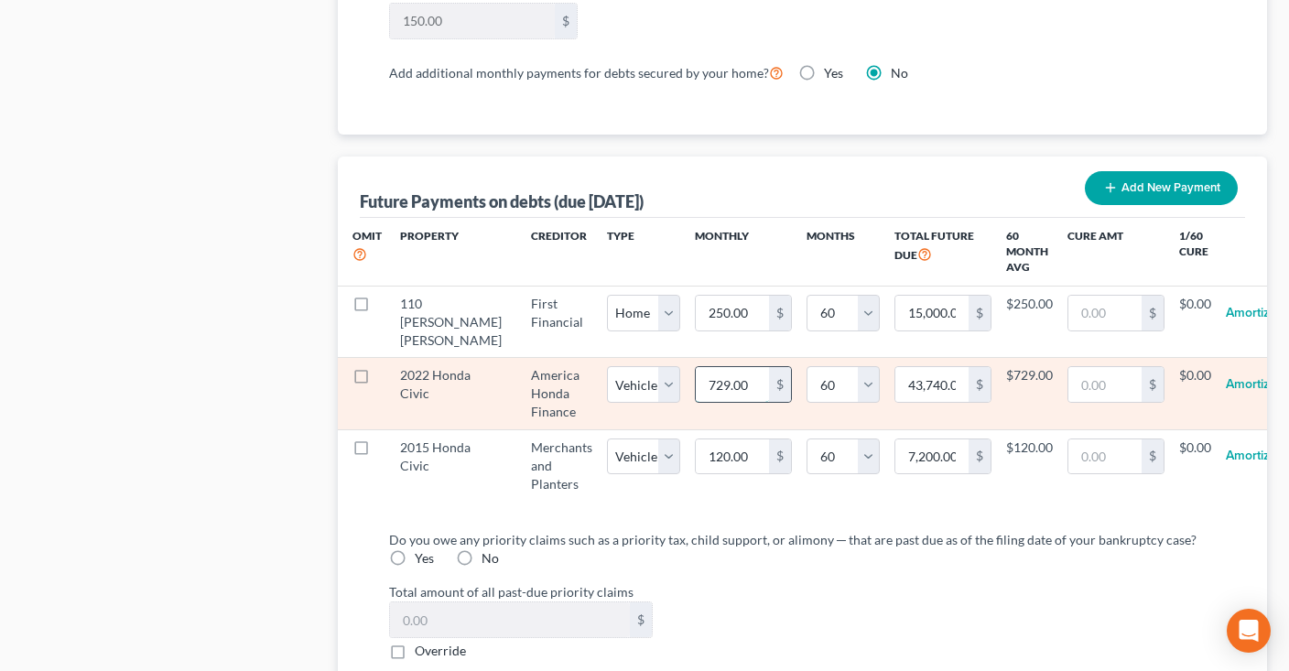
click at [705, 380] on input "729.00" at bounding box center [732, 384] width 73 height 35
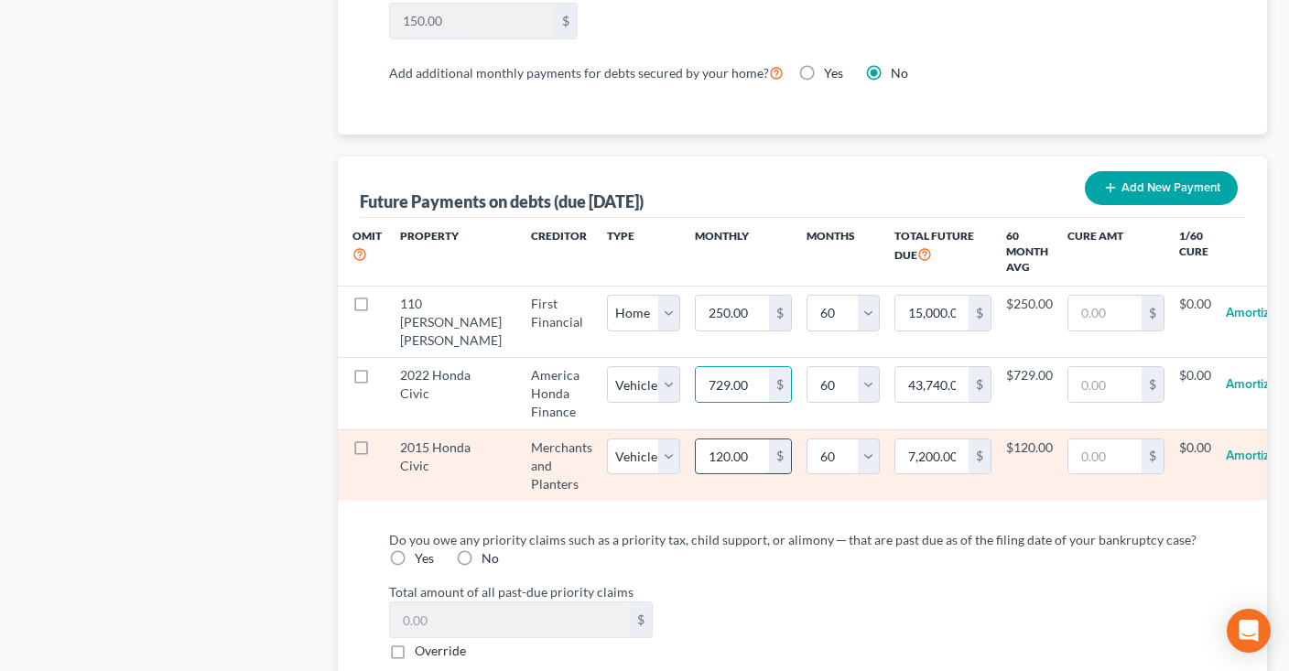
click at [712, 439] on input "120.00" at bounding box center [732, 456] width 73 height 35
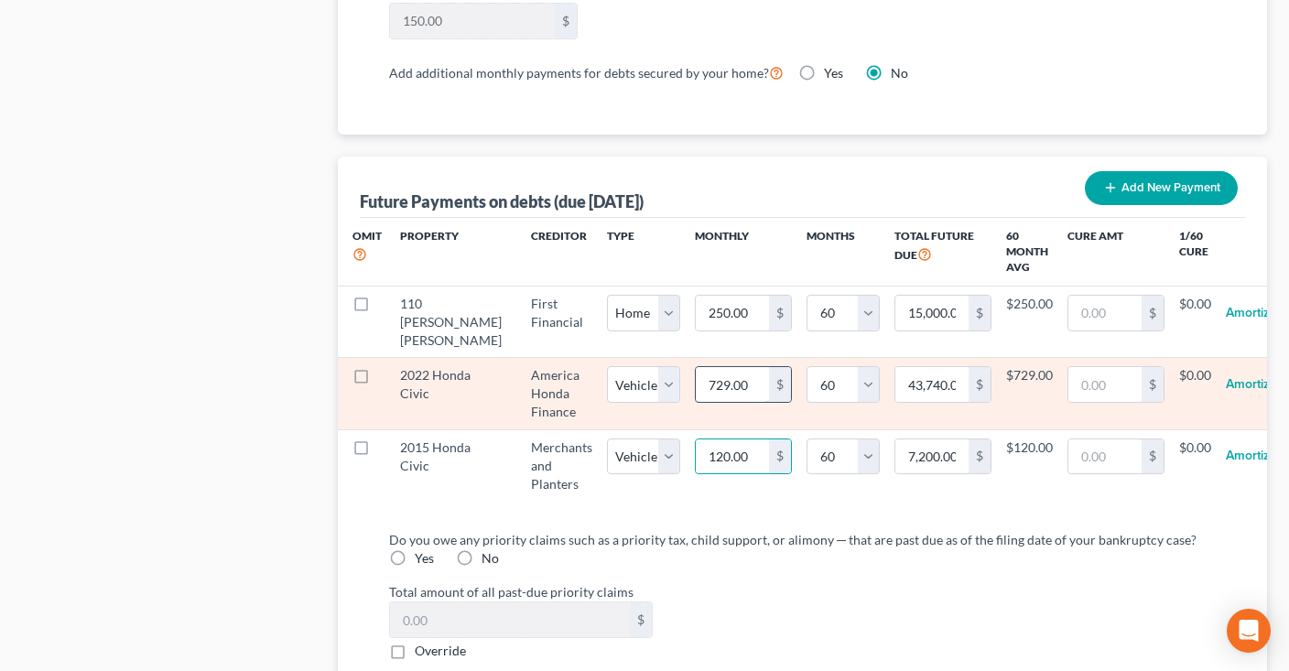
click at [719, 382] on input "729.00" at bounding box center [732, 384] width 73 height 35
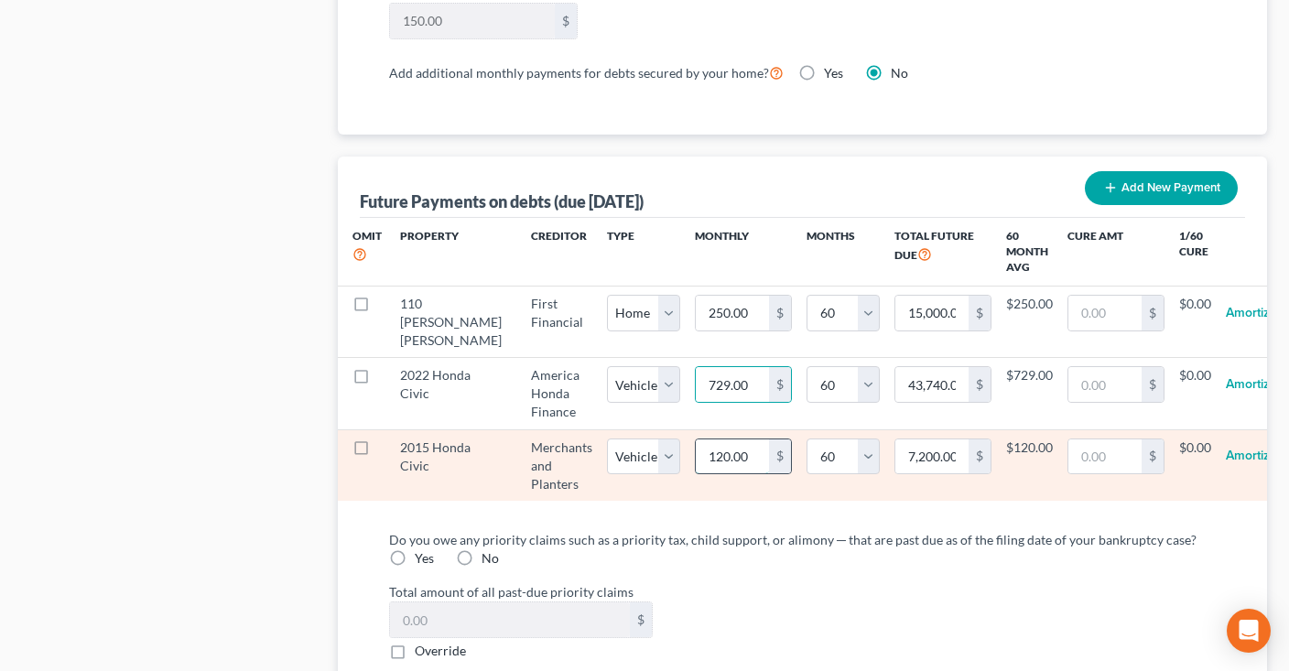
click at [719, 458] on input "120.00" at bounding box center [732, 456] width 73 height 35
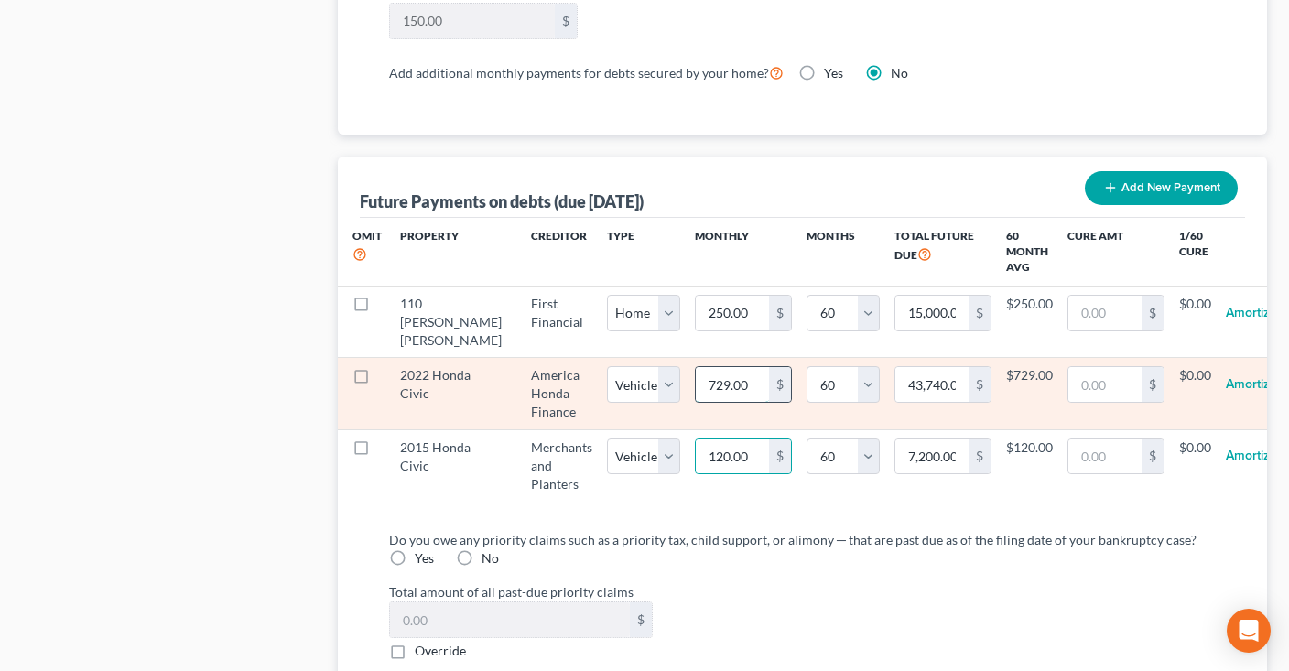
click at [719, 376] on input "729.00" at bounding box center [732, 384] width 73 height 35
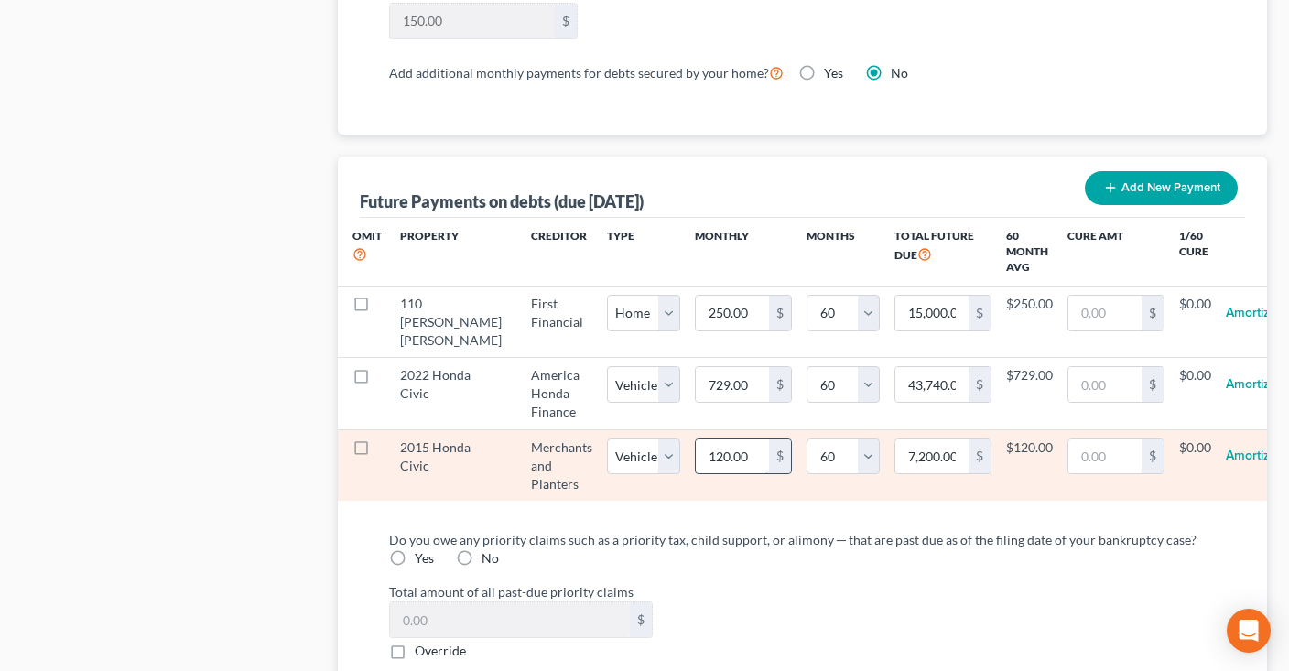
click at [707, 452] on input "120.00" at bounding box center [732, 456] width 73 height 35
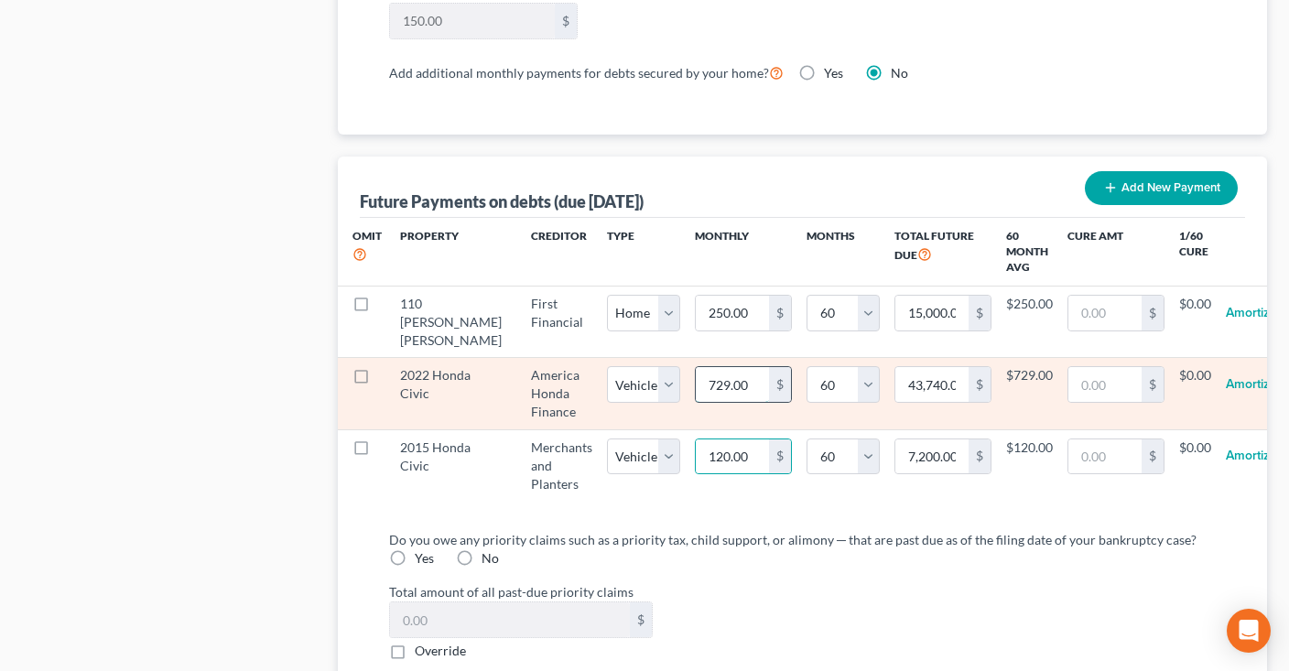
click at [713, 379] on input "729.00" at bounding box center [732, 384] width 73 height 35
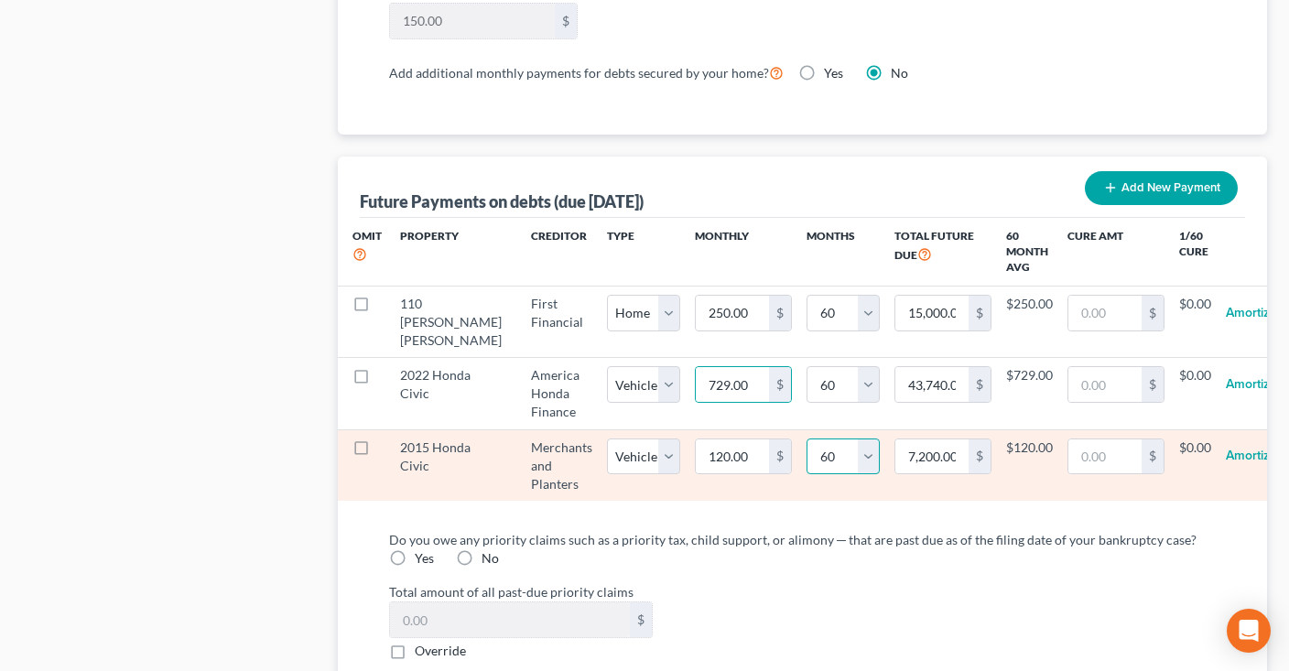
click at [807, 438] on select "0 1 2 3 4 5 6 7 8 9 10 11 12 13 14 15 16 17 18 19 20 21 22 23 24 25 26 27 28 29…" at bounding box center [843, 456] width 73 height 37
click at [850, 503] on div "Omit Property Creditor Type Monthly Months Total Future Due 60 Month Avg Cure A…" at bounding box center [802, 367] width 929 height 298
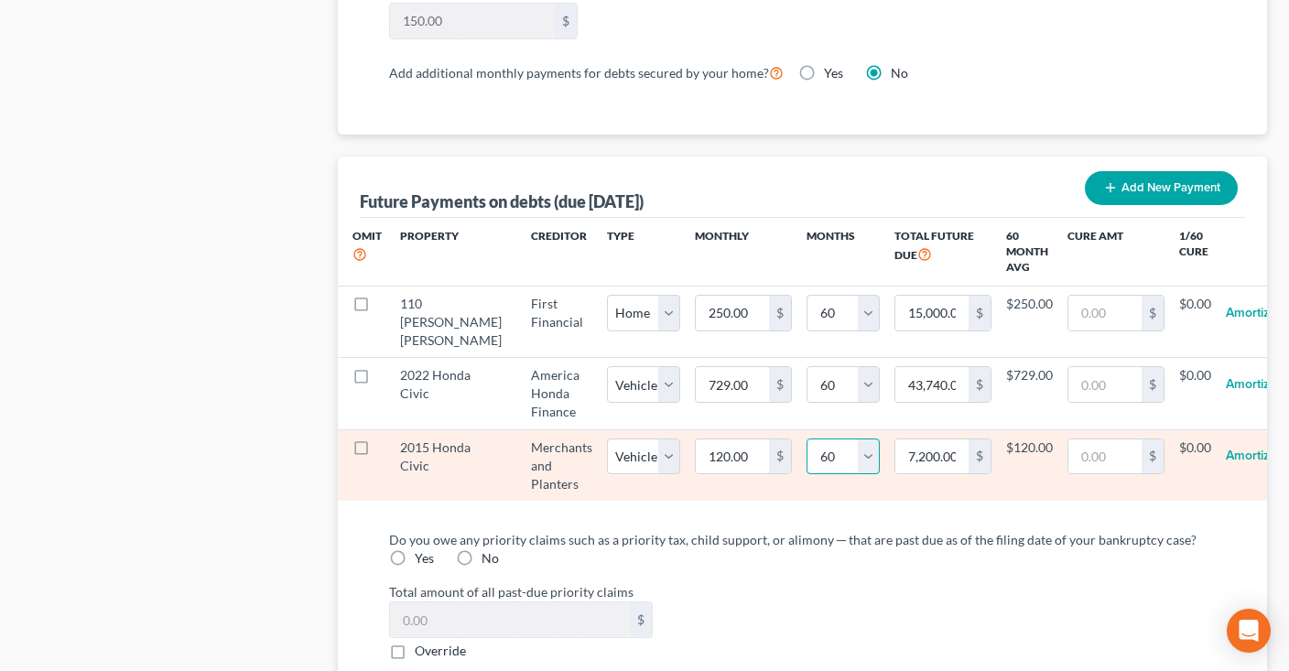
click at [807, 438] on select "0 1 2 3 4 5 6 7 8 9 10 11 12 13 14 15 16 17 18 19 20 21 22 23 24 25 26 27 28 29…" at bounding box center [843, 456] width 73 height 37
select select "12"
click option "12" at bounding box center [0, 0] width 0 height 0
select select "1"
select select "12"
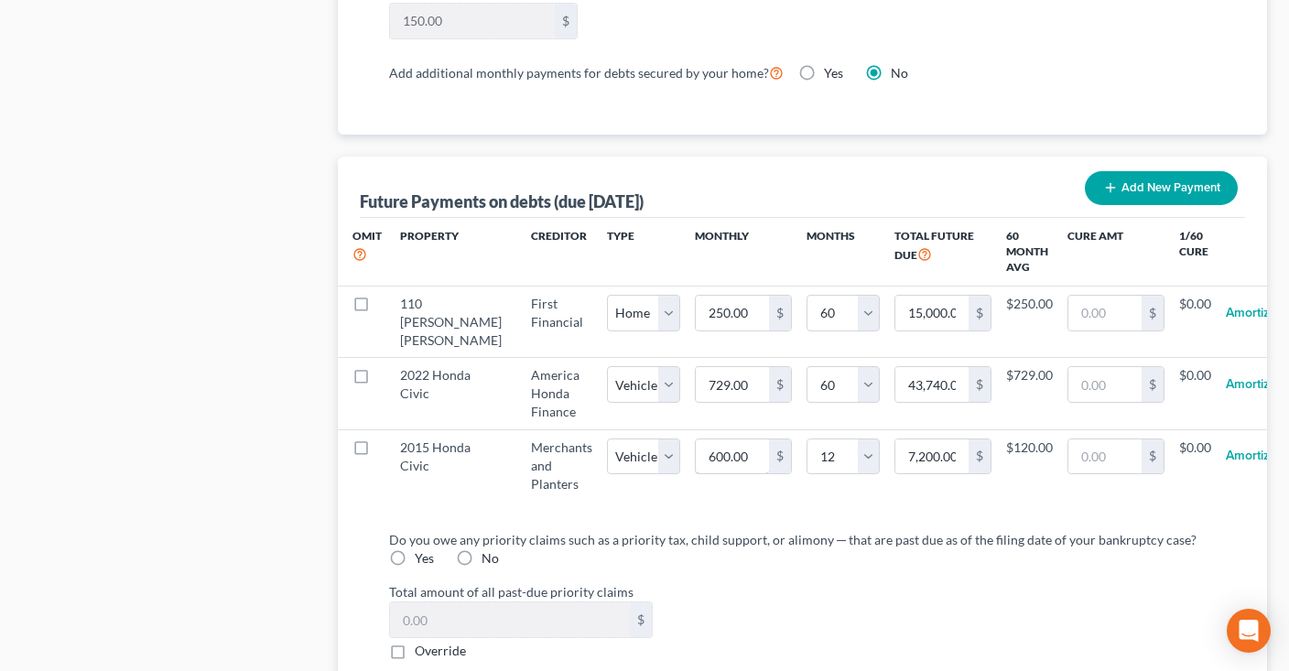
click at [723, 451] on input "600.00" at bounding box center [732, 456] width 73 height 35
type input "1"
type input "12.00"
type input "12"
type input "144.00"
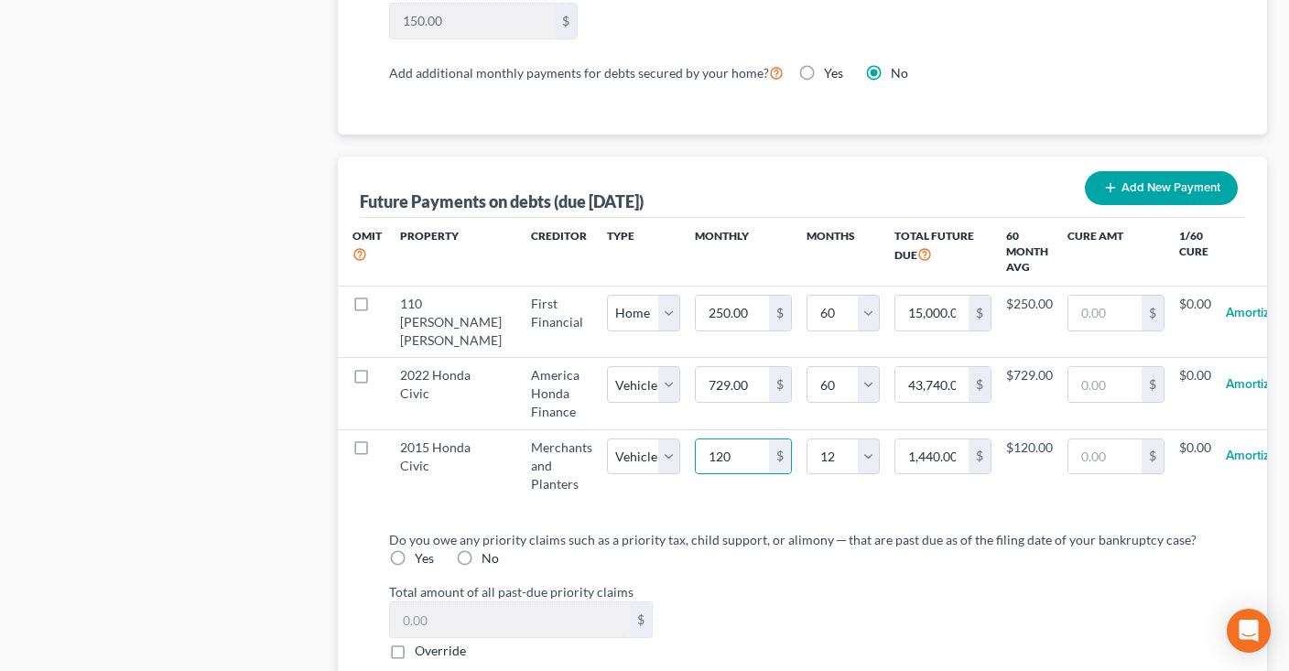
click at [852, 544] on div "Do you owe any priority claims such as a priority tax, child support, or alimon…" at bounding box center [802, 549] width 827 height 38
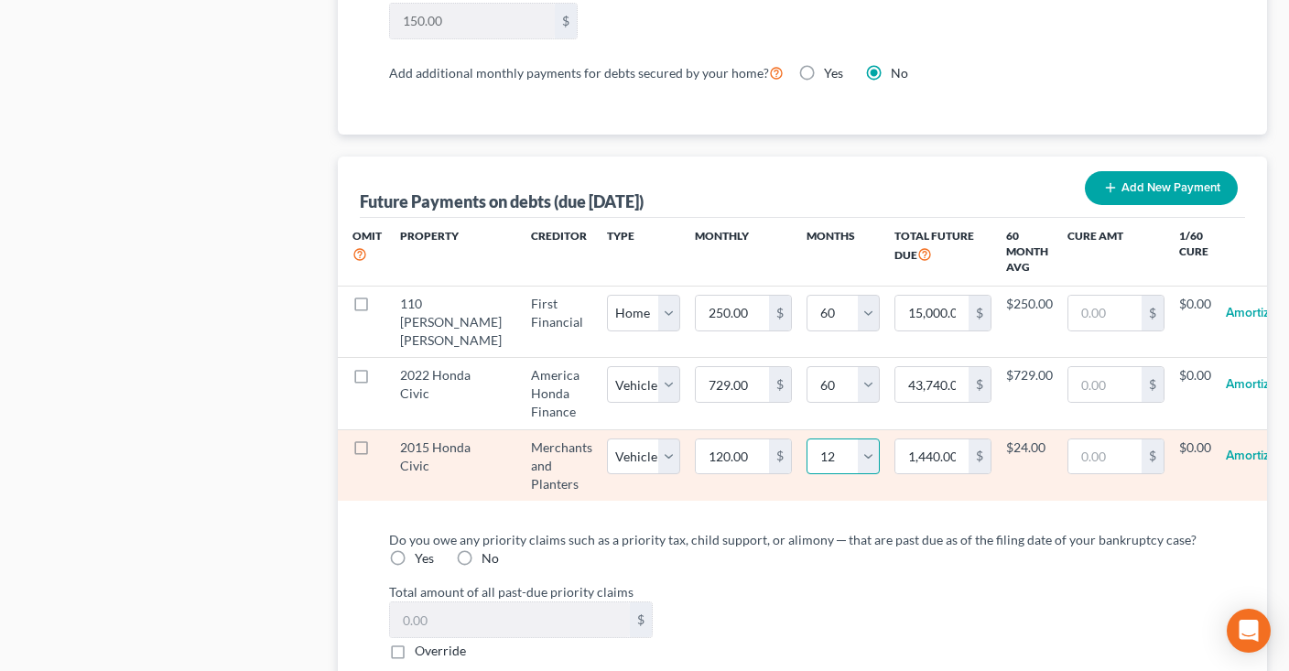
click at [807, 438] on select "0 1 2 3 4 5 6 7 8 9 10 11 12 13 14 15 16 17 18 19 20 21 22 23 24 25 26 27 28 29…" at bounding box center [843, 456] width 73 height 37
click option "15" at bounding box center [0, 0] width 0 height 0
click at [719, 442] on input "96.00" at bounding box center [732, 456] width 73 height 35
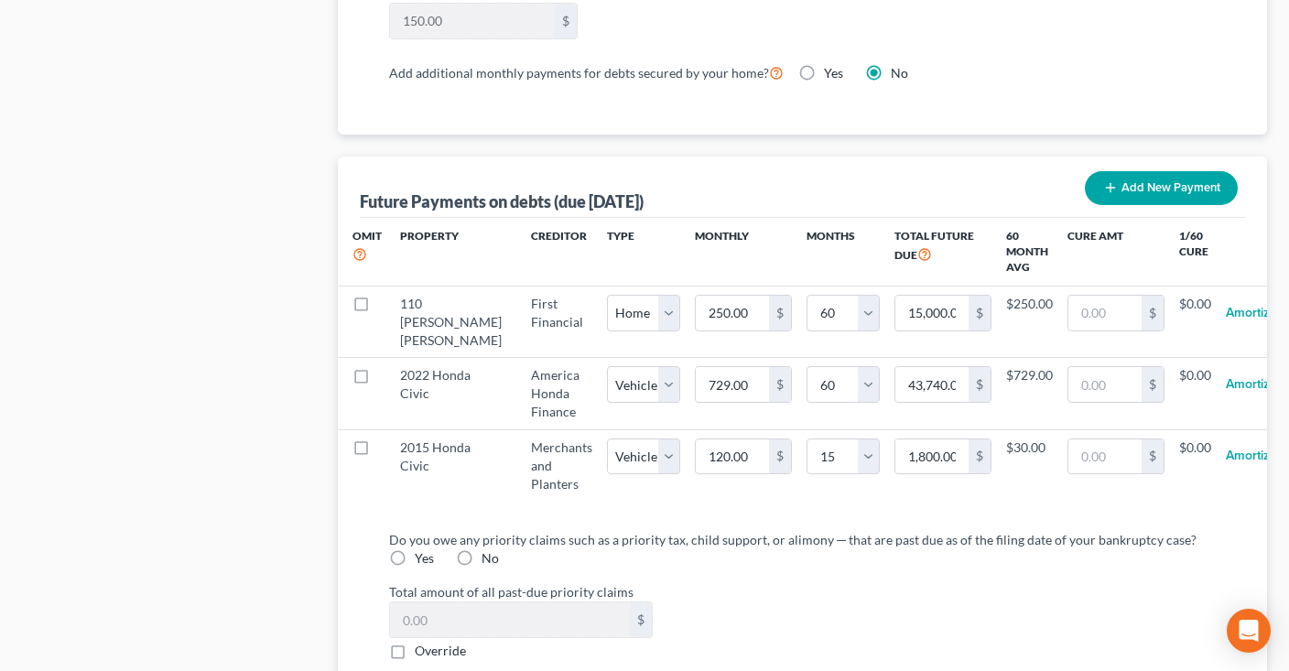
click at [829, 505] on div "Omit Property Creditor Type Monthly Months Total Future Due 60 Month Avg Cure A…" at bounding box center [802, 367] width 929 height 298
click at [779, 560] on div "Do you owe any priority claims such as a priority tax, child support, or alimon…" at bounding box center [802, 595] width 827 height 130
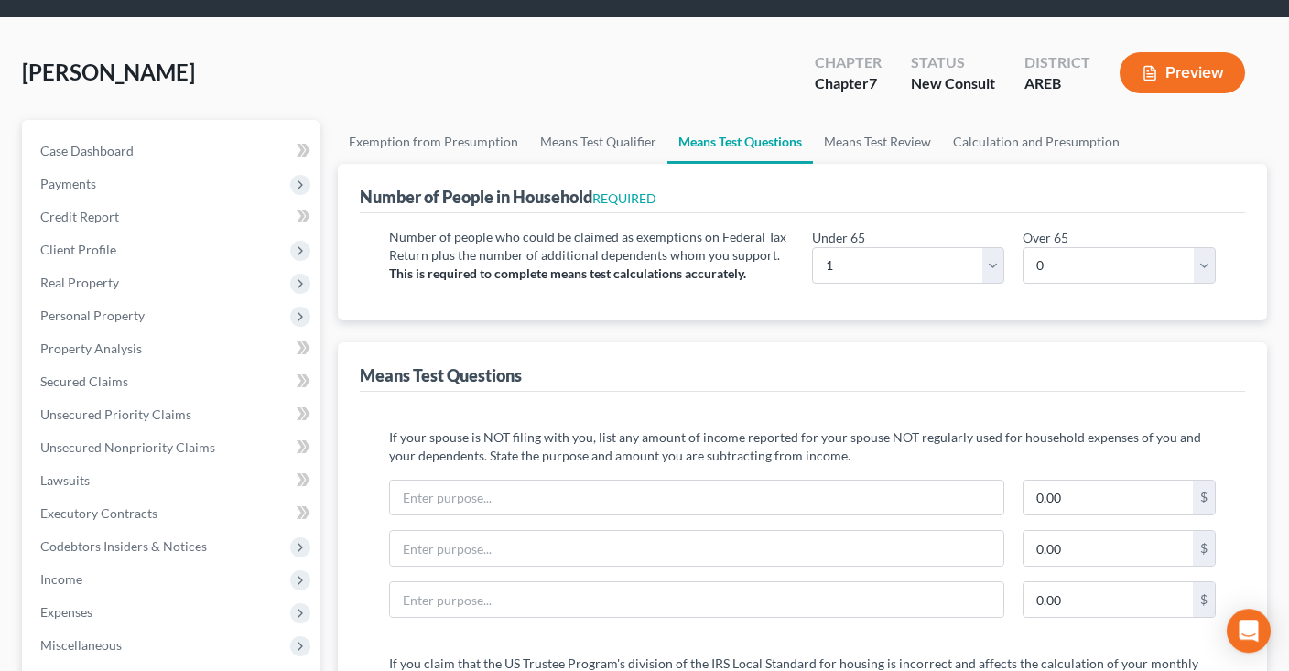
scroll to position [0, 0]
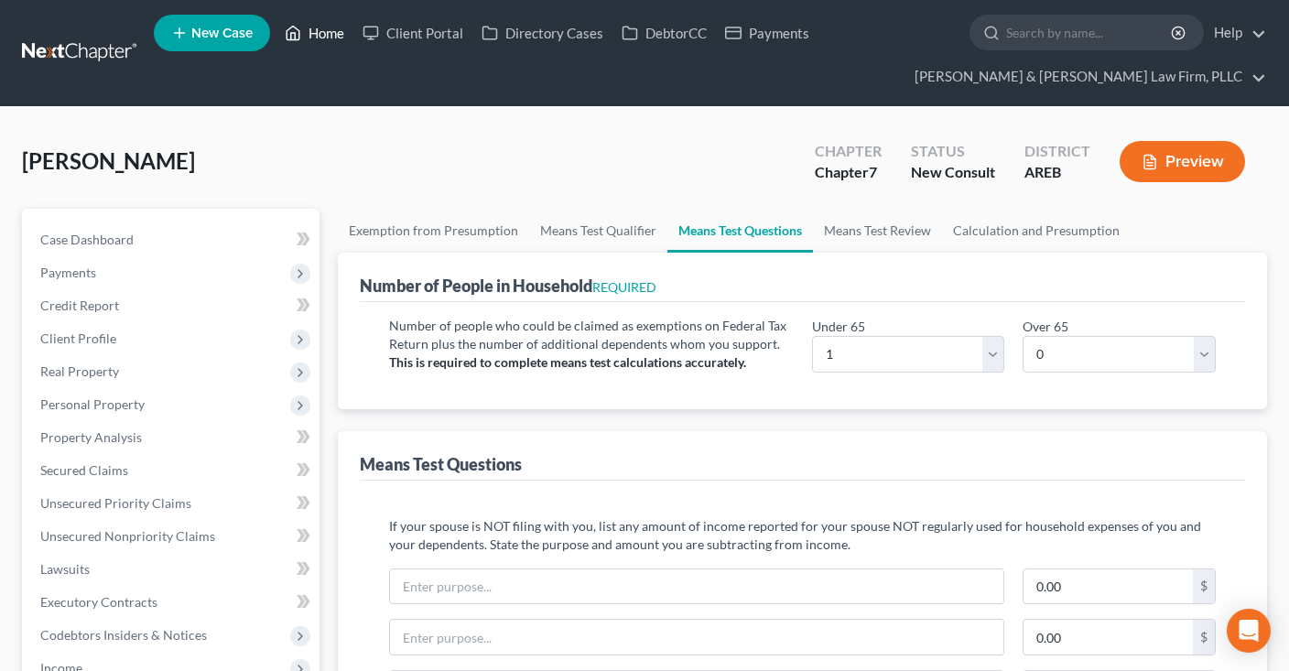
click at [309, 44] on link "Home" at bounding box center [315, 32] width 78 height 33
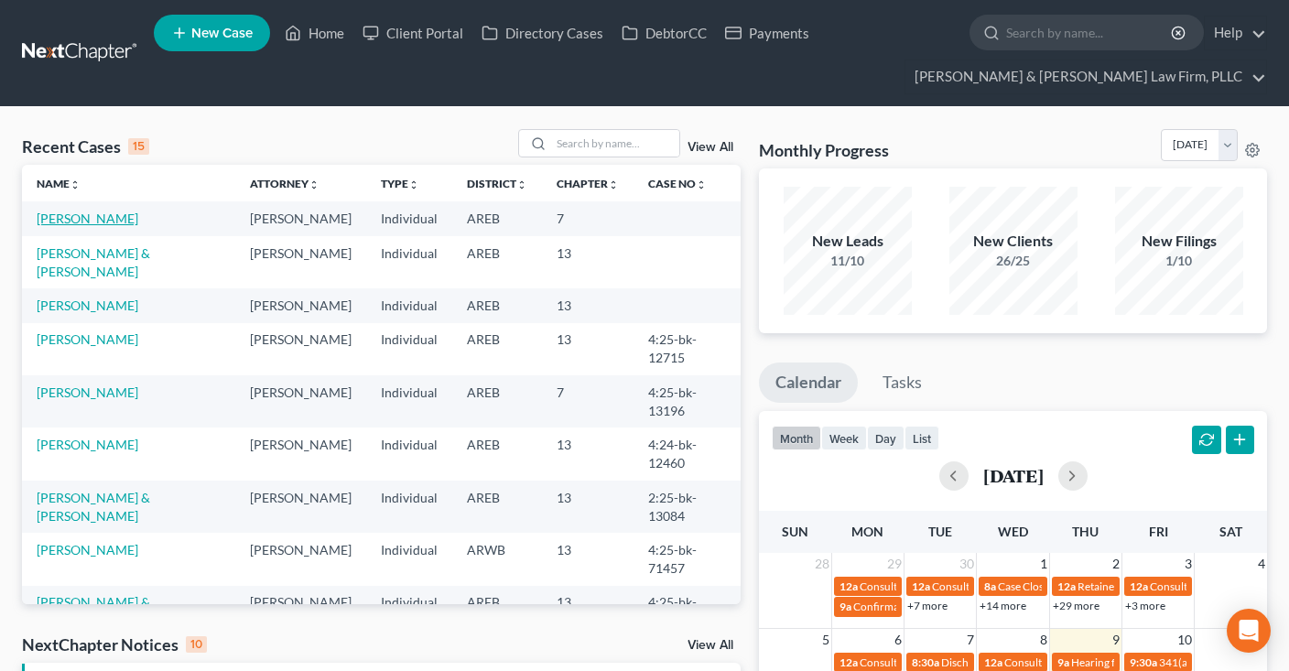
click at [122, 213] on link "Cornelious, Felicia" at bounding box center [88, 219] width 102 height 16
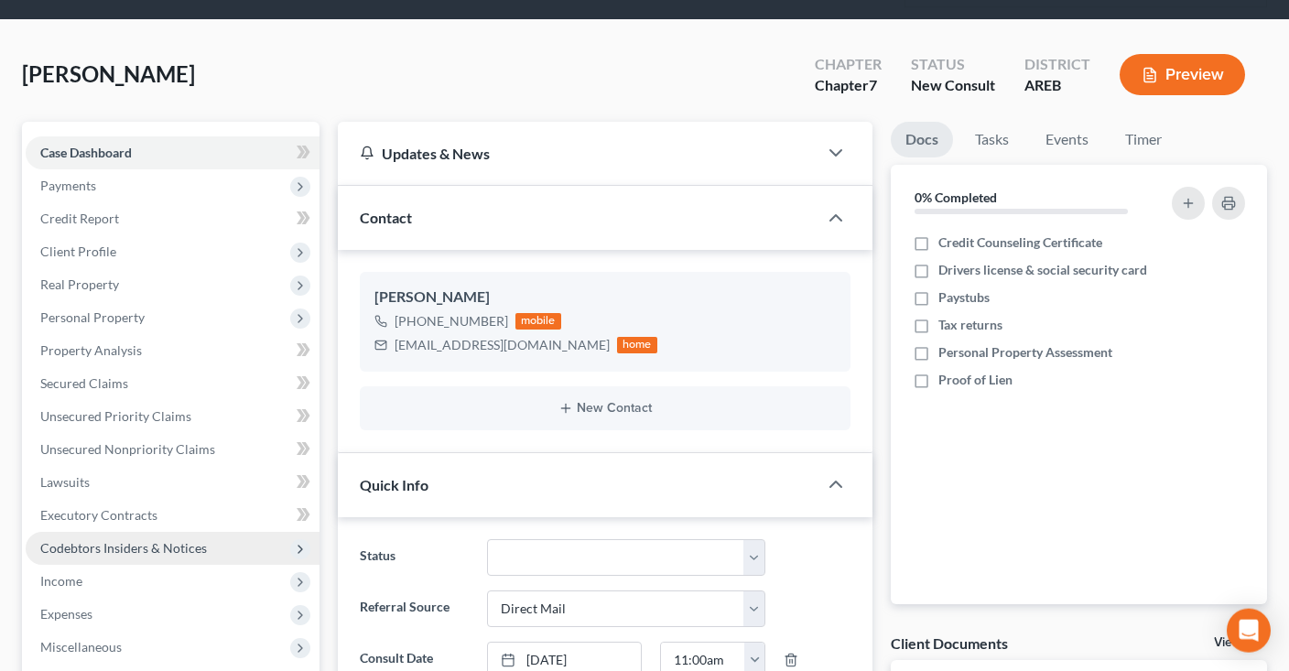
scroll to position [289, 0]
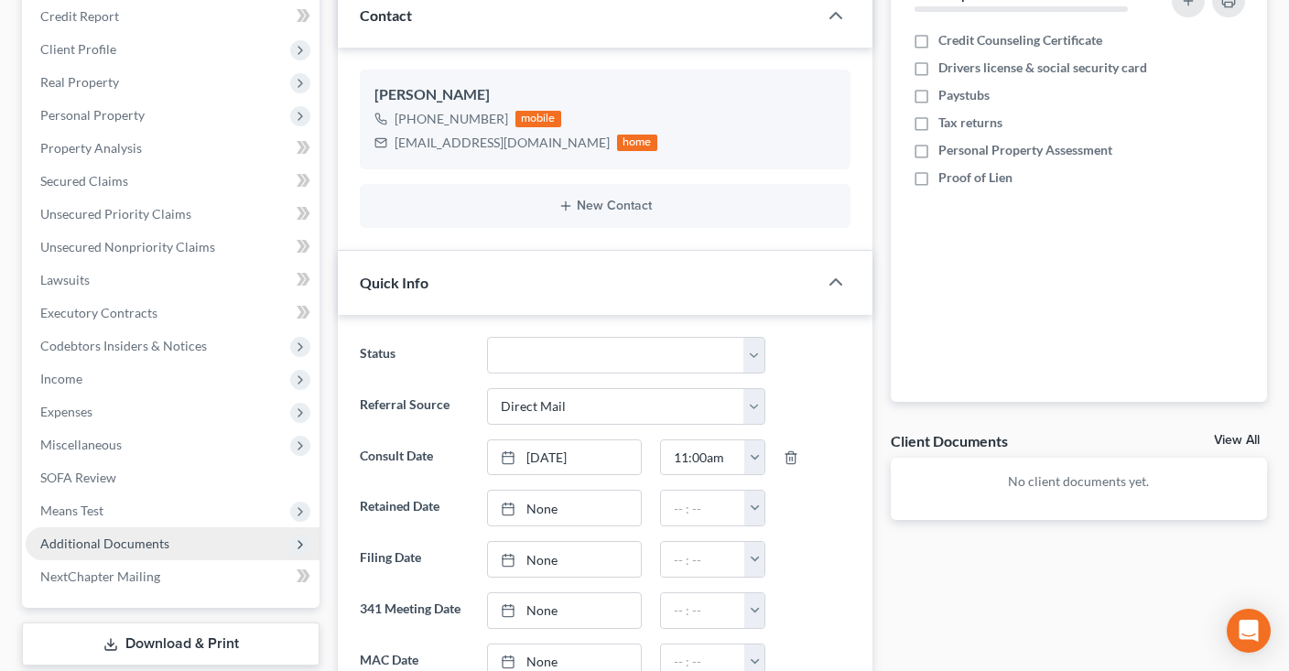
click at [168, 519] on span "Means Test" at bounding box center [173, 510] width 294 height 33
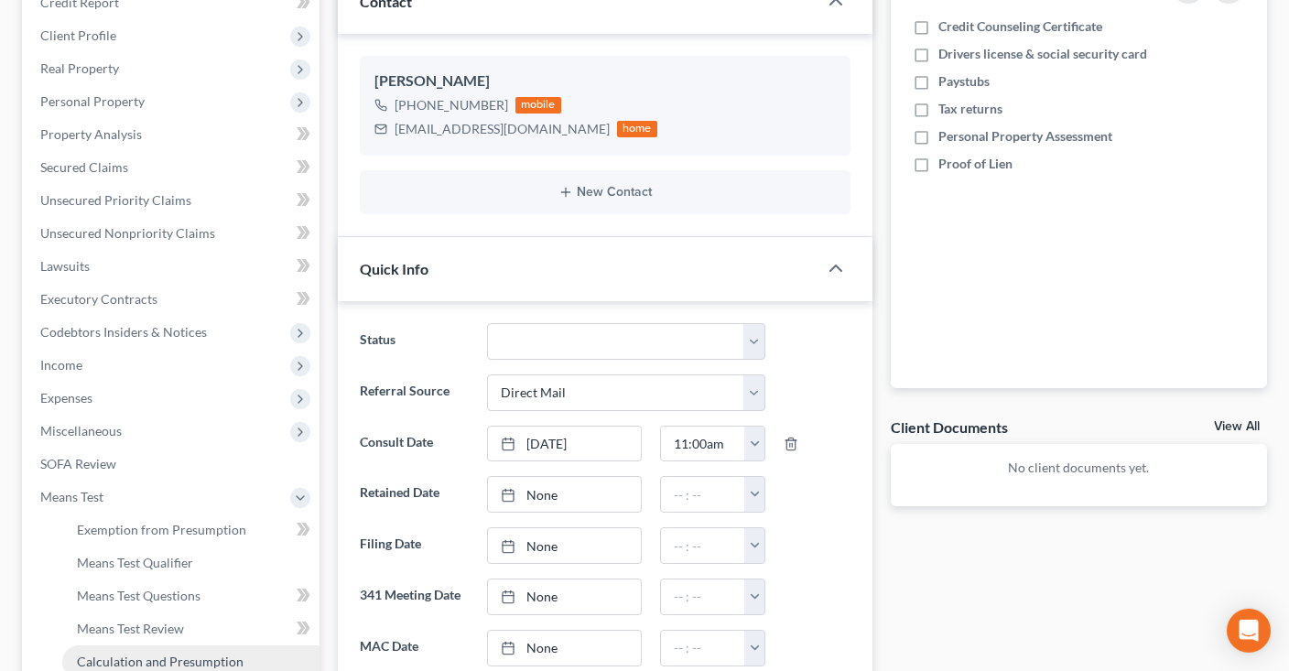
scroll to position [386, 0]
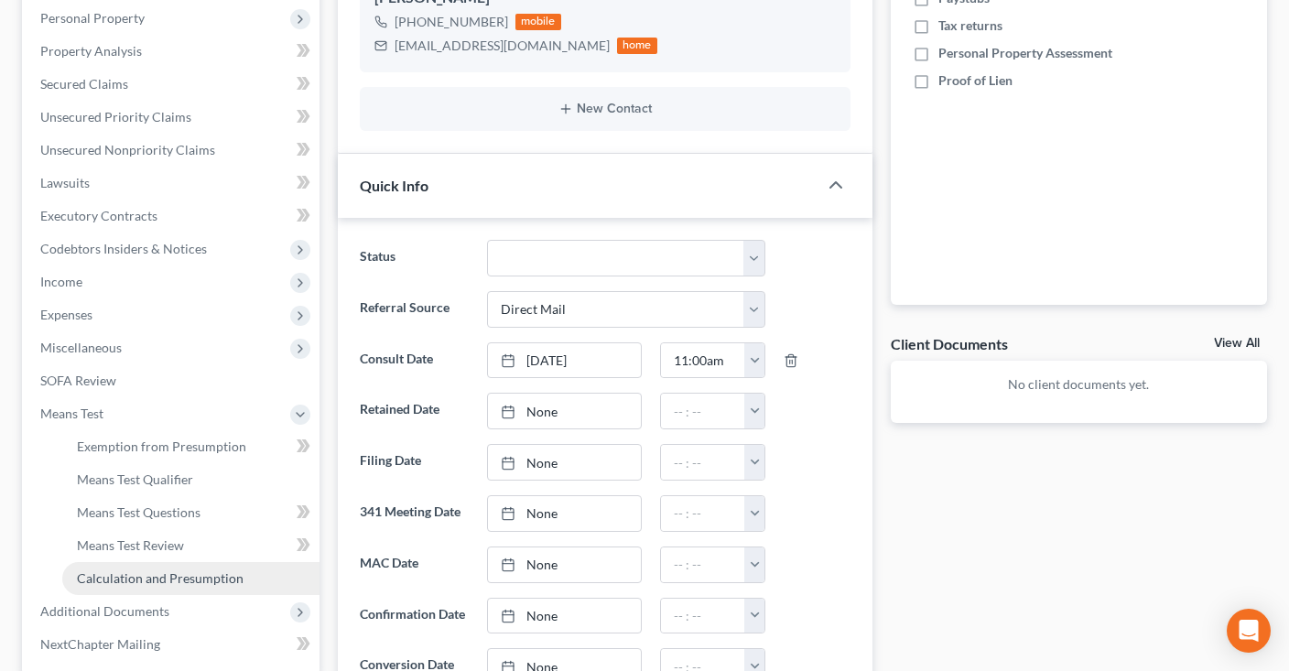
click at [195, 578] on span "Calculation and Presumption" at bounding box center [160, 578] width 167 height 16
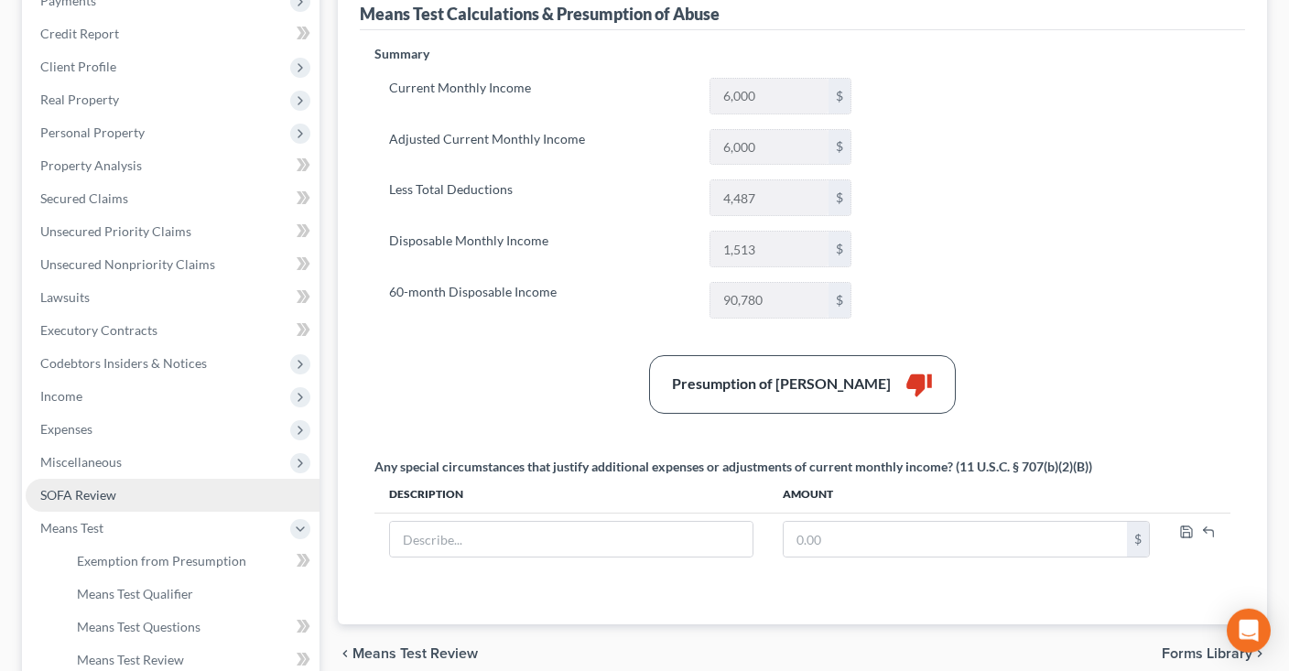
scroll to position [386, 0]
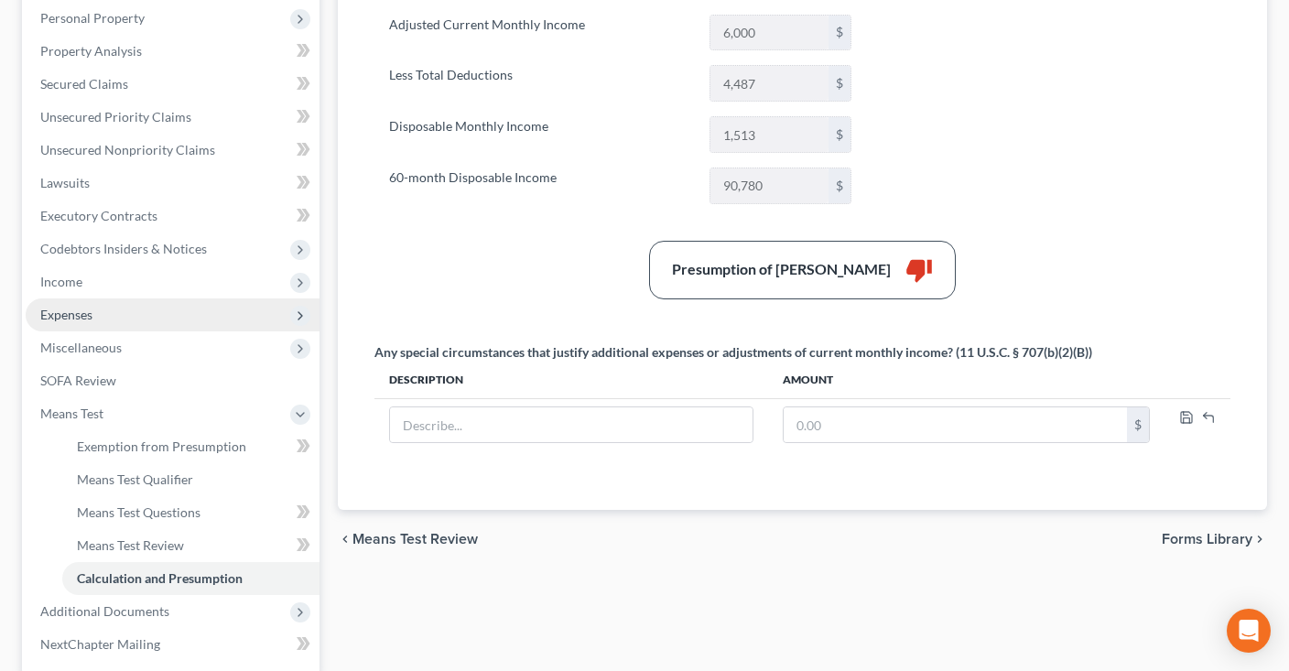
click at [181, 298] on span "Expenses" at bounding box center [173, 314] width 294 height 33
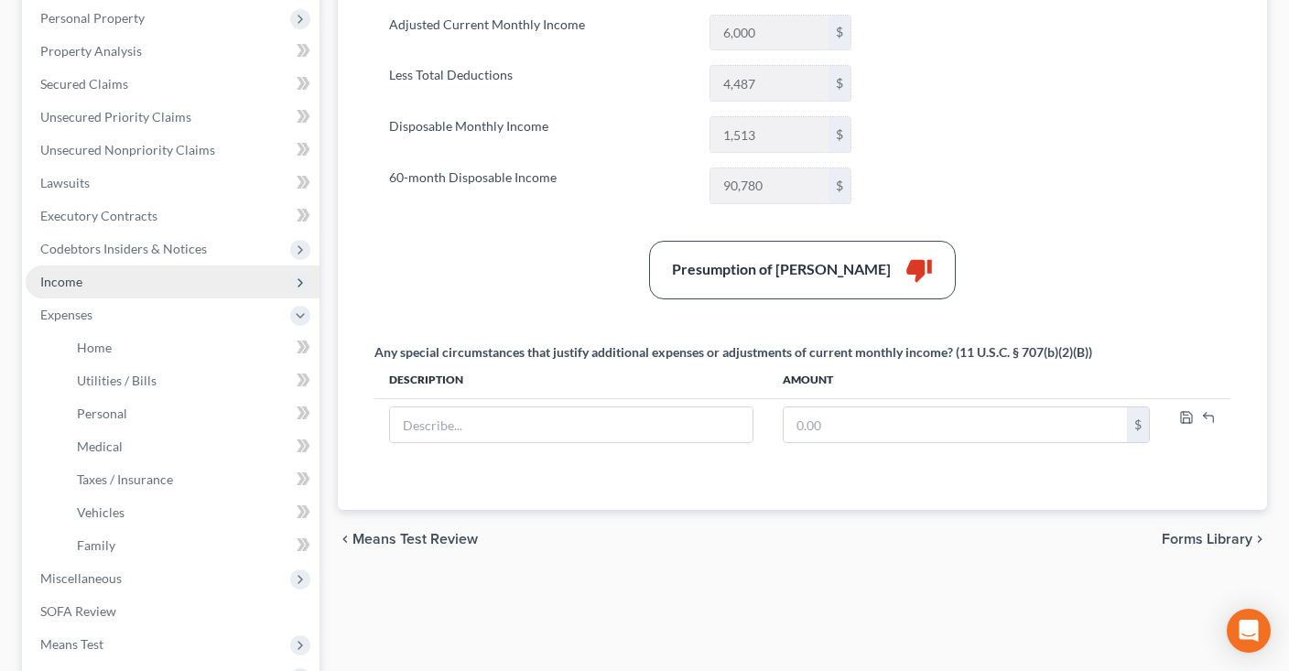
click at [182, 290] on span "Income" at bounding box center [173, 281] width 294 height 33
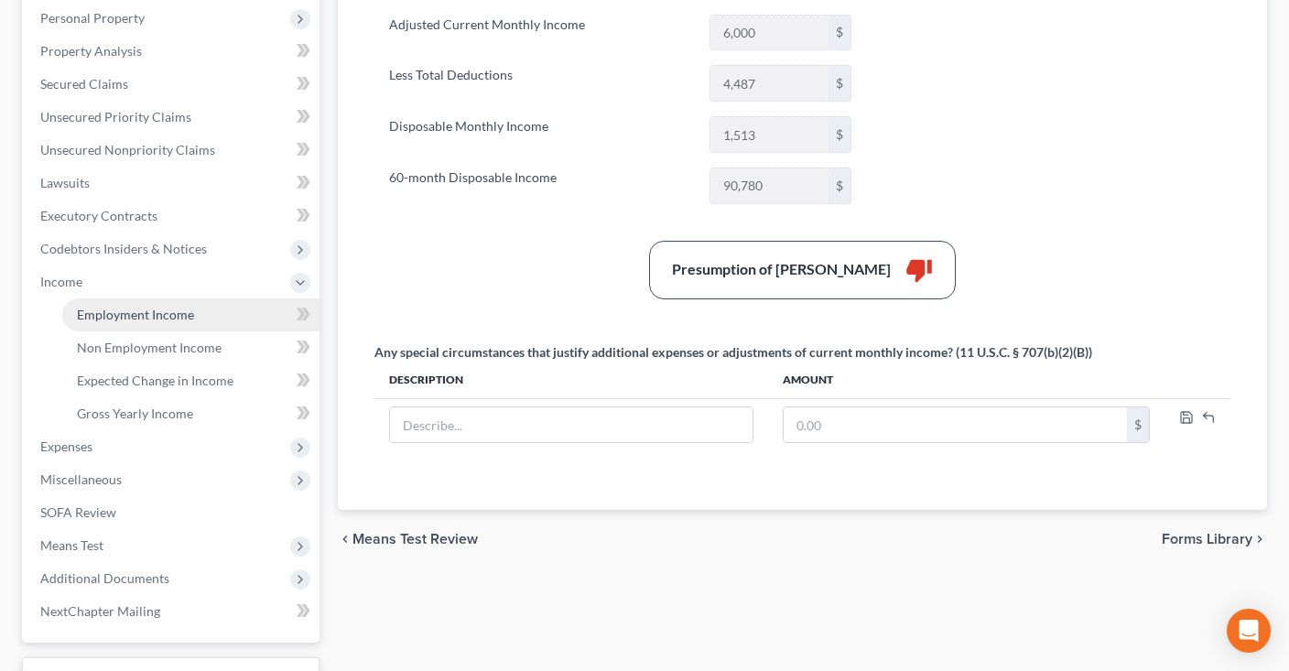
click at [200, 316] on link "Employment Income" at bounding box center [190, 314] width 257 height 33
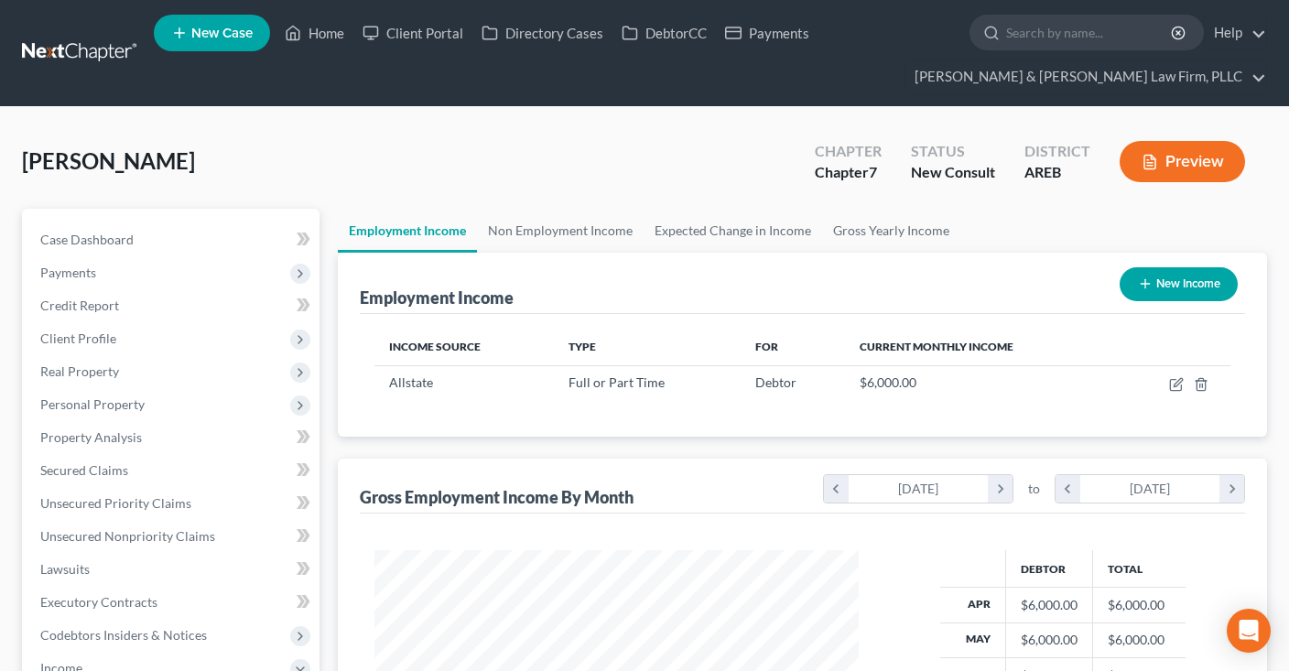
drag, startPoint x: 671, startPoint y: 191, endPoint x: 671, endPoint y: 180, distance: 11.0
click at [671, 188] on div "Cornelious, Felicia Upgraded Chapter Chapter 7 Status New Consult District AREB…" at bounding box center [644, 169] width 1245 height 80
click at [708, 180] on div "Cornelious, Felicia Upgraded Chapter Chapter 7 Status New Consult District AREB…" at bounding box center [644, 169] width 1245 height 80
click at [677, 176] on div "Cornelious, Felicia Upgraded Chapter Chapter 7 Status New Consult District AREB…" at bounding box center [644, 169] width 1245 height 80
click at [629, 178] on div "Cornelious, Felicia Upgraded Chapter Chapter 7 Status New Consult District AREB…" at bounding box center [644, 169] width 1245 height 80
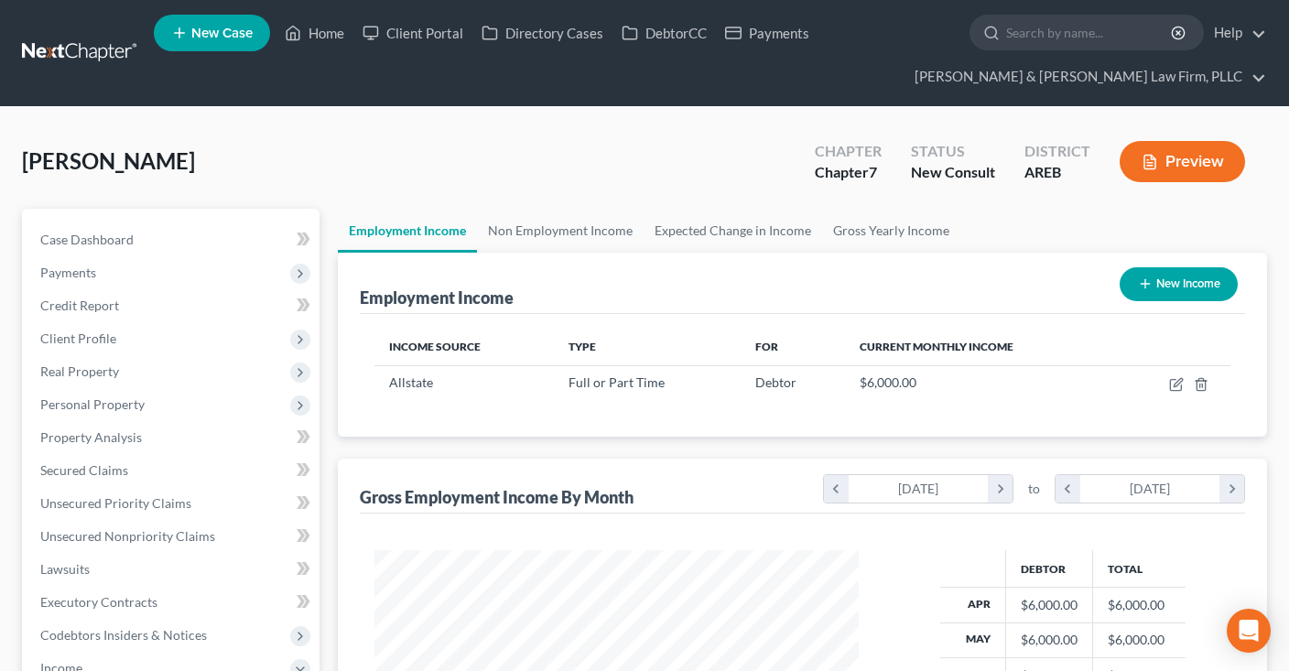
click at [536, 178] on div "Cornelious, Felicia Upgraded Chapter Chapter 7 Status New Consult District AREB…" at bounding box center [644, 169] width 1245 height 80
